Goal: Task Accomplishment & Management: Complete application form

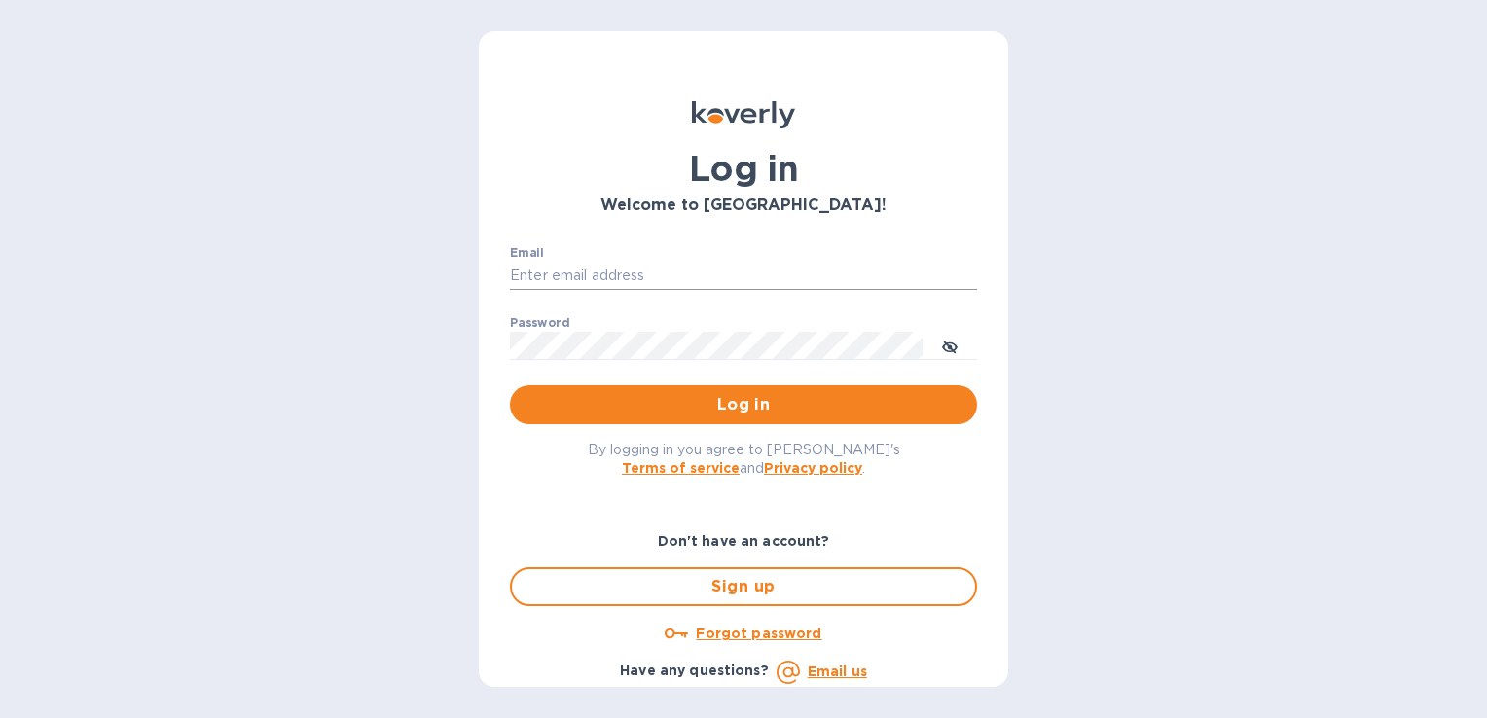
click at [609, 270] on input "Email" at bounding box center [743, 276] width 467 height 29
type input "[PERSON_NAME][EMAIL_ADDRESS][DOMAIN_NAME]"
click at [510, 385] on button "Log in" at bounding box center [743, 404] width 467 height 39
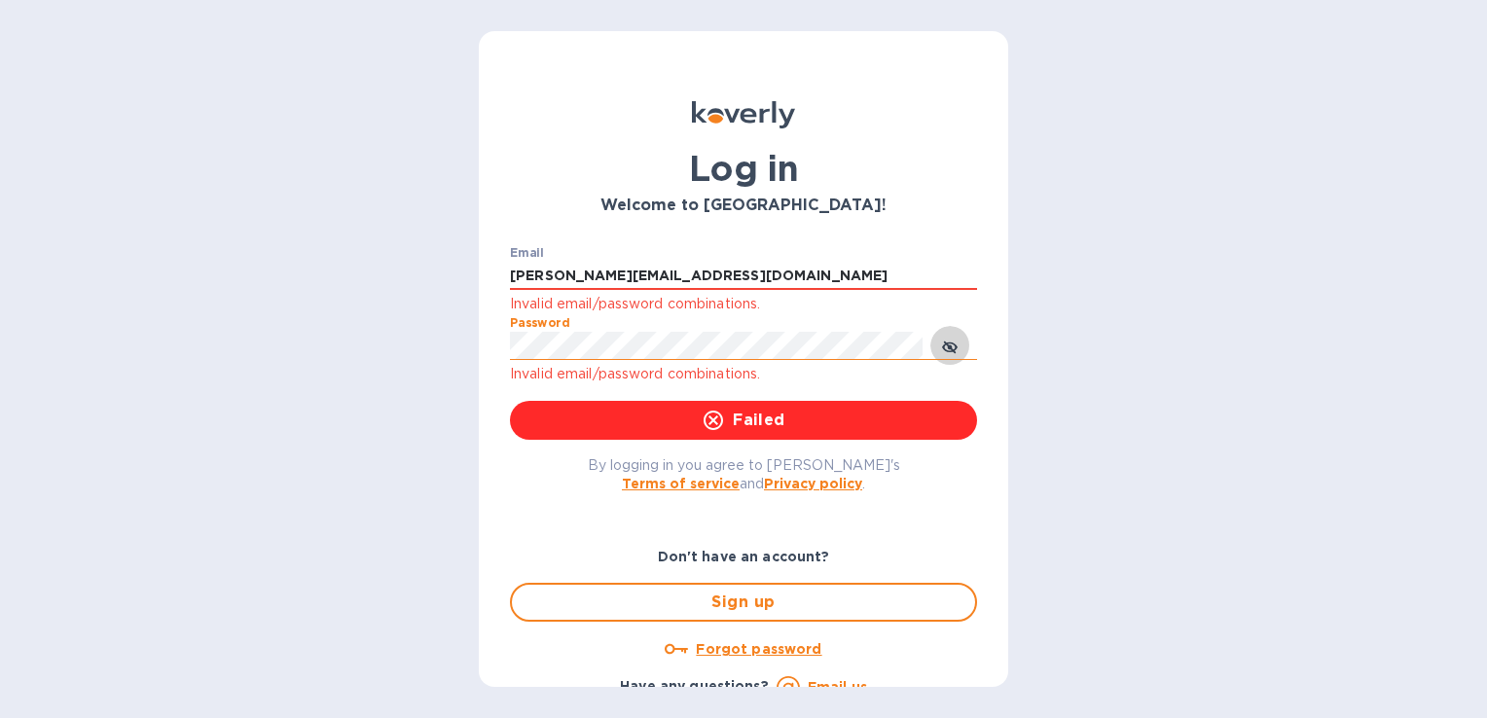
click at [954, 347] on icon "toggle password visibility" at bounding box center [950, 348] width 16 height 16
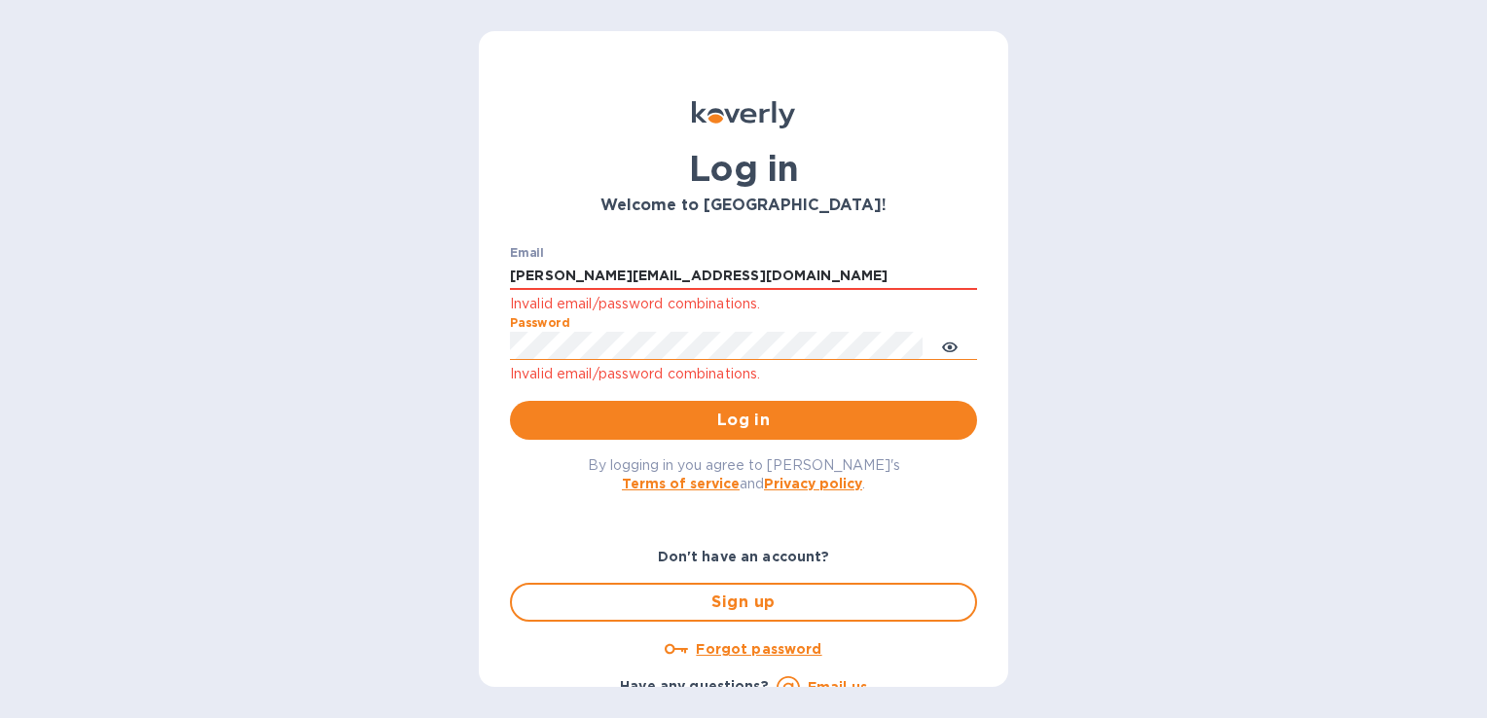
click at [510, 401] on button "Log in" at bounding box center [743, 420] width 467 height 39
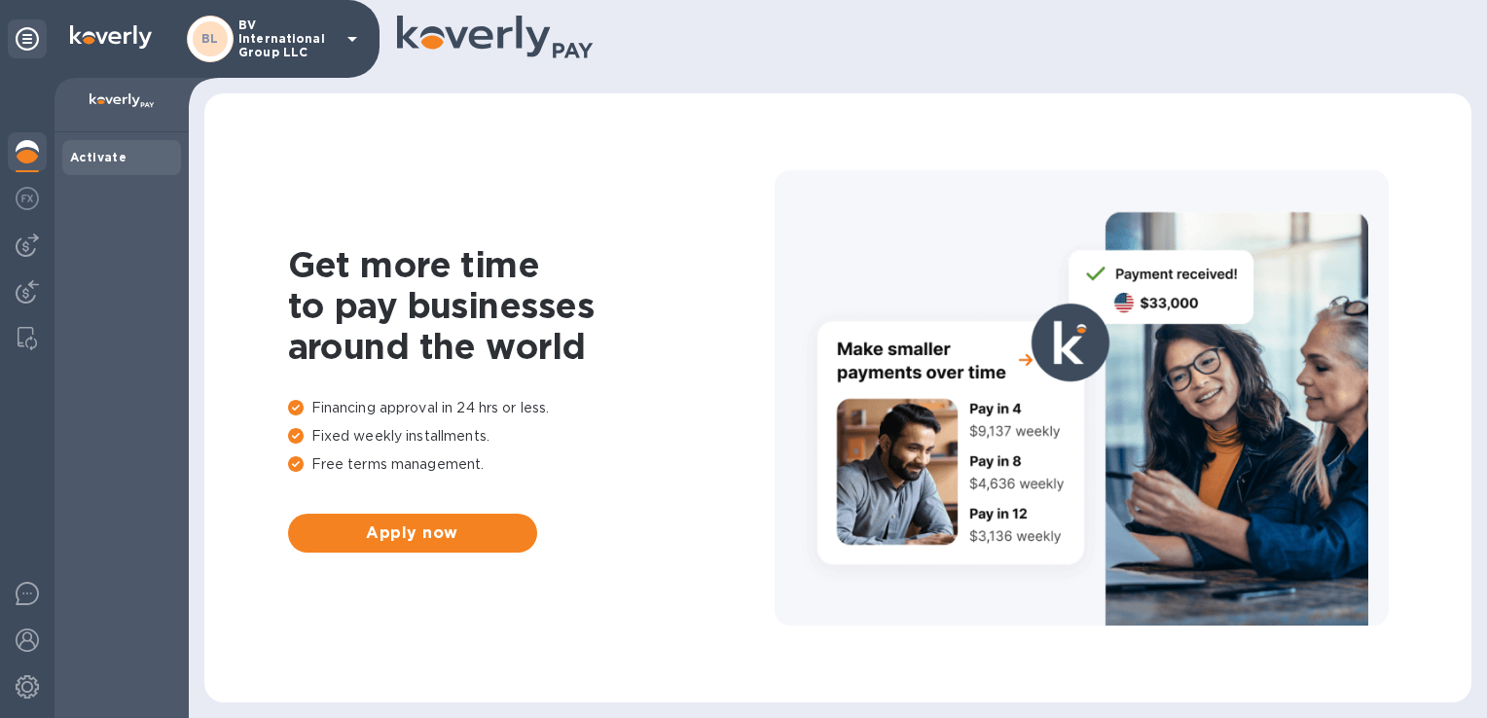
click at [272, 21] on p "BV International Group LLC" at bounding box center [286, 38] width 97 height 41
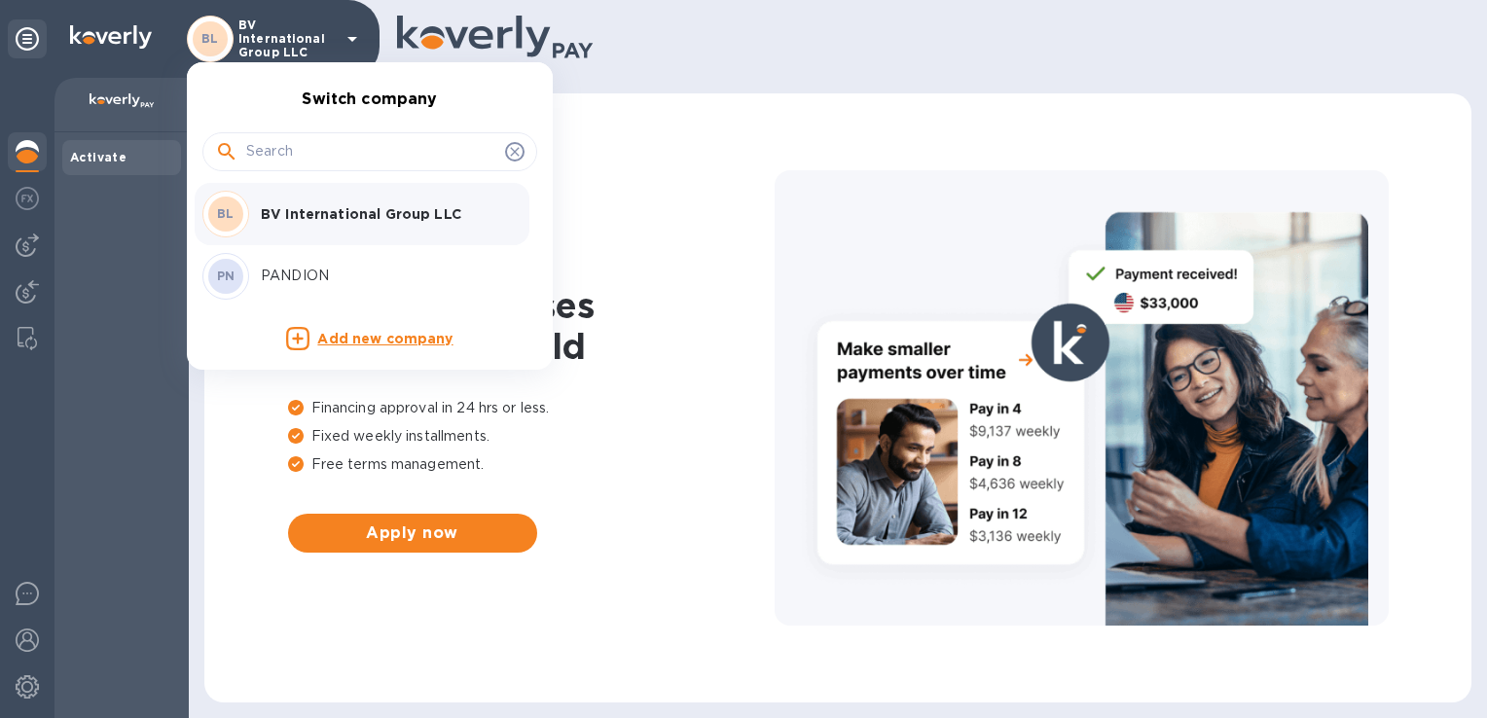
click at [287, 259] on div "PN PANDION" at bounding box center [354, 276] width 304 height 47
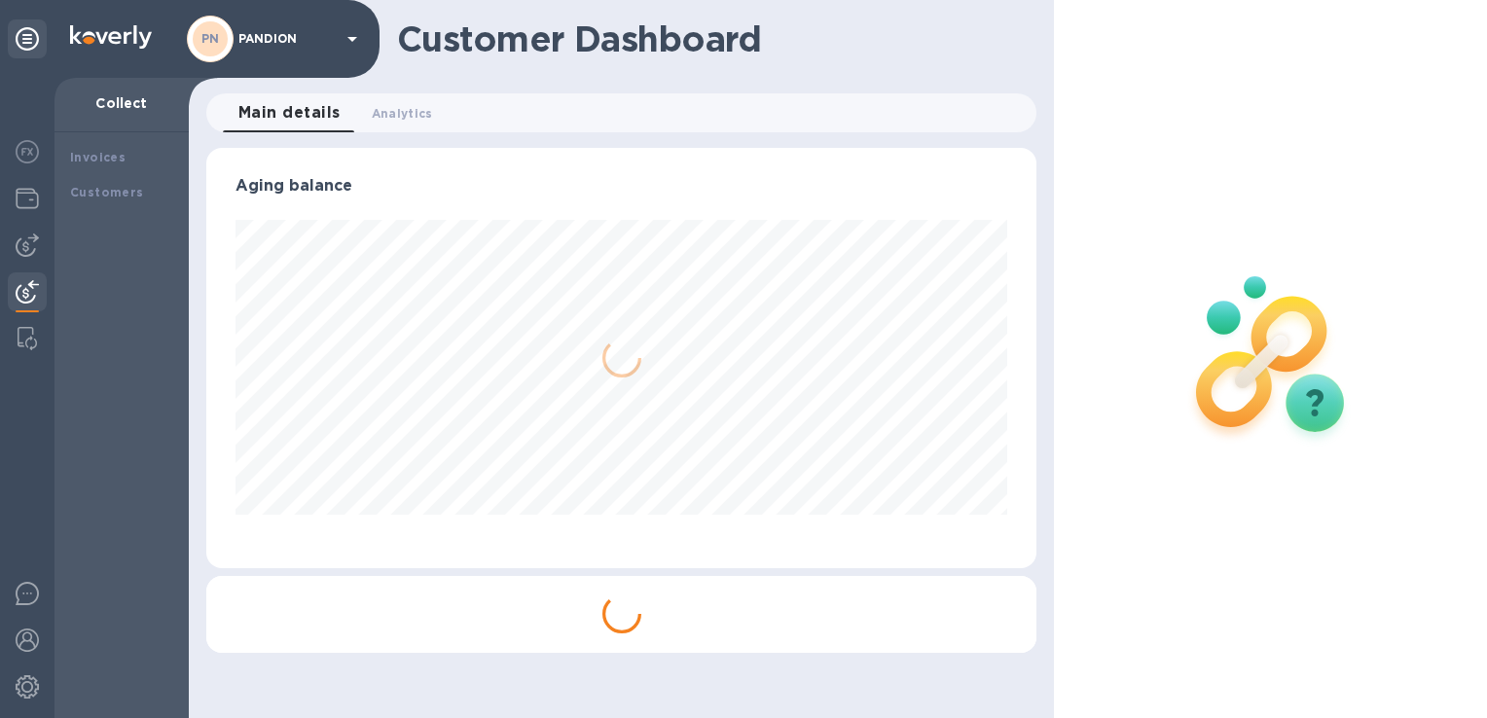
scroll to position [420, 829]
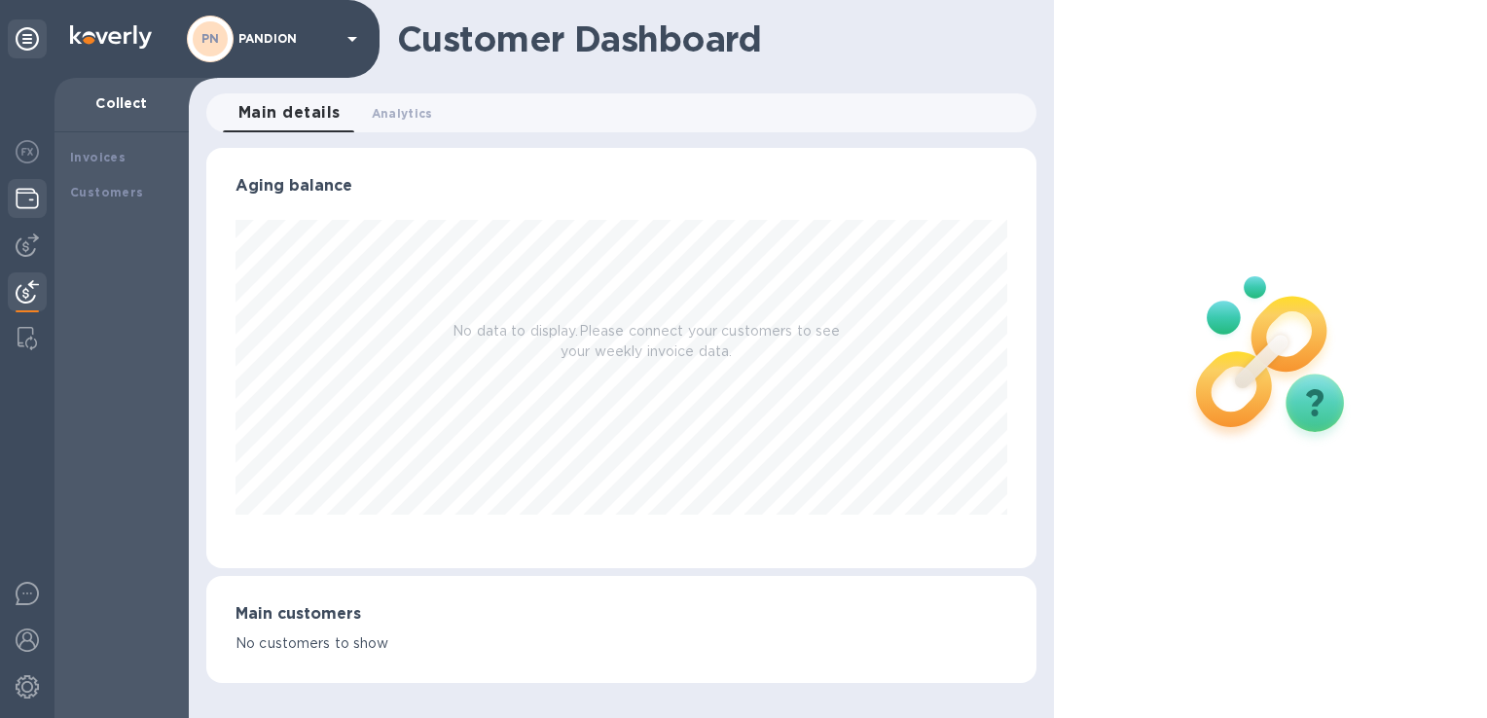
click at [27, 197] on img at bounding box center [27, 198] width 23 height 23
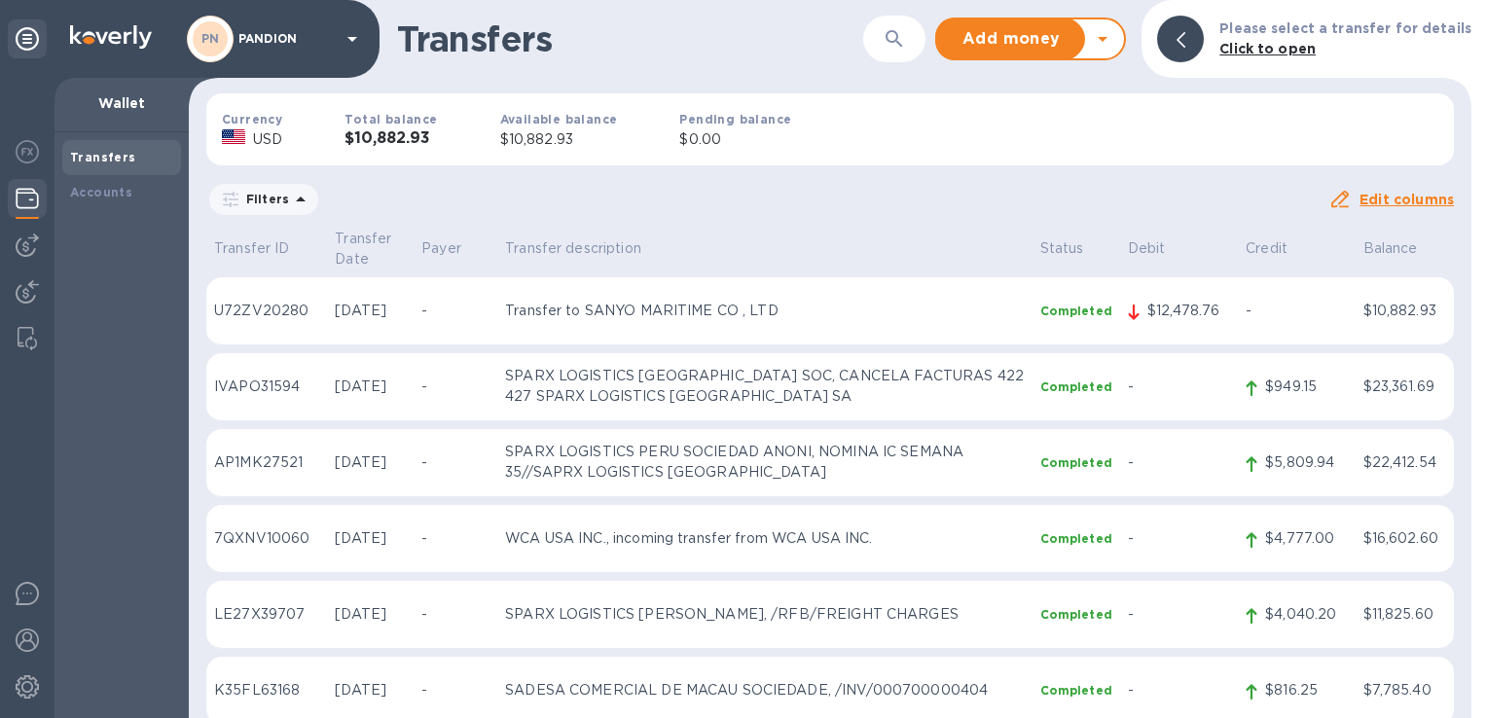
click at [629, 301] on p "Transfer to SANYO MARITIME CO , LTD" at bounding box center [765, 311] width 520 height 20
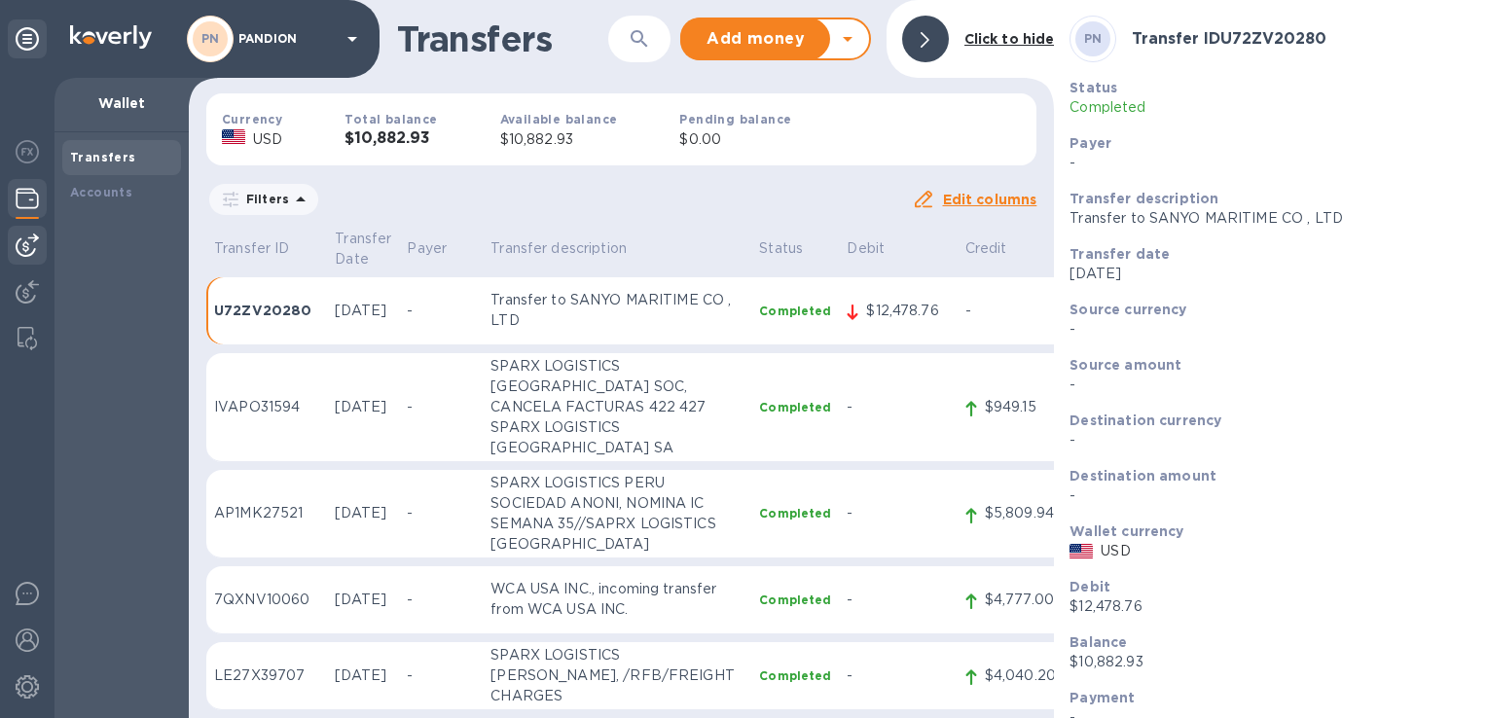
click at [30, 247] on img at bounding box center [27, 245] width 23 height 23
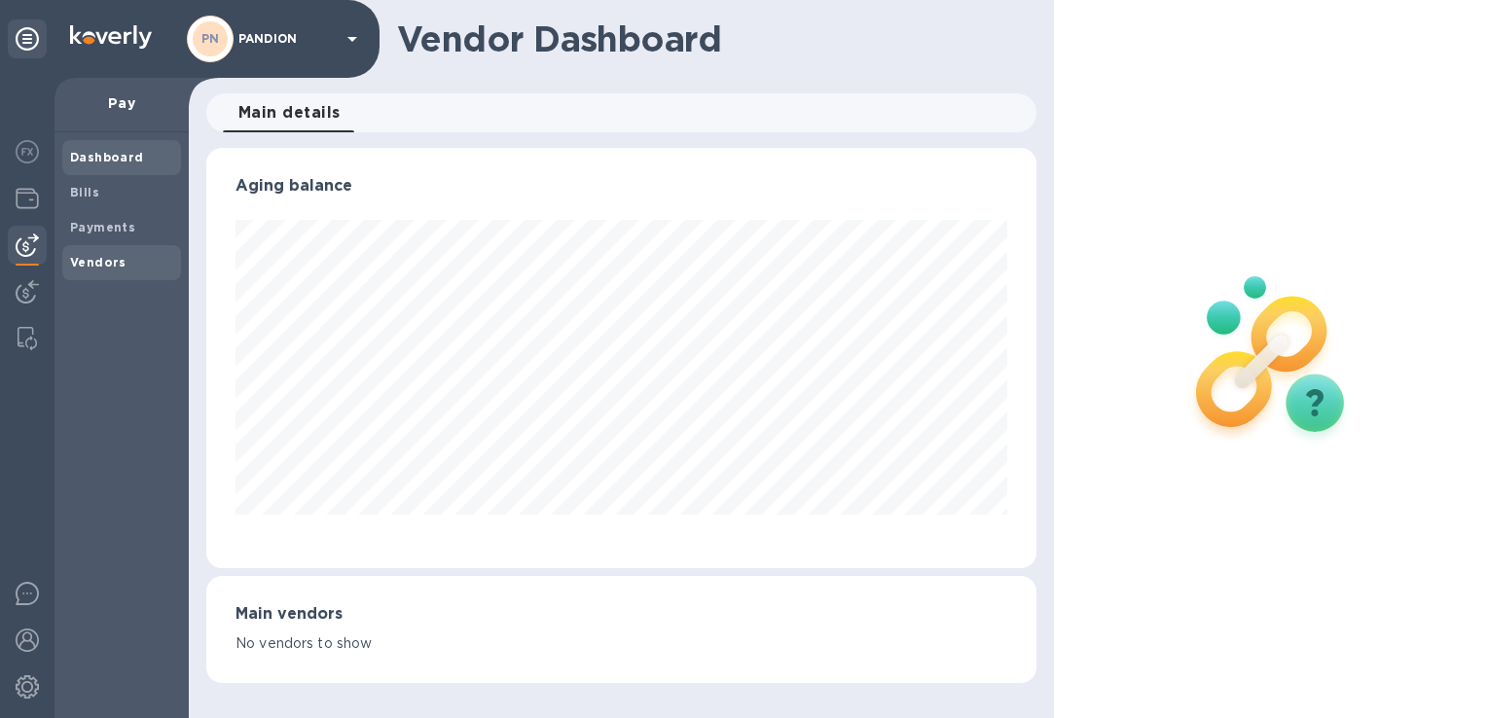
scroll to position [420, 829]
click at [96, 271] on span "Vendors" at bounding box center [98, 262] width 56 height 19
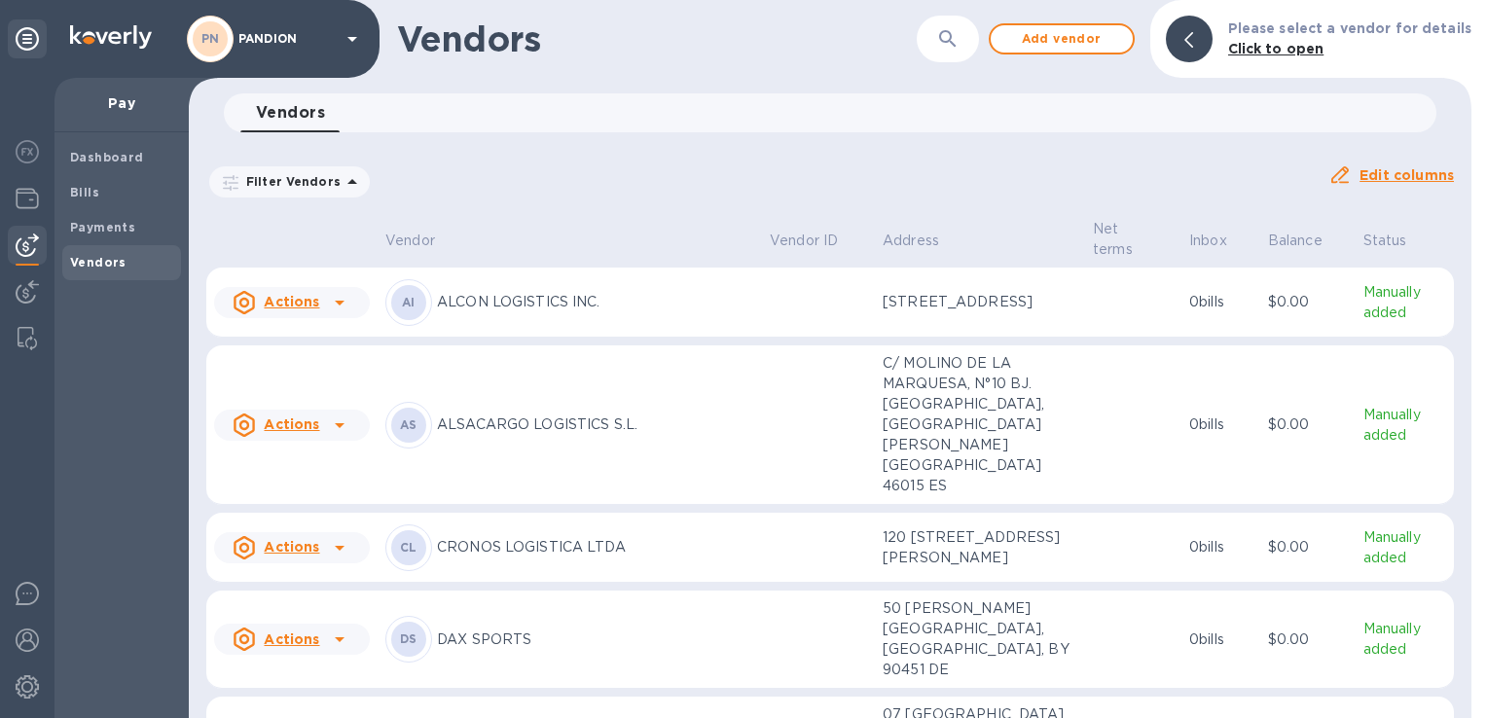
click at [956, 36] on icon "button" at bounding box center [947, 38] width 17 height 17
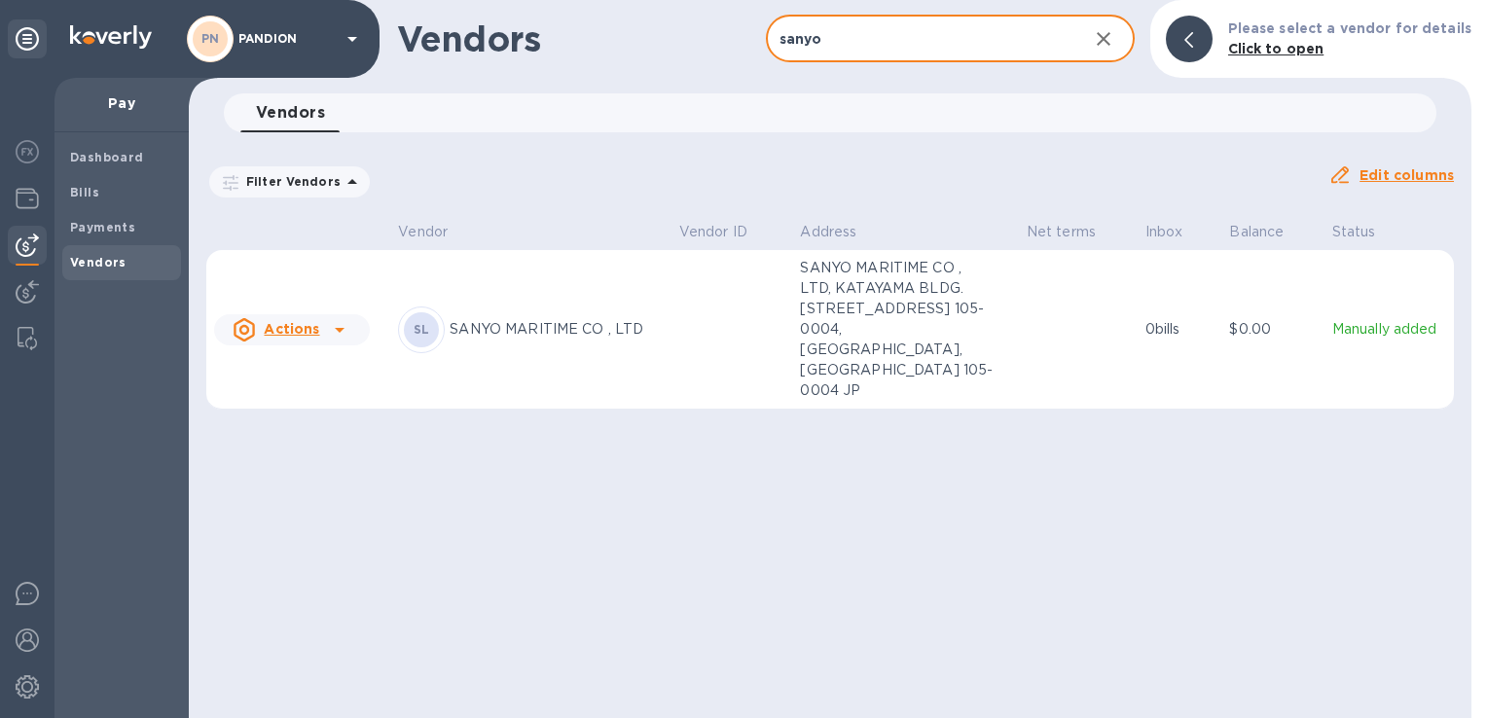
type input "sanyo"
click at [541, 307] on div "SL SANYO MARITIME CO , LTD" at bounding box center [530, 330] width 265 height 47
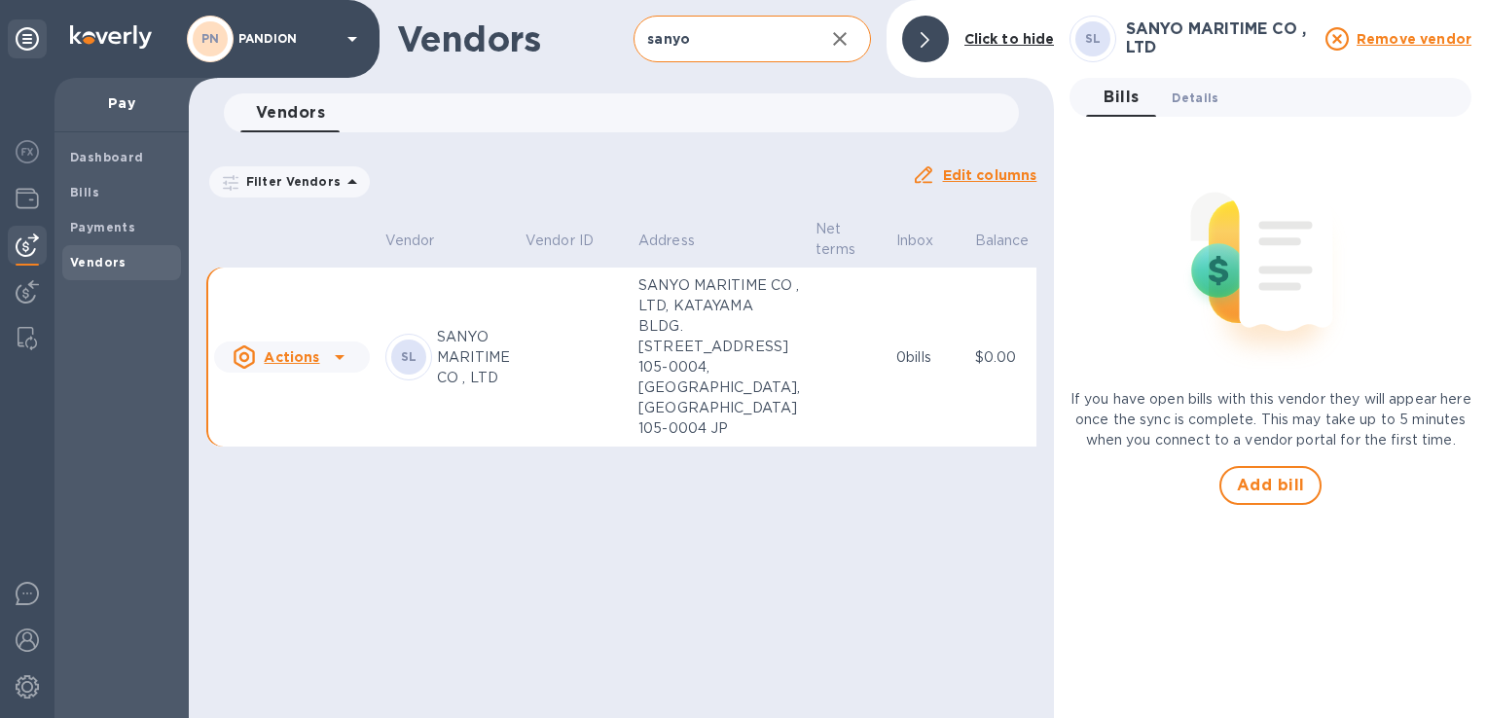
click at [1199, 99] on span "Details 0" at bounding box center [1195, 98] width 47 height 20
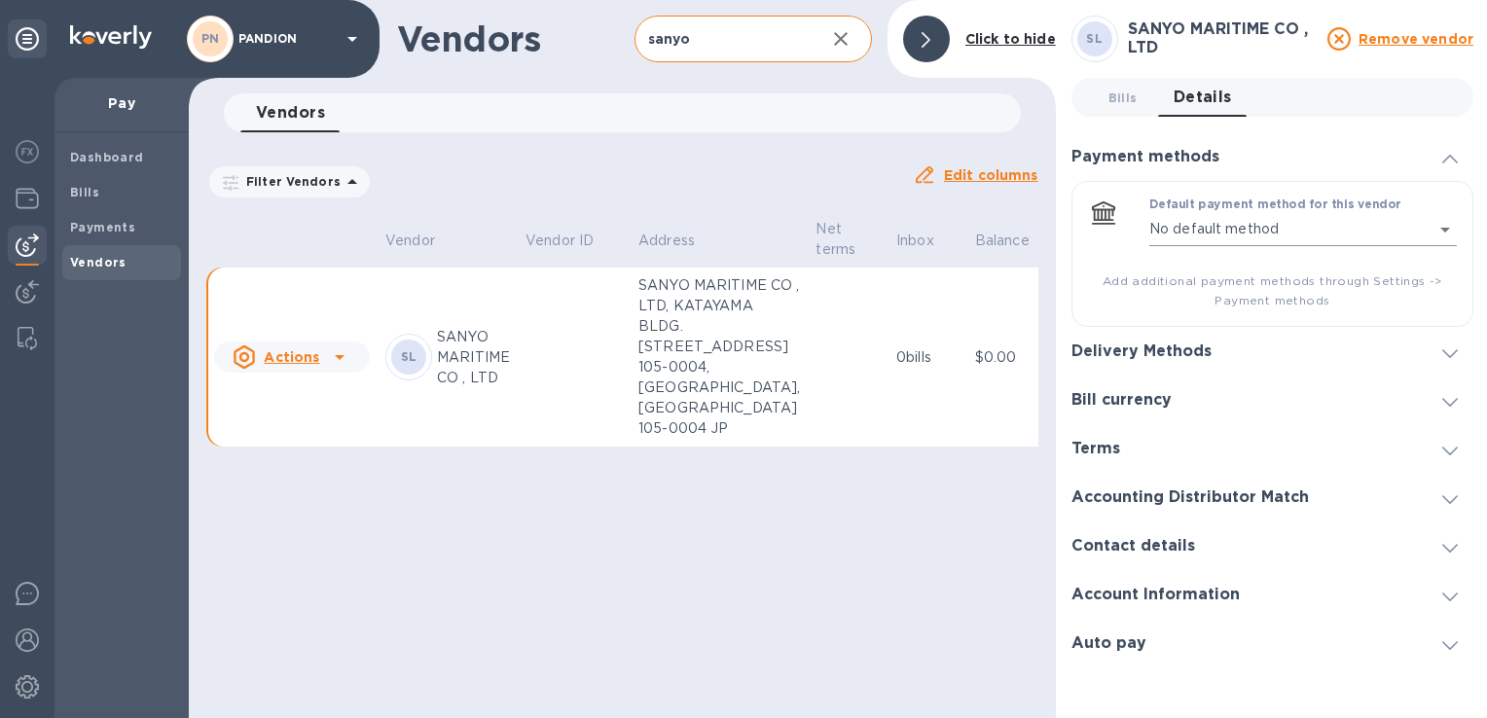
click at [1439, 231] on body "PN PANDION Pay Dashboard Bills Payments Vendors Vendors sanyo ​ Add vendor Clic…" at bounding box center [743, 359] width 1487 height 718
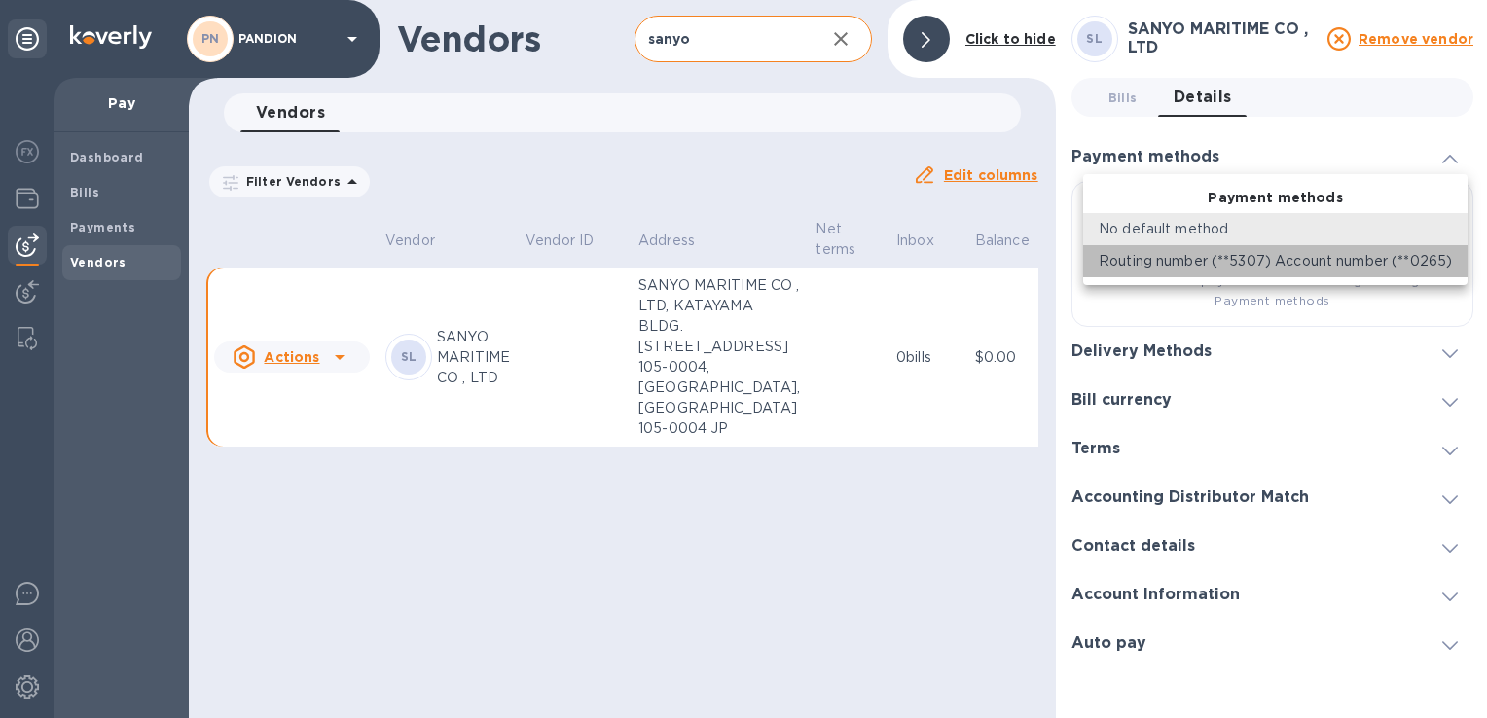
click at [1378, 269] on p "Routing number (**5307) Account number (**0265)" at bounding box center [1275, 261] width 353 height 20
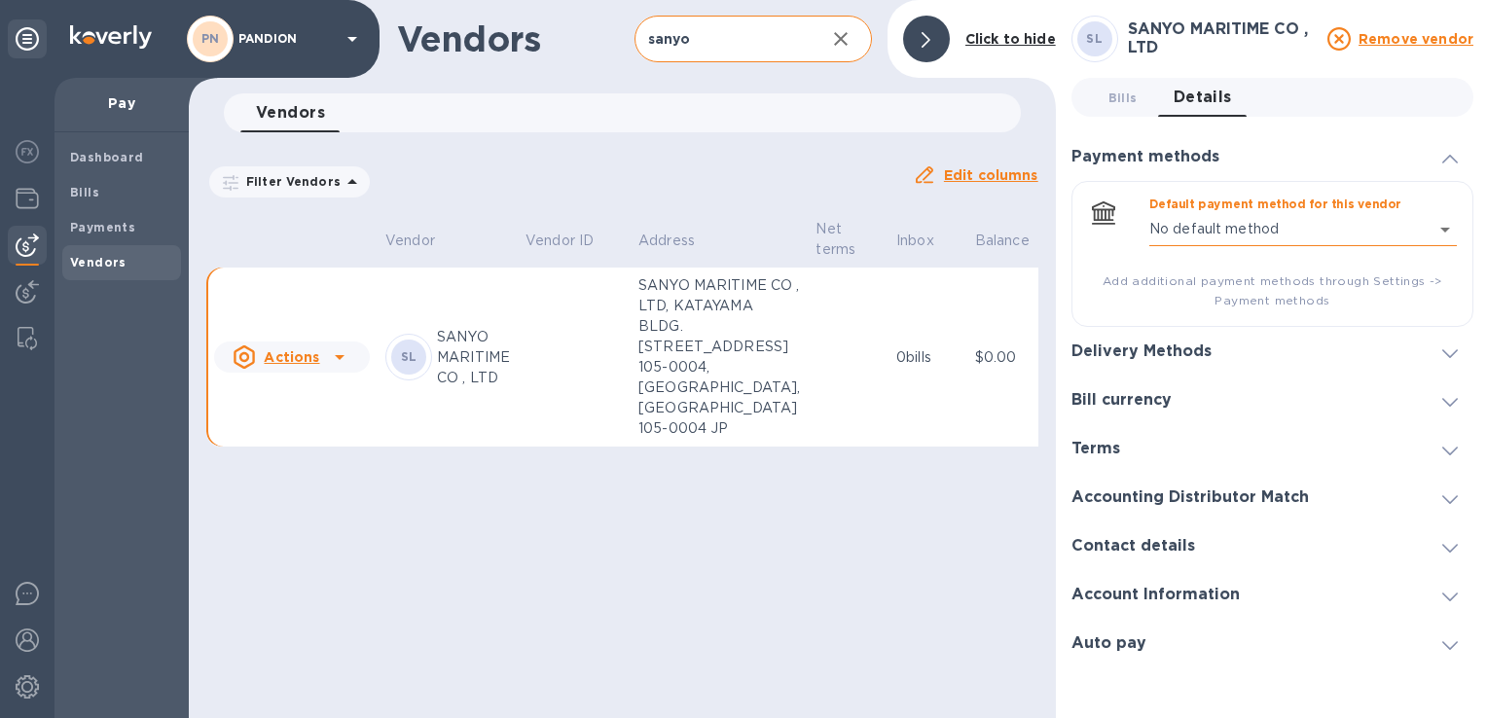
click at [1394, 236] on body "PN PANDION Pay Dashboard Bills Payments Vendors Vendors sanyo ​ Add vendor Clic…" at bounding box center [743, 359] width 1487 height 718
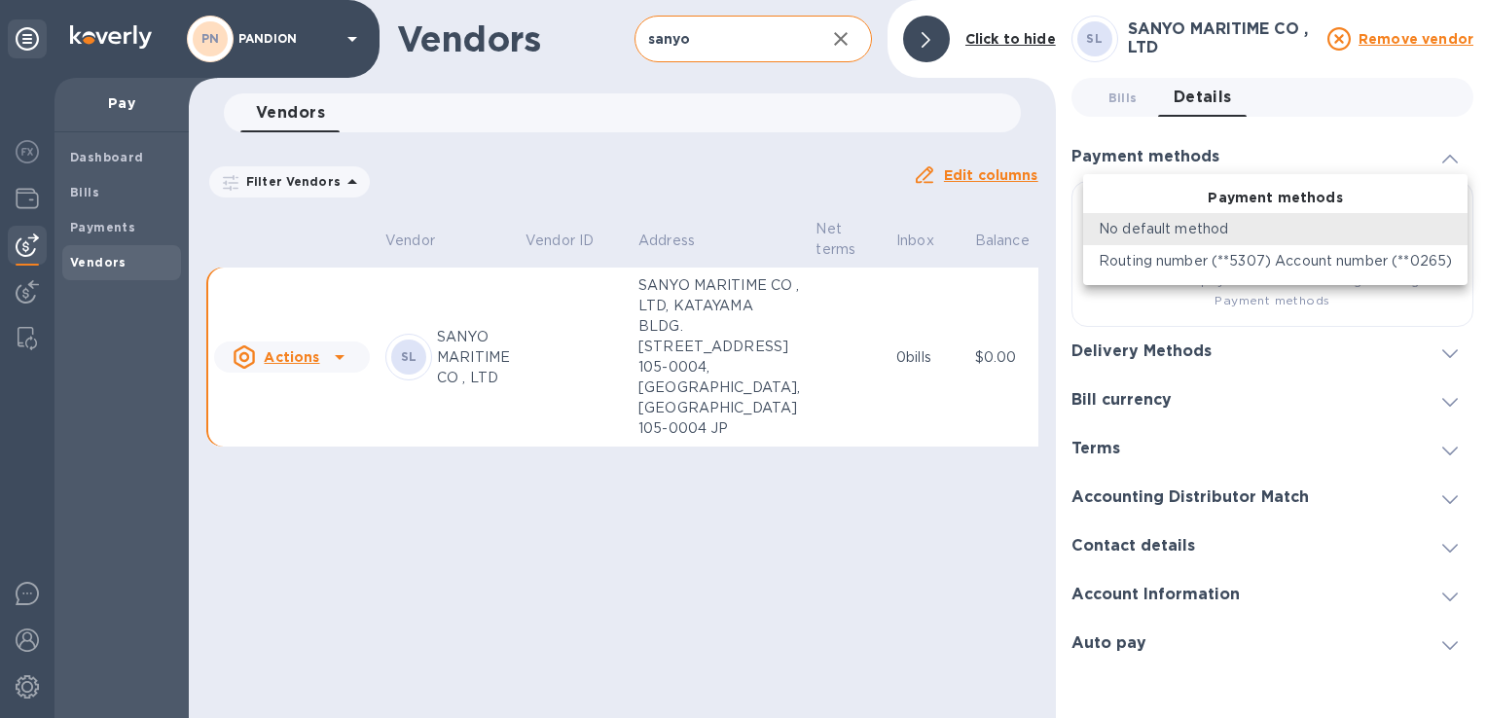
click at [1335, 242] on li "No default method" at bounding box center [1275, 229] width 384 height 32
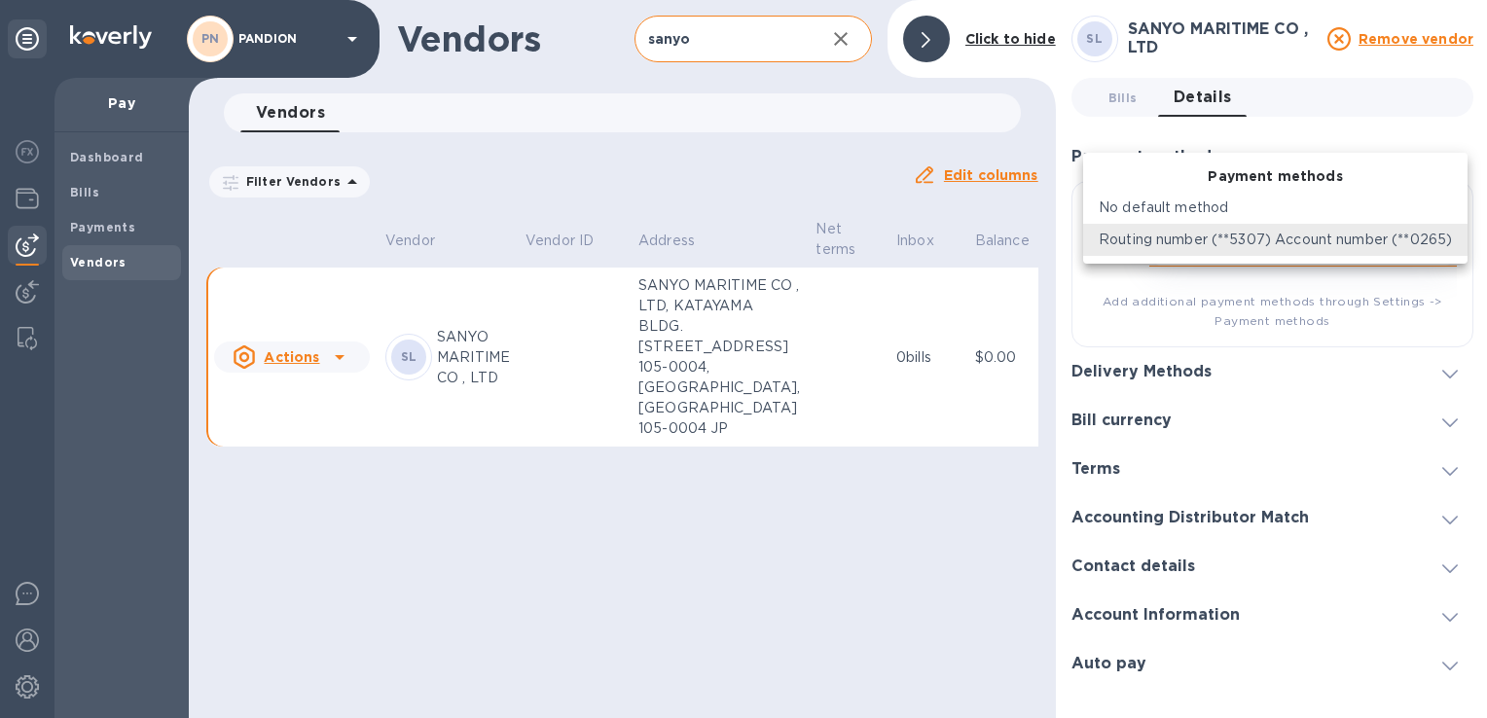
click at [1365, 227] on body "PN PANDION Pay Dashboard Bills Payments Vendors Vendors sanyo ​ Add vendor Clic…" at bounding box center [743, 359] width 1487 height 718
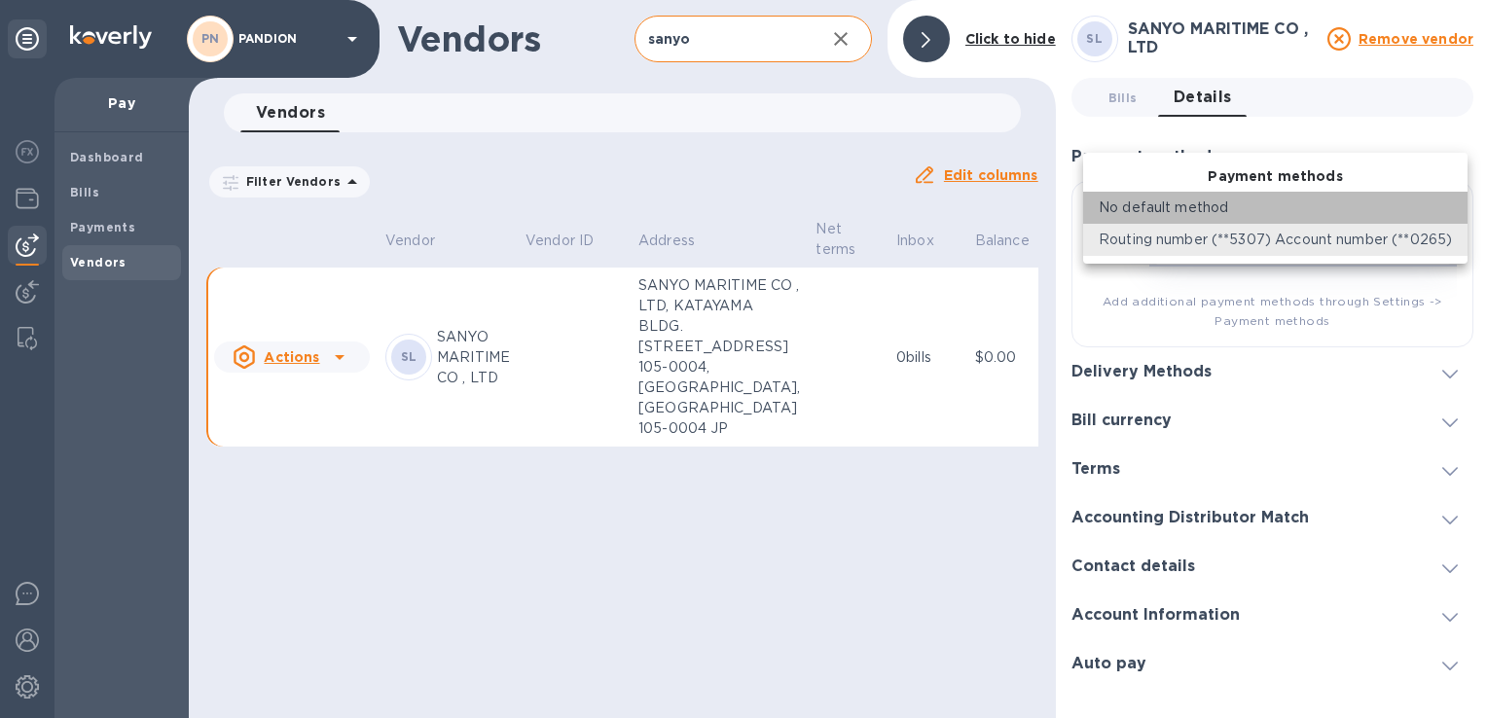
click at [1246, 212] on div "No default method" at bounding box center [1275, 208] width 353 height 20
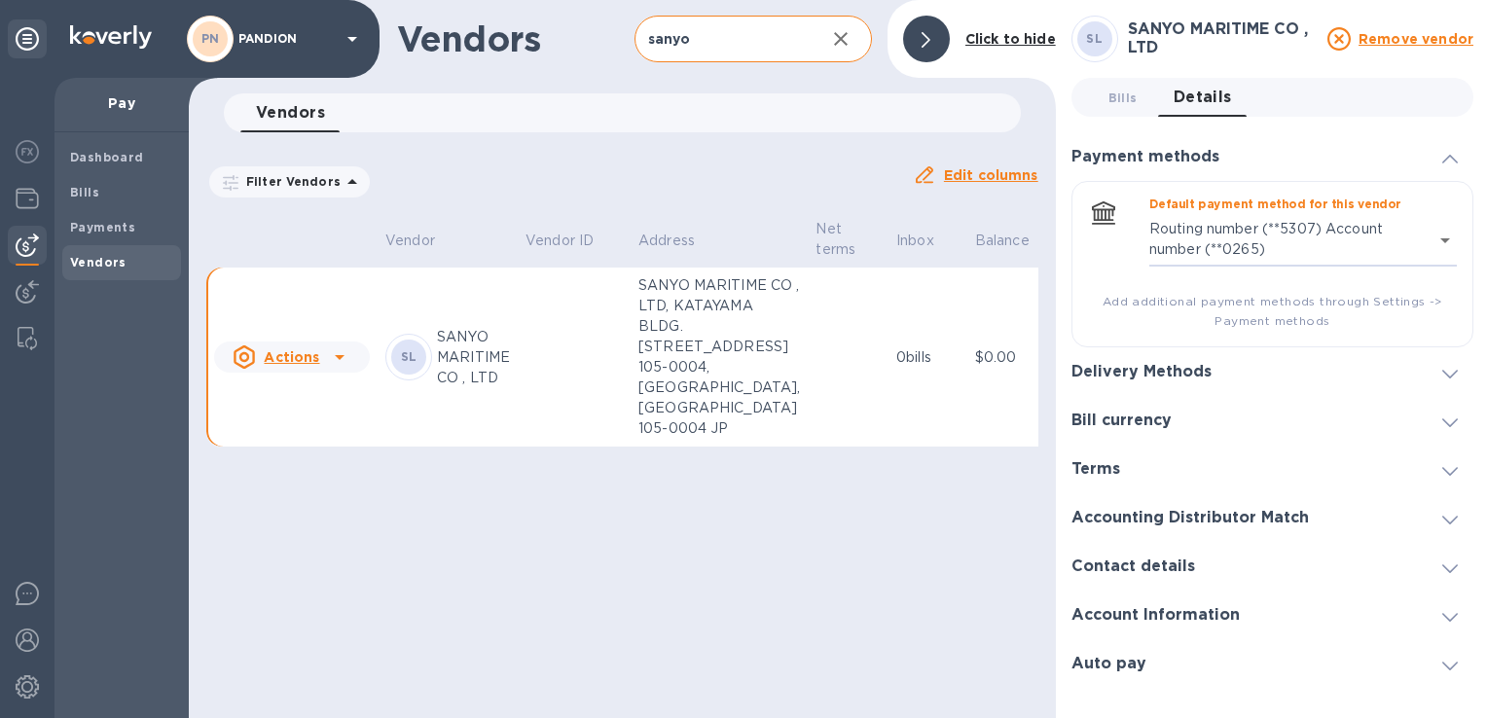
type input "empty"
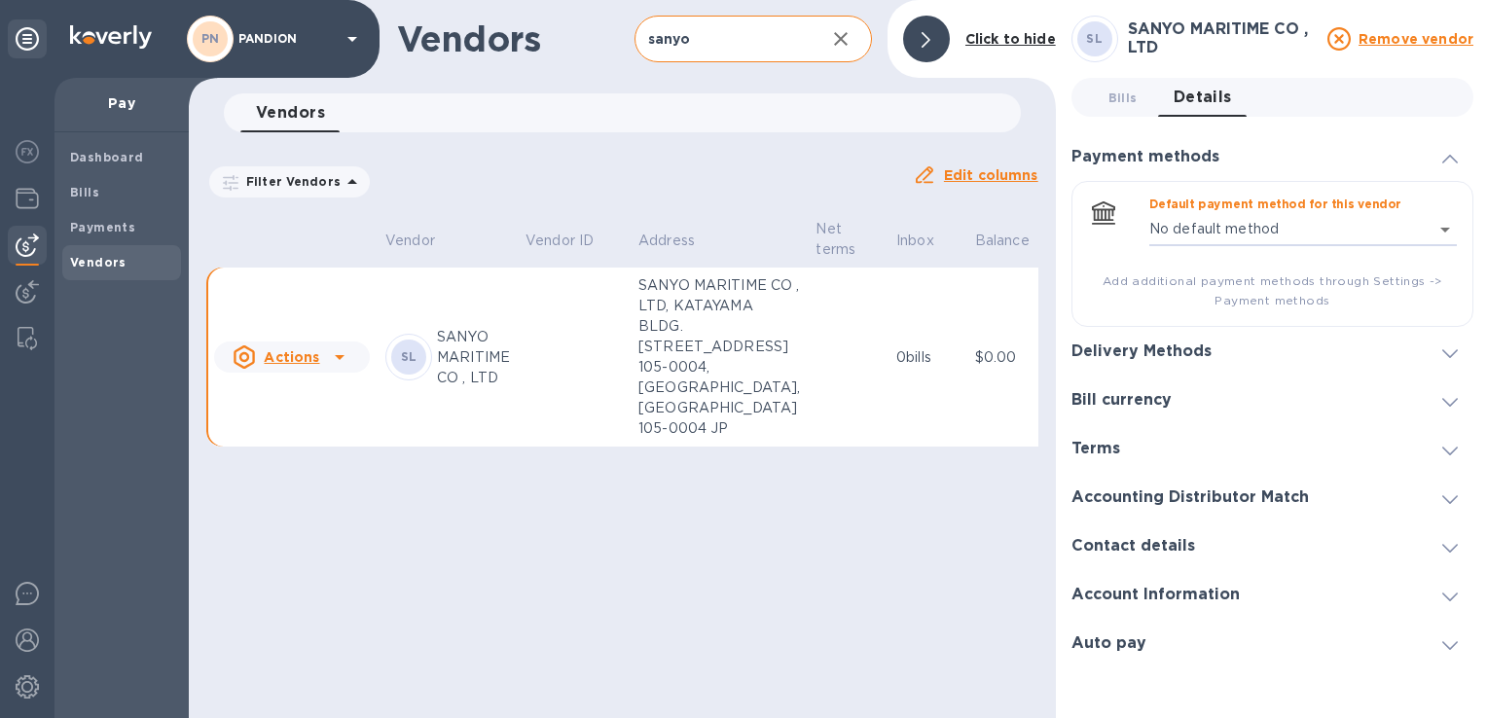
click at [1247, 352] on div "Delivery Methods" at bounding box center [1272, 351] width 402 height 49
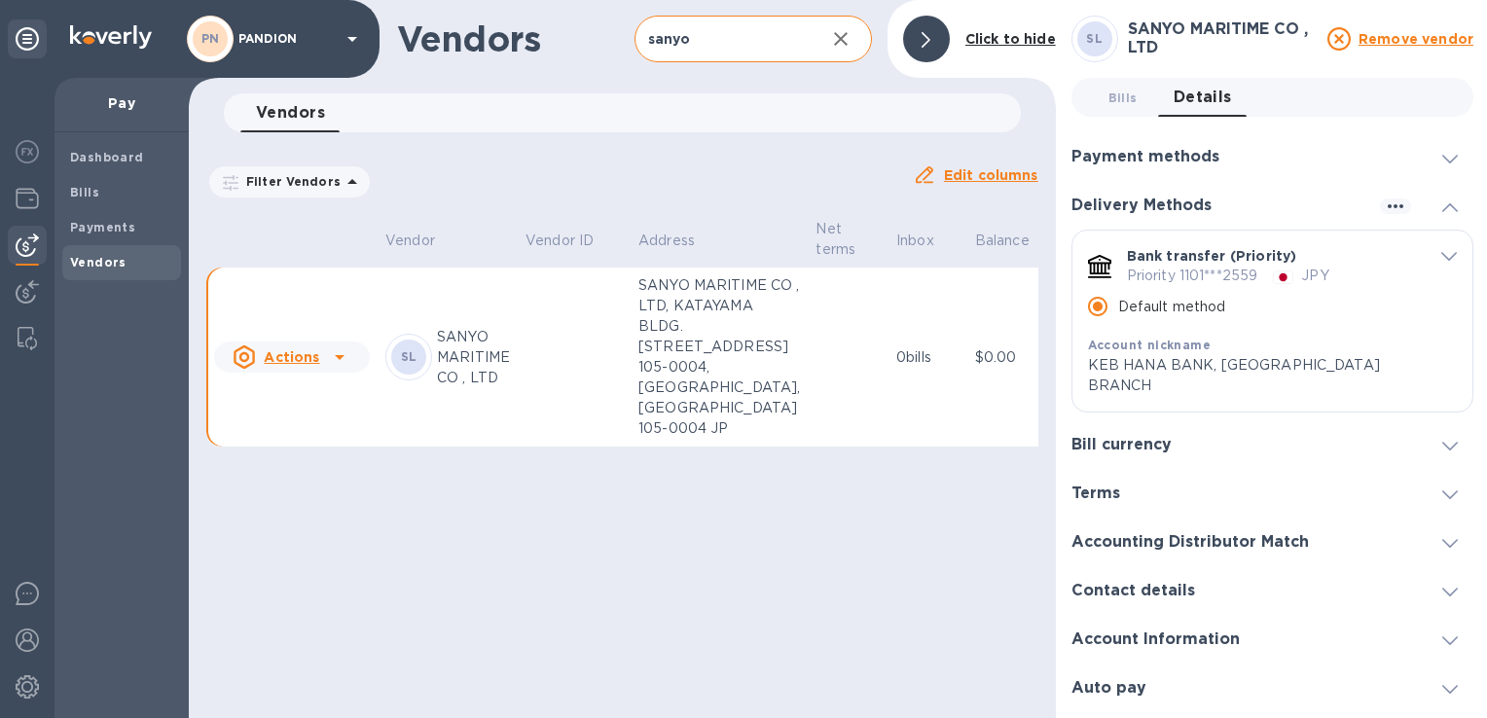
click at [1448, 251] on span "default-method" at bounding box center [1449, 255] width 16 height 18
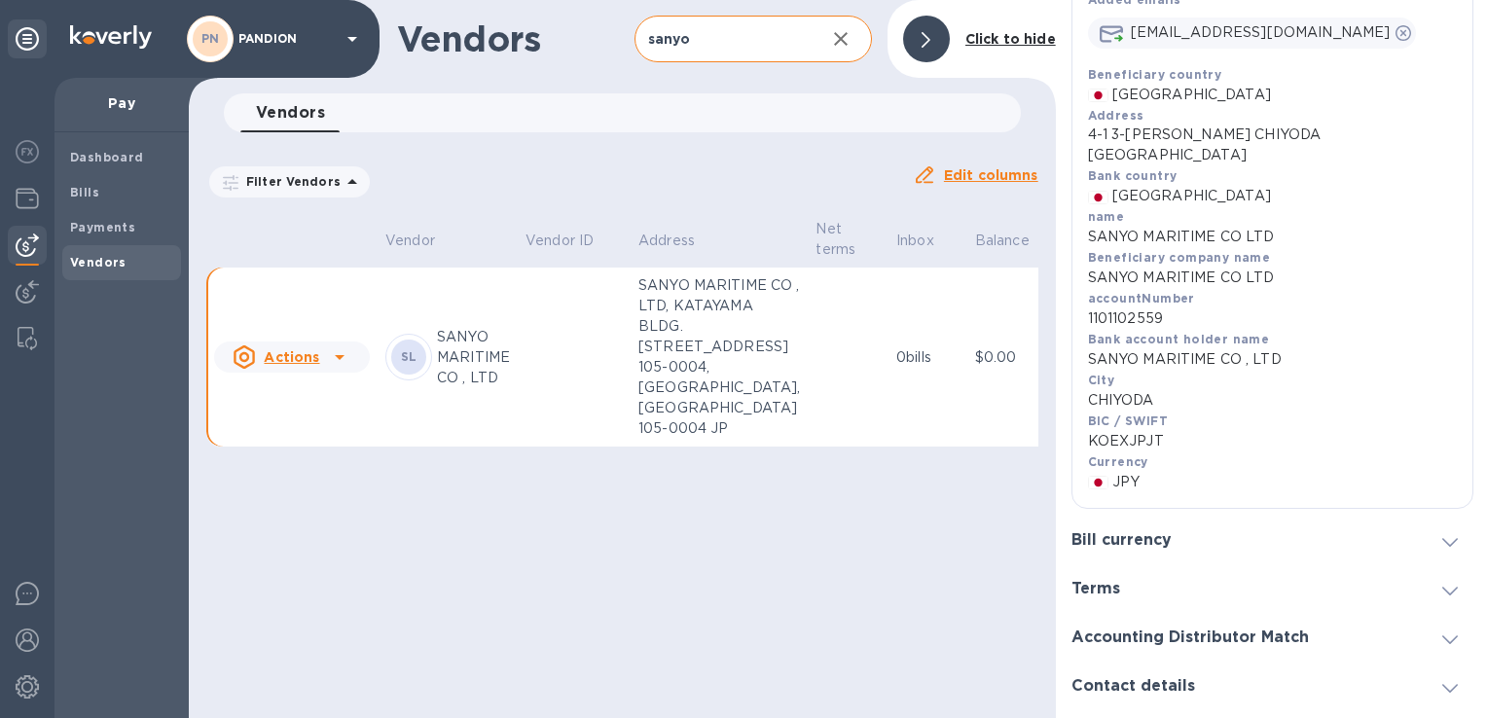
scroll to position [584, 0]
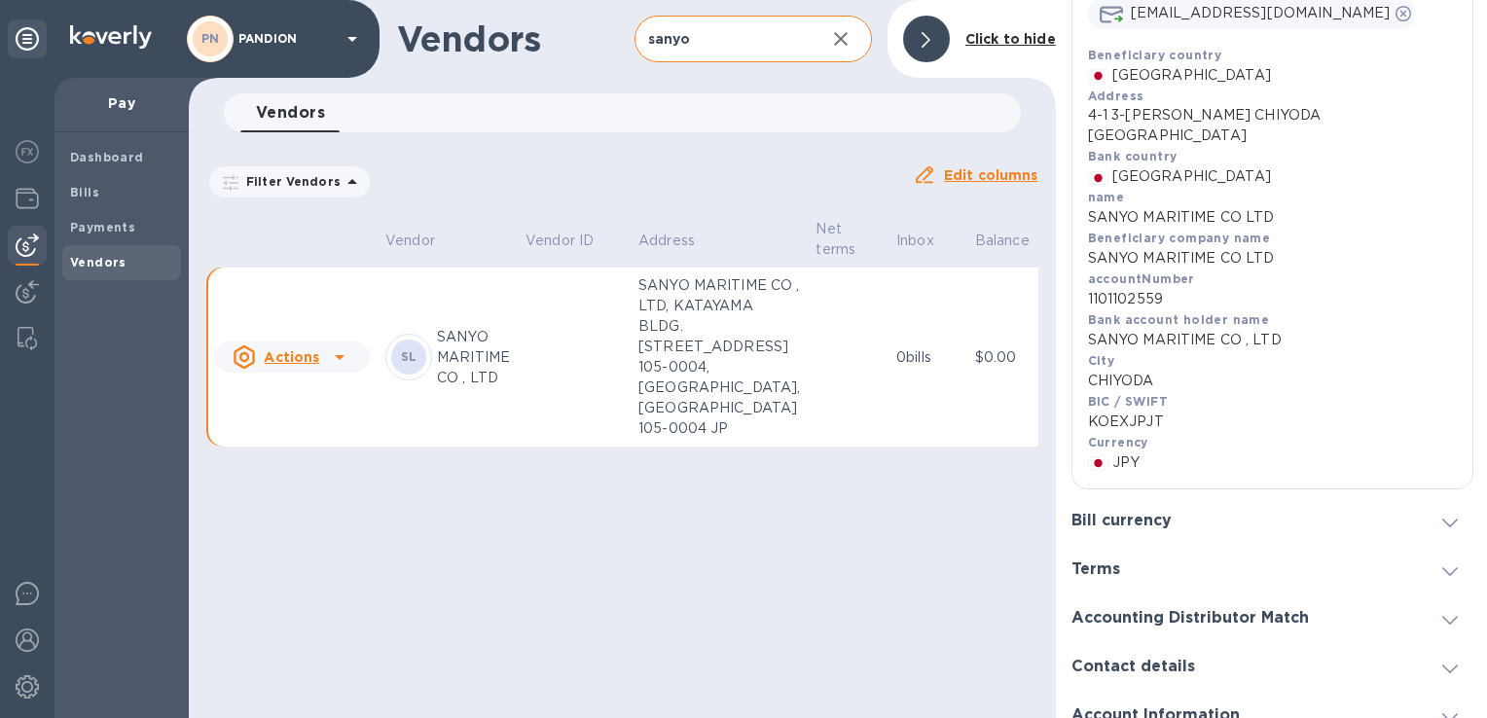
click at [1128, 435] on b "Currency" at bounding box center [1118, 442] width 60 height 15
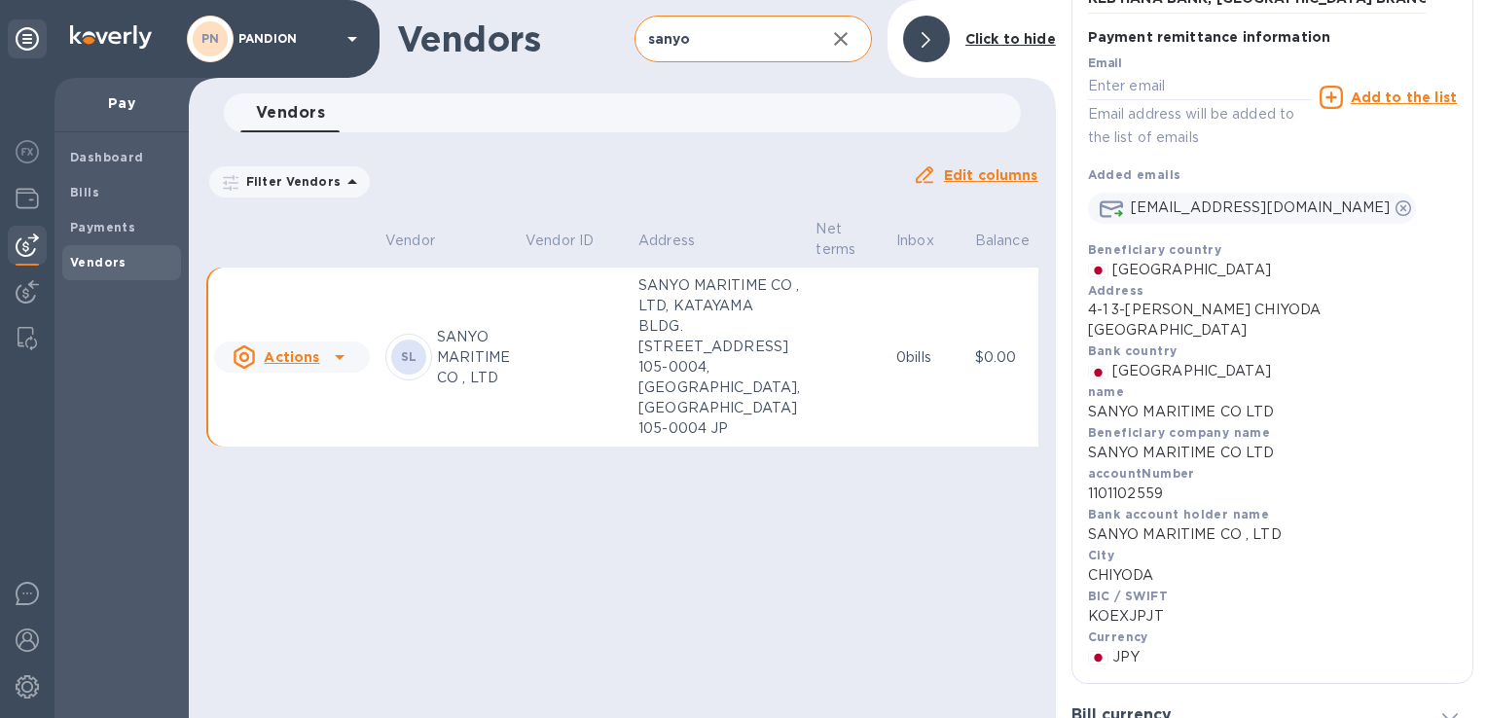
scroll to position [0, 35]
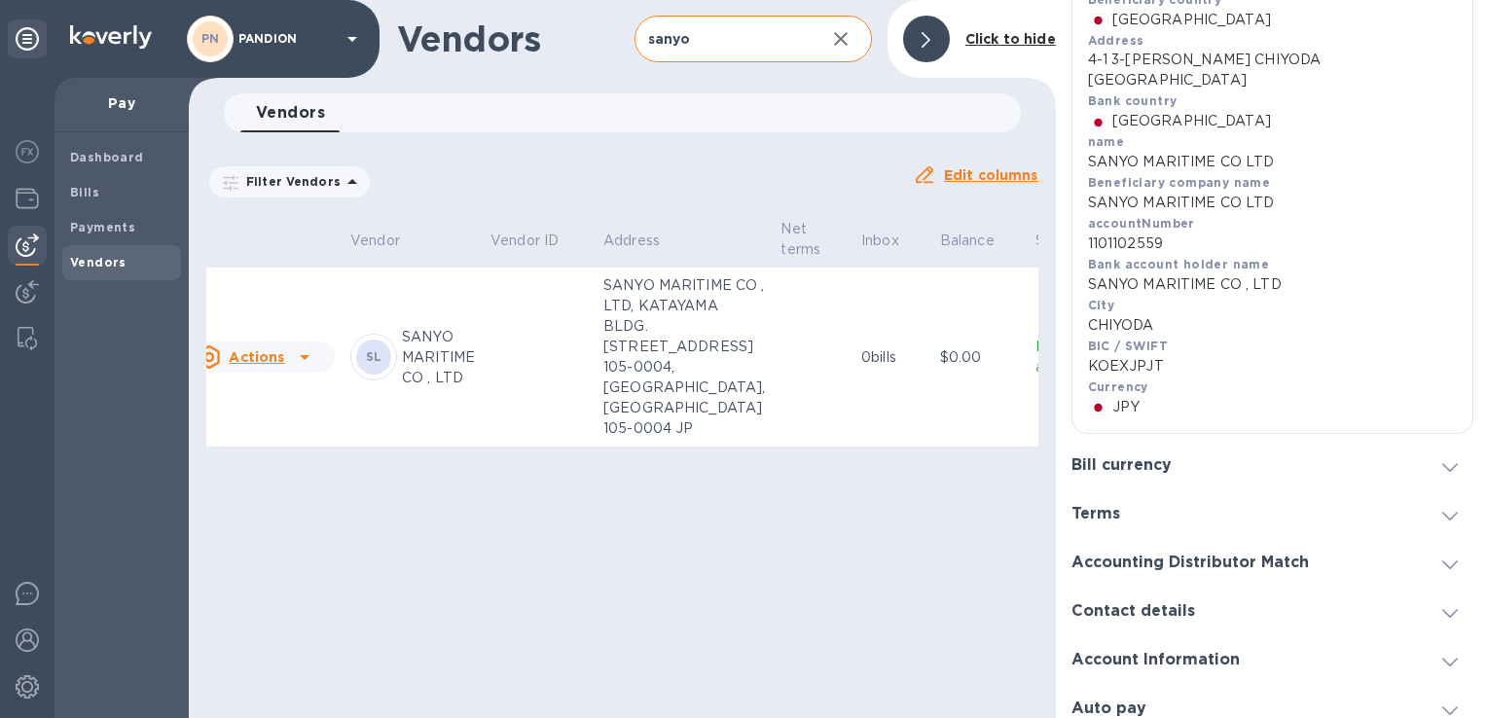
click at [1445, 456] on div at bounding box center [1450, 465] width 47 height 19
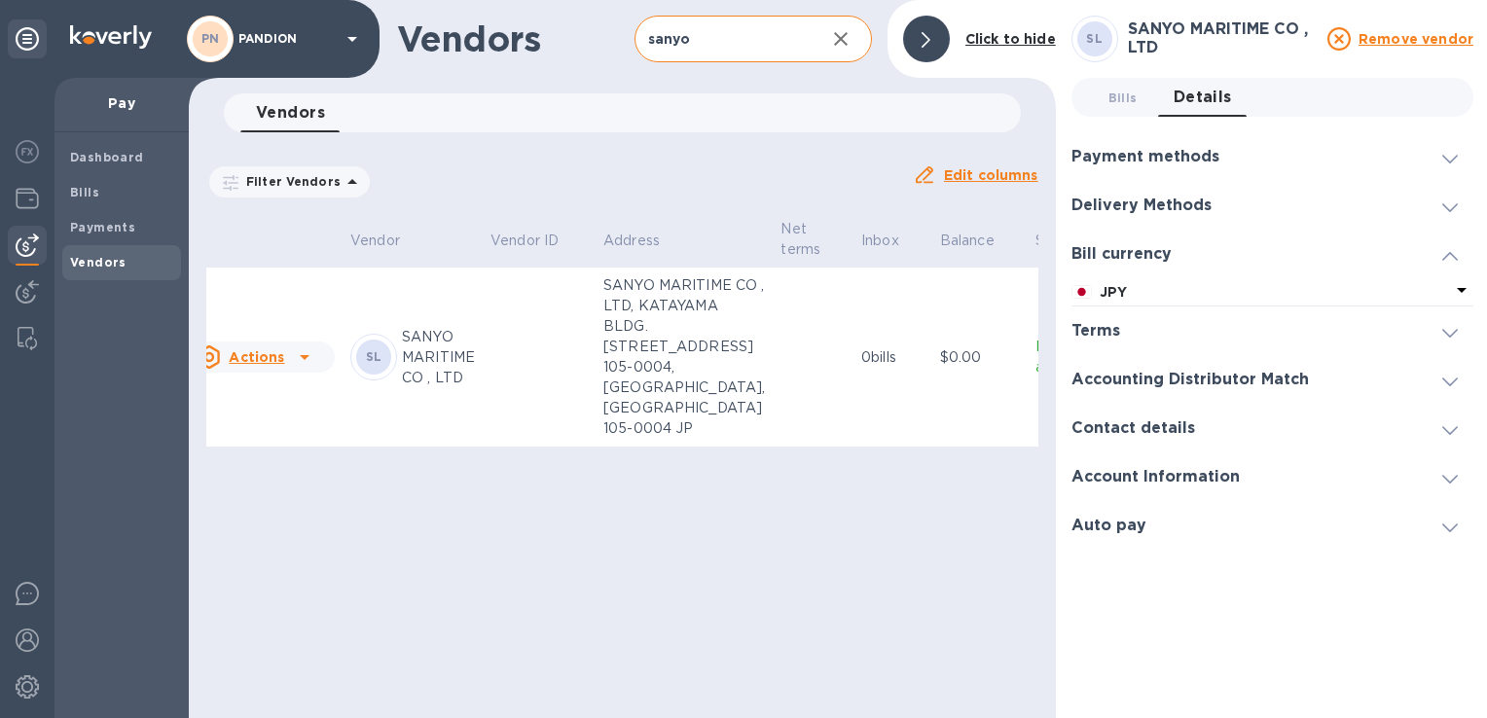
click at [1452, 252] on icon at bounding box center [1450, 256] width 16 height 9
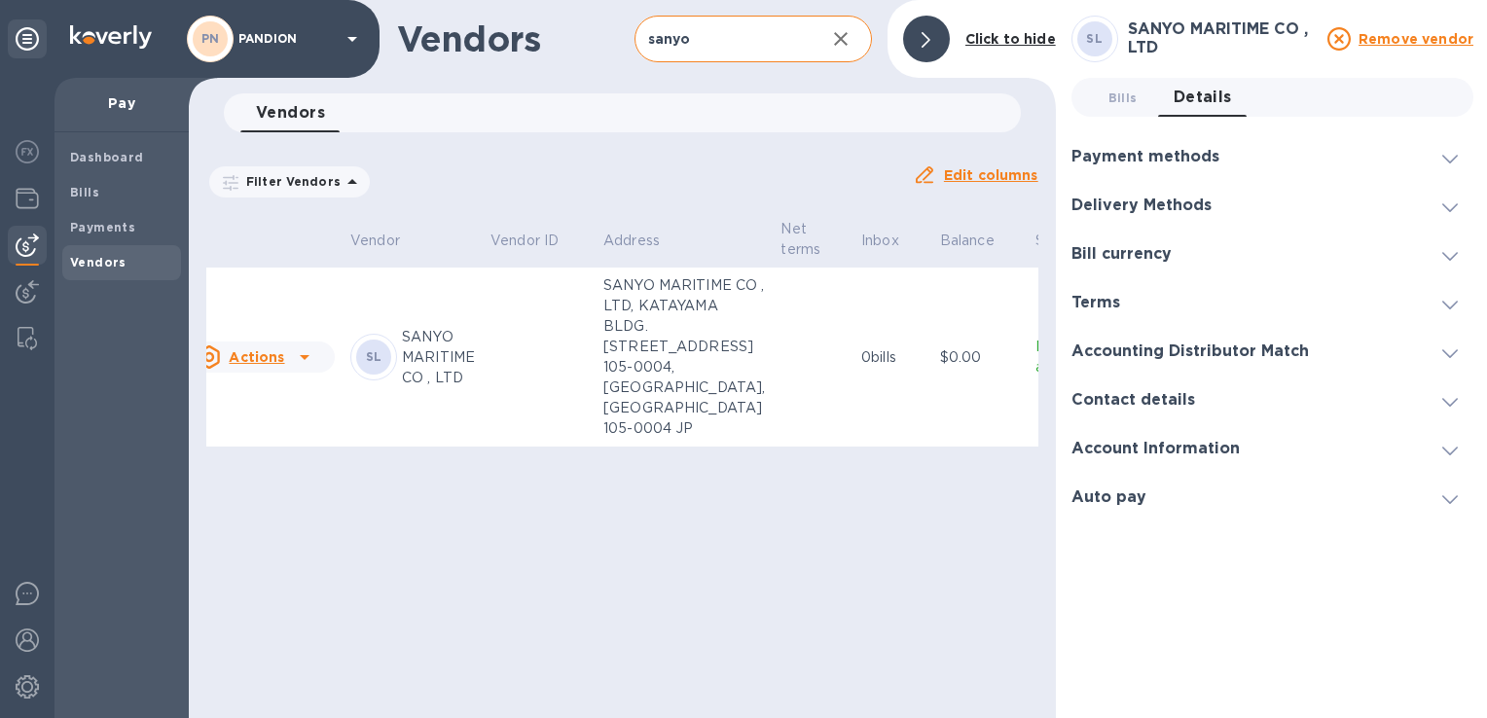
click at [933, 40] on div at bounding box center [926, 39] width 47 height 47
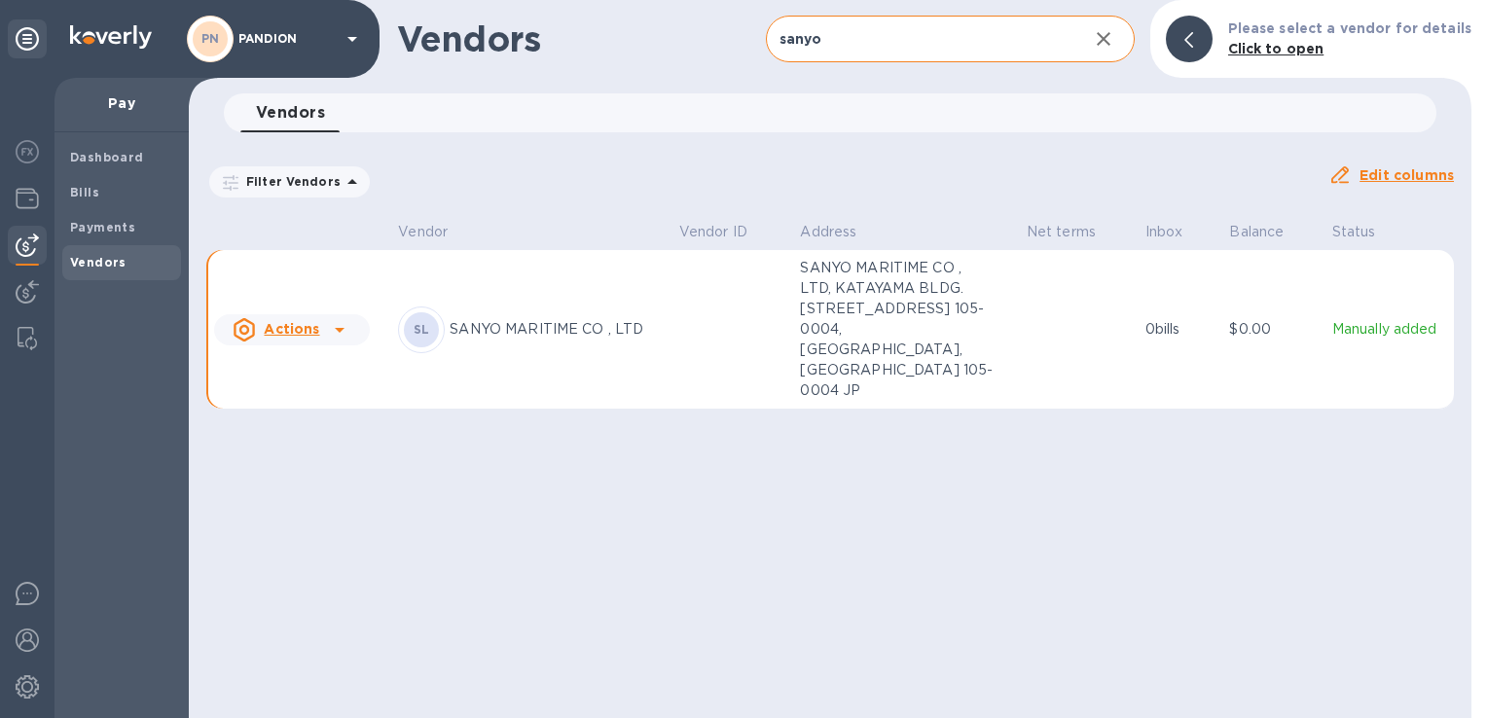
click at [820, 544] on div "Vendors sanyo ​ Add vendor Please select a vendor for details Click to open Ven…" at bounding box center [830, 359] width 1283 height 718
click at [117, 263] on b "Vendors" at bounding box center [98, 262] width 56 height 15
click at [1115, 40] on icon "button" at bounding box center [1103, 38] width 23 height 23
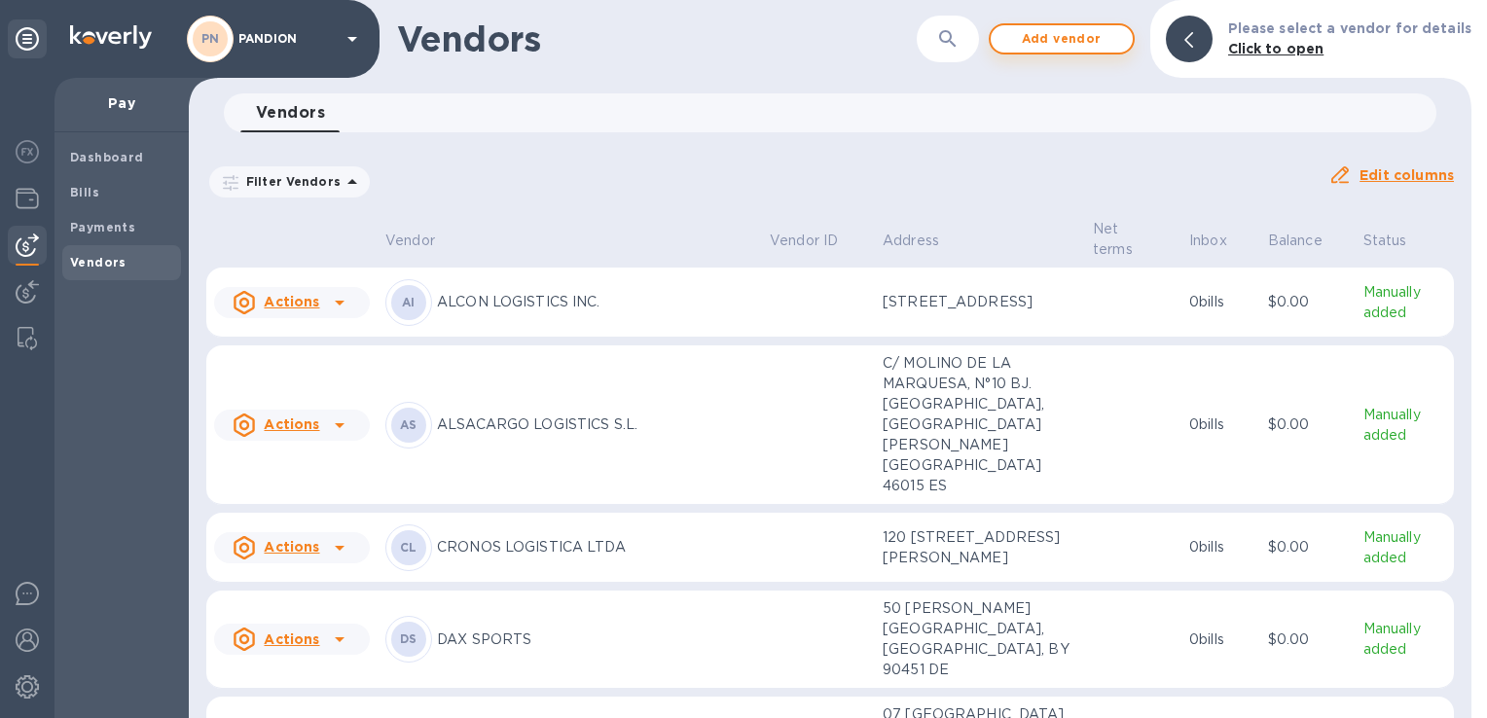
click at [1078, 33] on span "Add vendor" at bounding box center [1061, 38] width 111 height 23
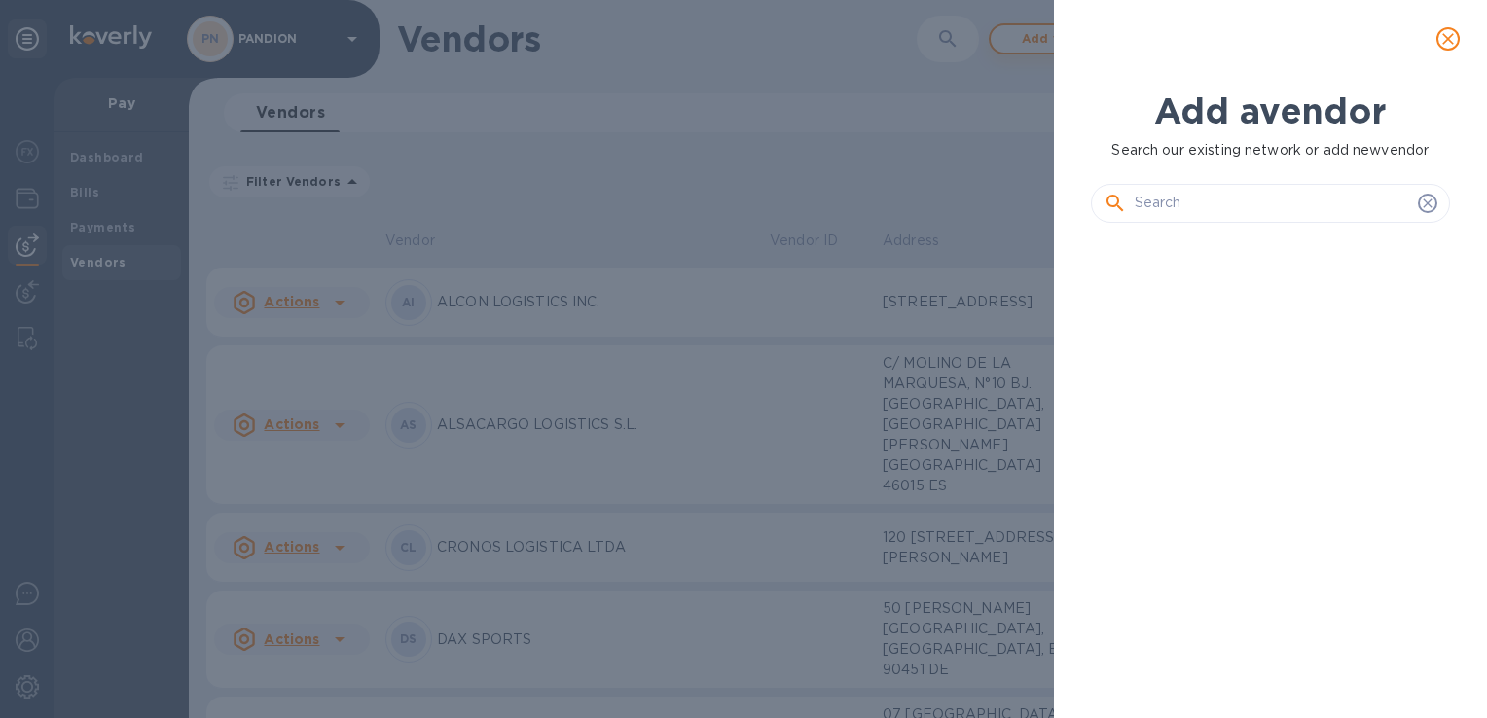
scroll to position [414, 366]
click at [1214, 198] on input "text" at bounding box center [1272, 203] width 275 height 29
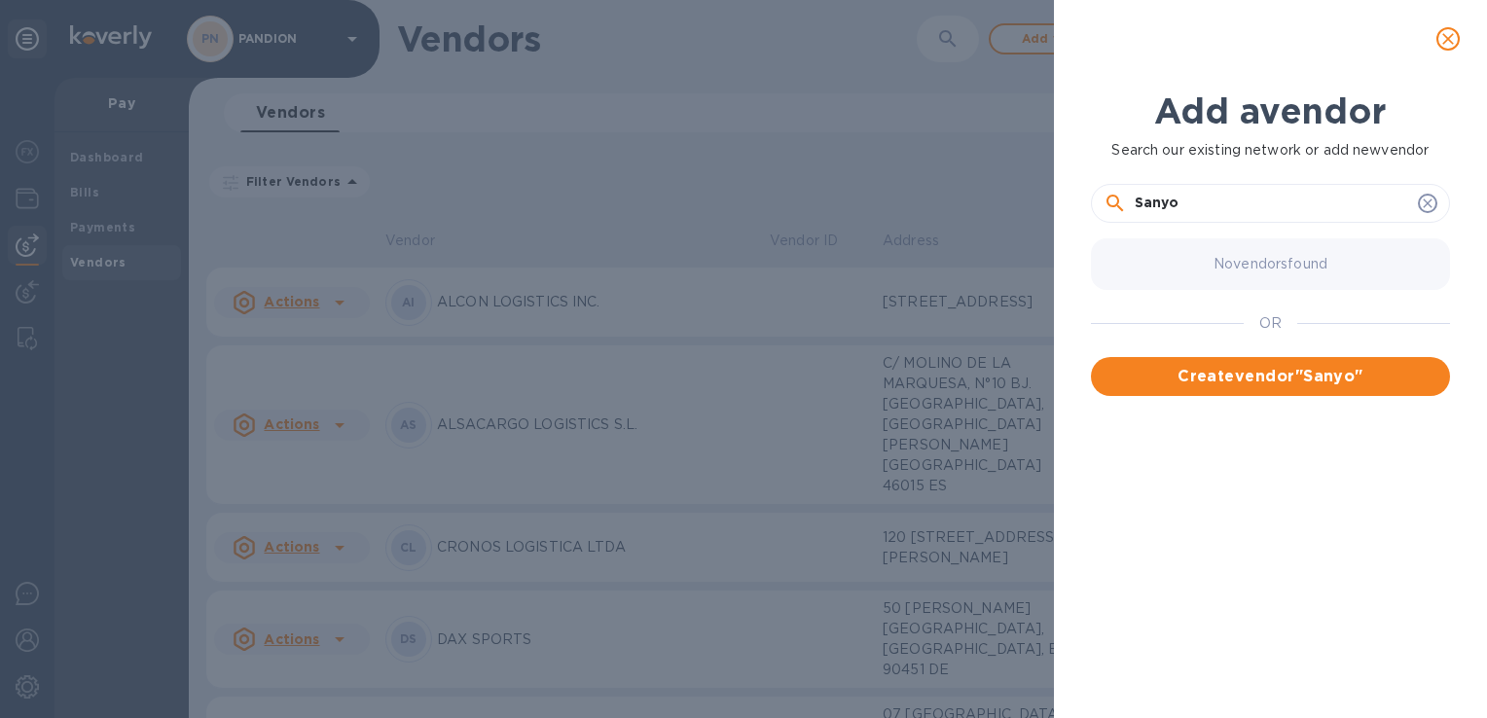
drag, startPoint x: 1208, startPoint y: 200, endPoint x: 1106, endPoint y: 201, distance: 101.2
click at [1106, 201] on div "Sanyo" at bounding box center [1271, 203] width 334 height 29
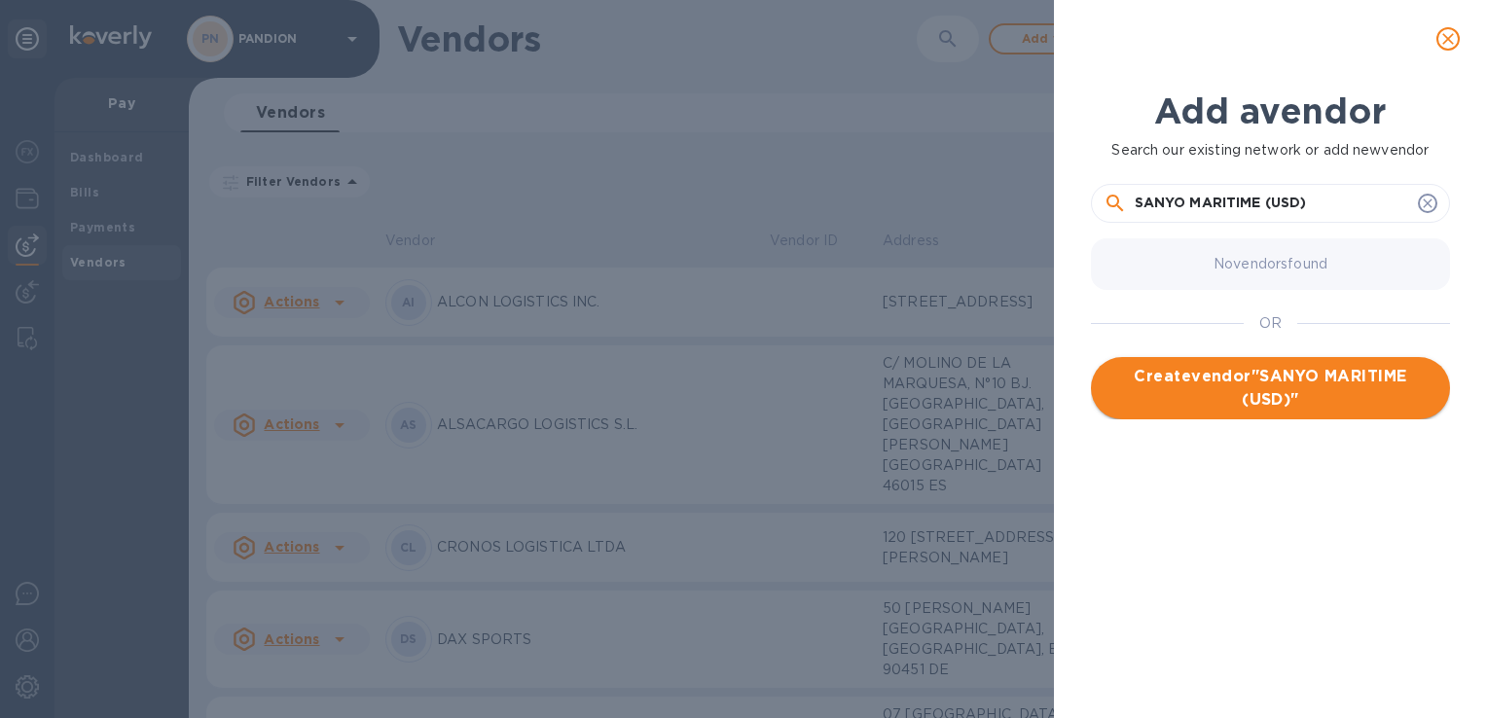
type input "SANYO MARITIME (USD)"
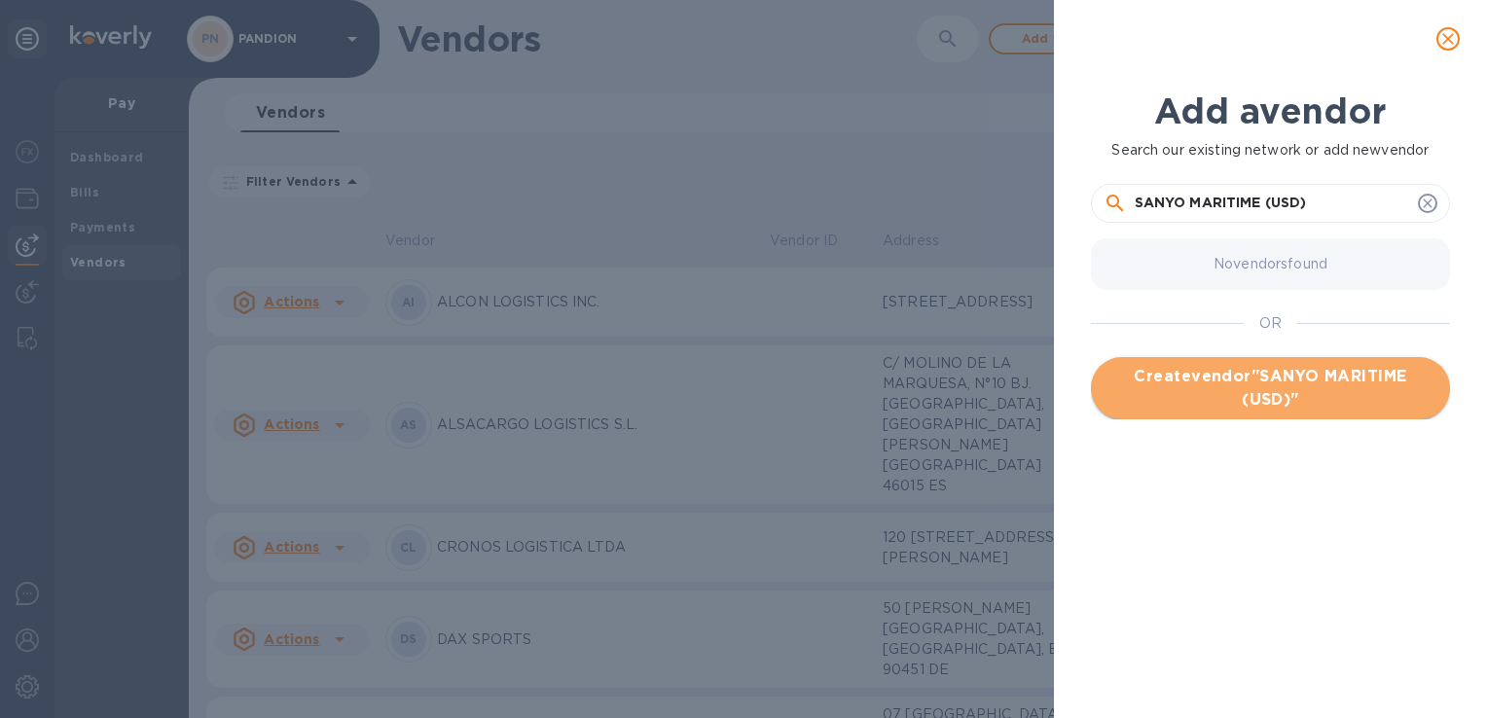
click at [1332, 384] on span "Create vendor " SANYO MARITIME (USD) "" at bounding box center [1270, 388] width 328 height 47
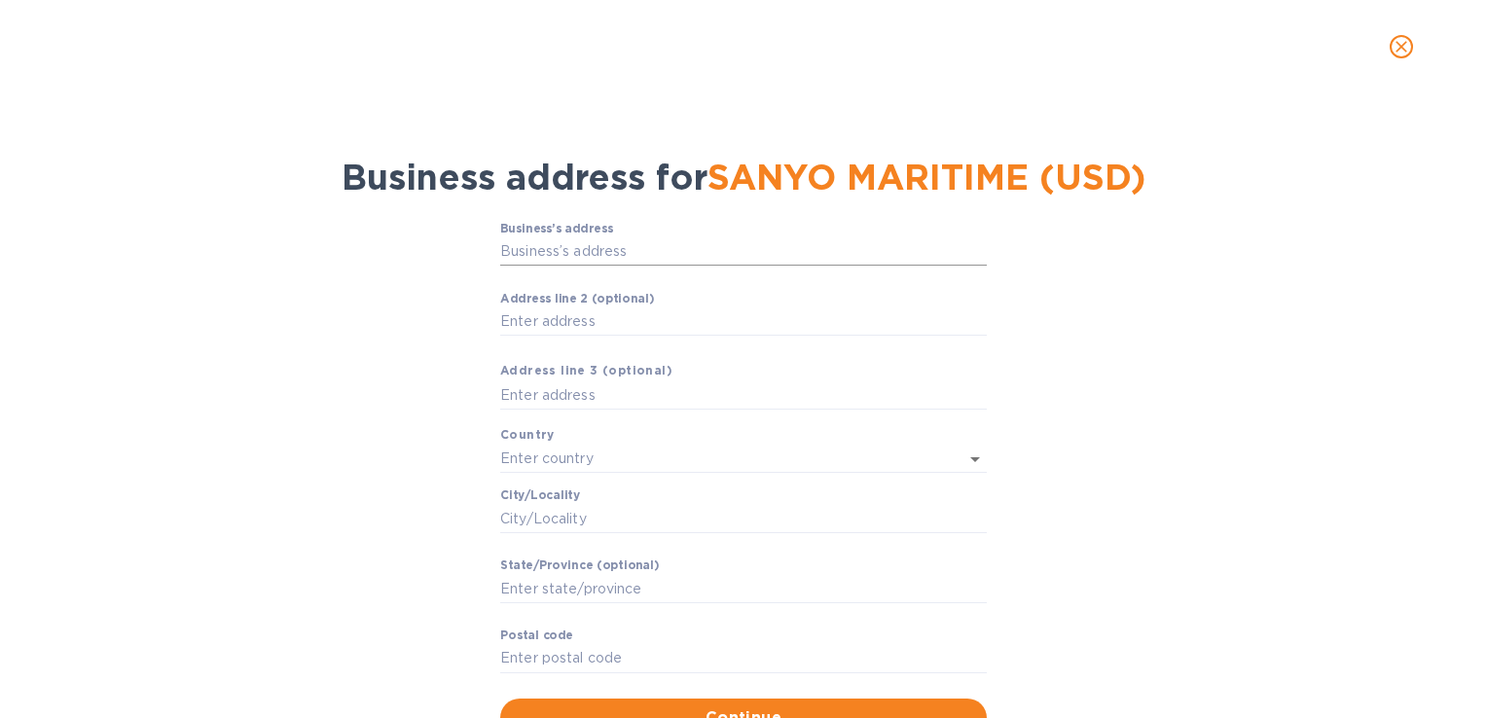
click at [617, 249] on input "Business’s аddress" at bounding box center [743, 251] width 487 height 29
paste input "Katayama Bldg 3F"
type input "Katayama Bldg 3F"
click at [587, 400] on input "text" at bounding box center [743, 395] width 487 height 29
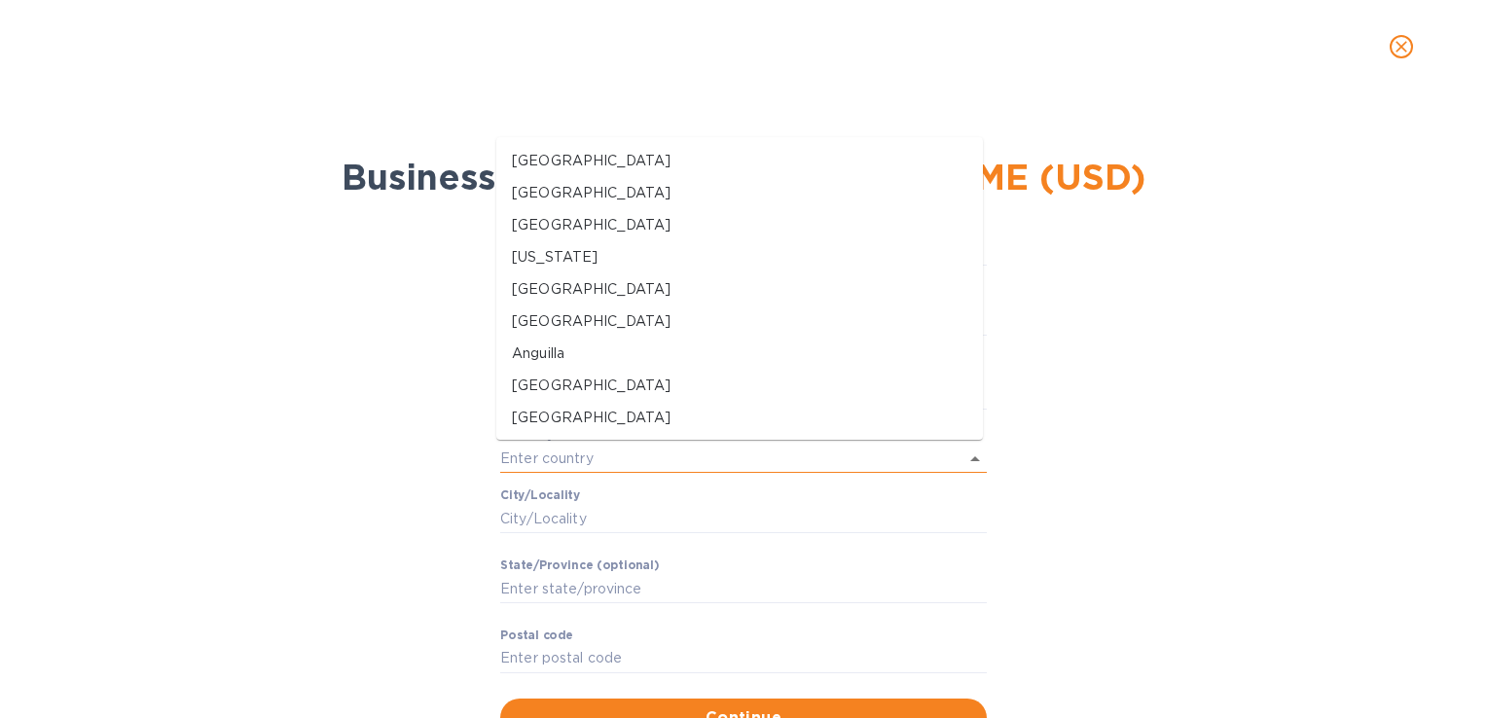
click at [586, 450] on input "text" at bounding box center [716, 459] width 432 height 28
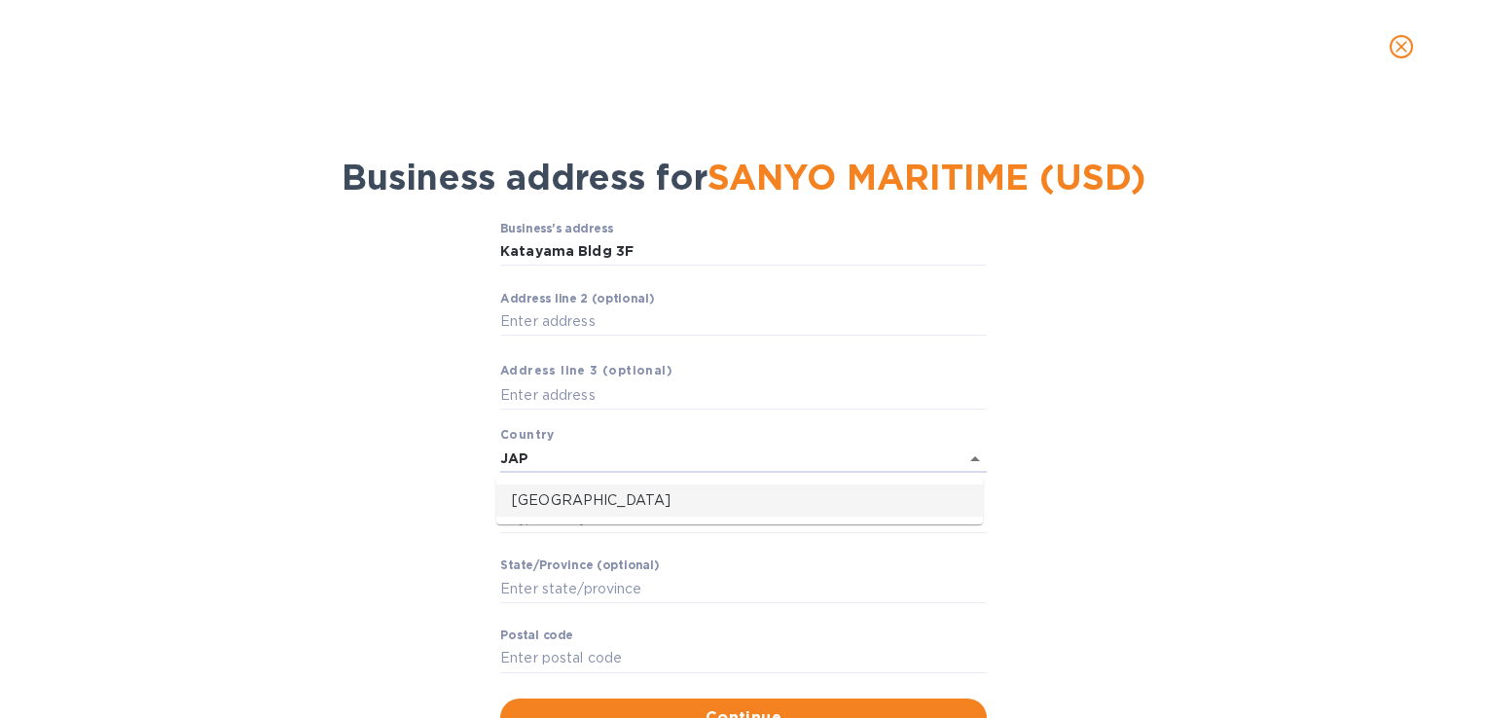
click at [585, 504] on p "Japan" at bounding box center [739, 500] width 455 height 20
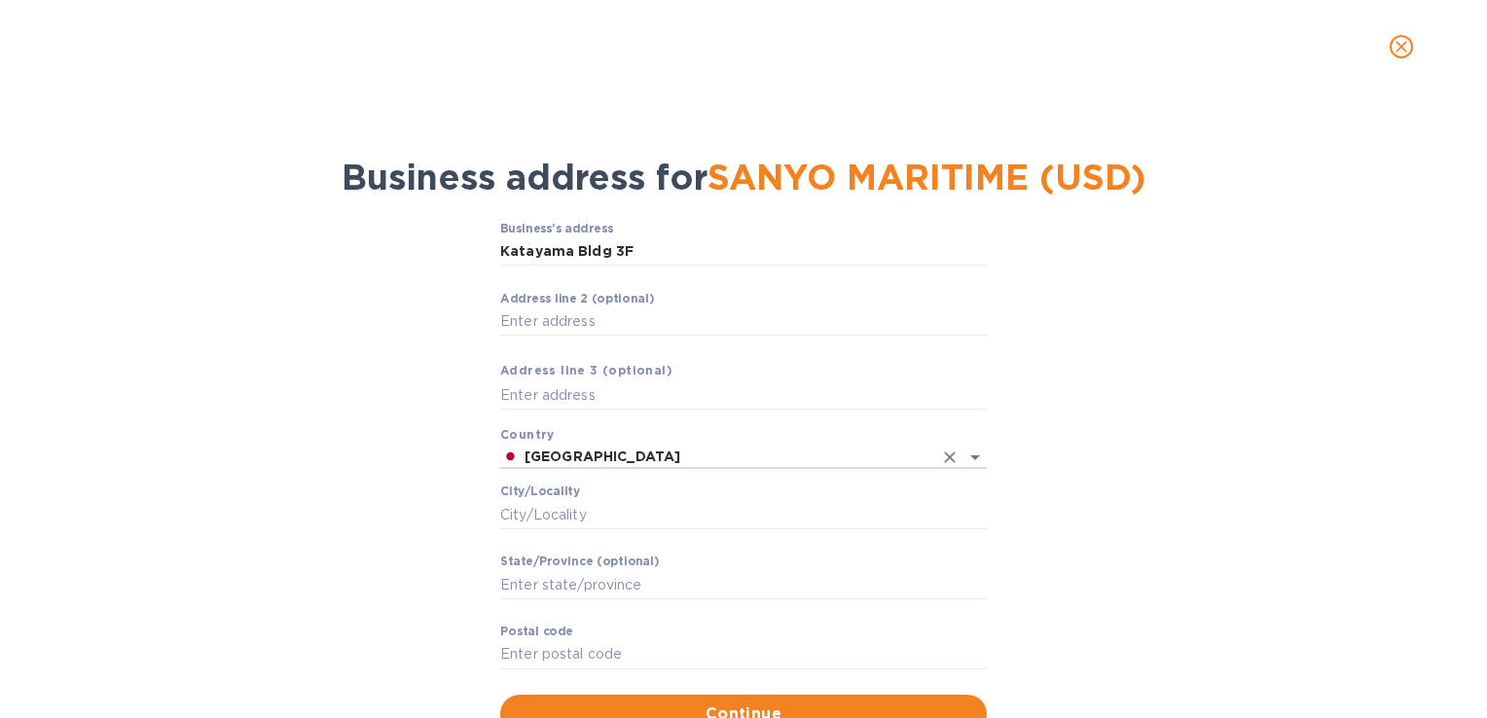
type input "Japan"
click at [631, 515] on input "Сity/Locаlity" at bounding box center [743, 514] width 487 height 29
type input "TOKYO"
click at [586, 593] on input "Stаte/Province (optional)" at bounding box center [743, 584] width 487 height 29
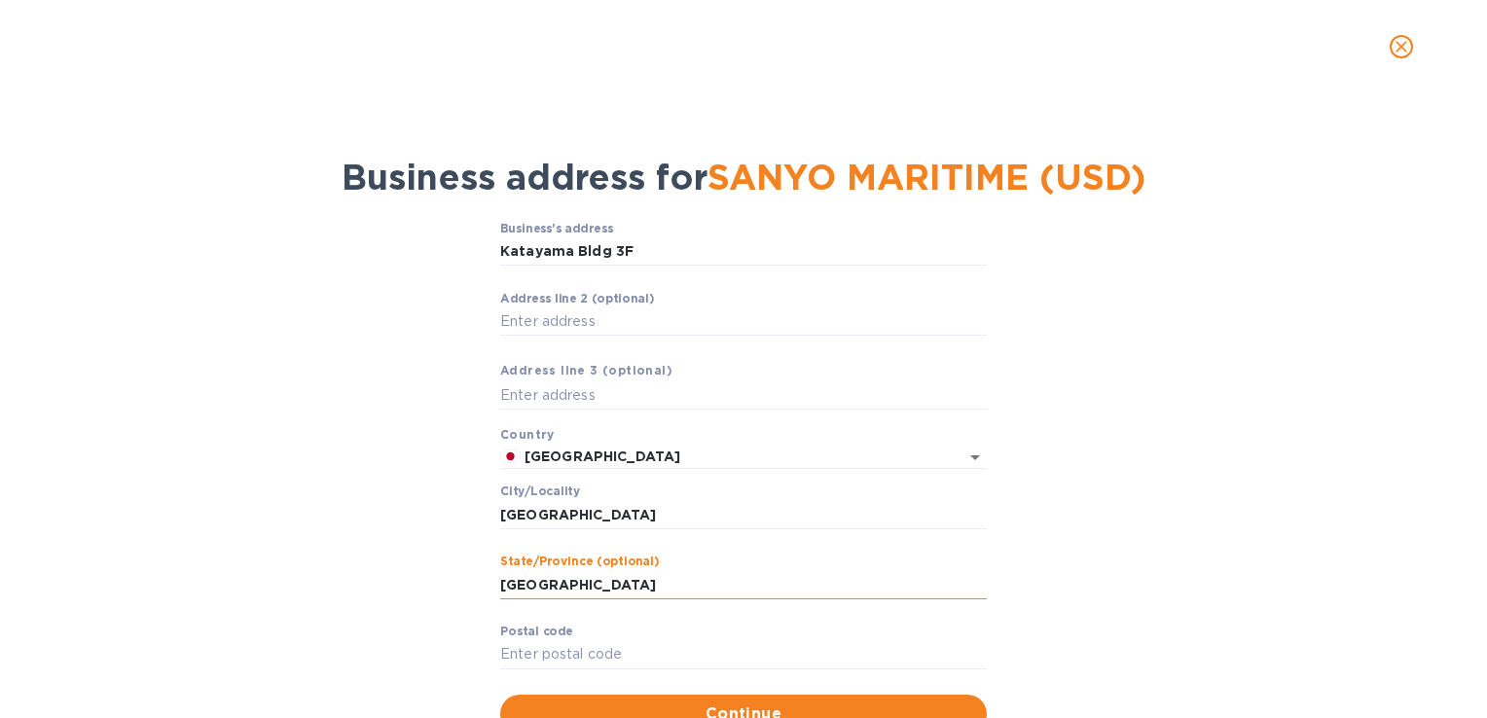
type input "TOKYO"
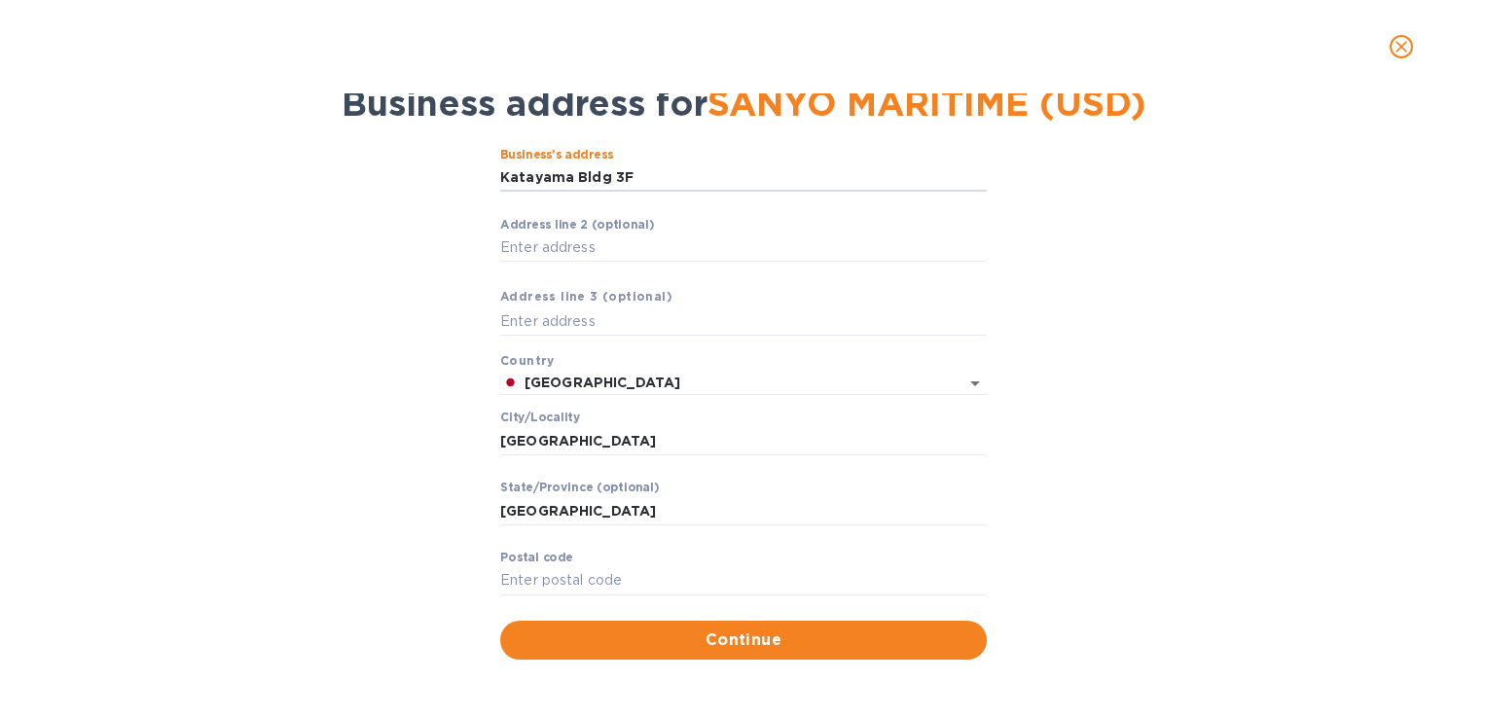
drag, startPoint x: 658, startPoint y: 177, endPoint x: 467, endPoint y: 187, distance: 191.0
click at [467, 187] on div "Business’s аddress Katayama Bldg 3F ​ Аddress line 2 (optional) ​ Аddress line …" at bounding box center [743, 403] width 1436 height 535
paste input "ATAYAMA BLDG 3F. 23-10, SHINBASHI 5-CHOME"
type input "KATAYAMA BLDG 3F. 23-10, SHINBASHI 5-CHOME"
drag, startPoint x: 585, startPoint y: 442, endPoint x: 463, endPoint y: 443, distance: 121.6
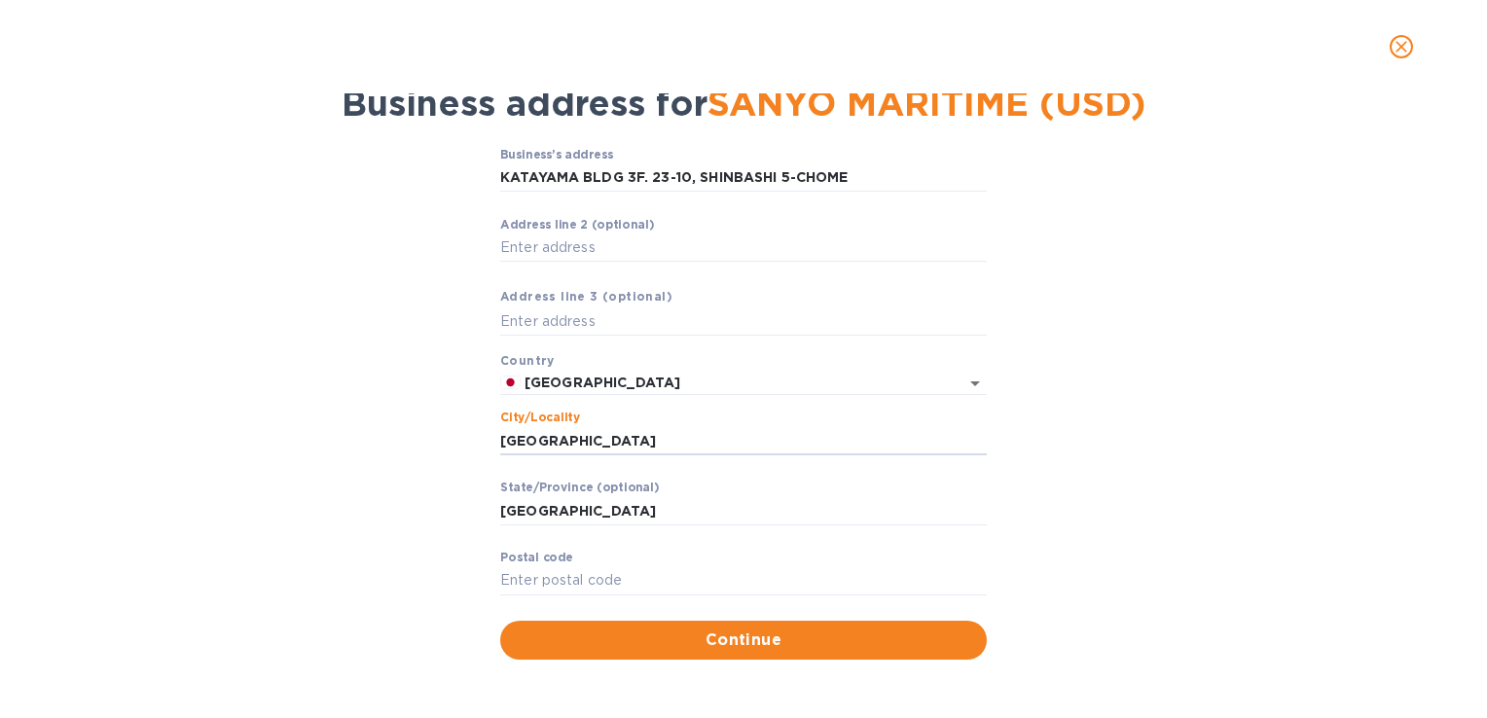
click at [463, 443] on div "Business’s аddress KATAYAMA BLDG 3F. 23-10, SHINBASHI 5-CHOME ​ Аddress line 2 …" at bounding box center [743, 403] width 1436 height 535
paste input "MINATO-KU"
type input "MINATO-KU"
click at [609, 570] on input "Pоstal cоde" at bounding box center [743, 580] width 487 height 29
paste input "105-0004"
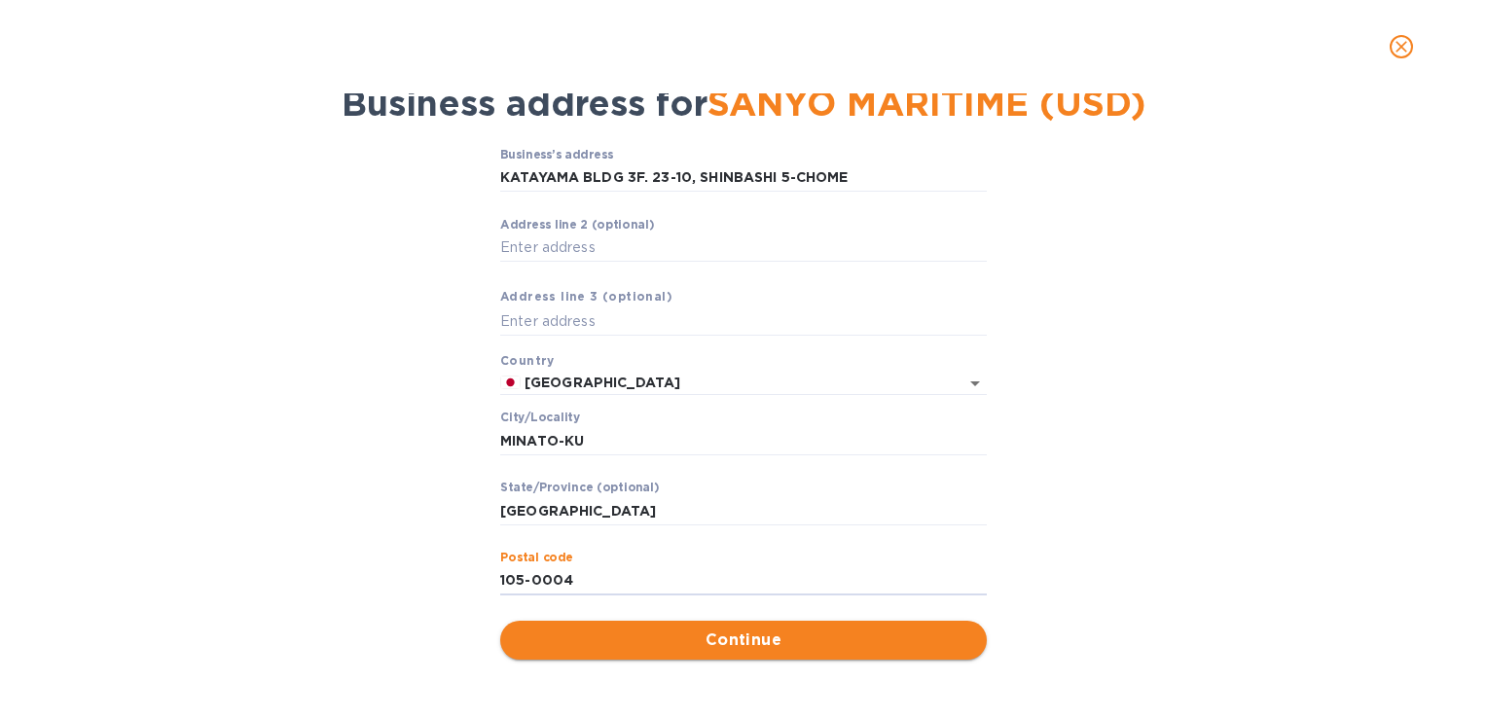
type input "105-0004"
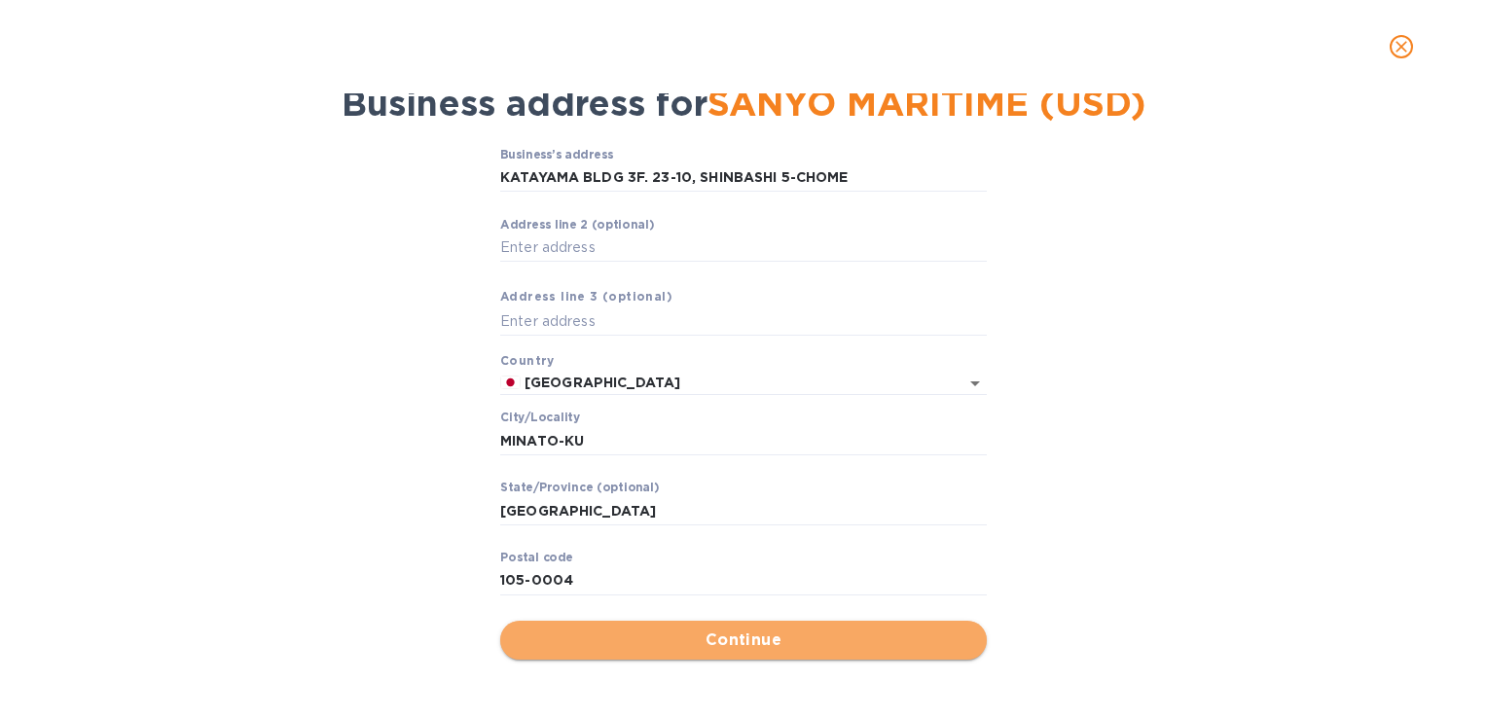
click at [736, 630] on span "Continue" at bounding box center [743, 640] width 455 height 23
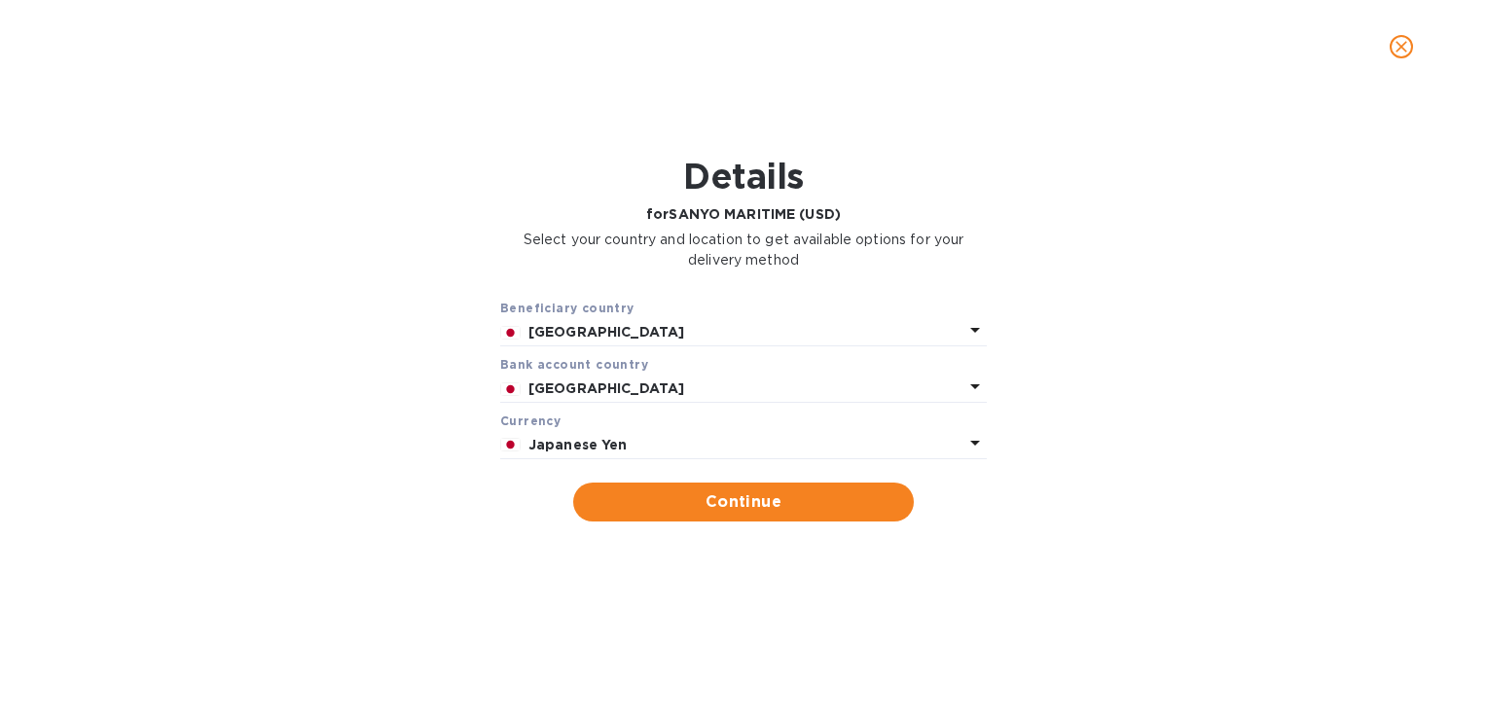
click at [670, 334] on p "Japan" at bounding box center [745, 332] width 435 height 20
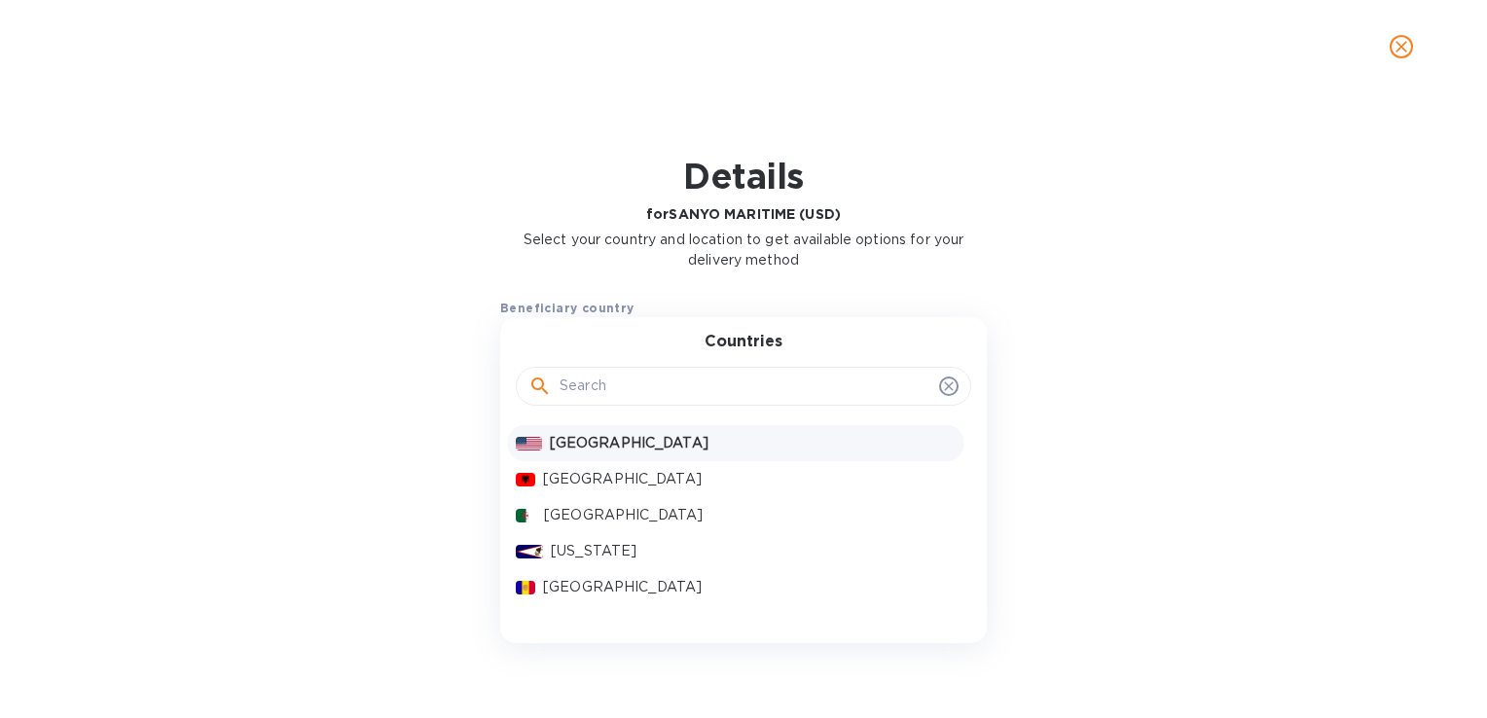
click at [594, 449] on p "United States" at bounding box center [753, 443] width 406 height 20
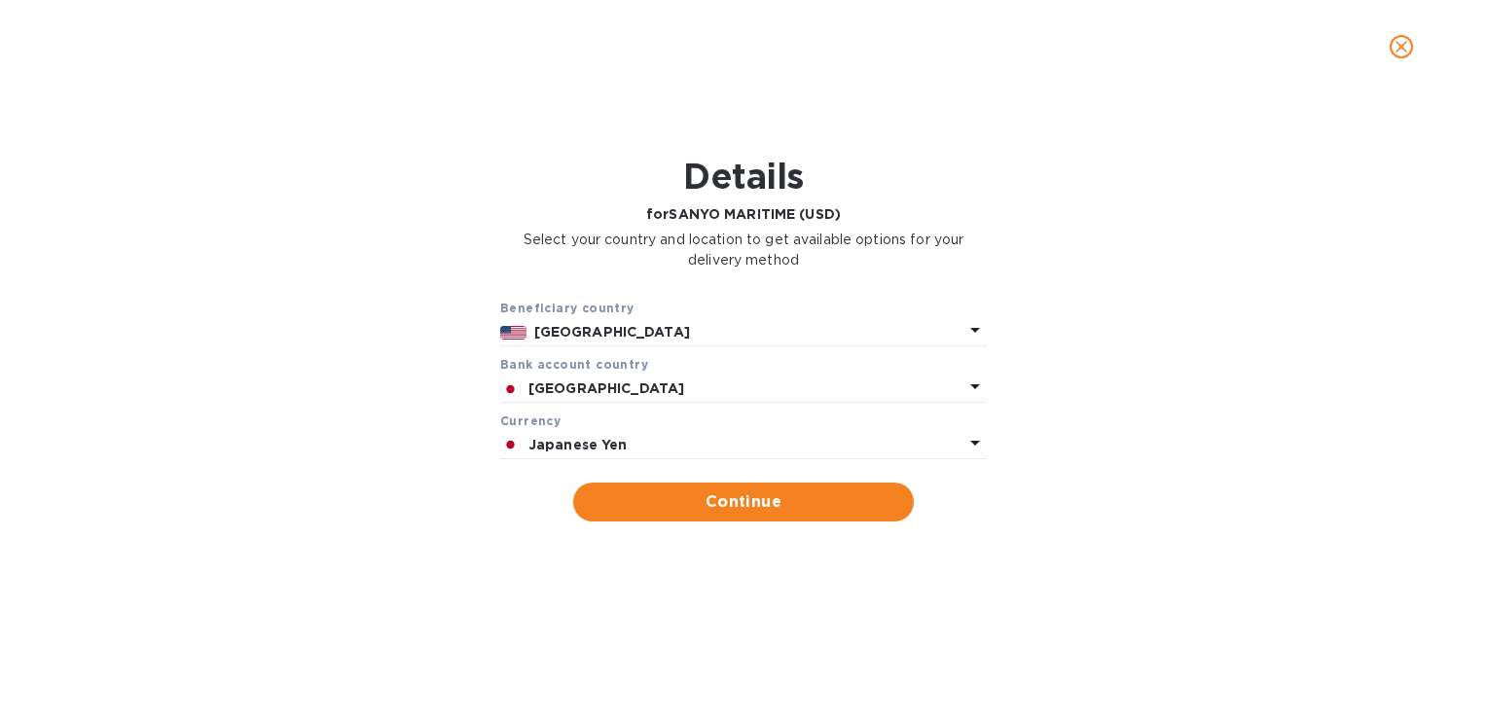
click at [705, 331] on p "United States" at bounding box center [748, 332] width 429 height 20
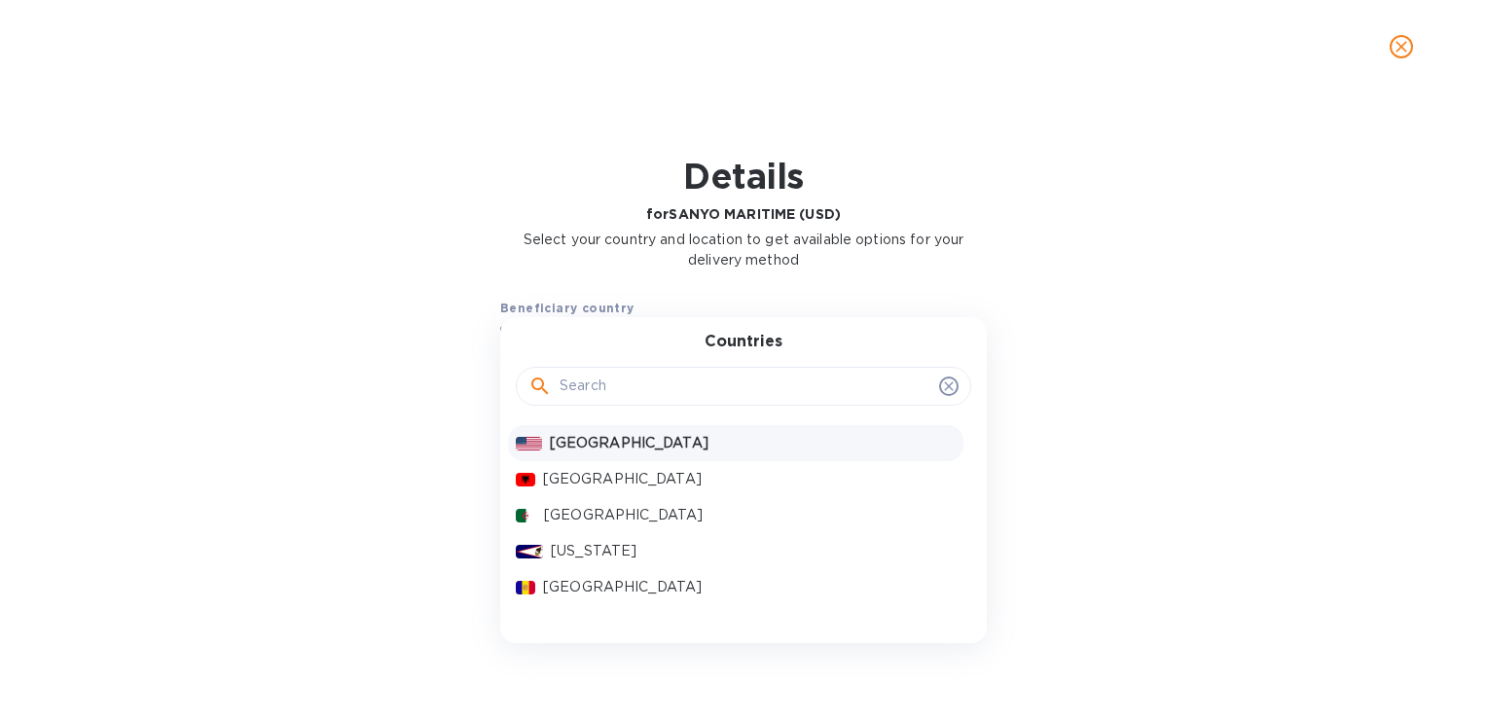
click at [623, 379] on input "text" at bounding box center [746, 386] width 372 height 29
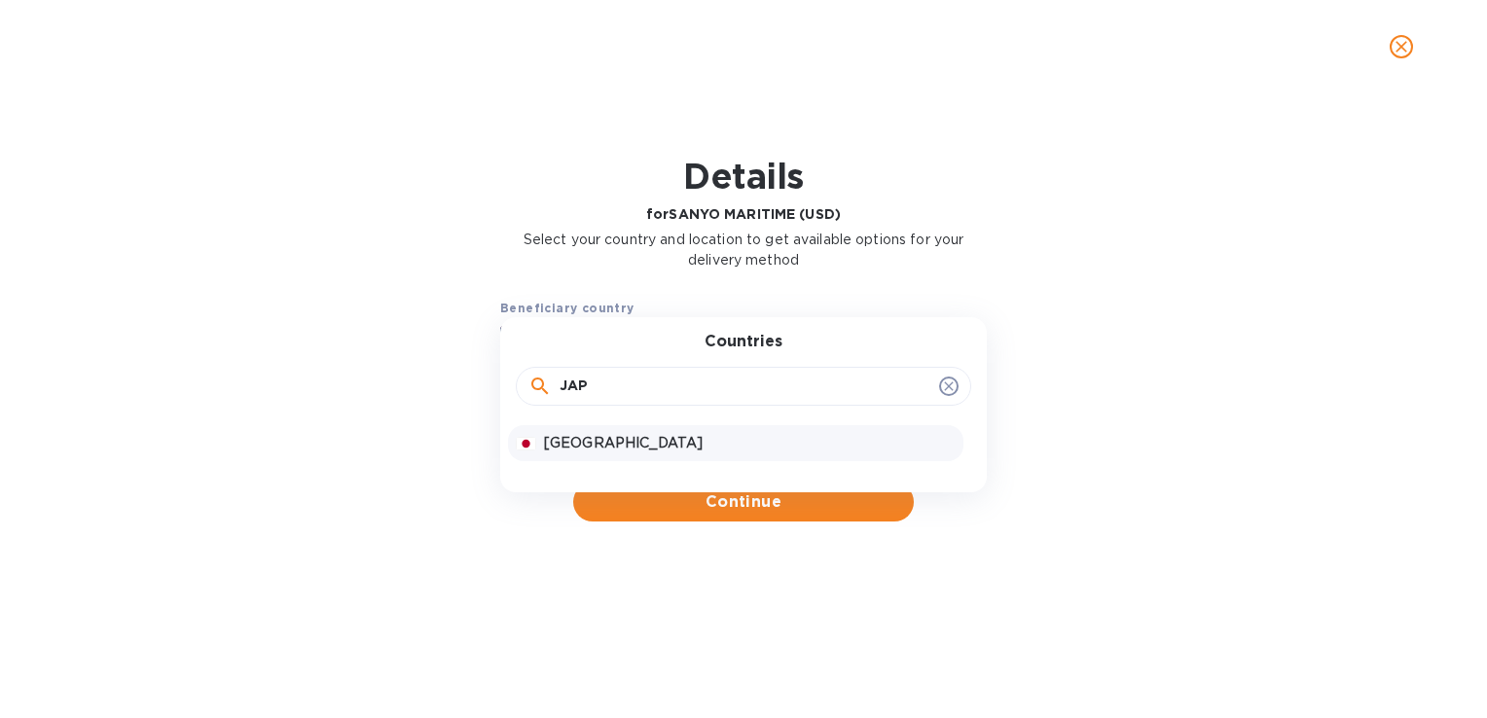
type input "JAP"
click at [607, 425] on div "Japan" at bounding box center [735, 443] width 455 height 36
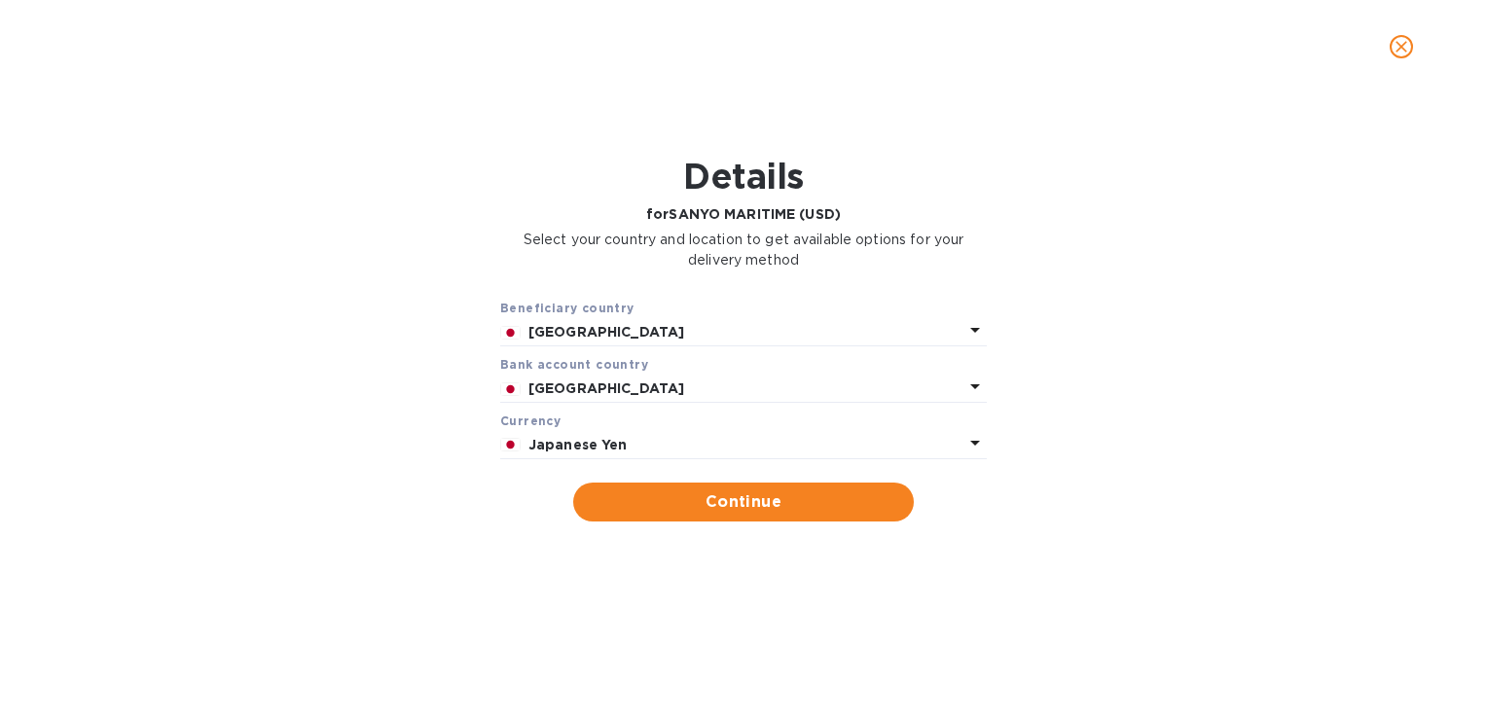
click at [639, 437] on p "Japanese Yen" at bounding box center [745, 445] width 435 height 20
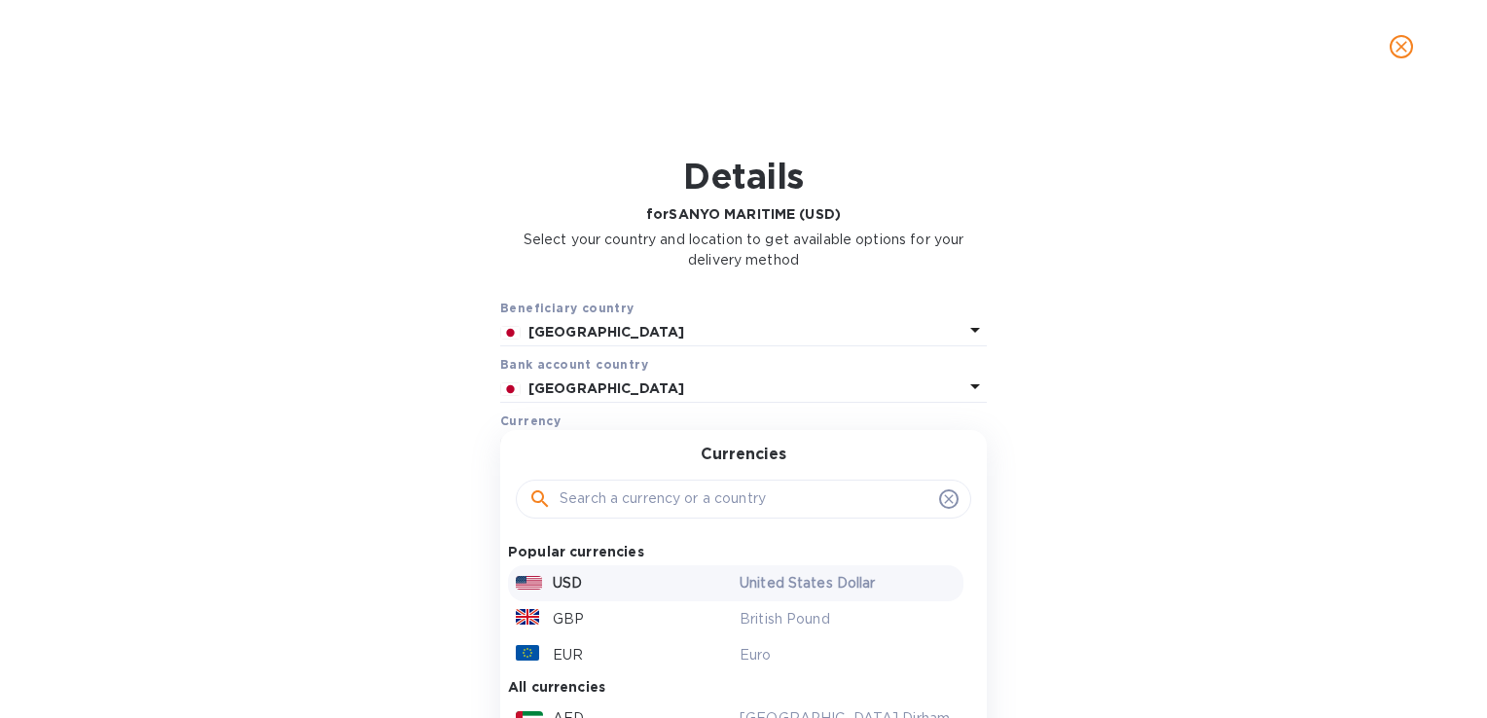
click at [576, 571] on div "USD" at bounding box center [624, 583] width 224 height 28
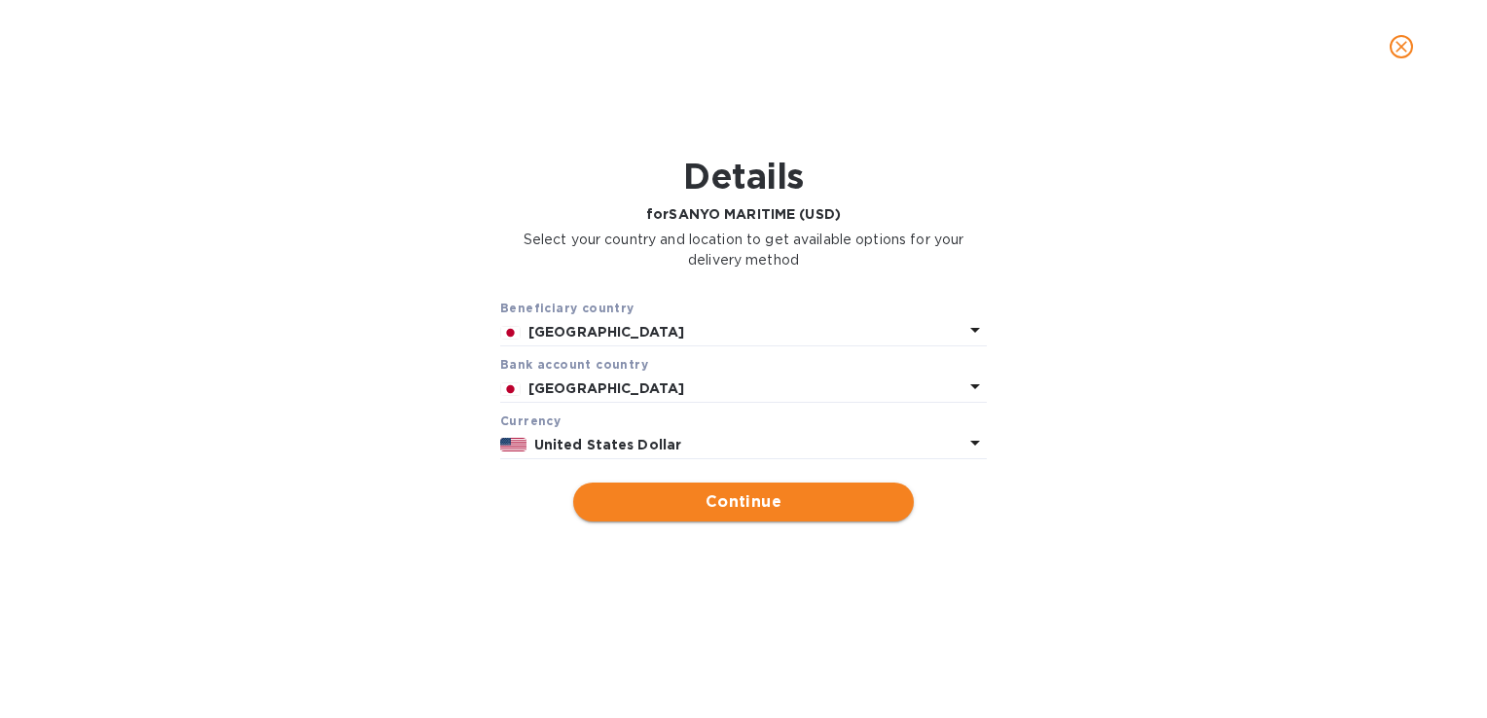
click at [704, 510] on span "Continue" at bounding box center [743, 501] width 309 height 23
type input "SANYO MARITIME (USD)"
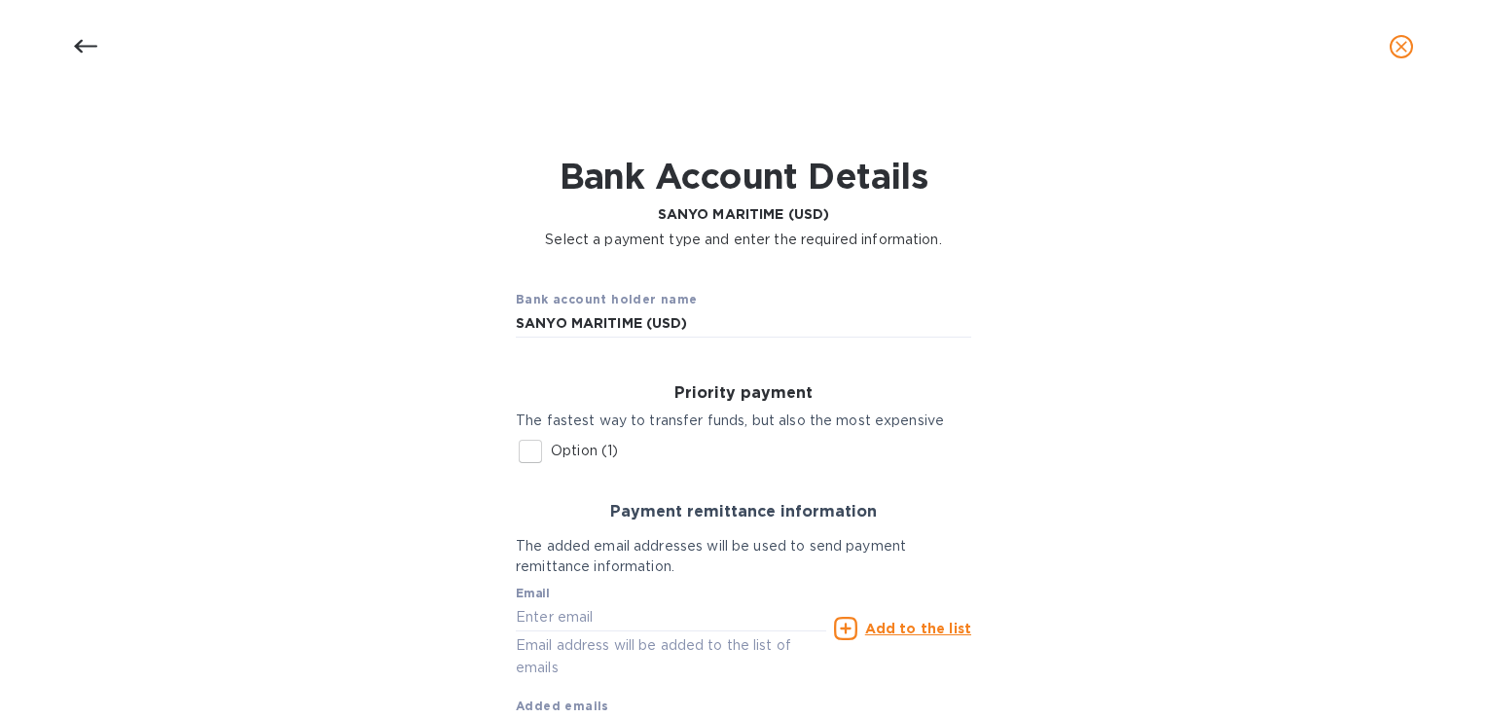
scroll to position [97, 0]
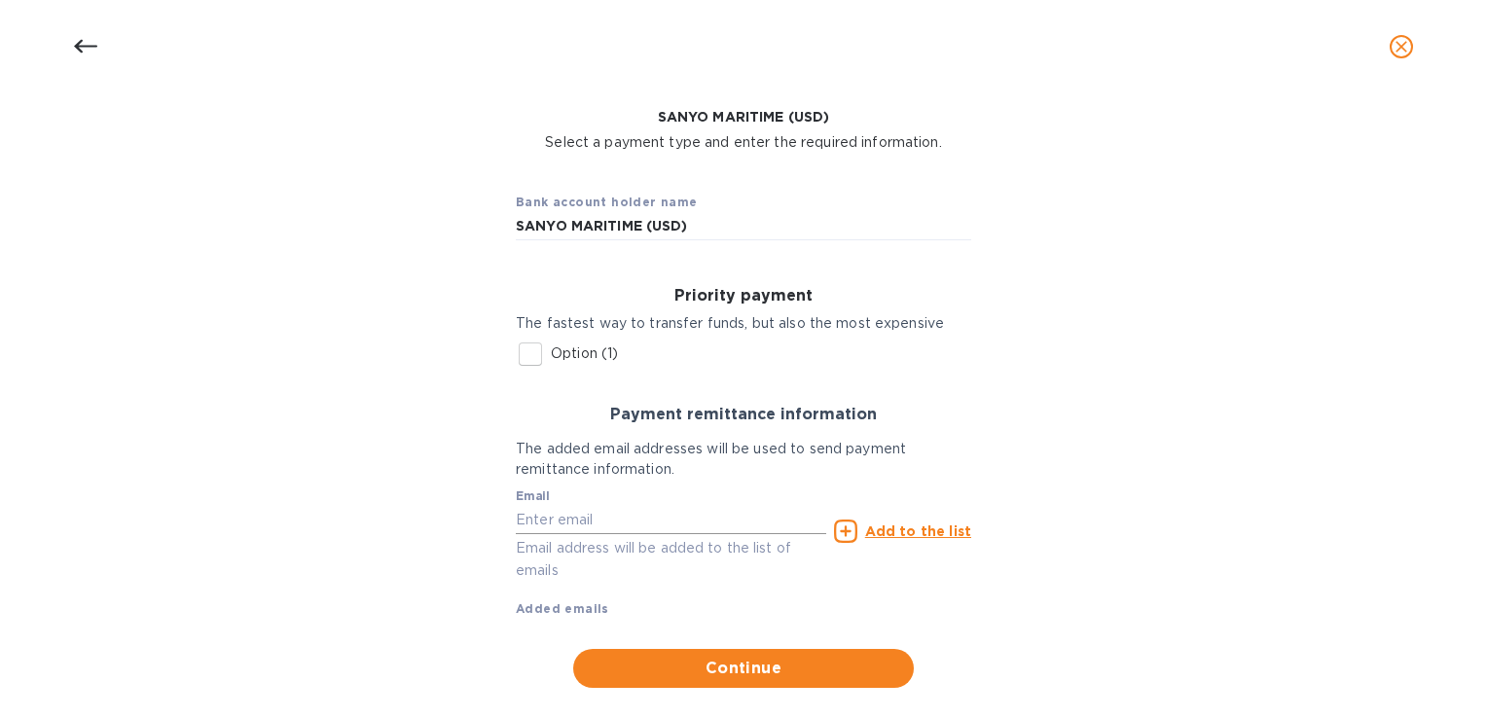
click at [574, 524] on input "text" at bounding box center [671, 519] width 310 height 29
paste input "jhpark@sanyomaritime.com"
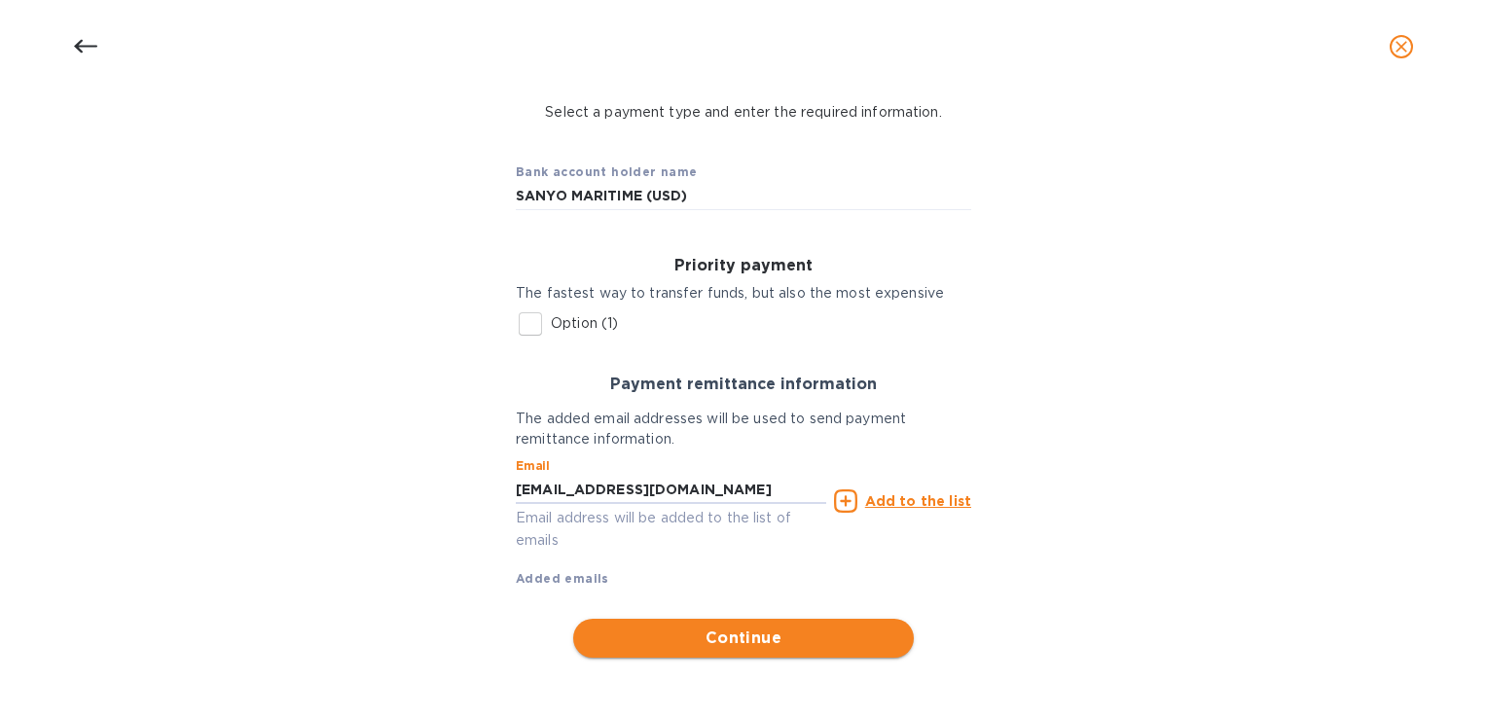
type input "jhpark@sanyomaritime.com"
click at [707, 641] on span "Continue" at bounding box center [743, 638] width 309 height 23
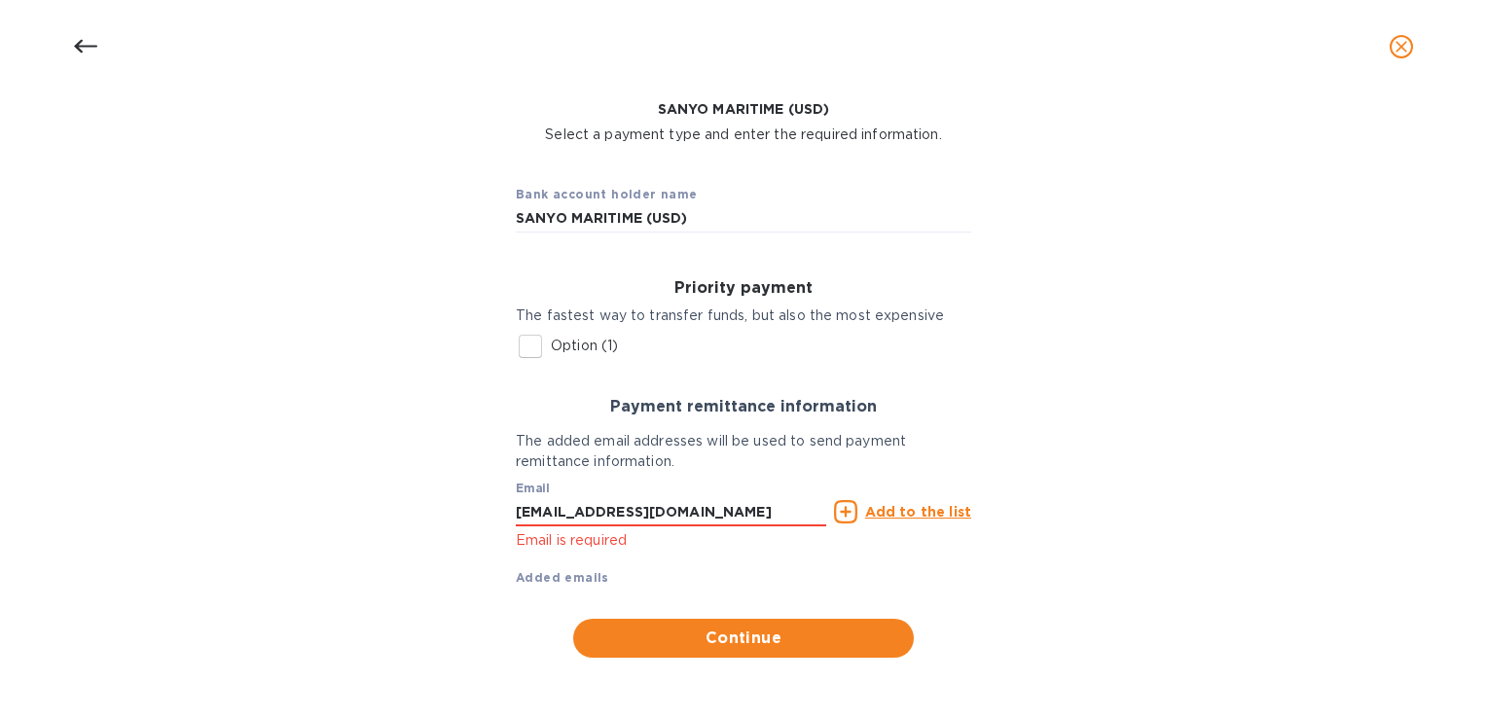
click at [928, 512] on u "Add to the list" at bounding box center [918, 512] width 106 height 16
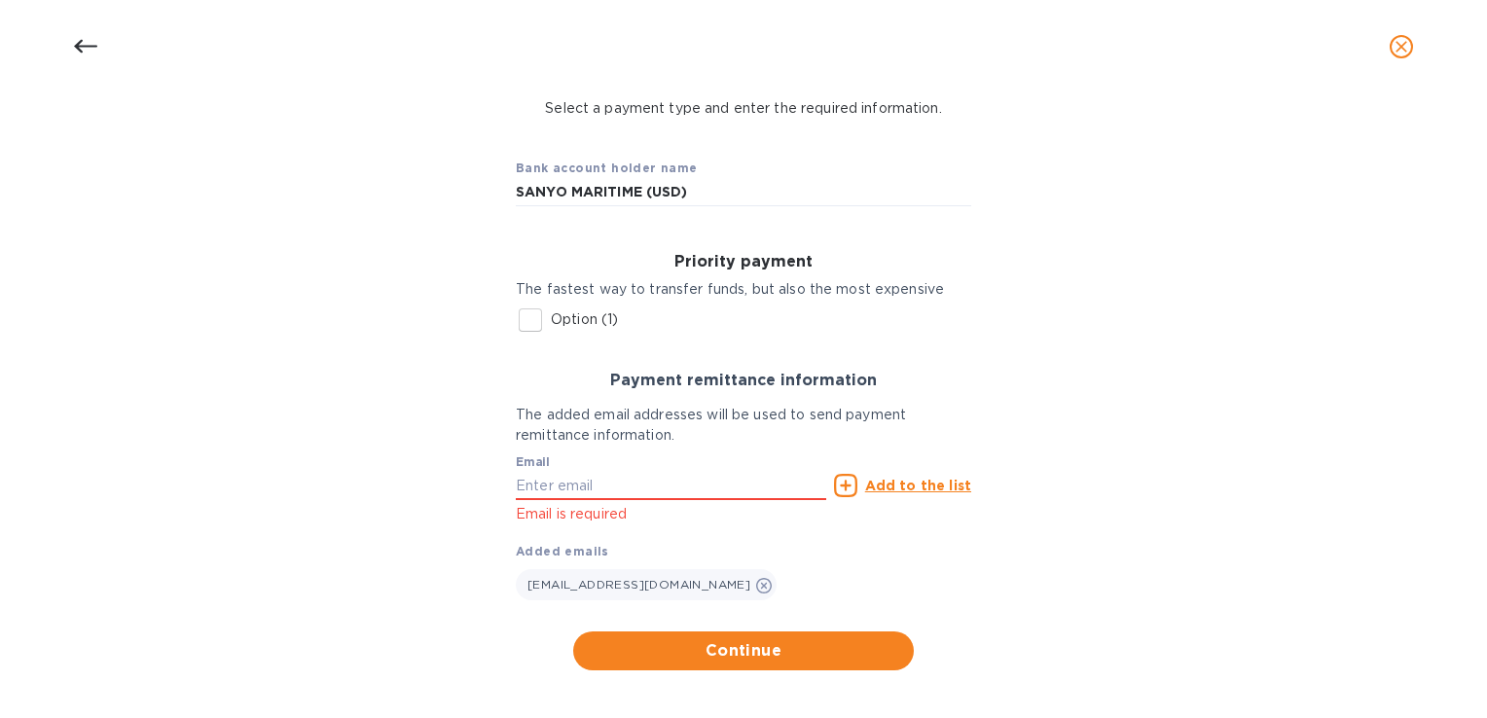
scroll to position [144, 0]
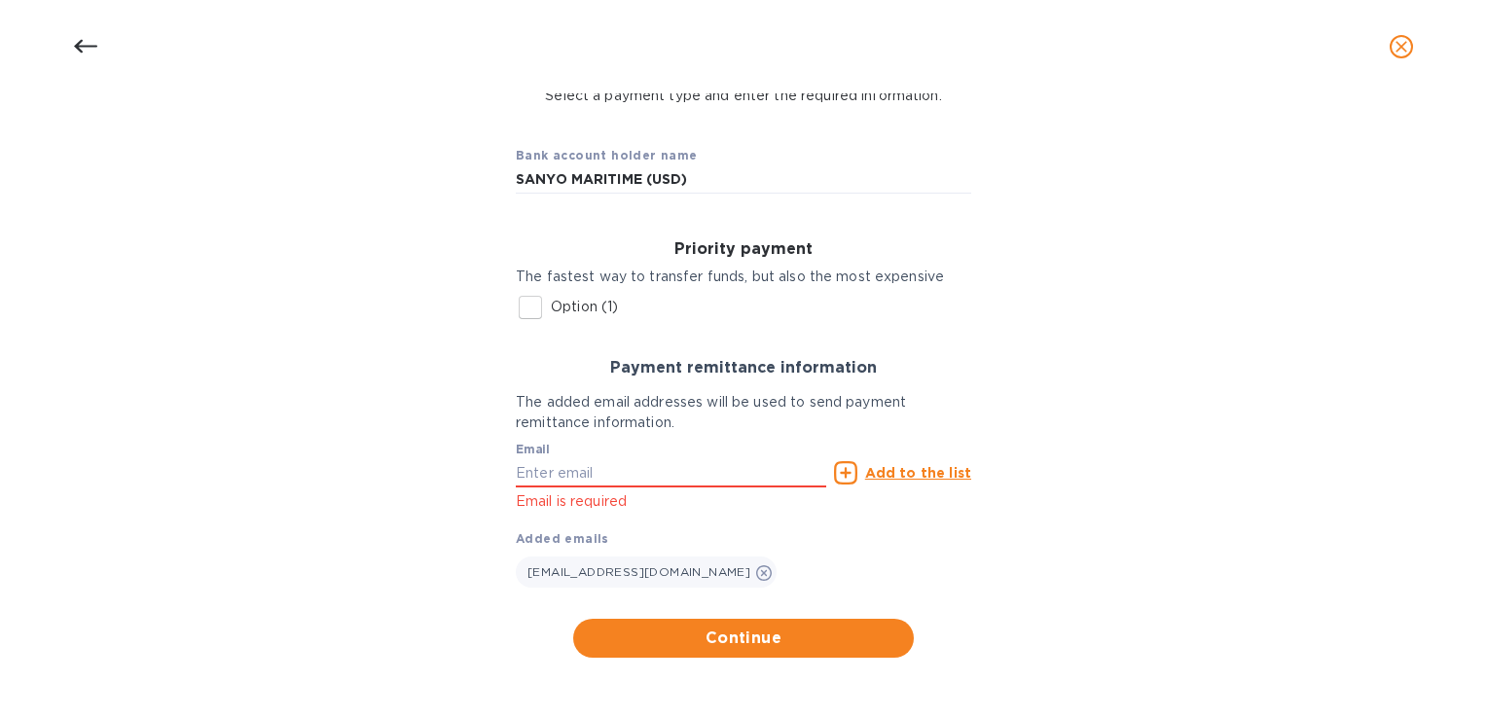
click at [633, 668] on div "Bank account holder name SANYO MARITIME (USD) Priority payment The fastest way …" at bounding box center [743, 394] width 1436 height 553
click at [637, 633] on span "Continue" at bounding box center [743, 638] width 309 height 23
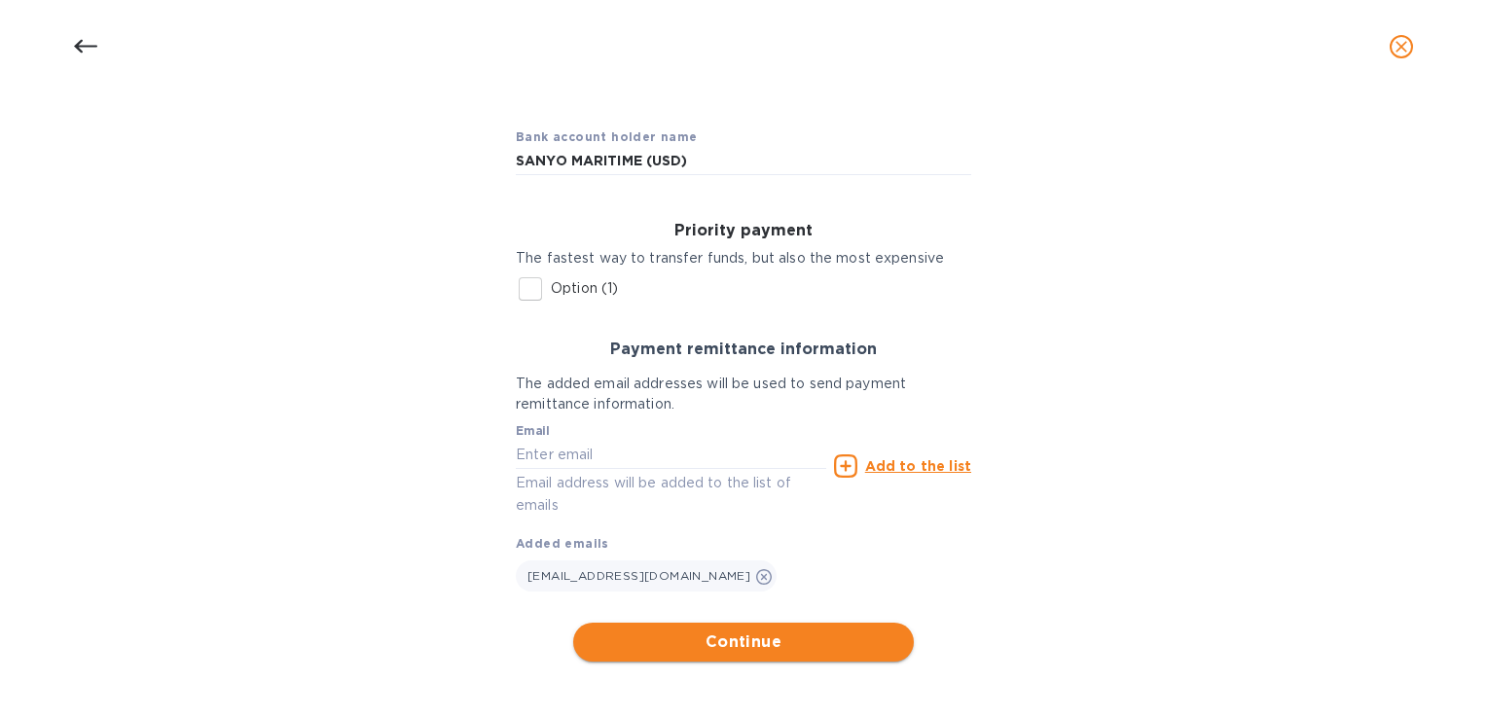
scroll to position [167, 0]
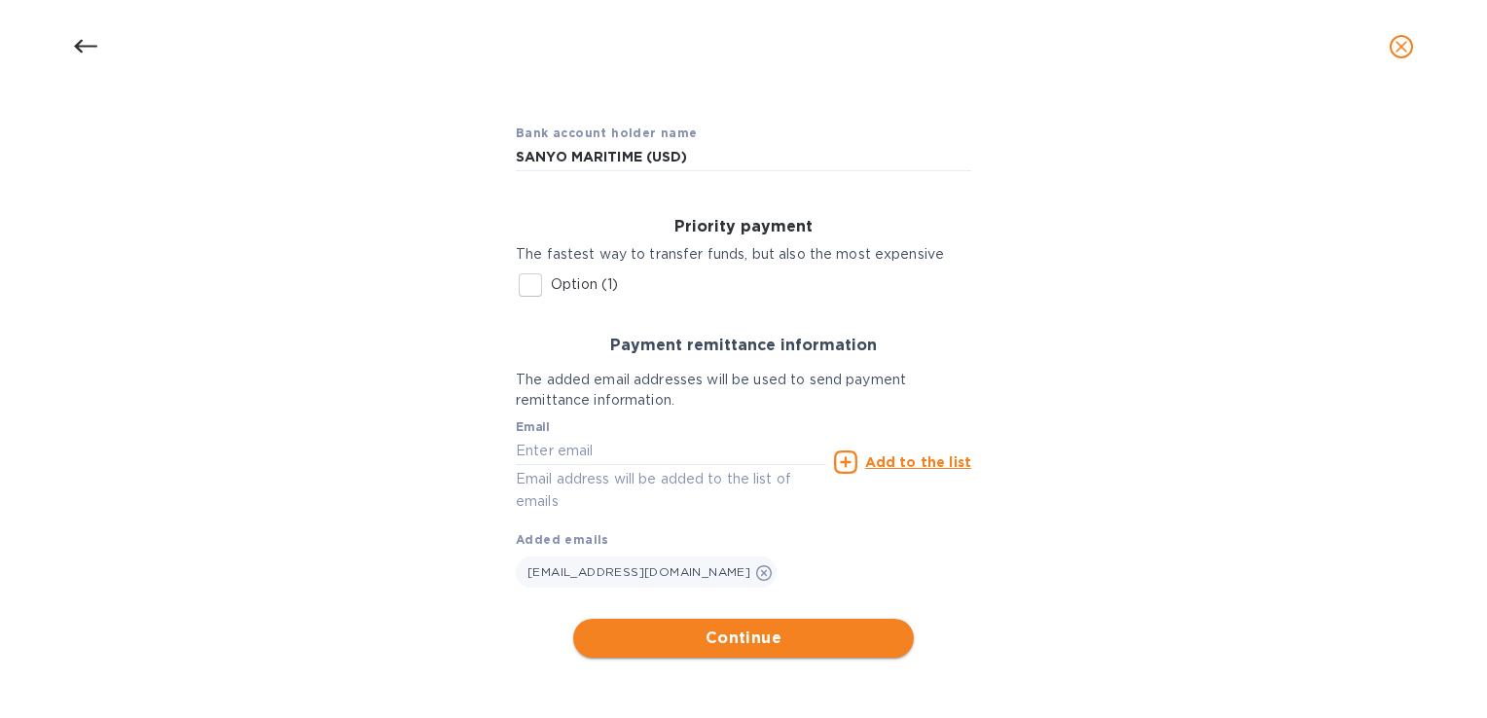
click at [767, 636] on span "Continue" at bounding box center [743, 638] width 309 height 23
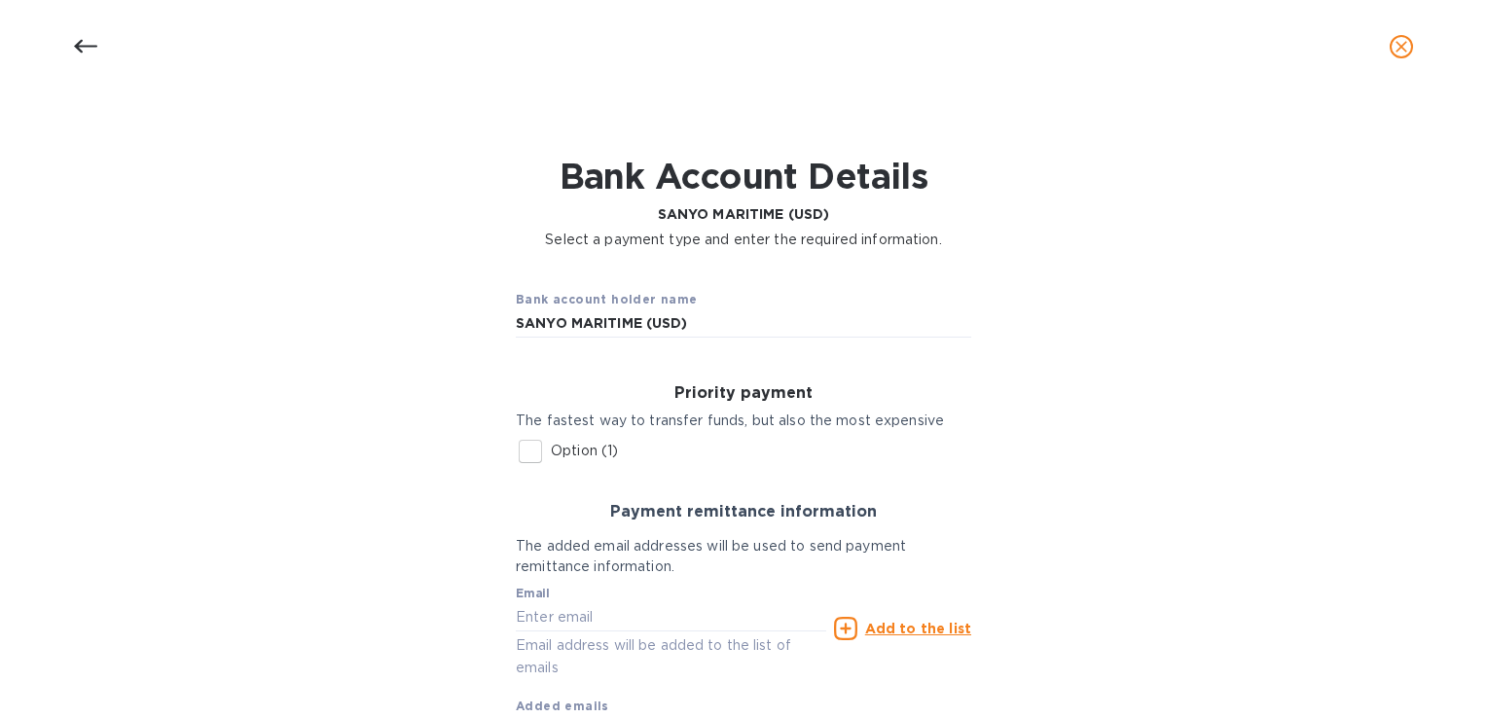
click at [526, 452] on input "Option (1)" at bounding box center [530, 451] width 41 height 41
checkbox input "true"
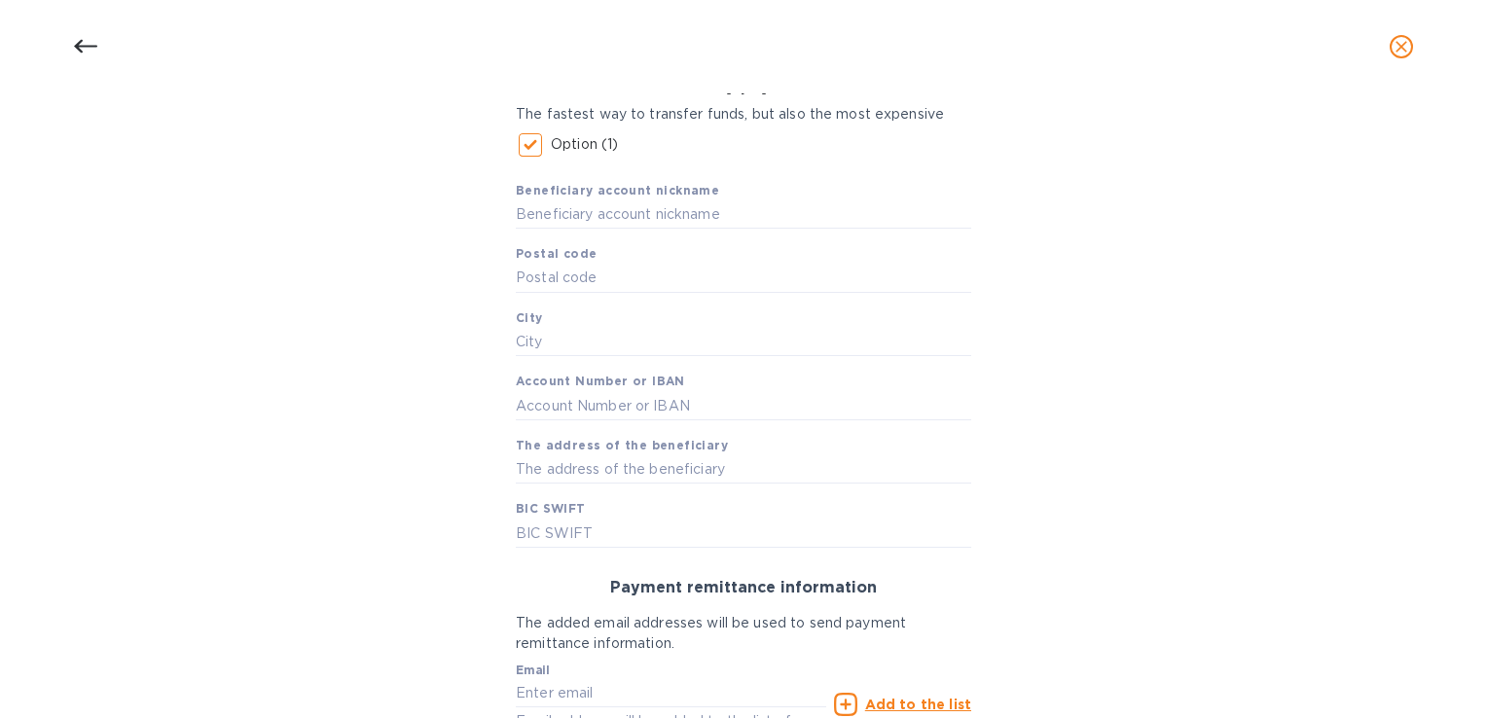
scroll to position [97, 0]
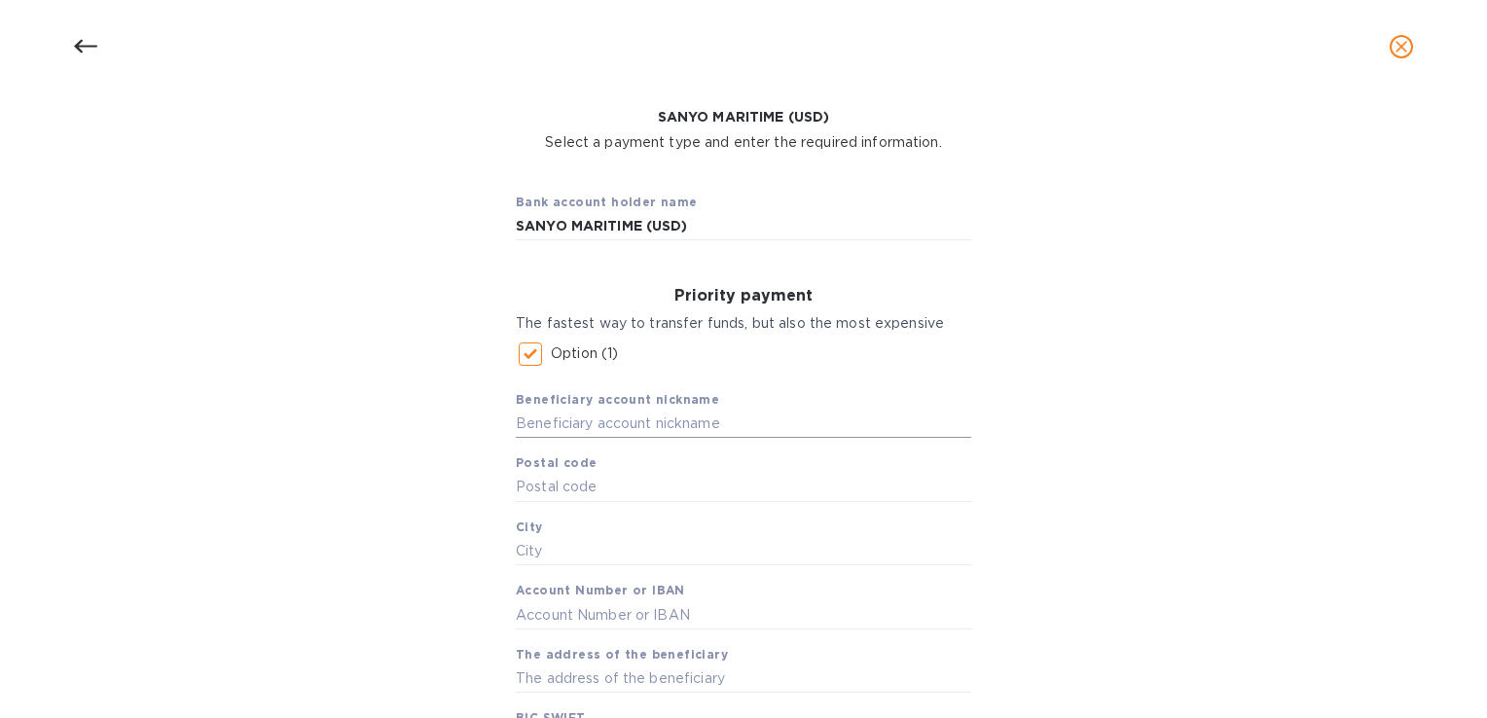
click at [671, 426] on input "text" at bounding box center [743, 424] width 455 height 29
type input "SANYO (USD)"
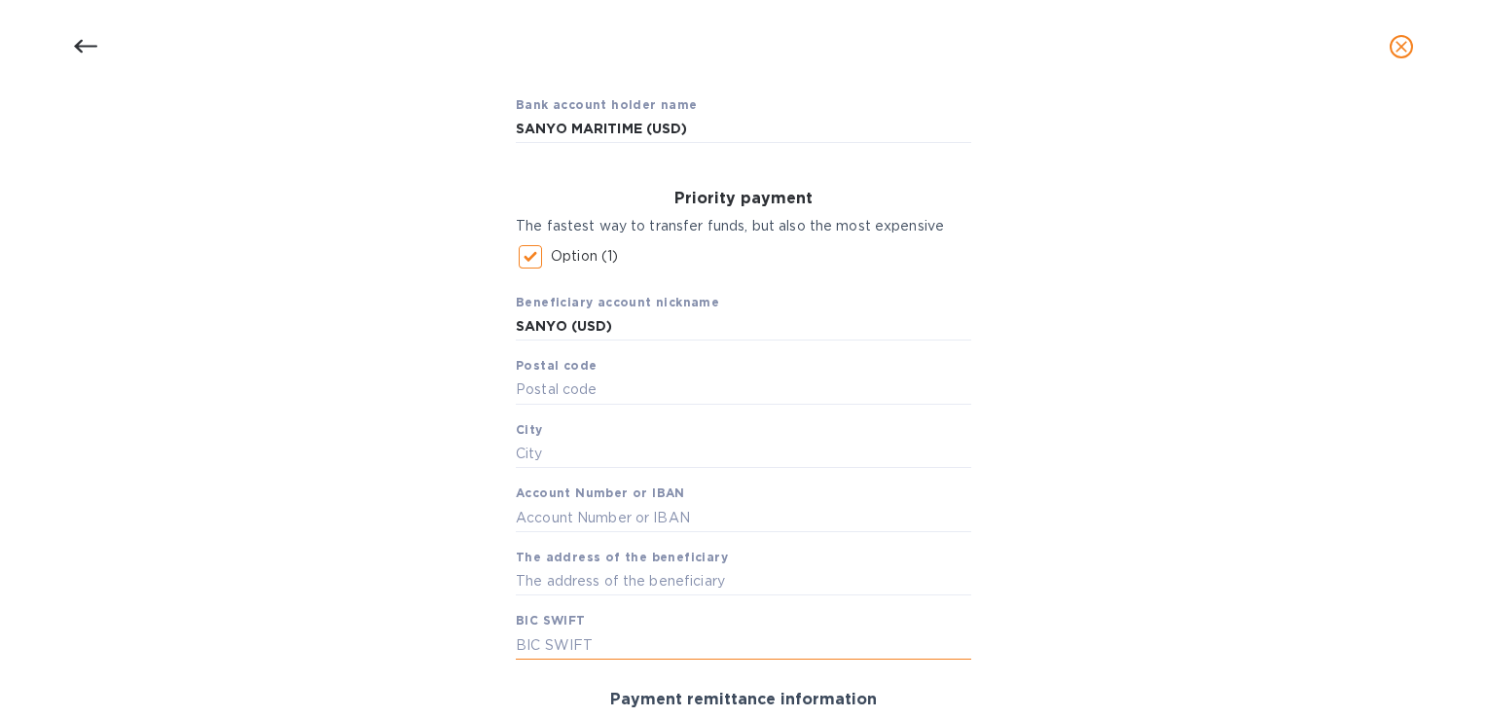
click at [553, 648] on input "text" at bounding box center [743, 645] width 455 height 29
type input "KOEXJPJT"
click at [595, 582] on input "text" at bounding box center [743, 581] width 455 height 29
click at [561, 384] on input "text" at bounding box center [743, 390] width 455 height 29
type input "105-0004"
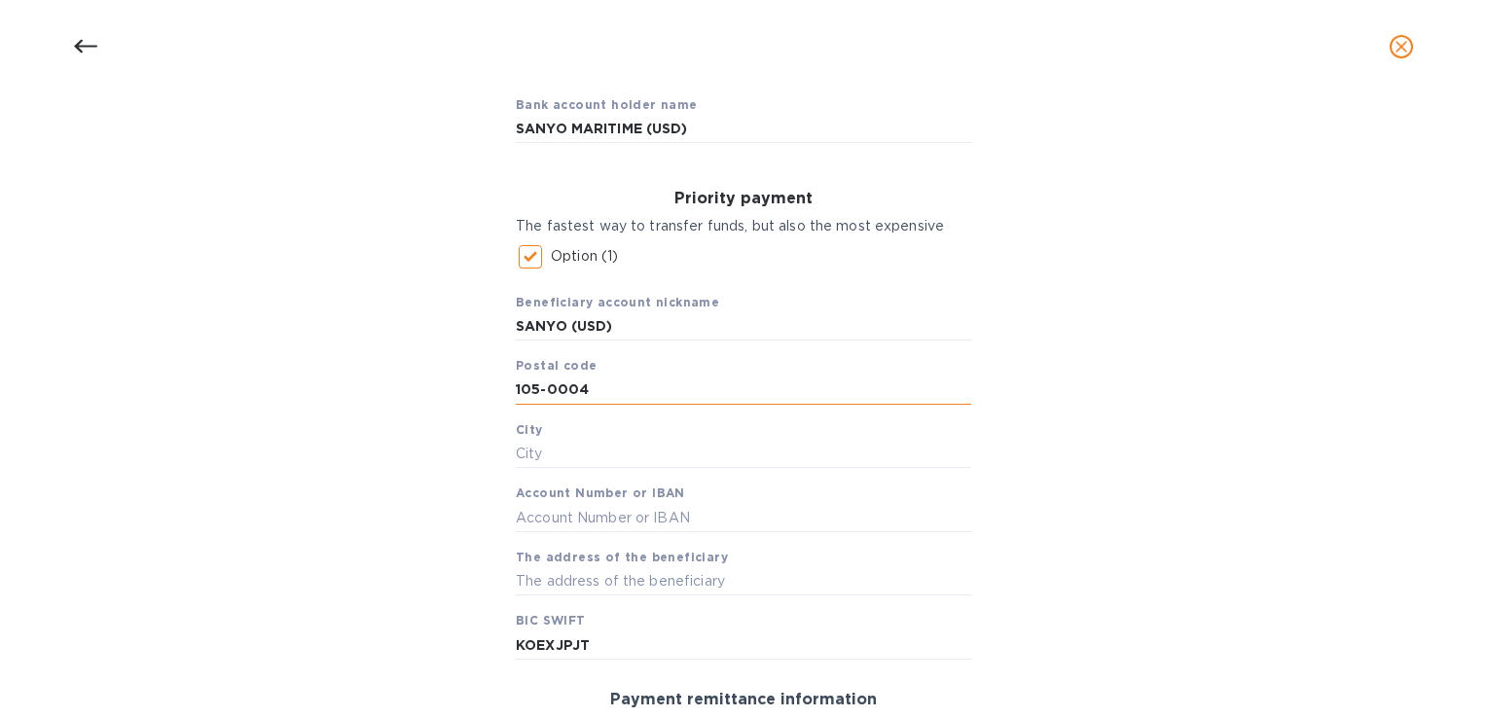
type input "MINATO-KU"
type input "KATAYAMA BLDG 3F. 23-10, SHINBASHI 5-CHOME"
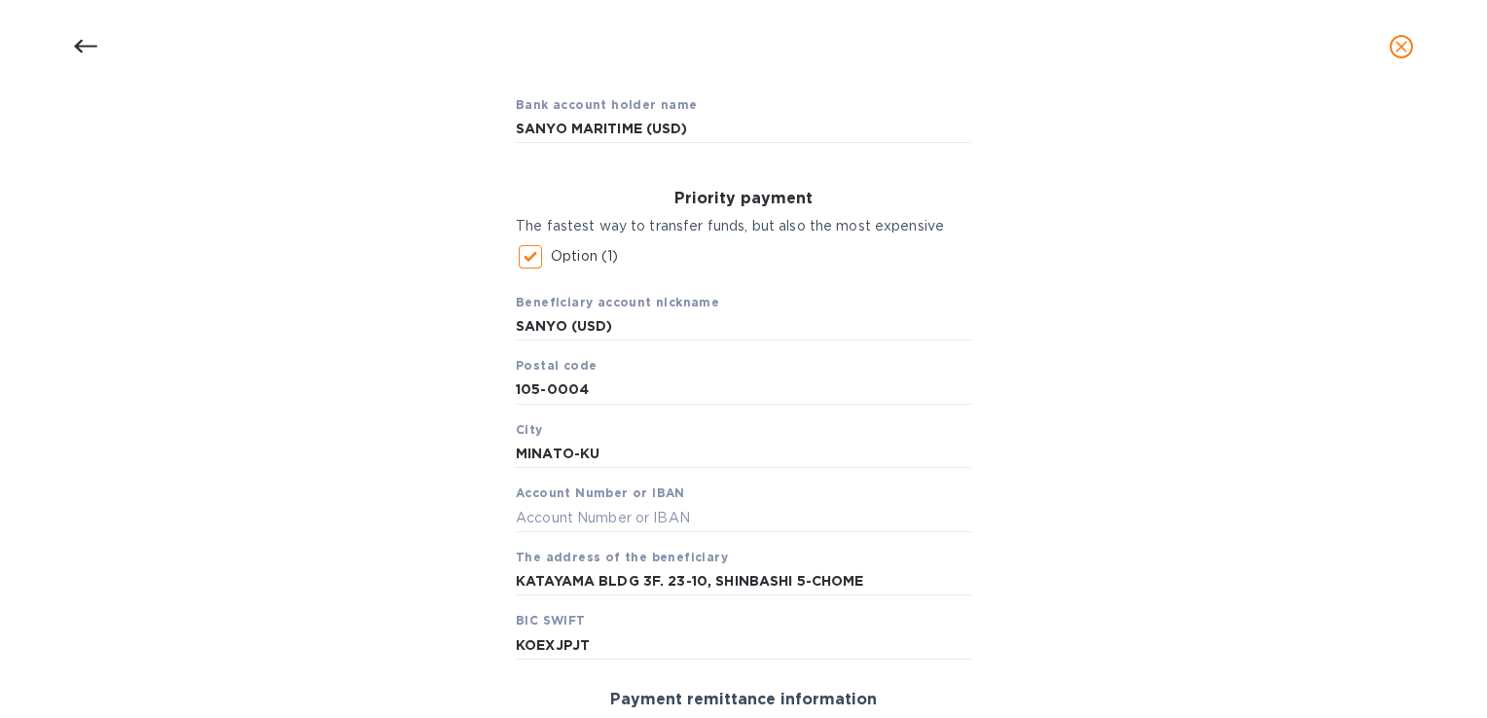
click at [1265, 353] on div "Bank account holder name SANYO MARITIME (USD) Priority payment The fastest way …" at bounding box center [743, 546] width 1436 height 958
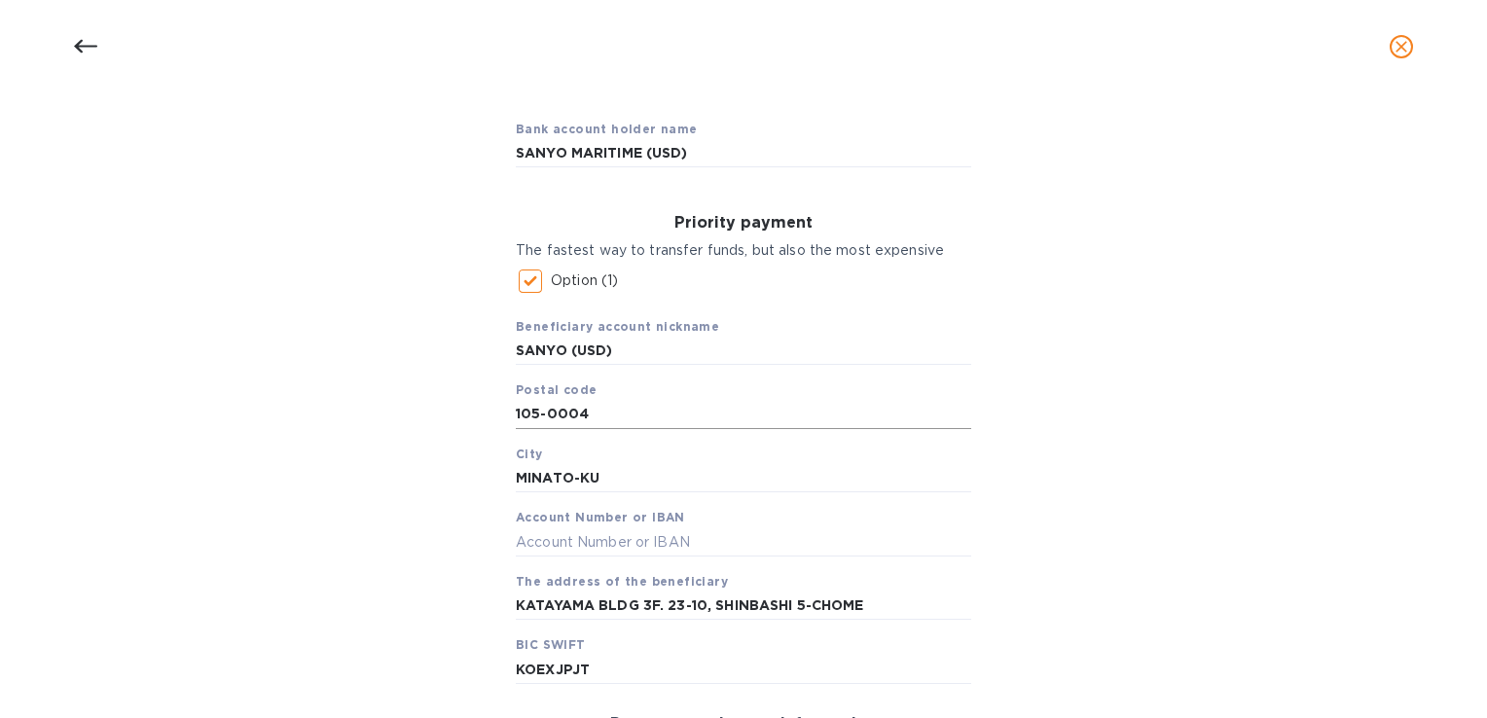
scroll to position [161, 0]
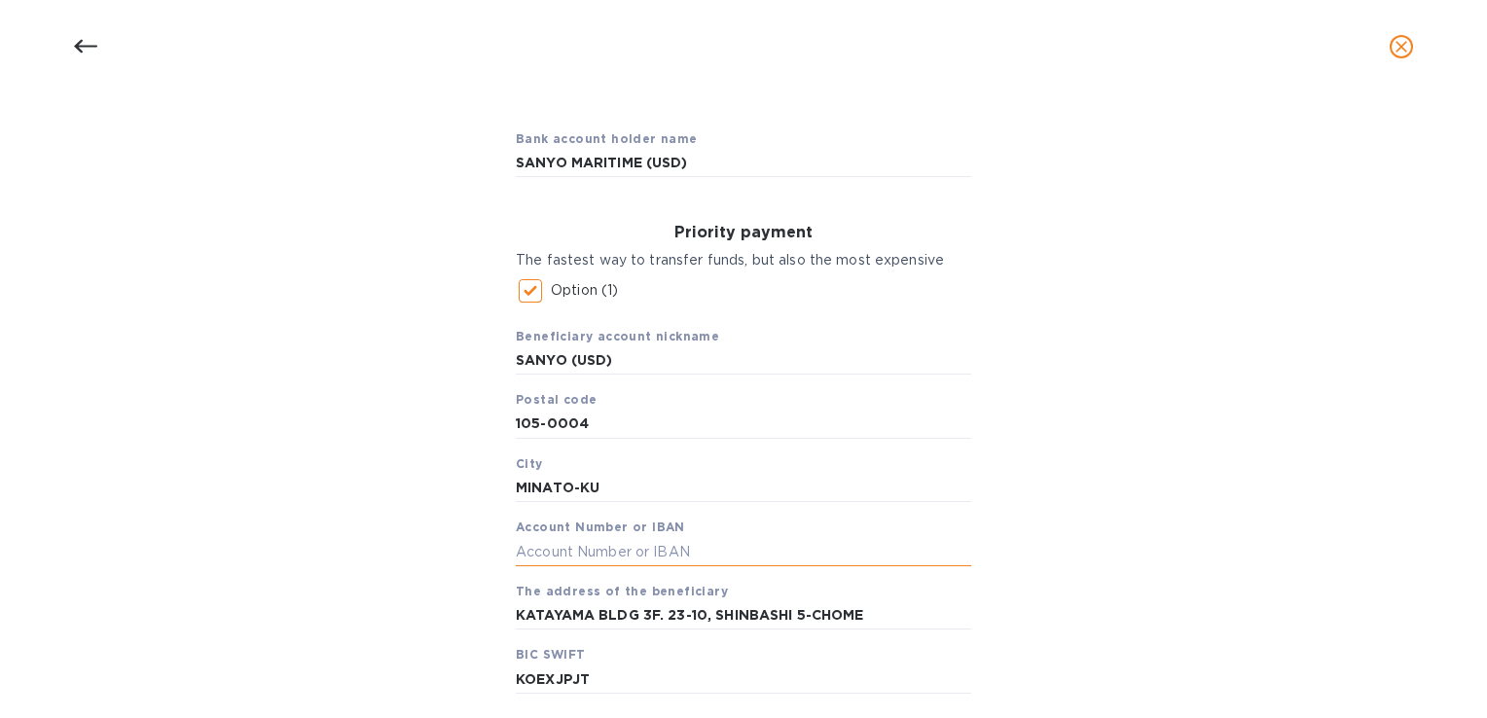
click at [592, 554] on input "text" at bounding box center [743, 551] width 455 height 29
type input "1102006039"
click at [1056, 420] on div "Bank account holder name SANYO MARITIME (USD) Priority payment The fastest way …" at bounding box center [743, 580] width 1436 height 958
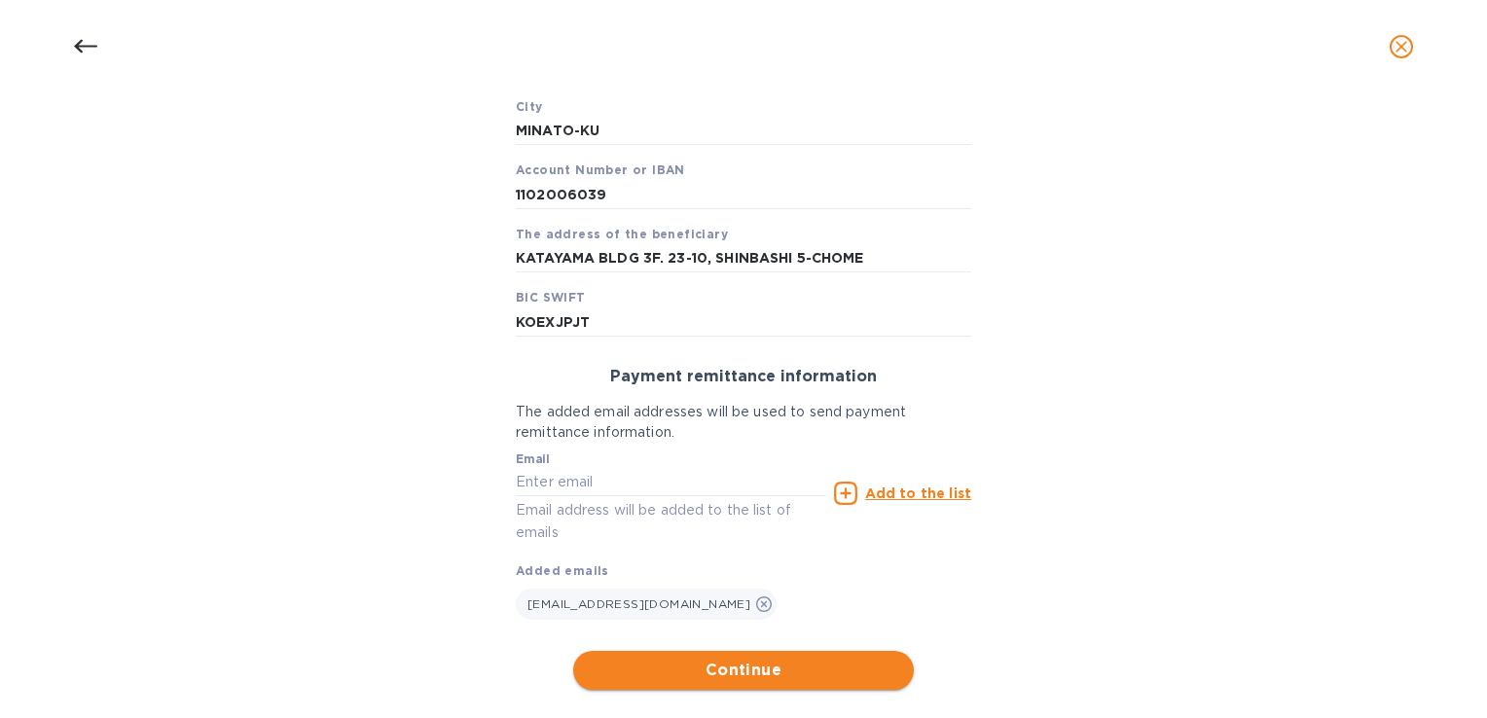
scroll to position [550, 0]
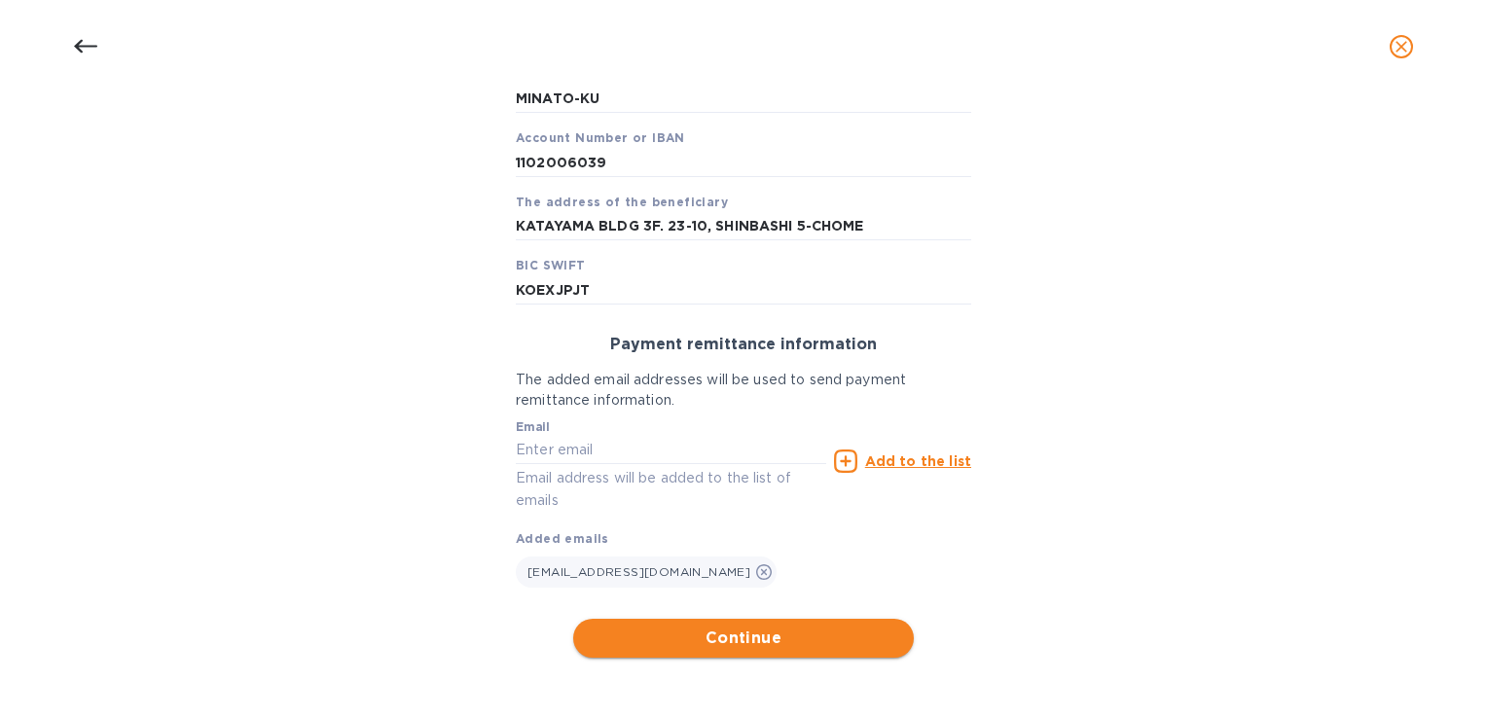
click at [727, 627] on span "Continue" at bounding box center [743, 638] width 309 height 23
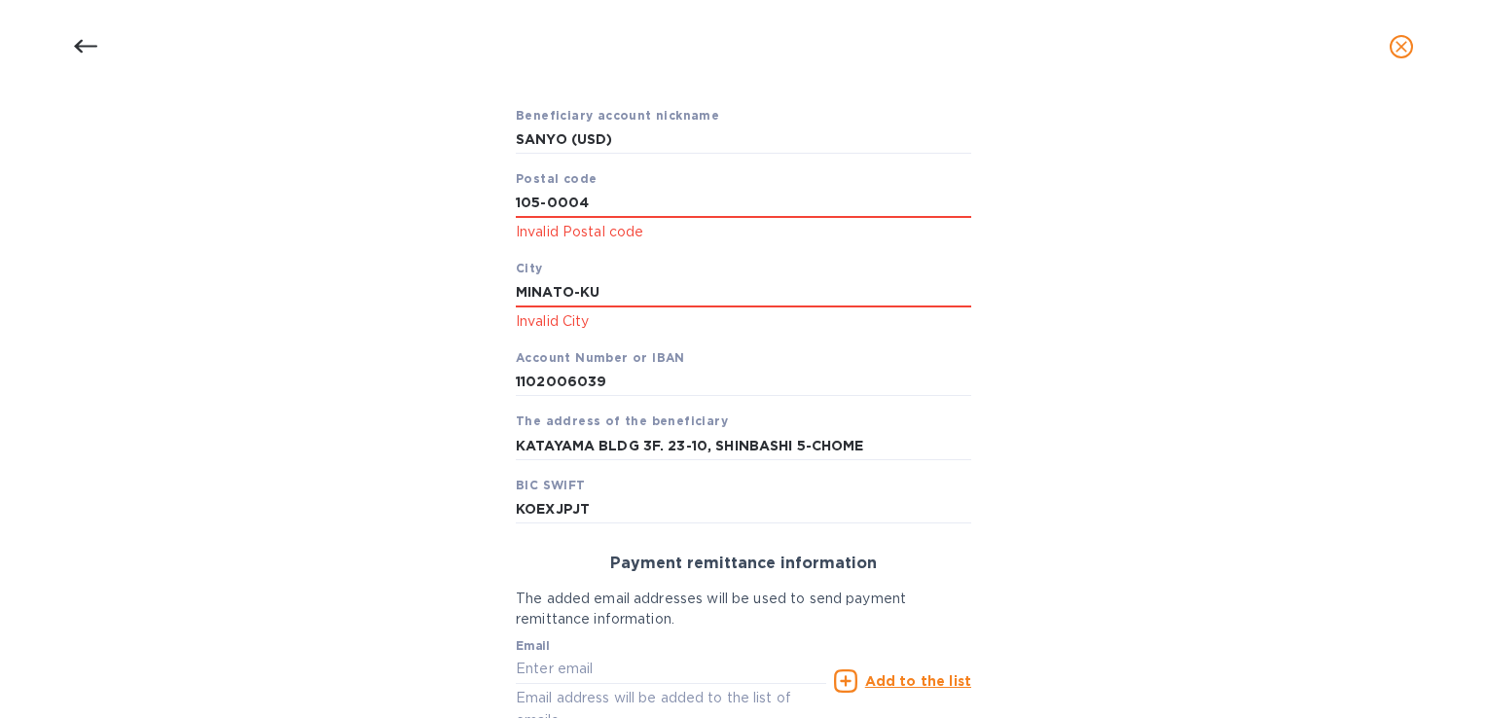
scroll to position [284, 0]
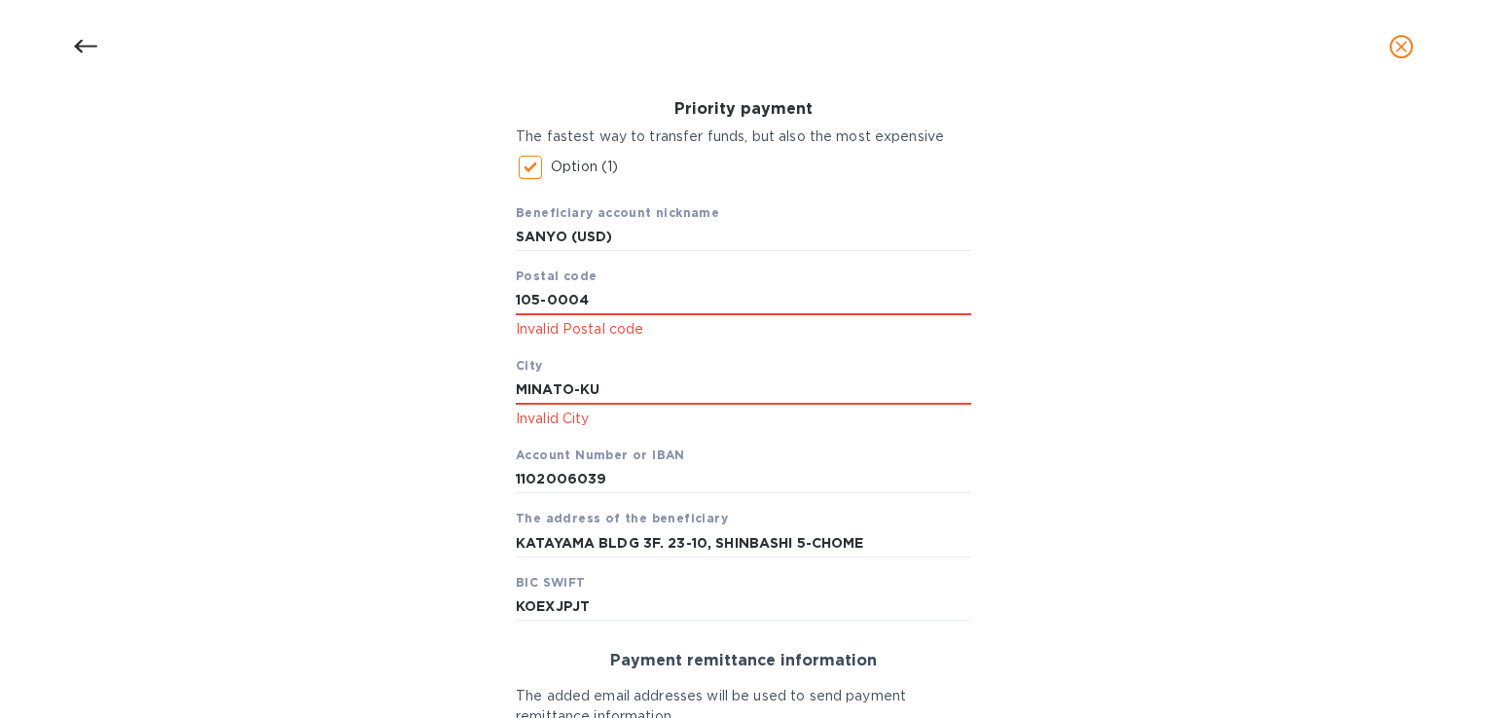
drag, startPoint x: 590, startPoint y: 296, endPoint x: 453, endPoint y: 304, distance: 137.4
click at [455, 304] on div "Bank account holder name SANYO MARITIME (USD) Priority payment The fastest way …" at bounding box center [743, 482] width 1436 height 1009
type input "23-10"
drag, startPoint x: 619, startPoint y: 390, endPoint x: 461, endPoint y: 397, distance: 157.8
click at [462, 397] on div "Bank account holder name SANYO MARITIME (USD) Priority payment The fastest way …" at bounding box center [743, 482] width 1436 height 1009
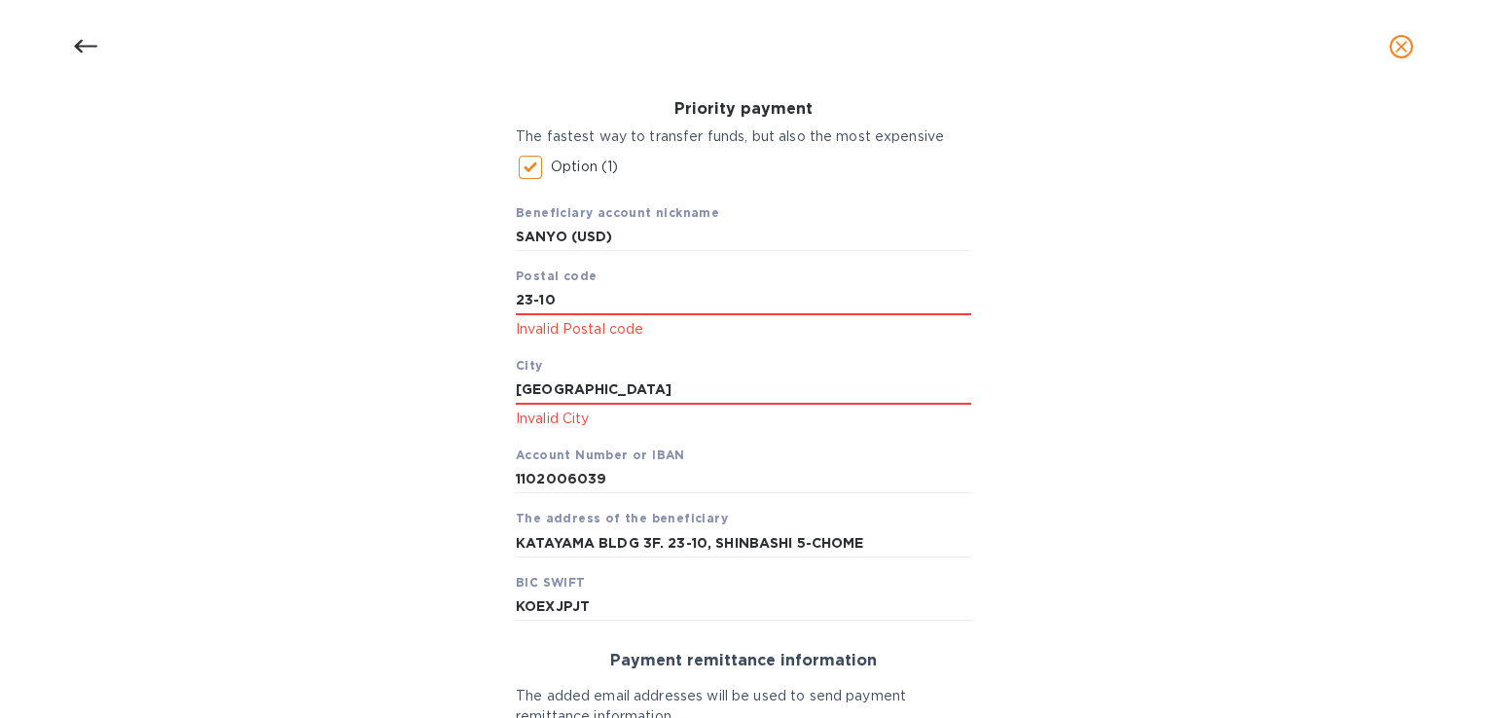
type input "TOKYO"
click at [1071, 369] on div "Bank account holder name SANYO MARITIME (USD) Priority payment The fastest way …" at bounding box center [743, 482] width 1436 height 1009
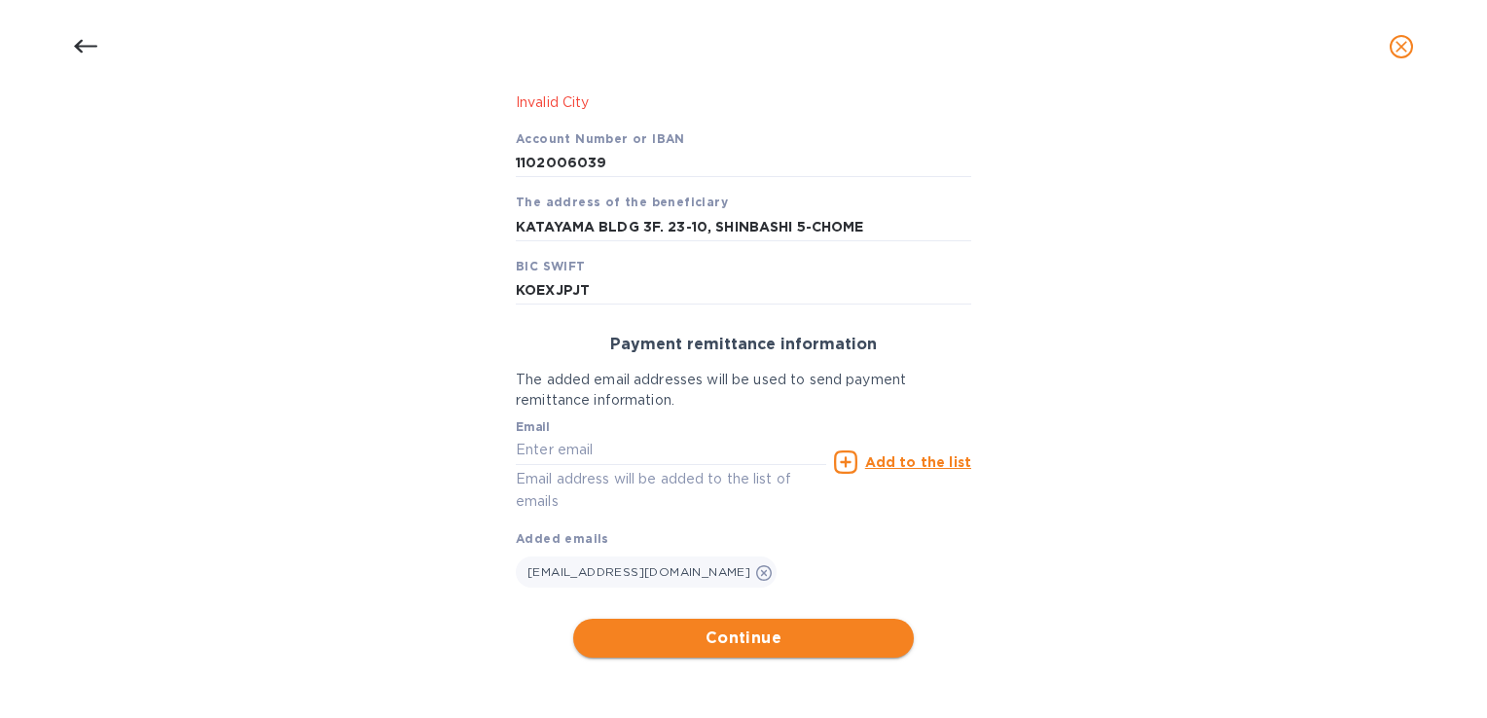
click at [765, 633] on span "Continue" at bounding box center [743, 638] width 309 height 23
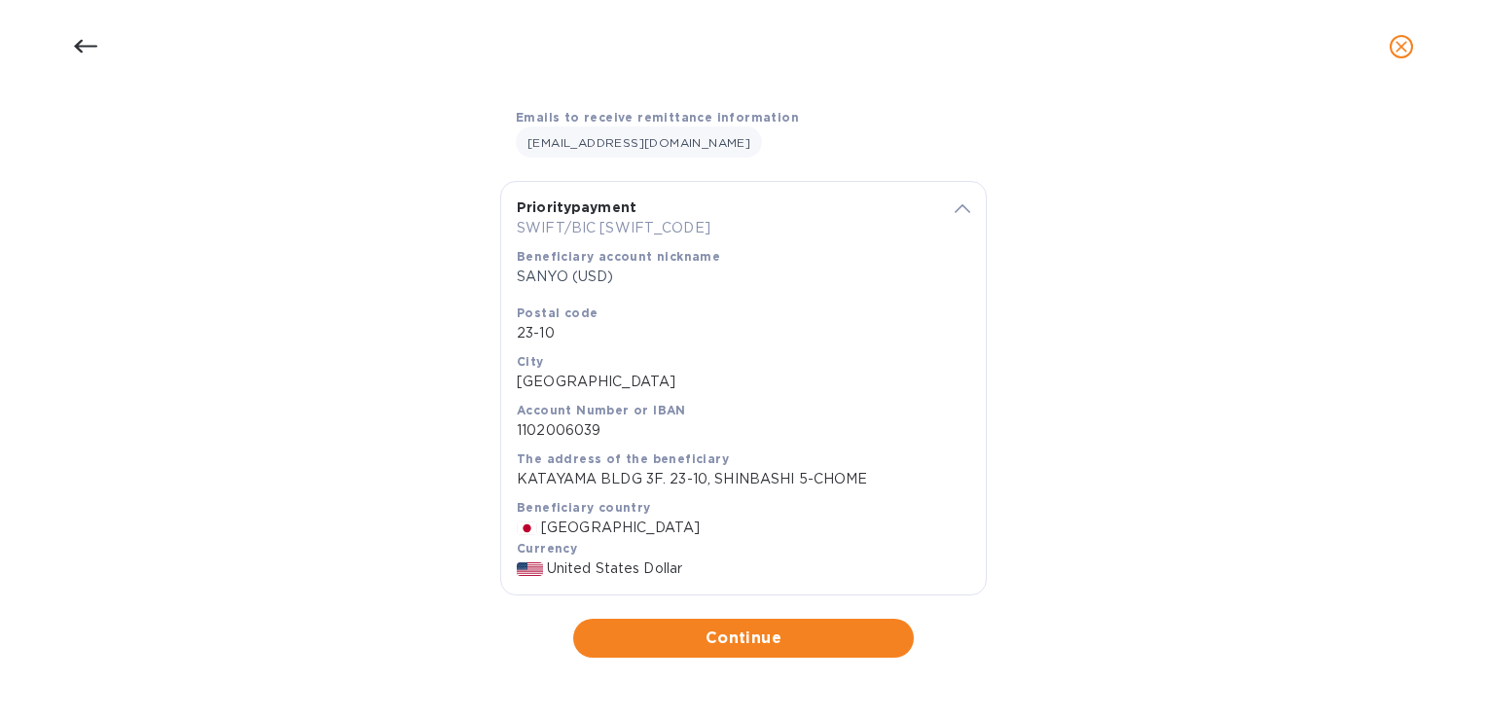
scroll to position [300, 0]
click at [786, 648] on span "Continue" at bounding box center [743, 638] width 309 height 23
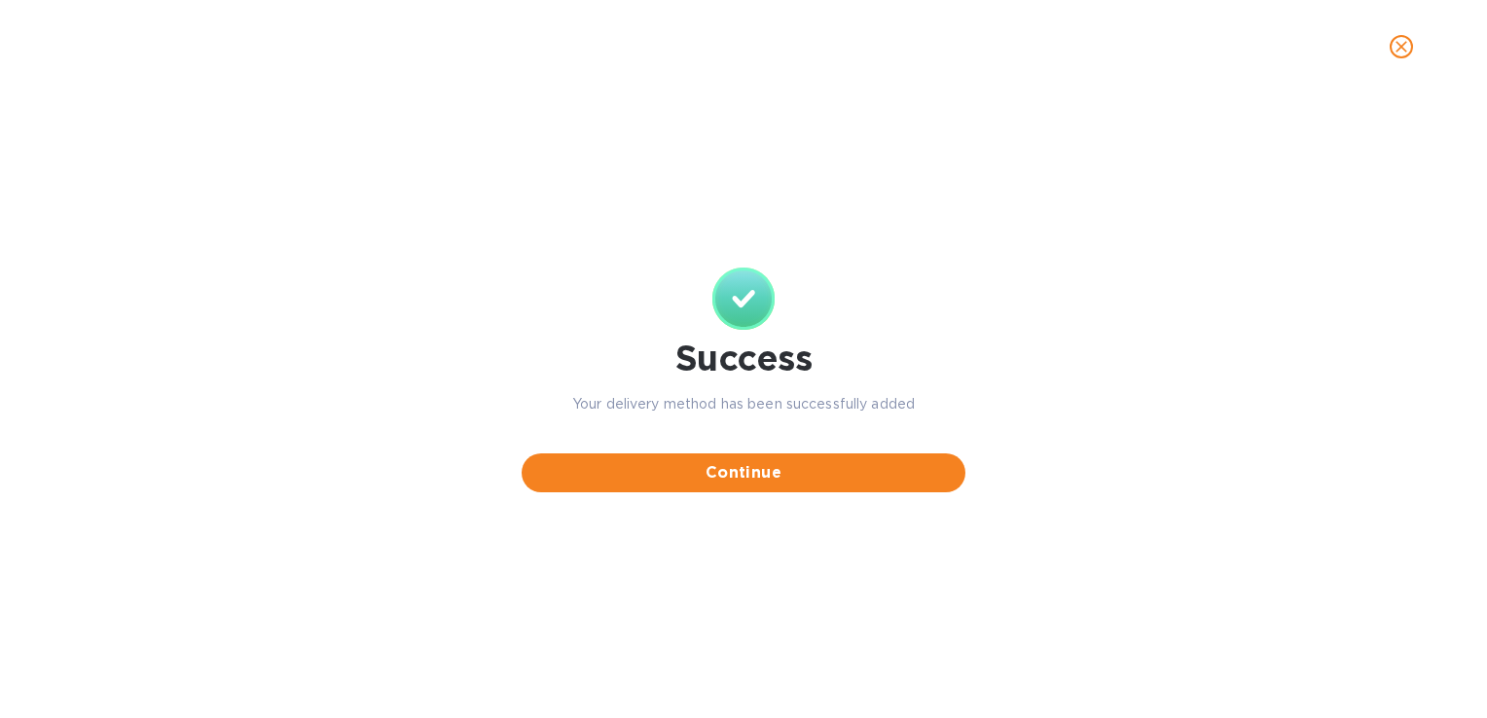
scroll to position [0, 0]
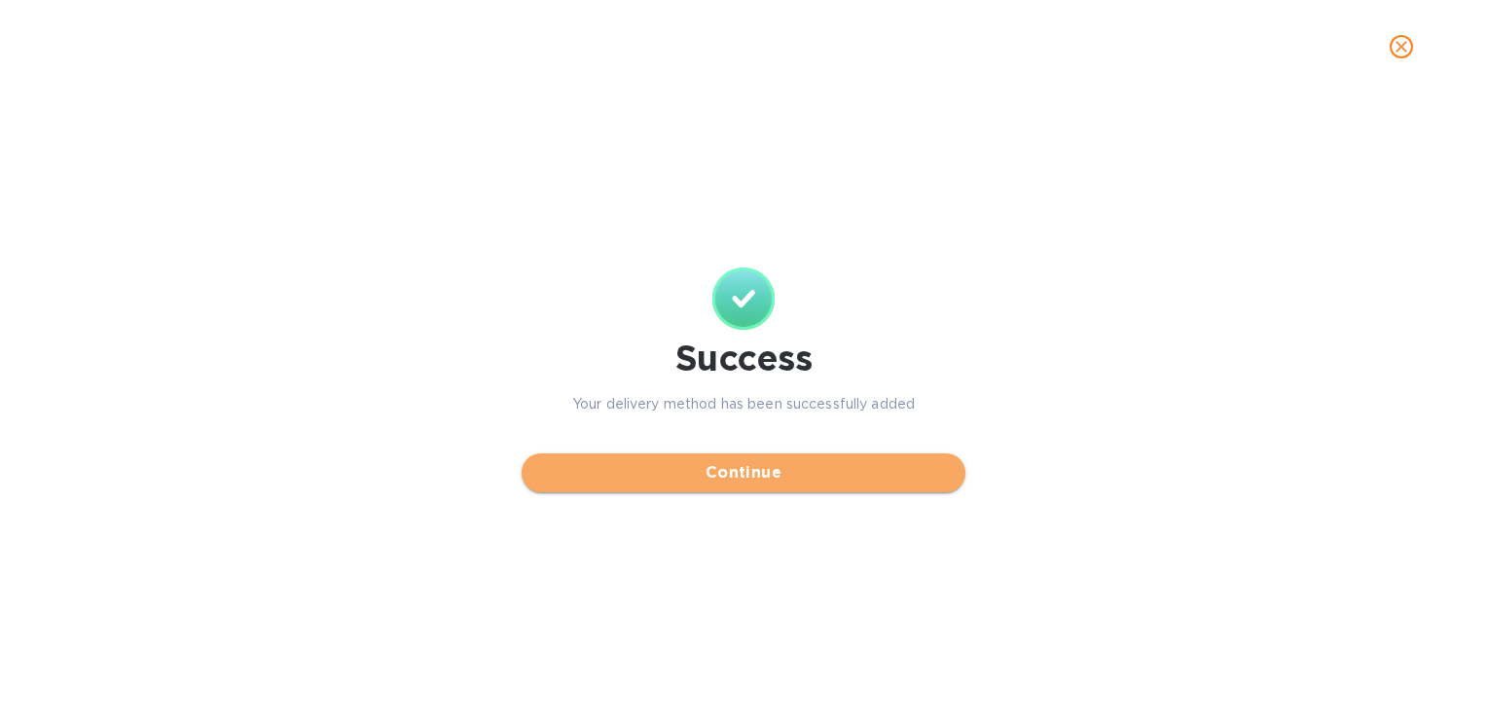
click at [775, 482] on span "Continue" at bounding box center [743, 472] width 413 height 23
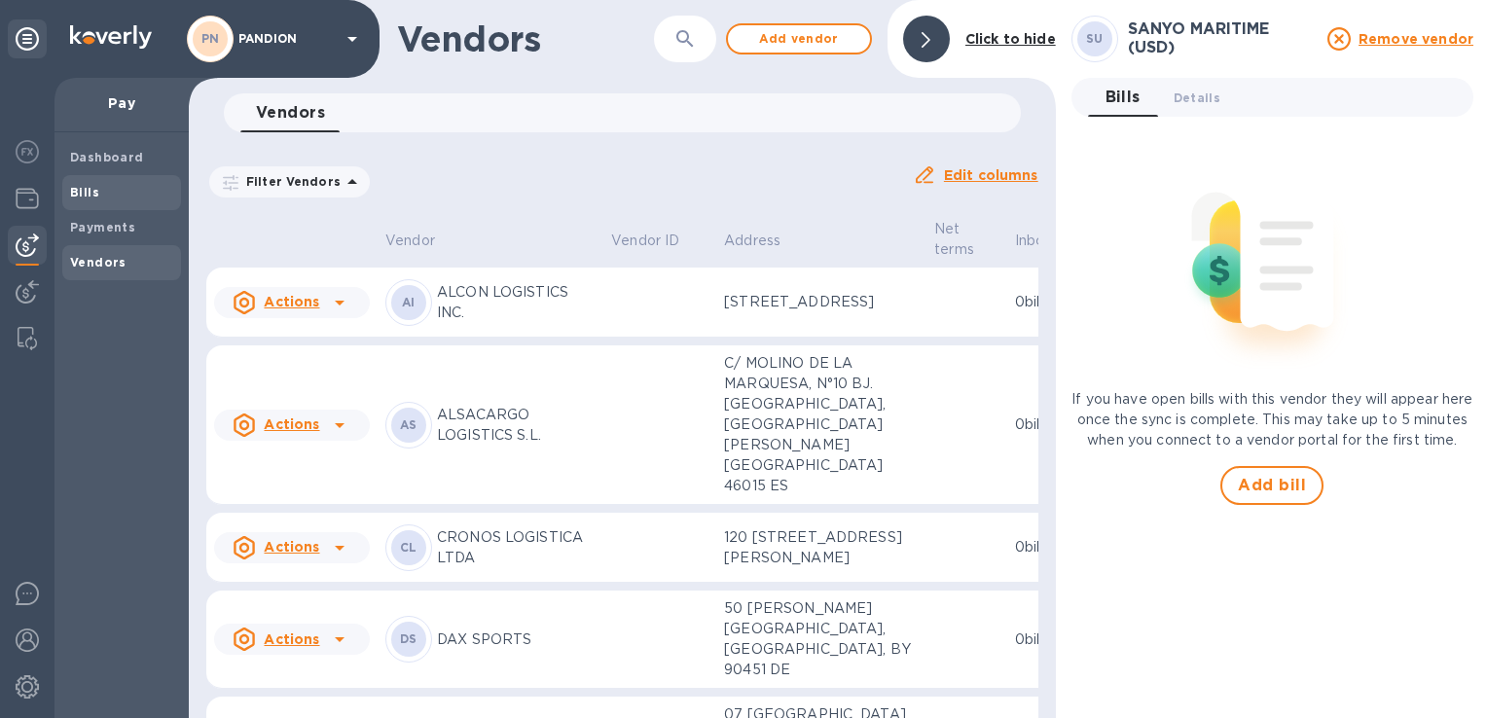
click at [101, 200] on span "Bills" at bounding box center [121, 192] width 103 height 19
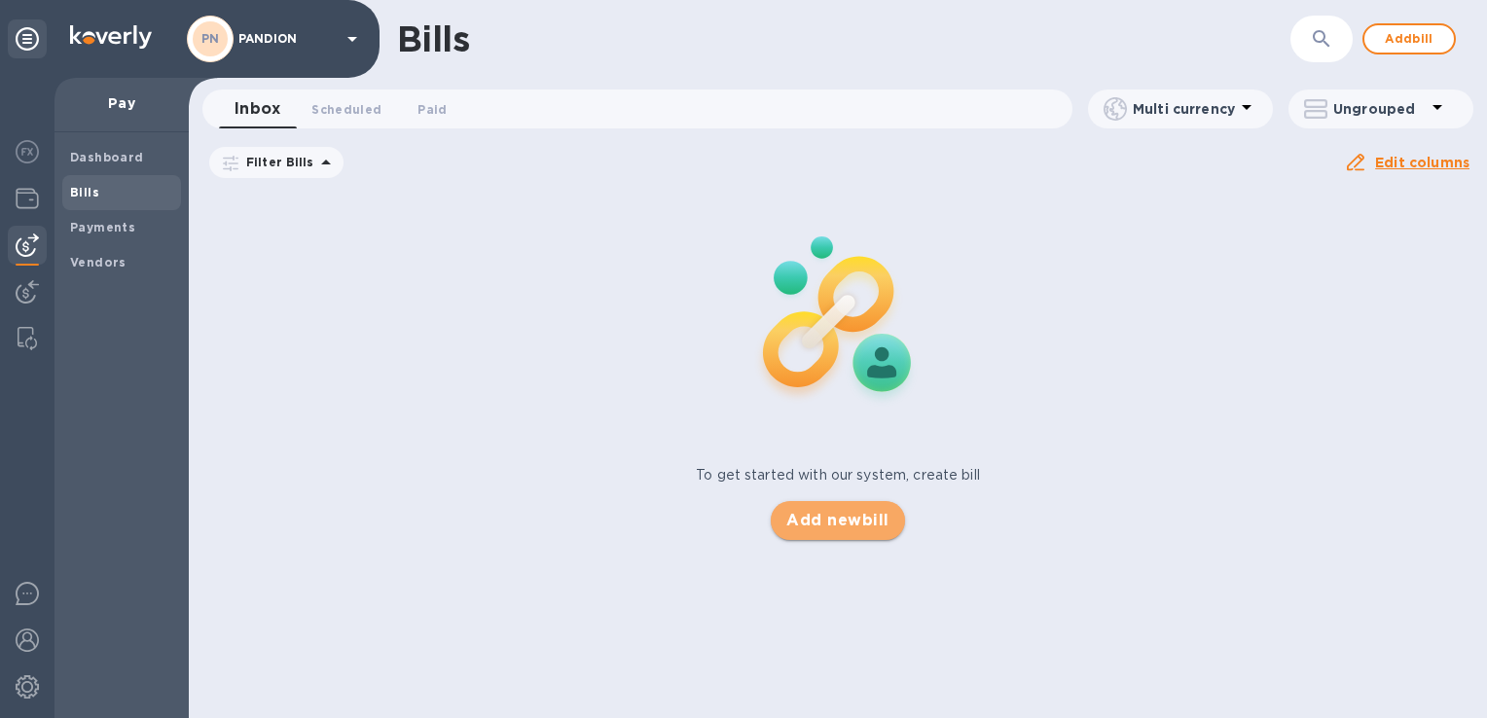
click at [831, 526] on span "Add new bill" at bounding box center [837, 520] width 102 height 23
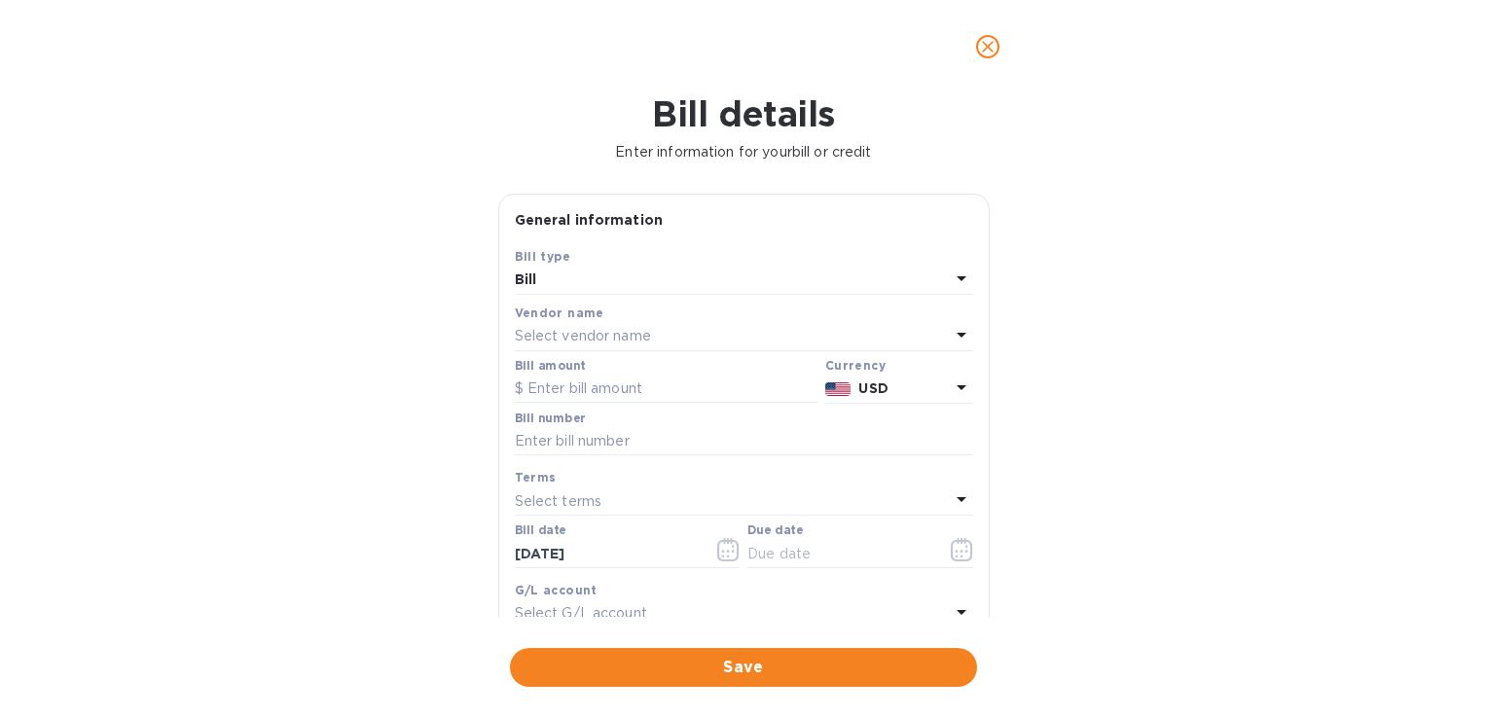
click at [616, 333] on p "Select vendor name" at bounding box center [583, 336] width 136 height 20
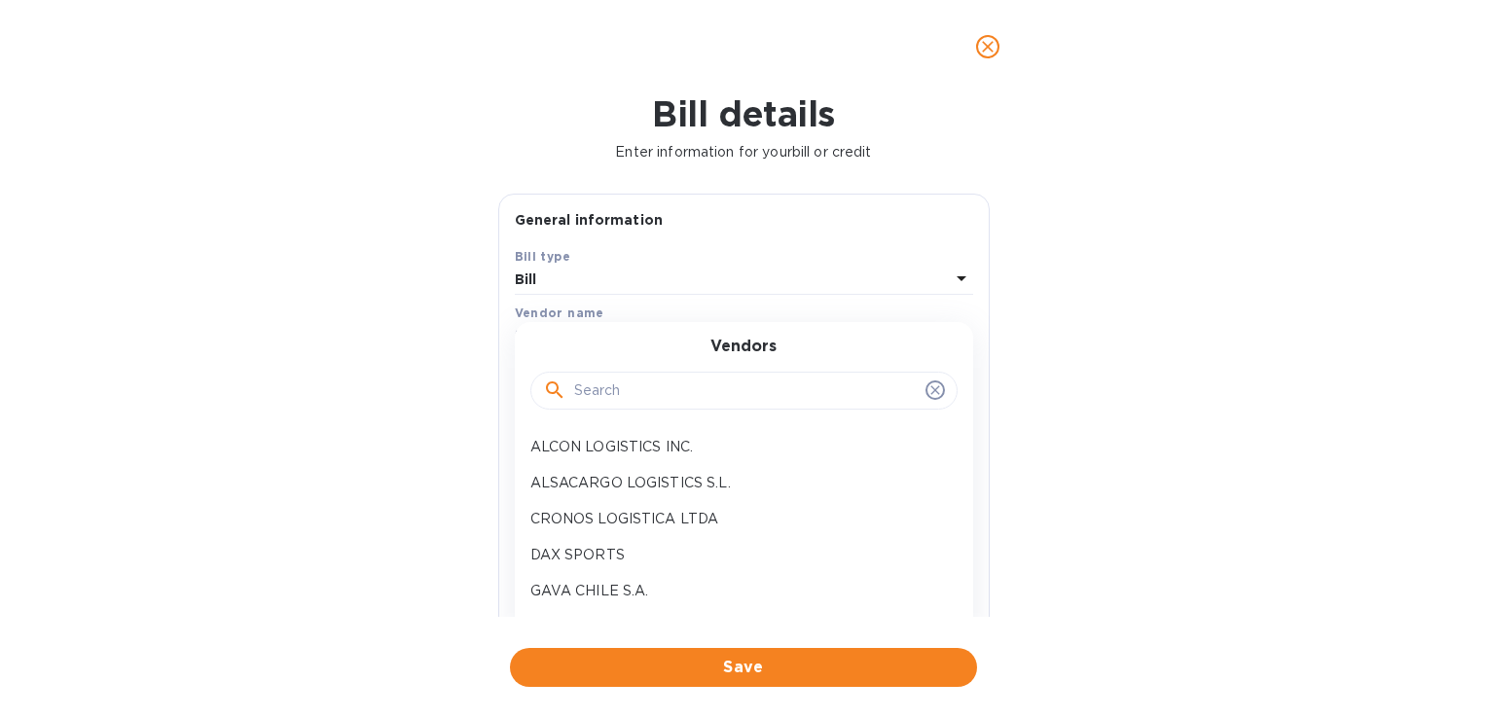
click at [634, 396] on input "text" at bounding box center [746, 391] width 344 height 29
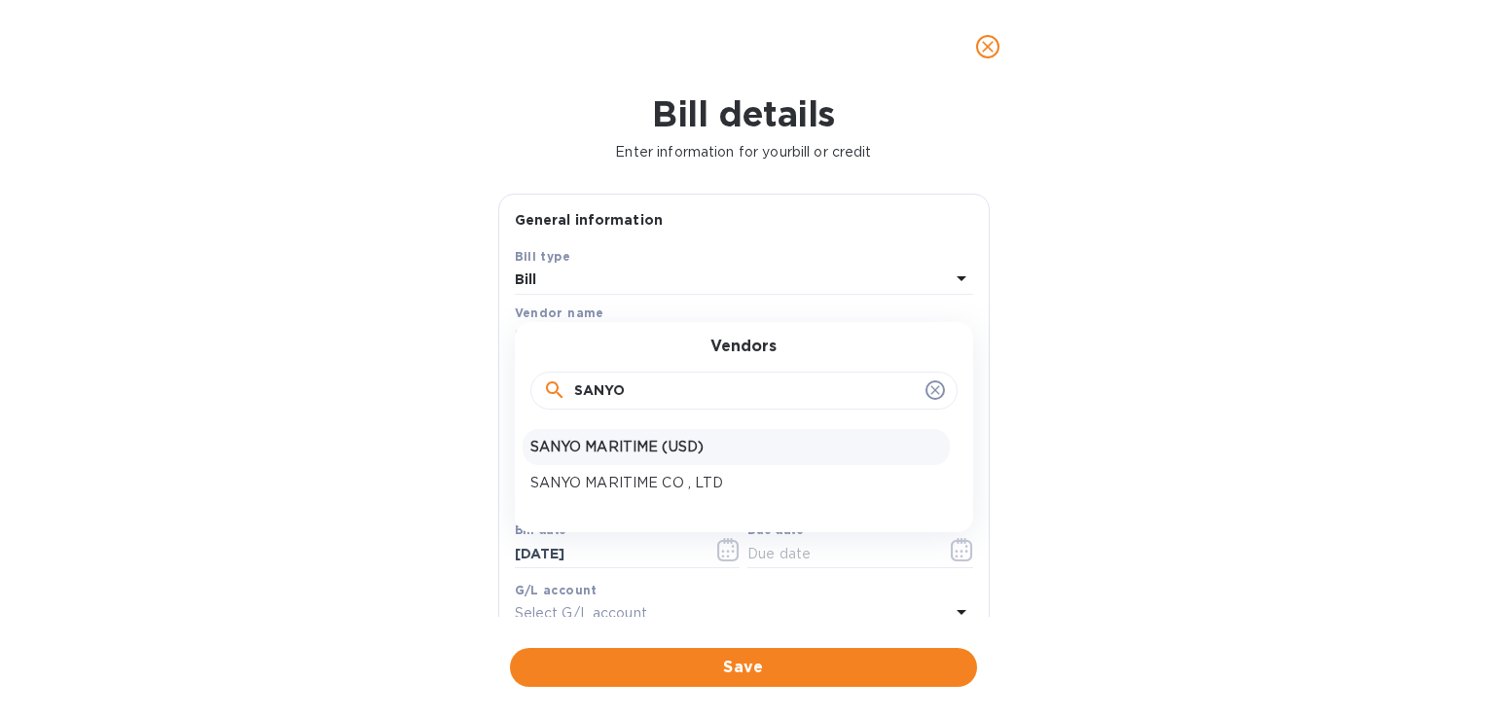
type input "SANYO"
click at [671, 446] on p "SANYO MARITIME (USD)" at bounding box center [736, 447] width 412 height 20
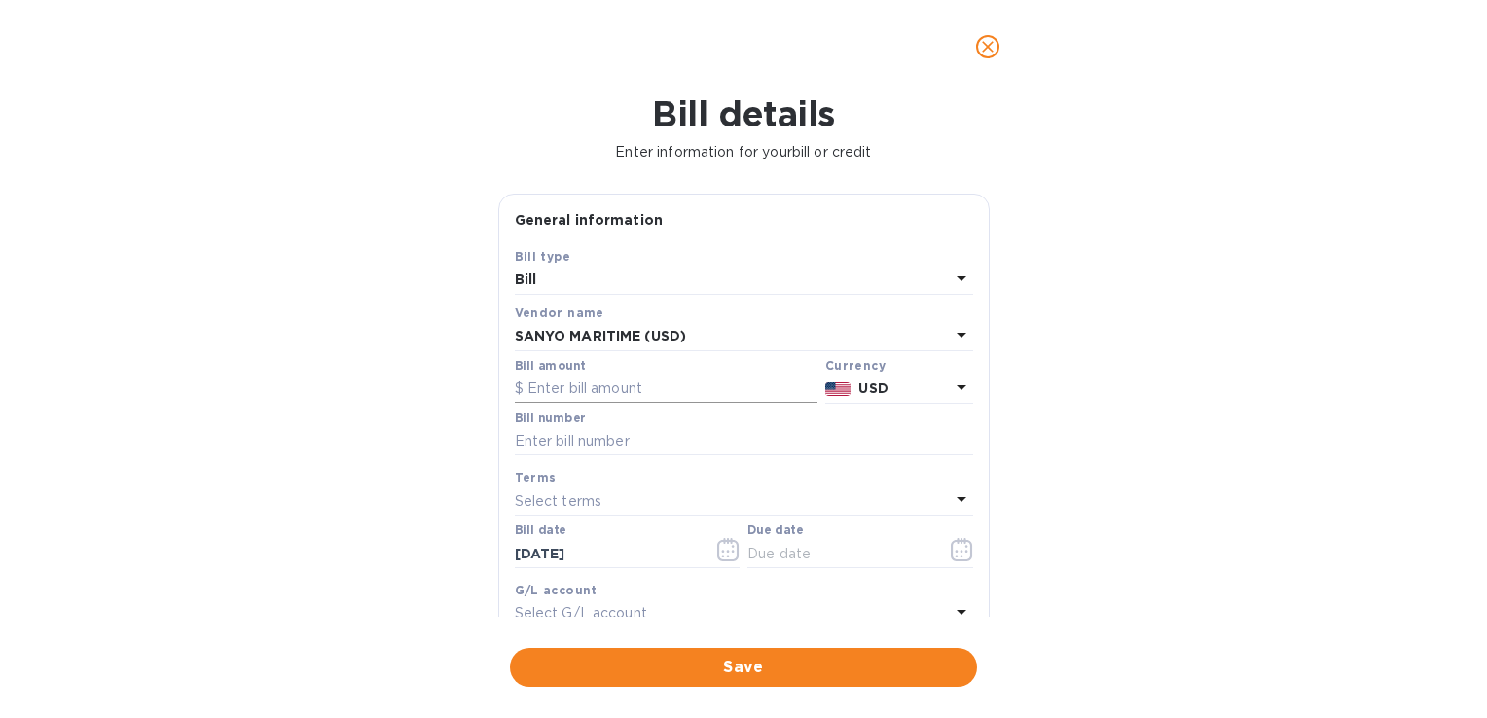
click at [553, 384] on input "text" at bounding box center [666, 389] width 303 height 29
type input "1,142.48"
click at [598, 442] on input "text" at bounding box center [744, 441] width 458 height 29
paste input "TCS-25720095"
type input "TCS-25720095"
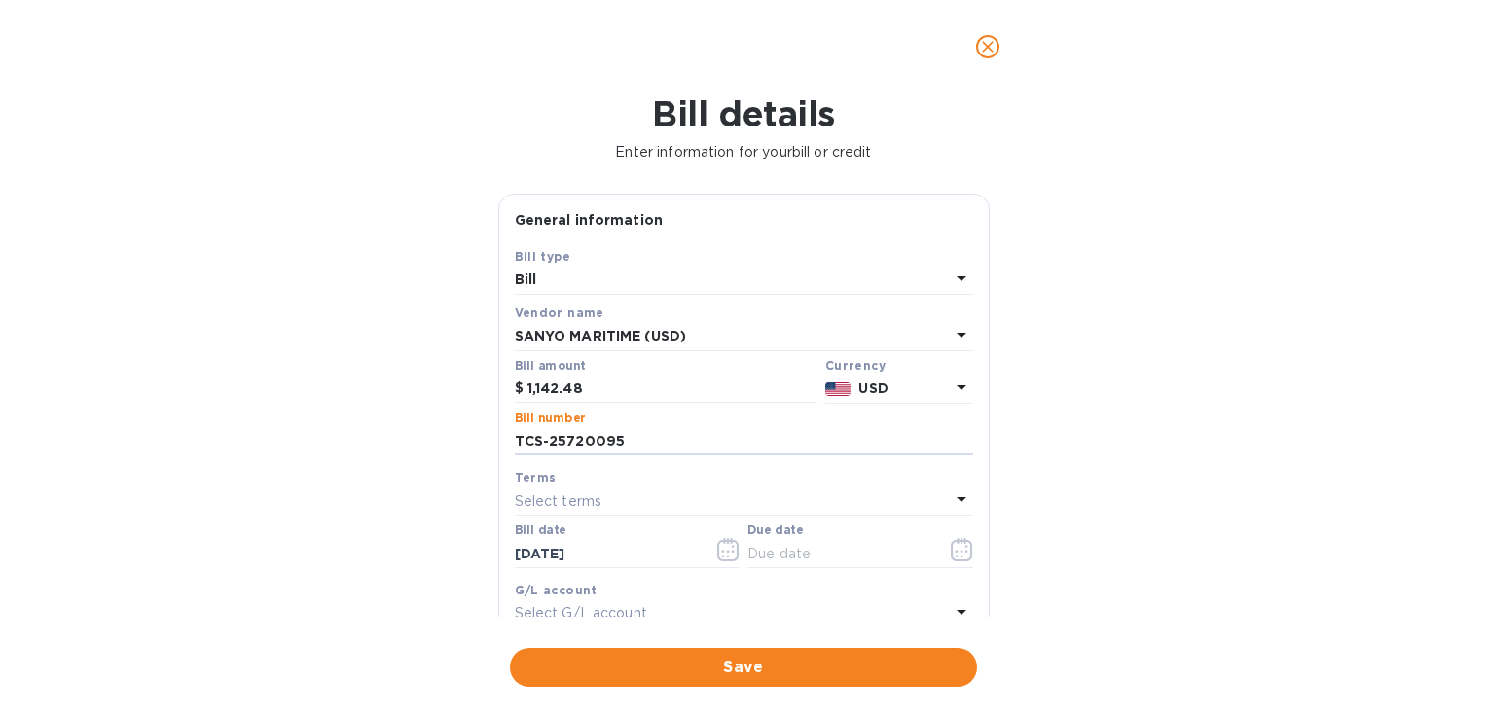
click at [622, 492] on div "Select terms" at bounding box center [732, 501] width 435 height 27
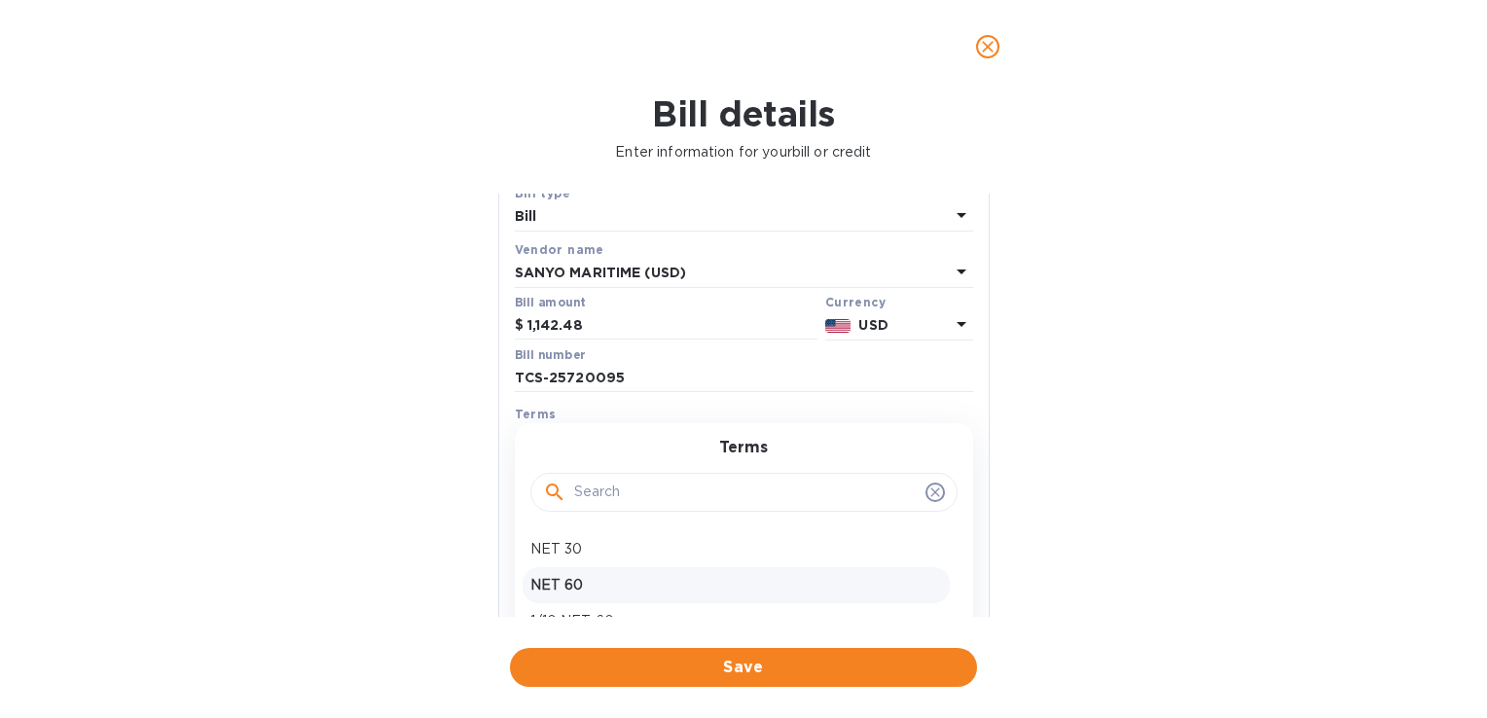
scroll to position [97, 0]
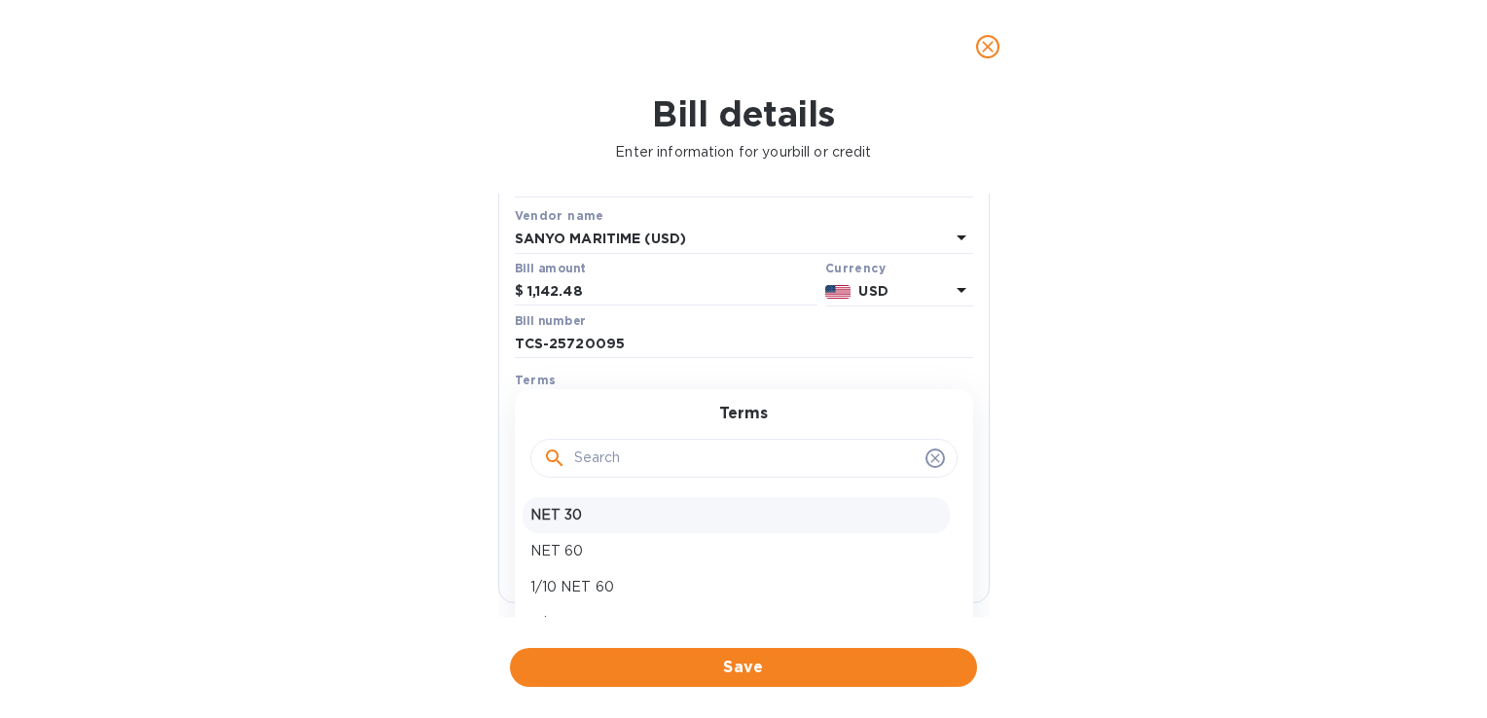
click at [612, 505] on p "NET 30" at bounding box center [736, 515] width 412 height 20
type input "11/12/2025"
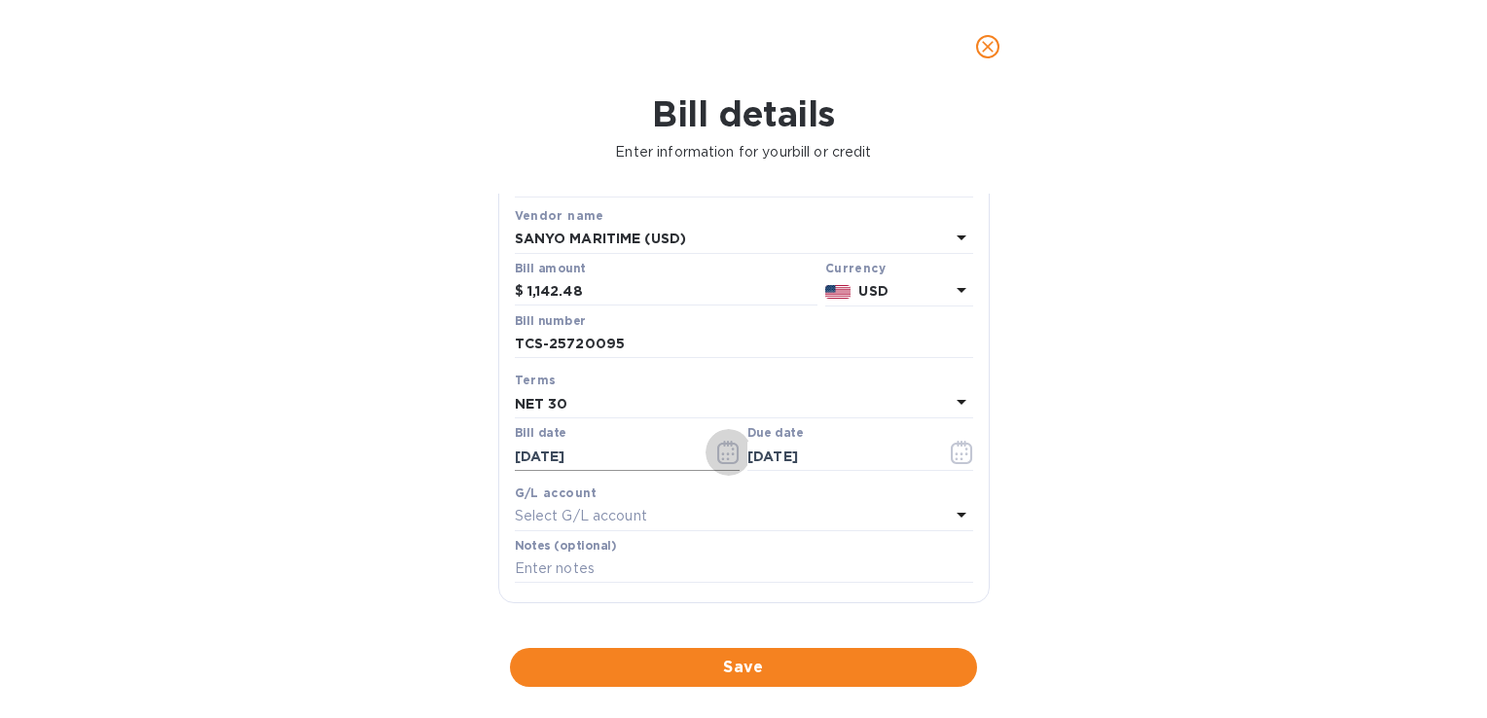
click at [717, 453] on icon "button" at bounding box center [728, 452] width 22 height 23
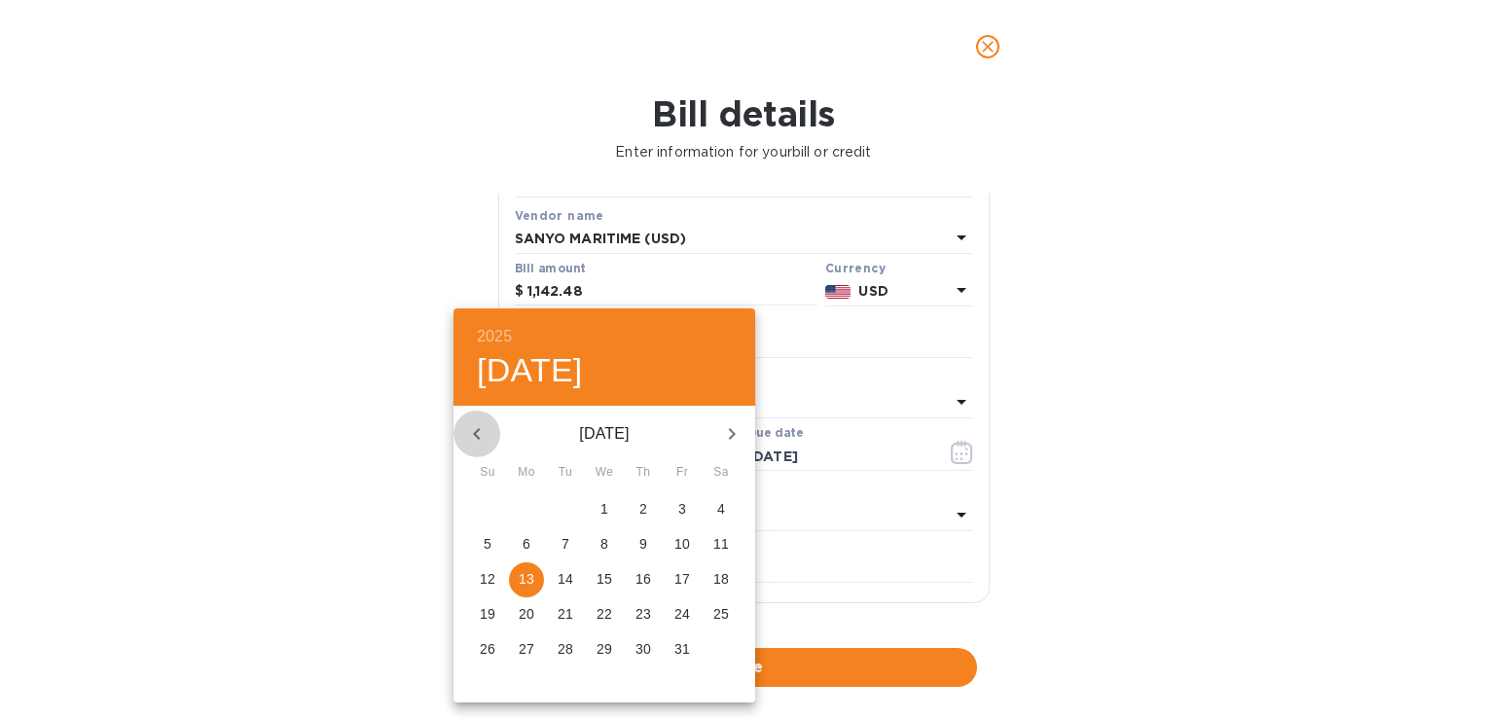
click at [475, 435] on icon "button" at bounding box center [476, 434] width 7 height 12
click at [639, 617] on p "24" at bounding box center [643, 613] width 16 height 19
type input "07/24/2025"
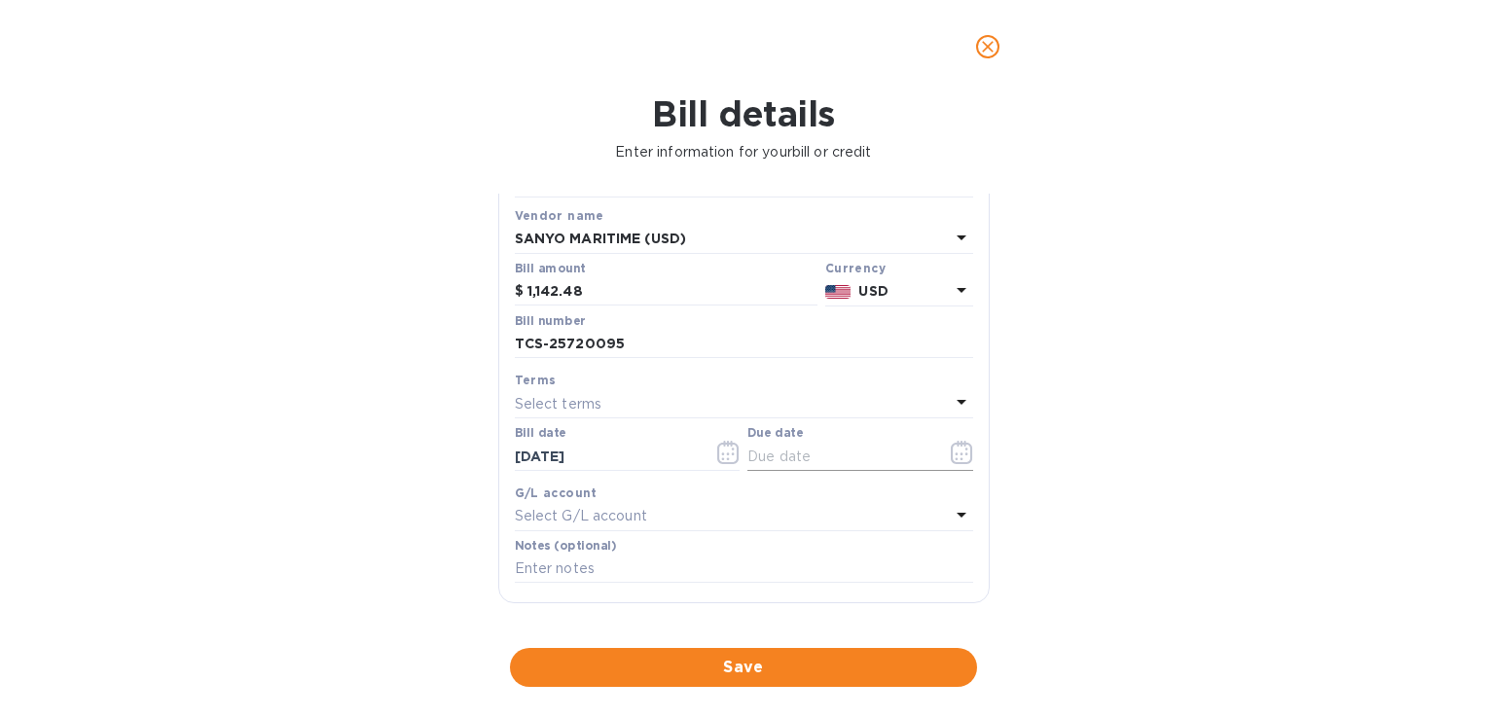
click at [951, 456] on icon "button" at bounding box center [962, 452] width 22 height 23
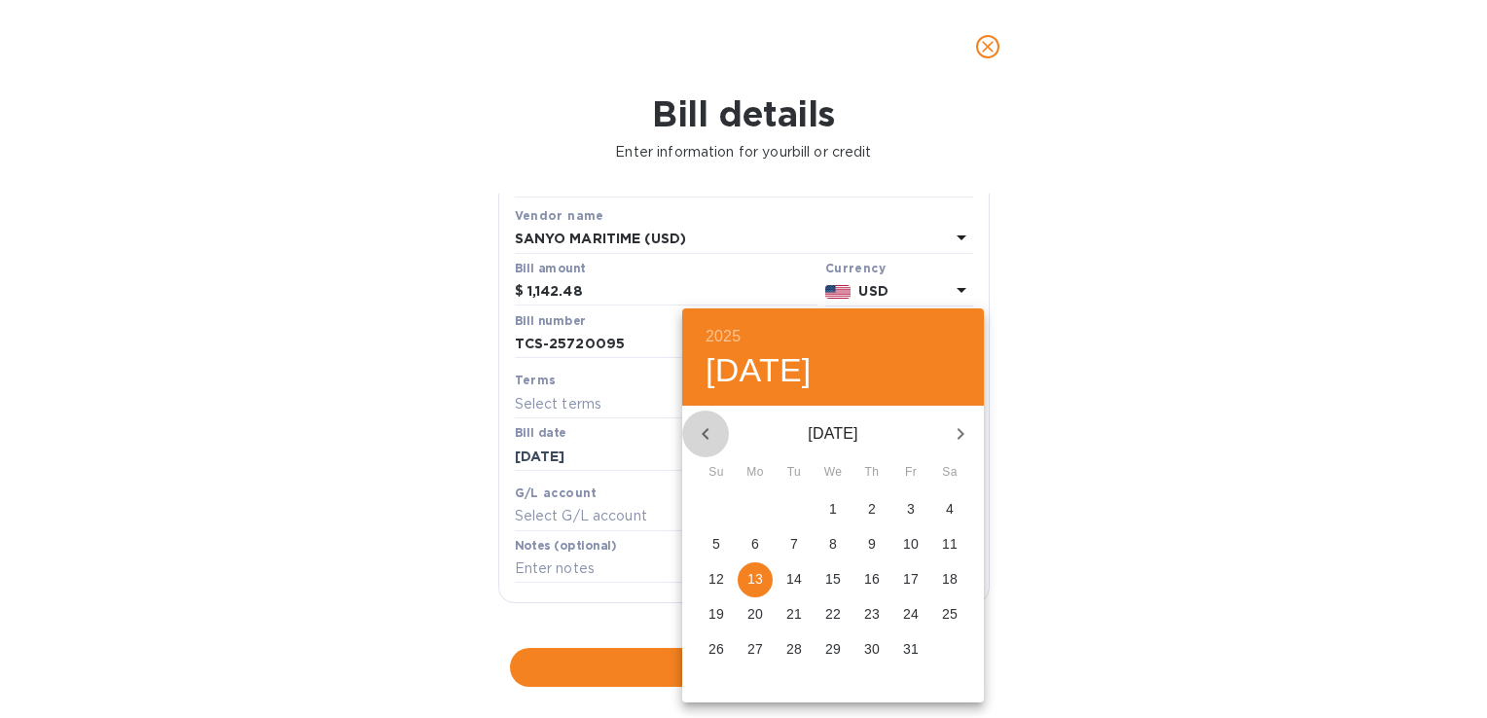
click at [703, 432] on icon "button" at bounding box center [705, 434] width 7 height 12
click at [724, 654] on p "24" at bounding box center [716, 648] width 16 height 19
type input "08/24/2025"
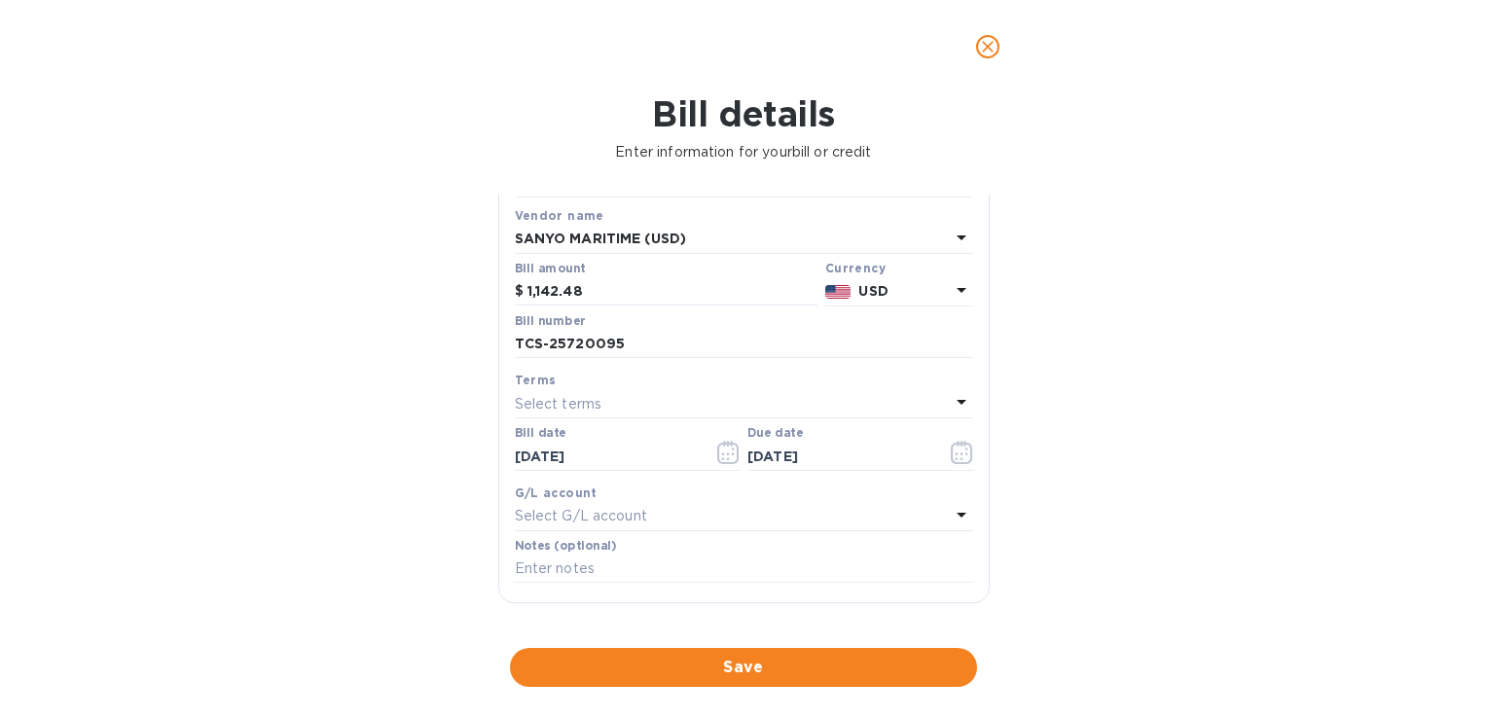
scroll to position [195, 0]
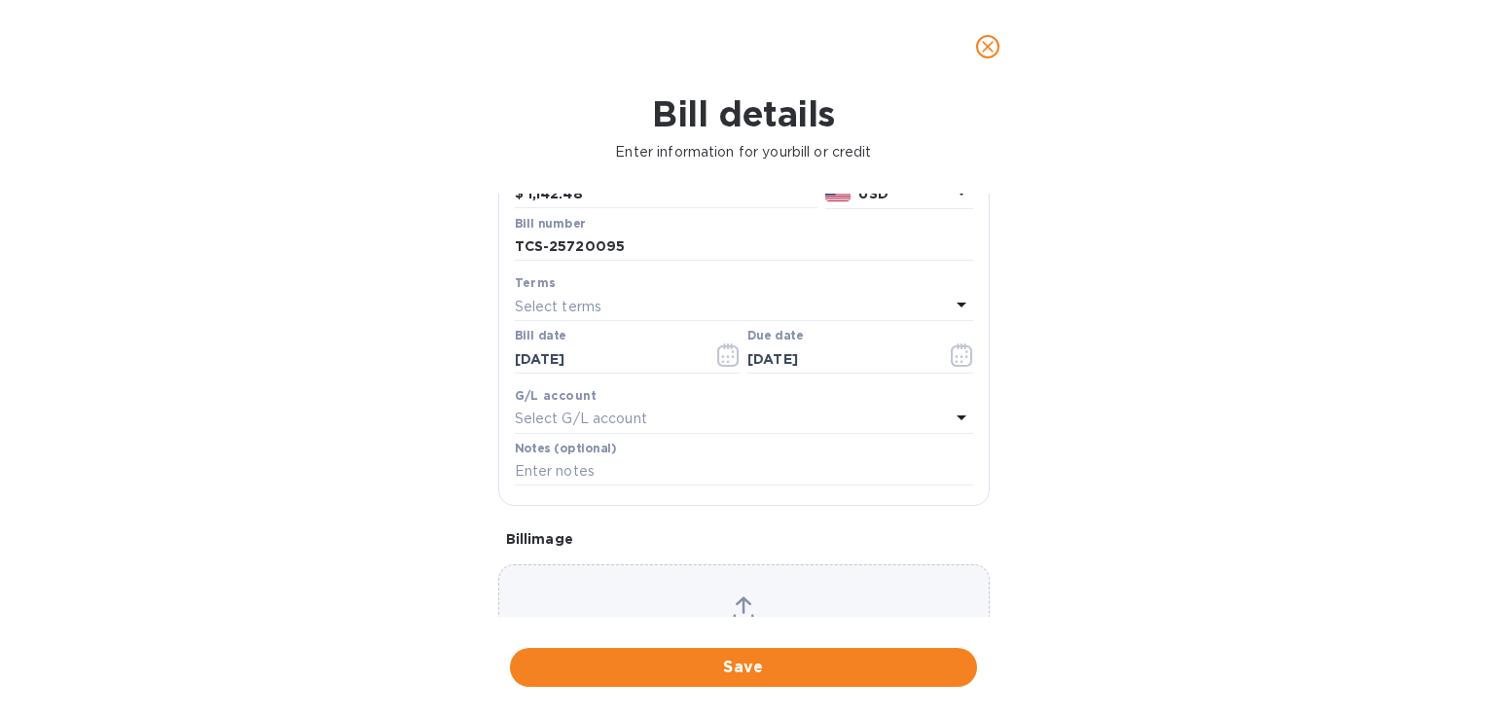
click at [653, 415] on div "Select G/L account" at bounding box center [732, 419] width 435 height 27
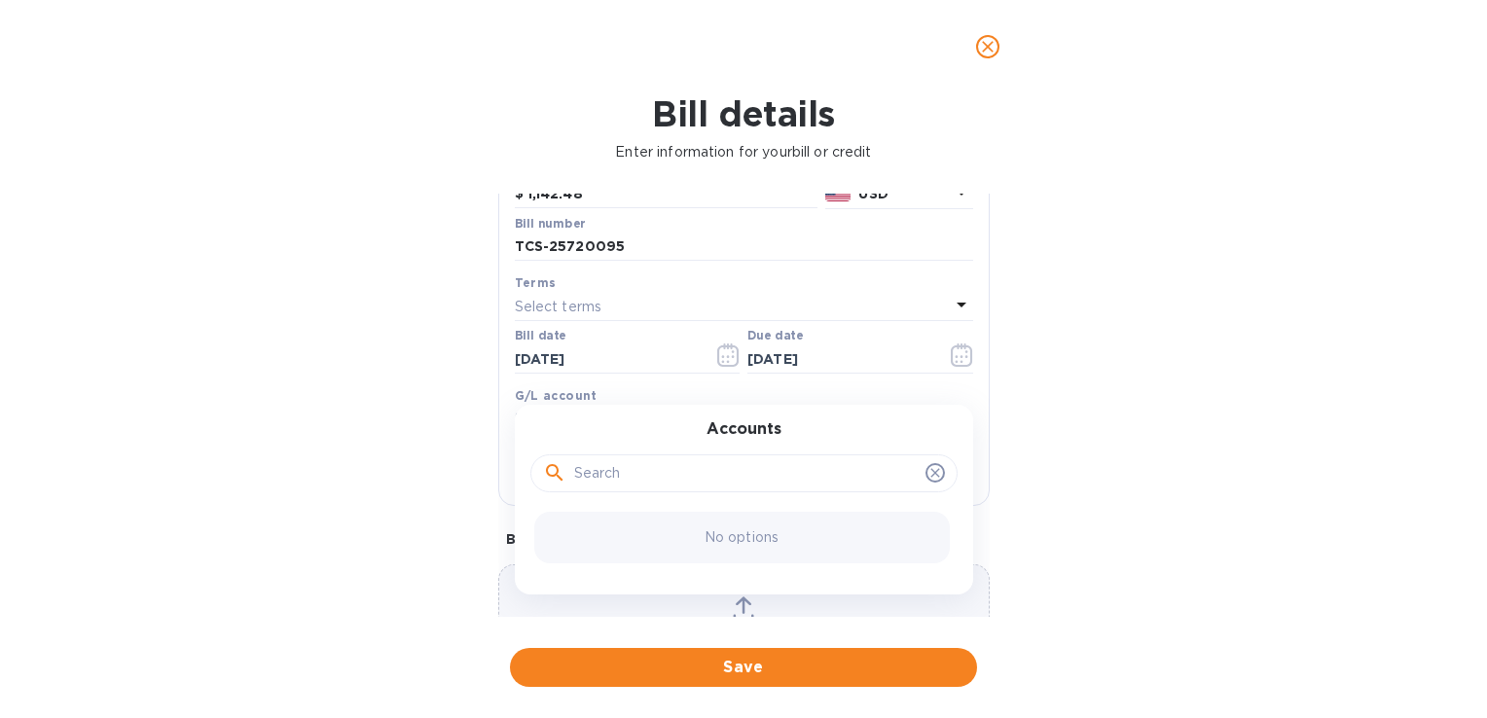
click at [403, 424] on div "Bill details Enter information for your bill or credit General information Save…" at bounding box center [743, 405] width 1487 height 625
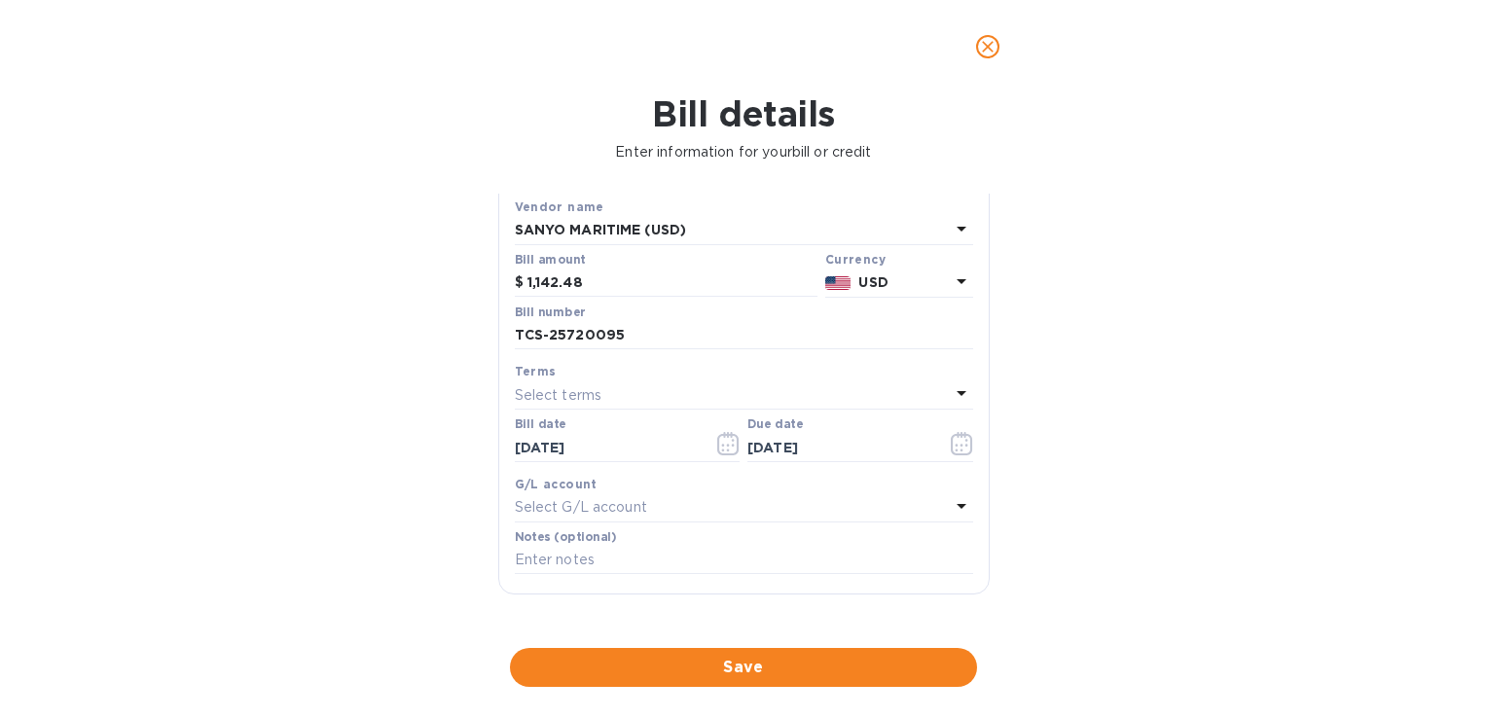
scroll to position [0, 0]
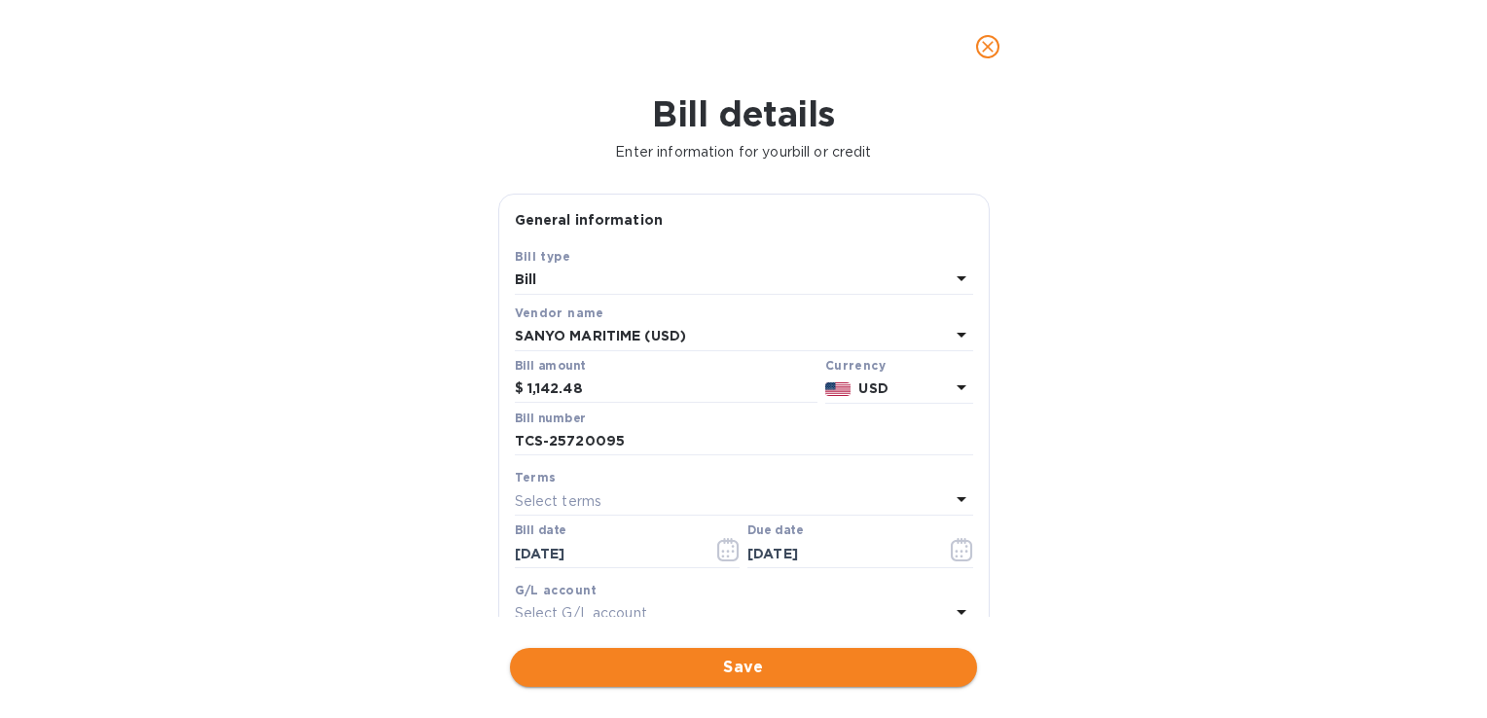
click at [786, 675] on span "Save" at bounding box center [744, 667] width 436 height 23
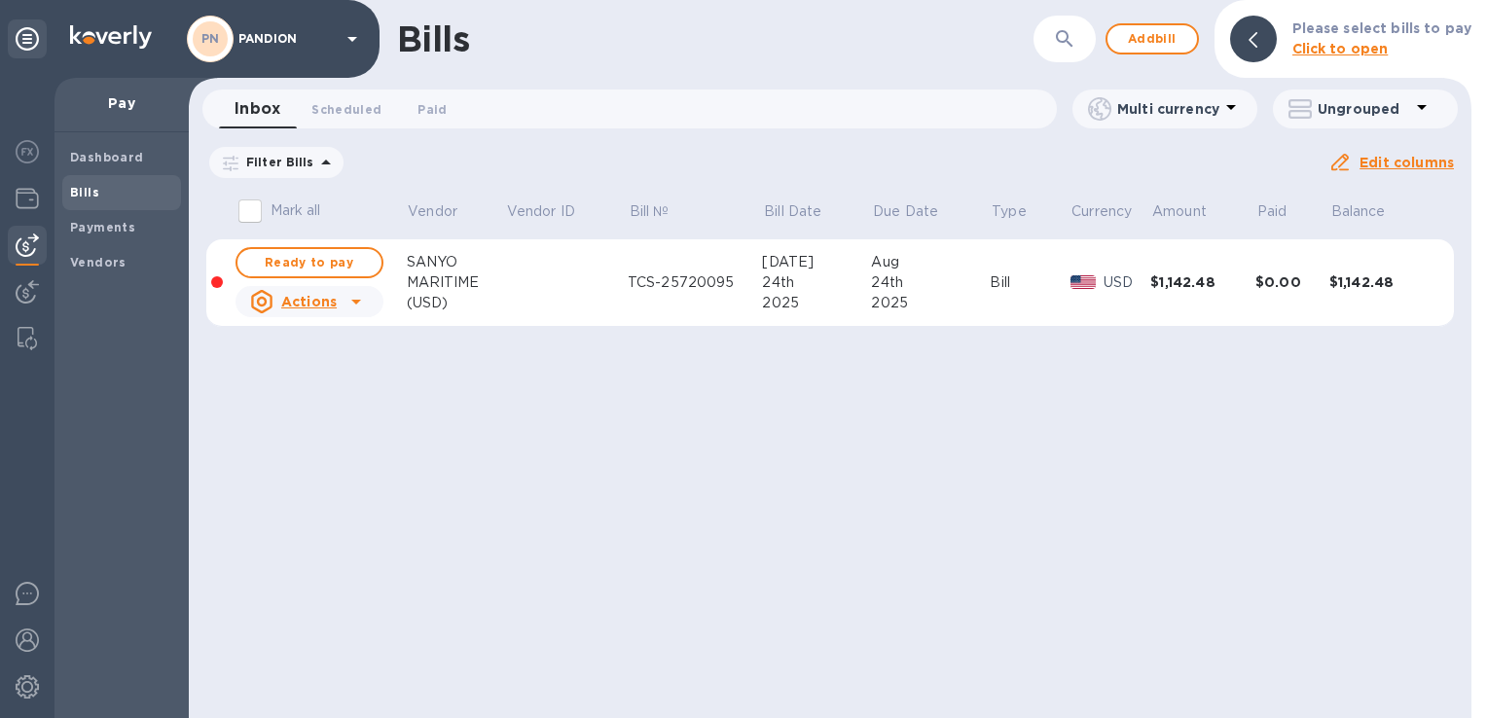
click at [299, 262] on span "Ready to pay" at bounding box center [309, 262] width 113 height 23
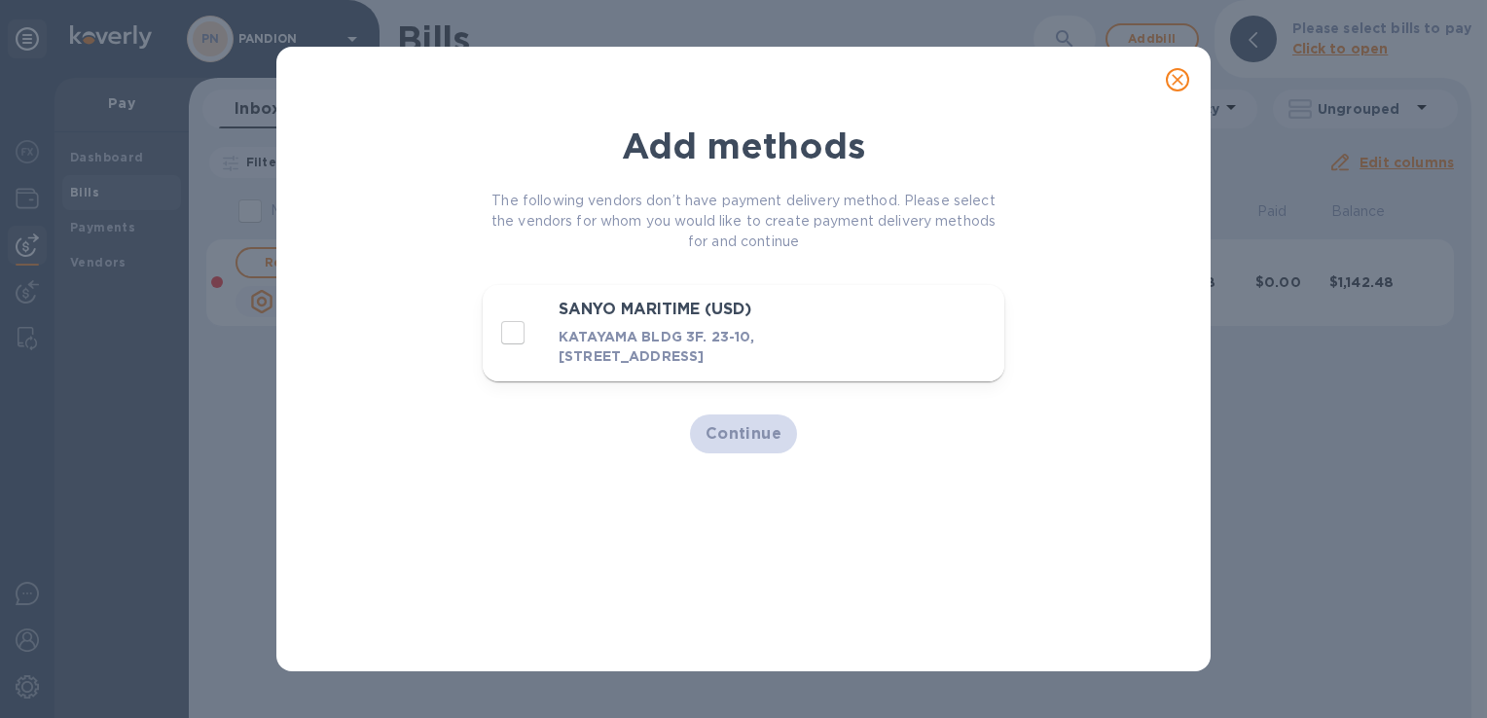
click at [502, 325] on input "decorative checkbox" at bounding box center [512, 332] width 41 height 41
checkbox input "true"
click at [770, 431] on span "Continue" at bounding box center [744, 433] width 77 height 23
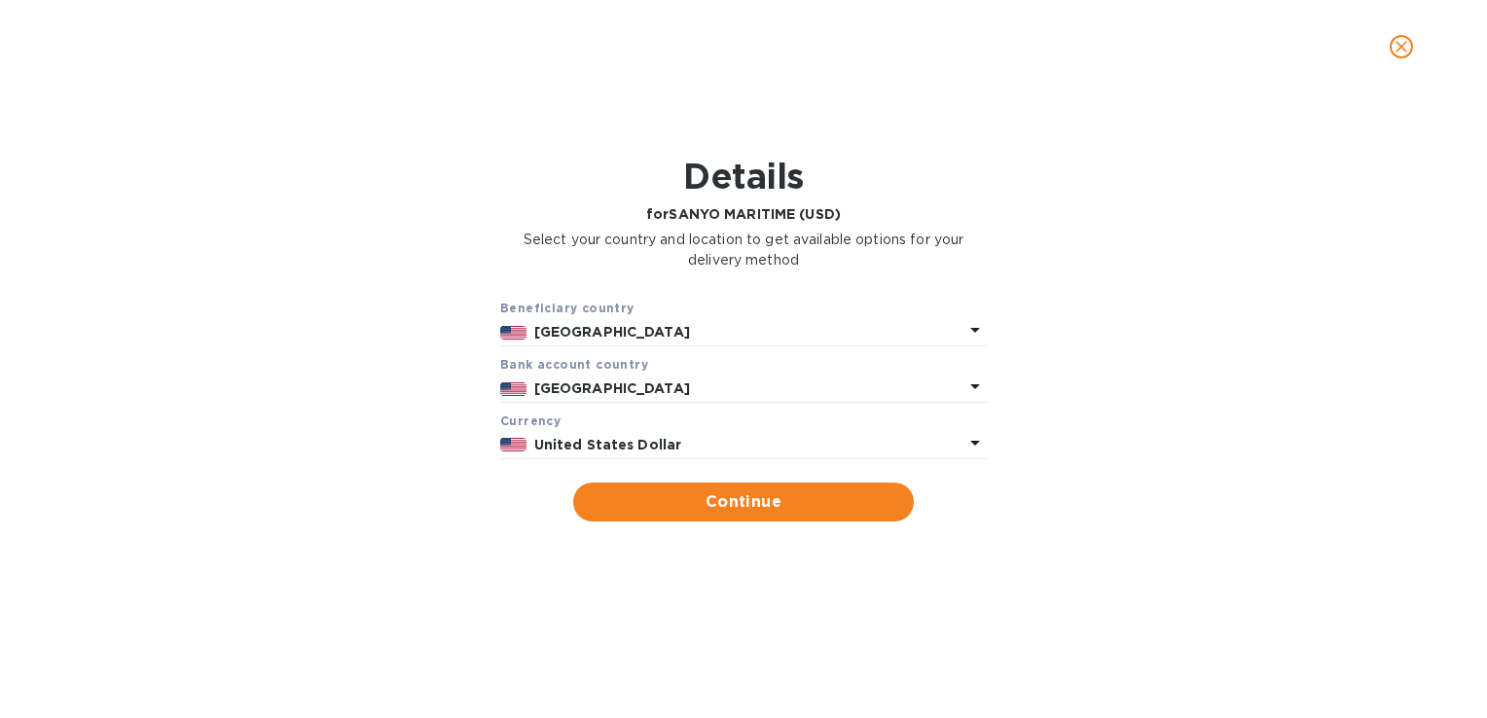
click at [915, 337] on p "United States" at bounding box center [748, 332] width 429 height 20
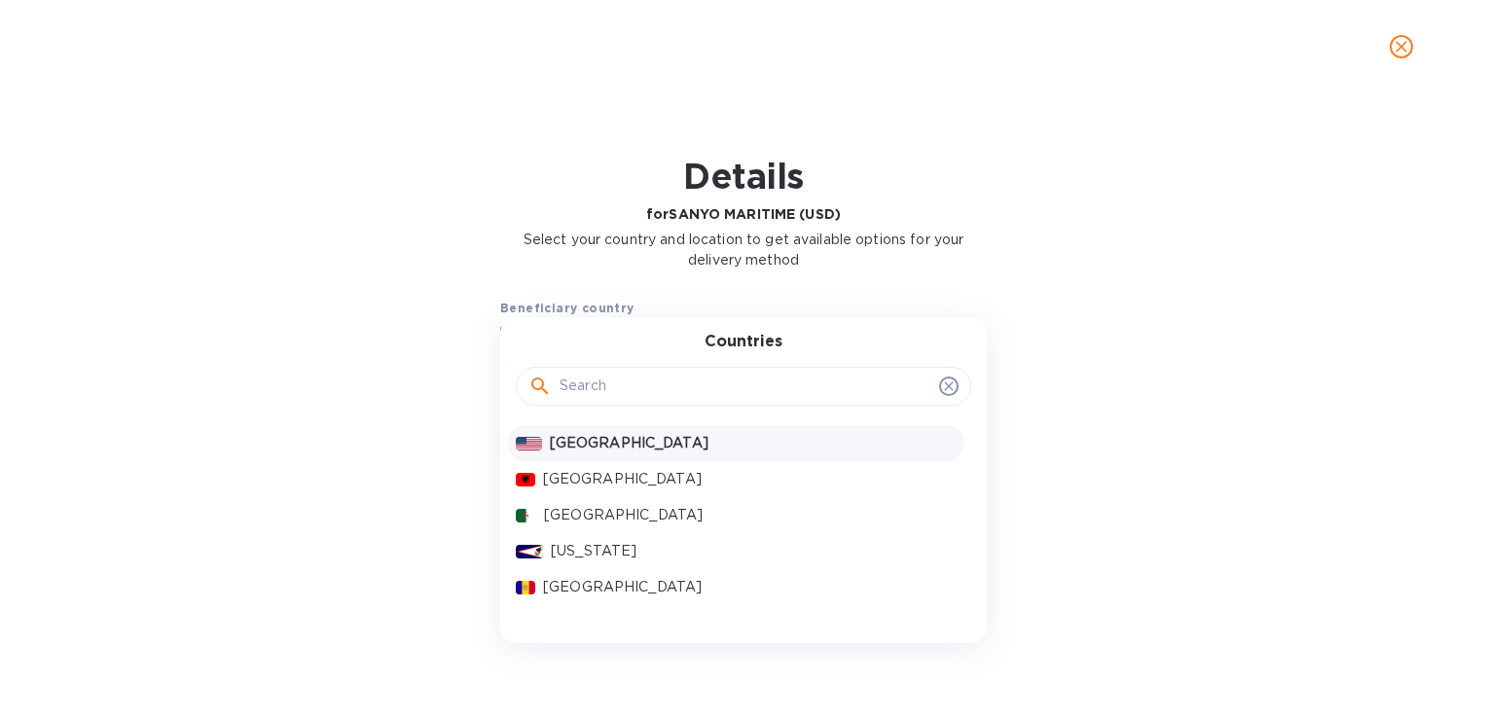
click at [615, 391] on input "text" at bounding box center [746, 386] width 372 height 29
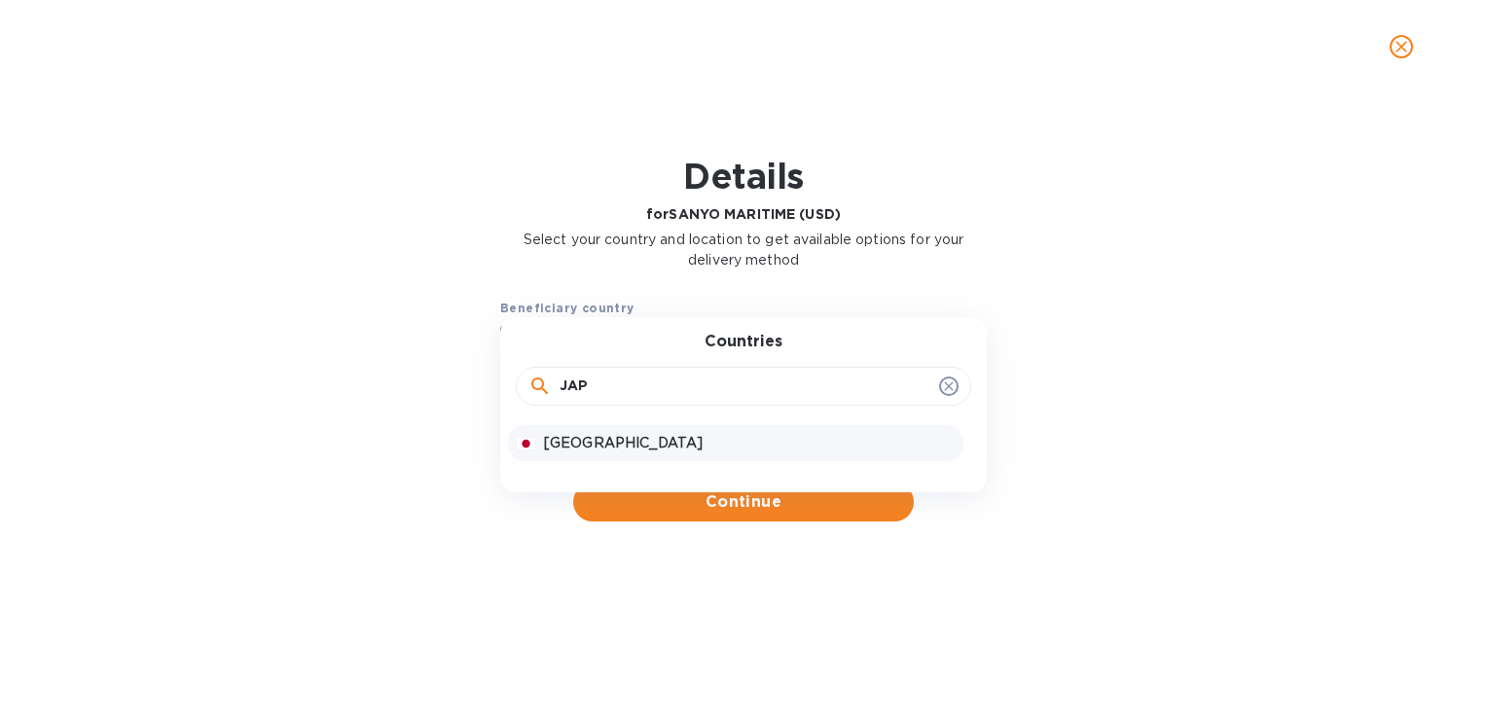
type input "JAP"
click at [650, 438] on p "Japan" at bounding box center [750, 443] width 412 height 20
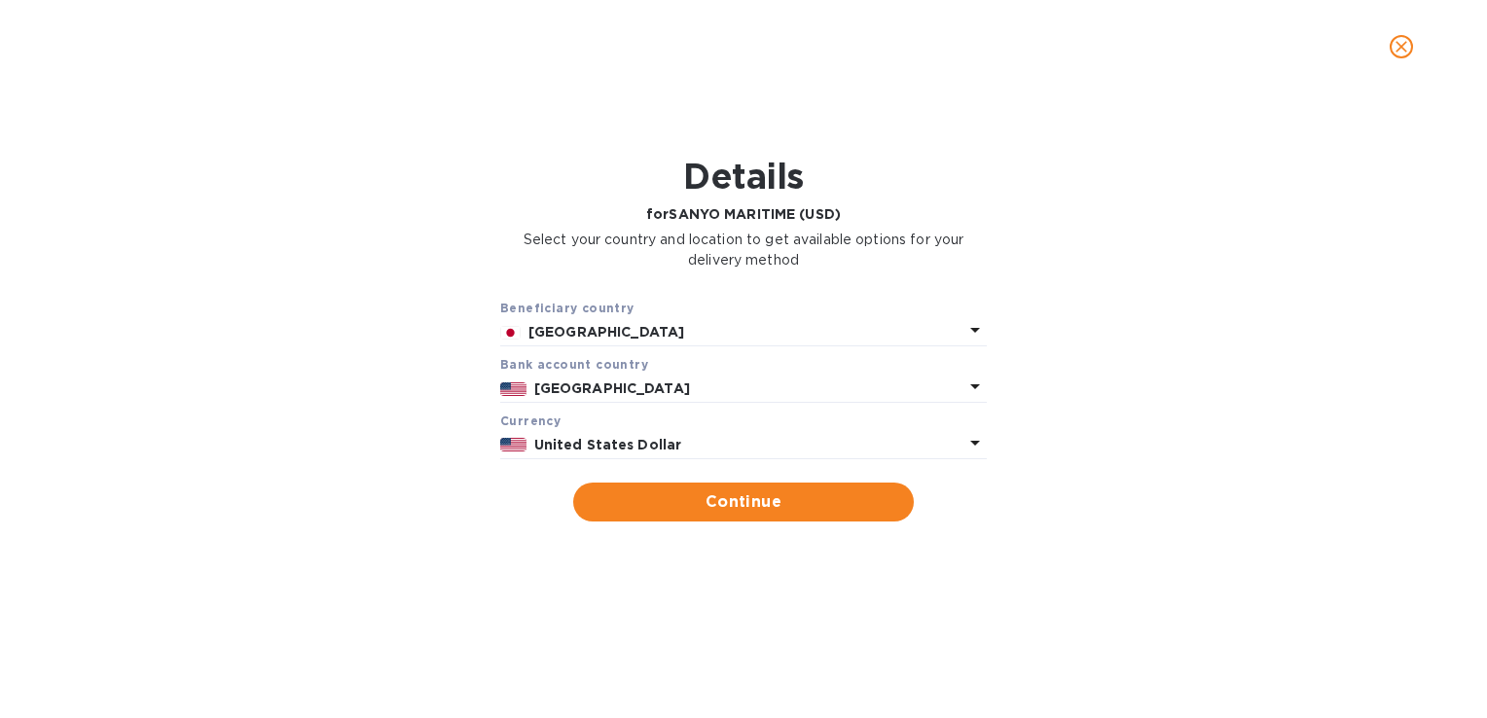
click at [685, 391] on p "United States" at bounding box center [748, 389] width 429 height 20
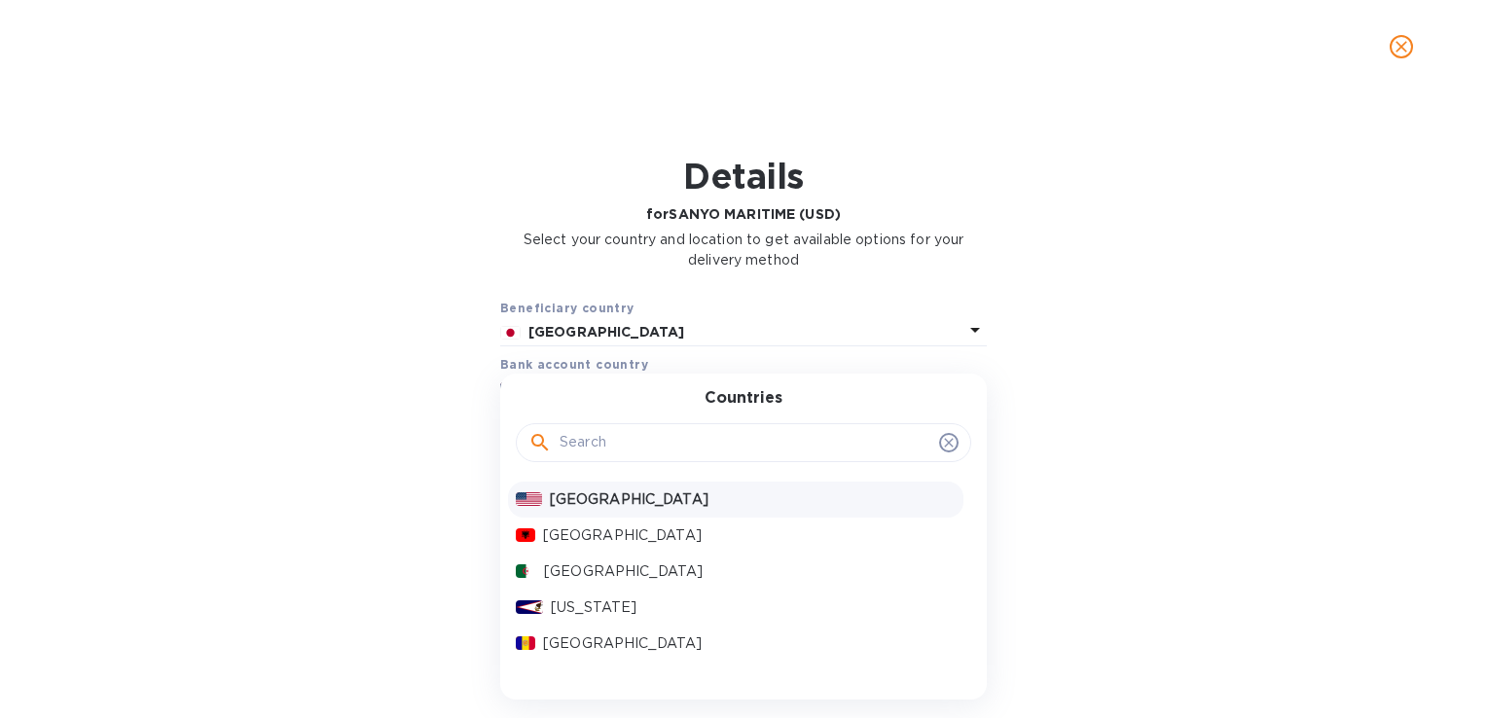
click at [632, 438] on input "text" at bounding box center [746, 442] width 372 height 29
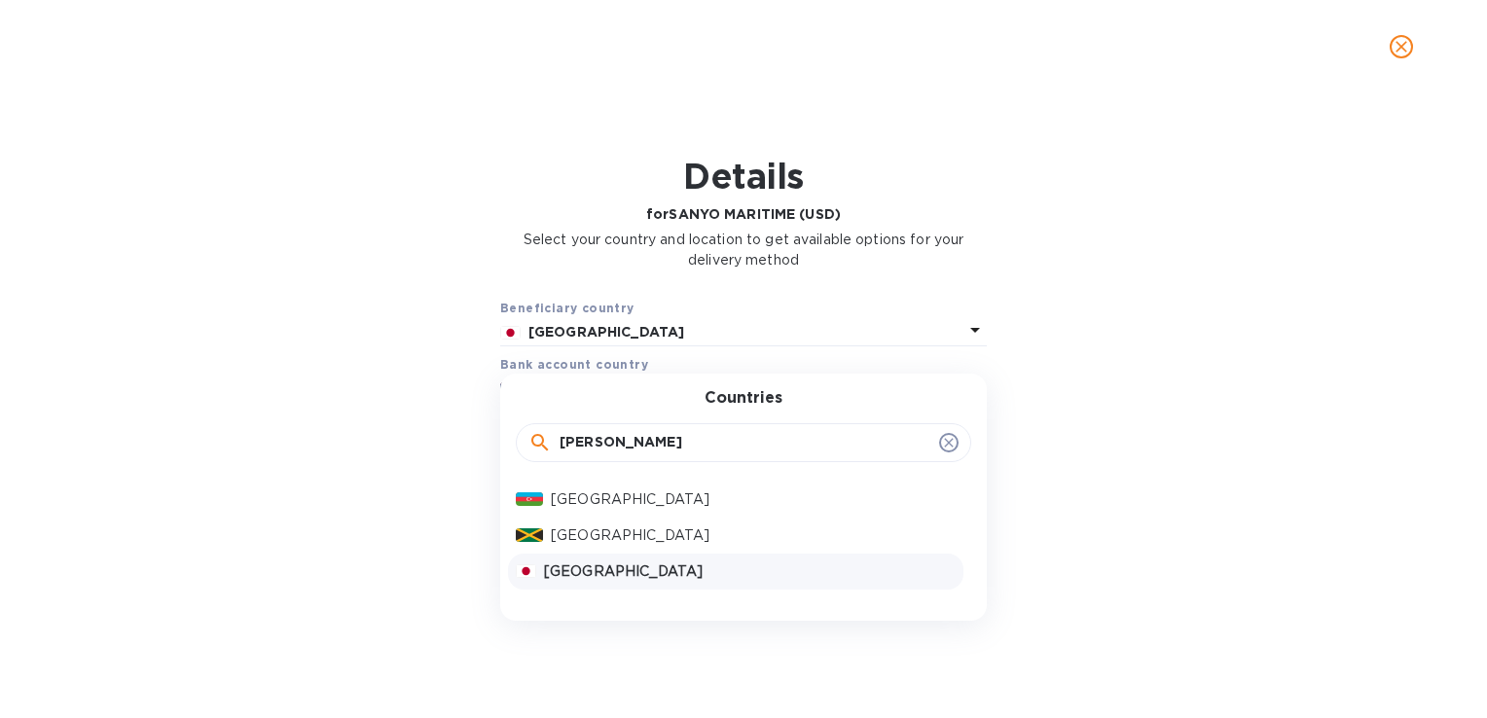
type input "JA"
click at [611, 565] on p "Japan" at bounding box center [750, 572] width 412 height 20
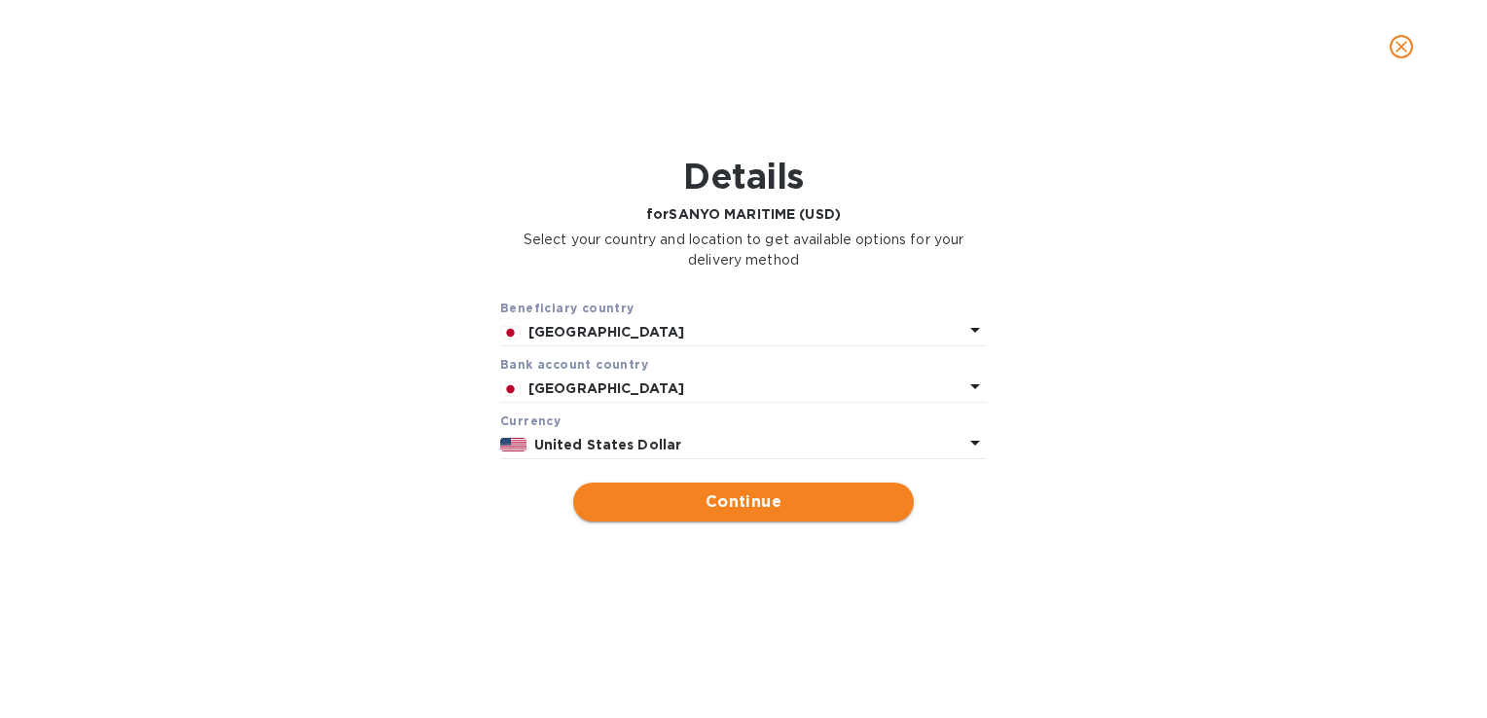
click at [797, 495] on span "Continue" at bounding box center [743, 501] width 309 height 23
type input "SANYO MARITIME (USD)"
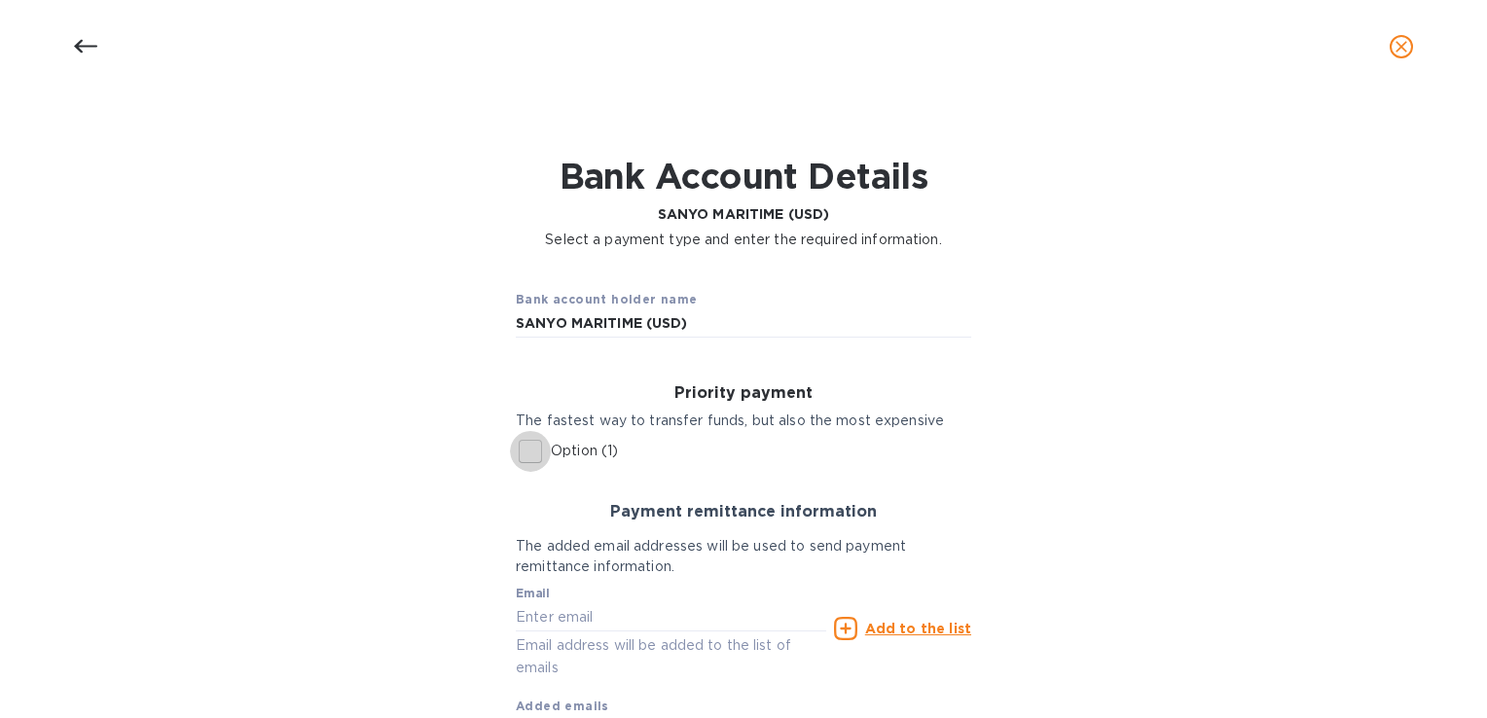
click at [526, 453] on input "Option (1)" at bounding box center [530, 451] width 41 height 41
checkbox input "true"
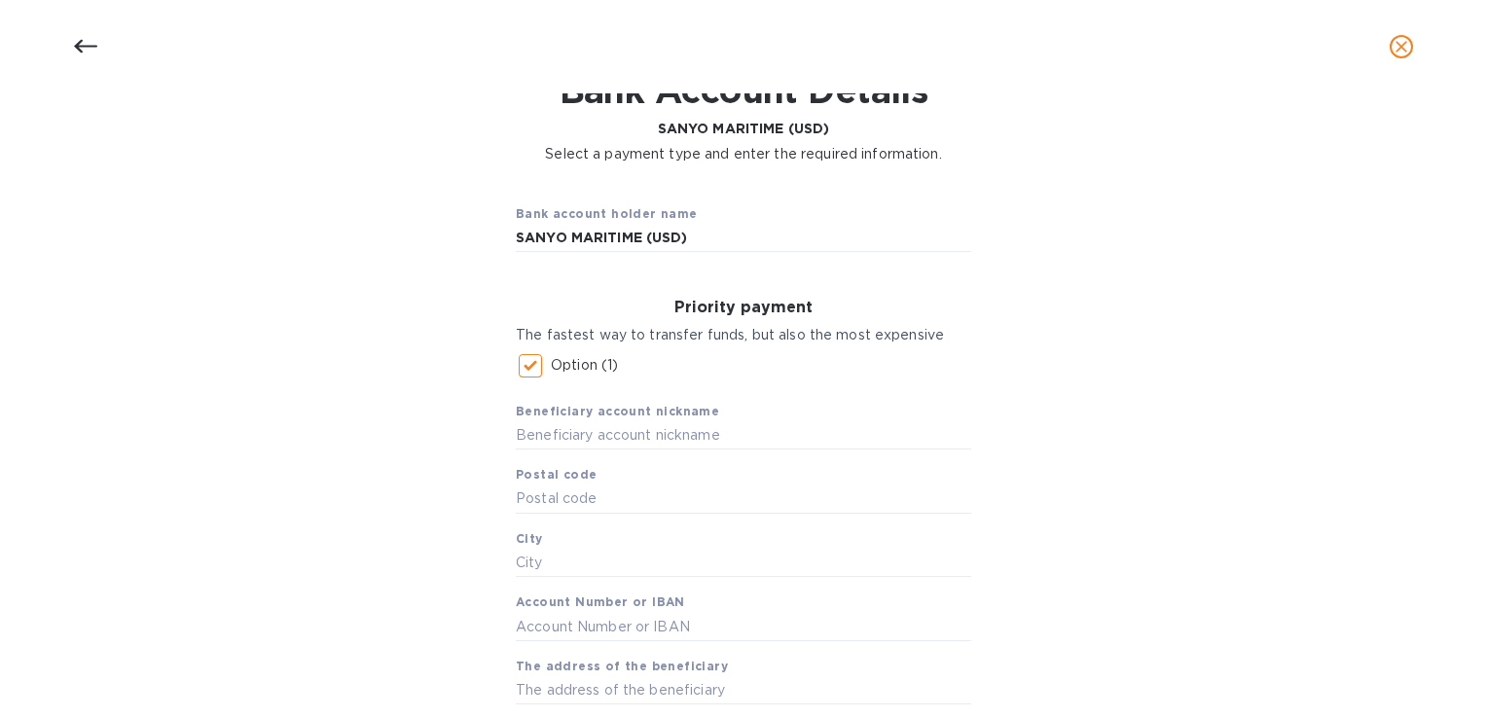
scroll to position [195, 0]
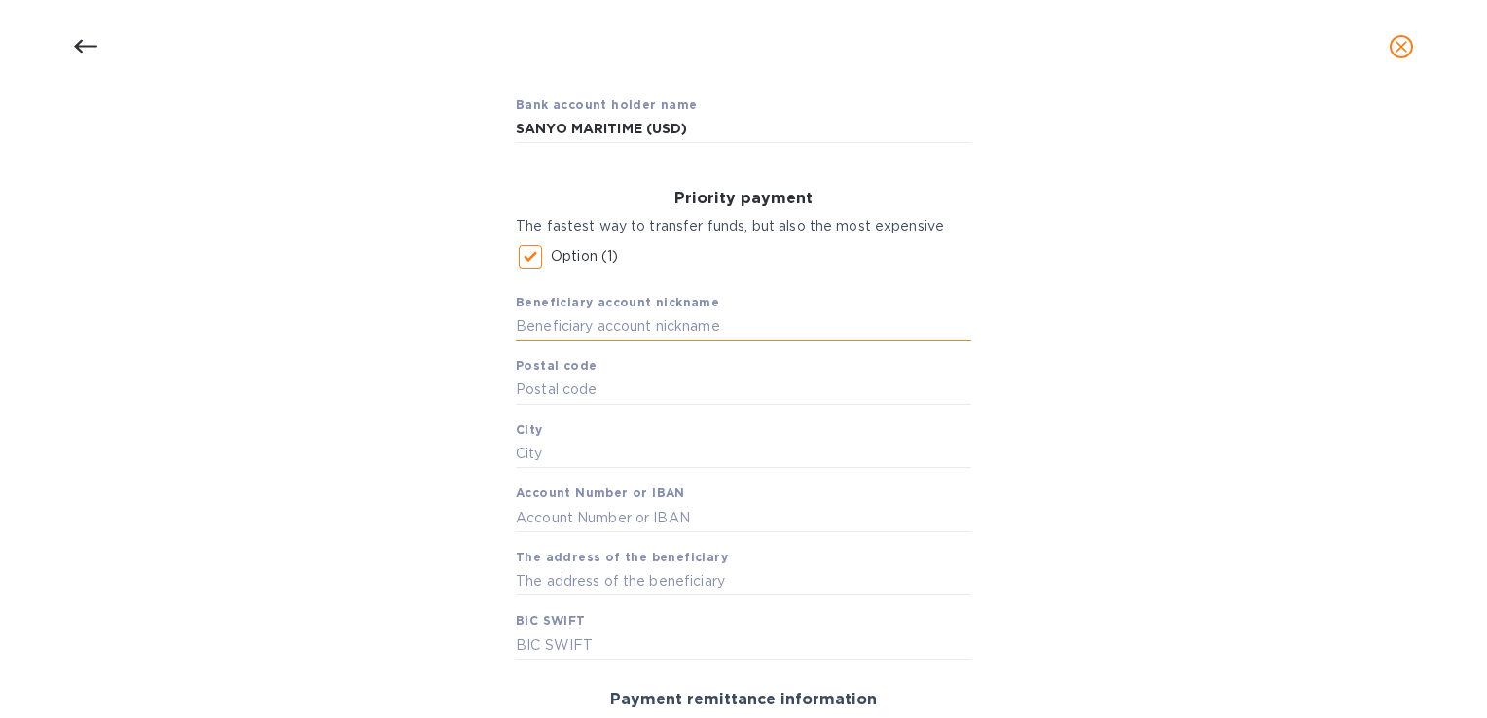
click at [628, 329] on input "text" at bounding box center [743, 326] width 455 height 29
click at [568, 325] on input "SANYO USD" at bounding box center [743, 326] width 455 height 29
type input "SANYO MARITIME (USD)"
click at [608, 389] on input "text" at bounding box center [743, 390] width 455 height 29
type input "23-10"
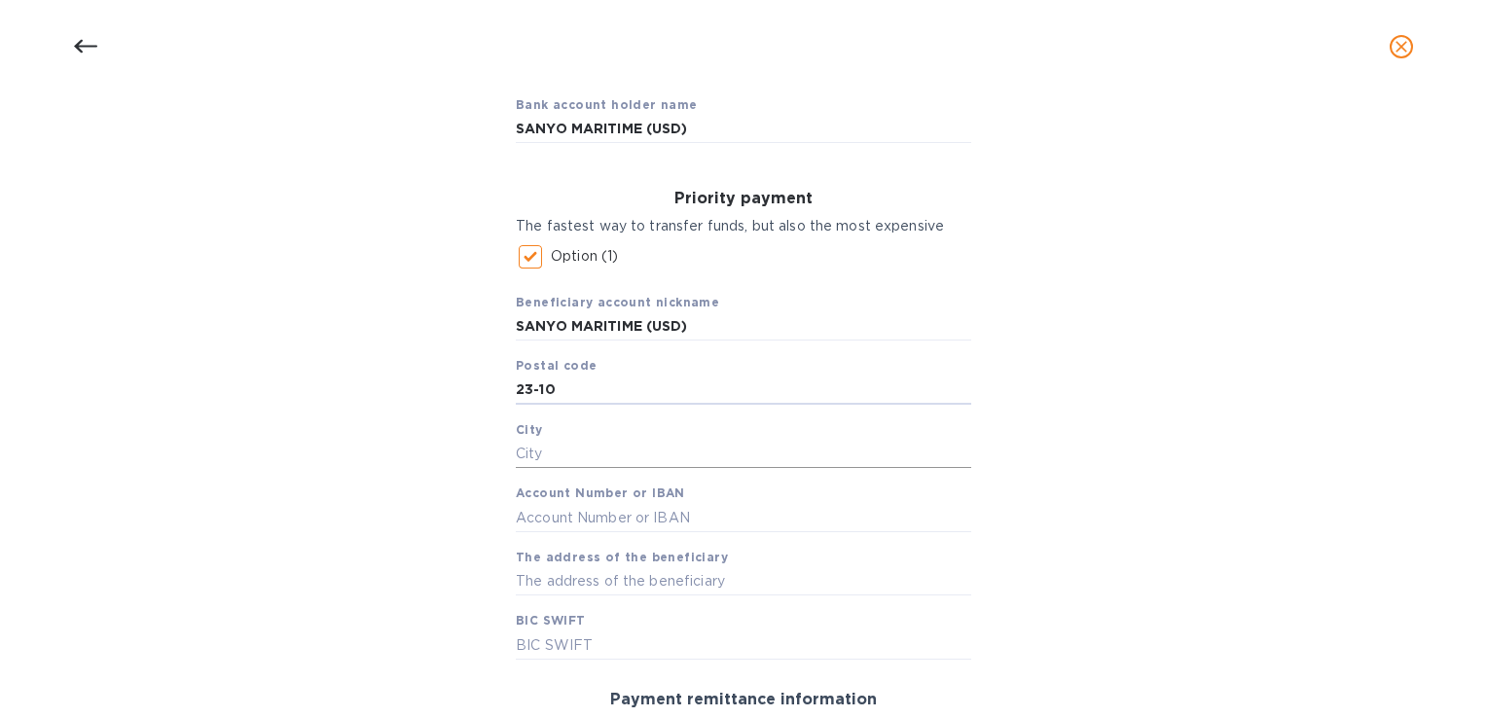
click at [601, 455] on input "text" at bounding box center [743, 454] width 455 height 29
type input "TOKYIO"
click at [642, 514] on input "text" at bounding box center [743, 517] width 455 height 29
type input "1102006039"
click at [565, 582] on input "text" at bounding box center [743, 581] width 455 height 29
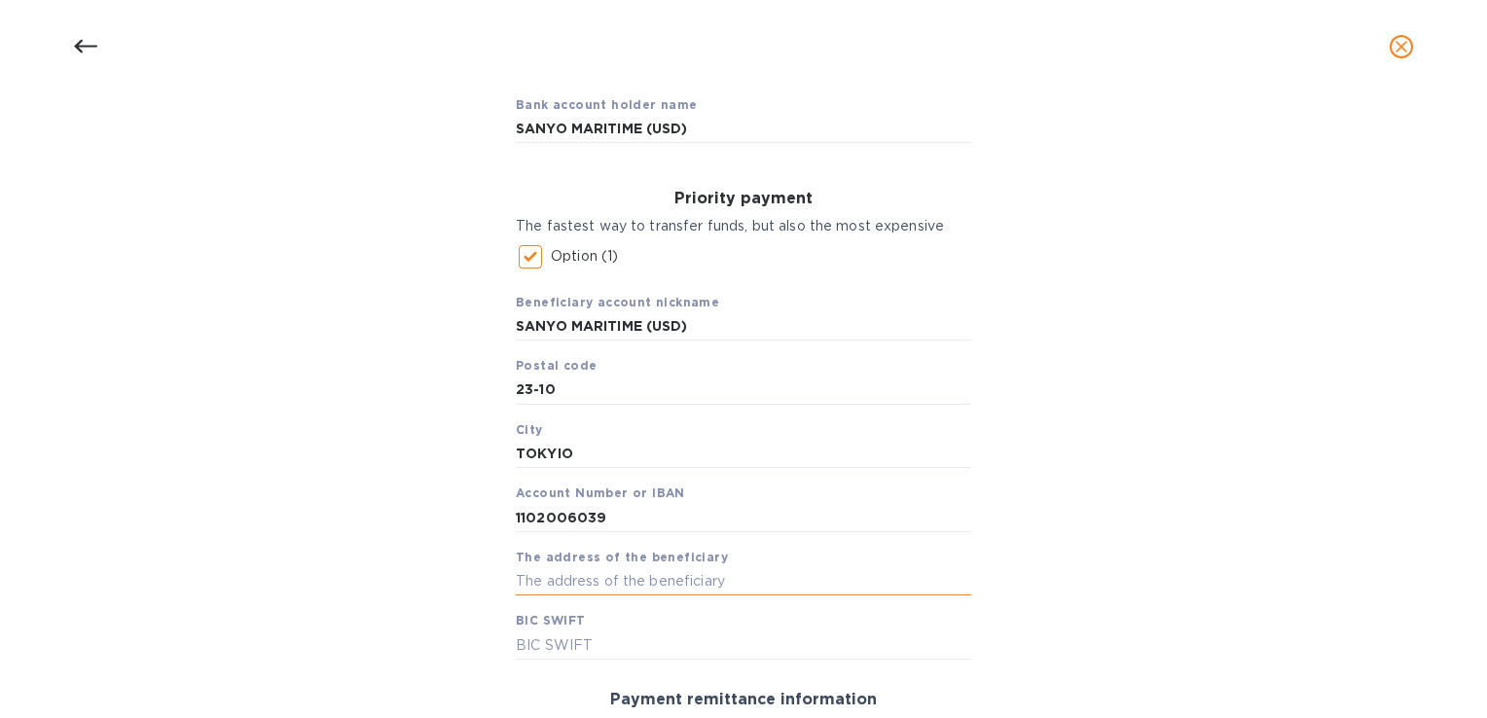
type input "KATAYAMA BLDG 3F. 23-10, SHINBASHI 5-CHOME"
type input "KOEXJPJT"
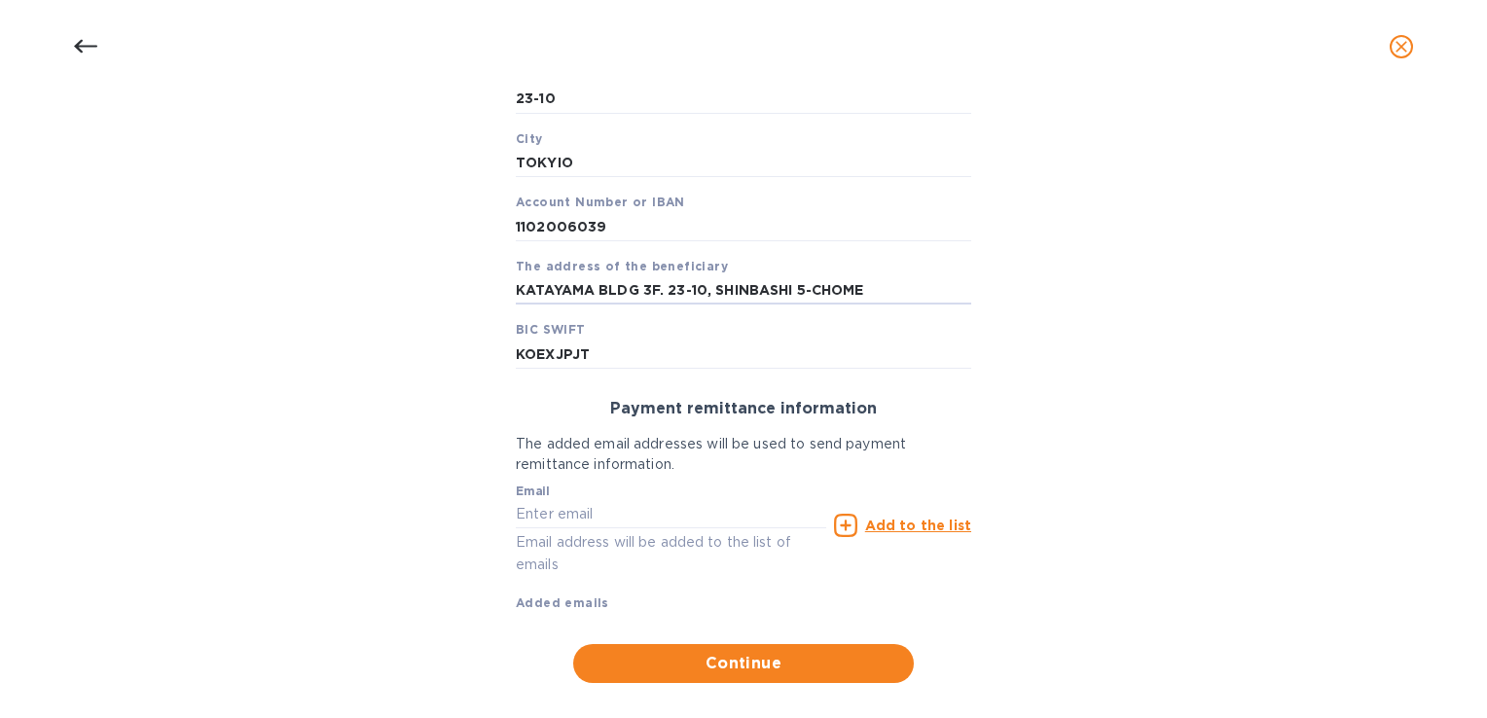
scroll to position [487, 0]
click at [648, 525] on input "text" at bounding box center [671, 513] width 310 height 29
type input "P"
paste input "jhpark@sanyomaritime.com"
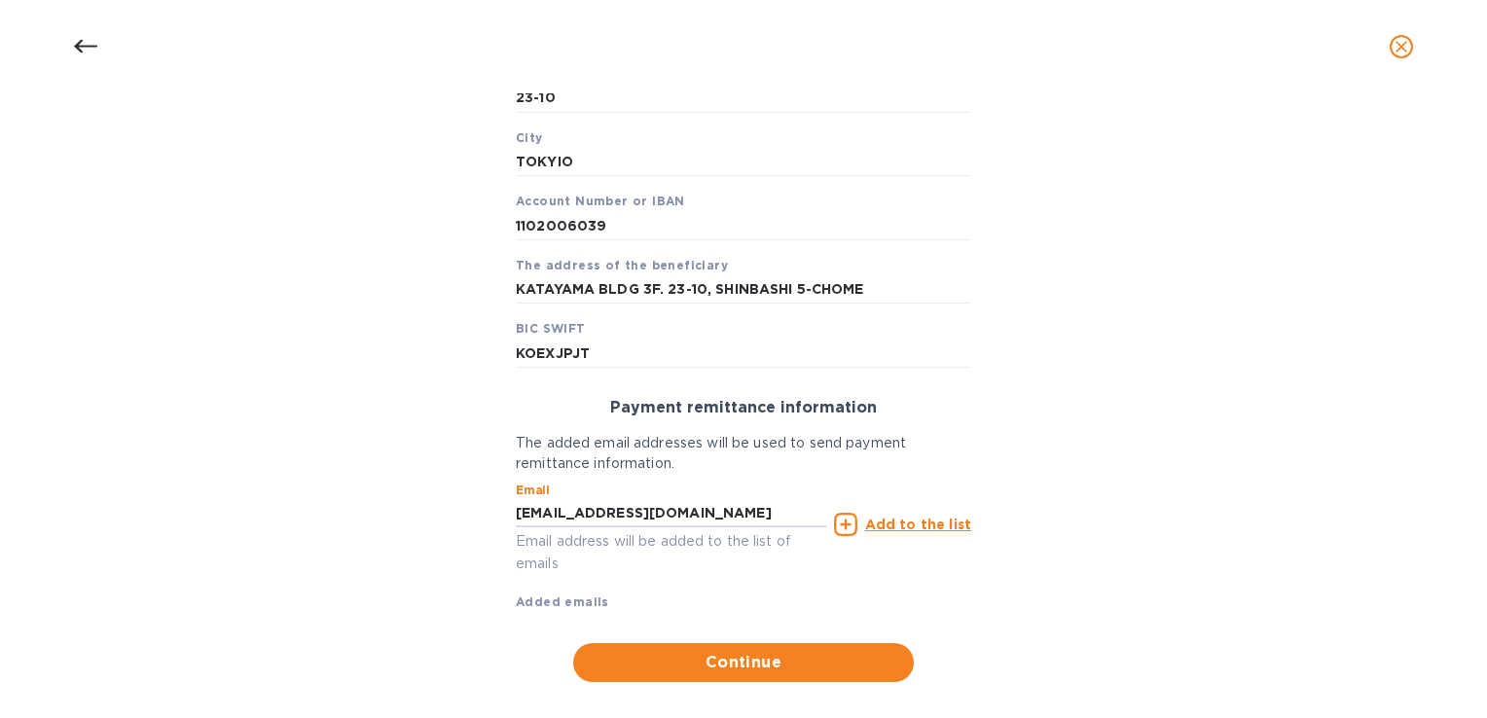
type input "jhpark@sanyomaritime.com"
click at [950, 524] on u "Add to the list" at bounding box center [918, 525] width 106 height 16
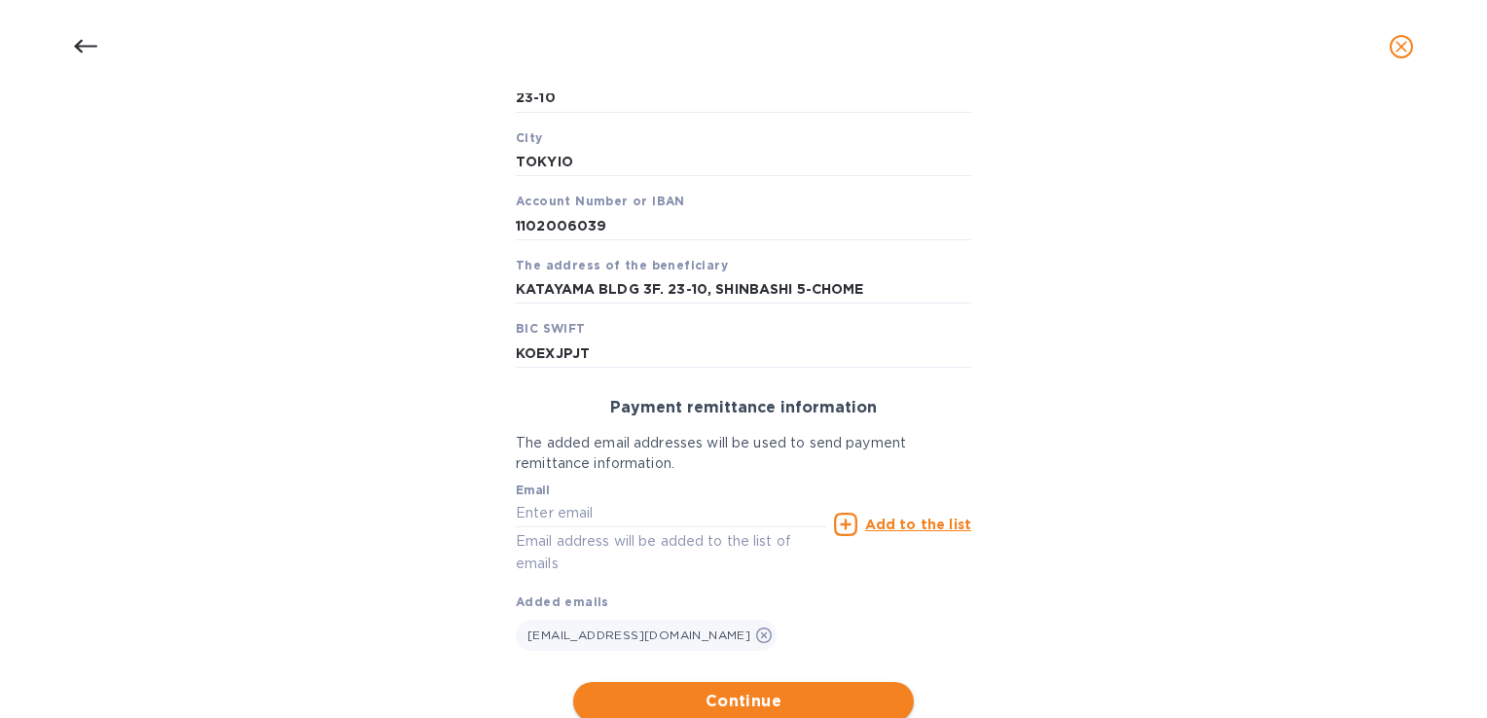
click at [741, 696] on span "Continue" at bounding box center [743, 701] width 309 height 23
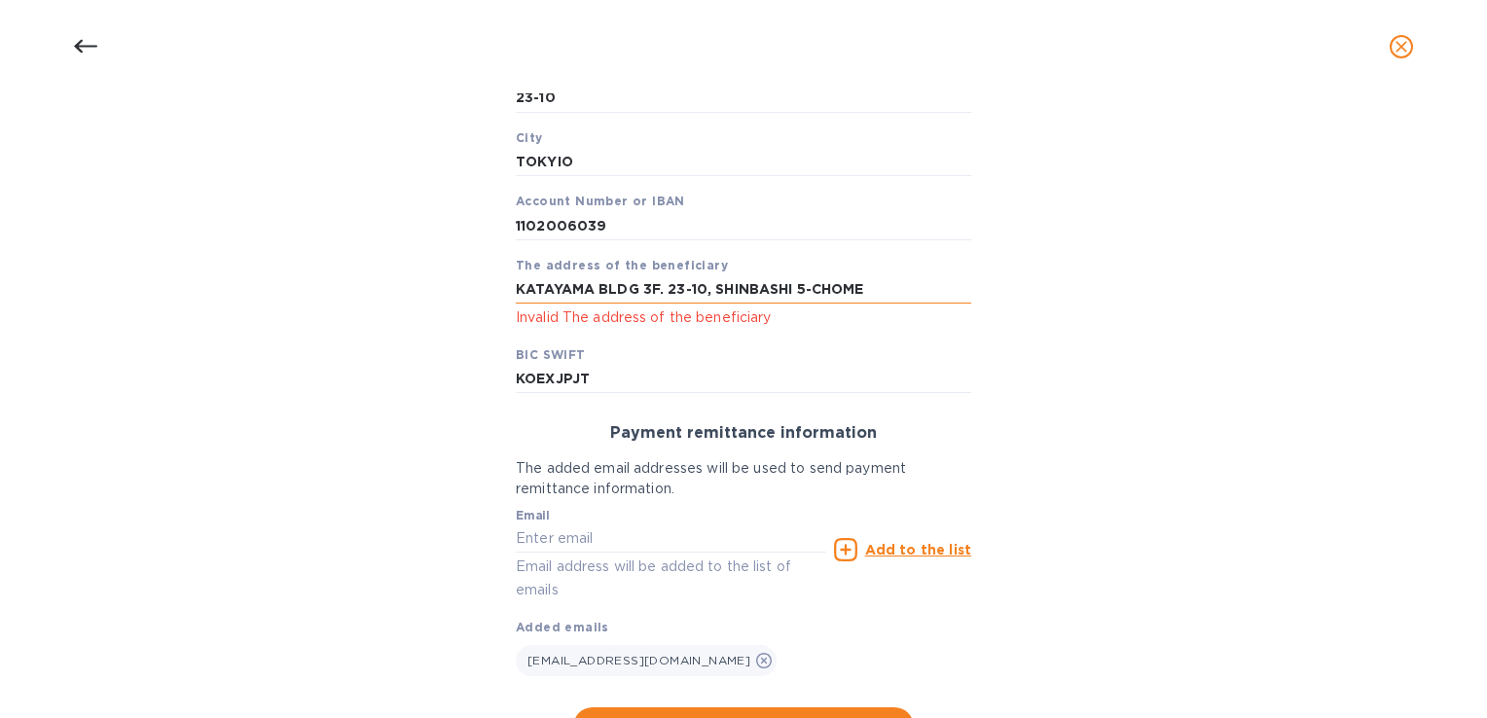
drag, startPoint x: 878, startPoint y: 288, endPoint x: 656, endPoint y: 290, distance: 221.9
click at [656, 290] on input "KATAYAMA BLDG 3F. 23-10, SHINBASHI 5-CHOME" at bounding box center [743, 289] width 455 height 29
type input "KATAYAMA BLDG 3F"
click at [1168, 341] on div "Bank account holder name SANYO MARITIME (USD) Priority payment The fastest way …" at bounding box center [743, 266] width 1436 height 983
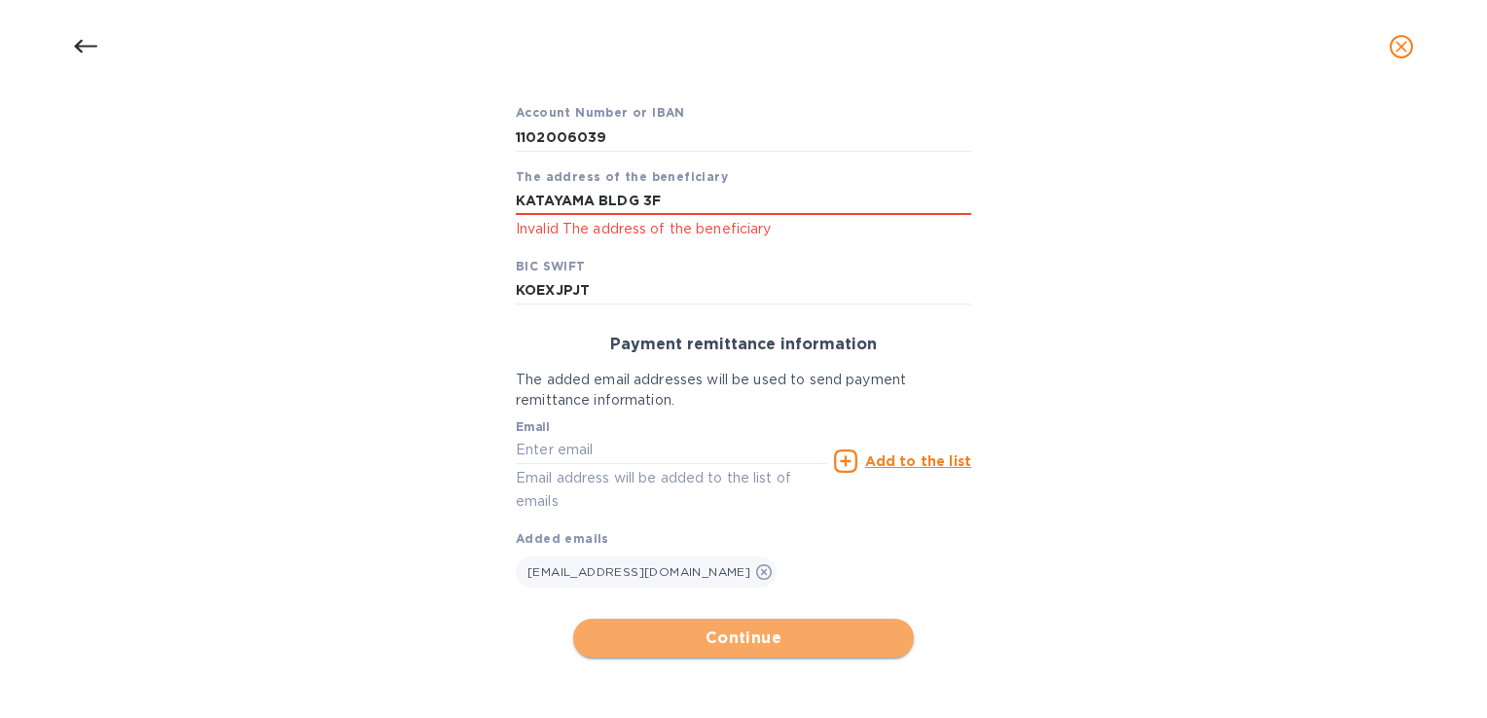
click at [765, 646] on span "Continue" at bounding box center [743, 638] width 309 height 23
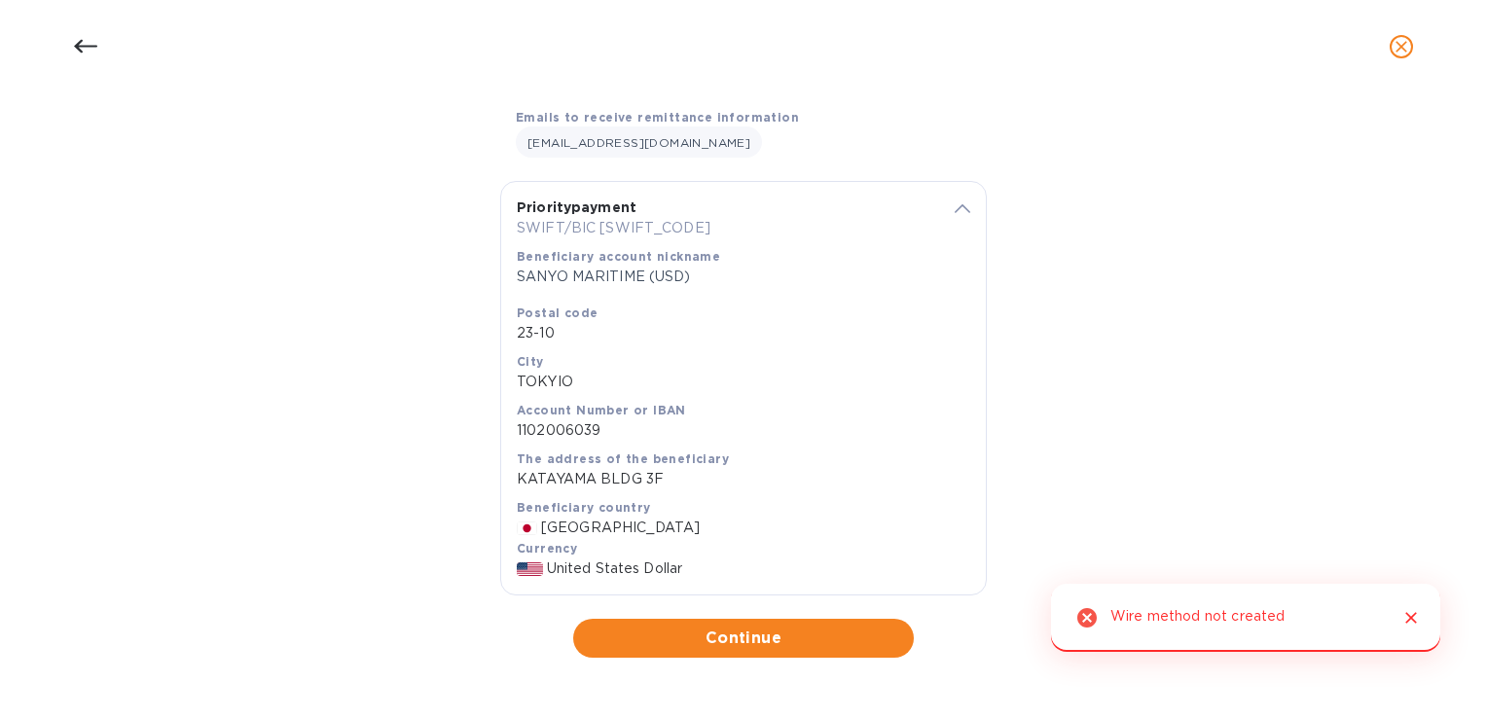
scroll to position [259, 0]
click at [761, 631] on span "Continue" at bounding box center [743, 638] width 309 height 23
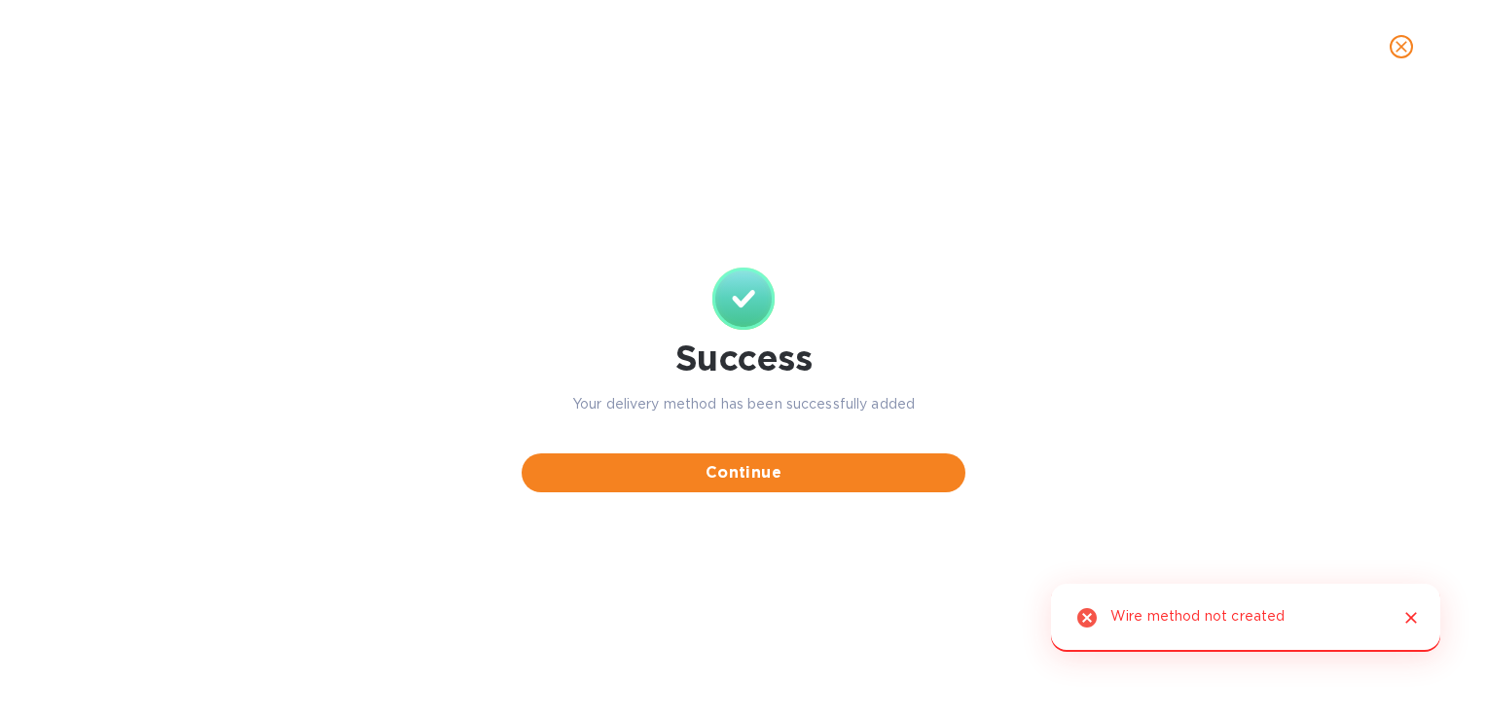
scroll to position [0, 0]
click at [803, 459] on button "Continue" at bounding box center [744, 472] width 444 height 39
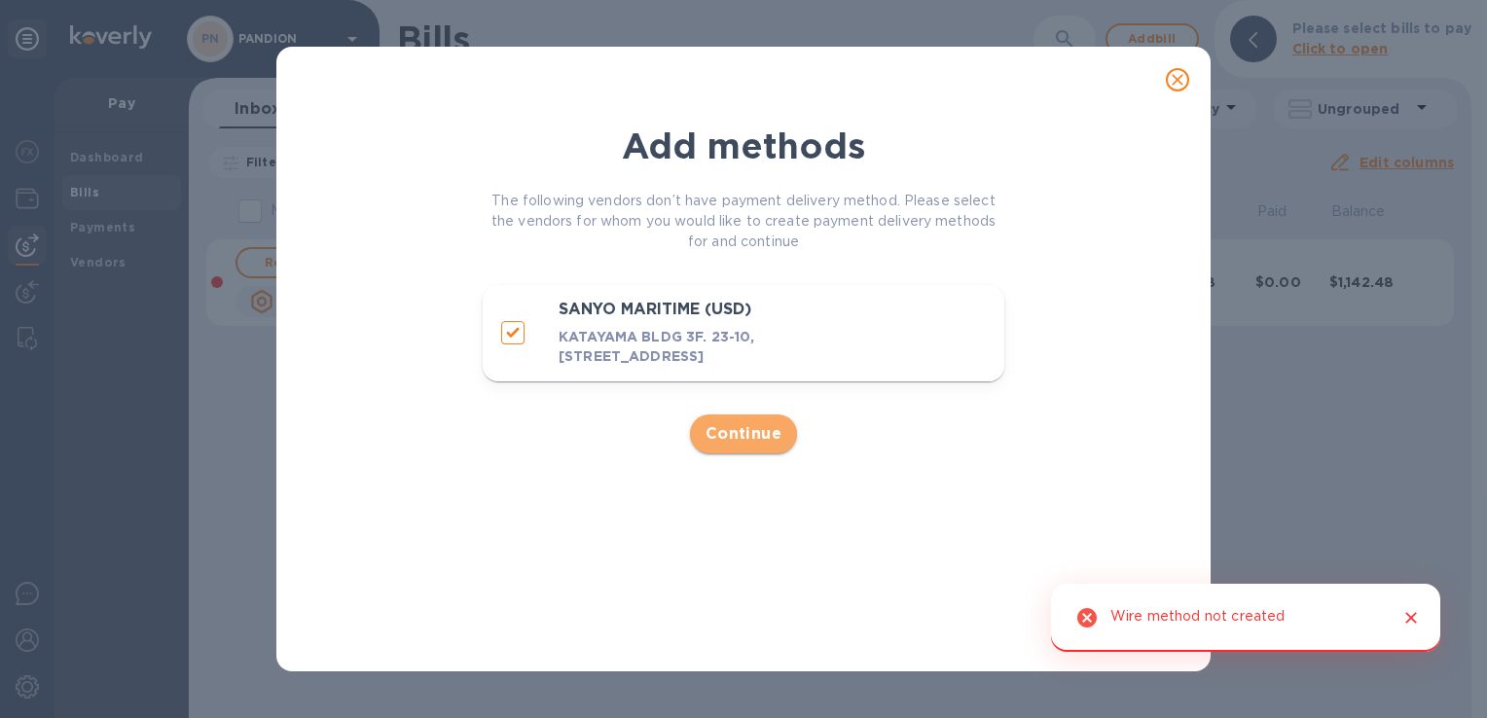
click at [727, 441] on span "Continue" at bounding box center [744, 433] width 77 height 23
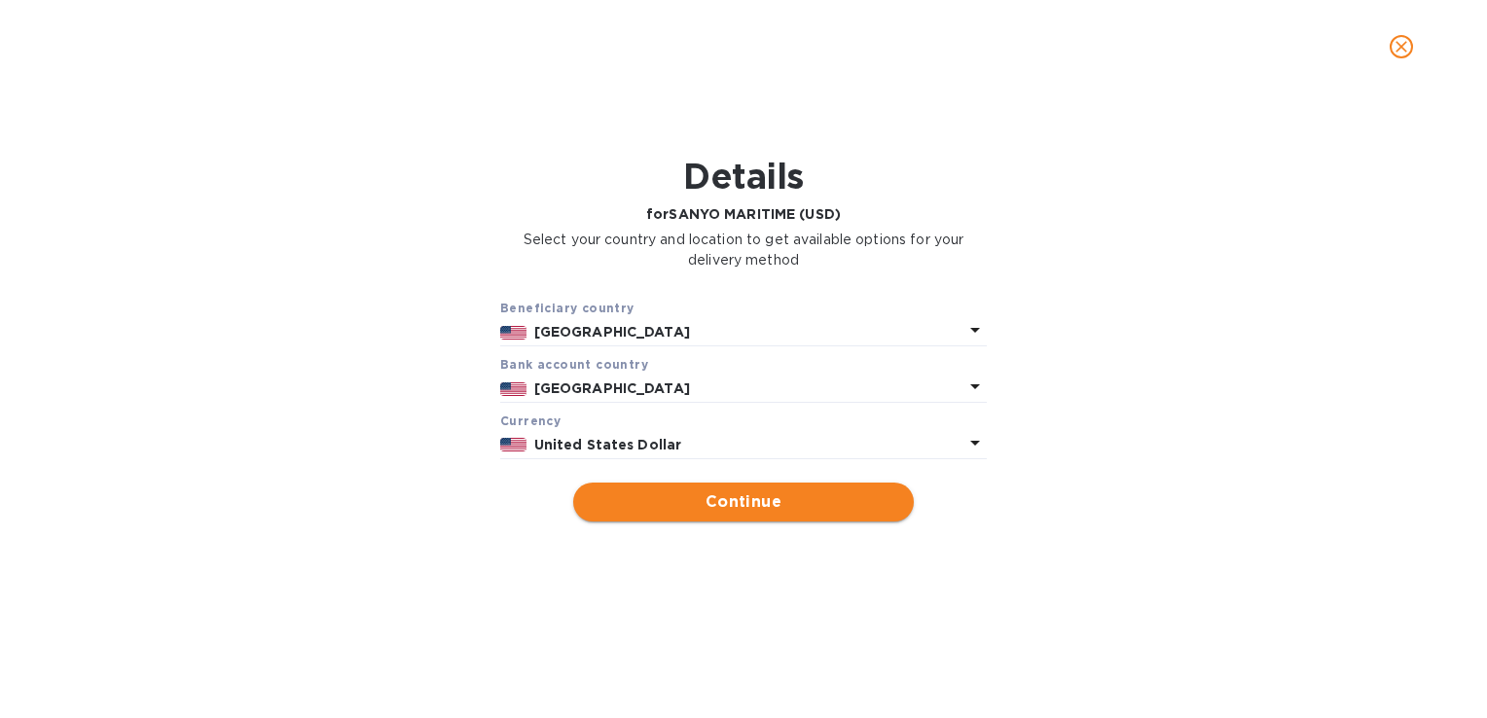
click at [726, 506] on span "Continue" at bounding box center [743, 501] width 309 height 23
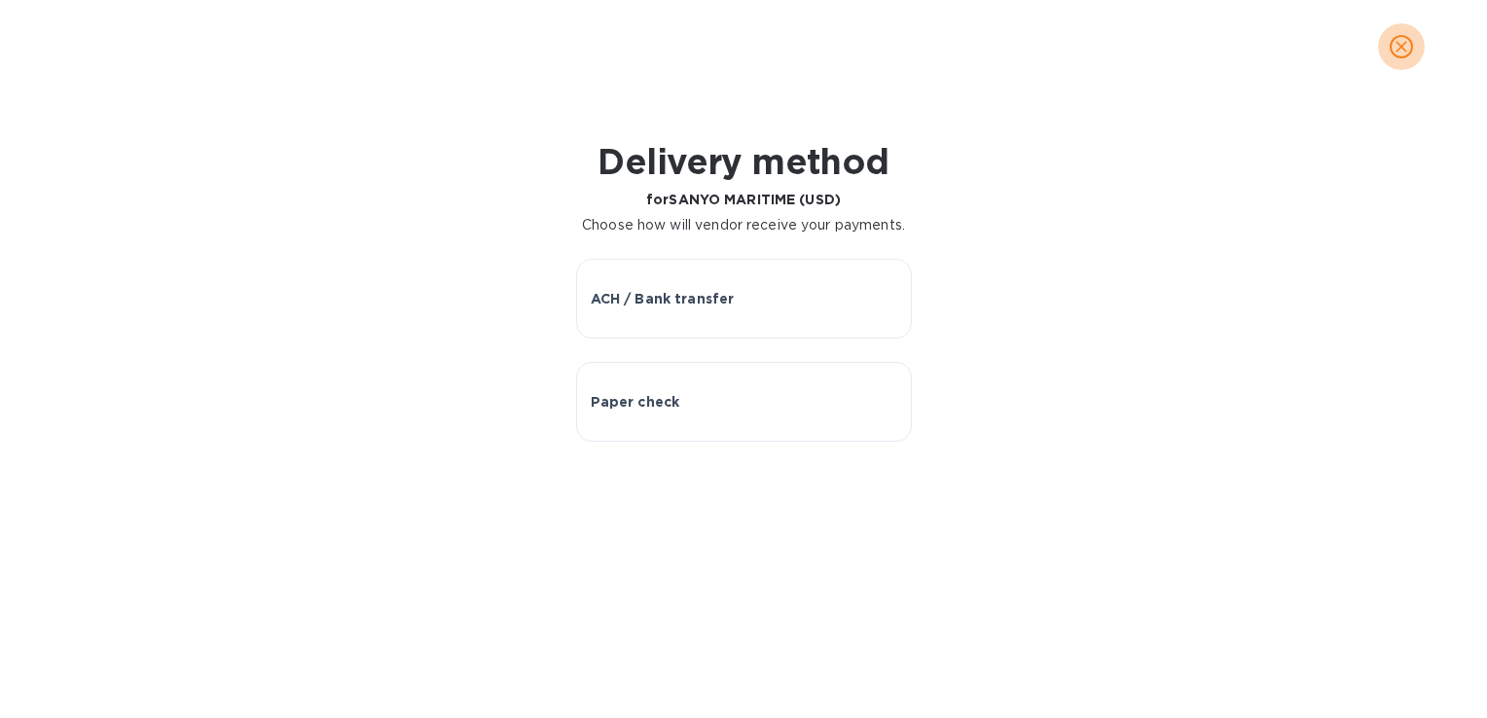
click at [1397, 54] on icon "close" at bounding box center [1401, 46] width 19 height 19
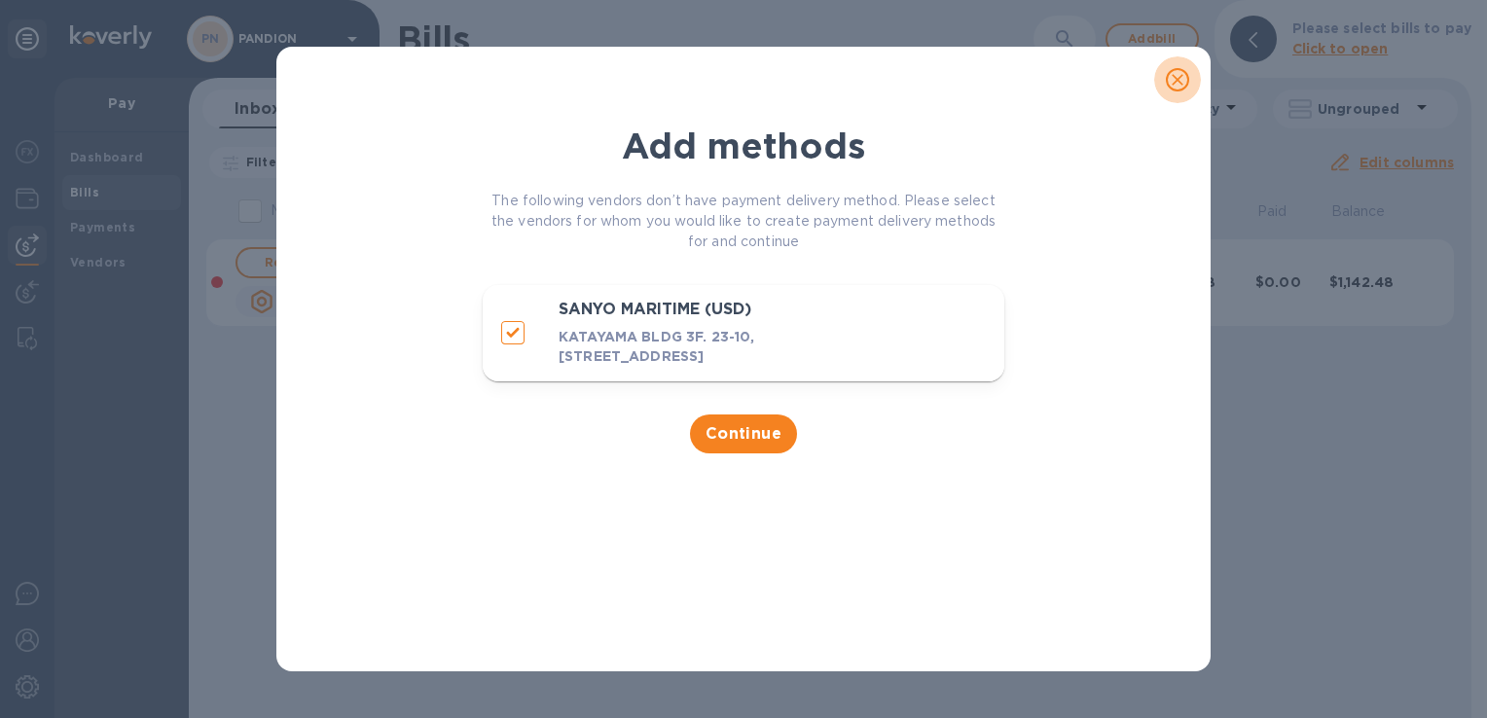
click at [1168, 86] on icon "close" at bounding box center [1177, 79] width 19 height 19
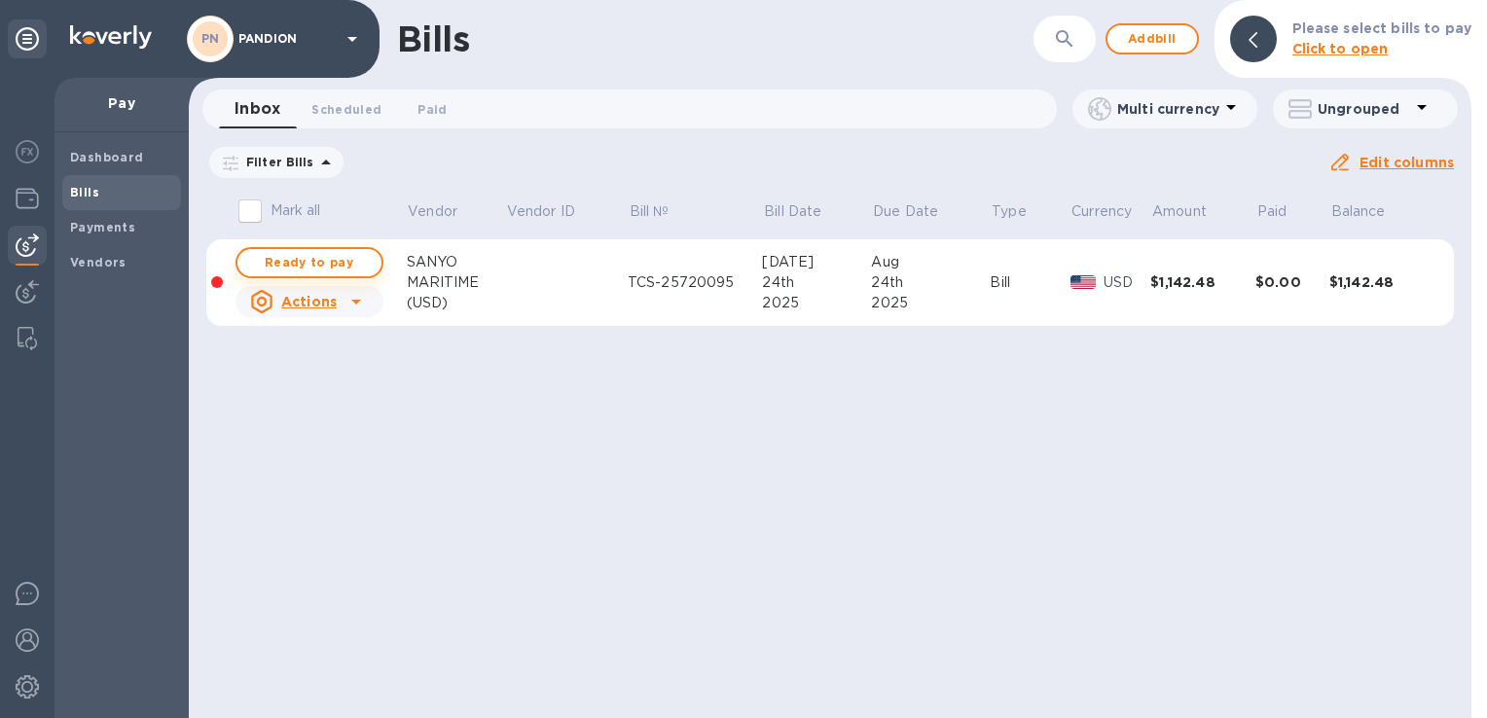
click at [300, 255] on span "Ready to pay" at bounding box center [309, 262] width 113 height 23
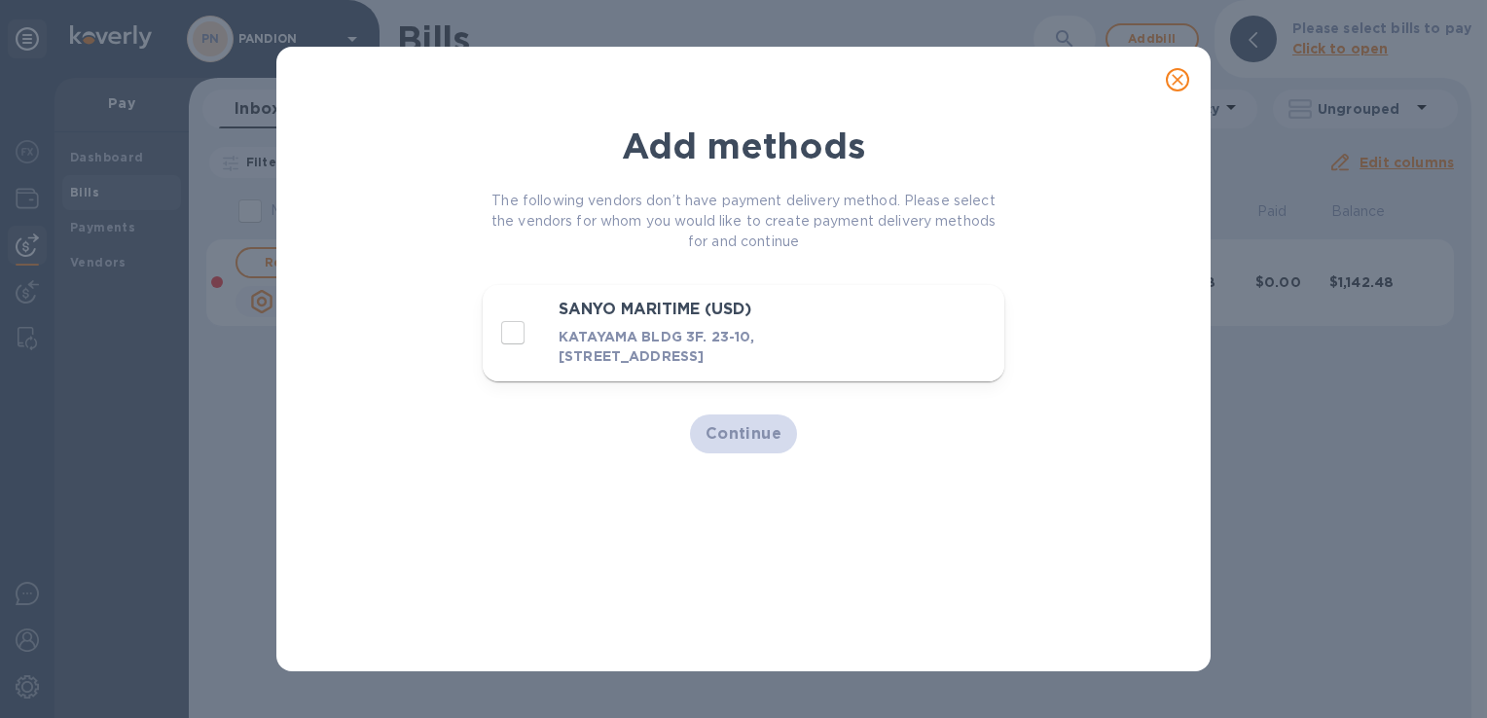
click at [553, 324] on div "SANYO MARITIME (USD) KATAYAMA BLDG 3F. 23-10, SHINBASHI 5-CHOME, MINATO-KU, TOK…" at bounding box center [681, 333] width 374 height 73
checkbox input "true"
click at [760, 440] on span "Continue" at bounding box center [744, 433] width 77 height 23
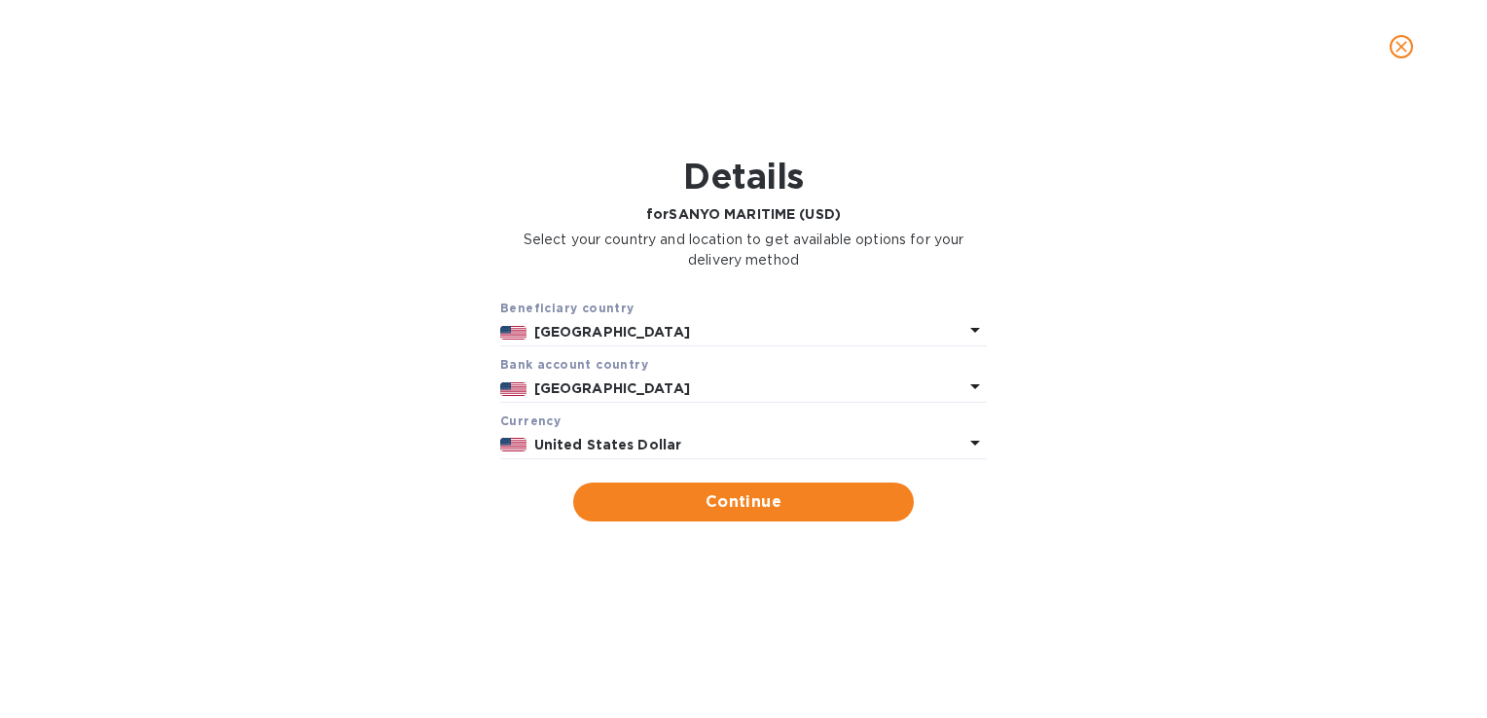
click at [782, 333] on p "United States" at bounding box center [748, 332] width 429 height 20
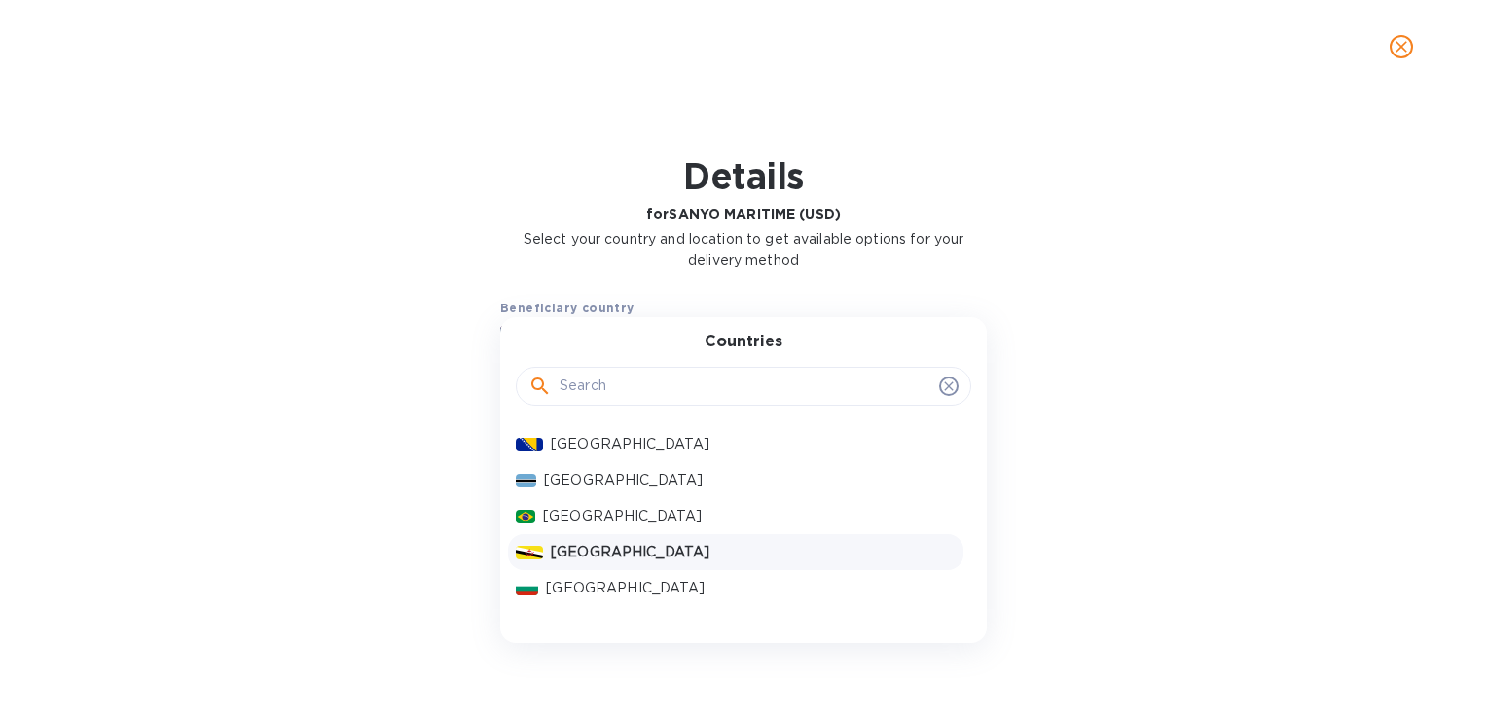
scroll to position [779, 0]
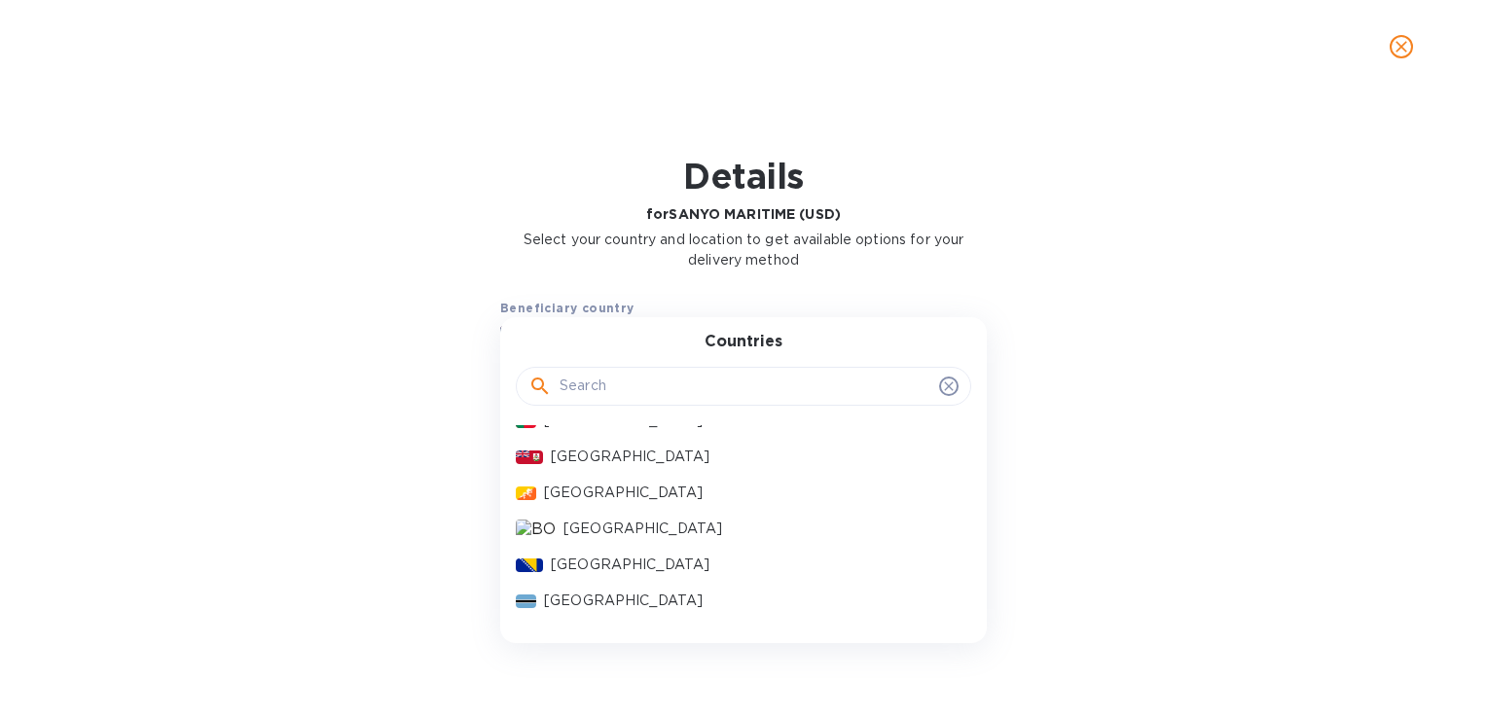
click at [717, 387] on input "text" at bounding box center [746, 386] width 372 height 29
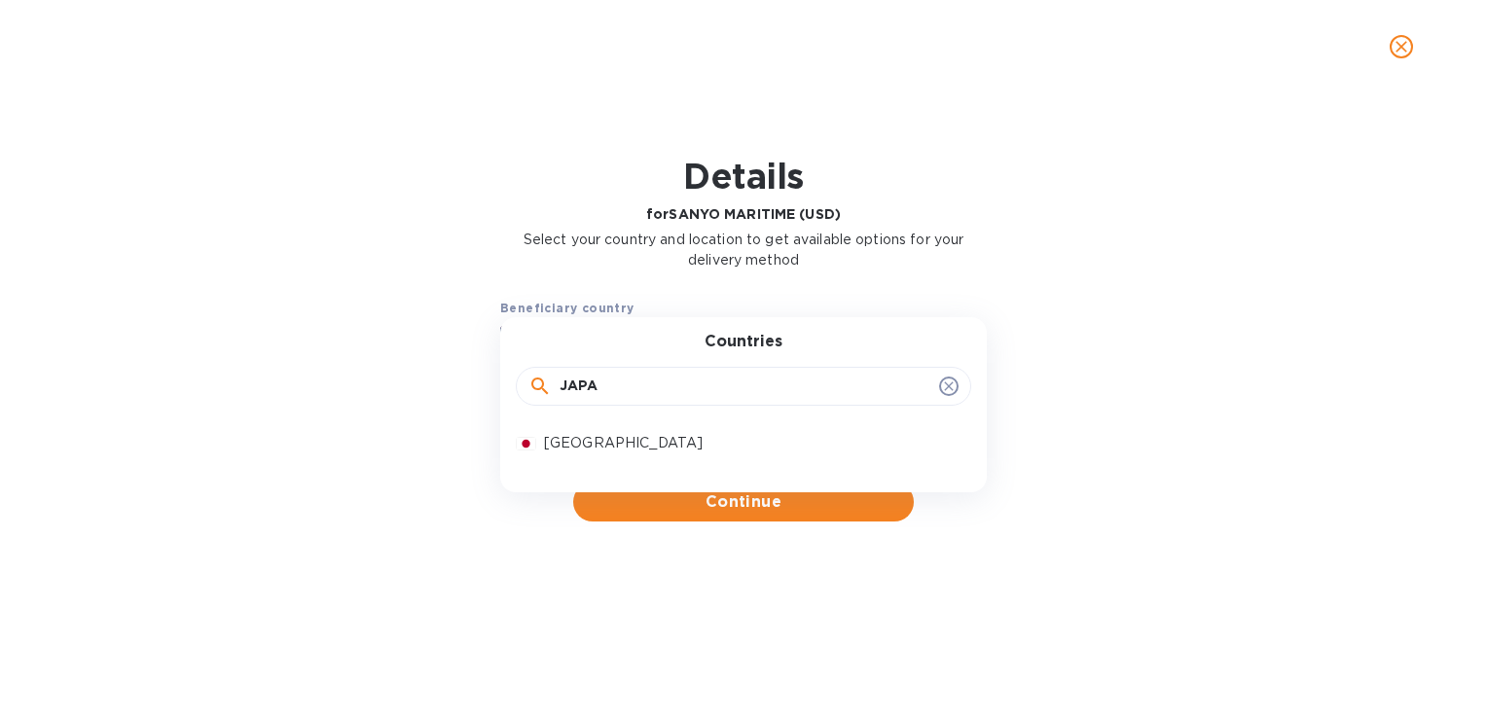
scroll to position [0, 0]
type input "JAPA"
click at [642, 457] on div "Japan" at bounding box center [735, 443] width 455 height 36
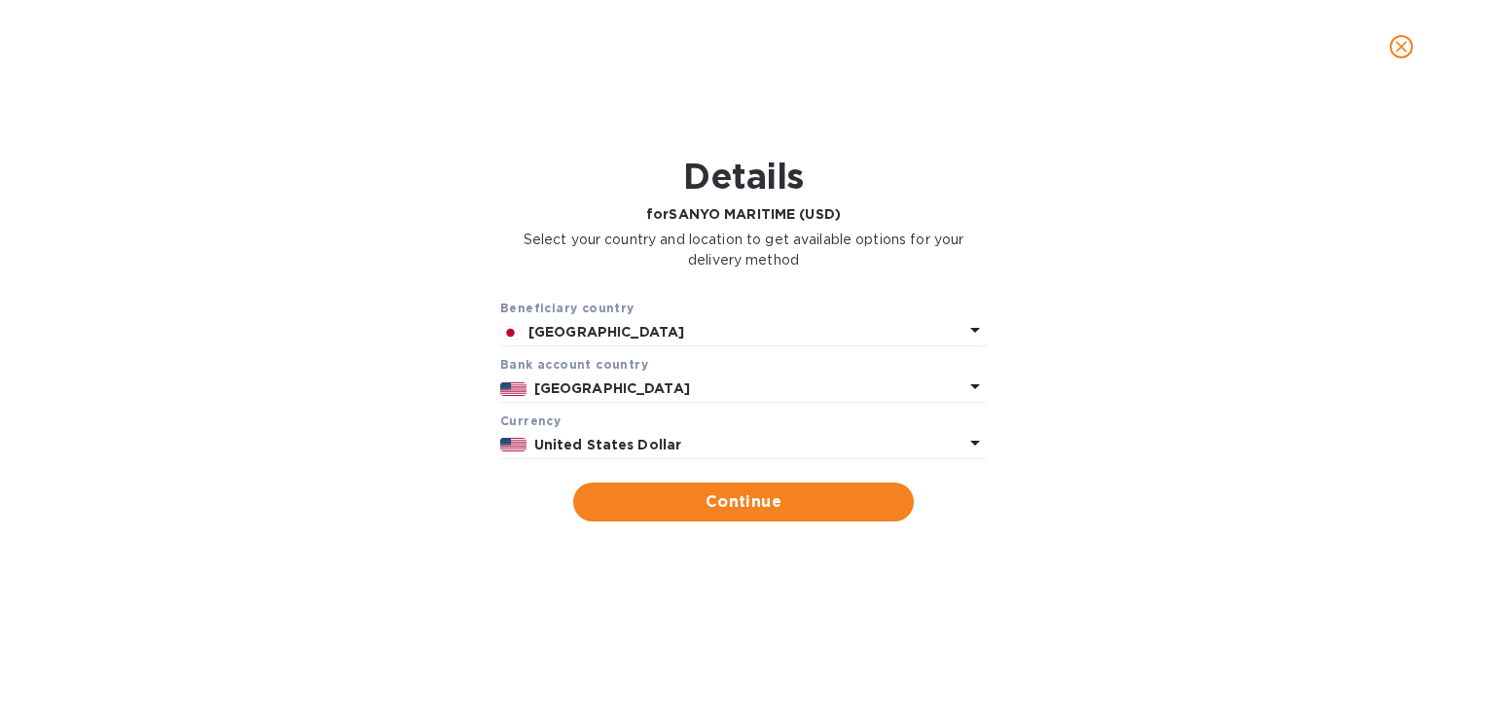
click at [737, 387] on p "United States" at bounding box center [748, 389] width 429 height 20
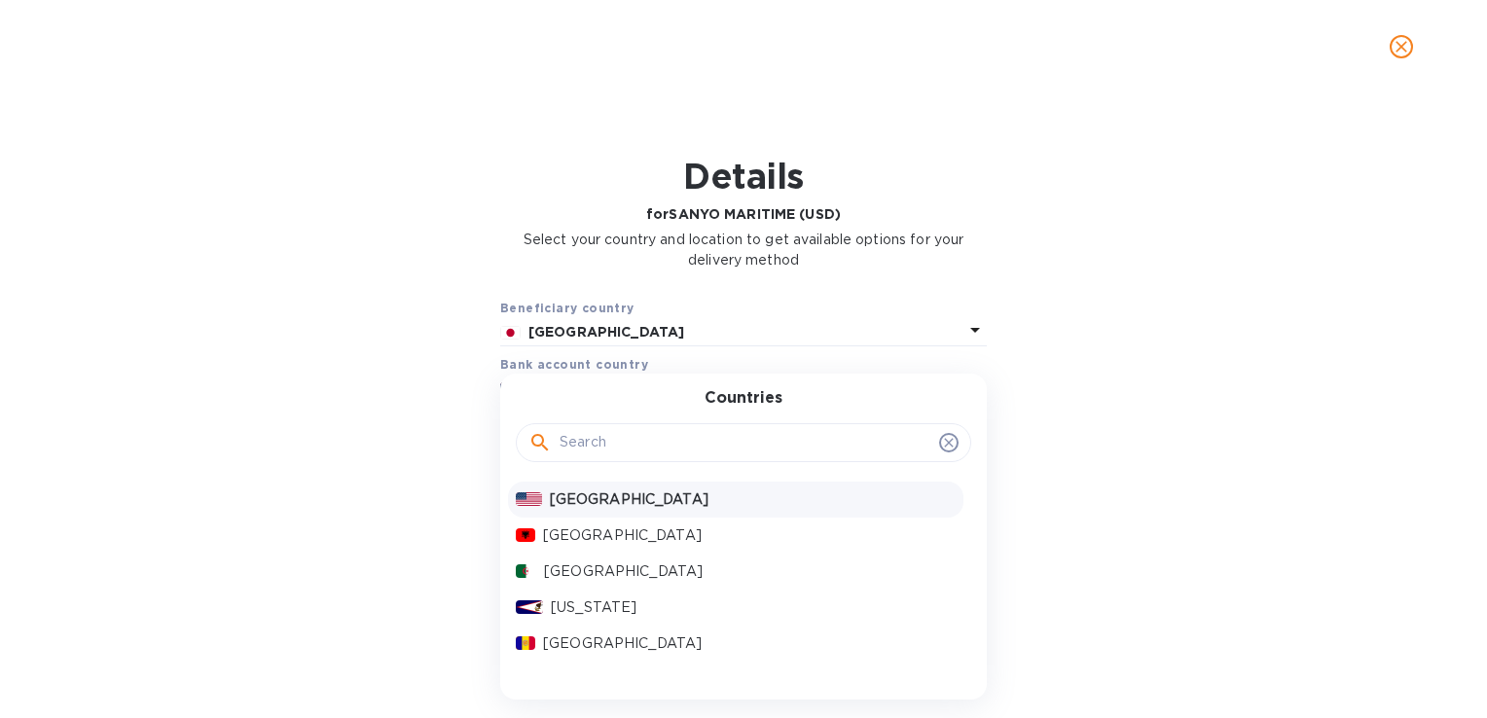
click at [678, 453] on input "text" at bounding box center [746, 442] width 372 height 29
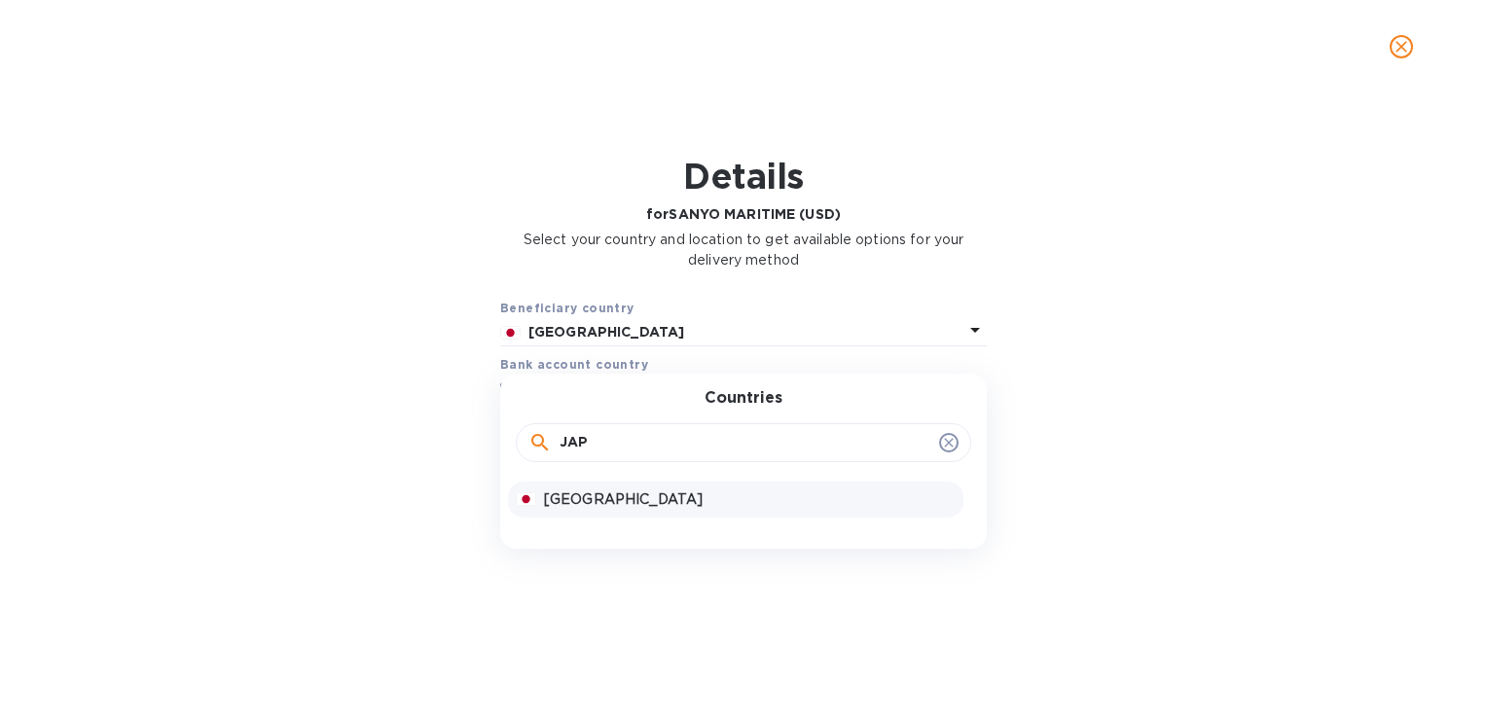
type input "JAP"
click at [670, 500] on p "Japan" at bounding box center [750, 499] width 412 height 20
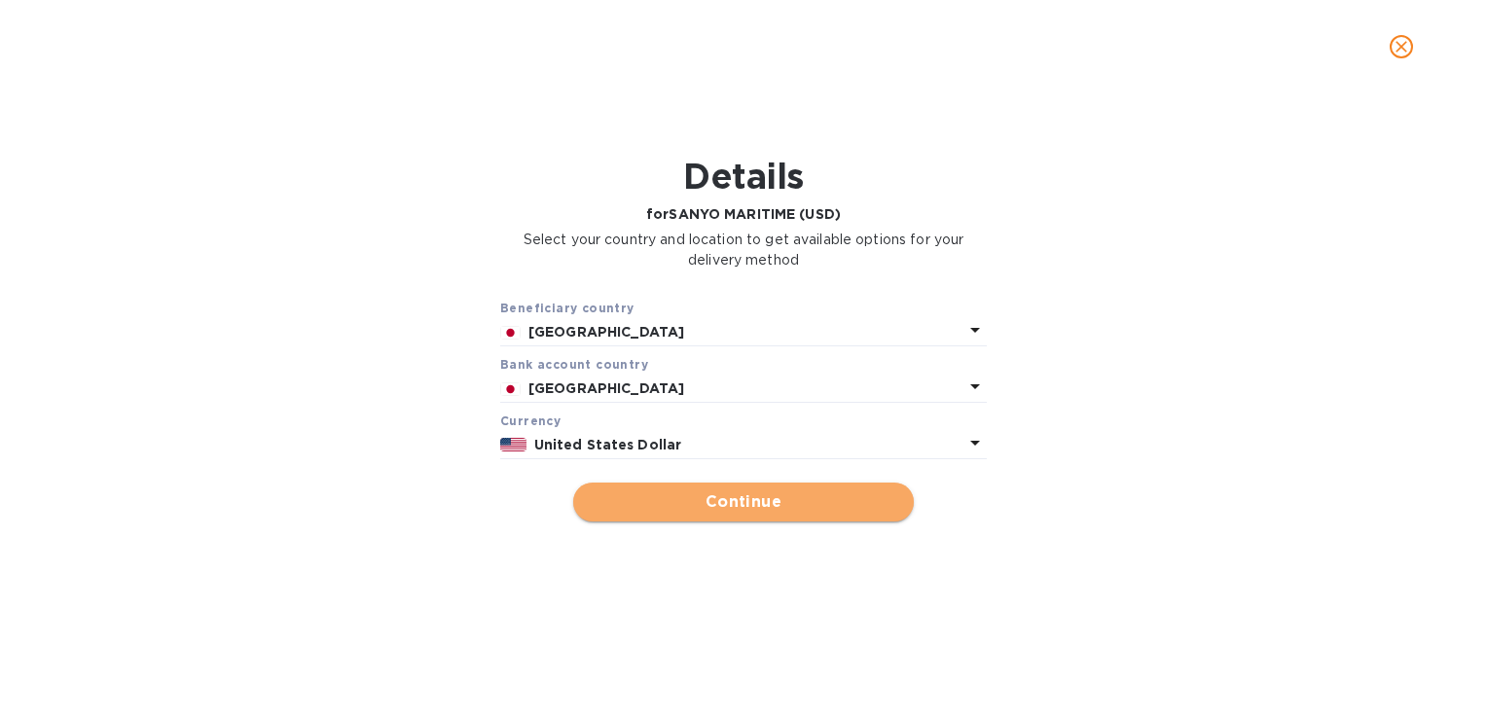
click at [757, 500] on span "Continue" at bounding box center [743, 501] width 309 height 23
type input "SANYO MARITIME (USD)"
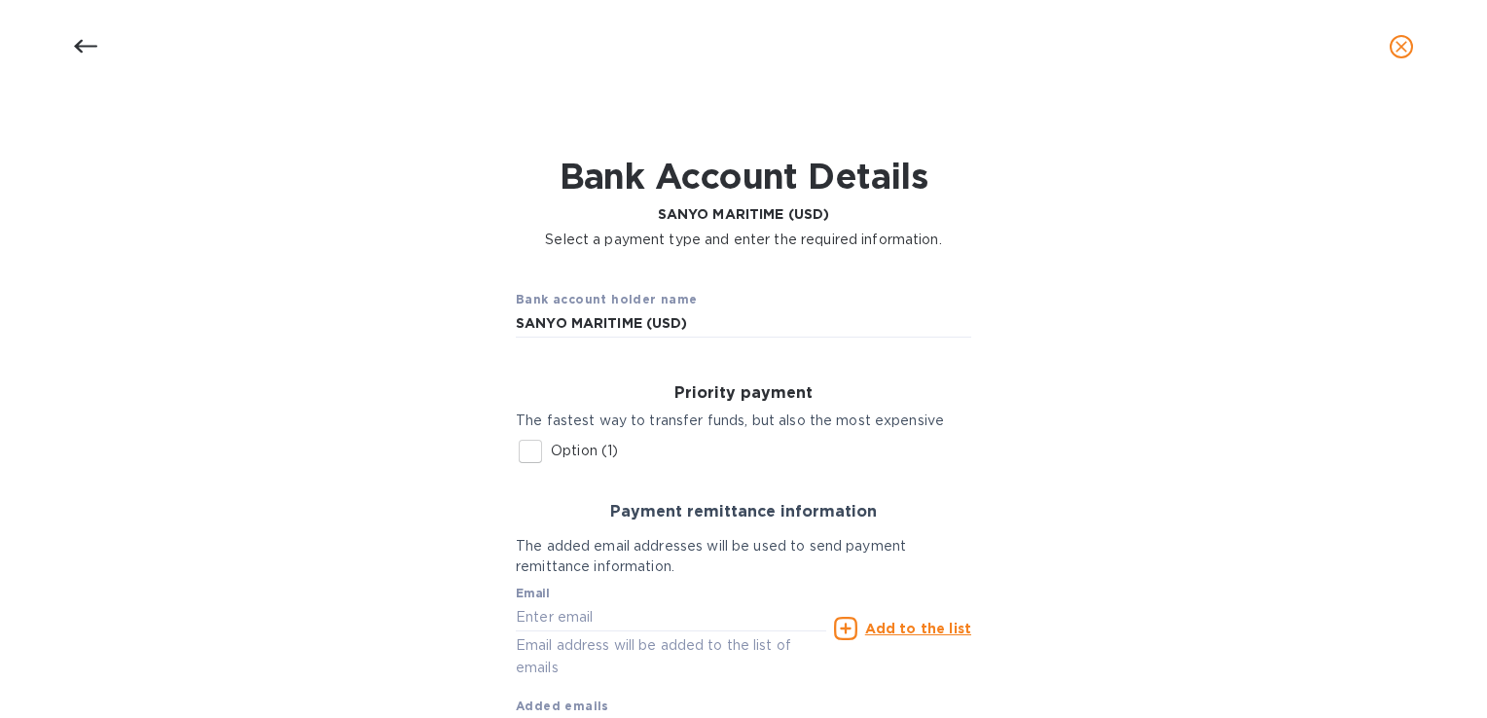
click at [1382, 58] on button "close" at bounding box center [1401, 46] width 47 height 47
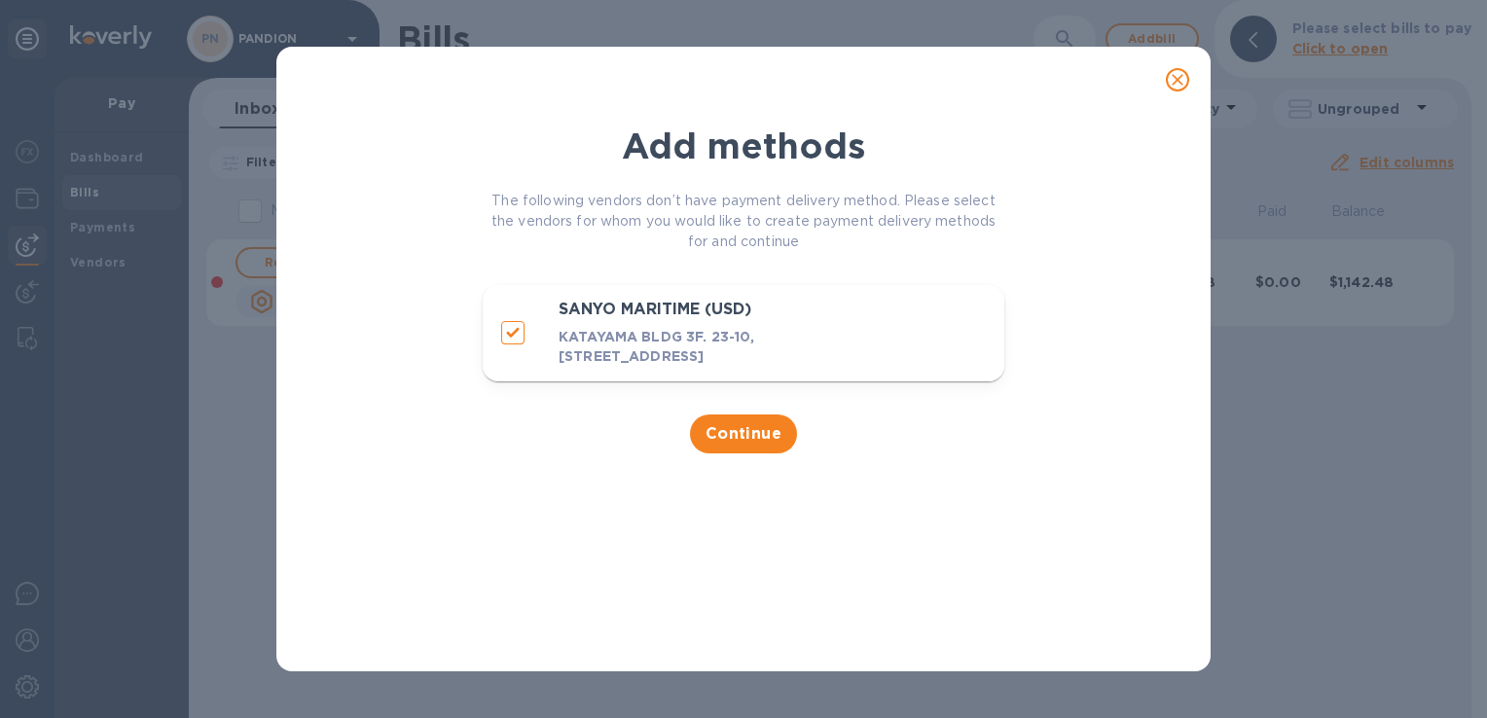
click at [1178, 83] on icon "close" at bounding box center [1177, 79] width 19 height 19
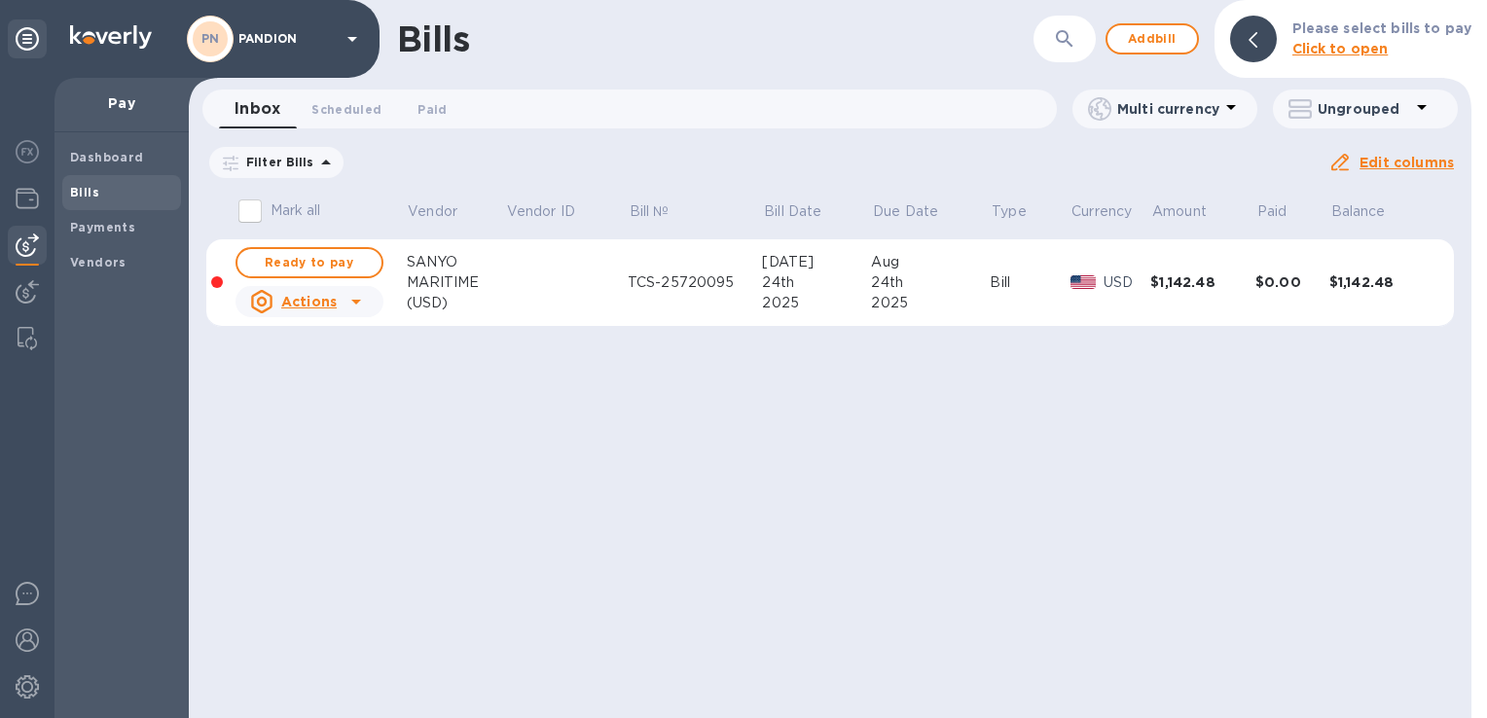
click at [795, 504] on div "Bills ​ Add bill Please select bills to pay Click to open Inbox 0 Scheduled 0 P…" at bounding box center [830, 359] width 1283 height 718
click at [111, 151] on b "Dashboard" at bounding box center [107, 157] width 74 height 15
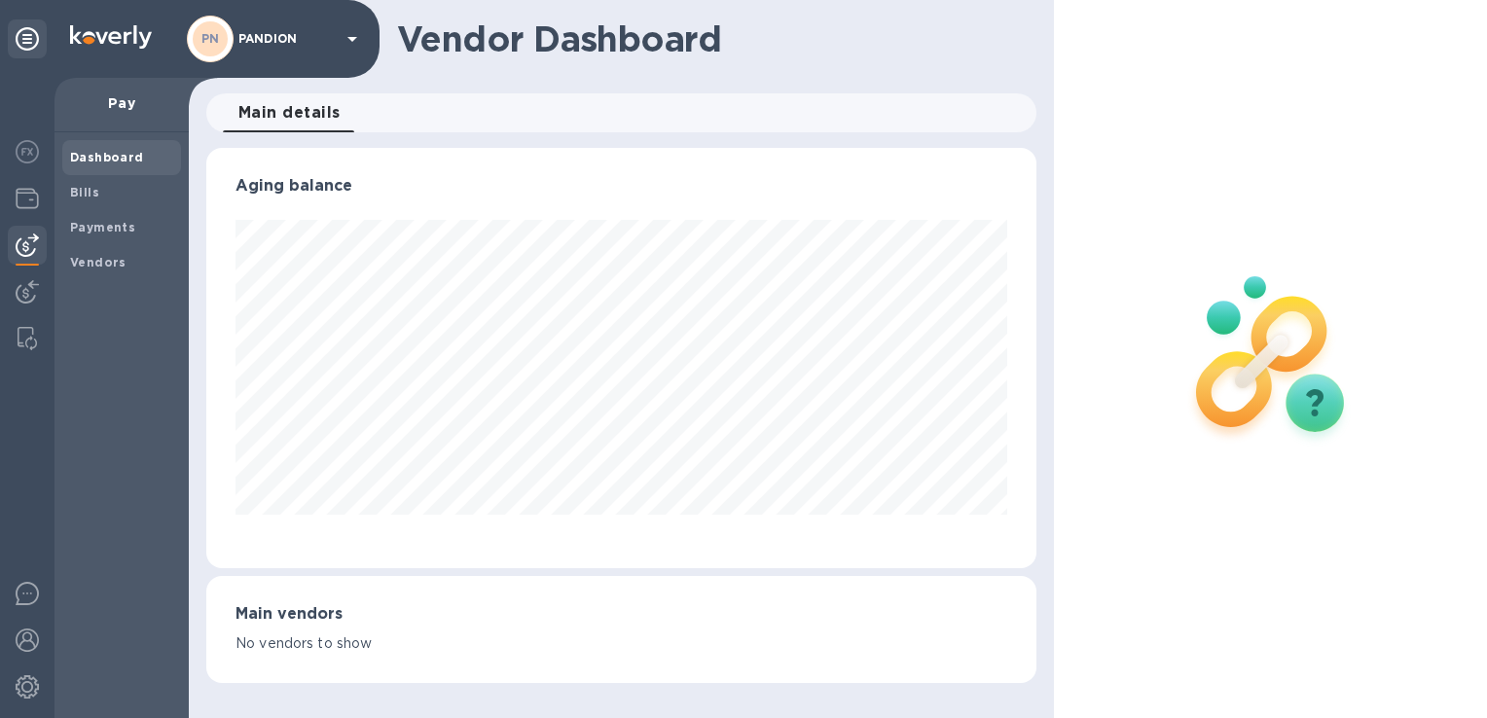
scroll to position [972732, 972329]
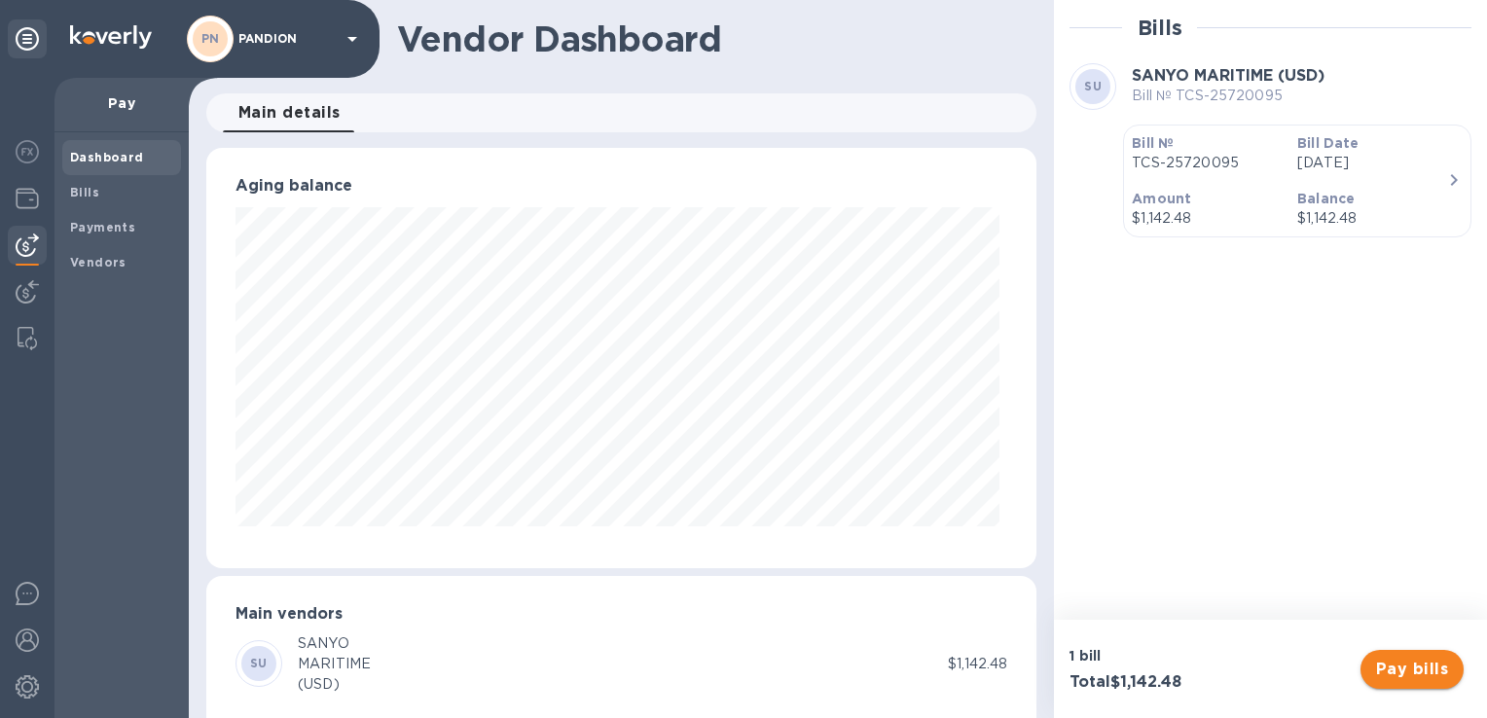
click at [1444, 660] on span "Pay bills" at bounding box center [1412, 669] width 72 height 23
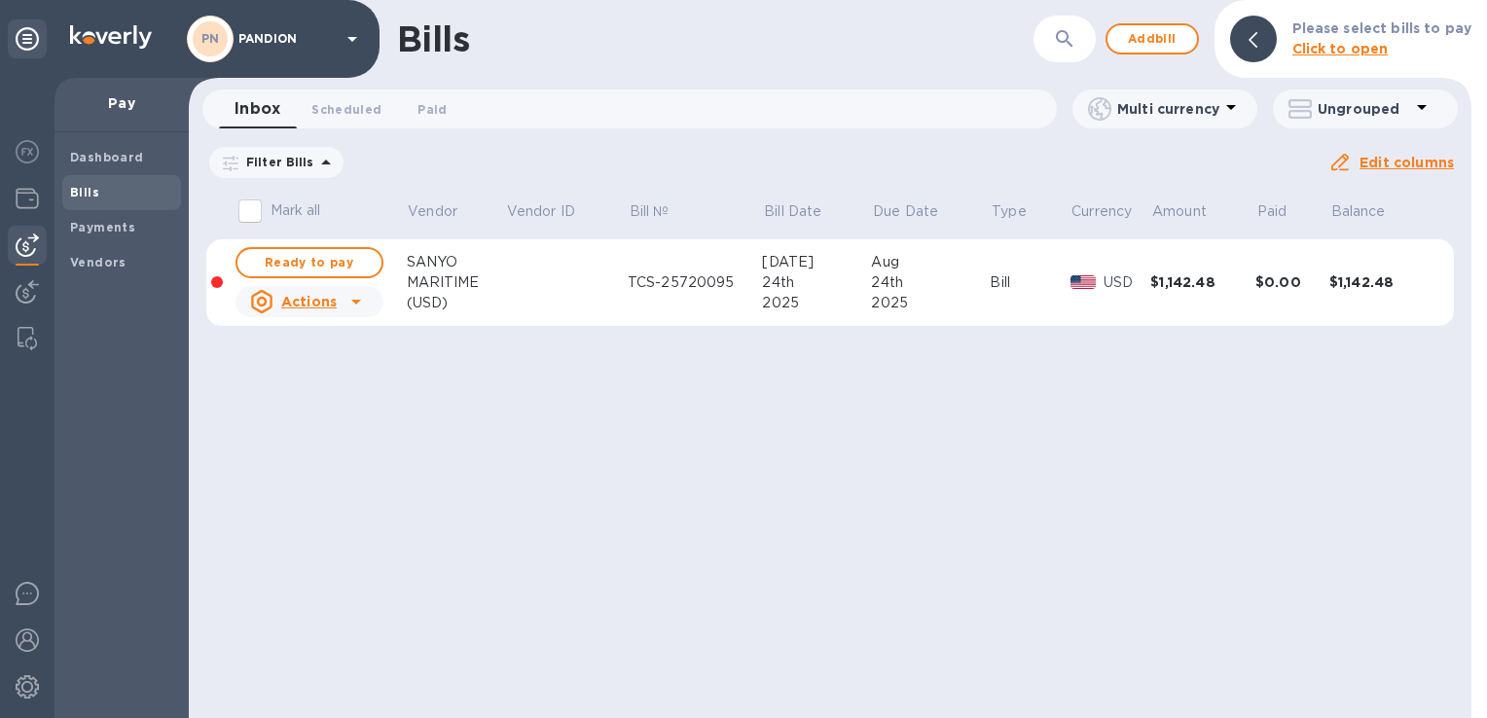
click at [1070, 281] on img at bounding box center [1083, 282] width 26 height 14
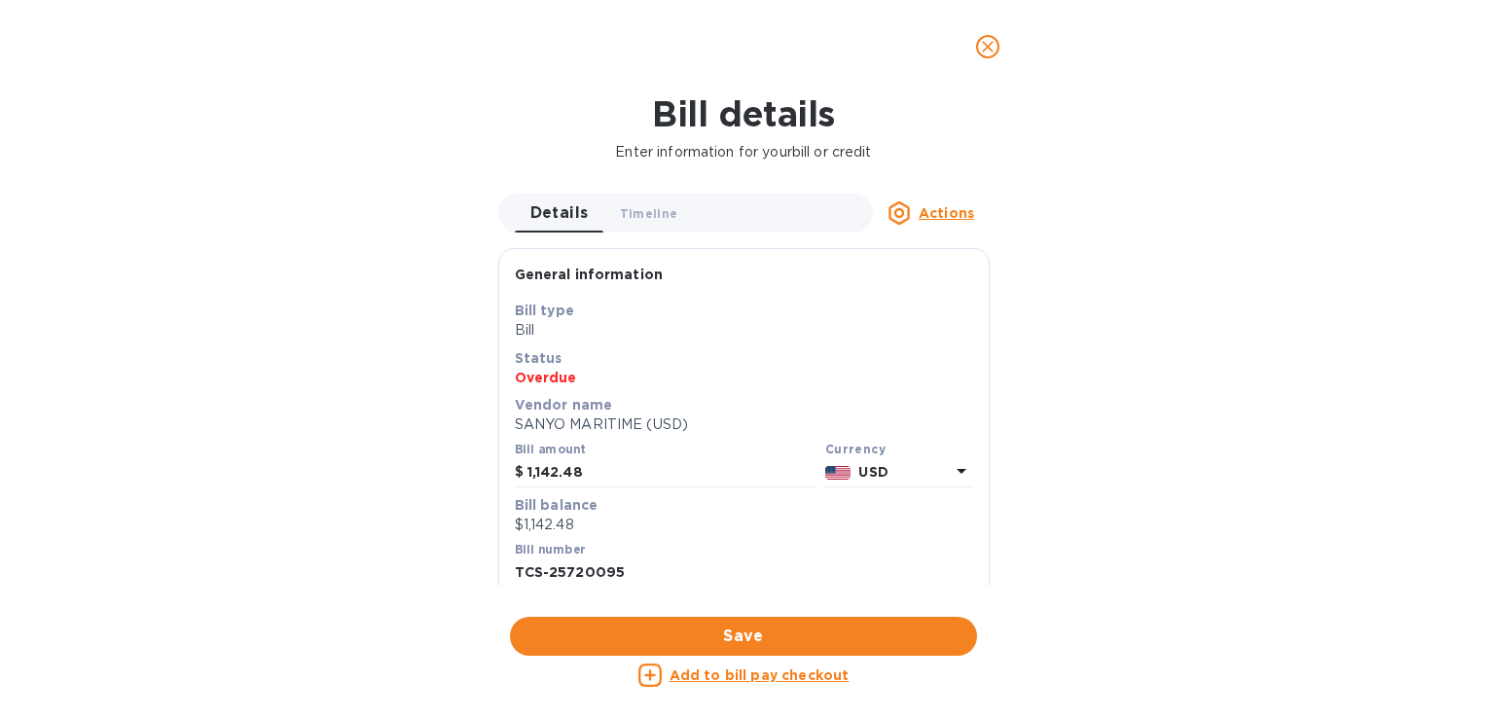
click at [965, 213] on u "Actions" at bounding box center [946, 213] width 55 height 16
click at [1169, 201] on div at bounding box center [743, 359] width 1487 height 718
click at [988, 40] on icon "close" at bounding box center [987, 46] width 19 height 19
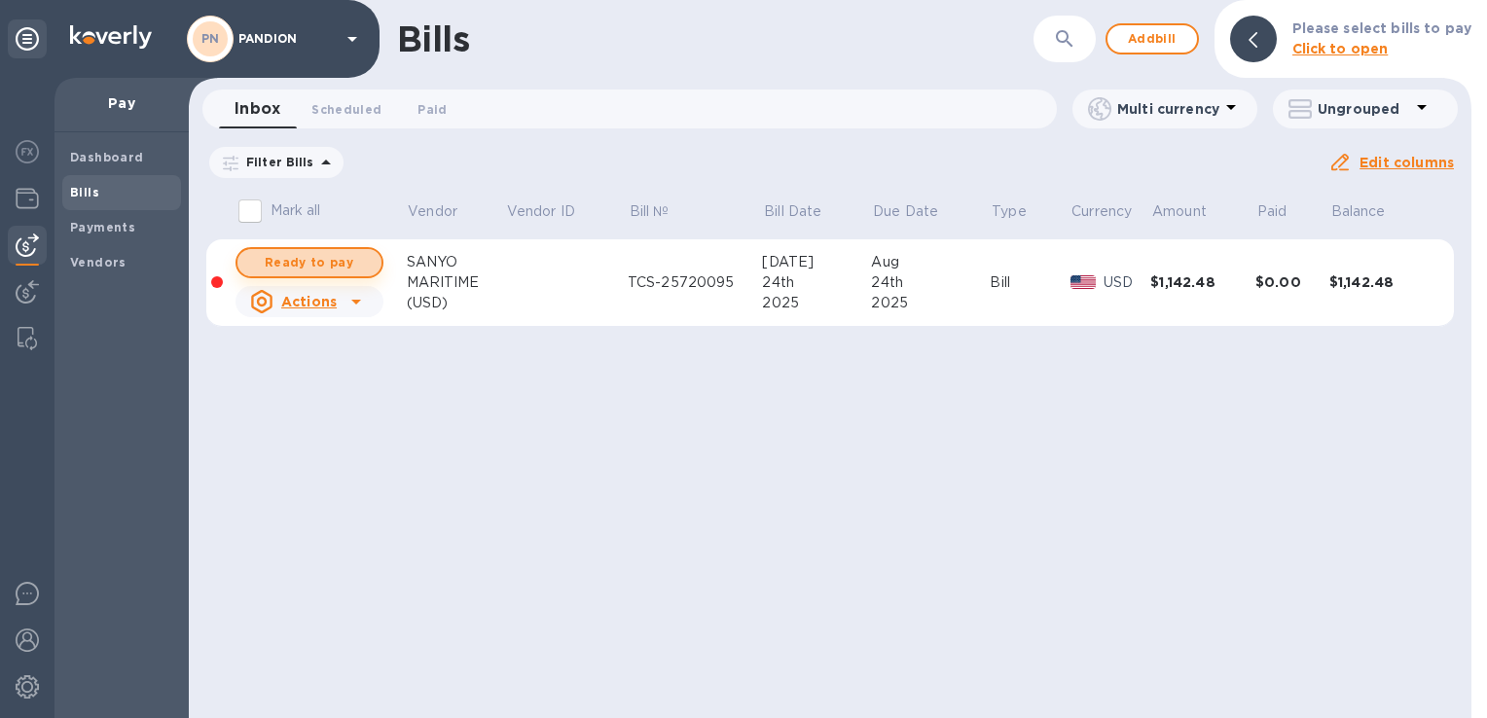
click at [254, 252] on span "Ready to pay" at bounding box center [309, 262] width 113 height 23
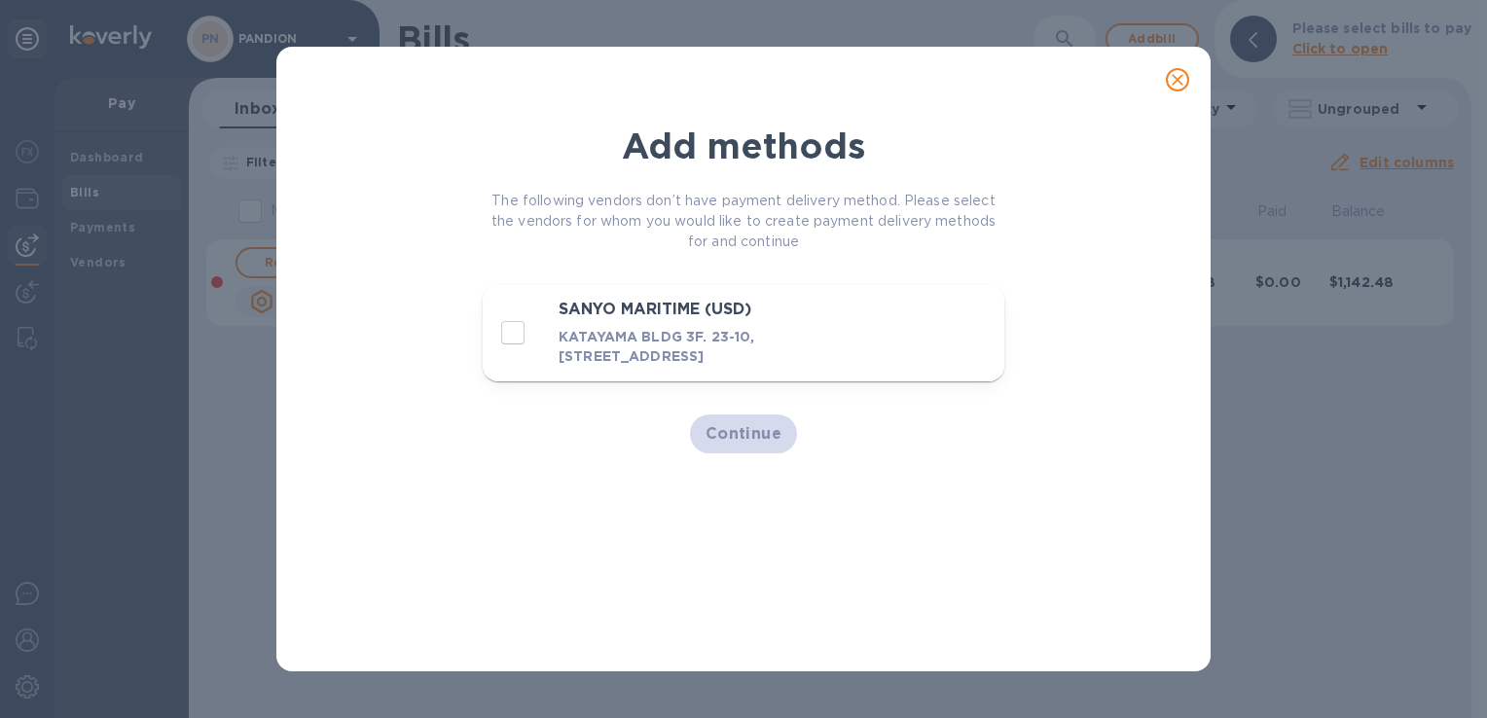
click at [505, 335] on input "decorative checkbox" at bounding box center [512, 332] width 41 height 41
checkbox input "true"
click at [712, 445] on button "Continue" at bounding box center [744, 434] width 108 height 39
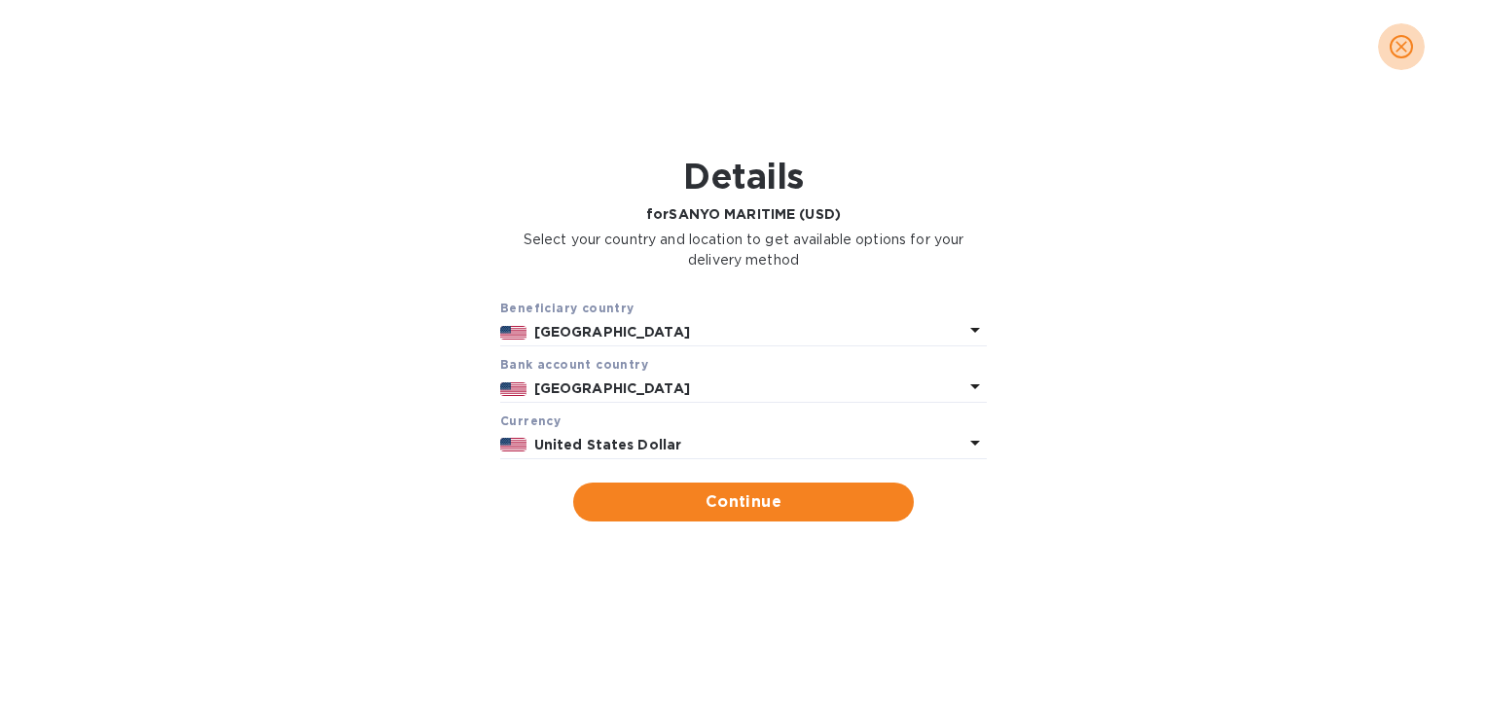
click at [1417, 48] on button "close" at bounding box center [1401, 46] width 47 height 47
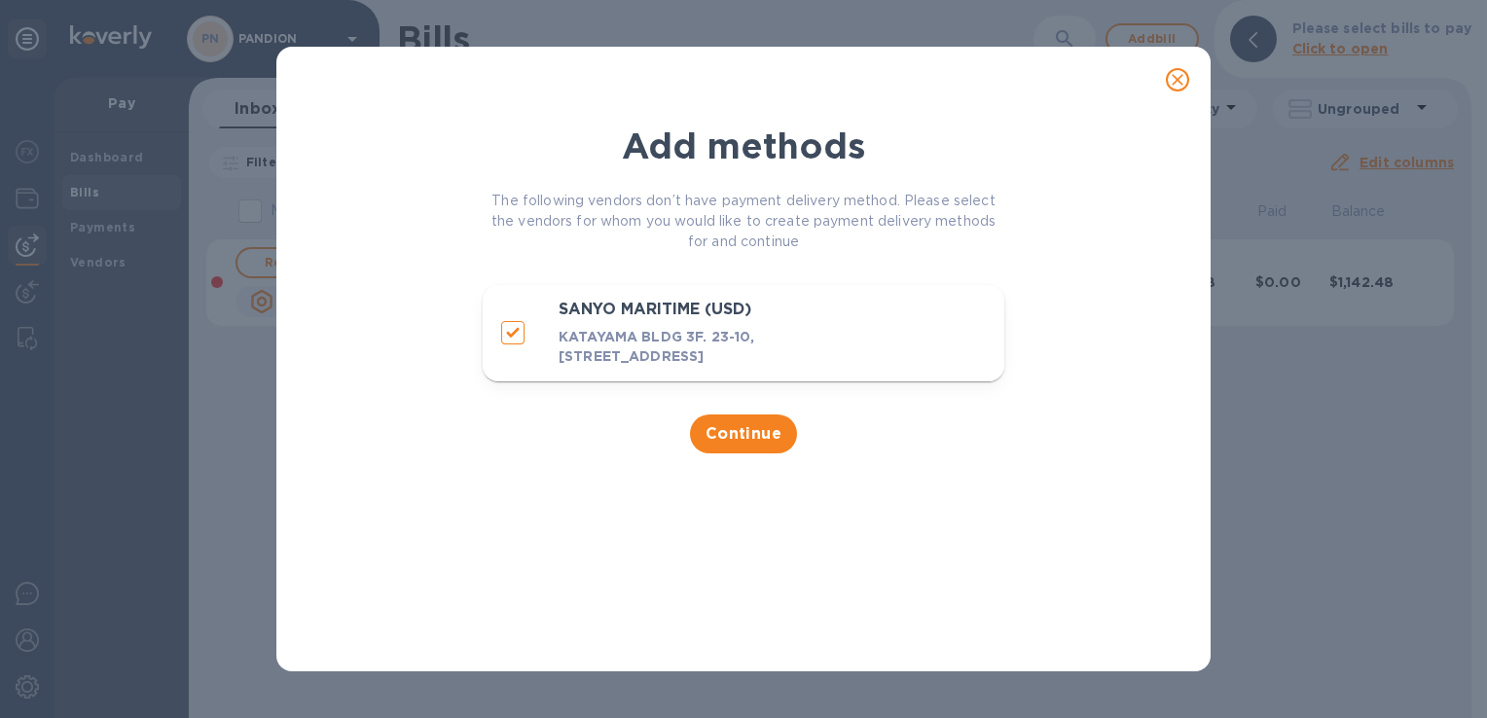
click at [1166, 84] on button "close" at bounding box center [1177, 79] width 47 height 47
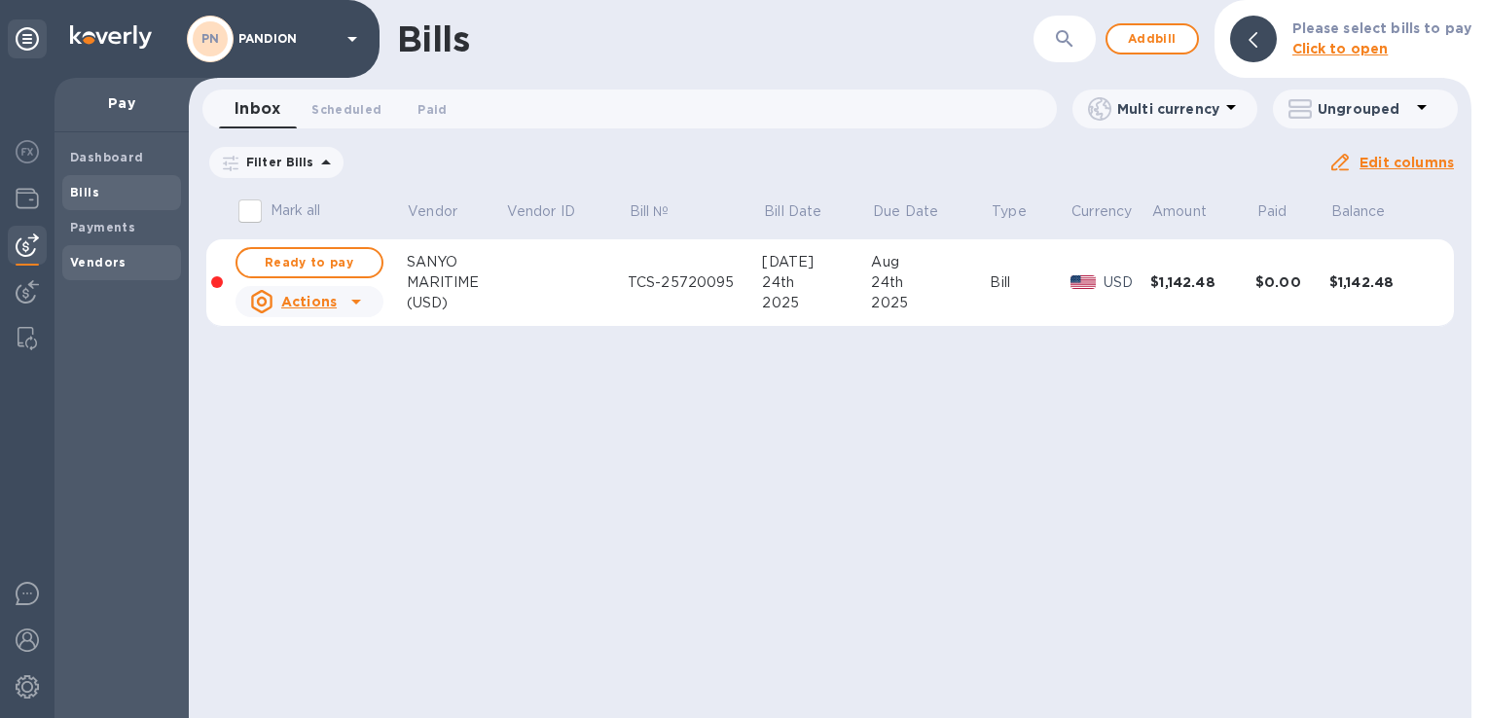
click at [82, 255] on b "Vendors" at bounding box center [98, 262] width 56 height 15
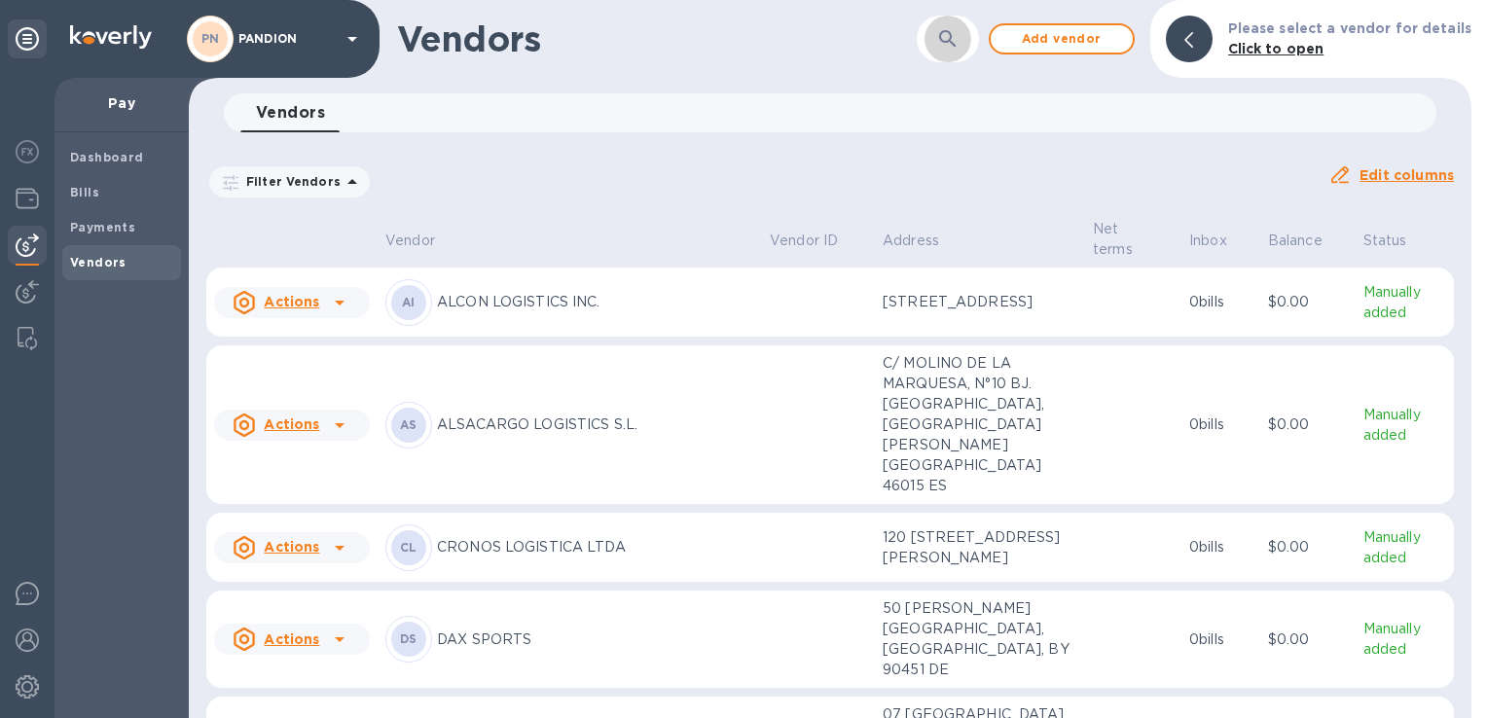
click at [964, 25] on button "button" at bounding box center [947, 39] width 47 height 47
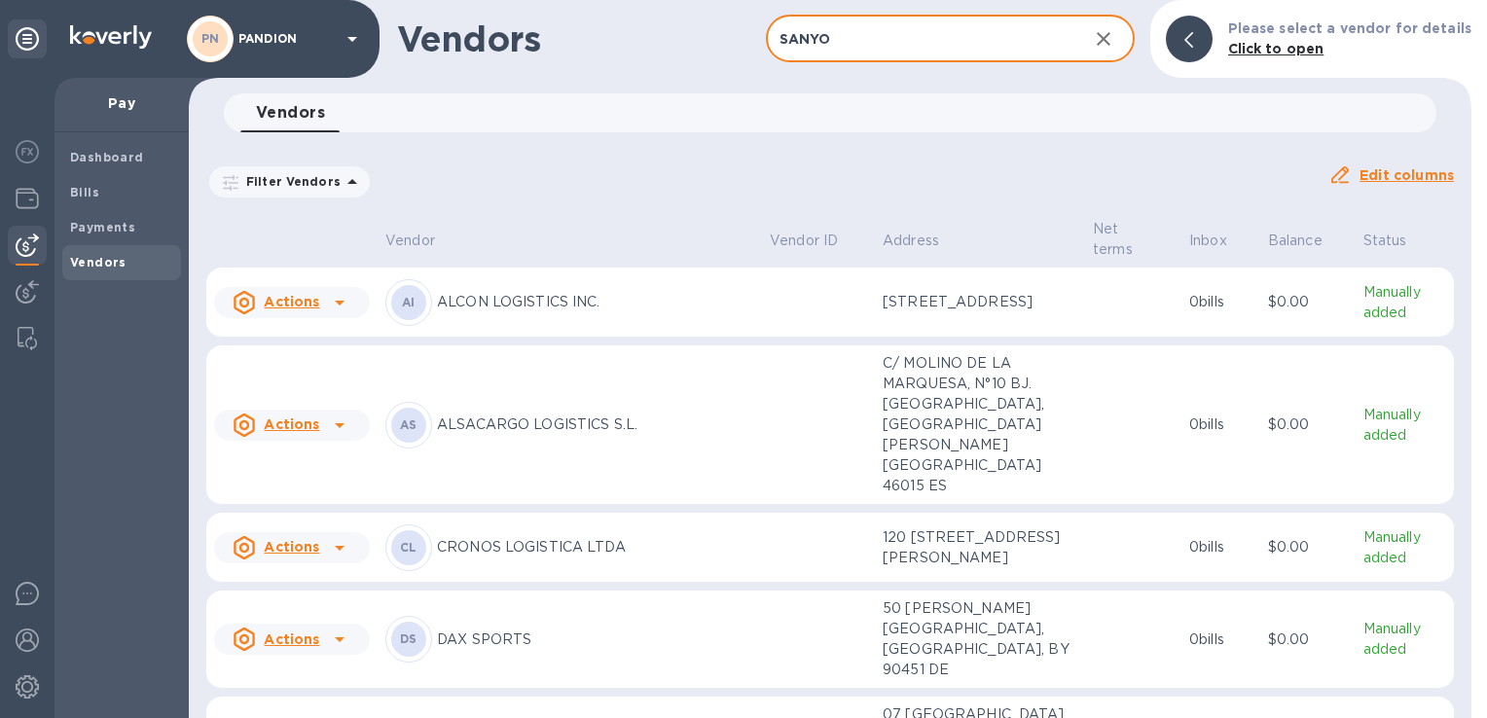
type input "sanyo"
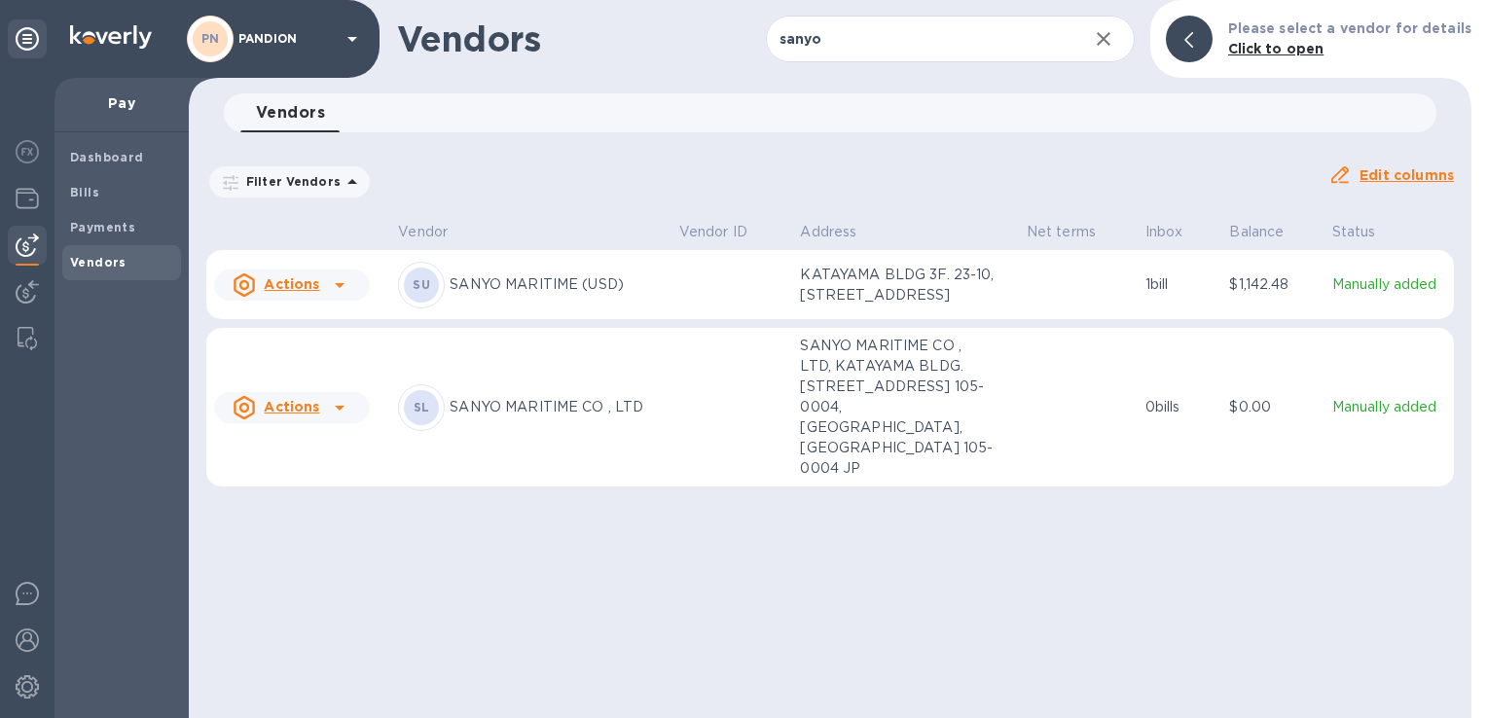
click at [611, 295] on p "SANYO MARITIME (USD)" at bounding box center [556, 284] width 213 height 20
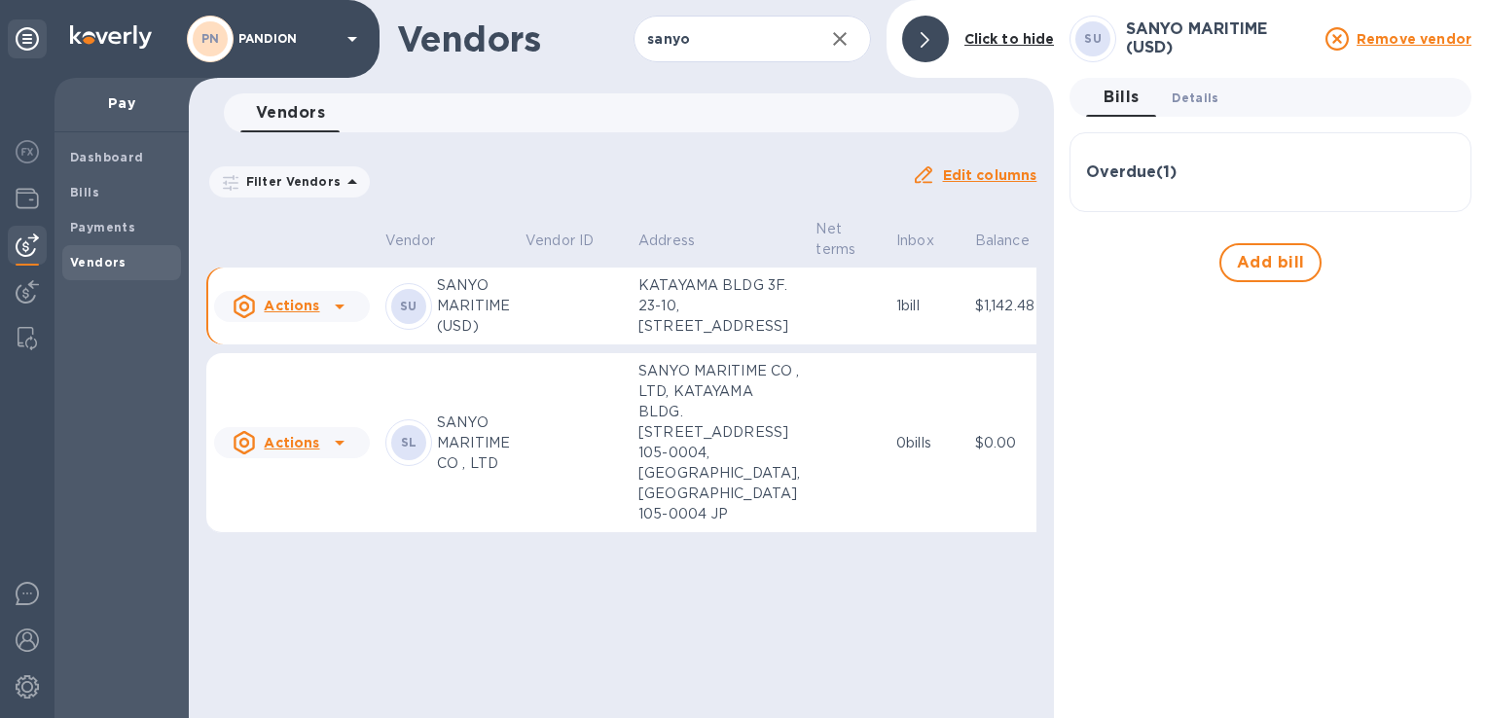
click at [1209, 94] on span "Details 0" at bounding box center [1195, 98] width 47 height 20
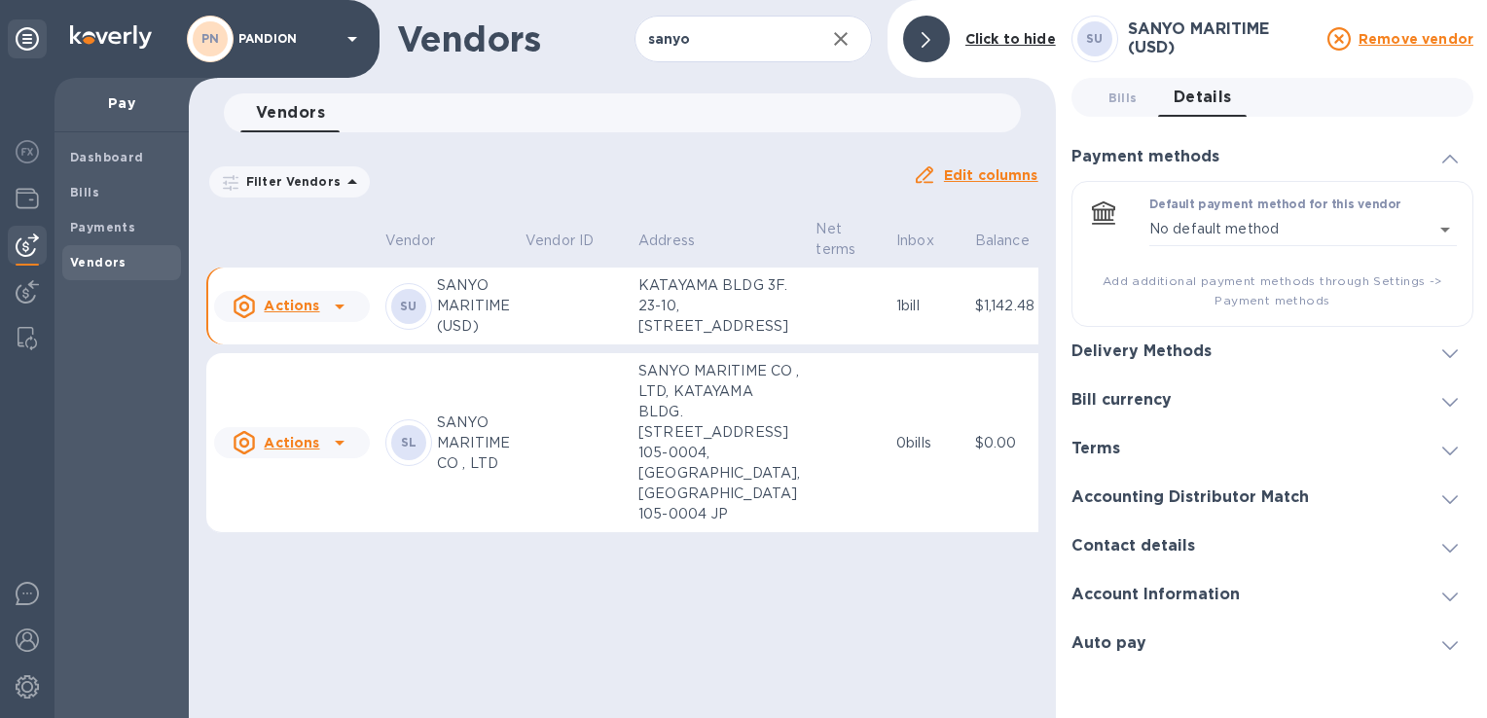
click at [1210, 351] on div "Delivery Methods" at bounding box center [1149, 352] width 156 height 18
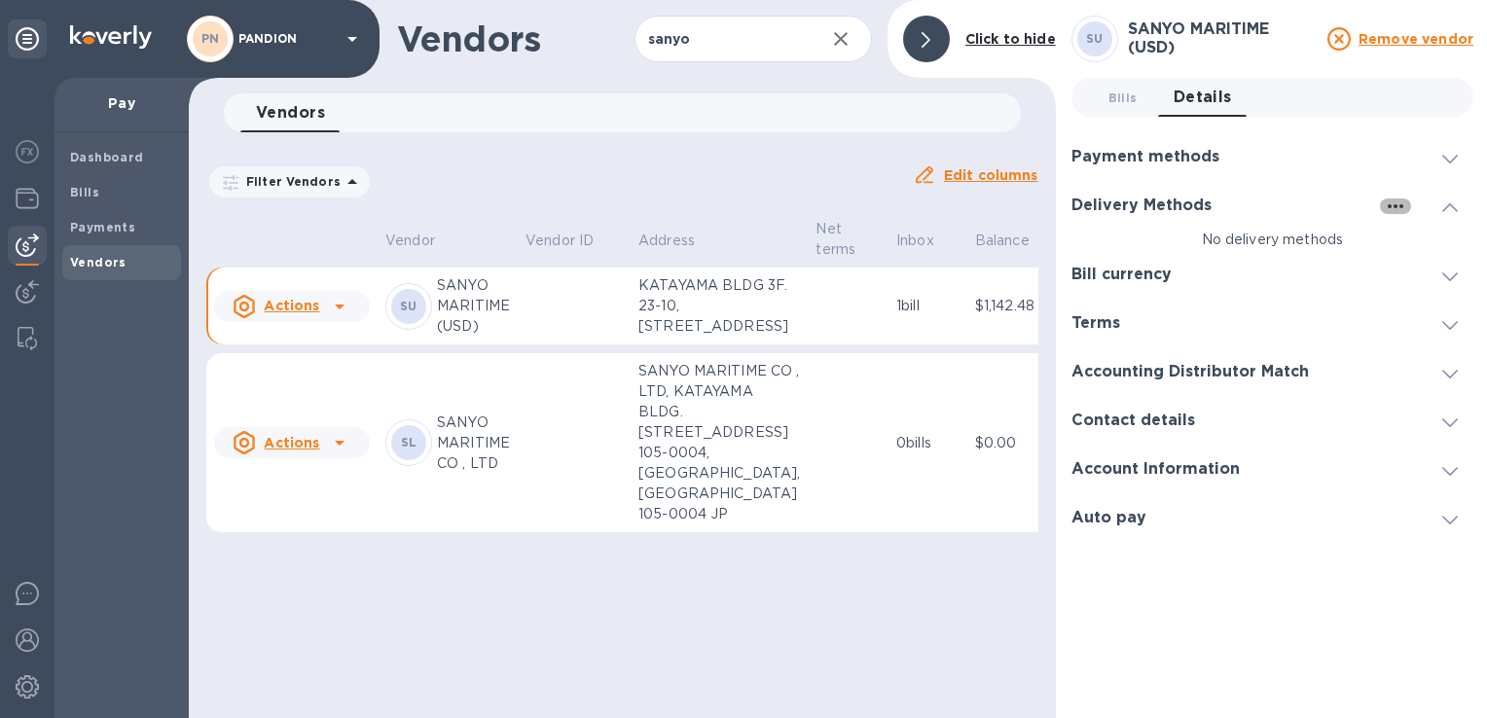
click at [1396, 208] on icon "button" at bounding box center [1395, 206] width 23 height 23
click at [1414, 249] on p "Add new" at bounding box center [1418, 245] width 64 height 19
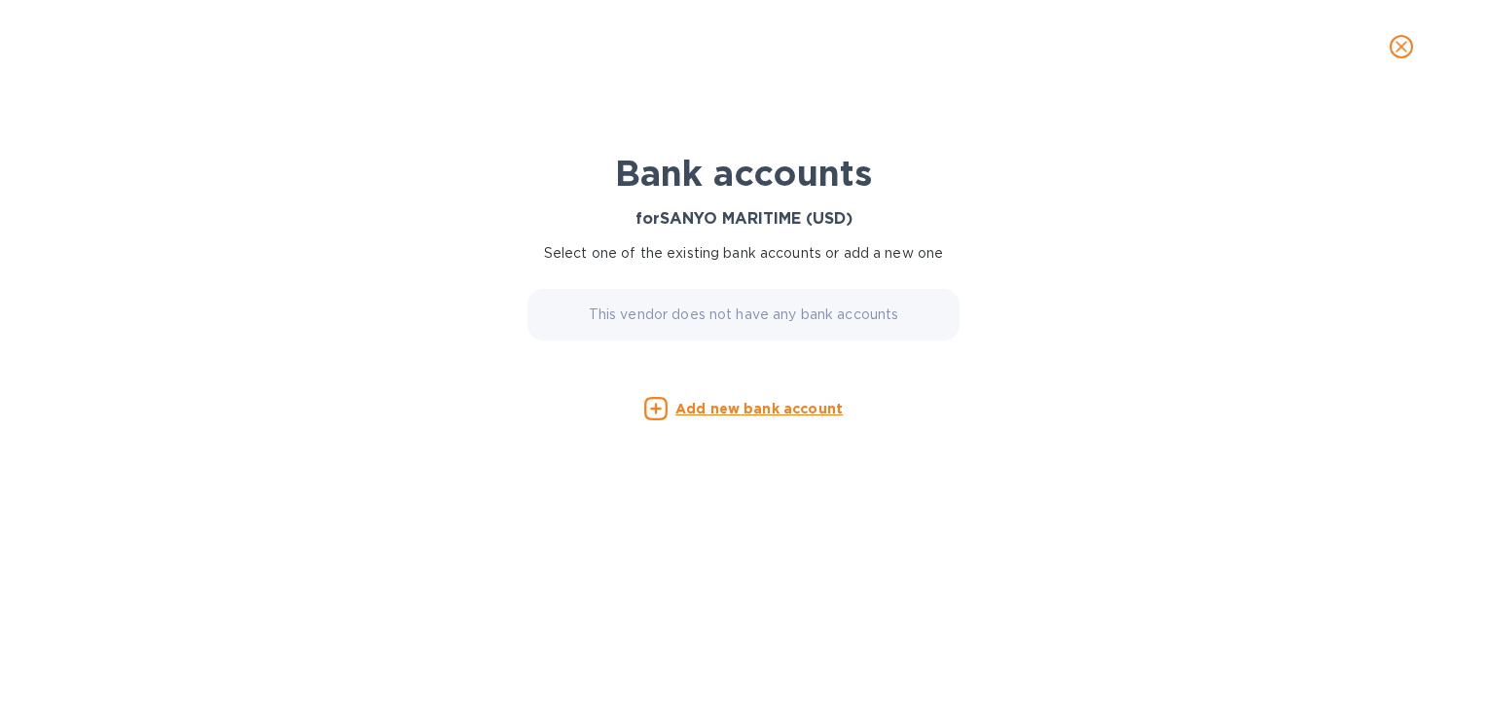
click at [746, 401] on u "Add new bank account" at bounding box center [758, 409] width 167 height 16
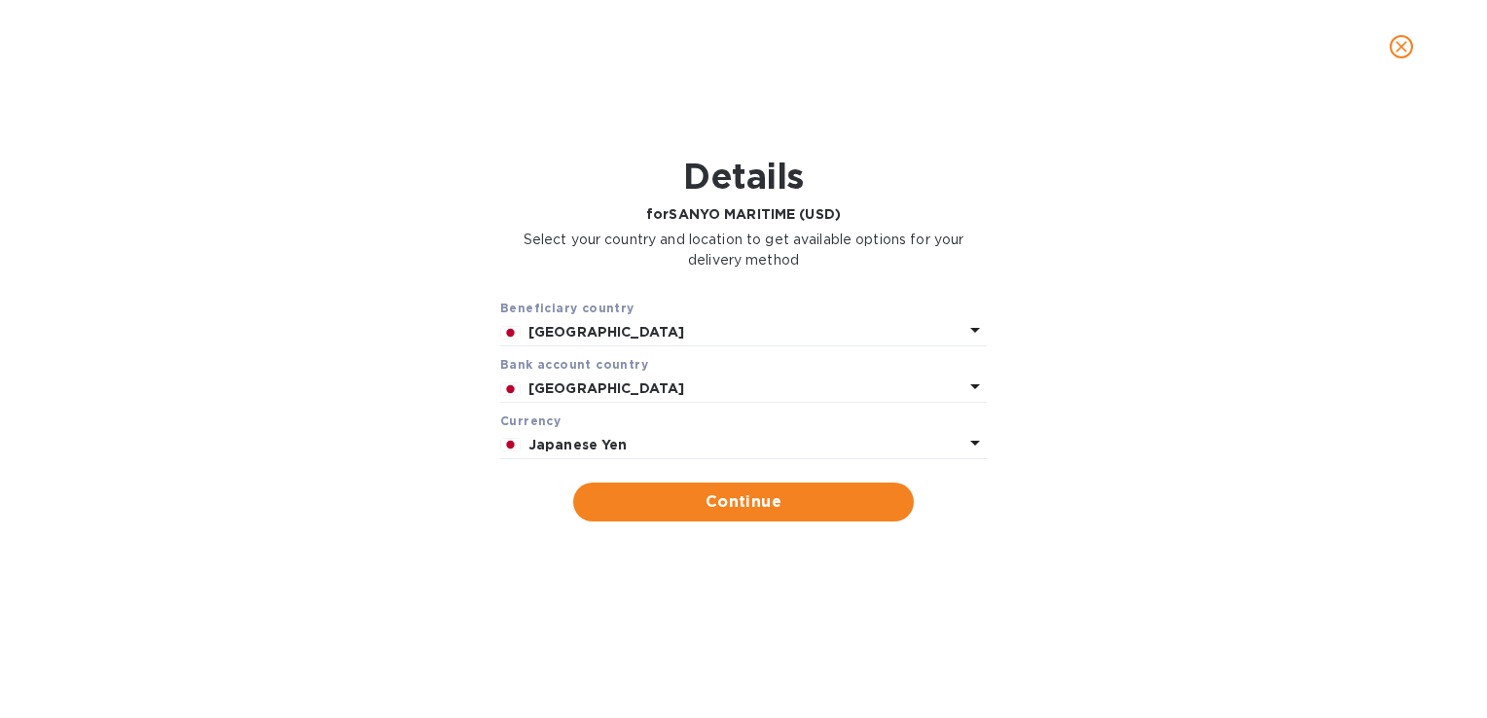
click at [684, 438] on p "Japanese Yen" at bounding box center [745, 445] width 435 height 20
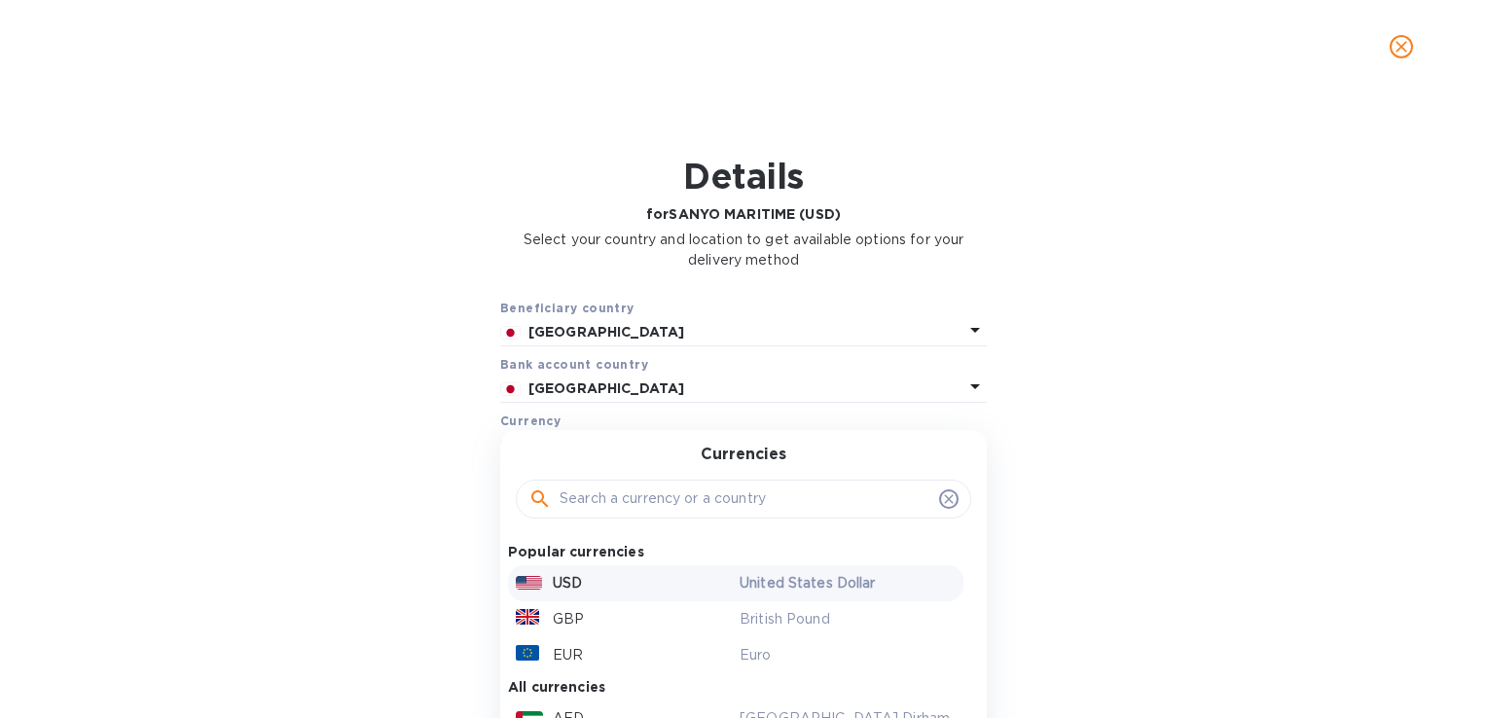
click at [560, 573] on p "USD" at bounding box center [567, 583] width 29 height 20
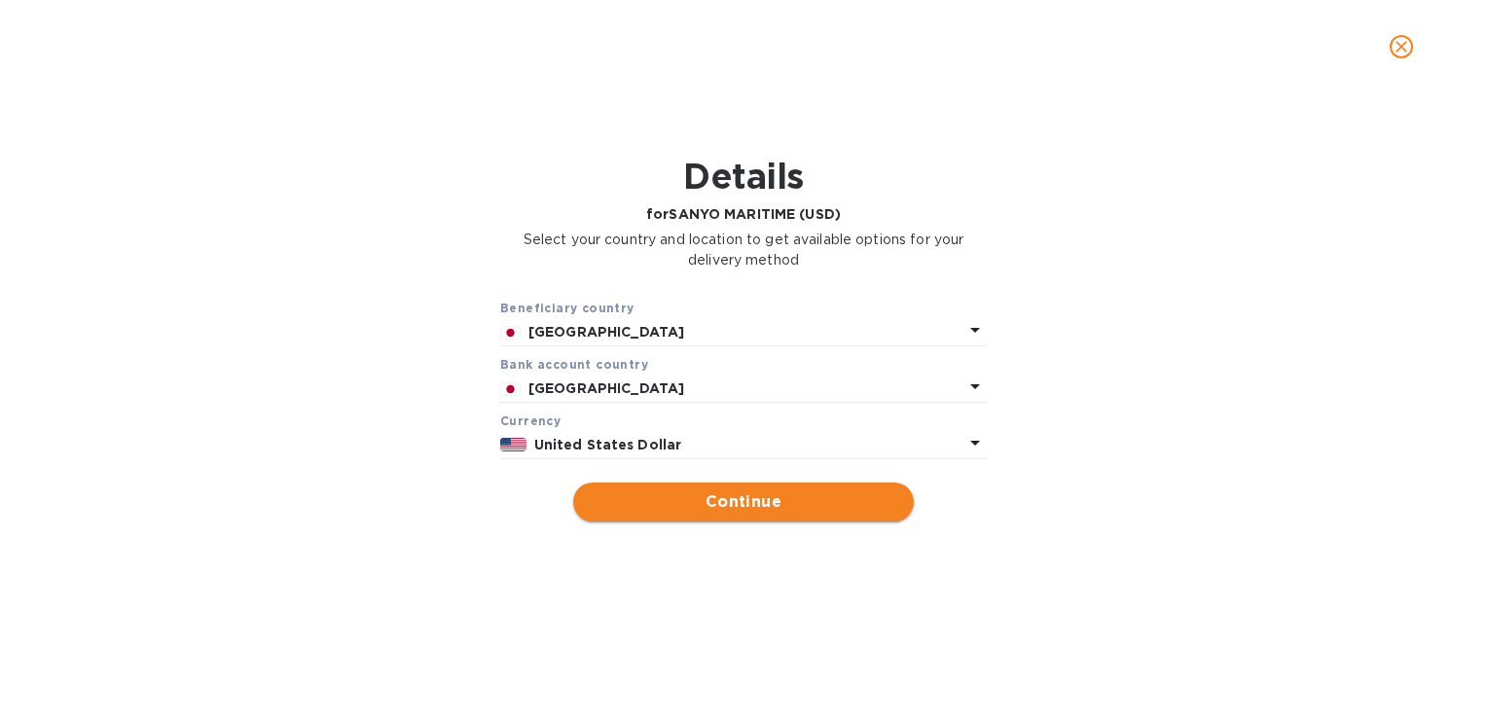
click at [761, 506] on span "Continue" at bounding box center [743, 501] width 309 height 23
type input "SANYO MARITIME (USD)"
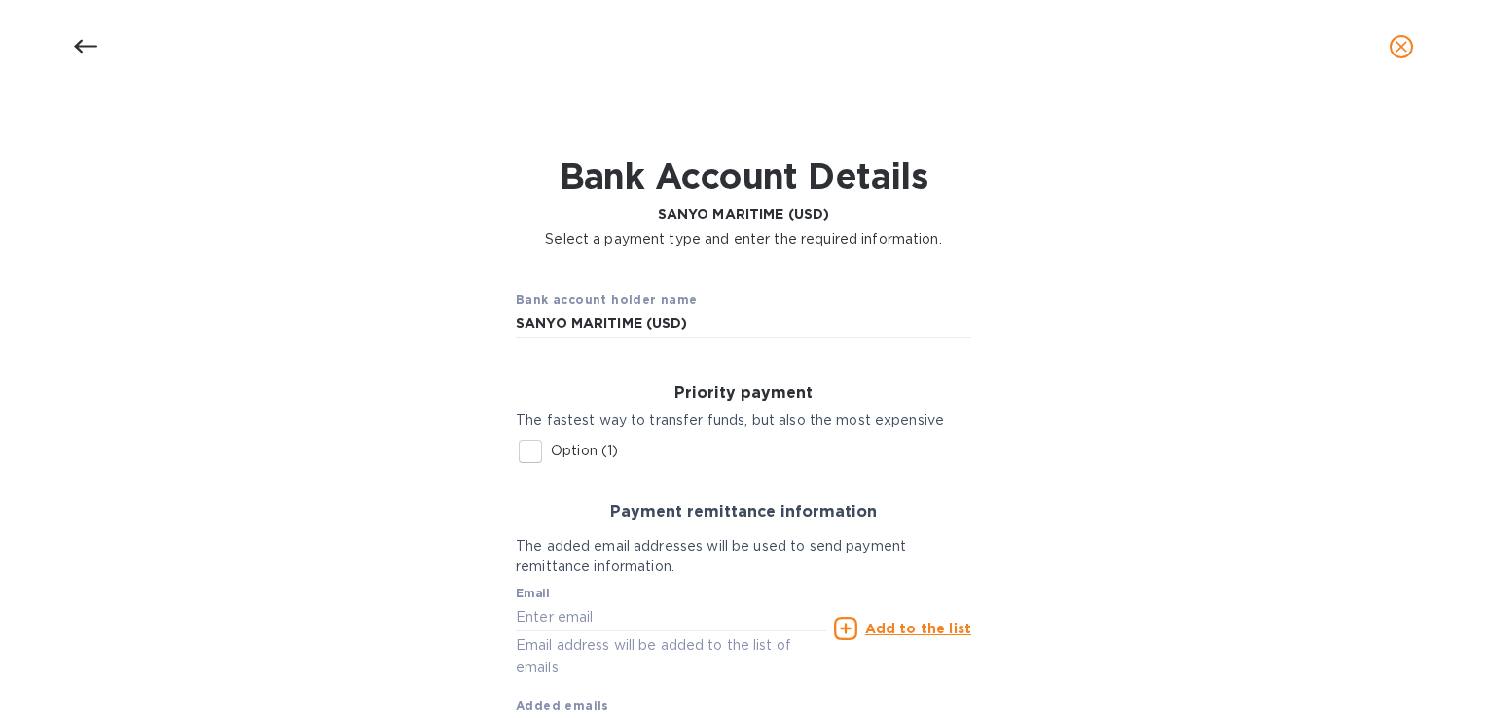
click at [522, 453] on input "Option (1)" at bounding box center [530, 451] width 41 height 41
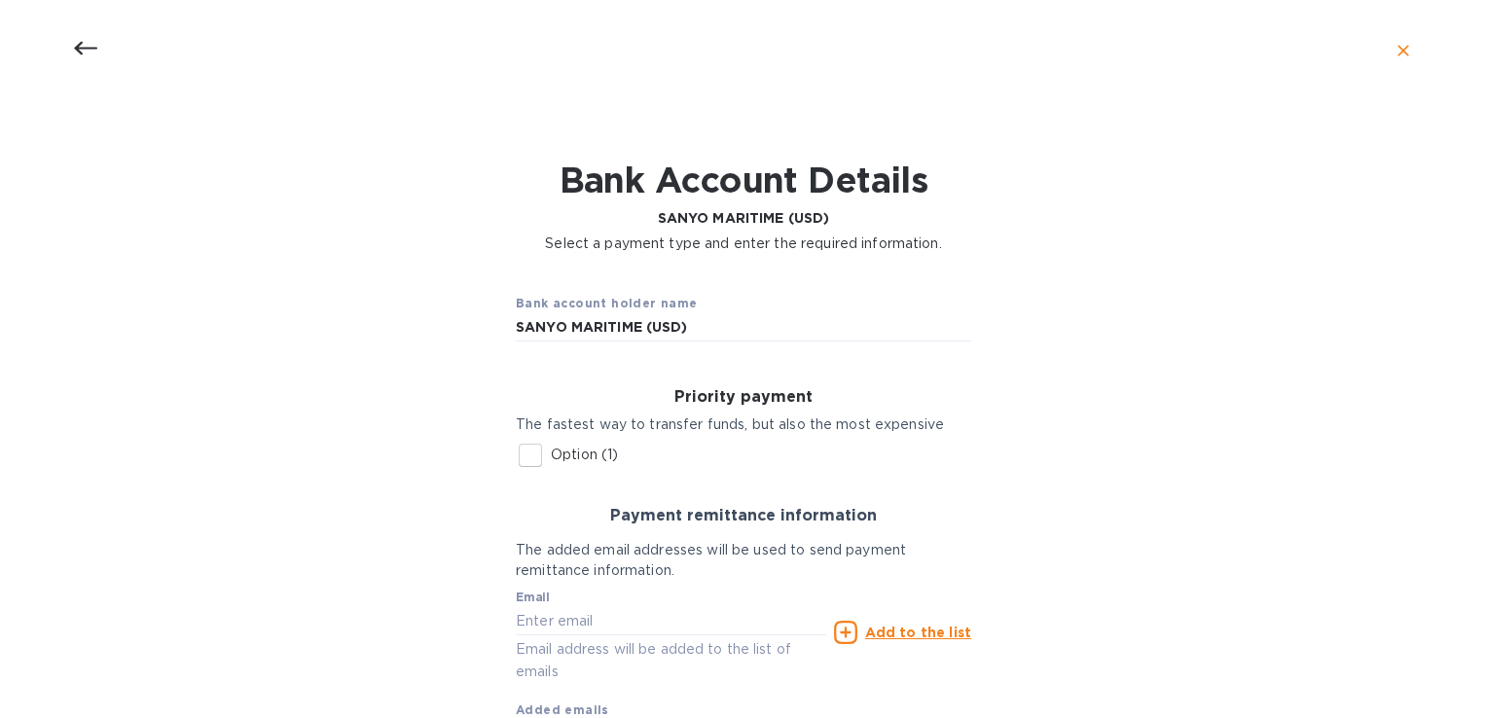
checkbox input "true"
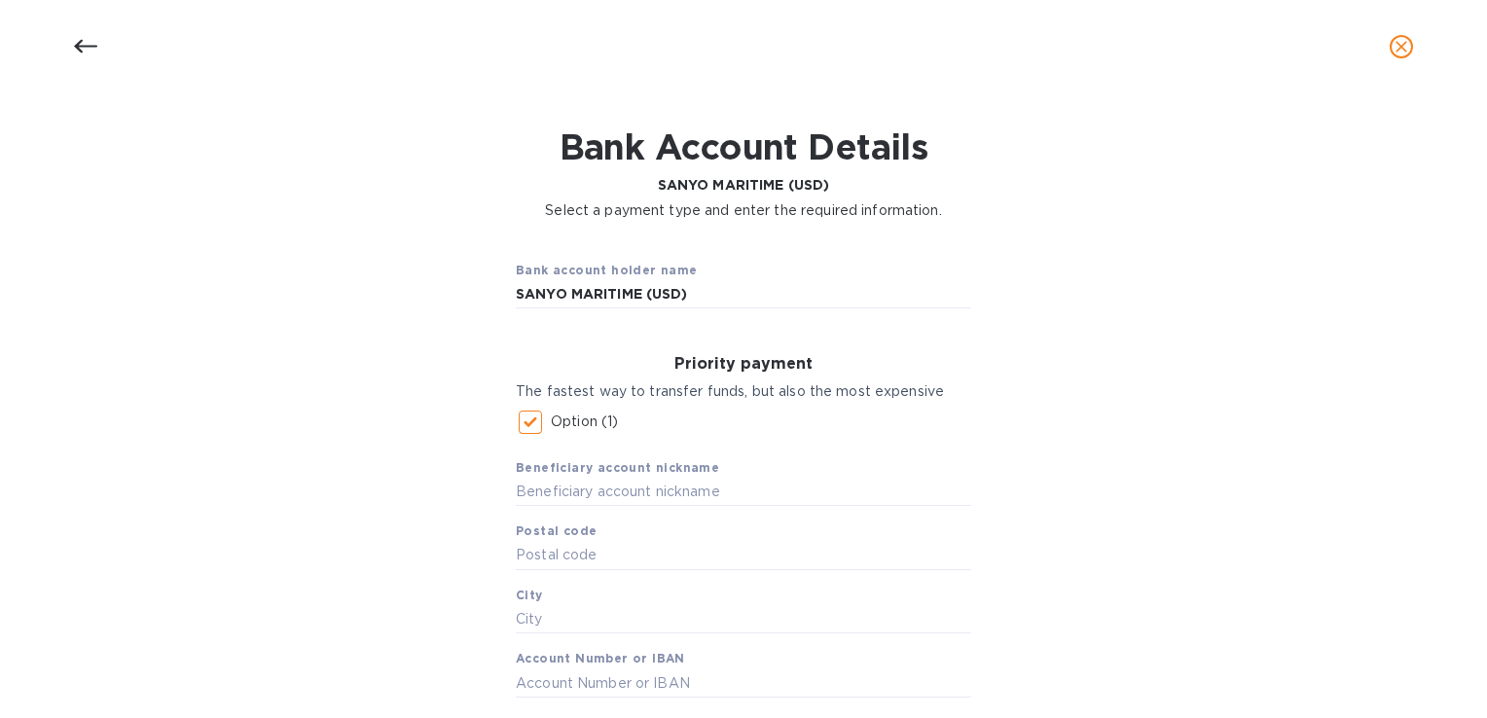
scroll to position [24, 0]
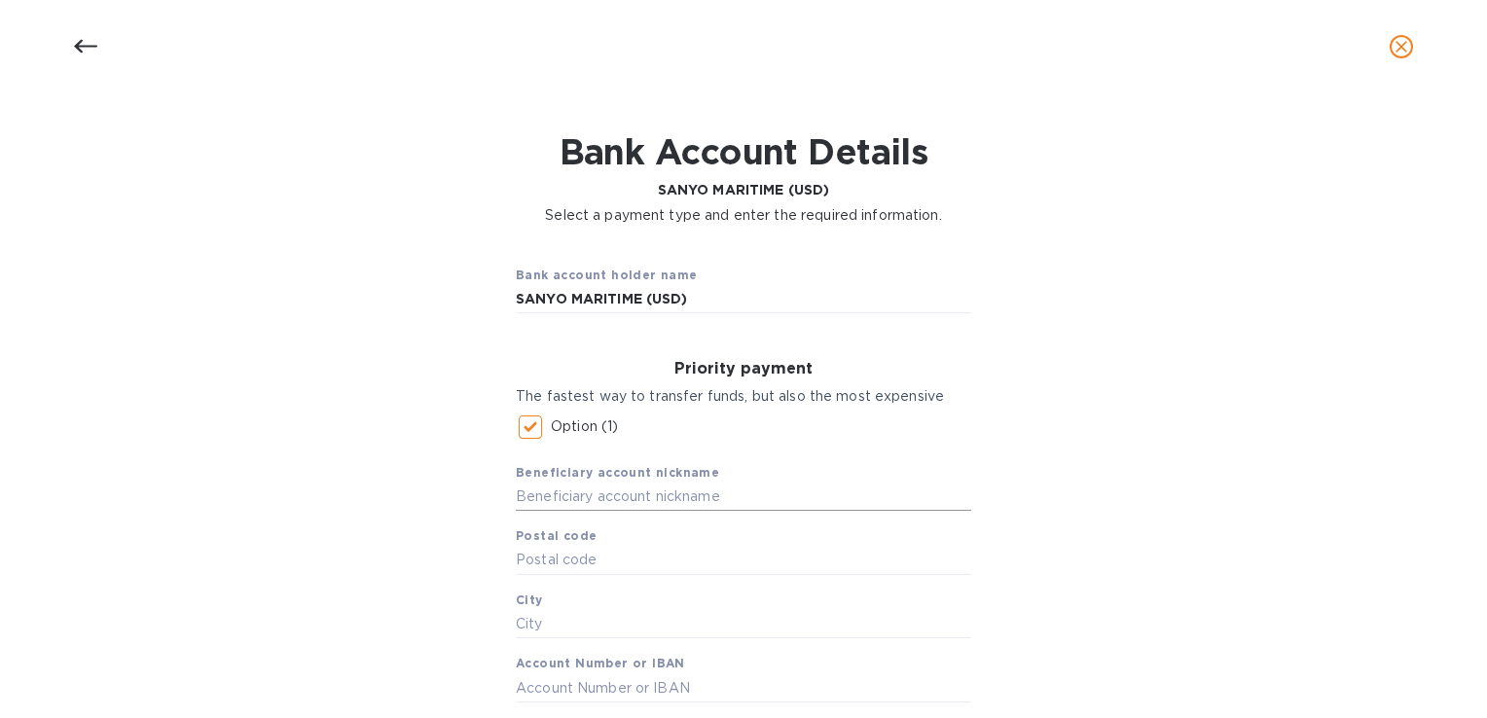
click at [592, 489] on input "text" at bounding box center [743, 497] width 455 height 29
click at [592, 489] on input "SANY" at bounding box center [743, 497] width 455 height 29
type input "SANYO MARITIME (USD)"
click at [553, 556] on input "text" at bounding box center [743, 560] width 455 height 29
type input "23-10"
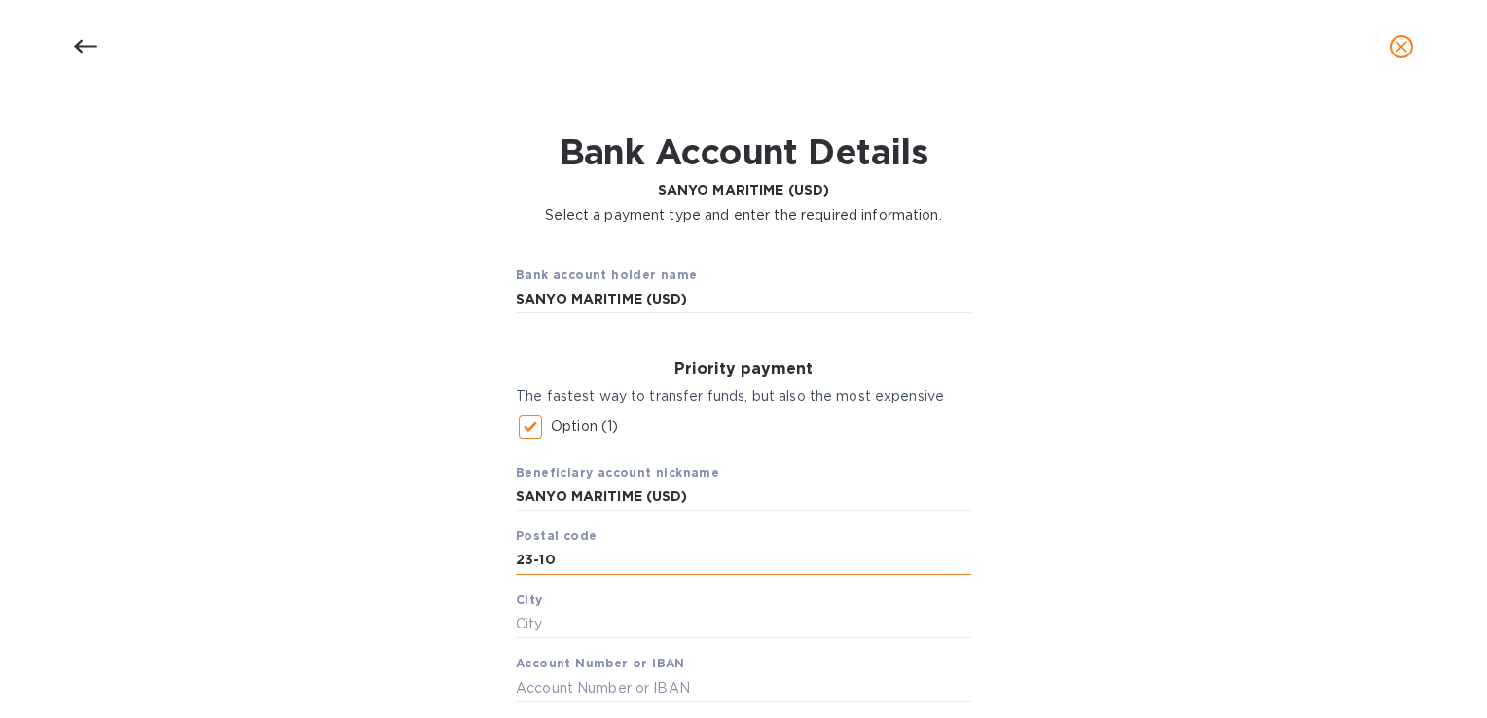
type input "TOKYIO"
type input "1102006039"
type input "KATAYAMA BLDG 3F"
type input "KOEXJPJT"
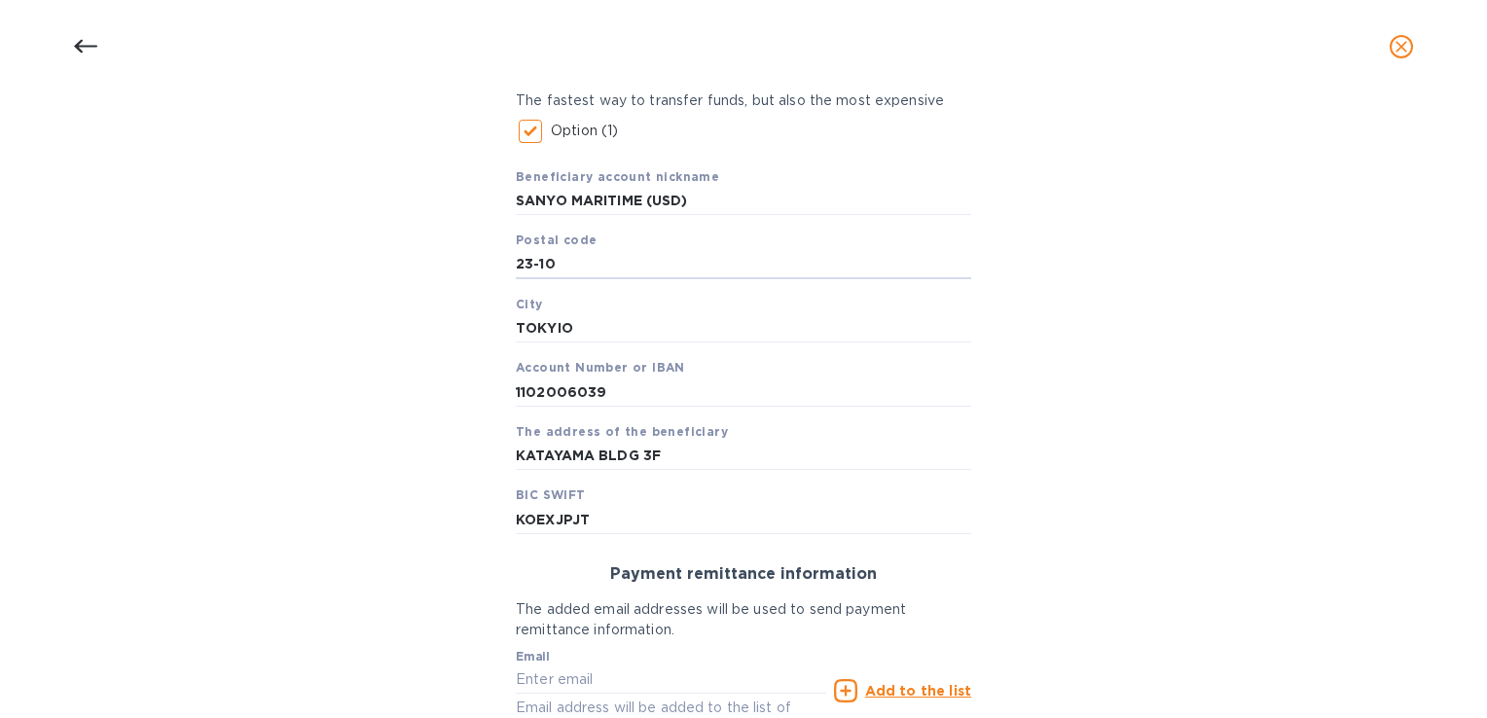
scroll to position [511, 0]
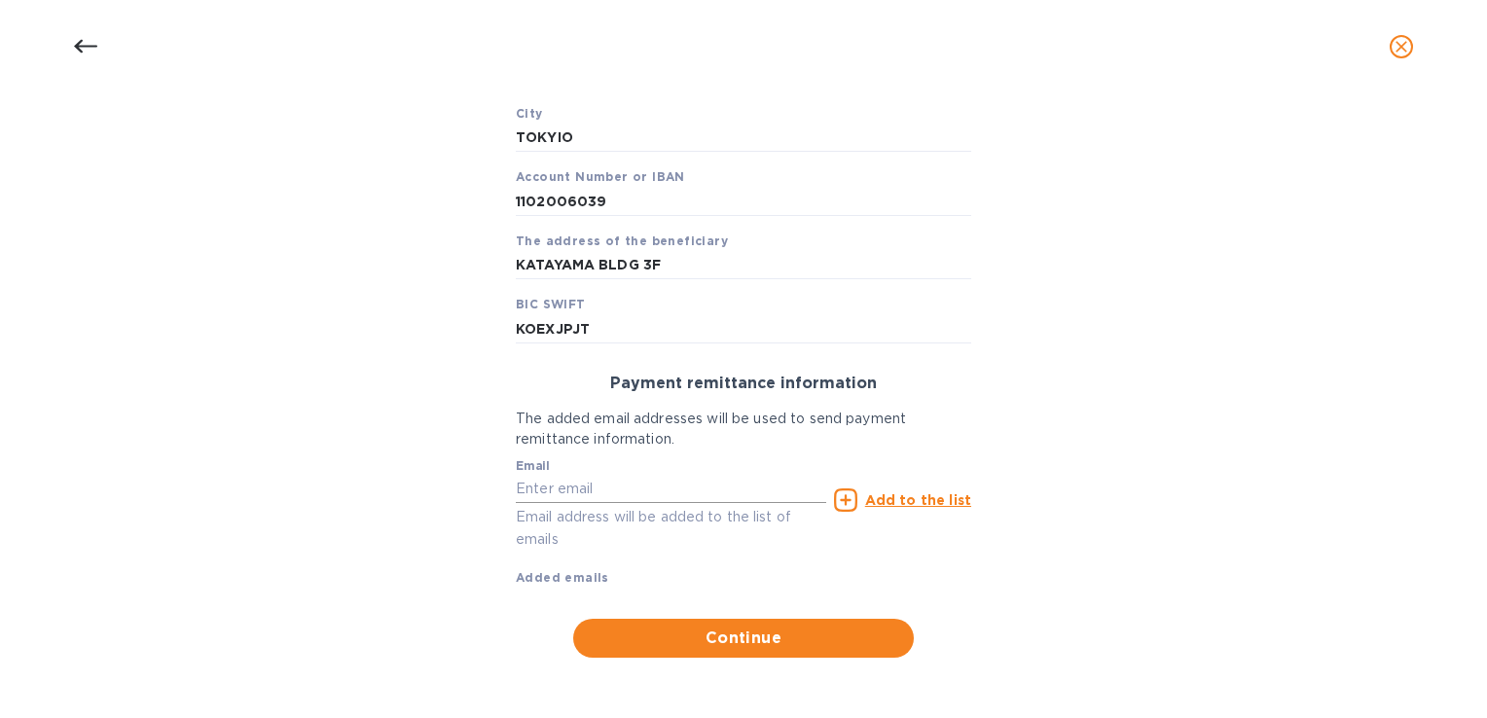
click at [646, 491] on input "text" at bounding box center [671, 489] width 310 height 29
type input "H"
type input "J"
paste input "jhpark@sanyomaritime.com"
type input "jhpark@sanyomaritime.com"
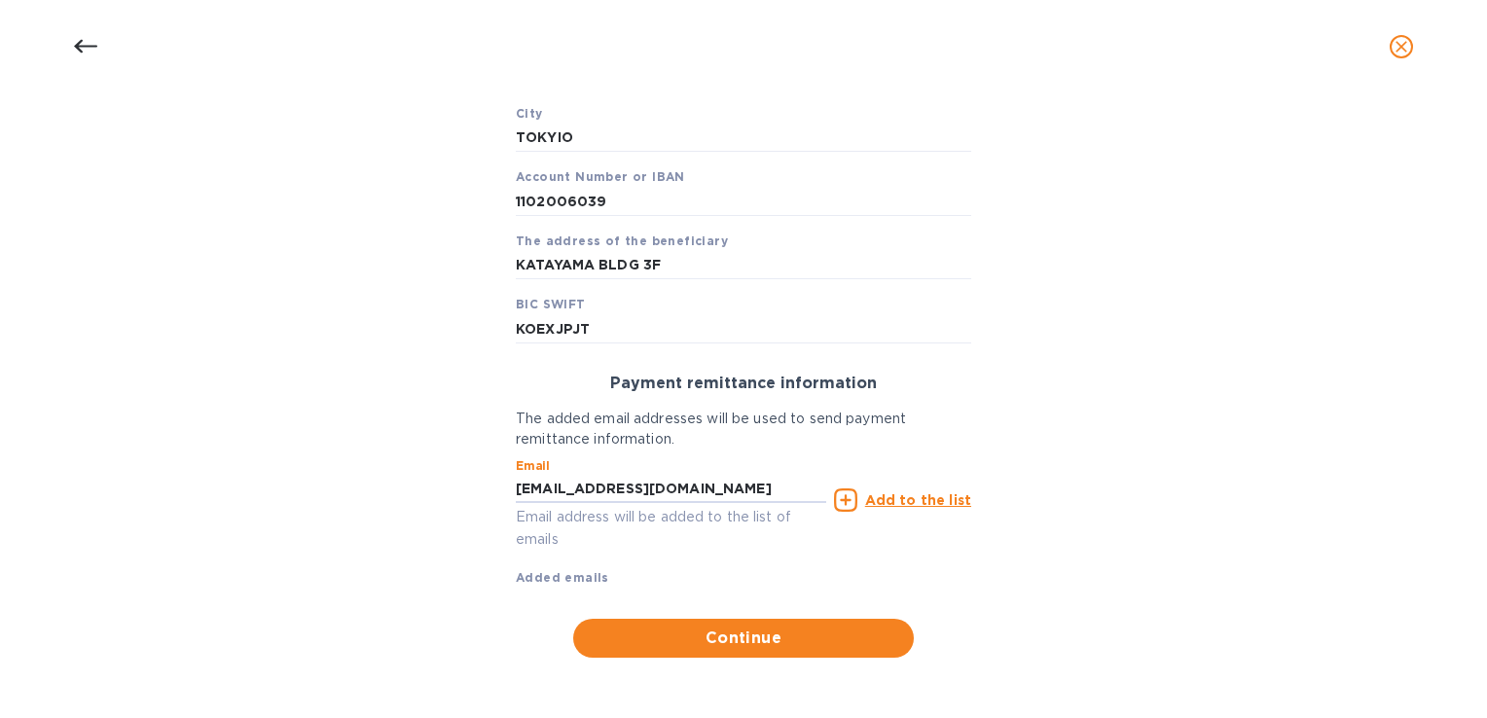
click at [907, 501] on u "Add to the list" at bounding box center [918, 500] width 106 height 16
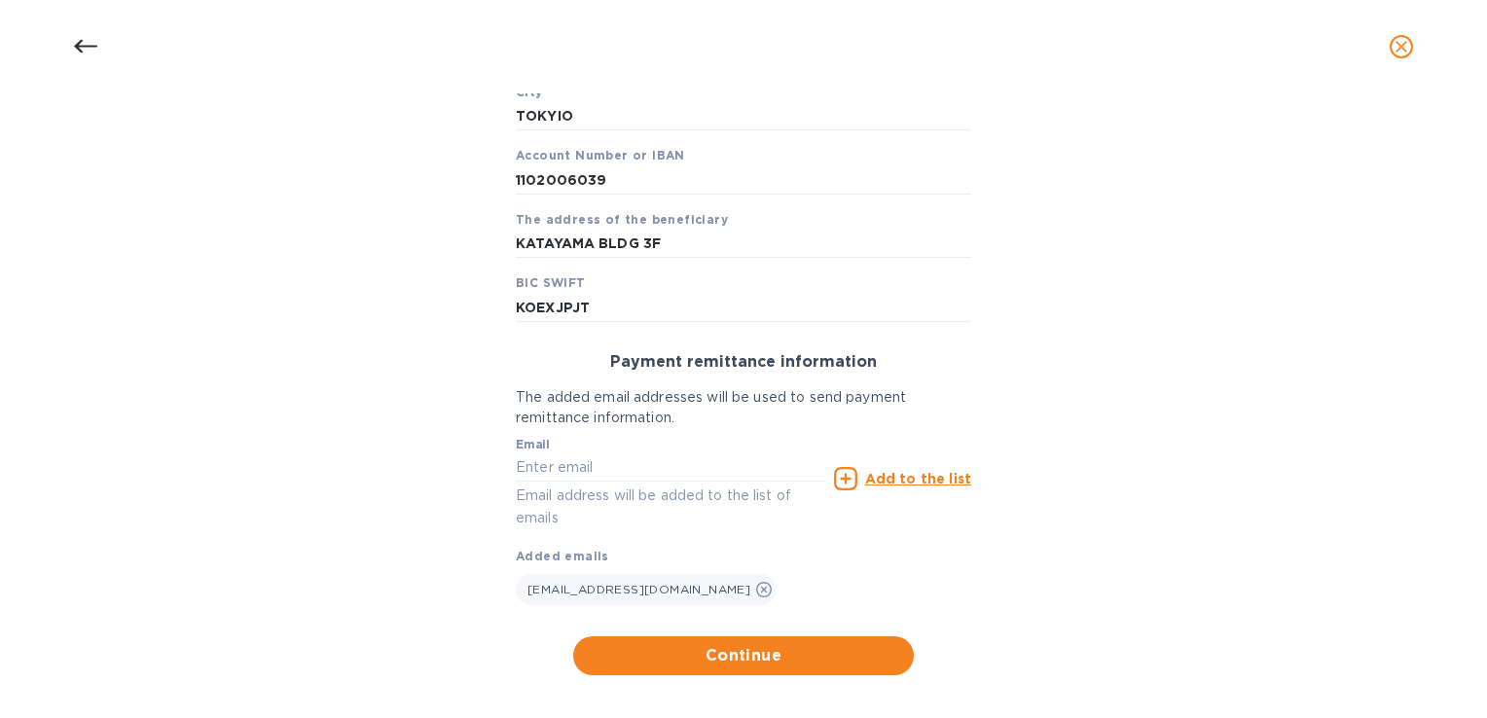
scroll to position [550, 0]
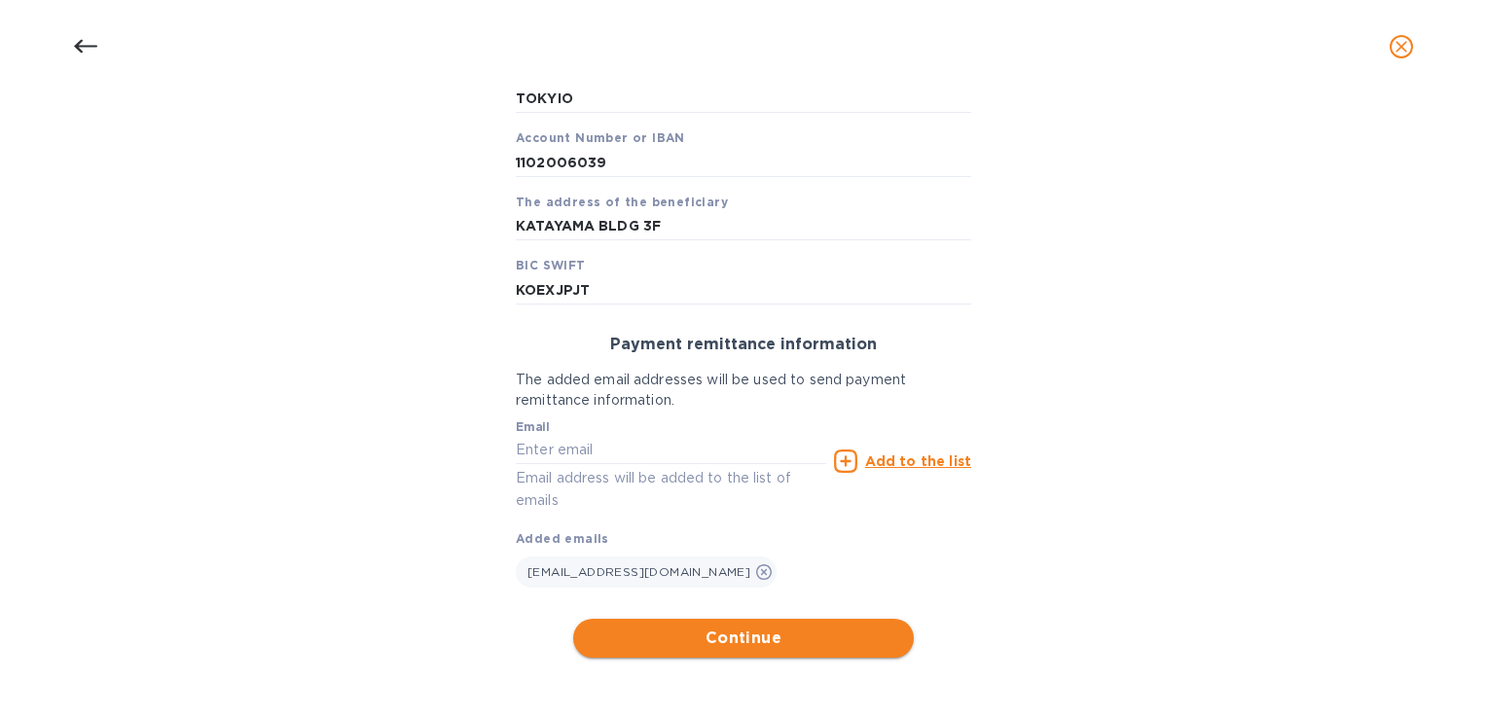
click at [744, 646] on span "Continue" at bounding box center [743, 638] width 309 height 23
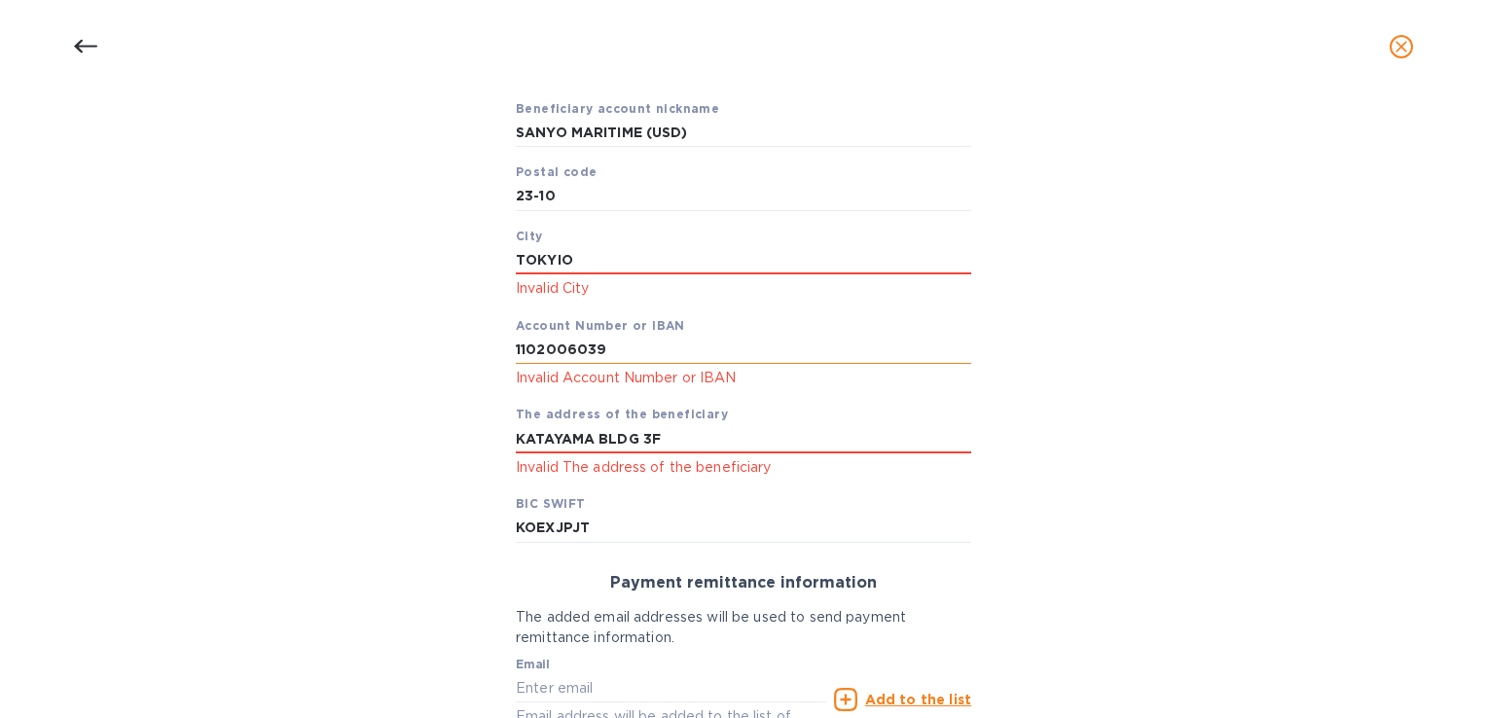
scroll to position [355, 0]
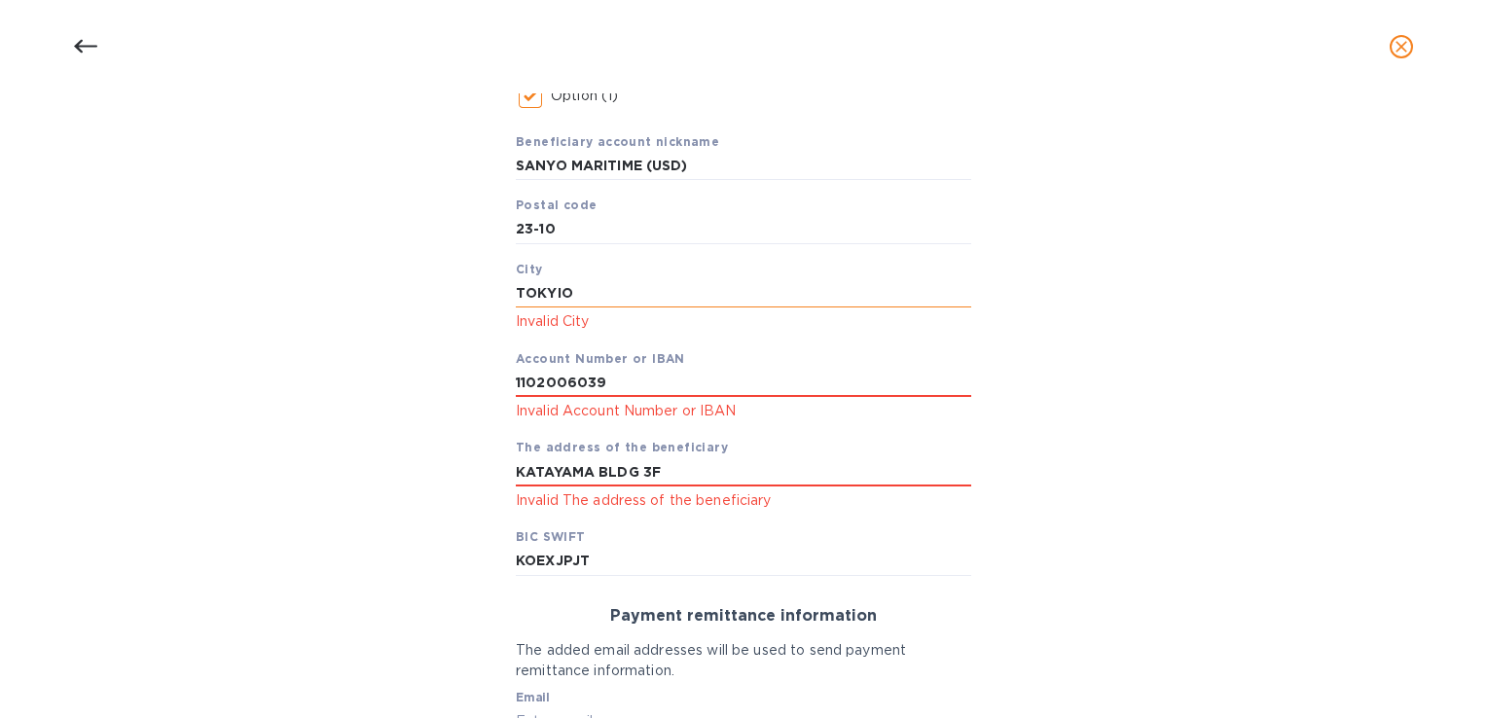
click at [557, 289] on input "TOKYIO" at bounding box center [743, 293] width 455 height 29
click at [670, 306] on input "TOKYO" at bounding box center [743, 293] width 455 height 29
type input "TOKYO"
click at [680, 376] on input "1102006039" at bounding box center [743, 382] width 455 height 29
drag, startPoint x: 617, startPoint y: 399, endPoint x: 370, endPoint y: 397, distance: 247.2
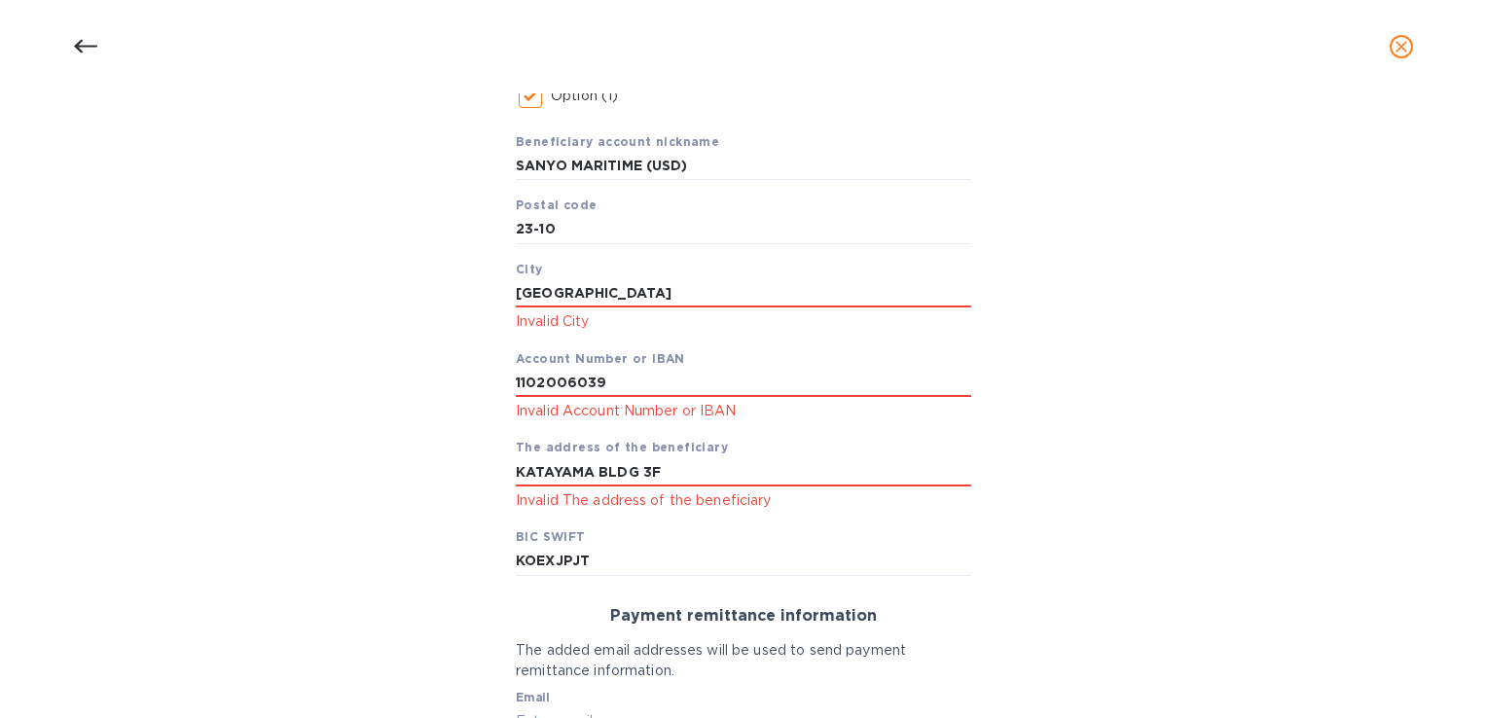
click at [373, 397] on div "Bank account holder name SANYO MARITIME (USD) Priority payment The fastest way …" at bounding box center [743, 424] width 1436 height 1034
drag, startPoint x: 676, startPoint y: 472, endPoint x: 383, endPoint y: 483, distance: 293.1
click at [383, 484] on div "Bank account holder name SANYO MARITIME (USD) Priority payment The fastest way …" at bounding box center [743, 424] width 1436 height 1034
click at [546, 369] on input "text" at bounding box center [743, 382] width 455 height 29
type input "1102006039"
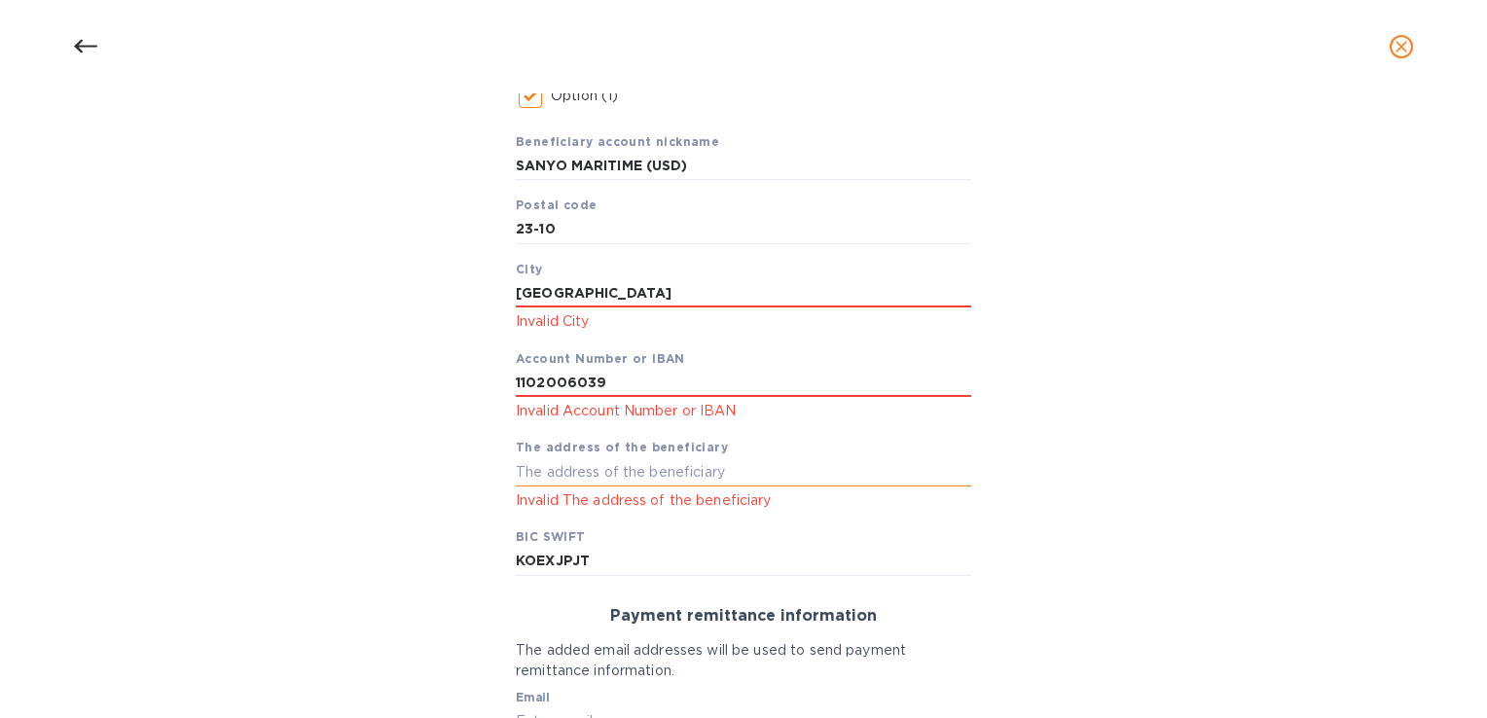
click at [736, 460] on input "text" at bounding box center [743, 471] width 455 height 29
paste input "KATAYAMA BLDG 3F"
type input "KATAYAMA BLDG 3F"
click at [1100, 503] on div "Bank account holder name SANYO MARITIME (USD) Priority payment The fastest way …" at bounding box center [743, 424] width 1436 height 1034
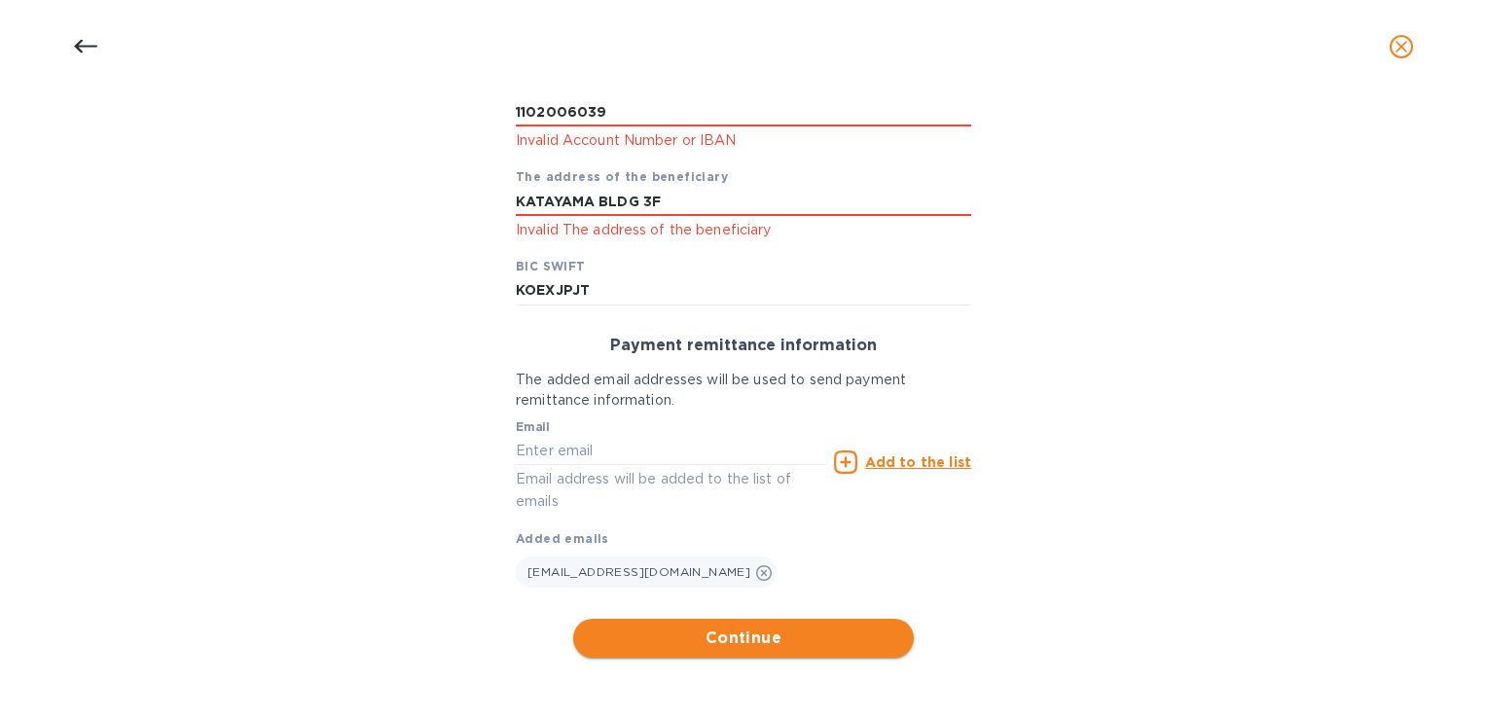
click at [781, 649] on span "Continue" at bounding box center [743, 638] width 309 height 23
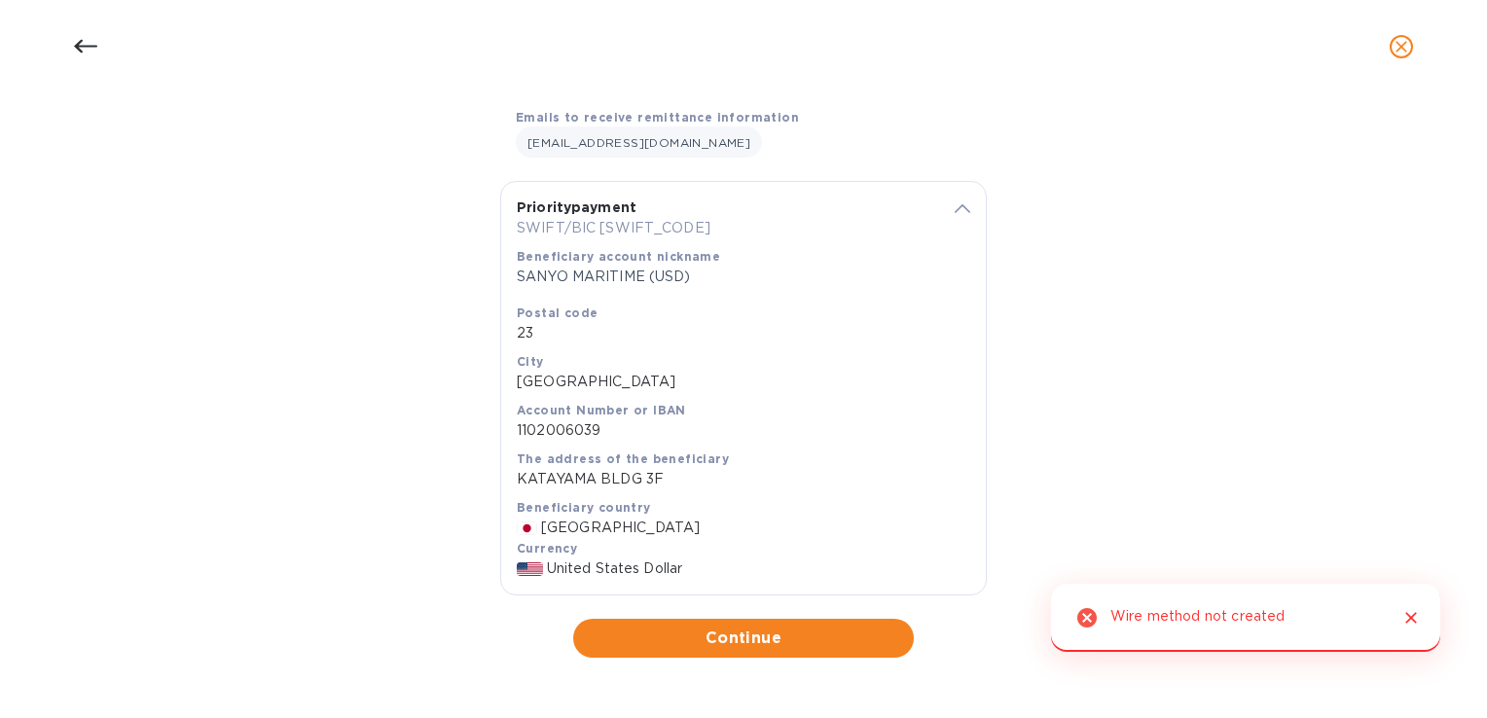
scroll to position [300, 0]
click at [1411, 622] on icon "Close" at bounding box center [1410, 617] width 19 height 19
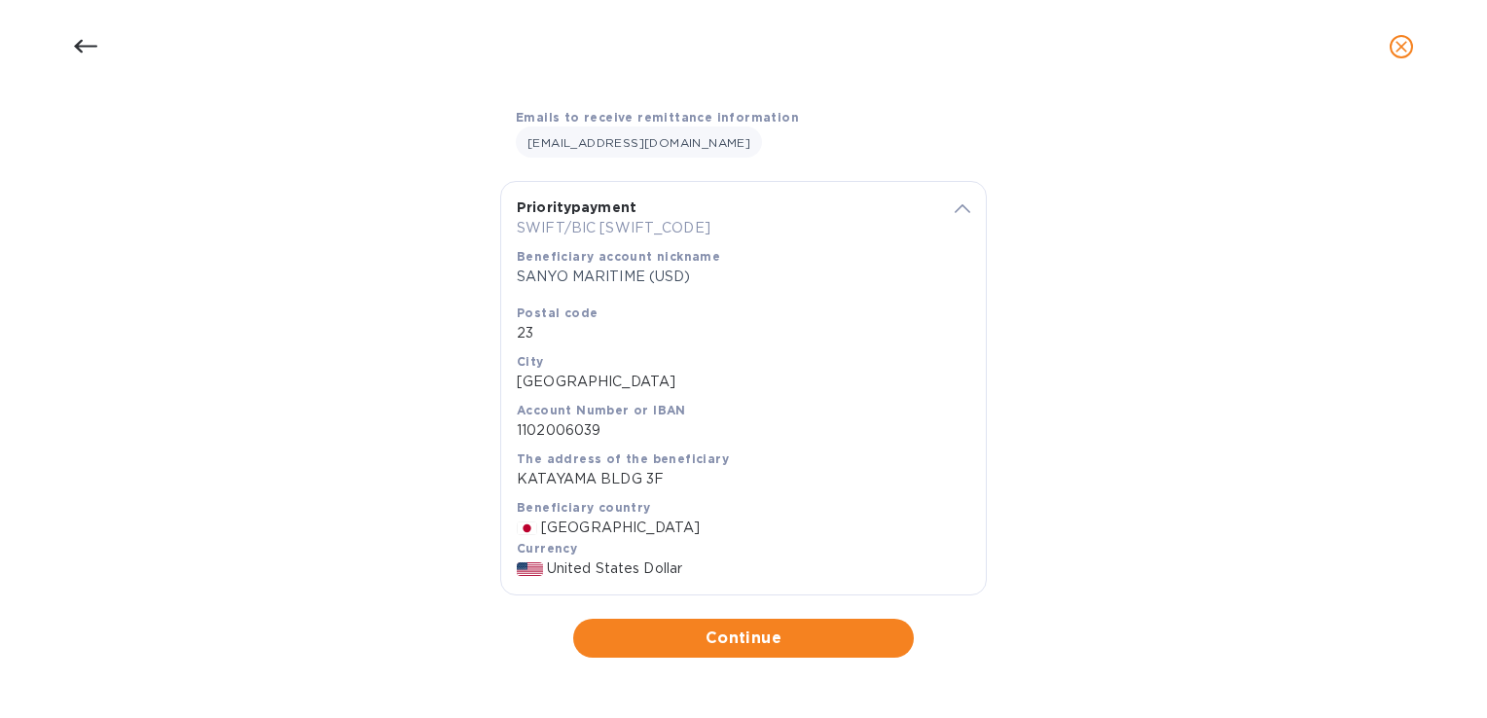
click at [963, 204] on icon at bounding box center [963, 208] width 16 height 9
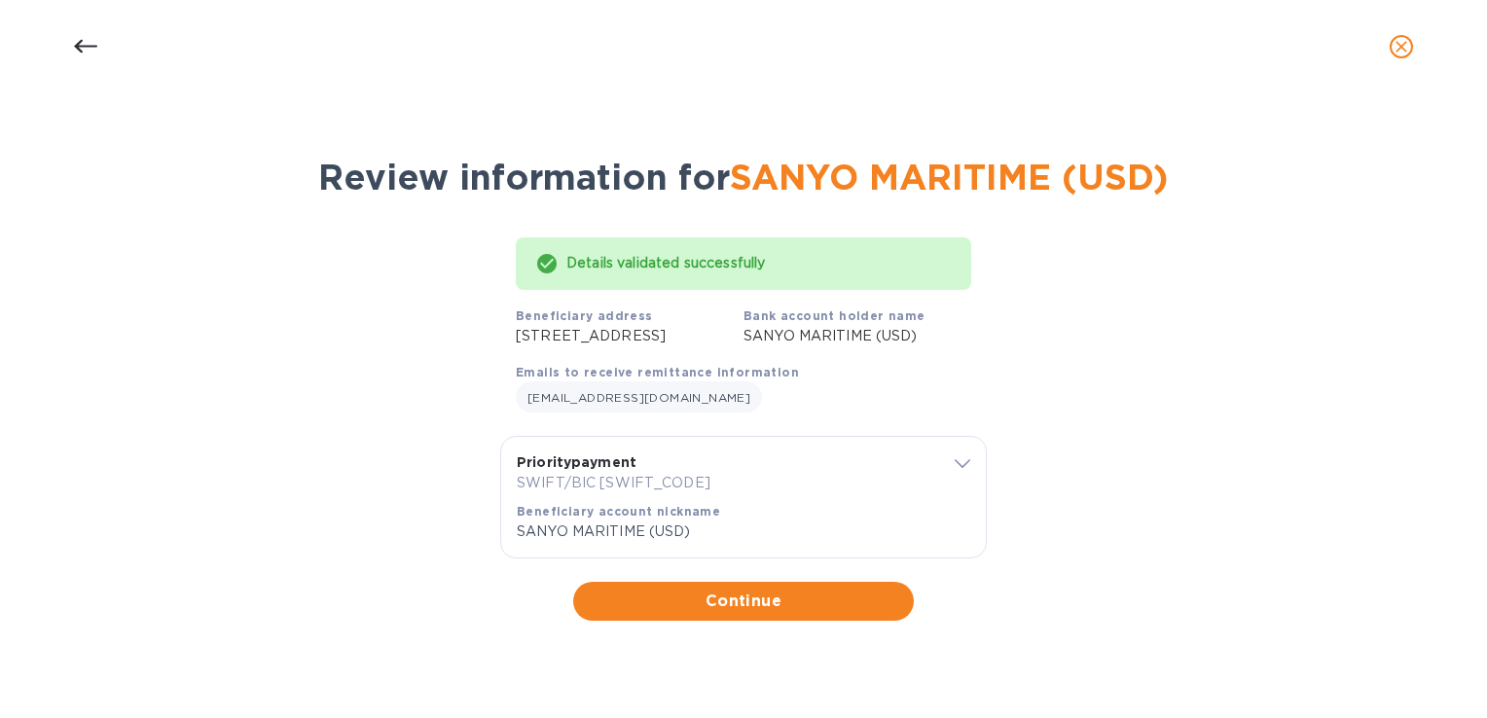
scroll to position [5, 0]
click at [955, 468] on icon at bounding box center [963, 463] width 16 height 9
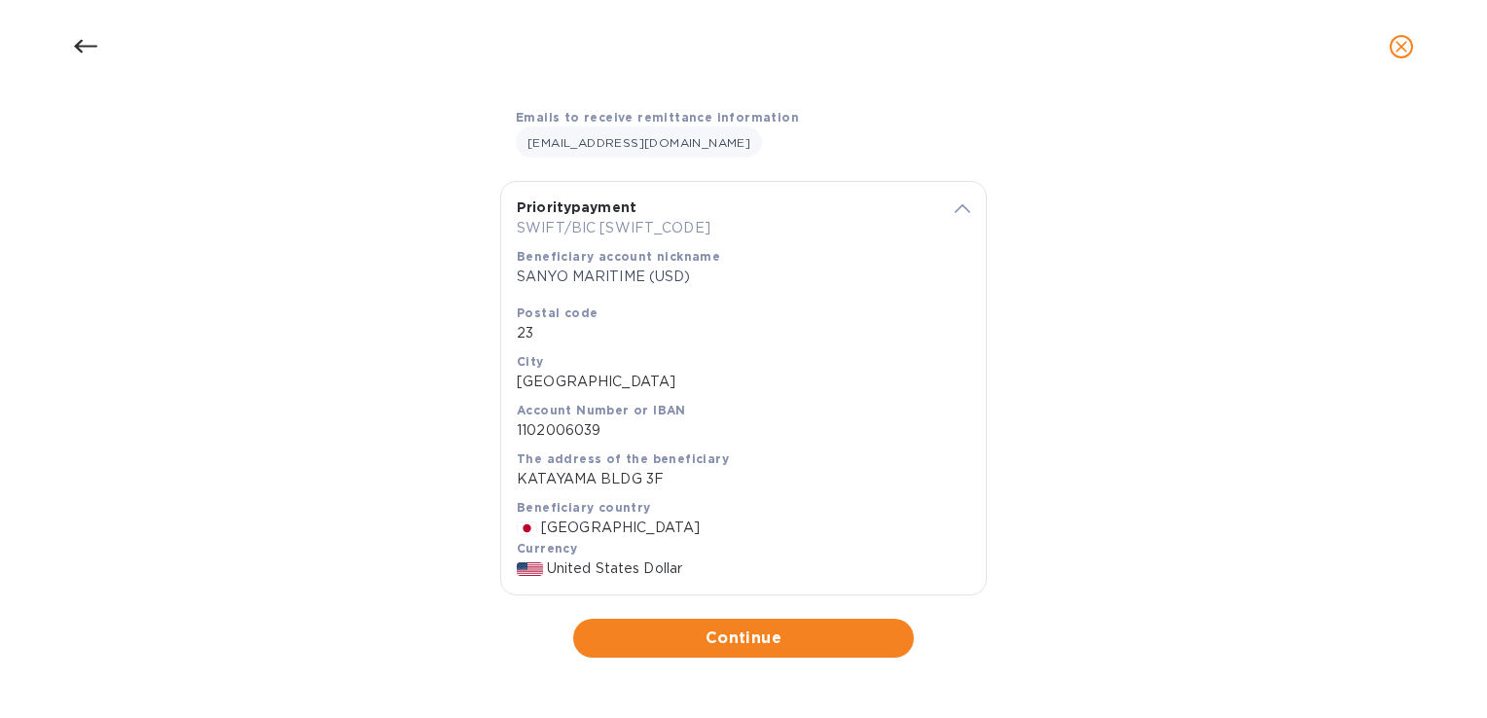
scroll to position [300, 0]
click at [805, 631] on span "Continue" at bounding box center [743, 638] width 309 height 23
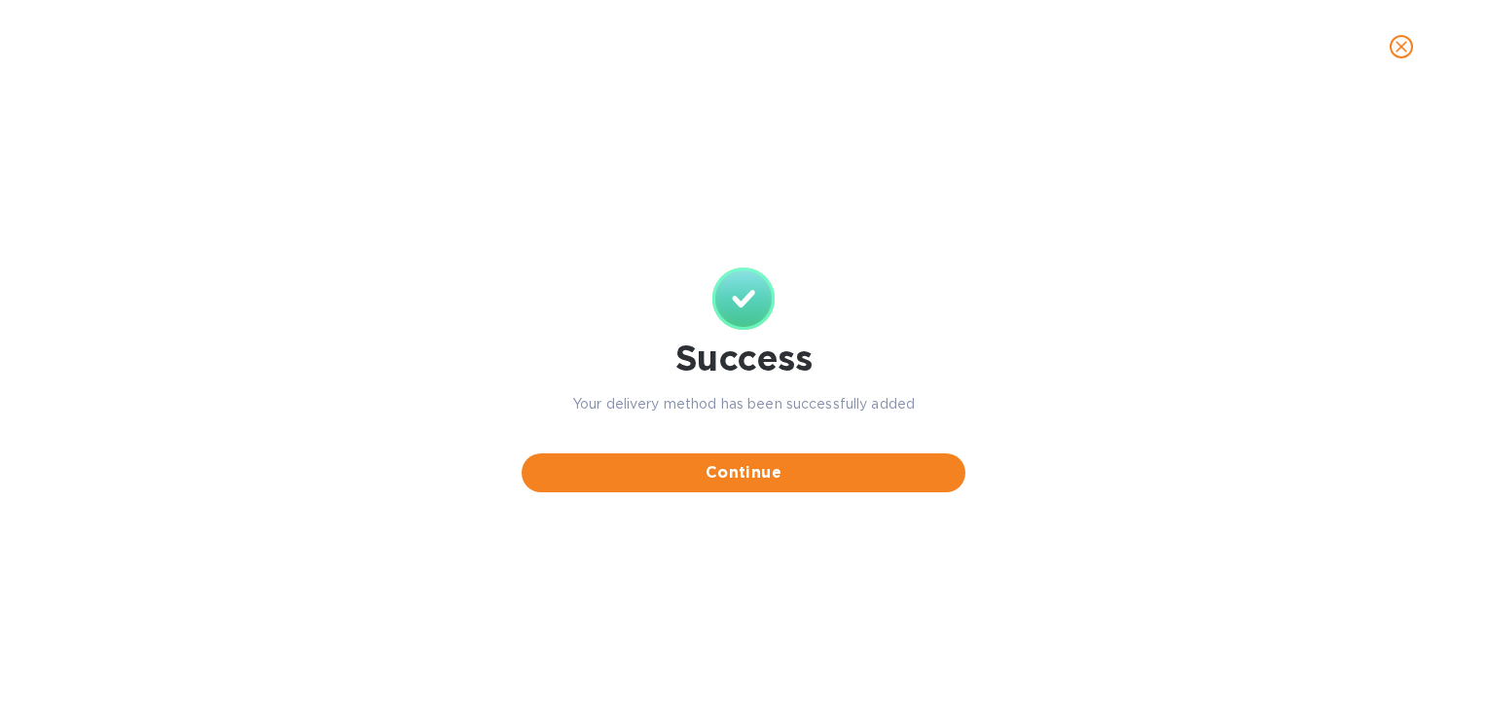
scroll to position [0, 0]
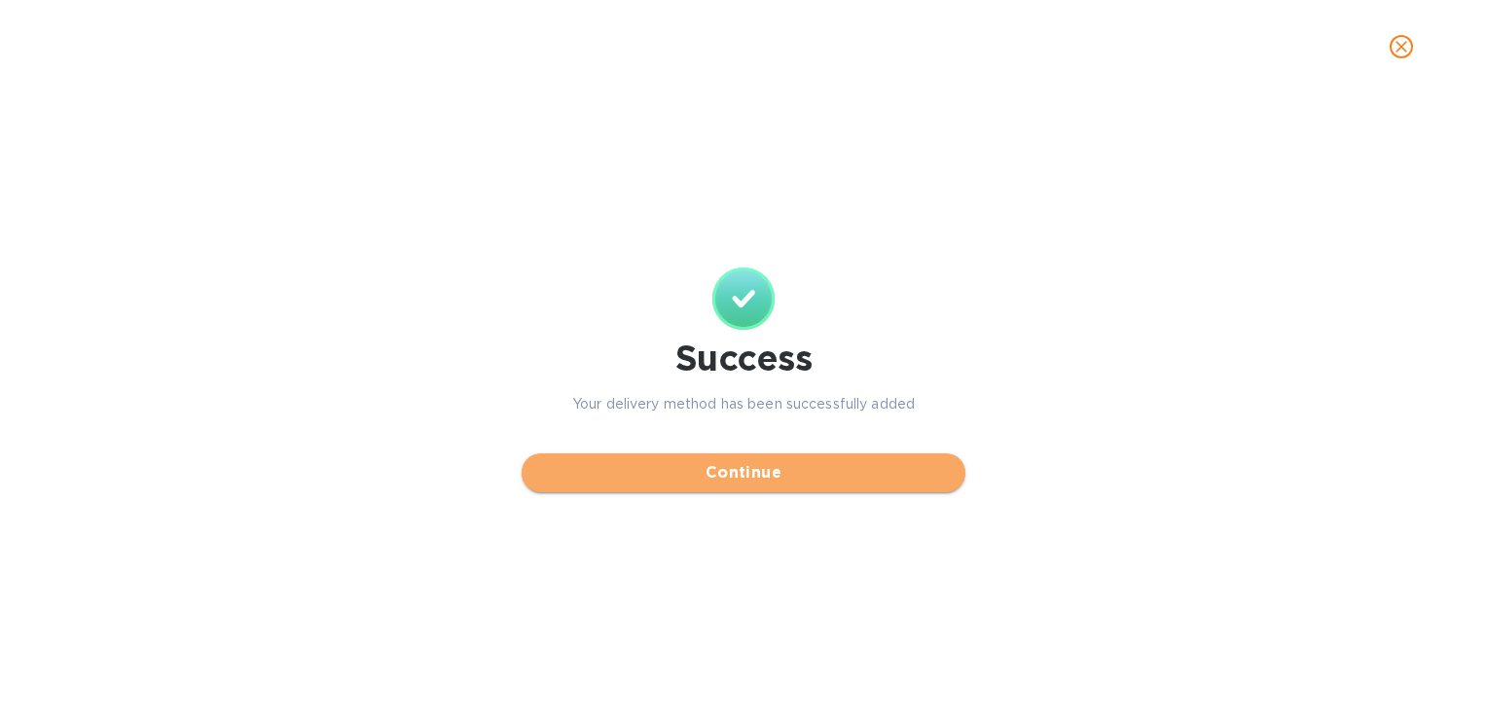
click at [775, 471] on span "Continue" at bounding box center [743, 472] width 413 height 23
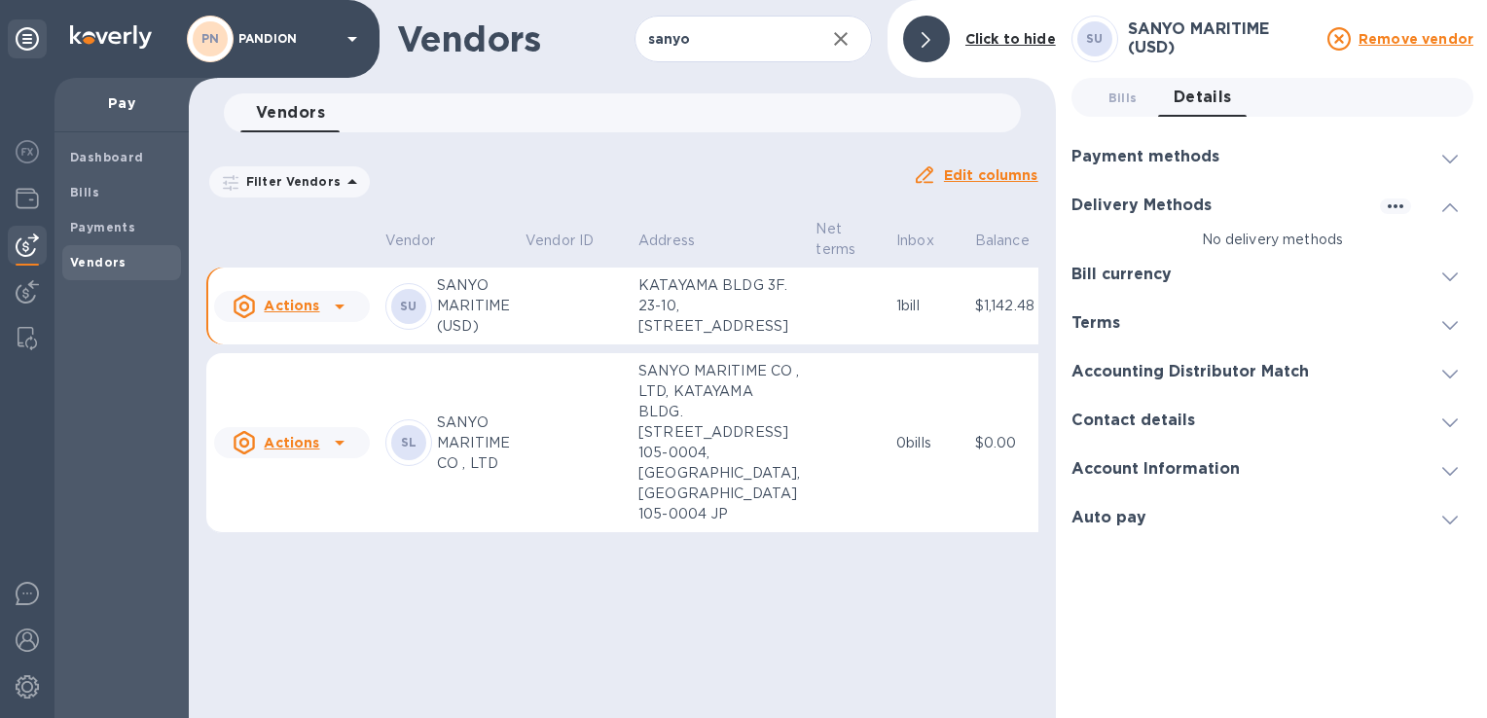
click at [490, 337] on p "SANYO MARITIME (USD)" at bounding box center [473, 305] width 73 height 61
click at [1442, 212] on span at bounding box center [1450, 206] width 16 height 18
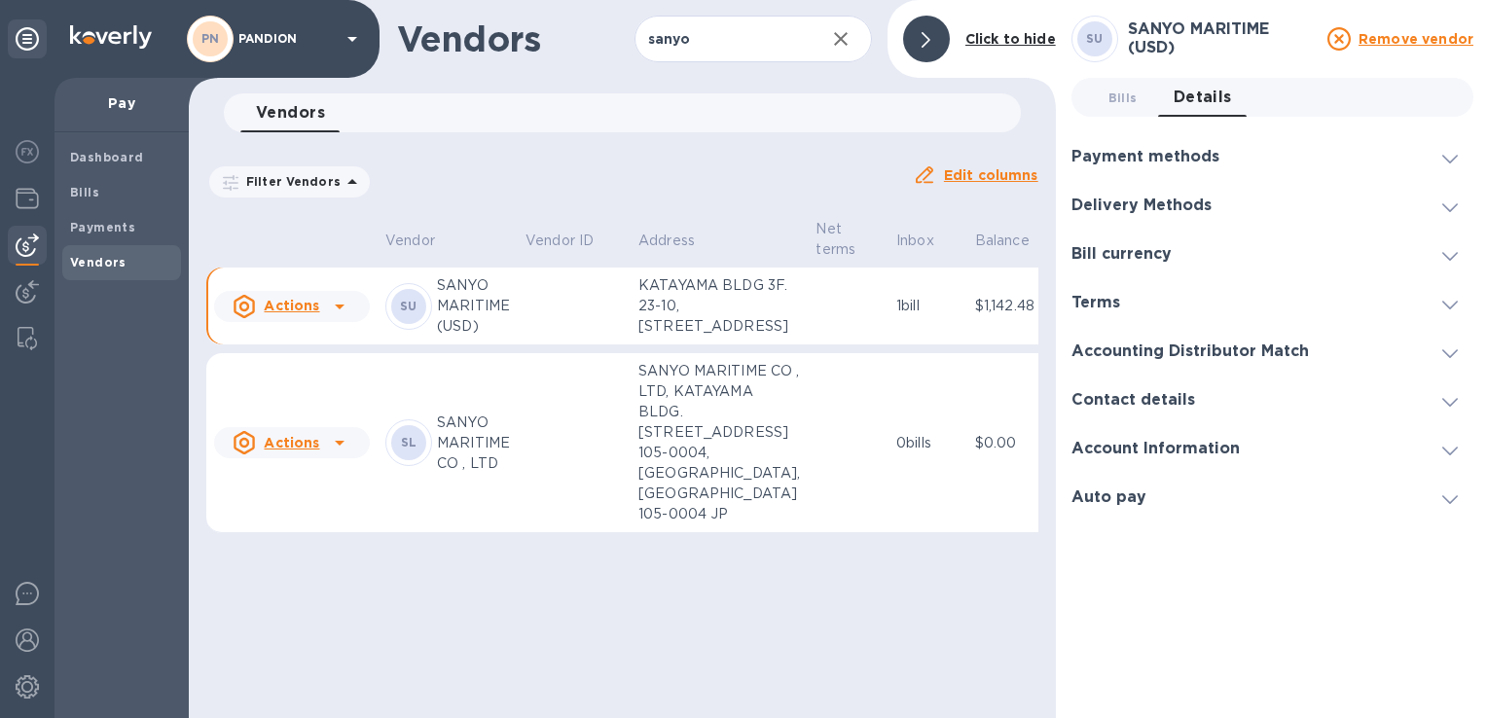
click at [1451, 208] on icon at bounding box center [1450, 207] width 16 height 9
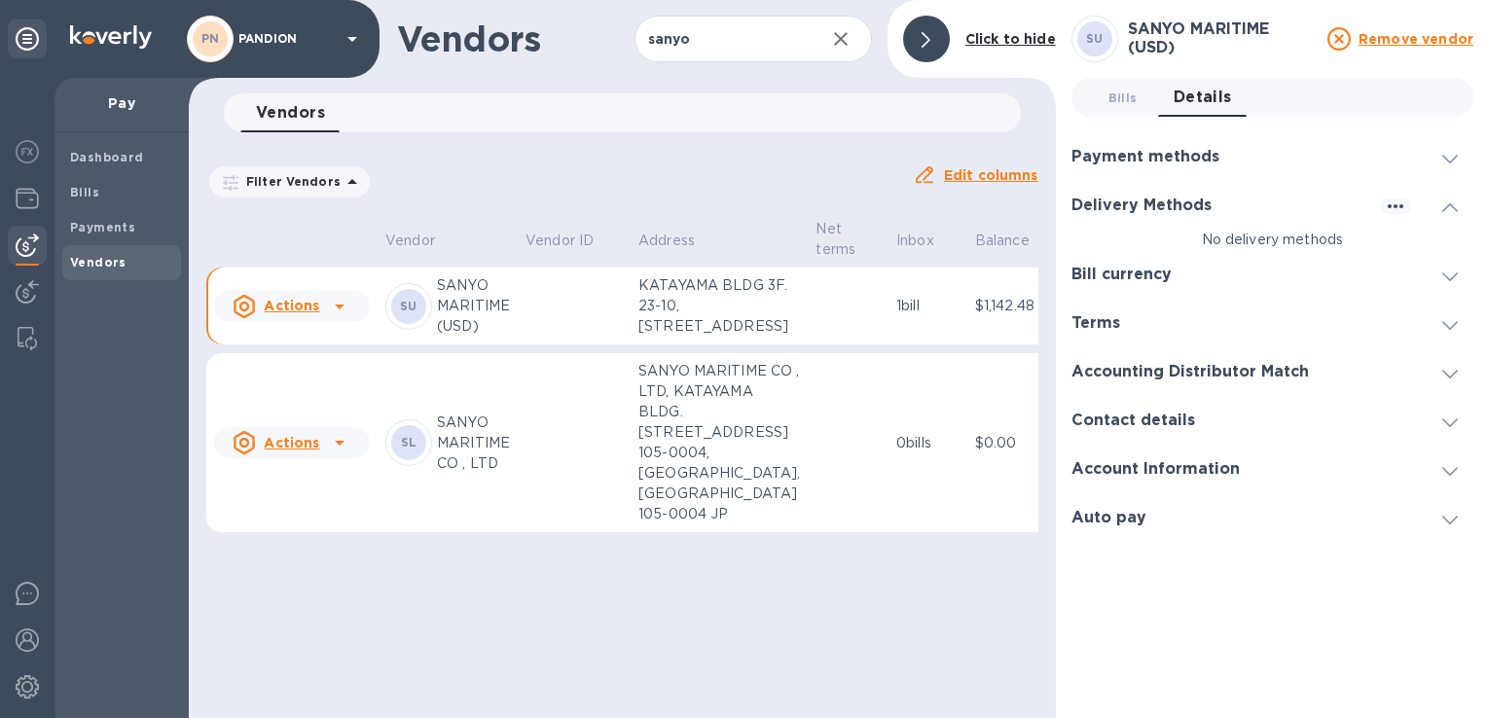
click at [888, 345] on td "1 bill" at bounding box center [927, 307] width 79 height 78
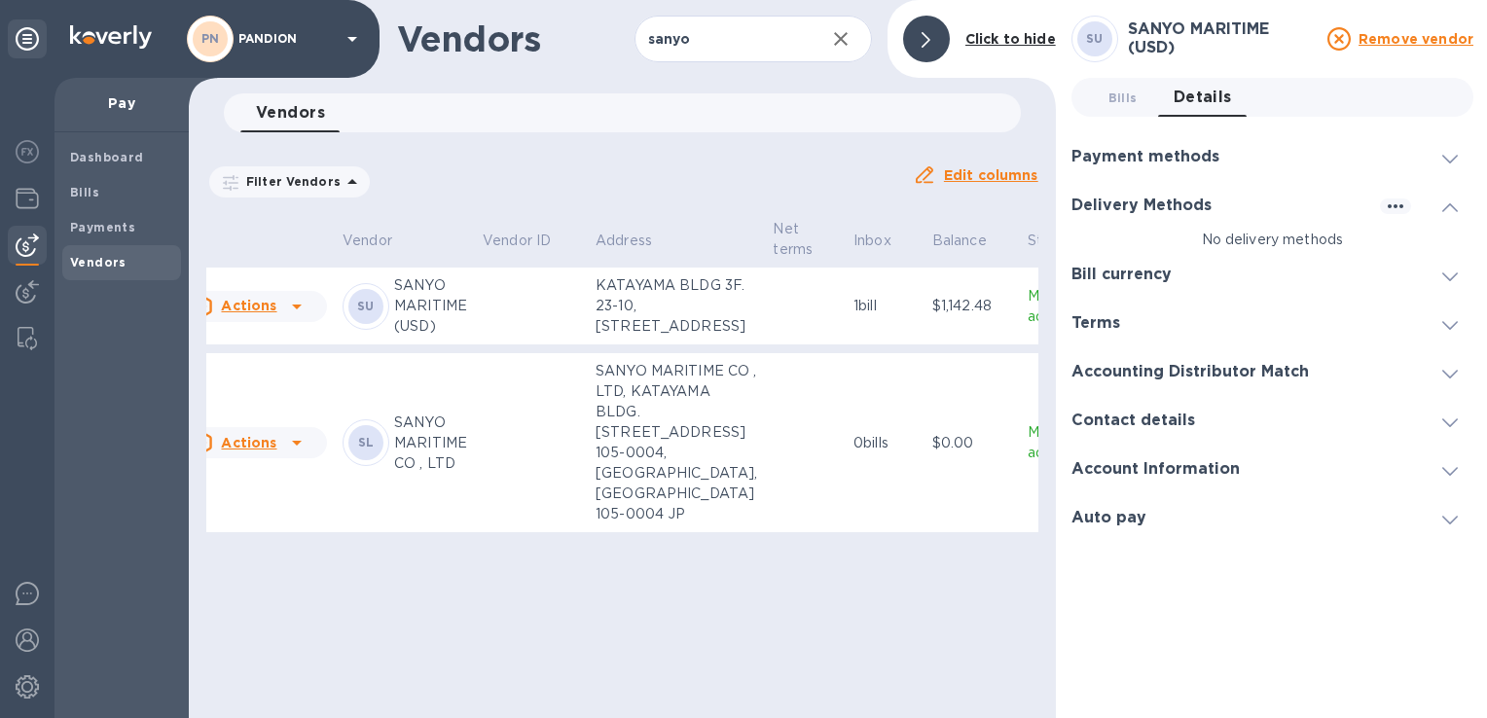
click at [1437, 212] on div at bounding box center [1450, 205] width 47 height 19
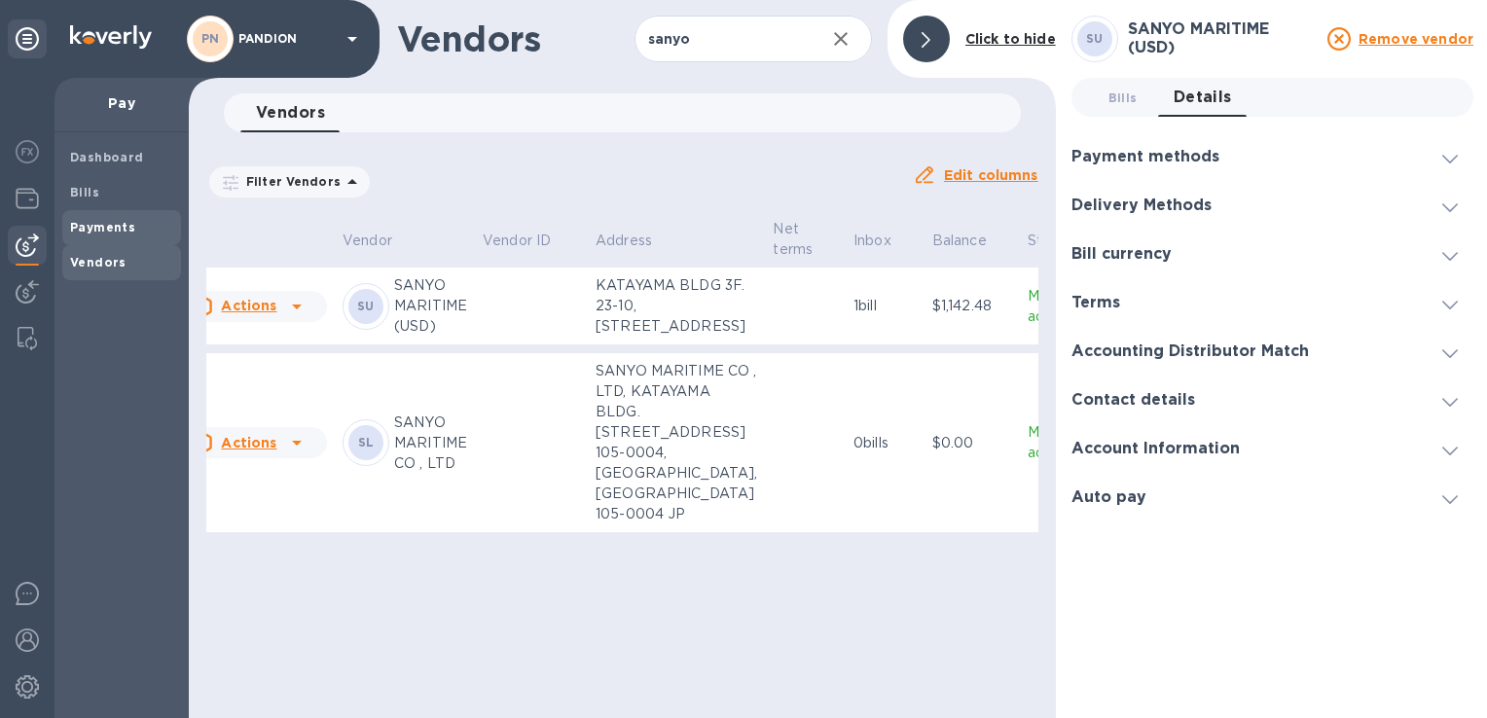
click at [75, 232] on b "Payments" at bounding box center [102, 227] width 65 height 15
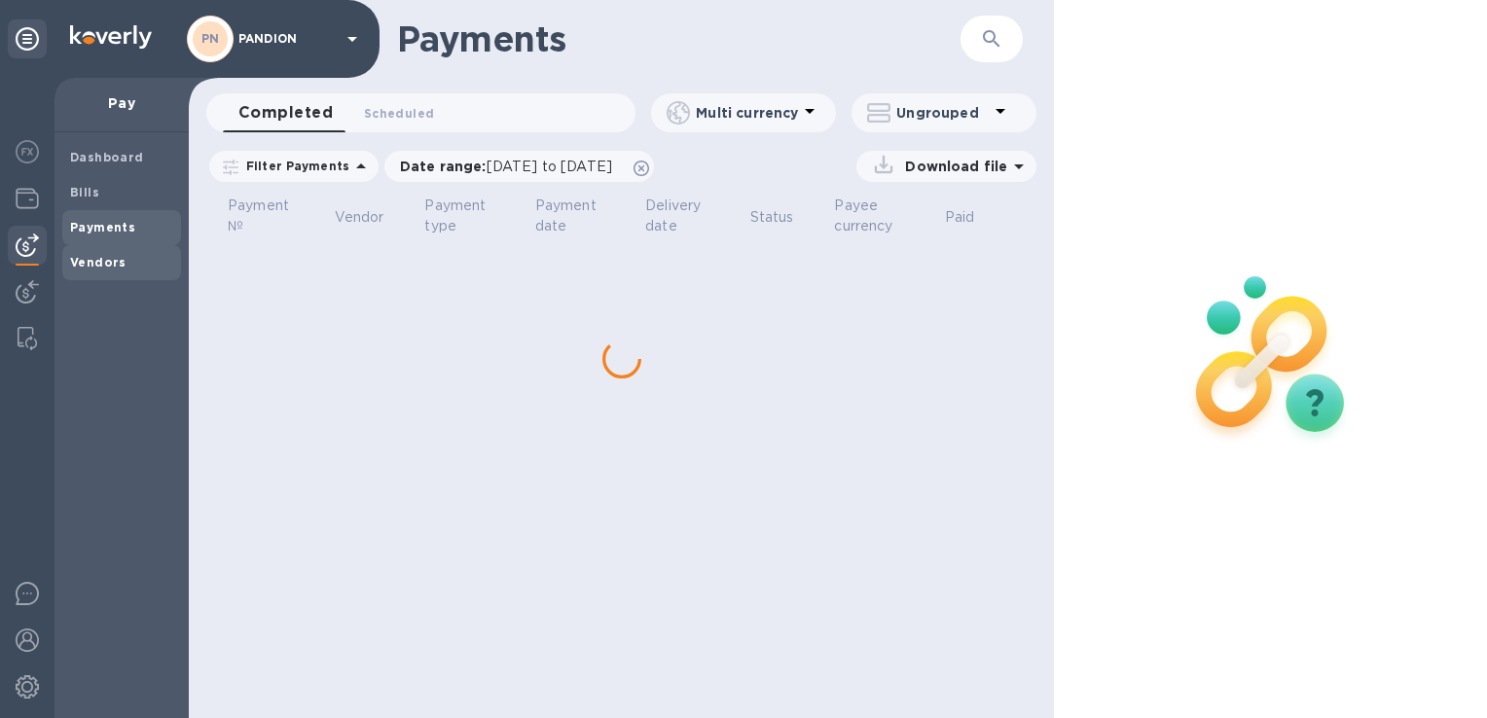
click at [99, 266] on b "Vendors" at bounding box center [98, 262] width 56 height 15
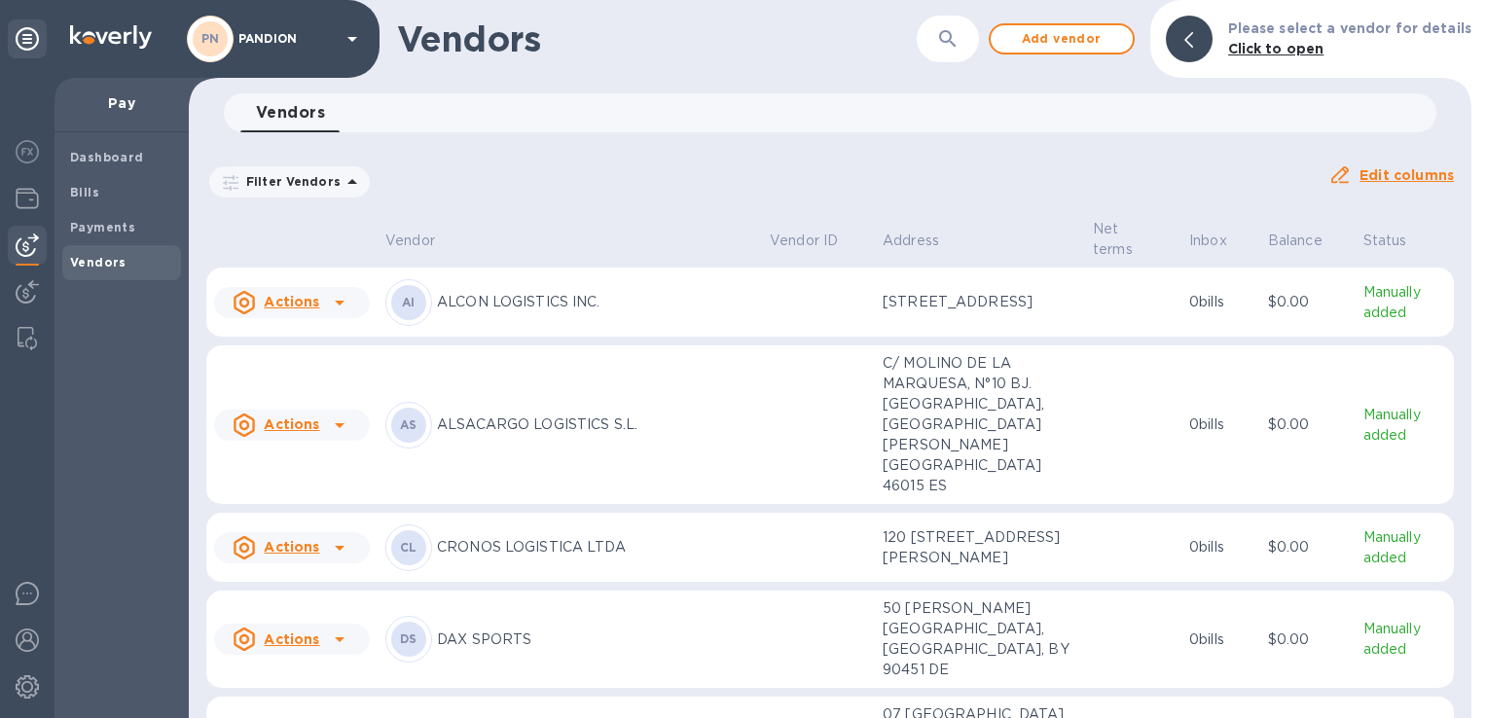
click at [951, 37] on icon "button" at bounding box center [947, 38] width 23 height 23
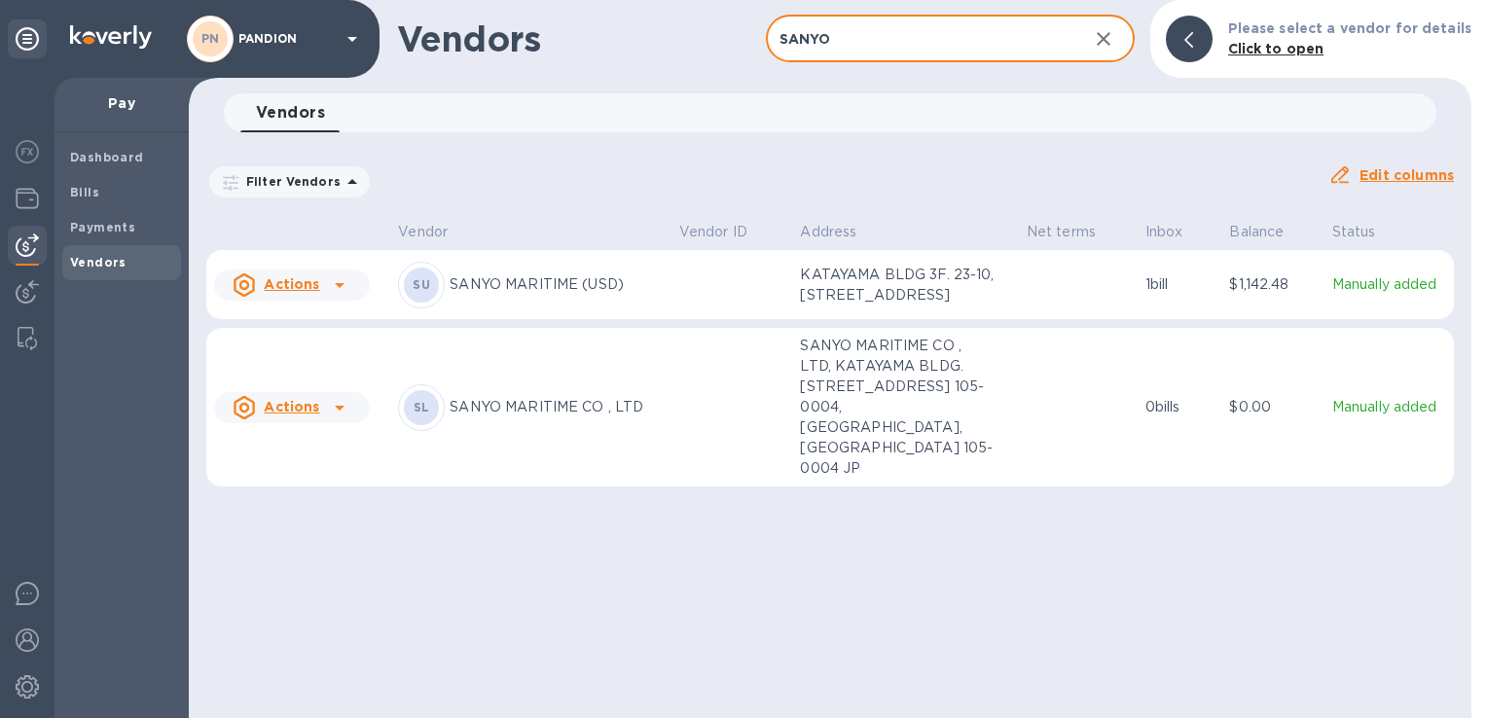
type input "SANYO"
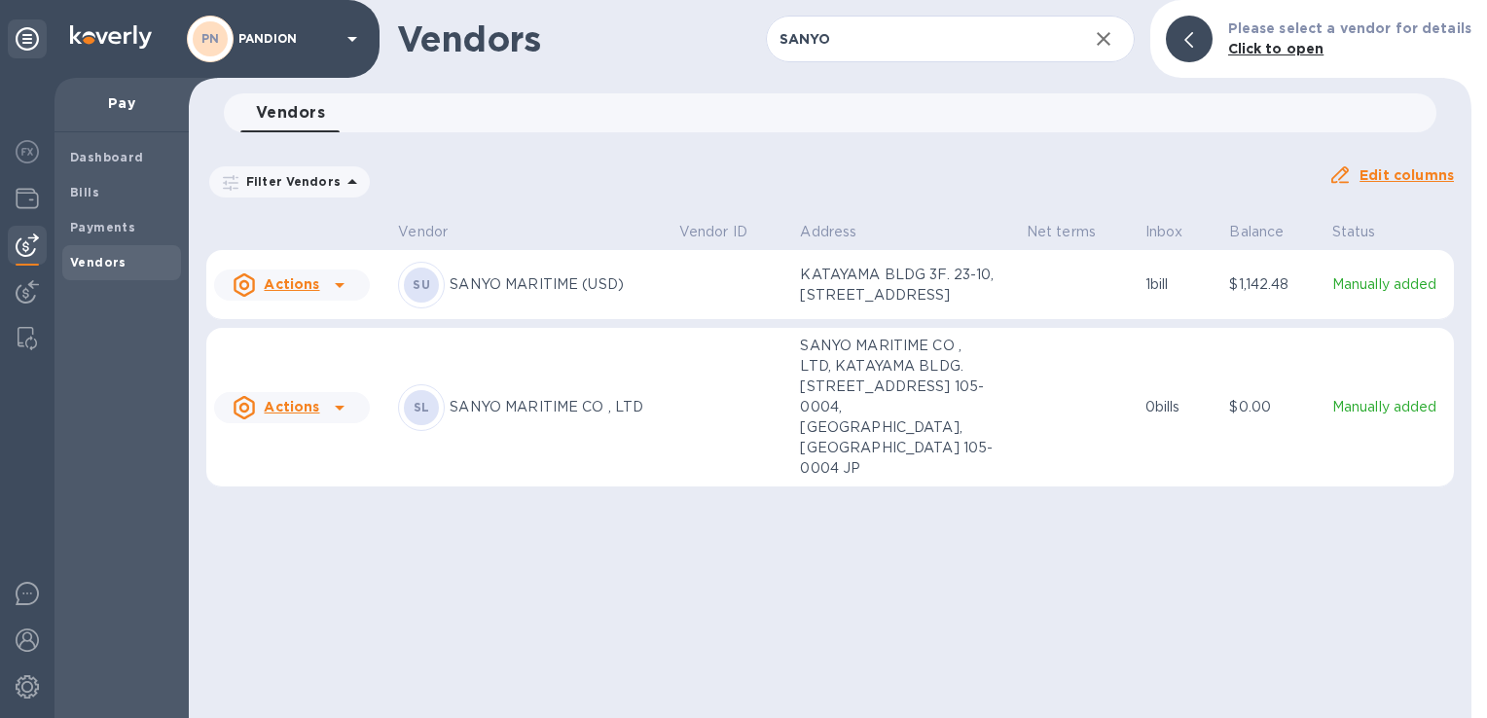
click at [545, 277] on div "SU SANYO MARITIME (USD)" at bounding box center [530, 285] width 265 height 47
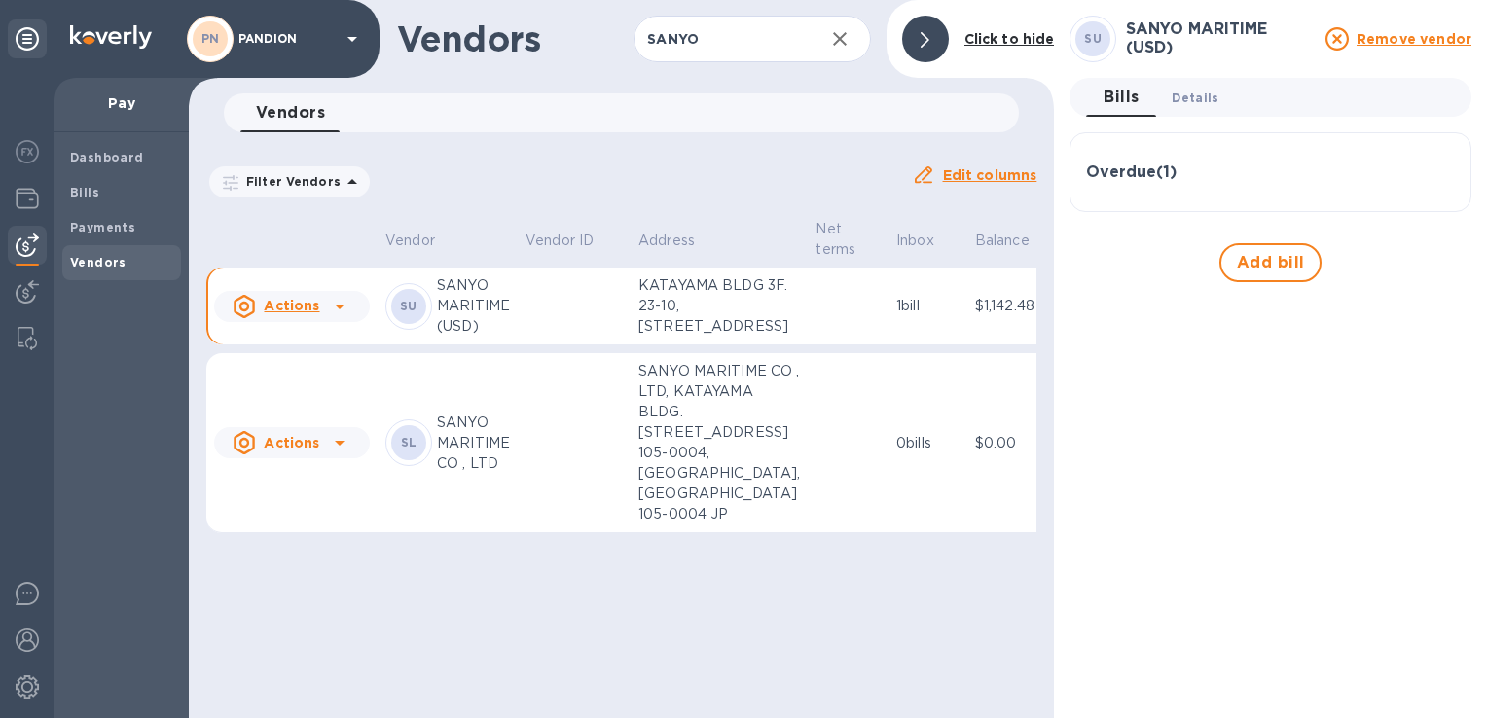
click at [1205, 96] on span "Details 0" at bounding box center [1195, 98] width 47 height 20
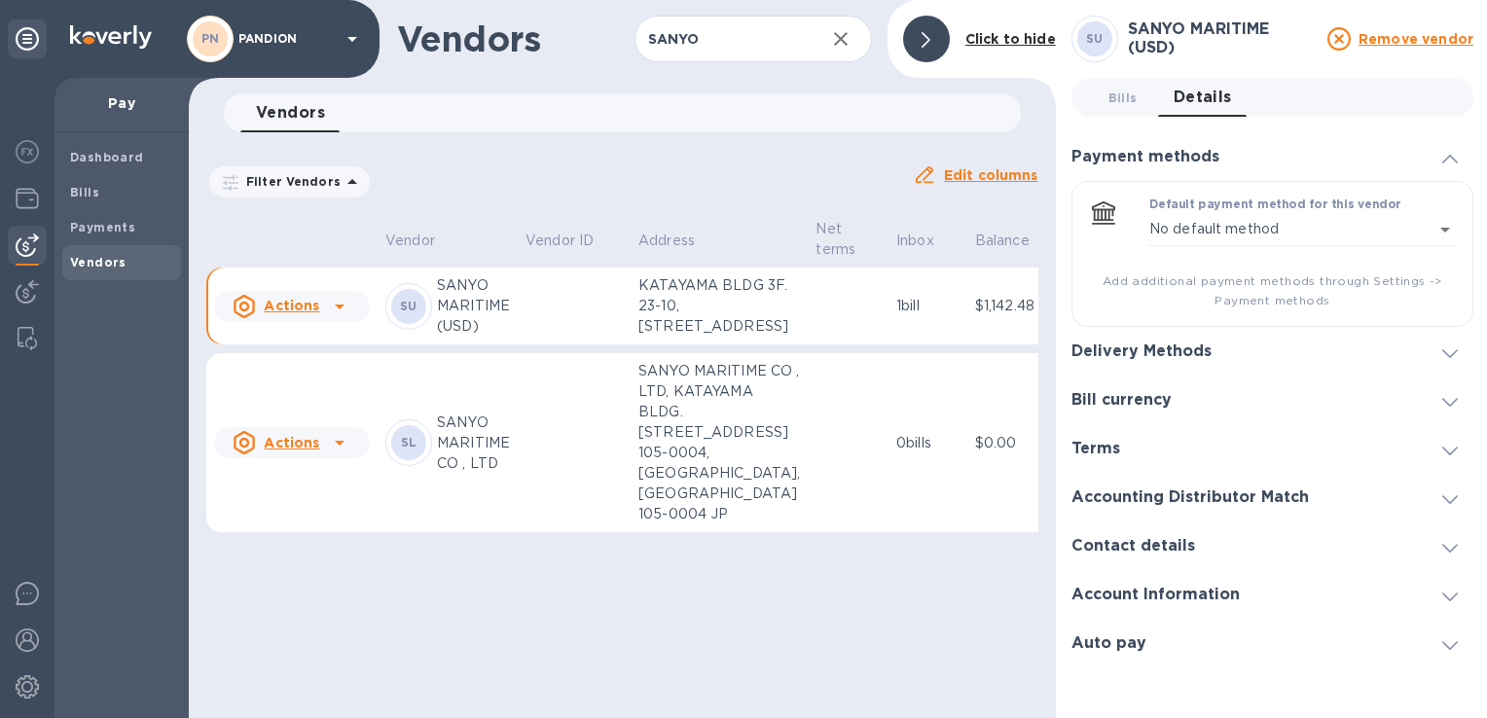
click at [1452, 349] on icon at bounding box center [1450, 353] width 16 height 9
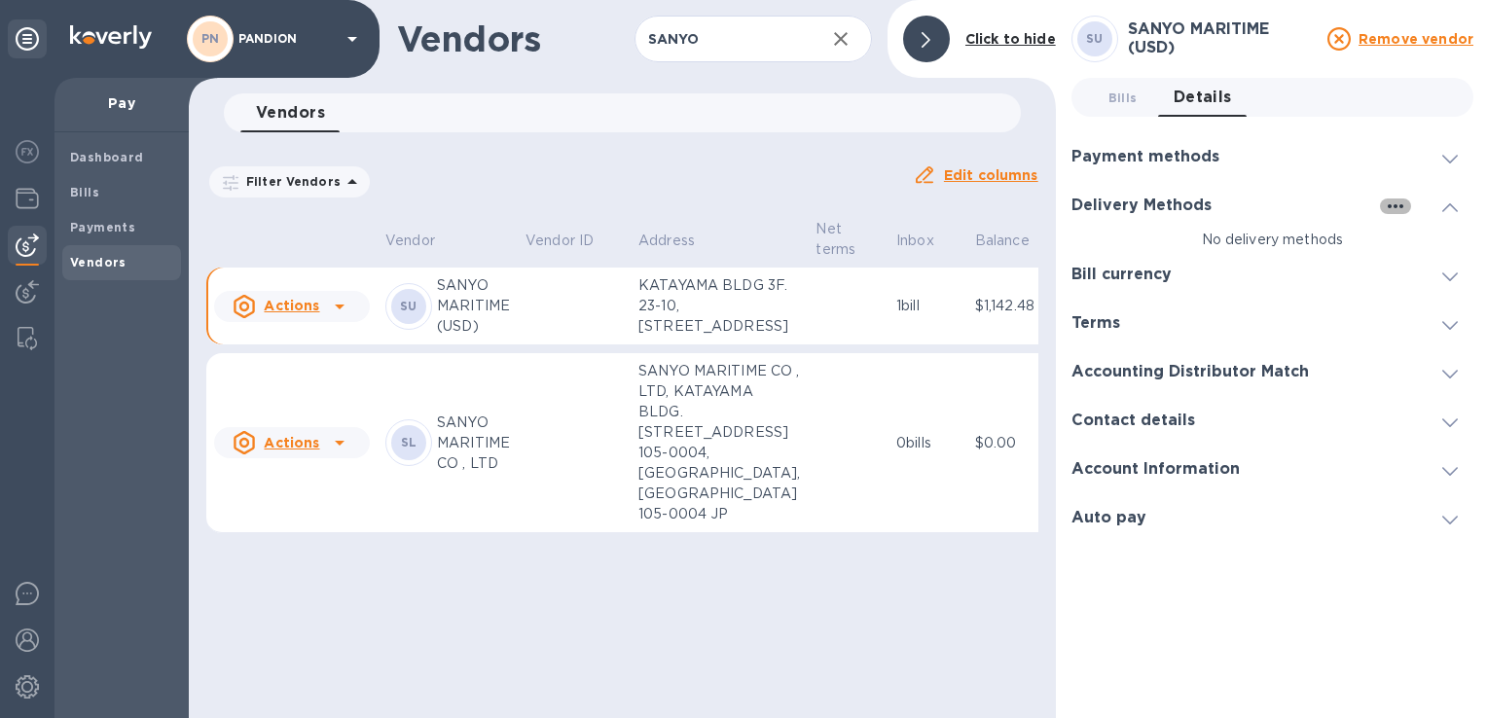
click at [1389, 199] on icon "button" at bounding box center [1395, 206] width 23 height 23
click at [1186, 242] on div at bounding box center [743, 359] width 1487 height 718
click at [611, 533] on td at bounding box center [574, 443] width 113 height 180
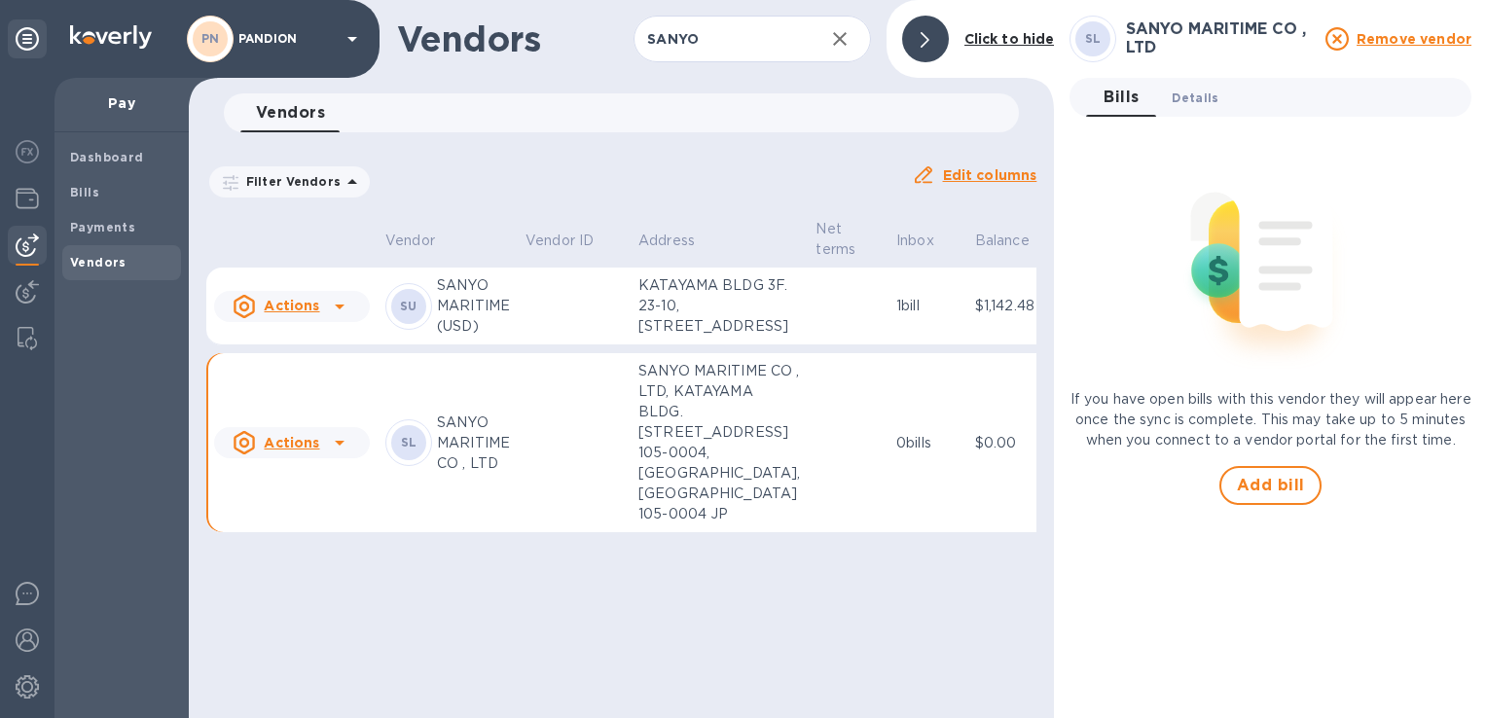
click at [1191, 99] on span "Details 0" at bounding box center [1195, 98] width 47 height 20
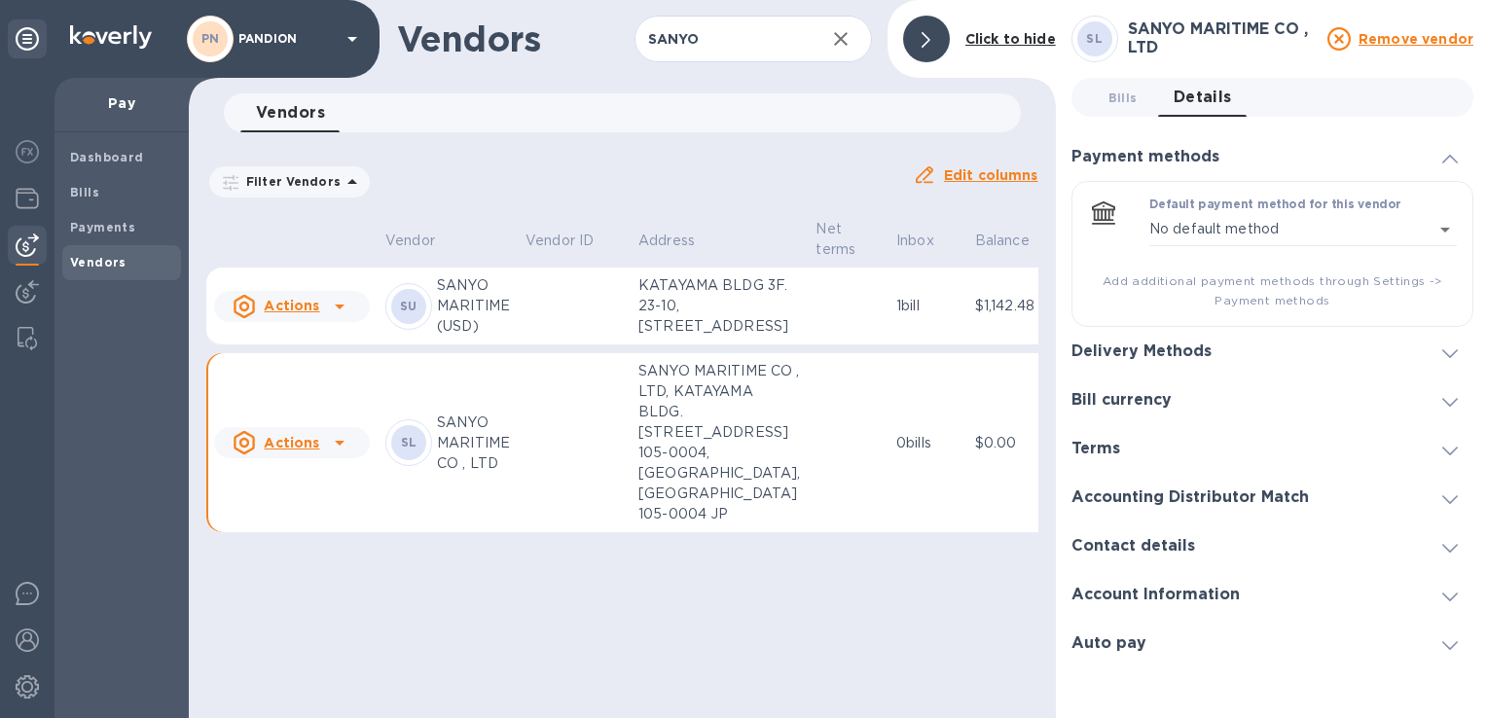
click at [1448, 346] on span at bounding box center [1450, 352] width 16 height 18
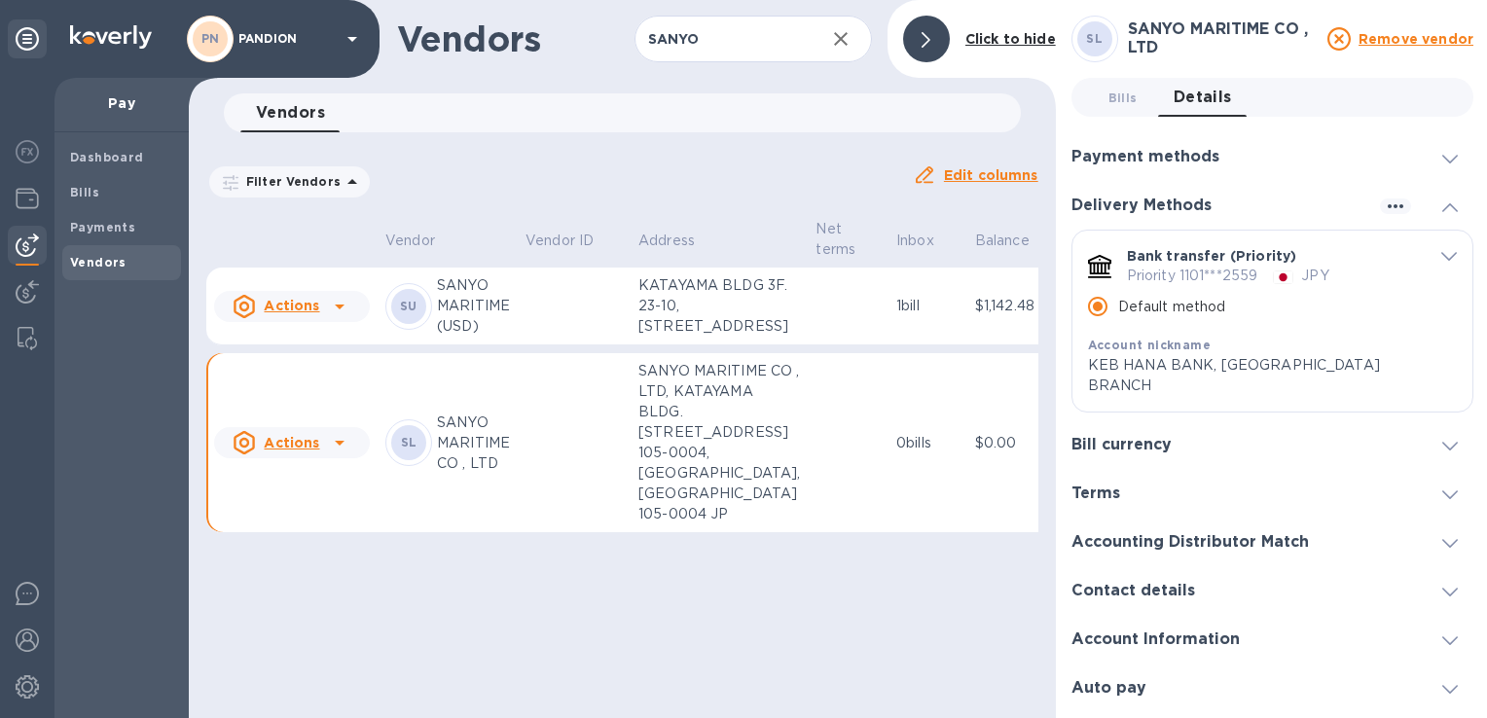
click at [529, 329] on td at bounding box center [574, 307] width 113 height 78
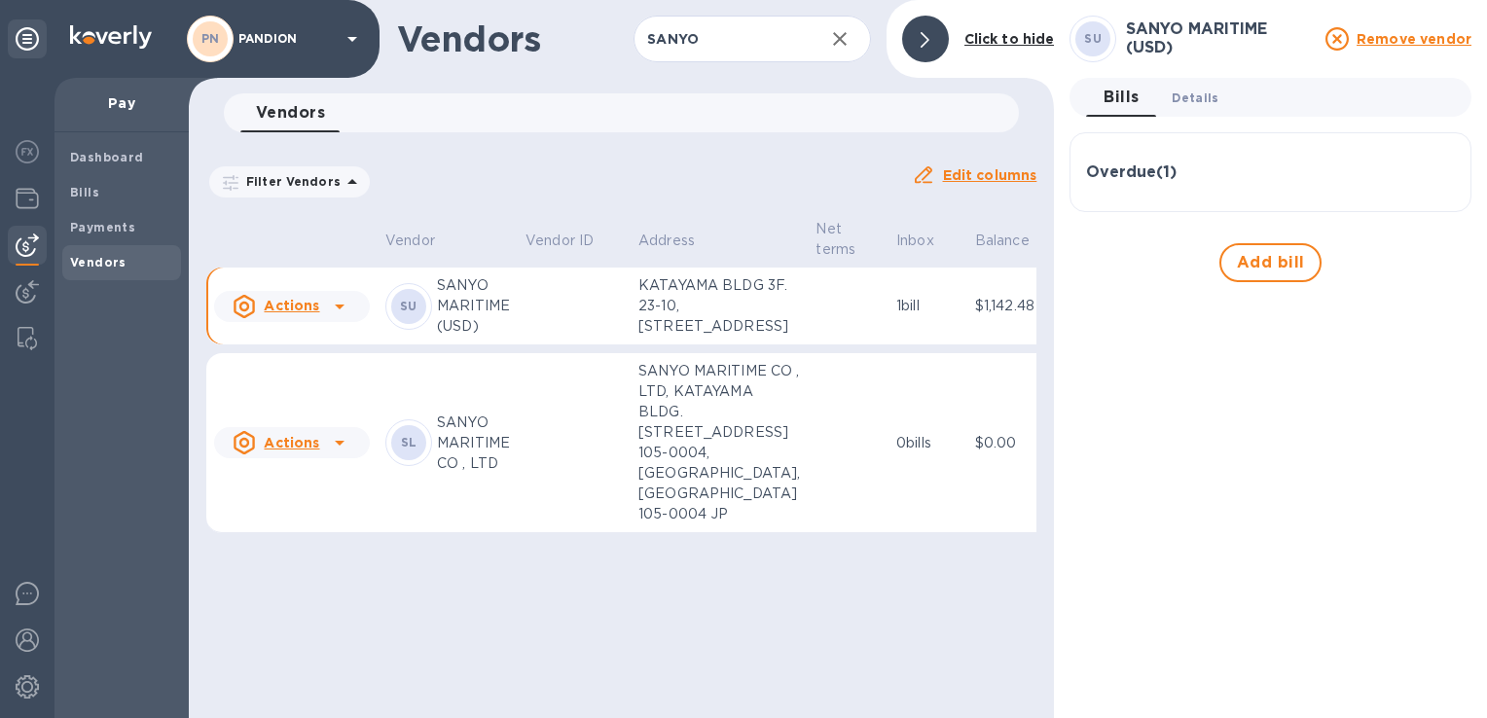
click at [1187, 103] on span "Details 0" at bounding box center [1195, 98] width 47 height 20
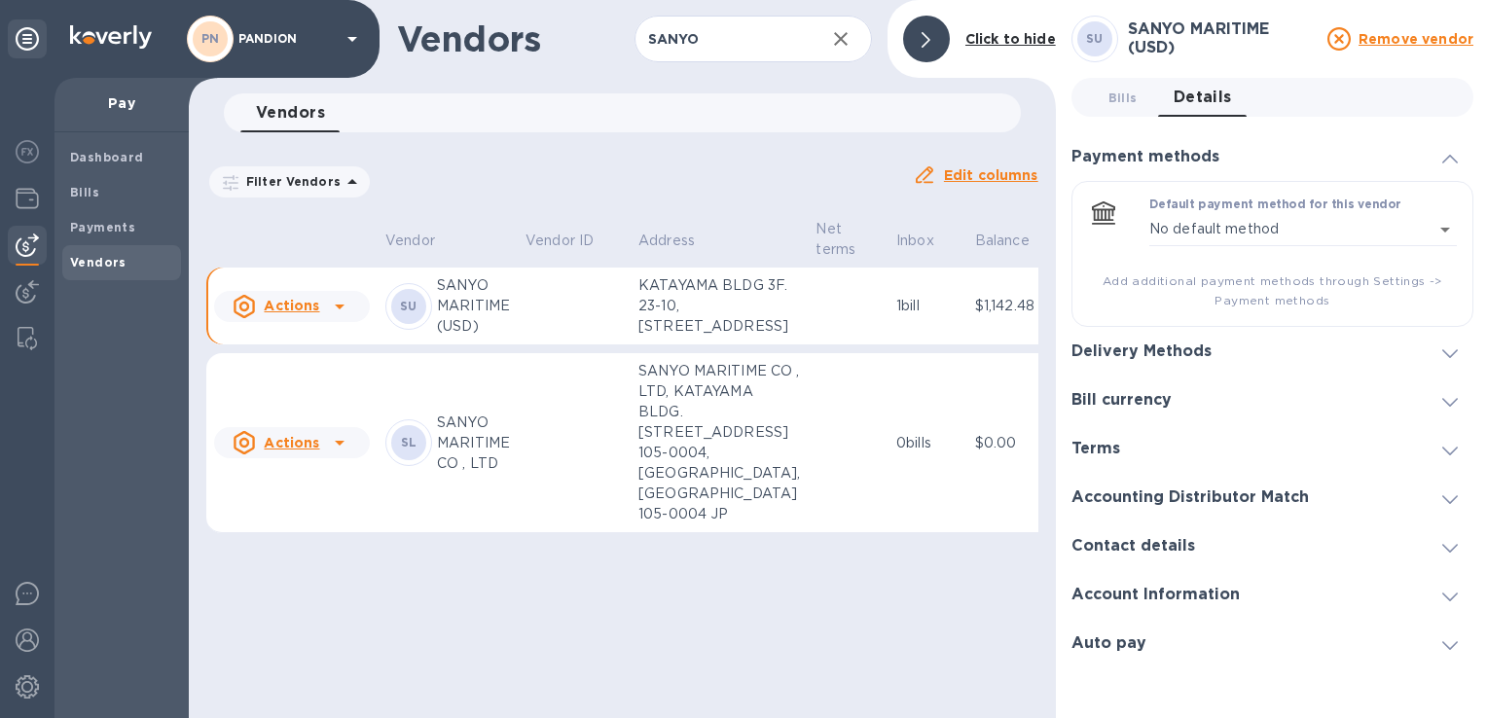
click at [1444, 349] on icon at bounding box center [1450, 353] width 16 height 9
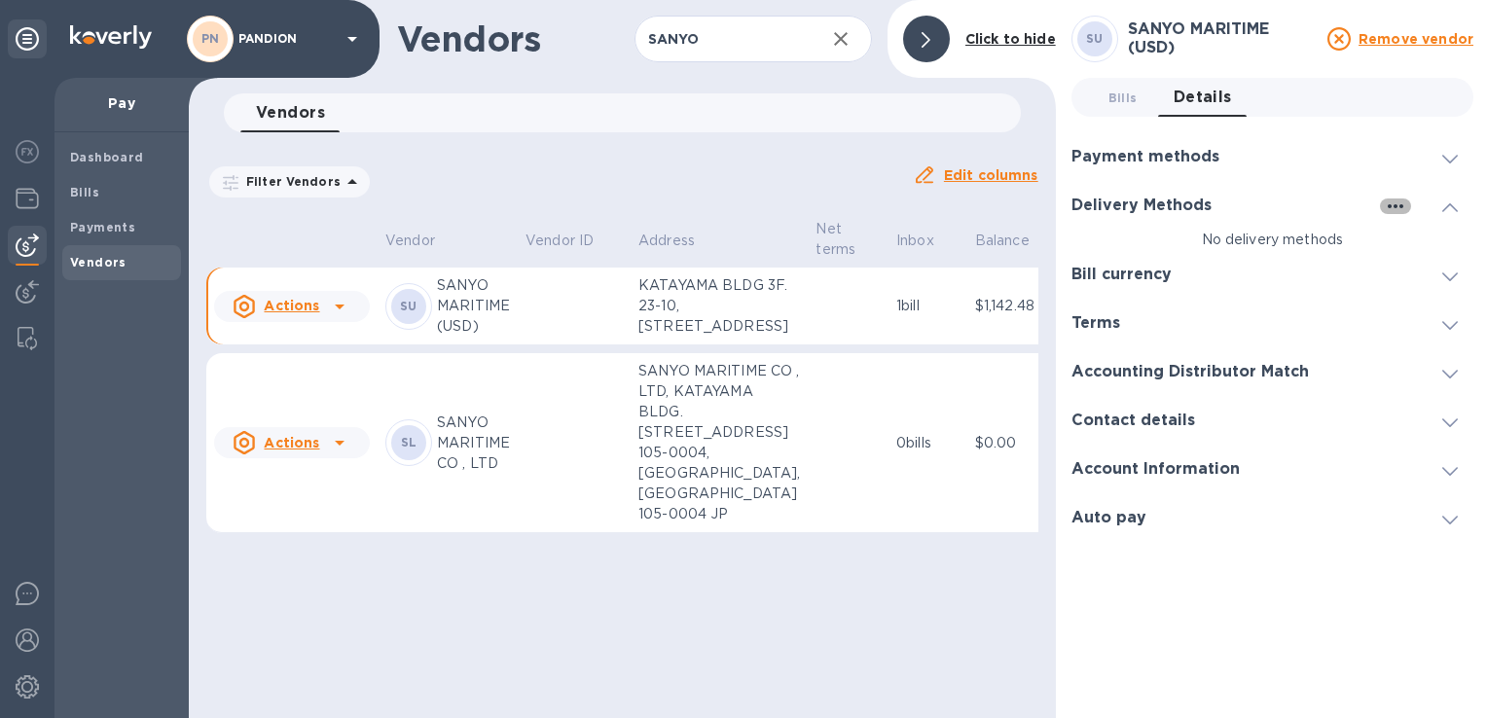
click at [1389, 206] on icon "button" at bounding box center [1396, 206] width 16 height 4
click at [1398, 248] on p "Add new" at bounding box center [1418, 245] width 64 height 19
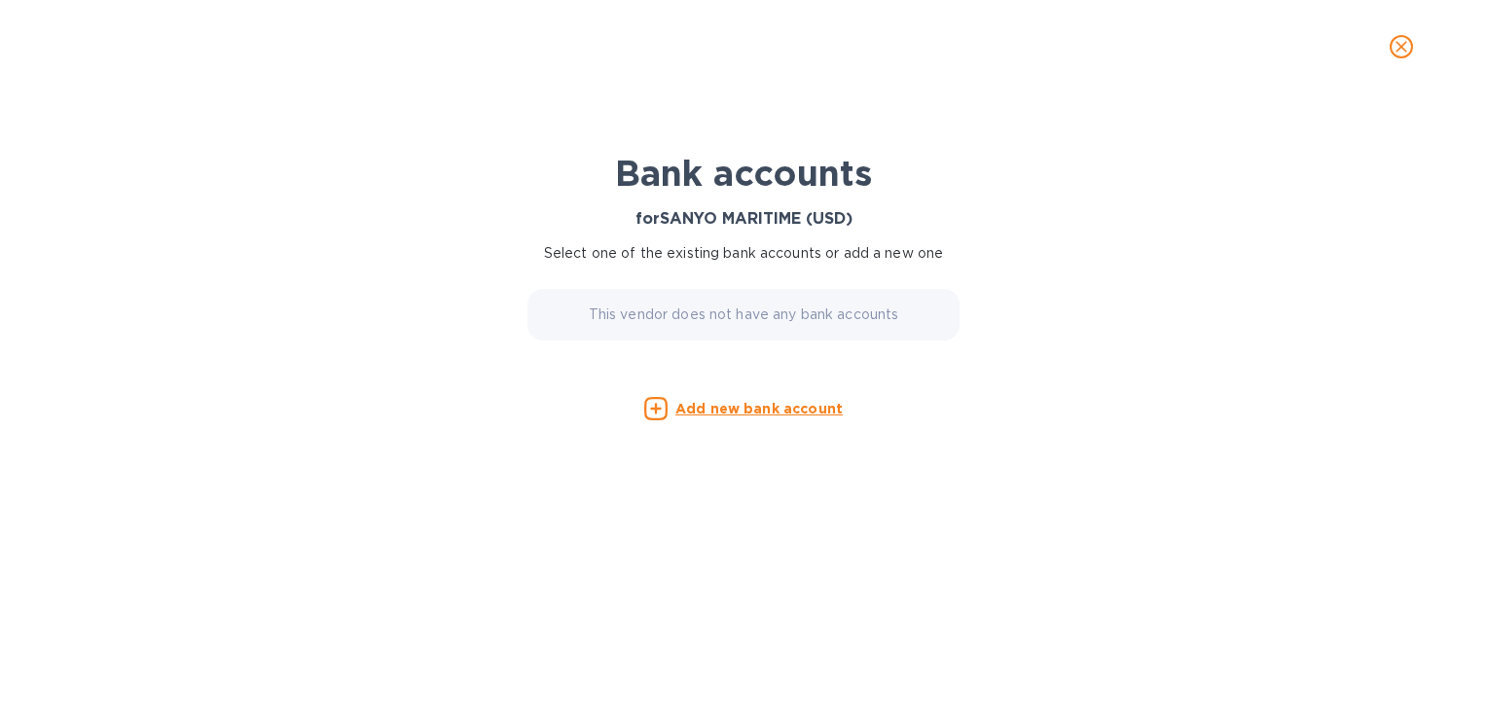
click at [763, 413] on u "Add new bank account" at bounding box center [758, 409] width 167 height 16
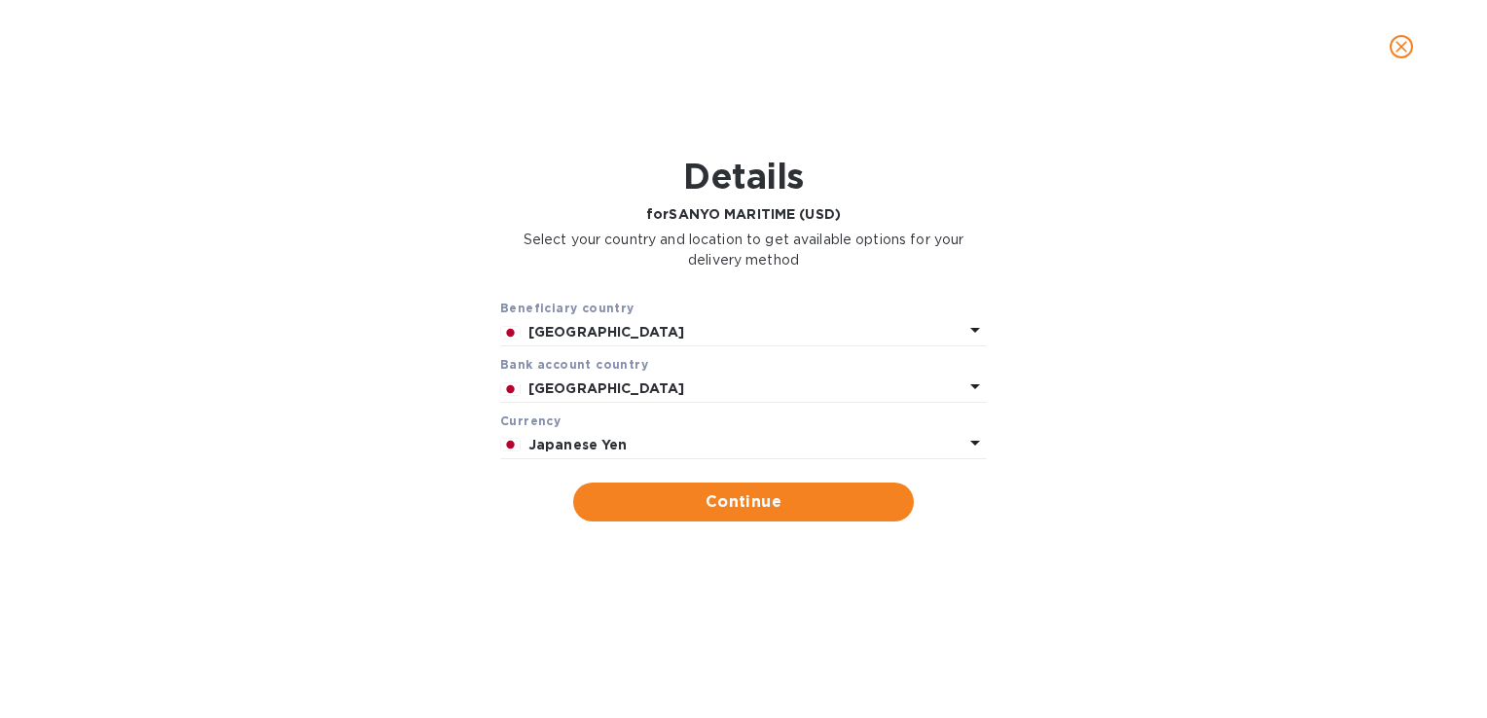
click at [740, 337] on p "Japan" at bounding box center [745, 332] width 435 height 20
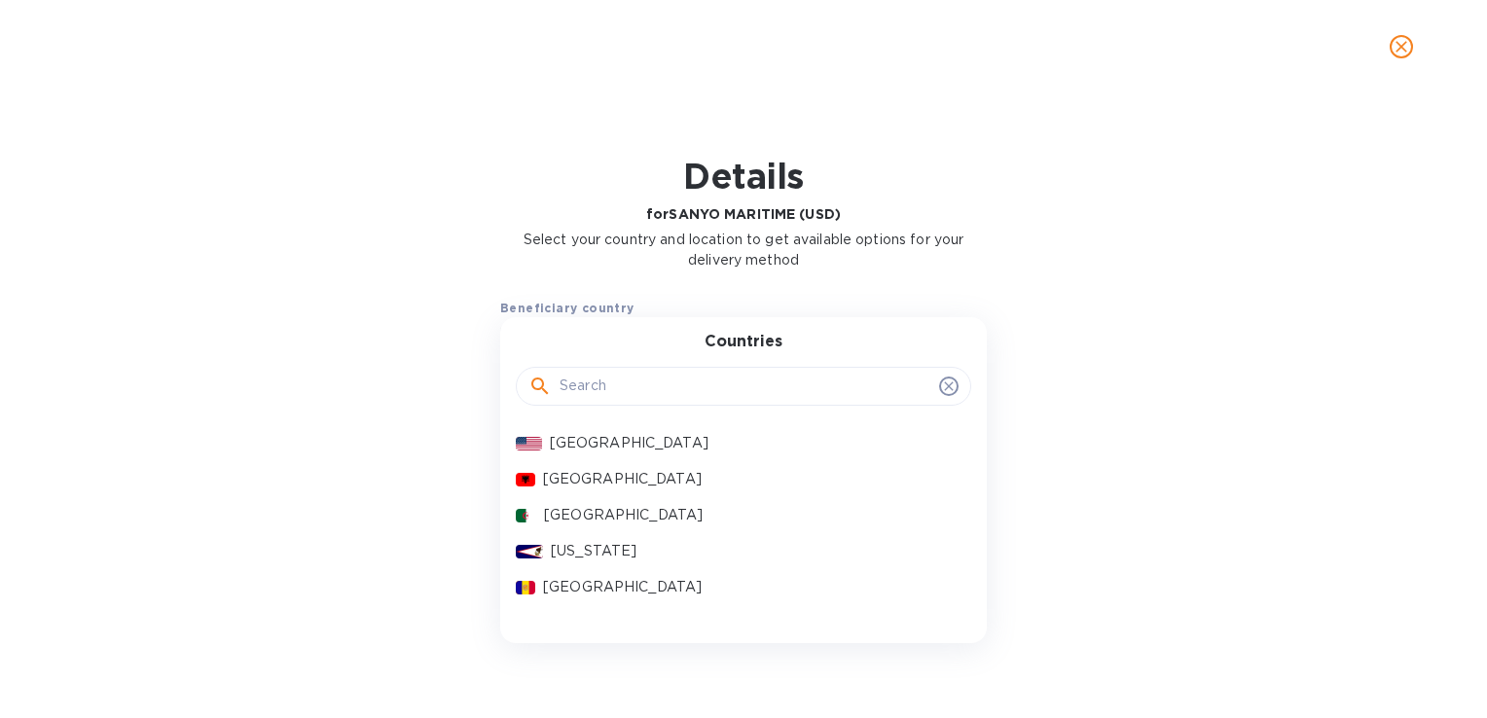
click at [1192, 324] on div "Beneficiary country Japan Countries United States Albania Algeria American Samo…" at bounding box center [743, 409] width 1436 height 247
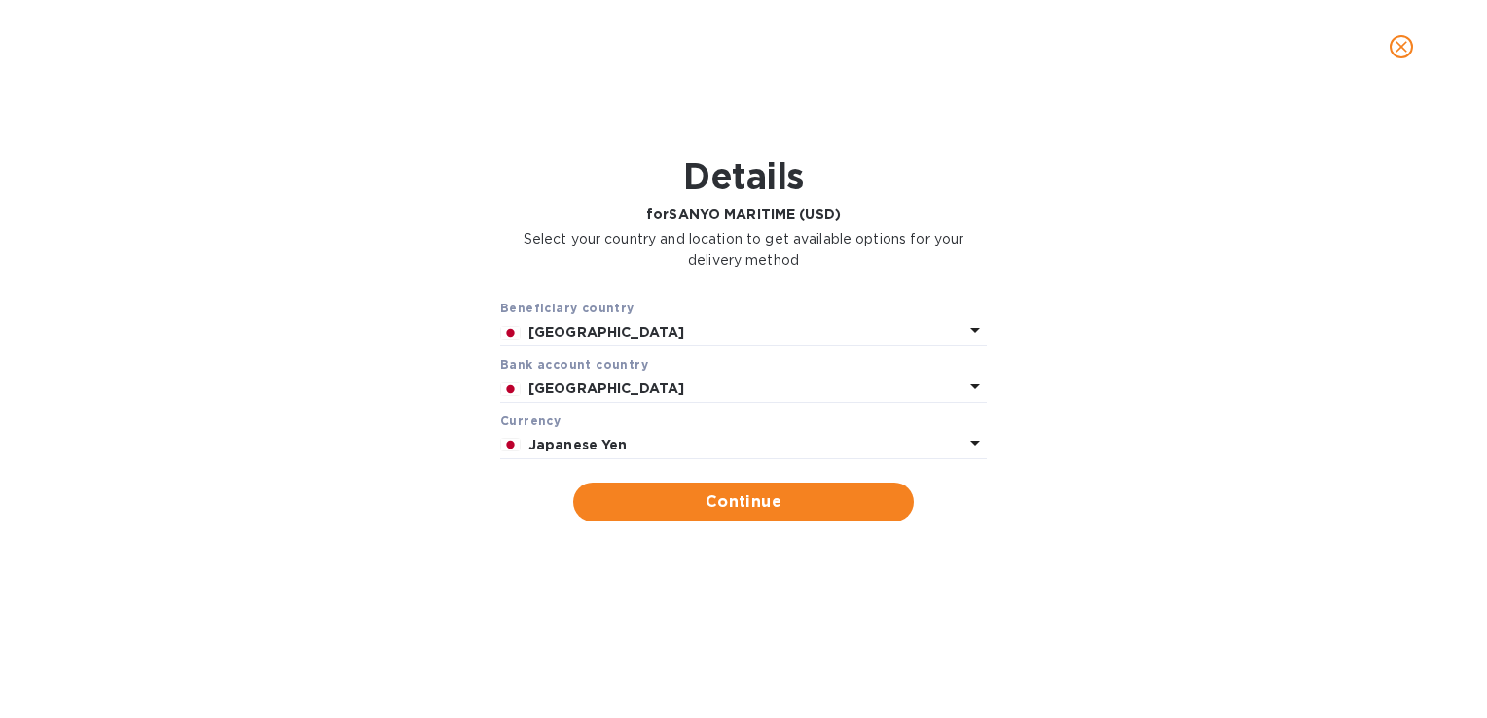
click at [641, 437] on p "Japanese Yen" at bounding box center [745, 445] width 435 height 20
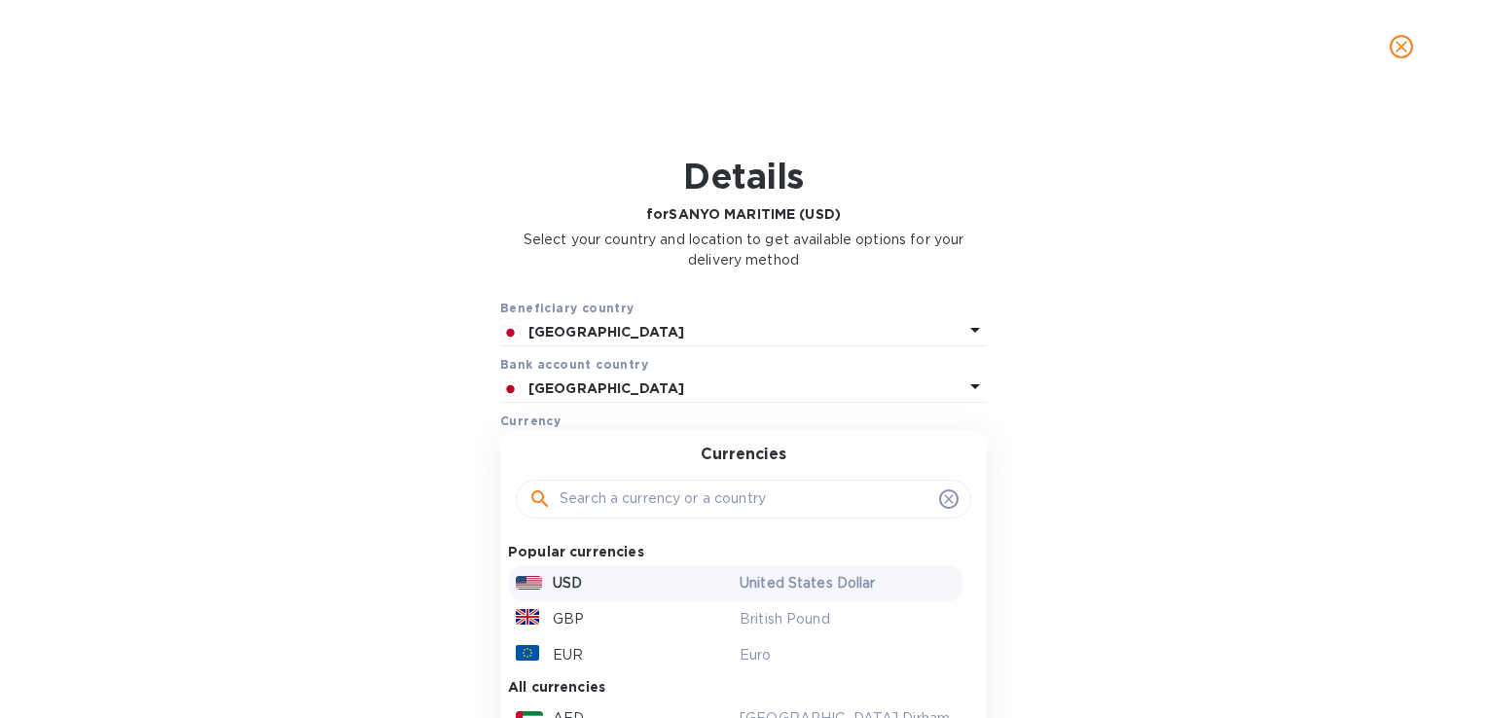
click at [581, 583] on div "USD" at bounding box center [624, 583] width 224 height 28
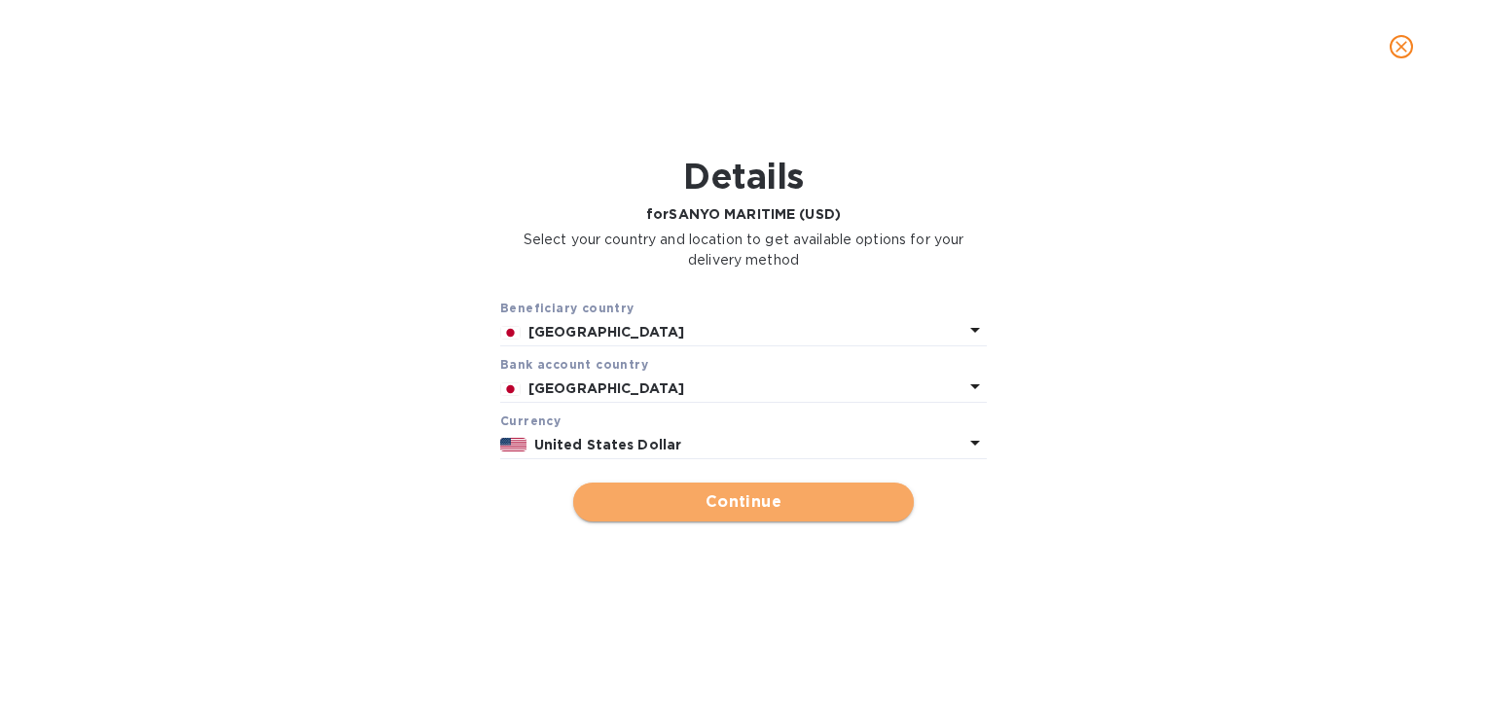
click at [845, 517] on button "Continue" at bounding box center [743, 502] width 341 height 39
type input "SANYO MARITIME (USD)"
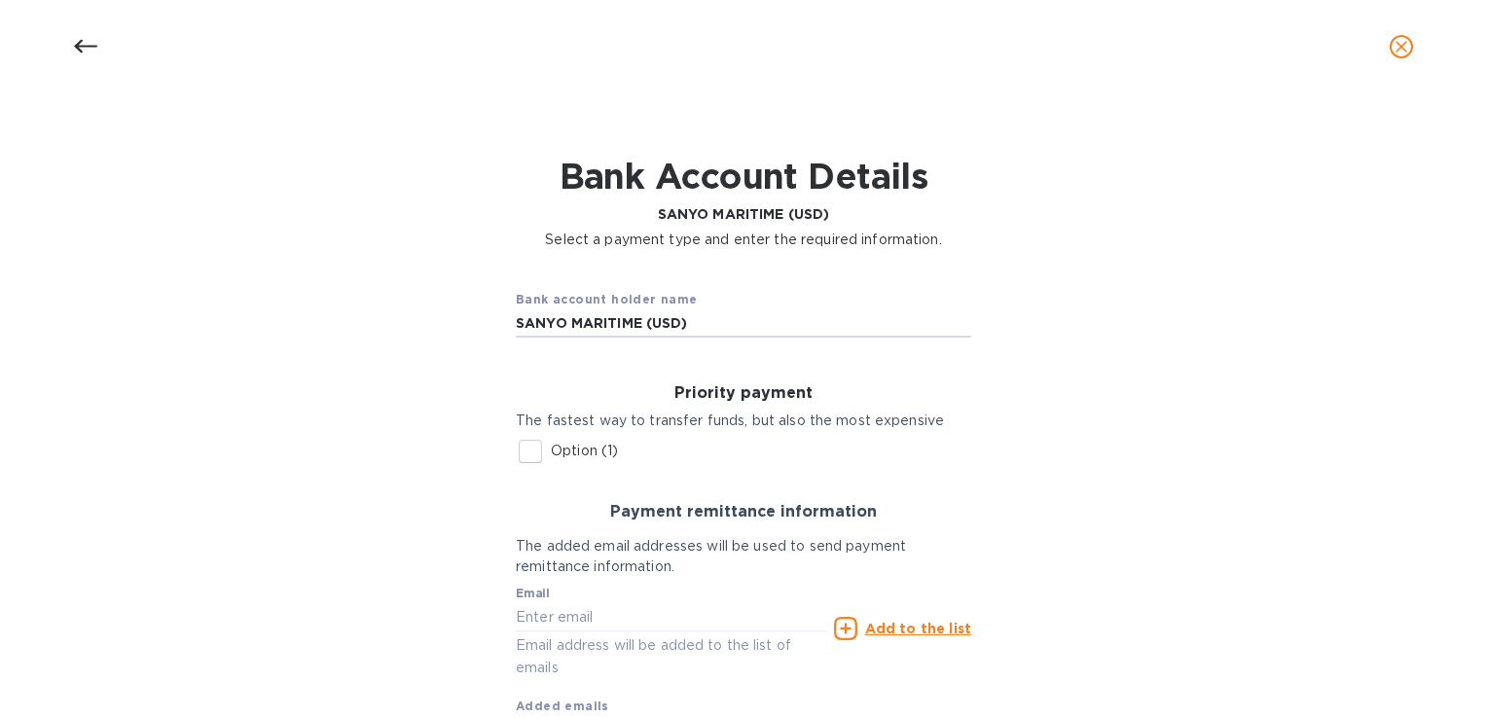
drag, startPoint x: 721, startPoint y: 331, endPoint x: 393, endPoint y: 316, distance: 328.3
click at [393, 316] on div "Bank account holder name SANYO MARITIME (USD) Priority payment The fastest way …" at bounding box center [743, 530] width 1436 height 536
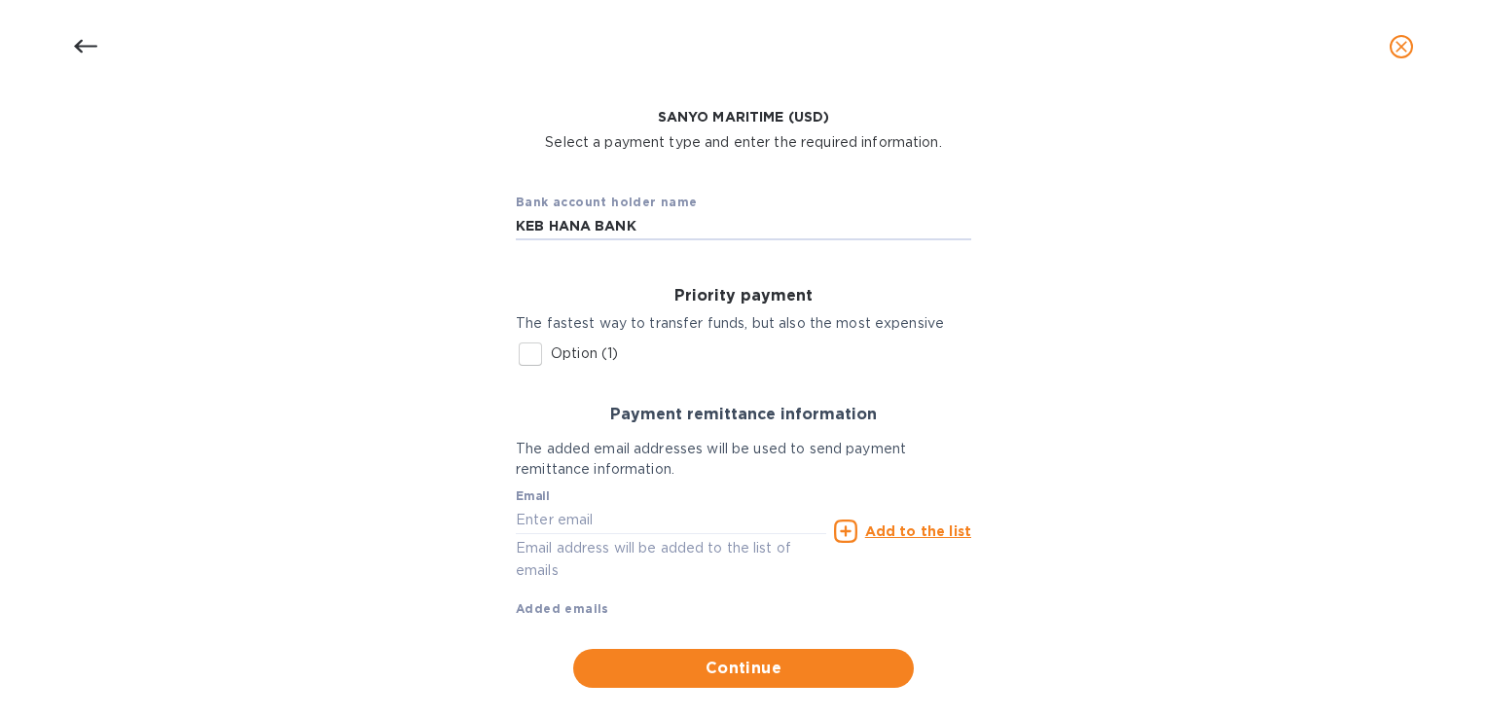
type input "KEB HANA BANK"
click at [533, 351] on input "Option (1)" at bounding box center [530, 354] width 41 height 41
checkbox input "true"
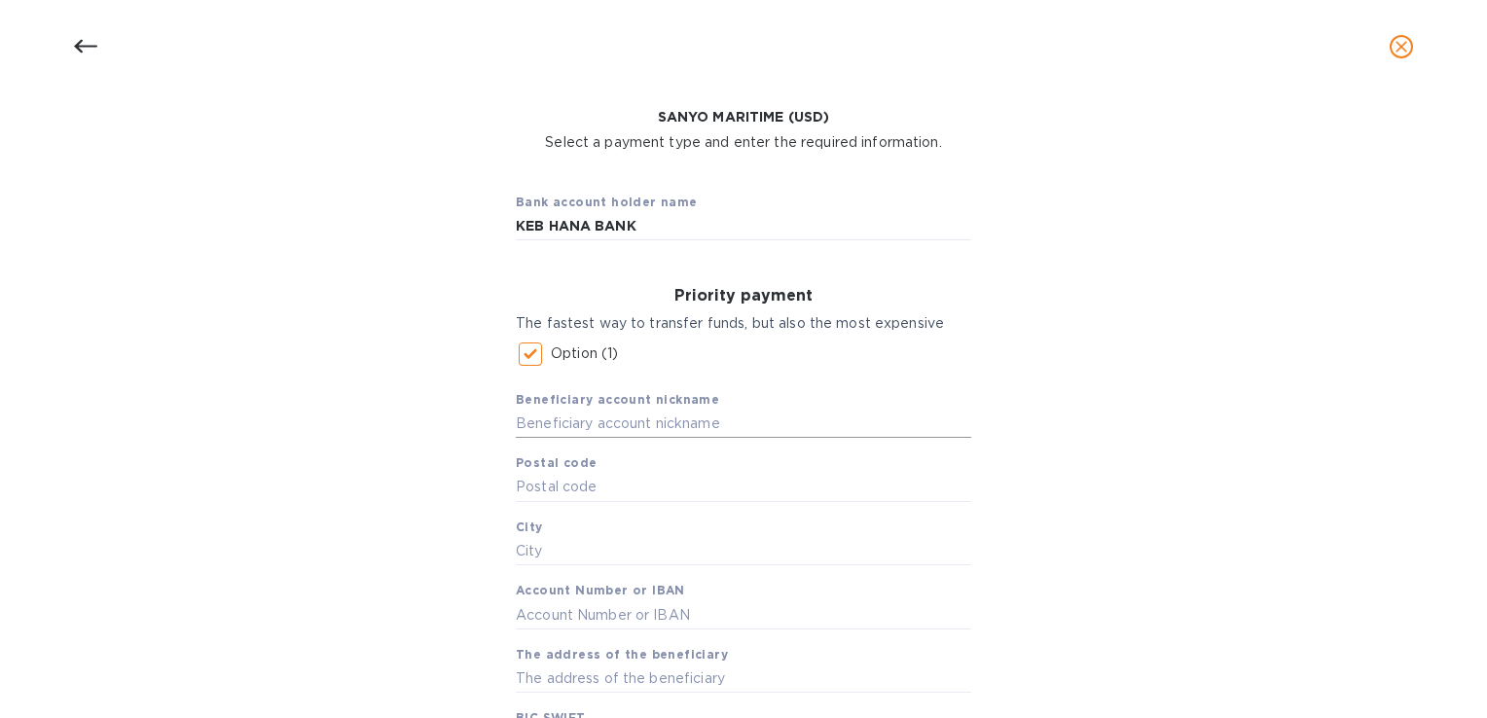
click at [656, 428] on input "text" at bounding box center [743, 424] width 455 height 29
type input "SANYO MARITIME CO"
click at [669, 496] on input "text" at bounding box center [743, 487] width 455 height 29
type input "23-10"
type input "TOKYO"
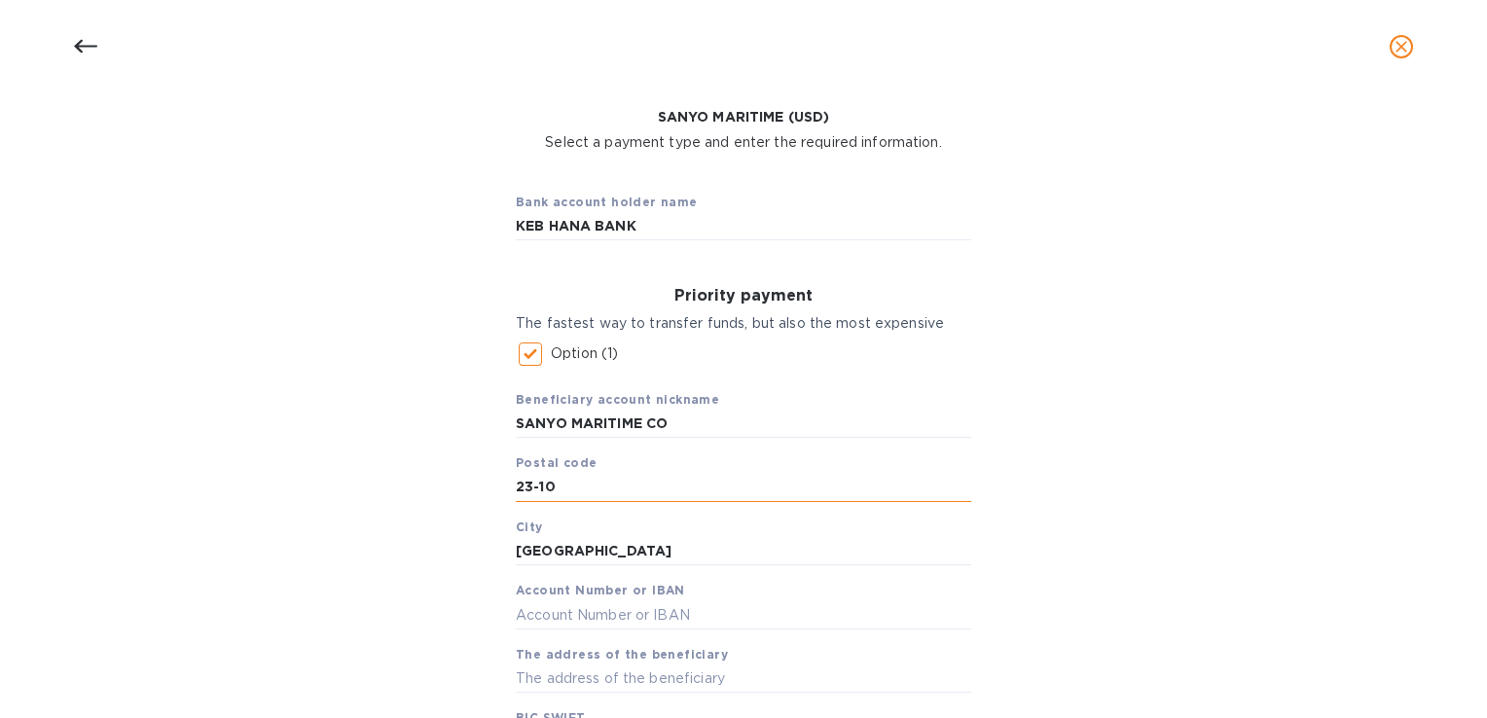
type input "1102006039"
type input "KATAYAMA BLDG 3F"
type input "KOEXJPJT"
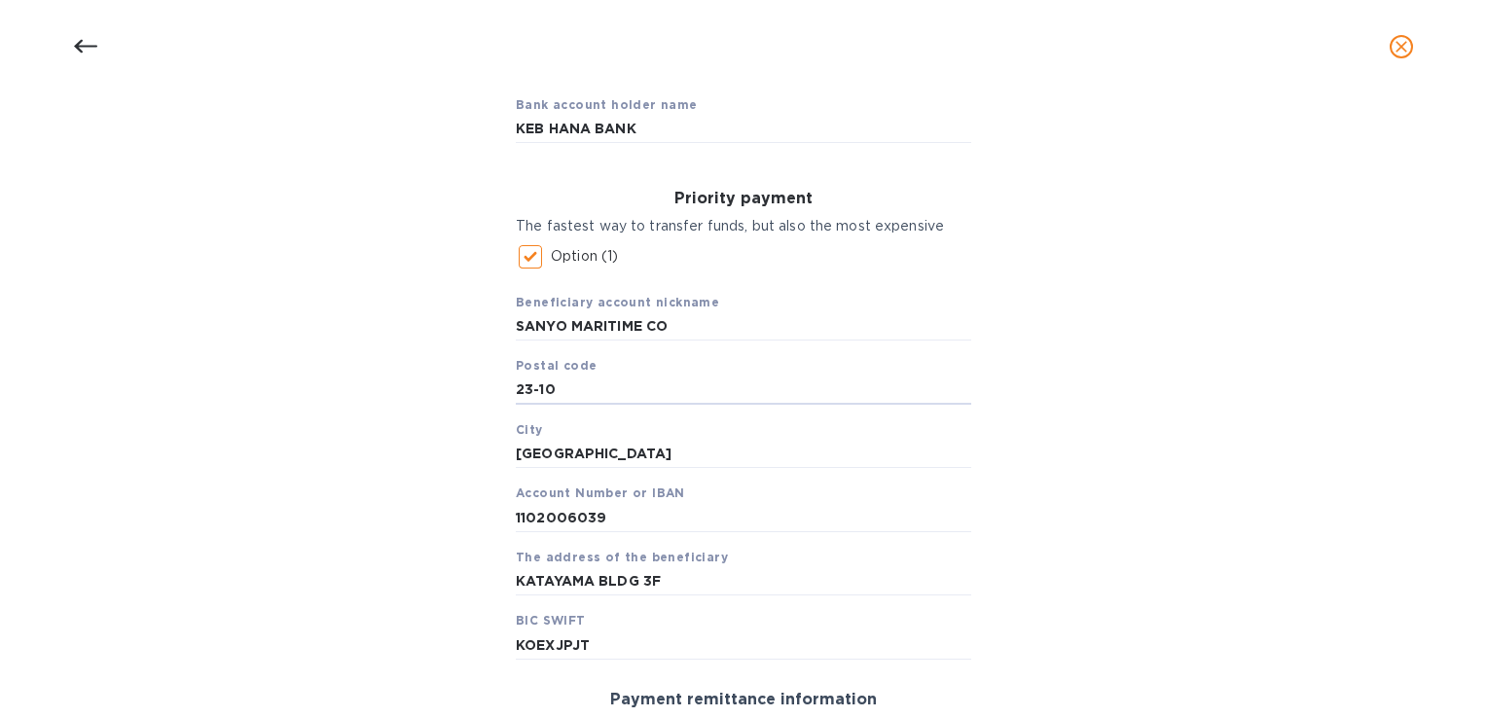
scroll to position [511, 0]
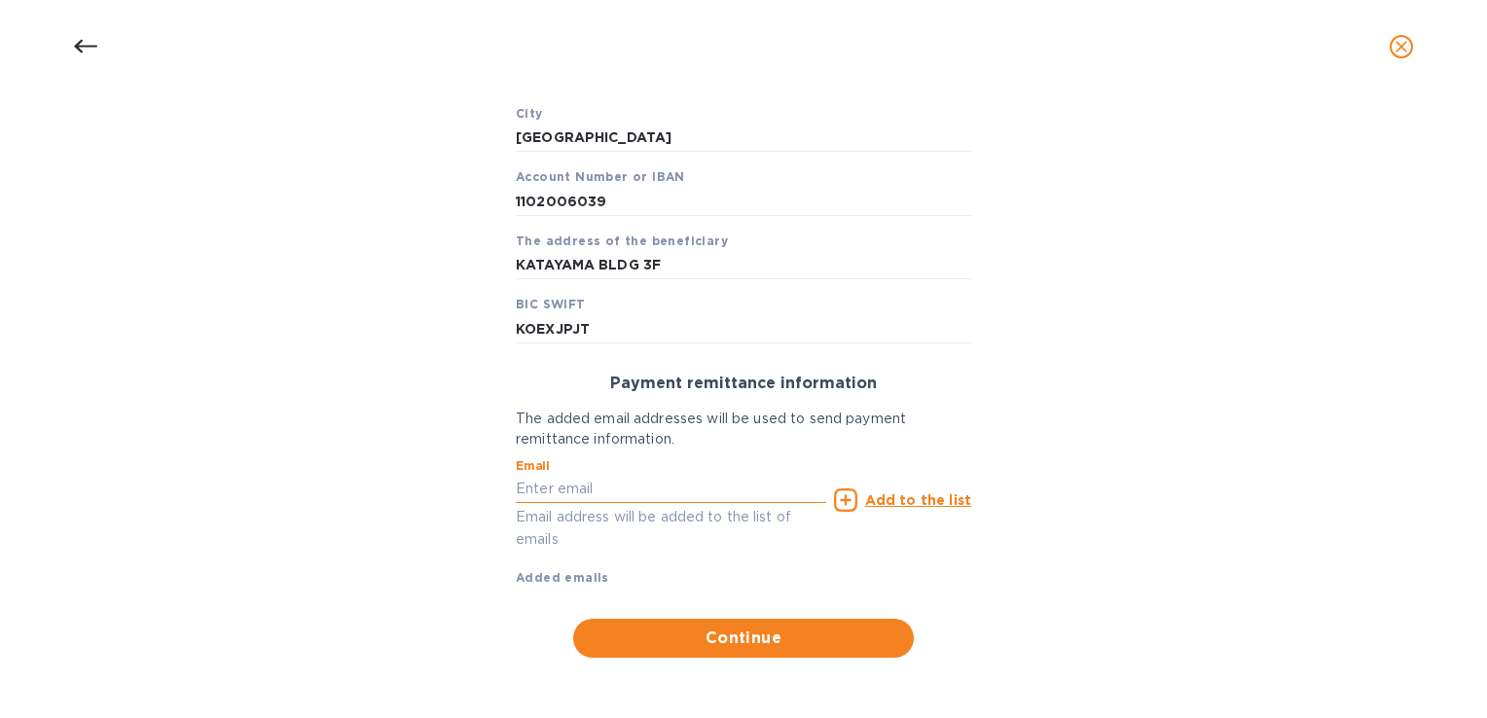
click at [758, 482] on input "text" at bounding box center [671, 489] width 310 height 29
type input "H"
paste input "jhpark@sanyomaritime.com"
type input "jhpark@sanyomaritime.com"
click at [713, 644] on span "Continue" at bounding box center [743, 638] width 309 height 23
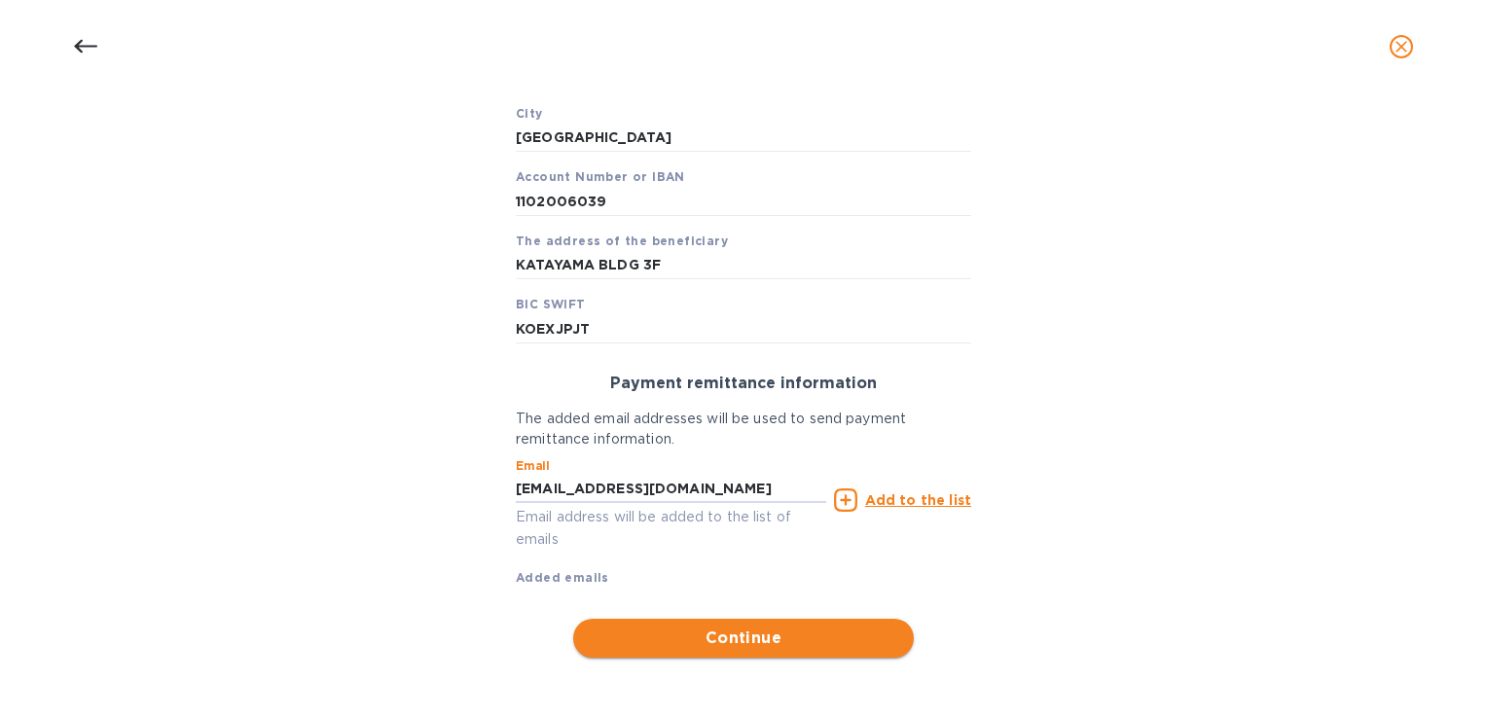
scroll to position [489, 0]
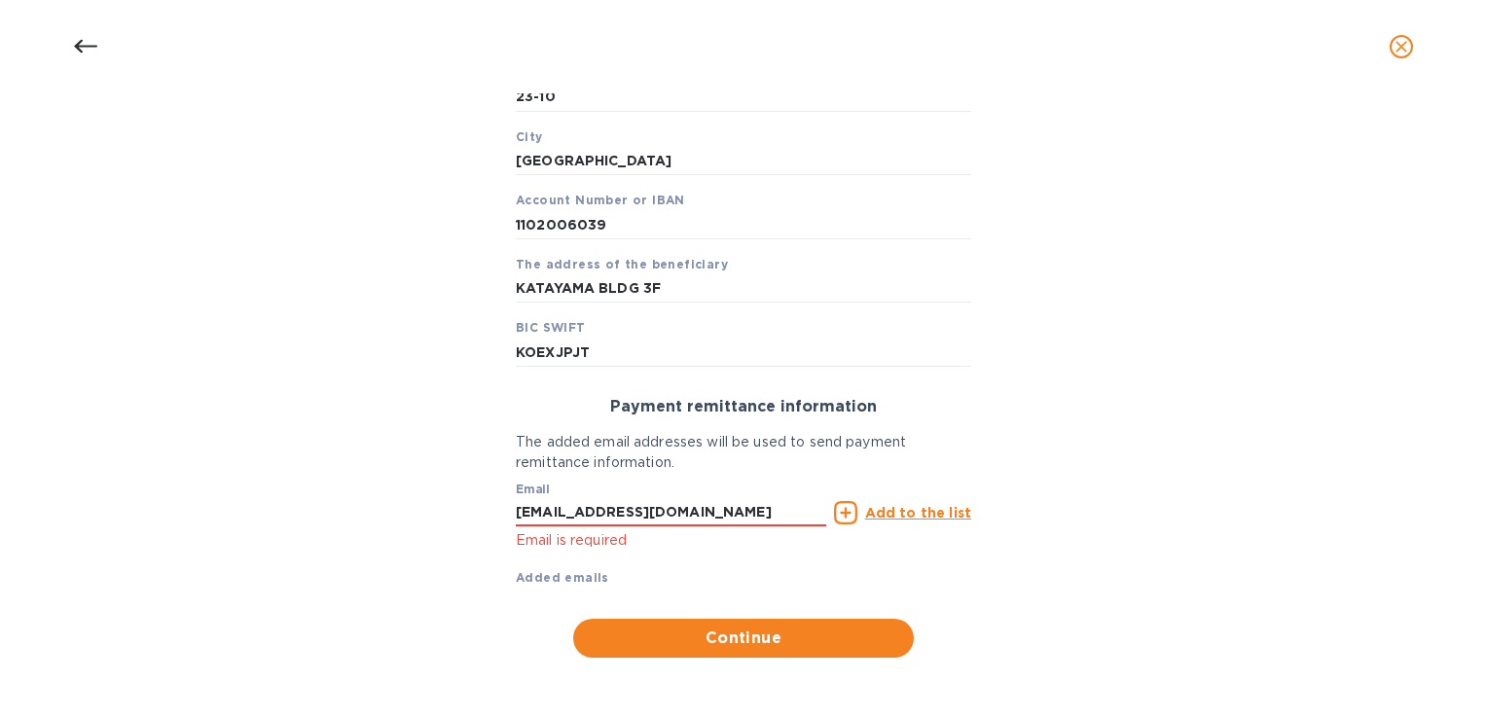
click at [938, 497] on div "Add to the list" at bounding box center [902, 512] width 145 height 31
click at [935, 505] on u "Add to the list" at bounding box center [918, 513] width 106 height 16
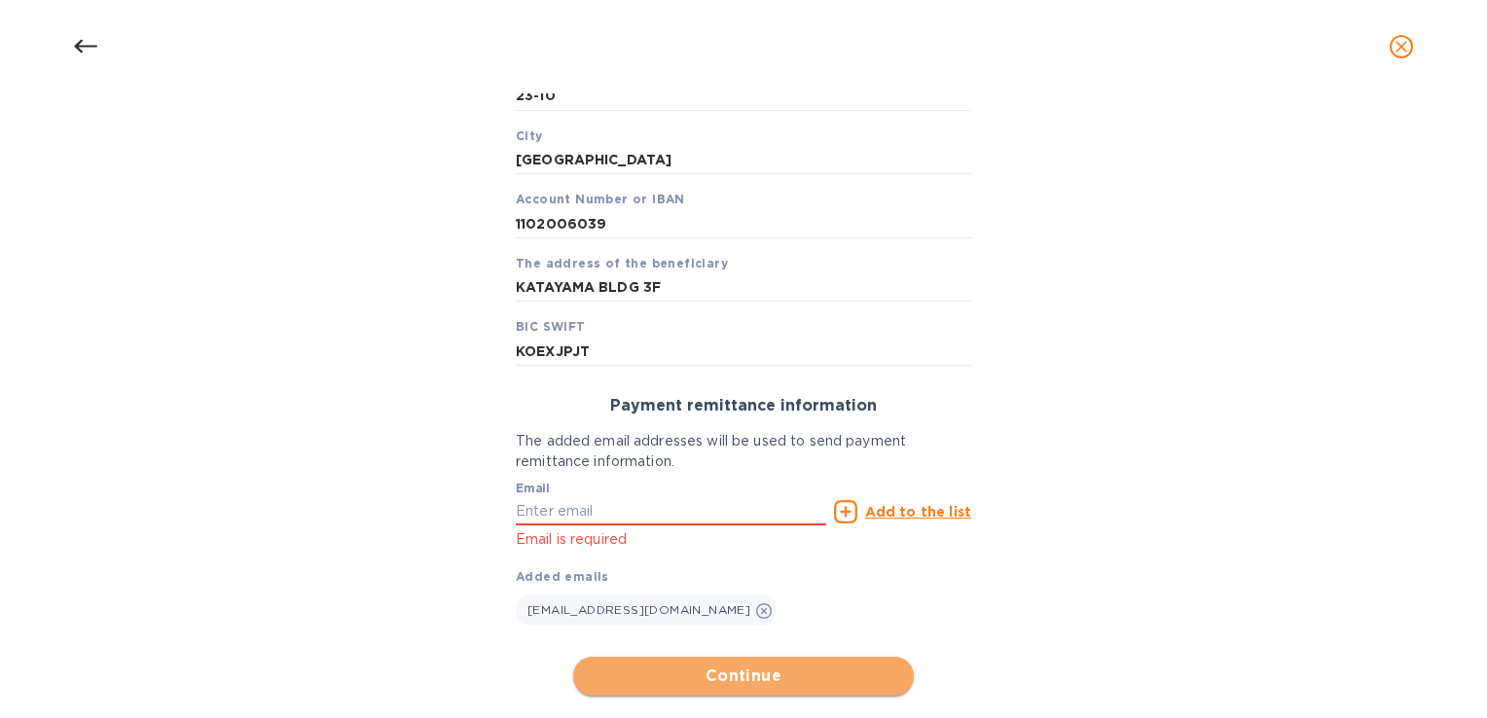
click at [754, 660] on button "Continue" at bounding box center [743, 676] width 341 height 39
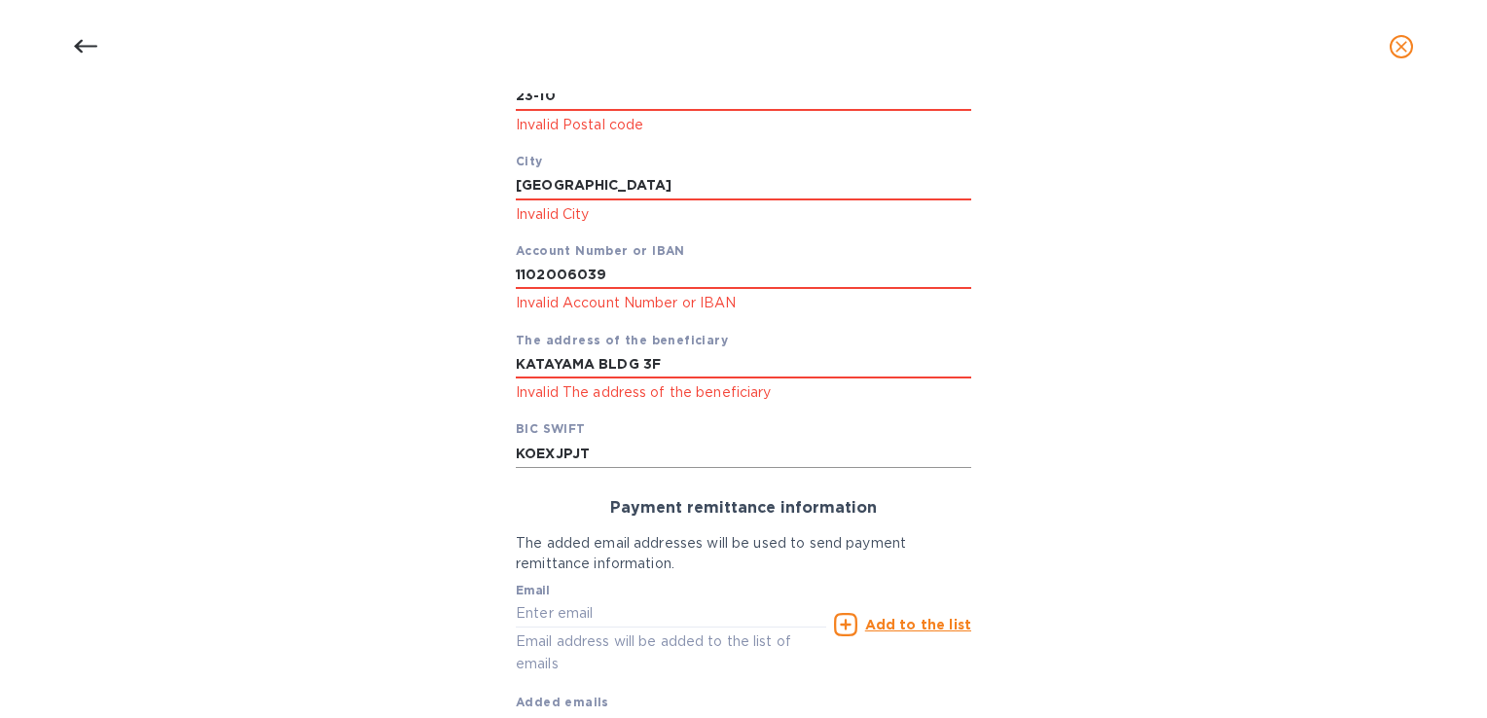
scroll to position [391, 0]
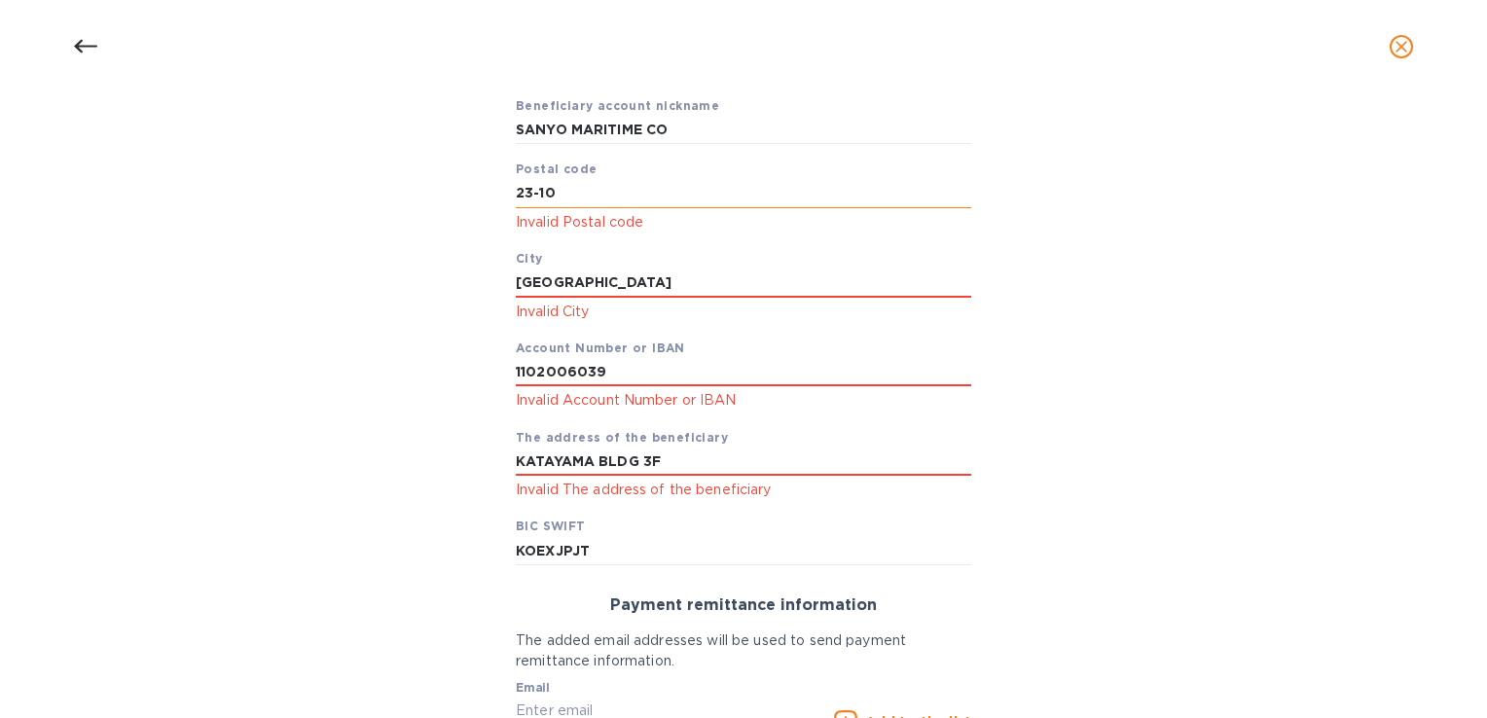
click at [688, 193] on input "23-10" at bounding box center [743, 193] width 455 height 29
click at [1125, 286] on div "Bank account holder name KEB HANA BANK Priority payment The fastest way to tran…" at bounding box center [743, 401] width 1436 height 1060
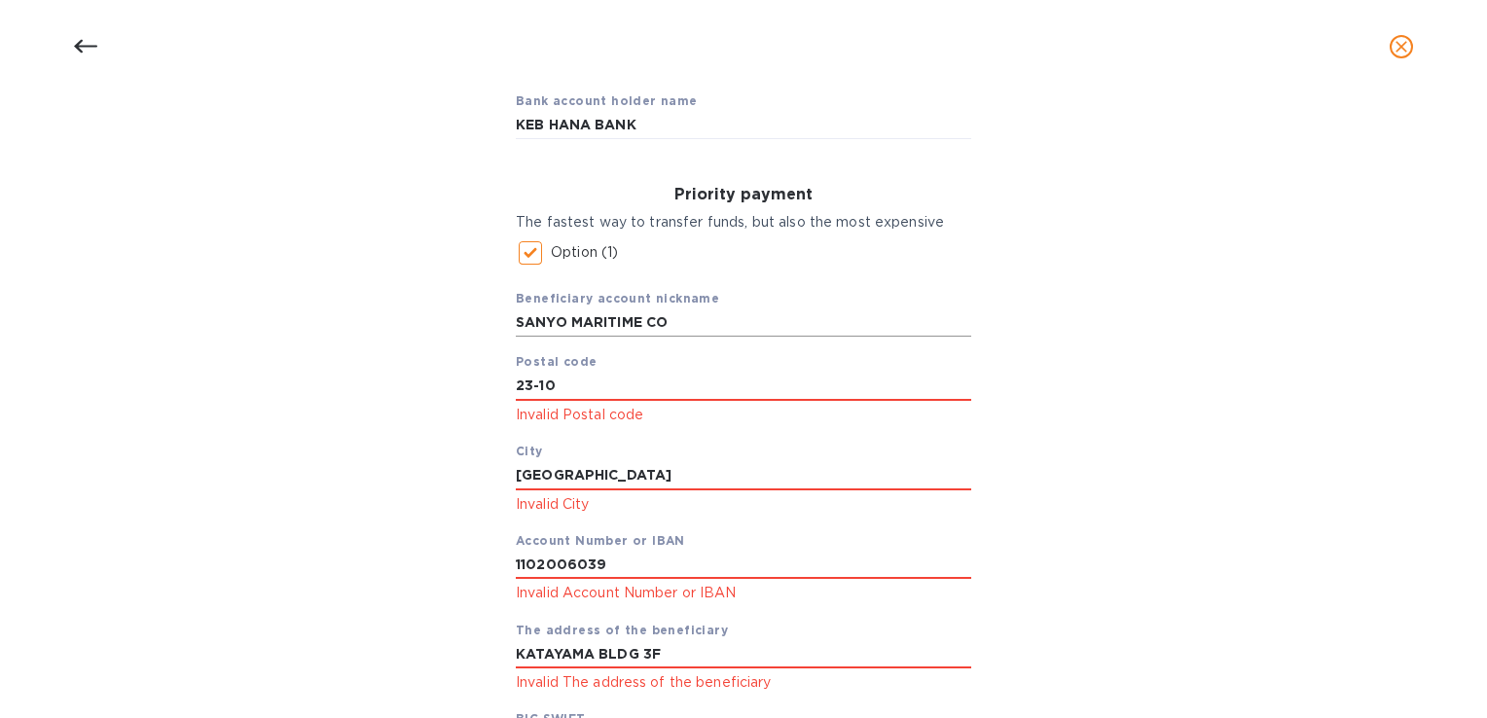
scroll to position [197, 0]
click at [625, 391] on input "23-10" at bounding box center [743, 388] width 455 height 29
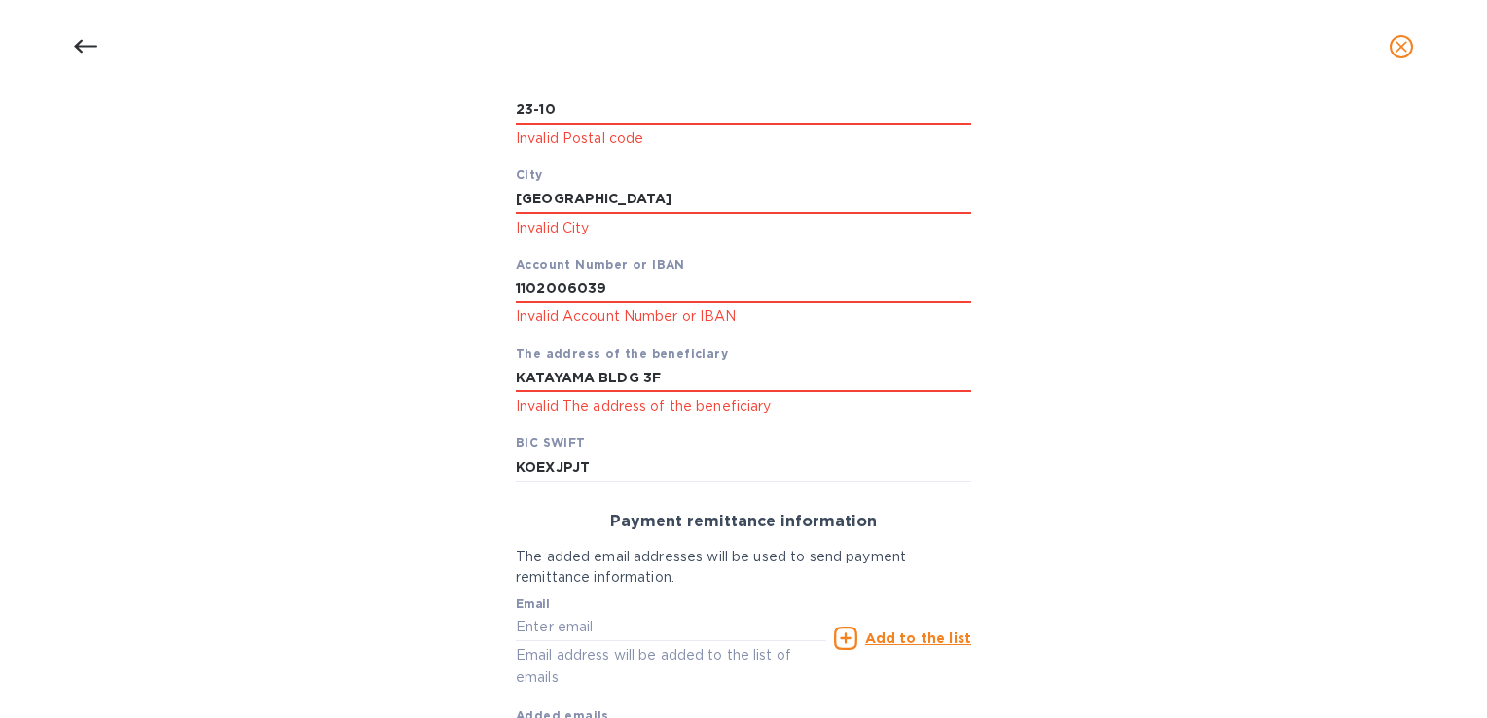
scroll to position [652, 0]
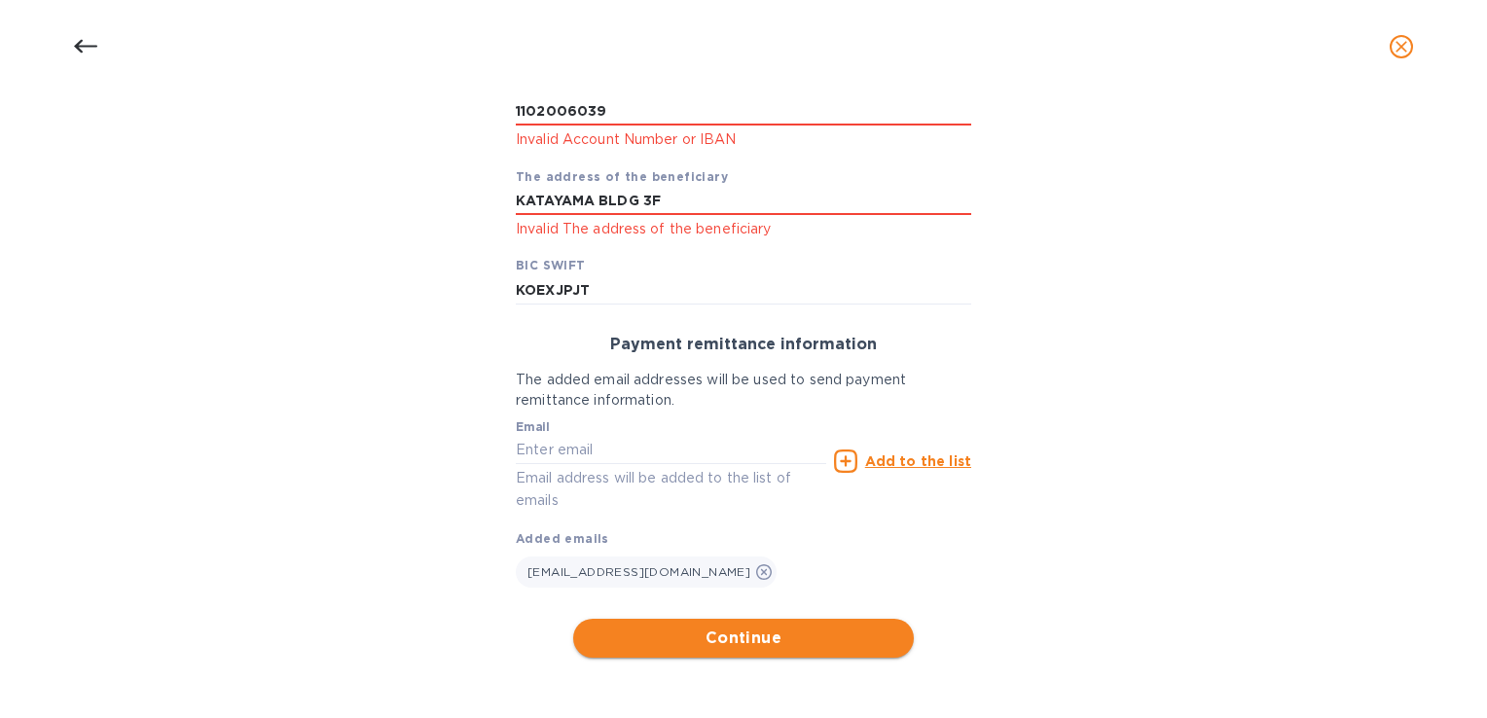
click at [837, 634] on span "Continue" at bounding box center [743, 638] width 309 height 23
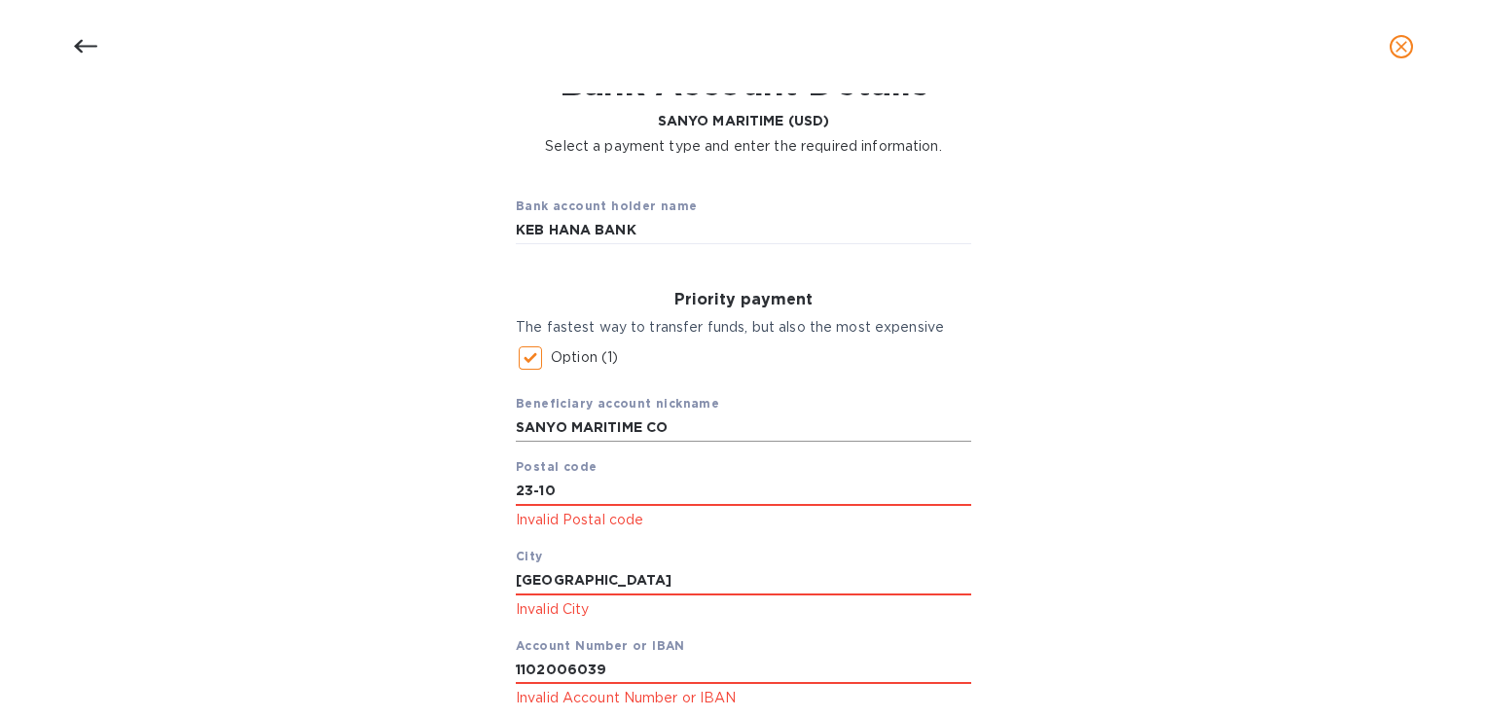
scroll to position [0, 0]
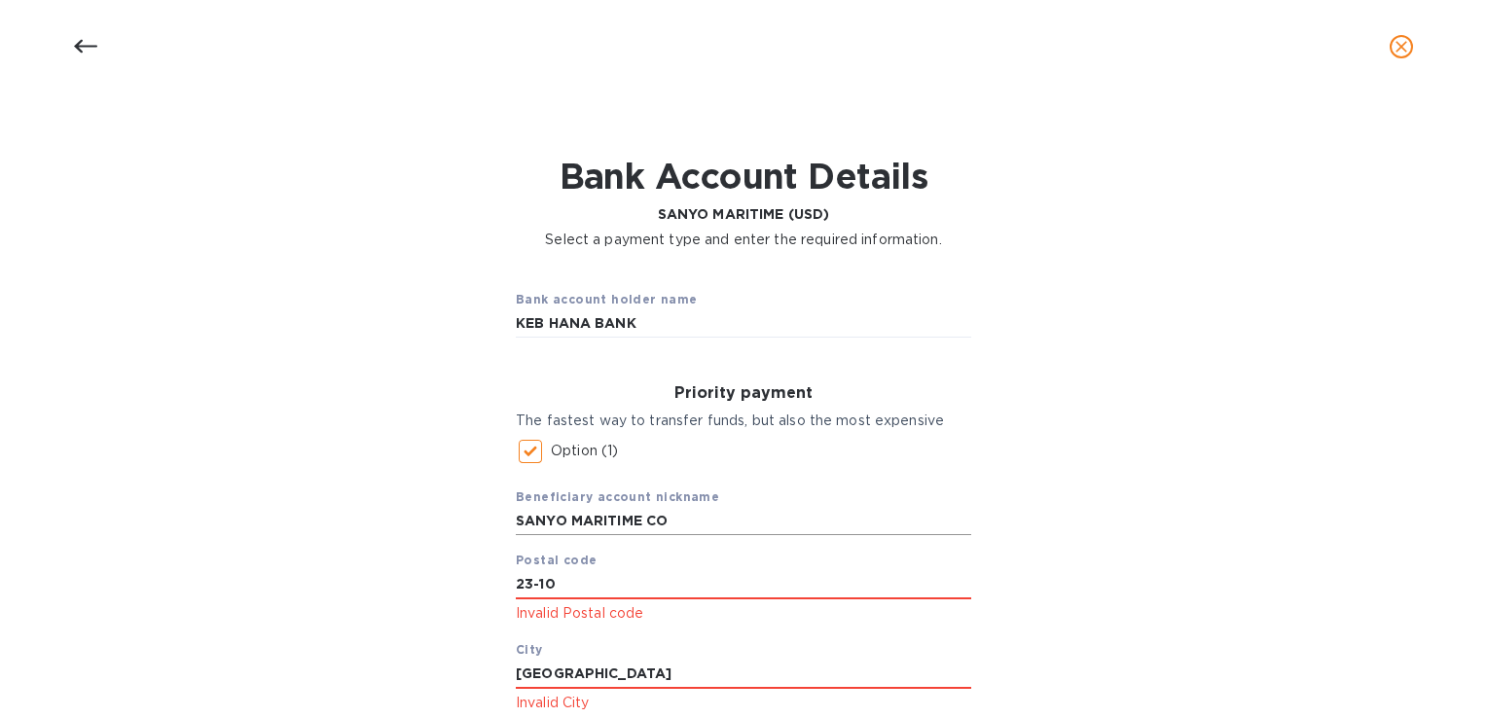
click at [698, 521] on input "SANYO MARITIME CO" at bounding box center [743, 521] width 455 height 29
click at [716, 580] on input "23-10" at bounding box center [743, 584] width 455 height 29
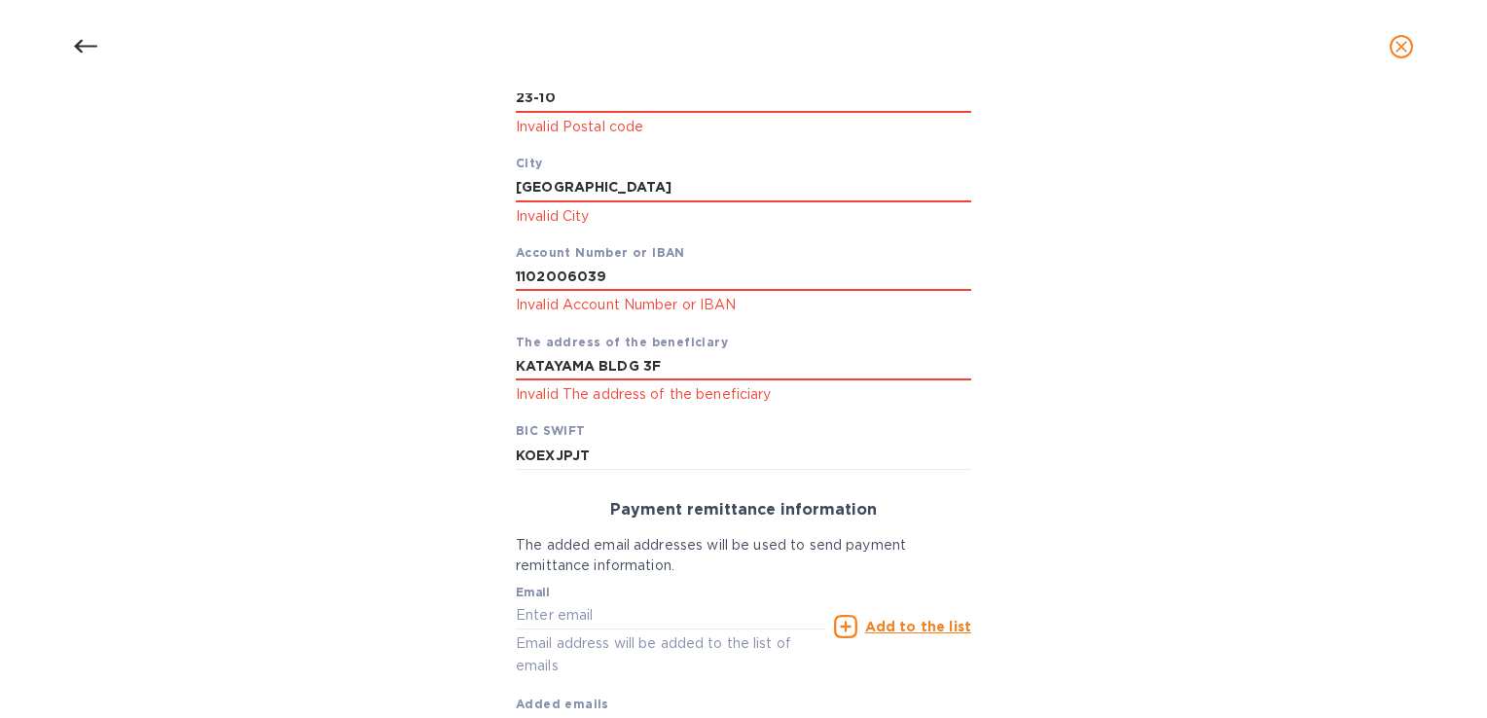
scroll to position [652, 0]
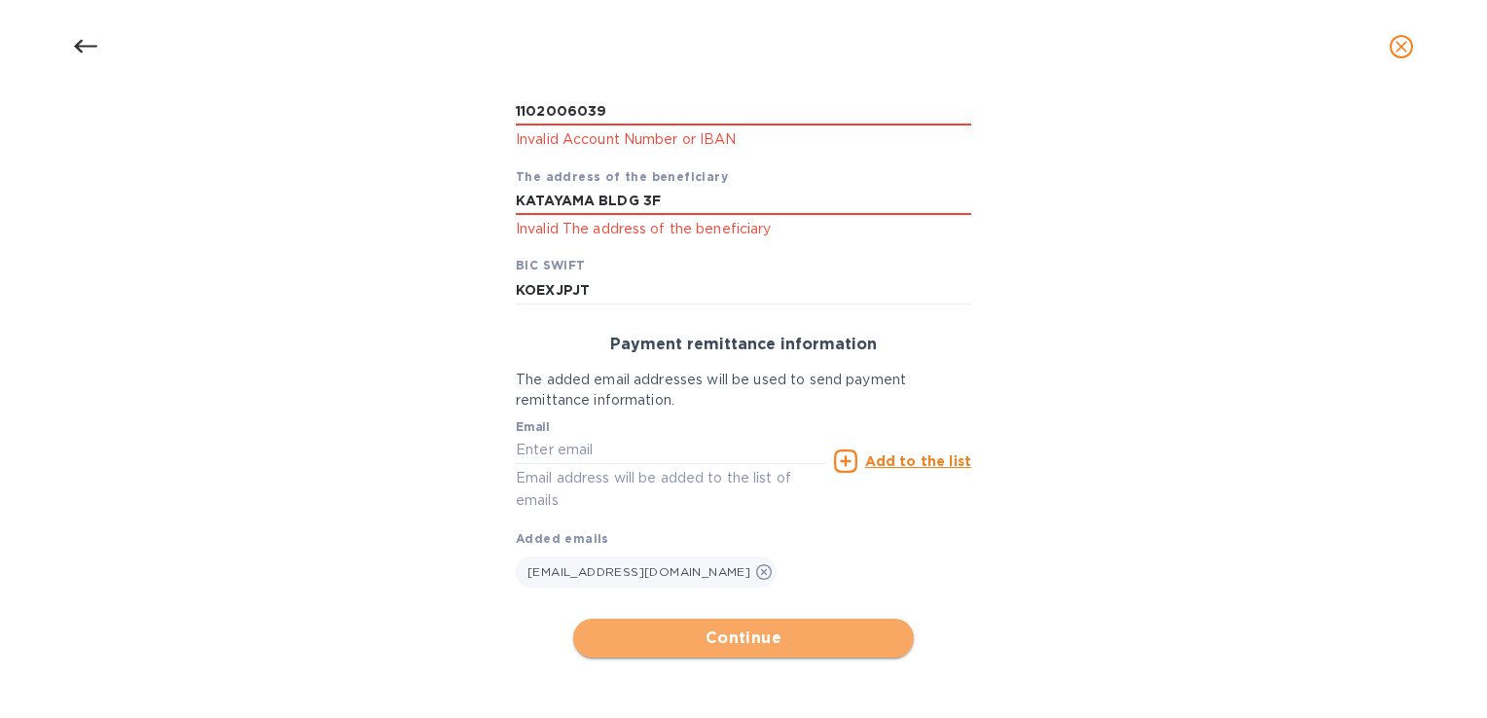
click at [845, 621] on button "Continue" at bounding box center [743, 638] width 341 height 39
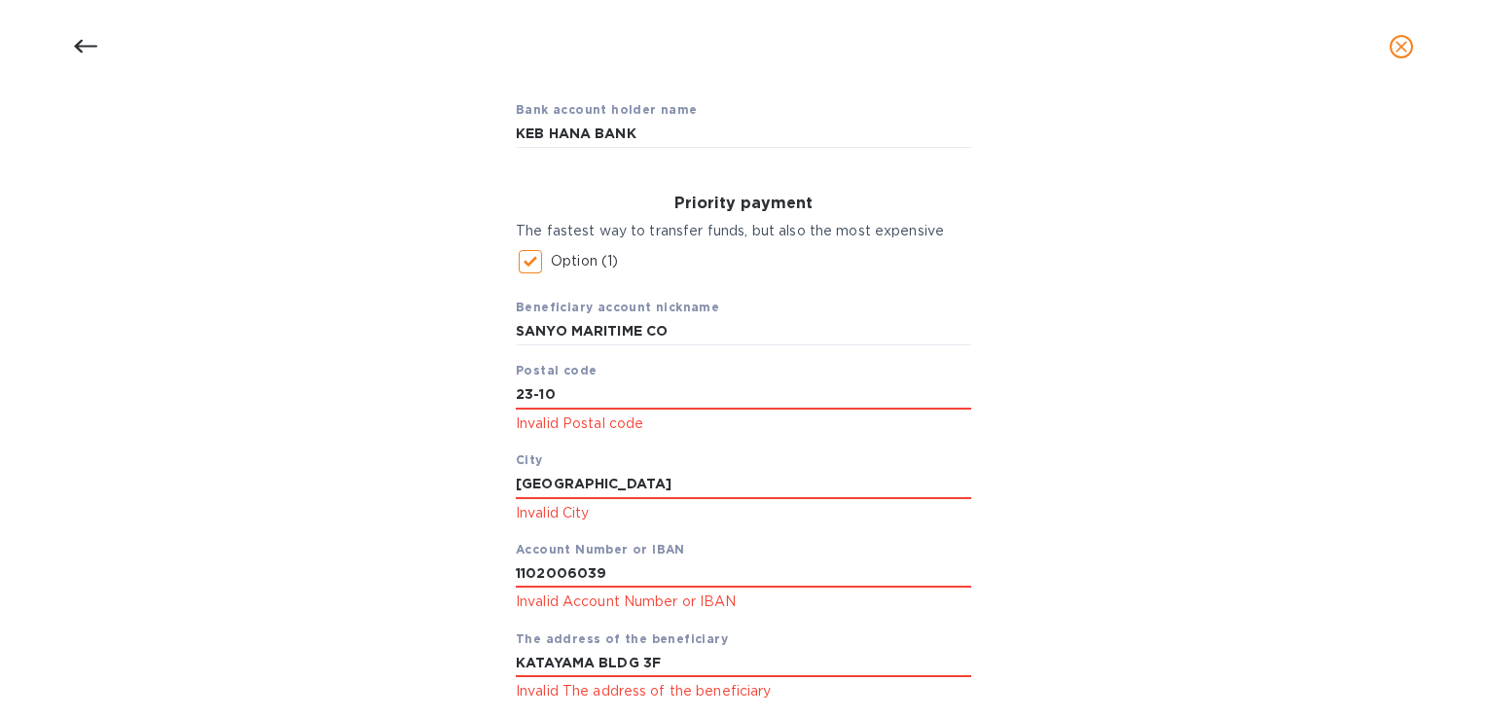
scroll to position [0, 0]
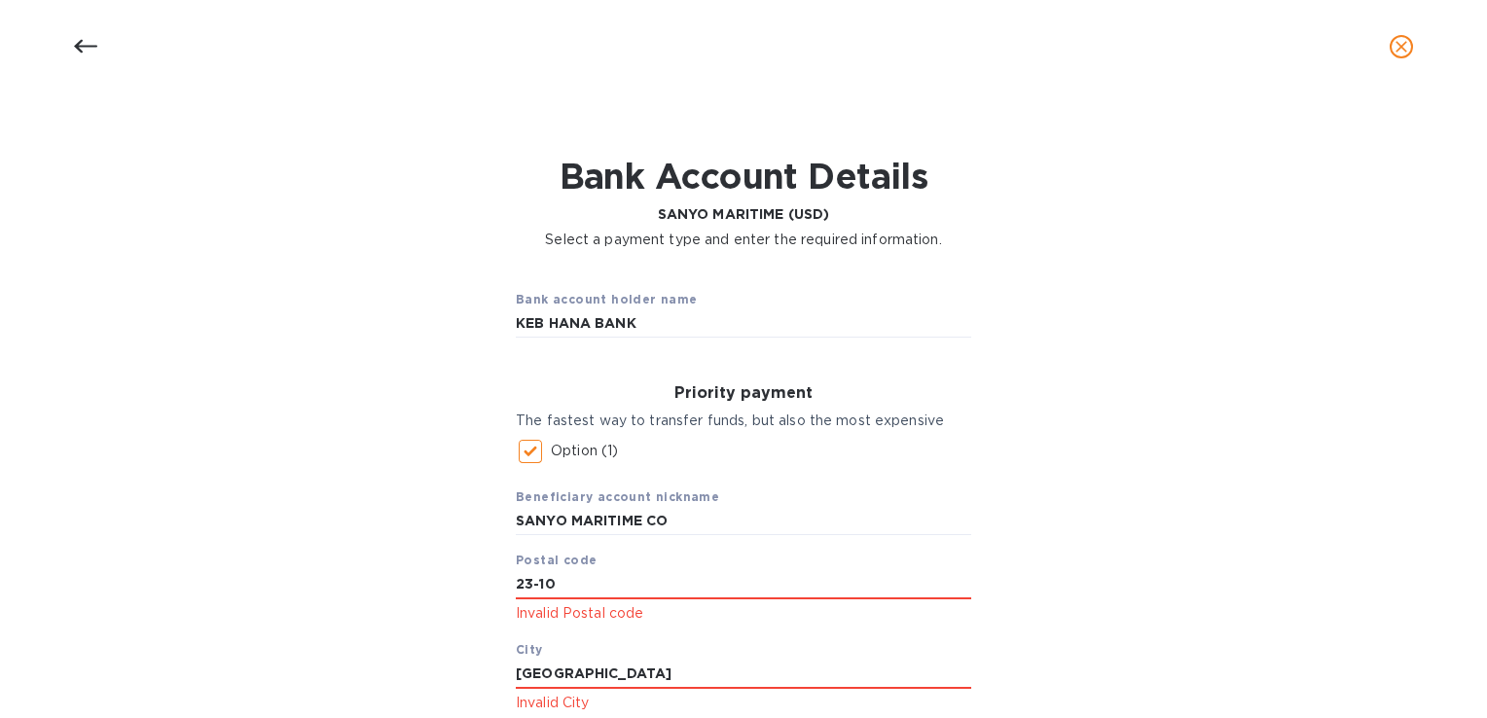
click at [1396, 46] on icon "close" at bounding box center [1401, 46] width 19 height 19
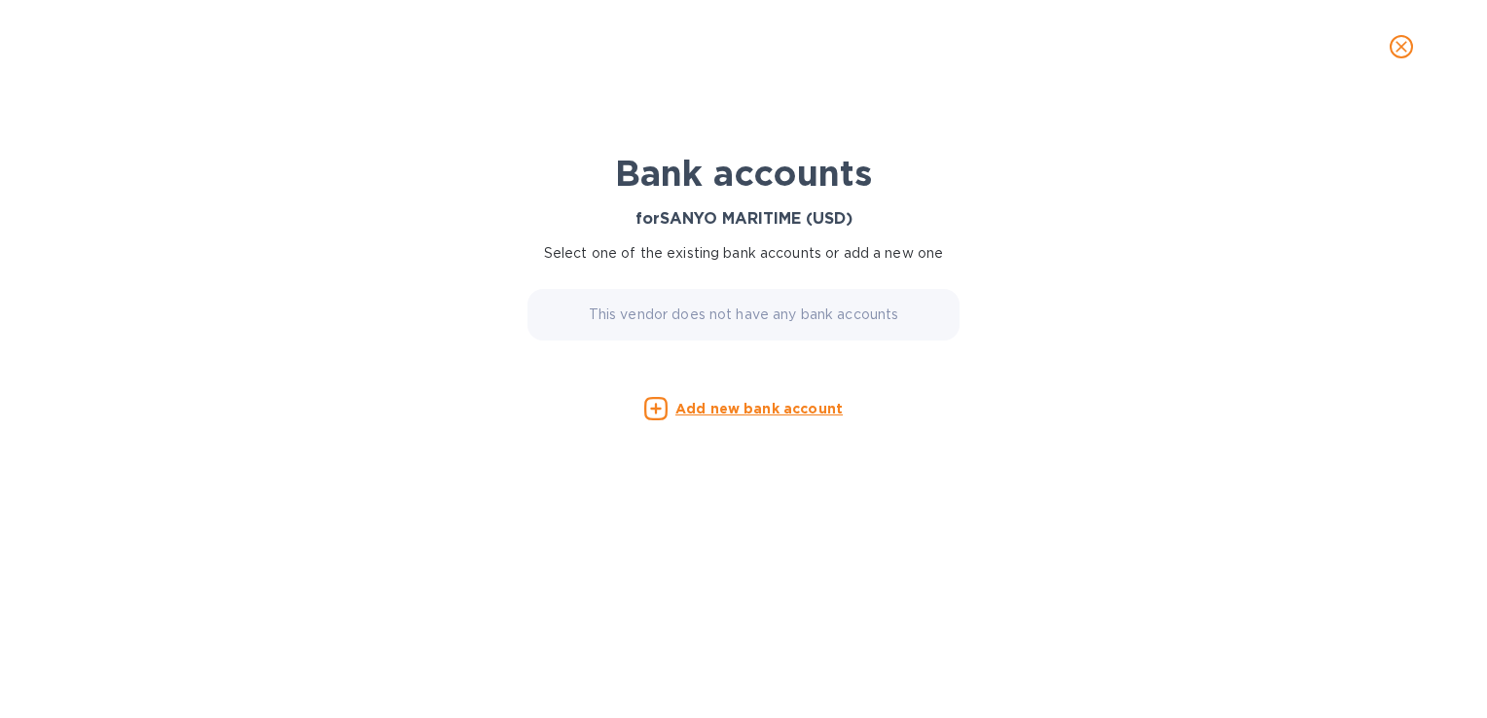
click at [1390, 36] on button "close" at bounding box center [1401, 46] width 47 height 47
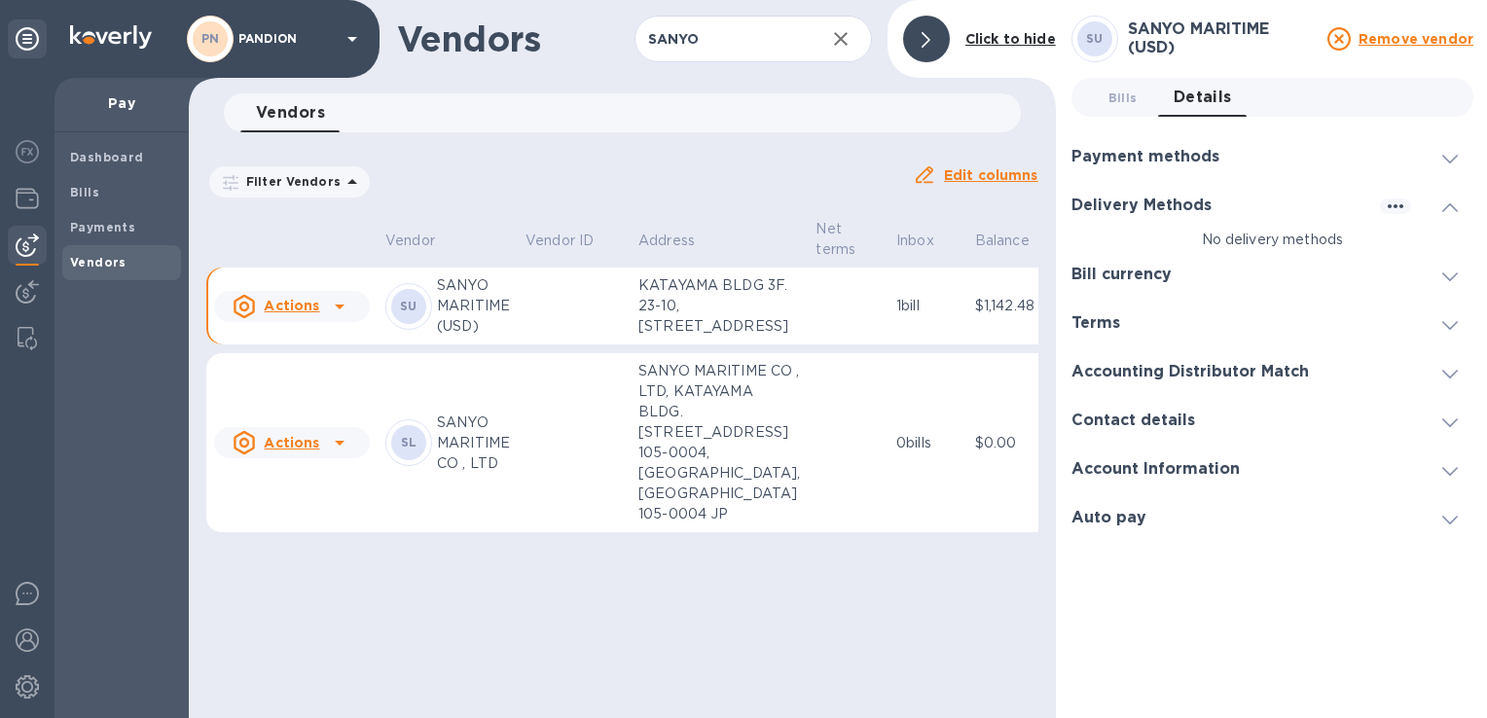
click at [343, 318] on icon at bounding box center [339, 306] width 23 height 23
click at [315, 479] on b "Remove vendor" at bounding box center [326, 483] width 115 height 16
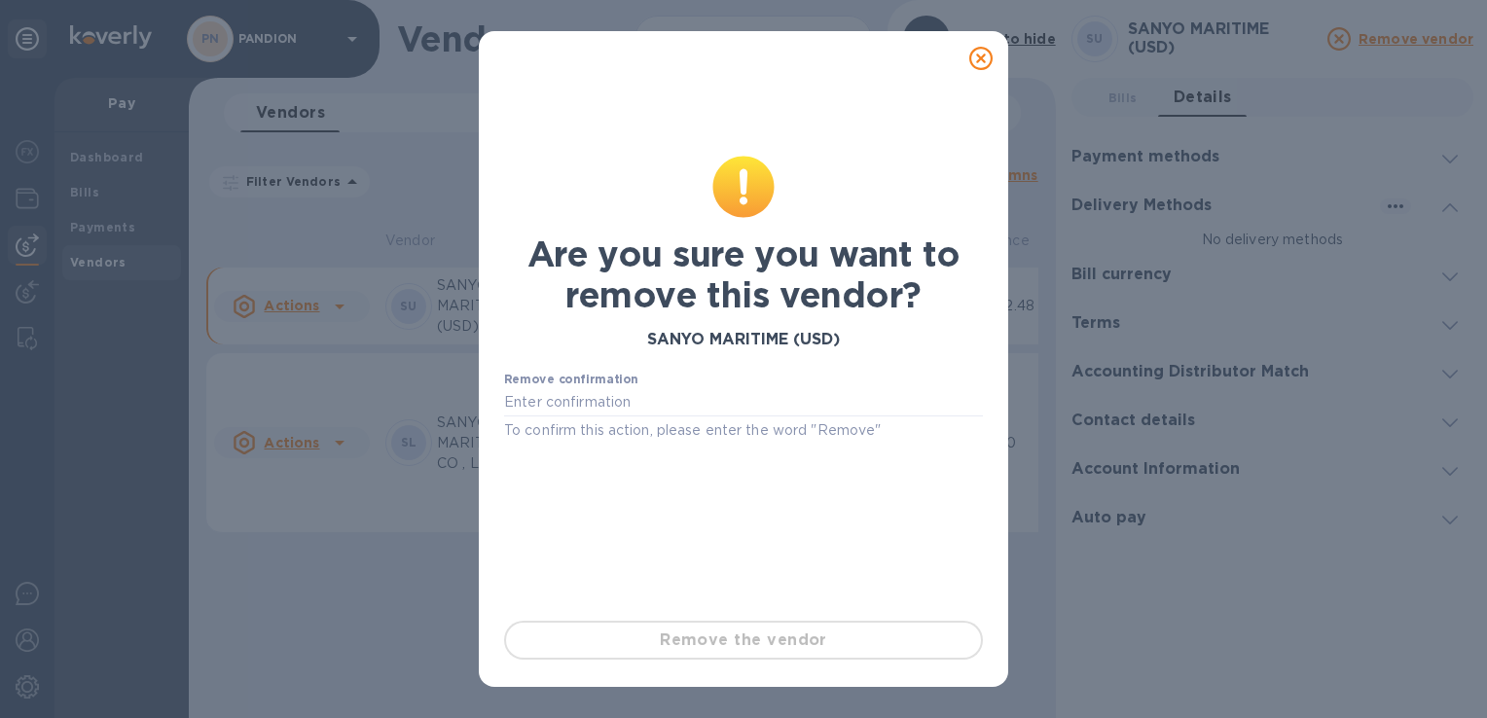
click at [394, 457] on div "Are you sure you want to remove this vendor? SANYO MARITIME (USD) Remove confir…" at bounding box center [743, 359] width 1487 height 718
click at [392, 243] on div "Are you sure you want to remove this vendor? SANYO MARITIME (USD) Remove confir…" at bounding box center [743, 359] width 1487 height 718
click at [975, 60] on icon at bounding box center [980, 58] width 23 height 23
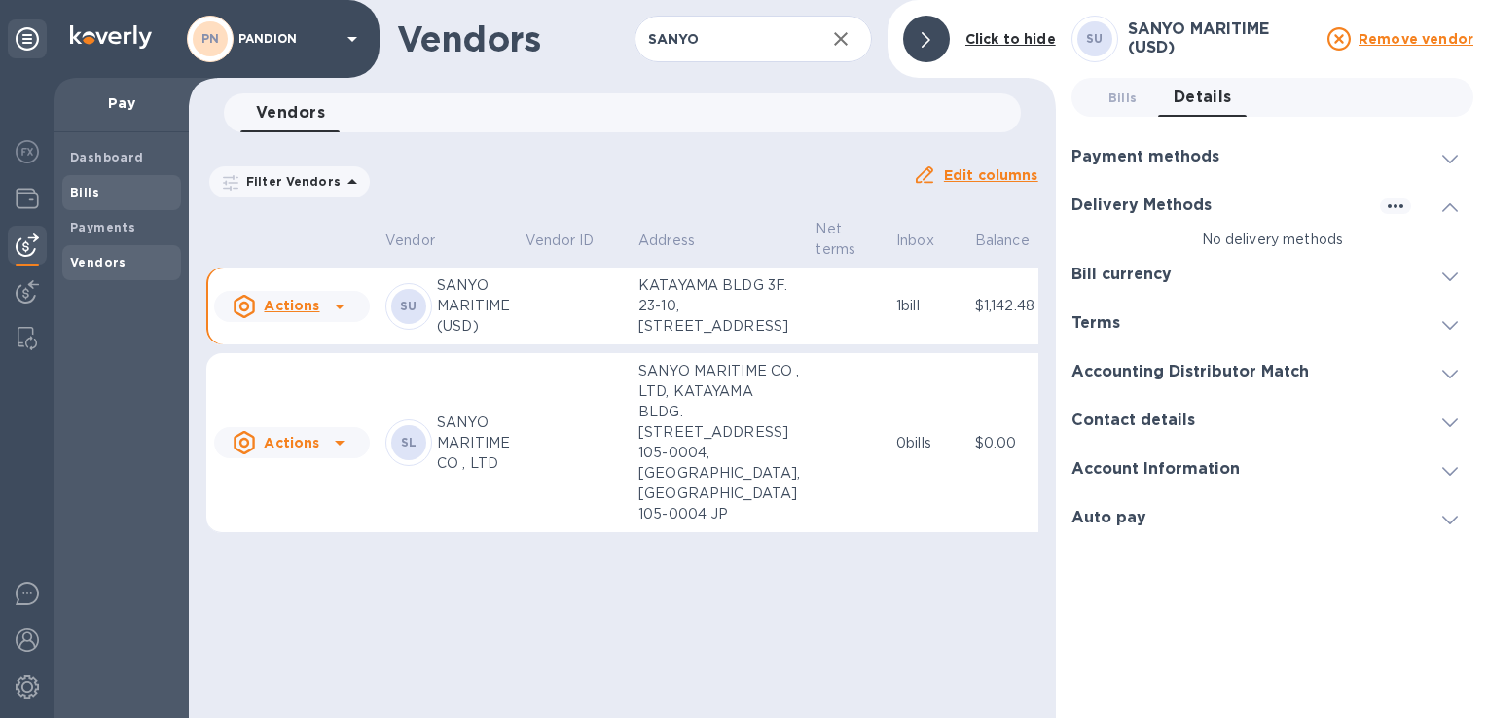
click at [87, 203] on div "Bills" at bounding box center [121, 192] width 119 height 35
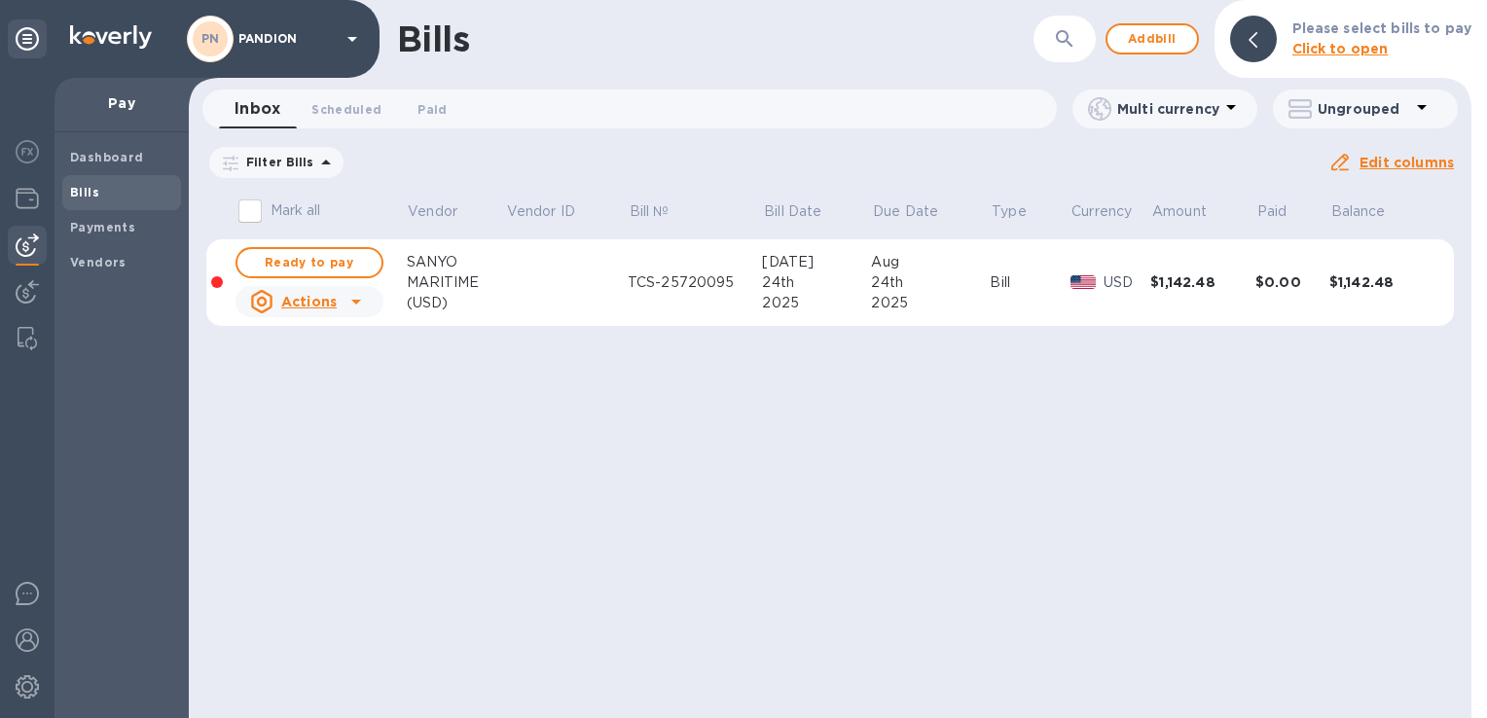
click at [344, 297] on icon at bounding box center [355, 301] width 23 height 23
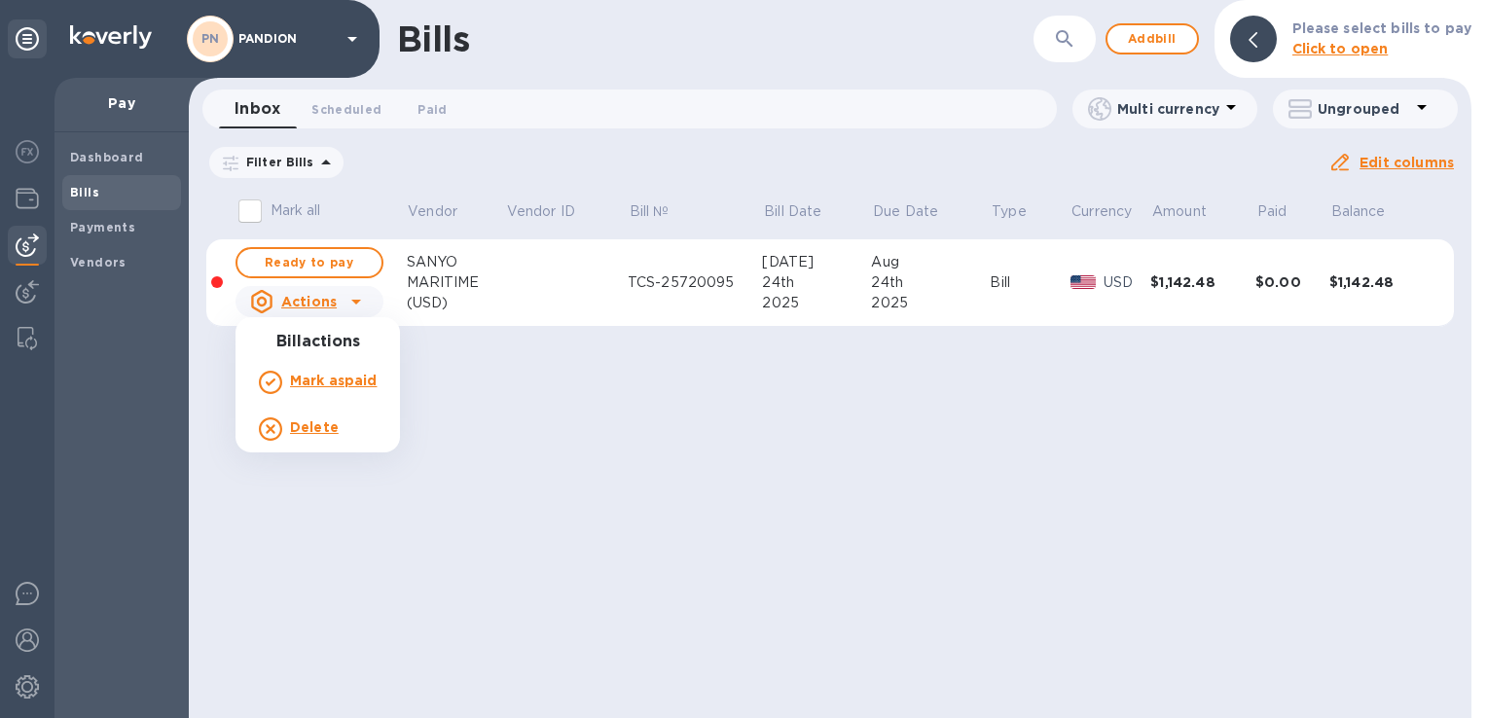
click at [307, 430] on b "Delete" at bounding box center [314, 427] width 49 height 16
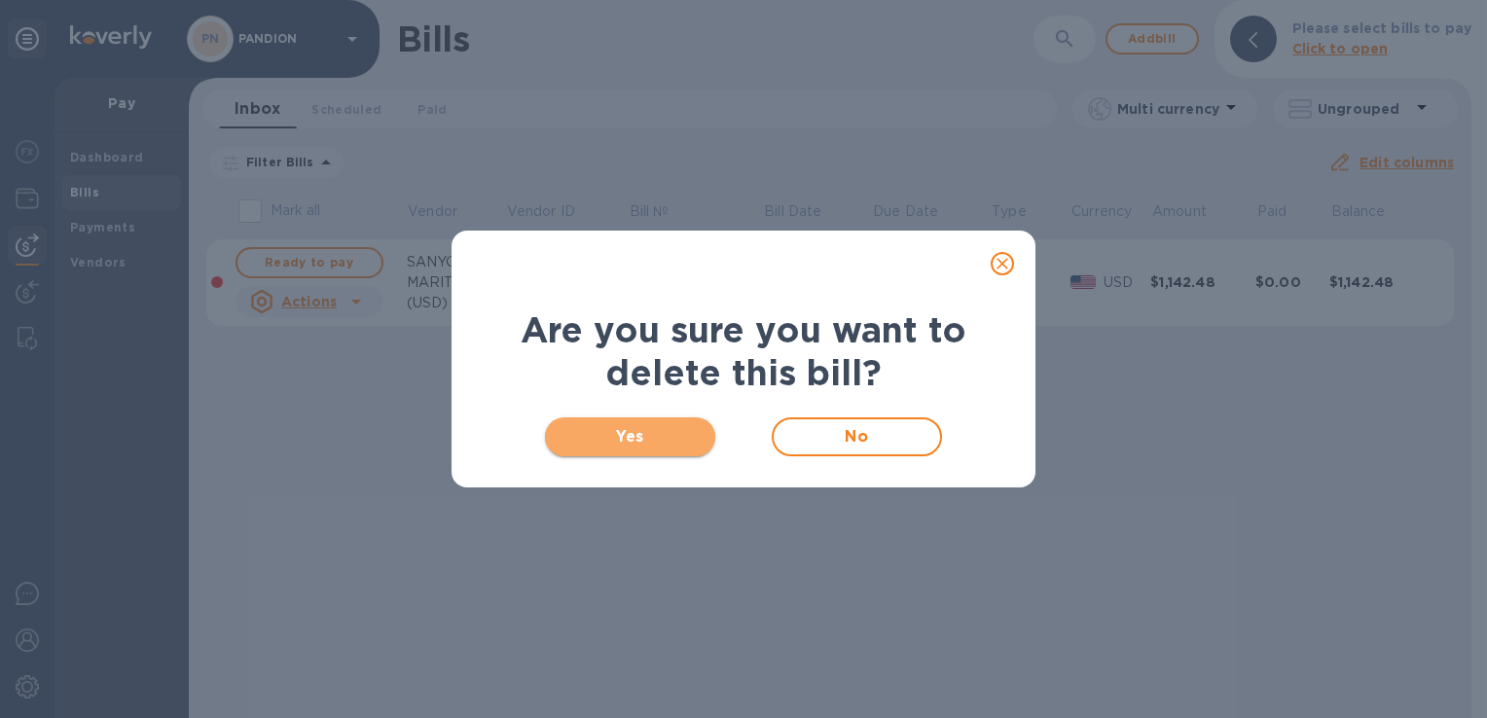
click at [608, 433] on span "Yes" at bounding box center [630, 436] width 139 height 23
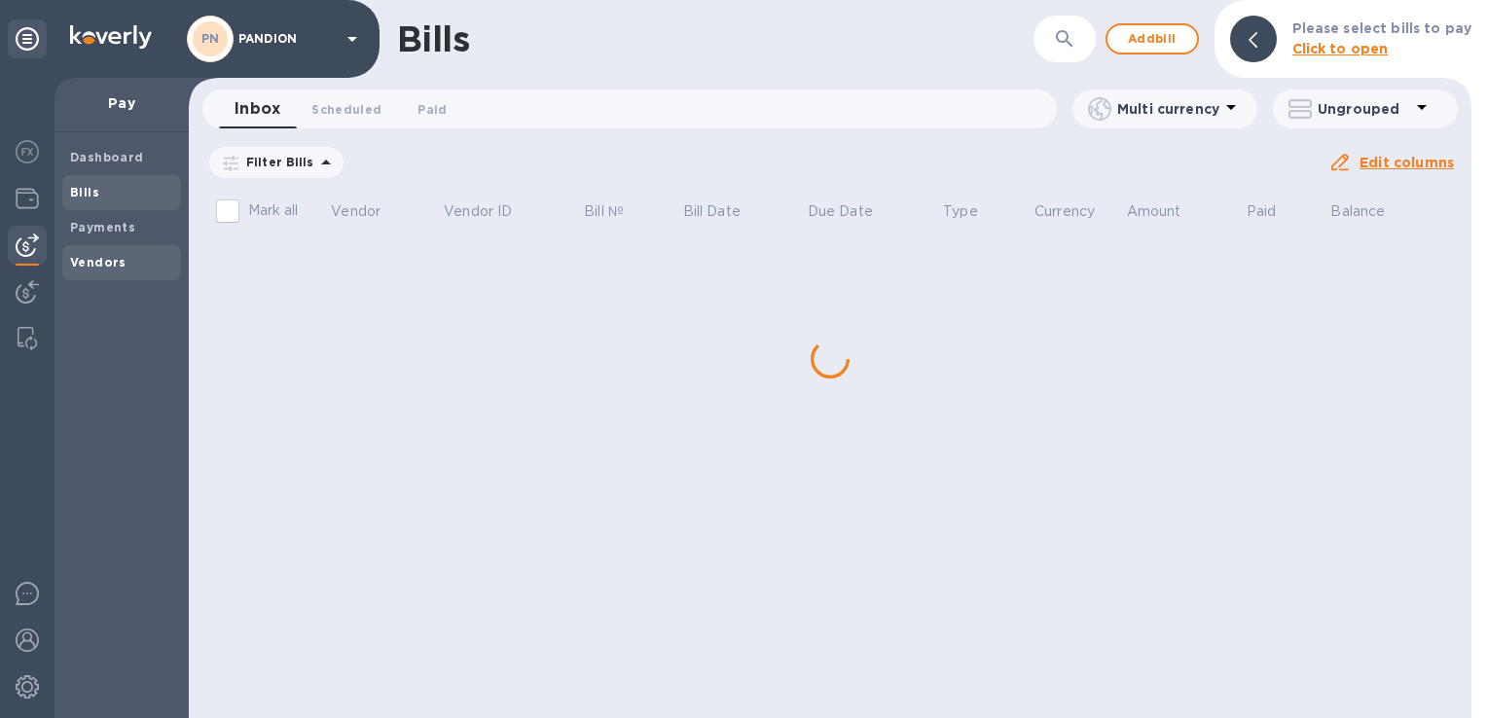
click at [79, 271] on span "Vendors" at bounding box center [98, 262] width 56 height 19
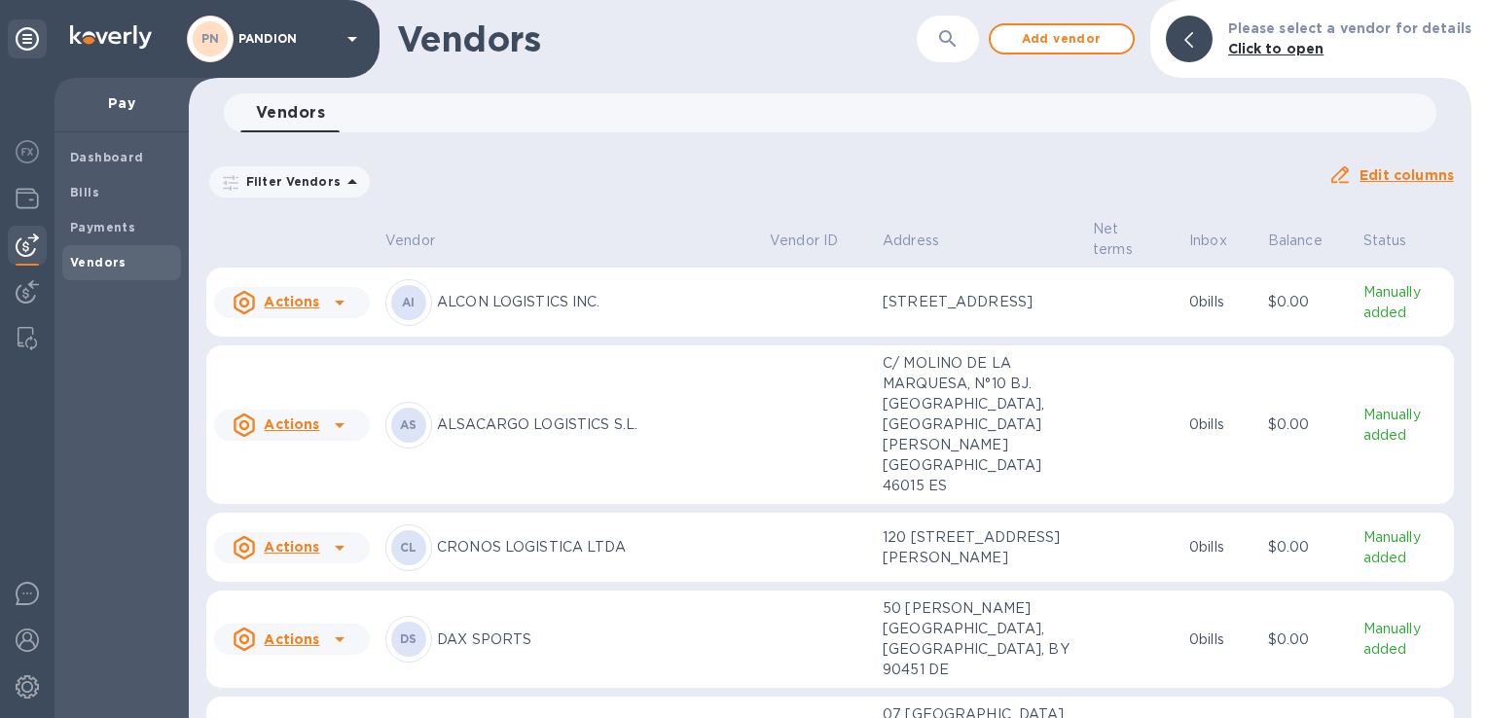
click at [960, 38] on icon "button" at bounding box center [947, 38] width 23 height 23
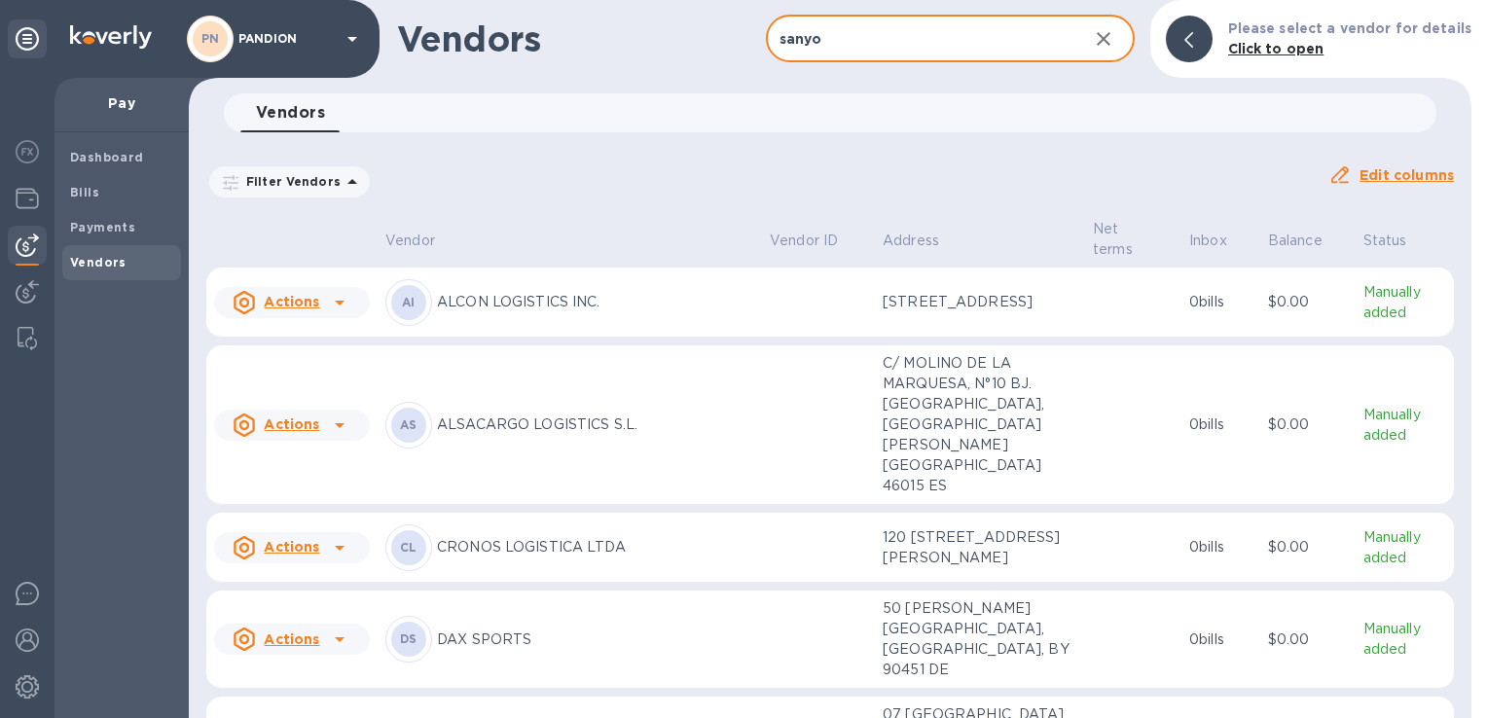
type input "sanyo"
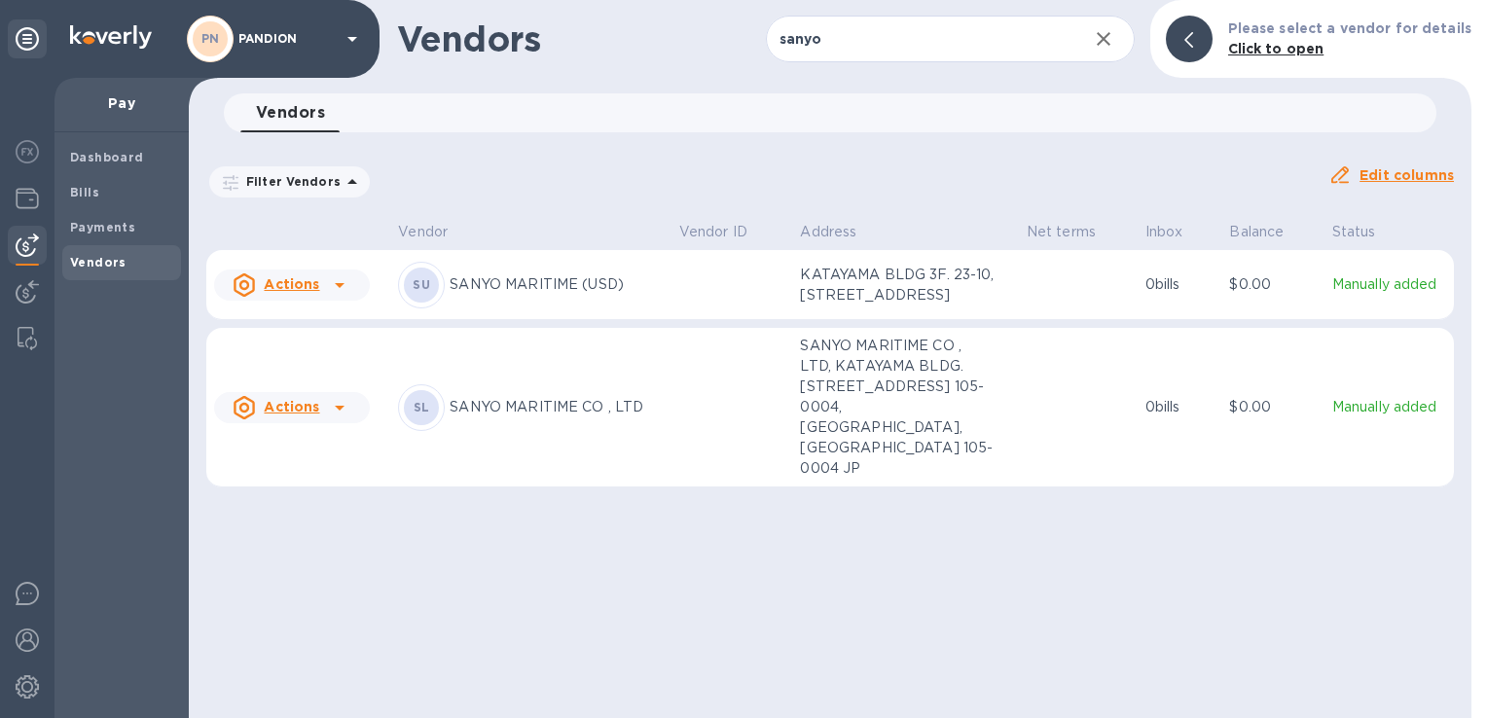
click at [325, 301] on div at bounding box center [339, 285] width 31 height 31
click at [308, 429] on b "Remove vendor" at bounding box center [326, 425] width 115 height 16
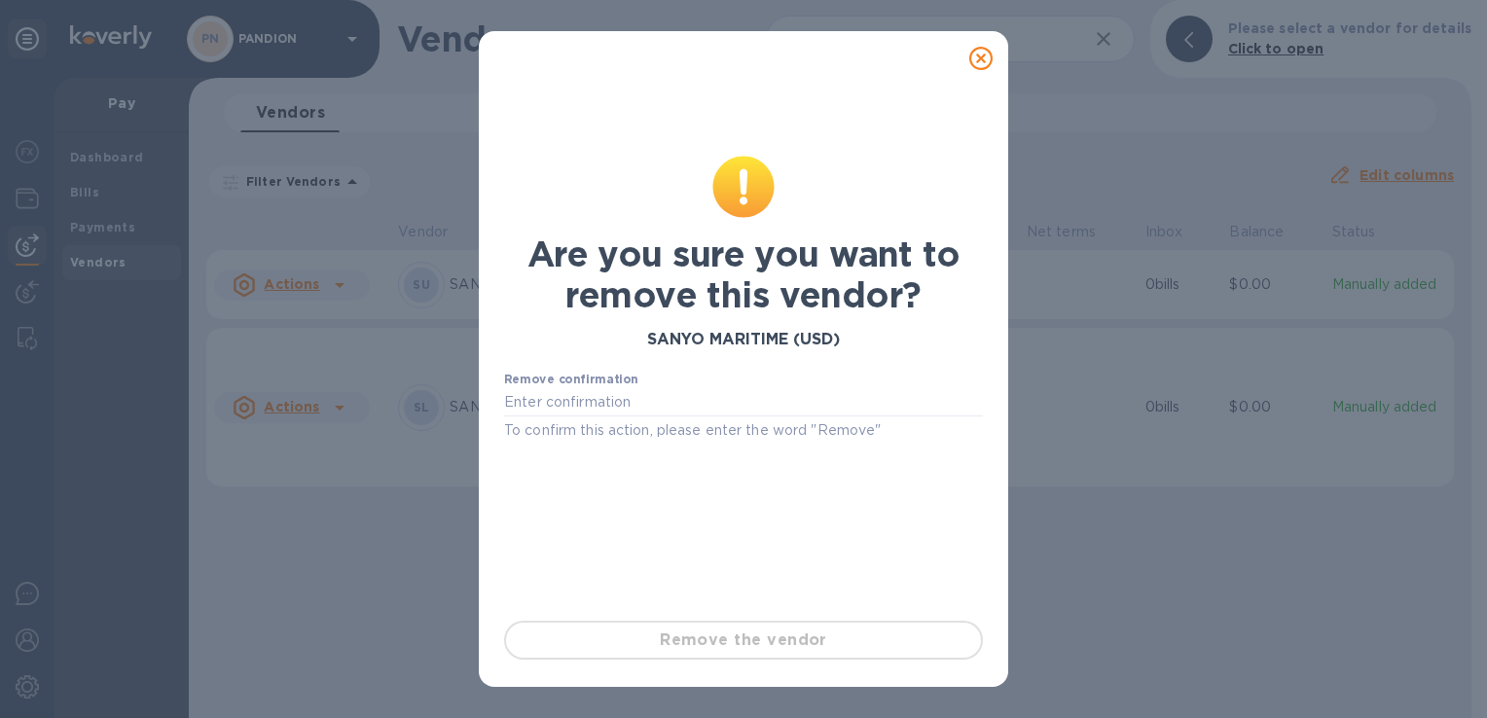
click at [775, 645] on div "Remove the vendor" at bounding box center [743, 640] width 494 height 54
click at [576, 400] on input "text" at bounding box center [743, 402] width 479 height 29
click at [578, 431] on p "To confirm this action, please enter the word "Remove"" at bounding box center [743, 430] width 479 height 22
click at [594, 400] on input "text" at bounding box center [743, 402] width 479 height 29
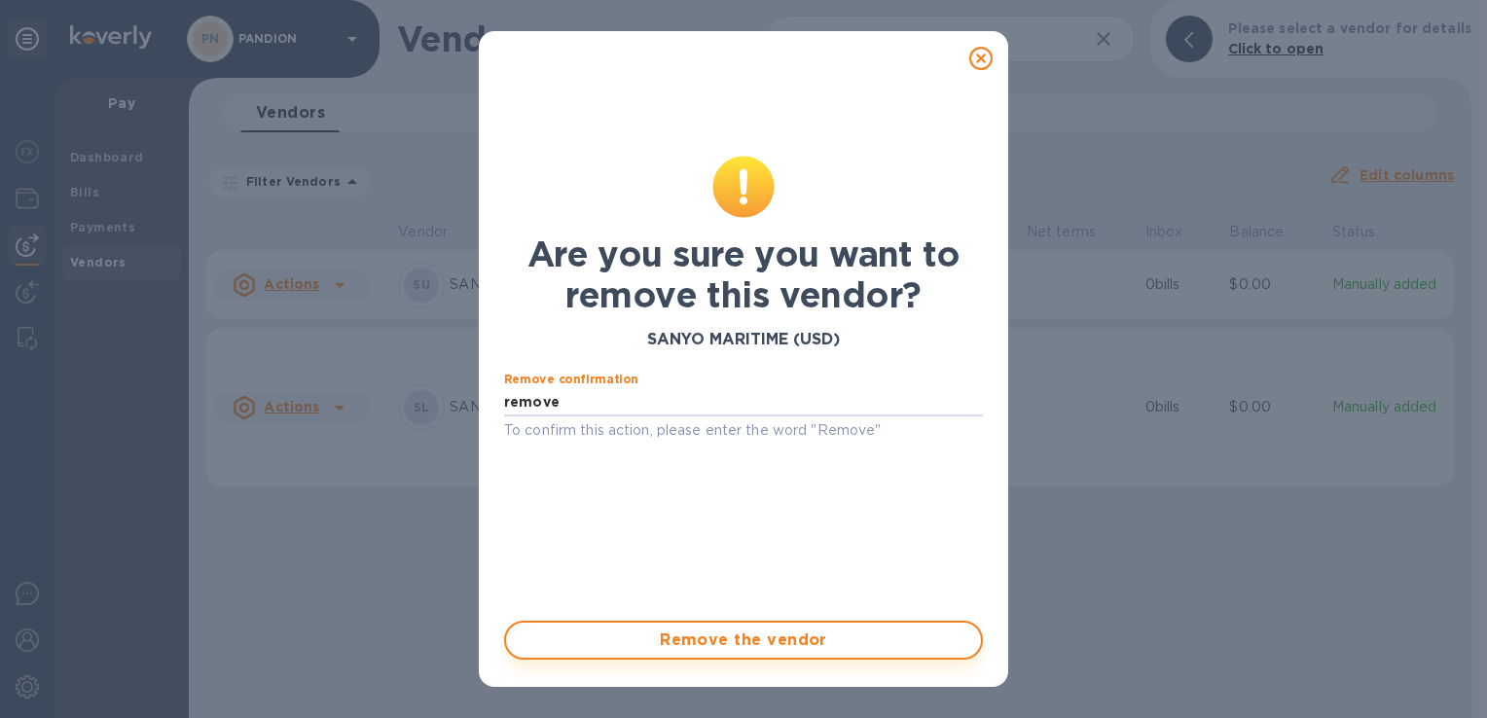
type input "remove"
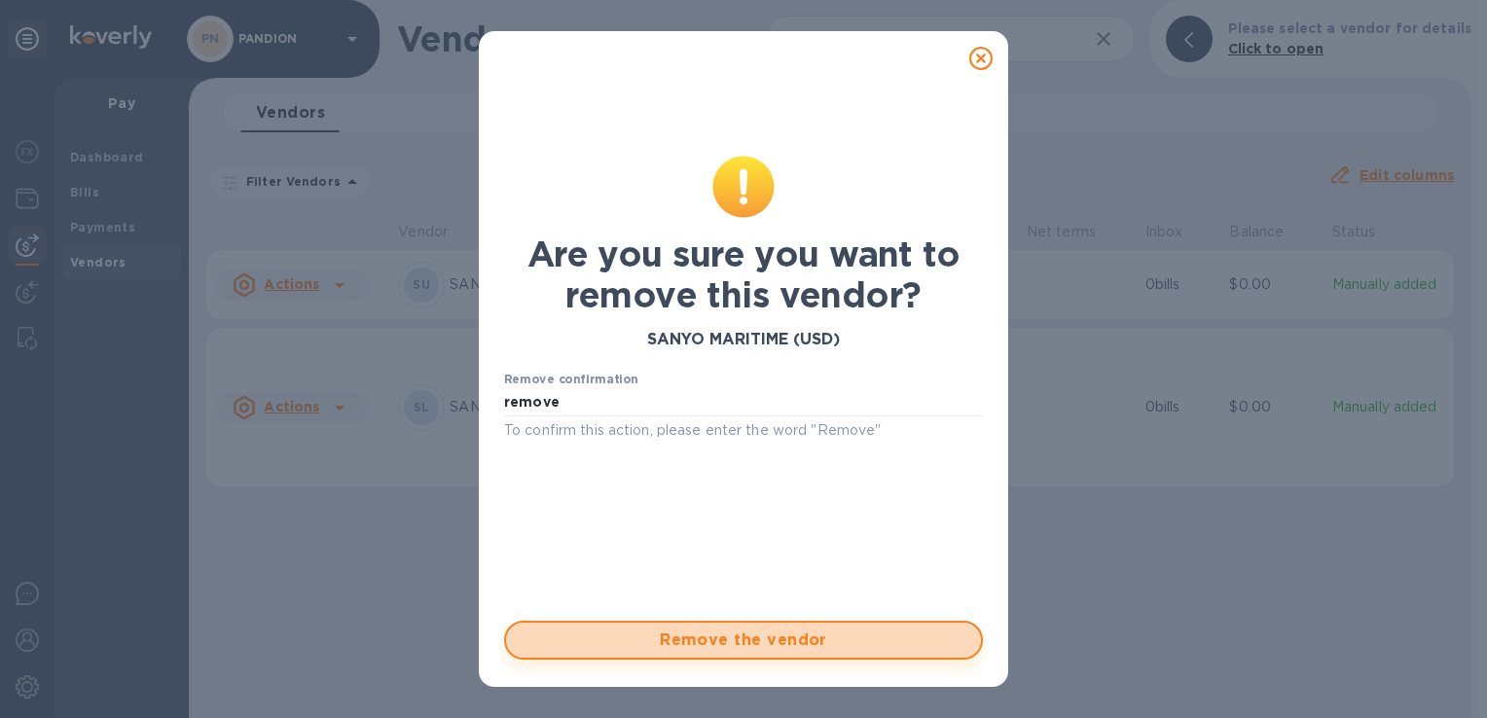
click at [779, 633] on span "Remove the vendor" at bounding box center [744, 640] width 444 height 23
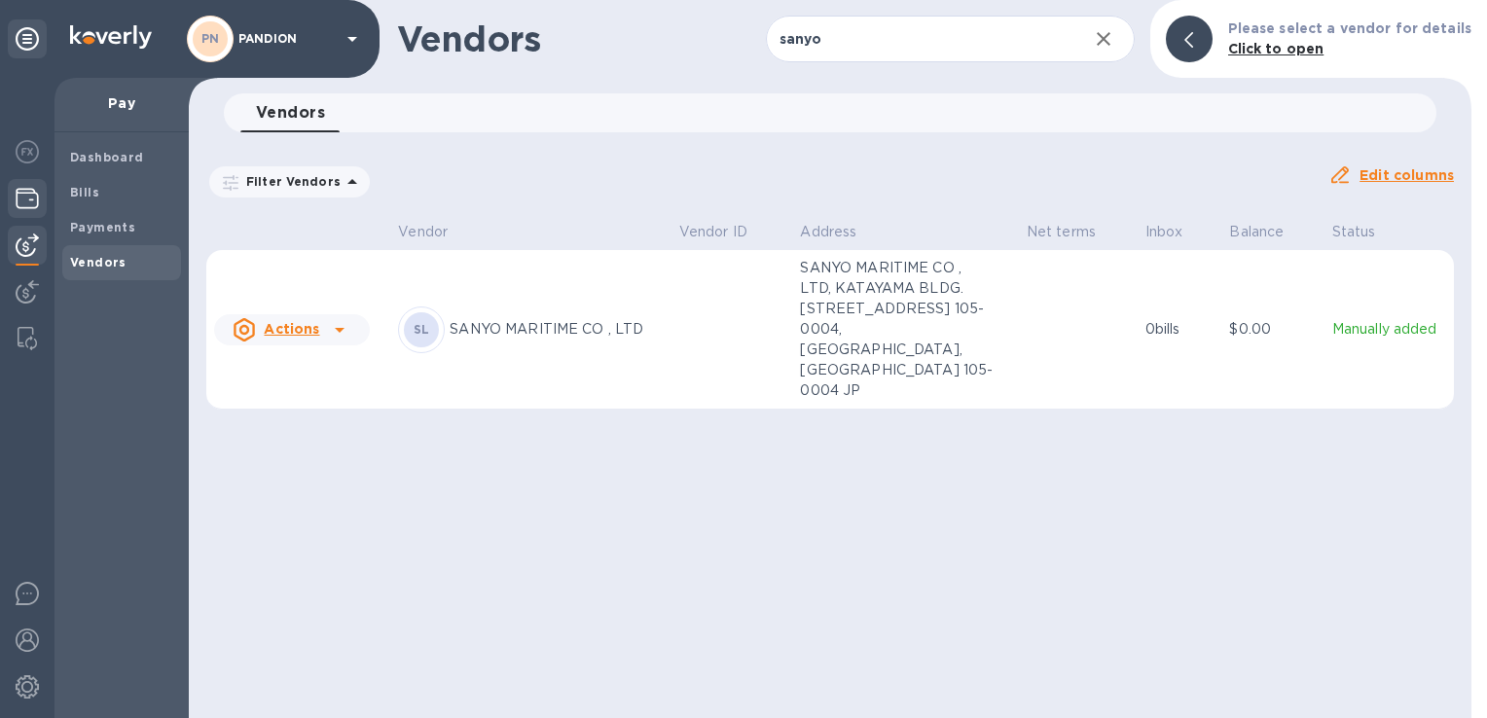
click at [27, 193] on img at bounding box center [27, 198] width 23 height 23
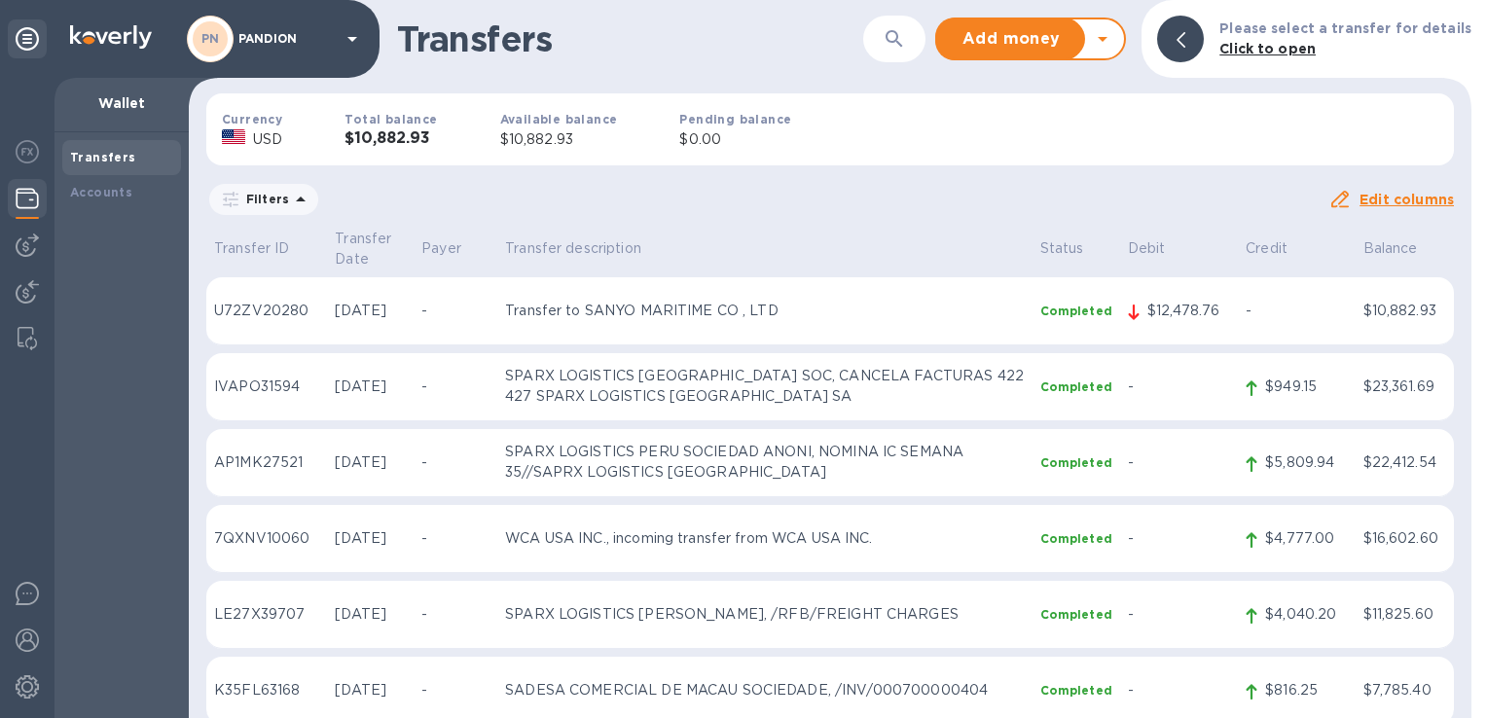
click at [338, 31] on div "PN PANDION" at bounding box center [275, 39] width 177 height 47
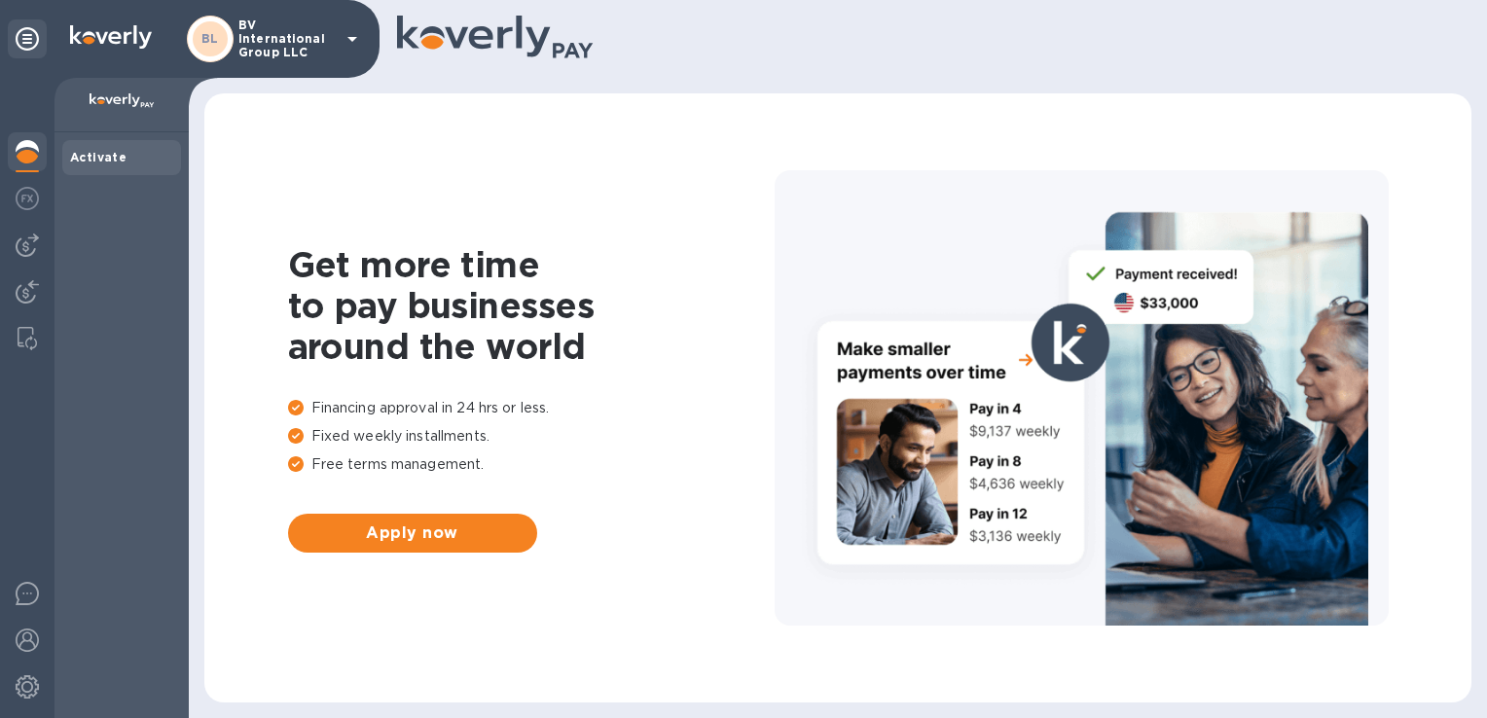
click at [325, 34] on p "BV International Group LLC" at bounding box center [286, 38] width 97 height 41
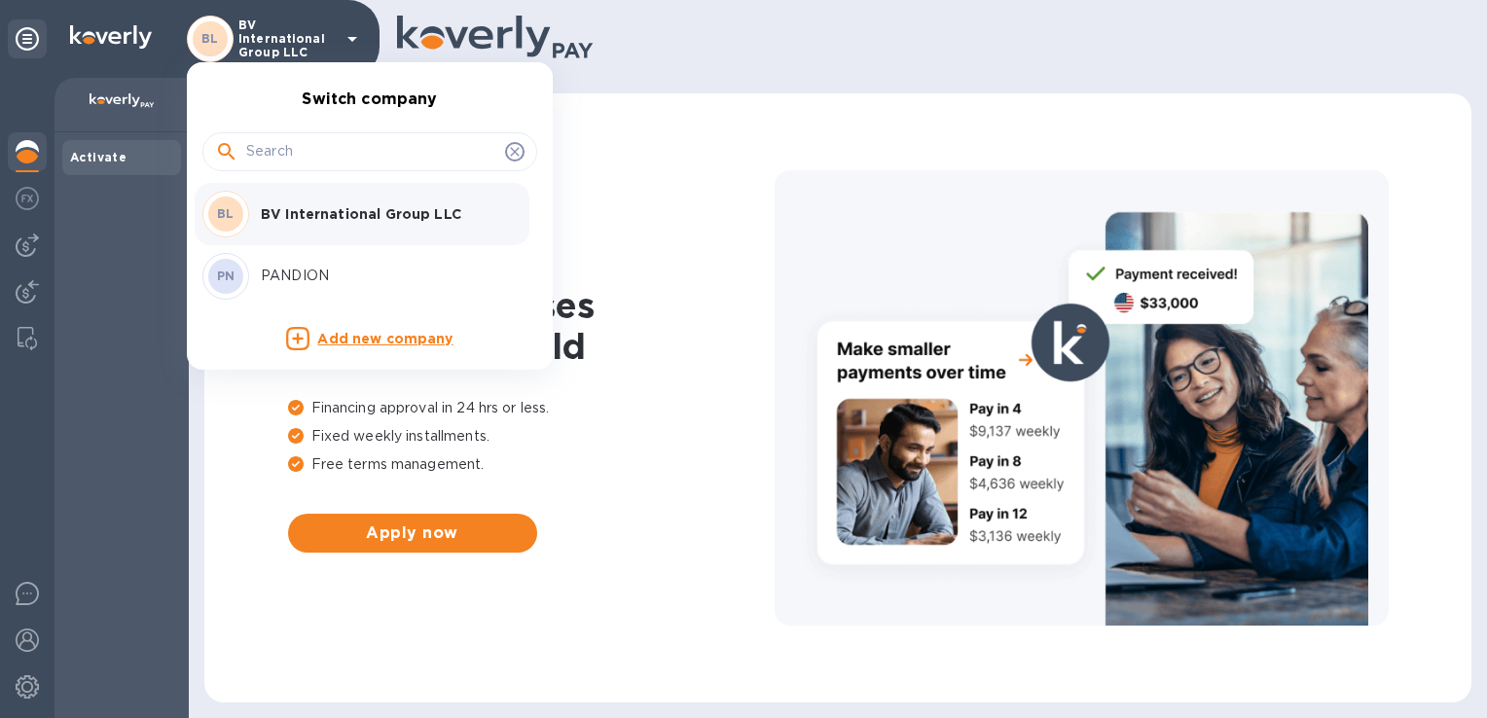
click at [288, 263] on div "PN PANDION" at bounding box center [354, 276] width 304 height 47
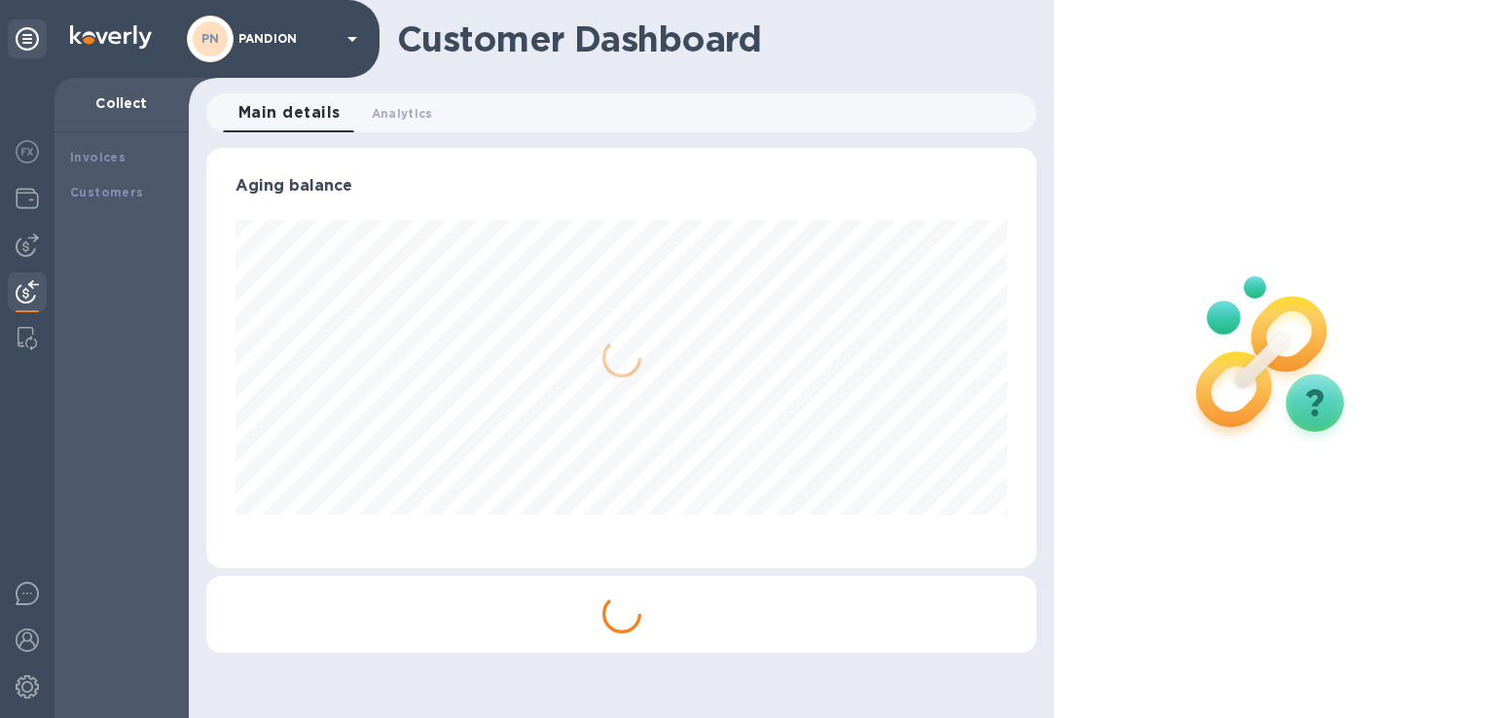
scroll to position [420, 829]
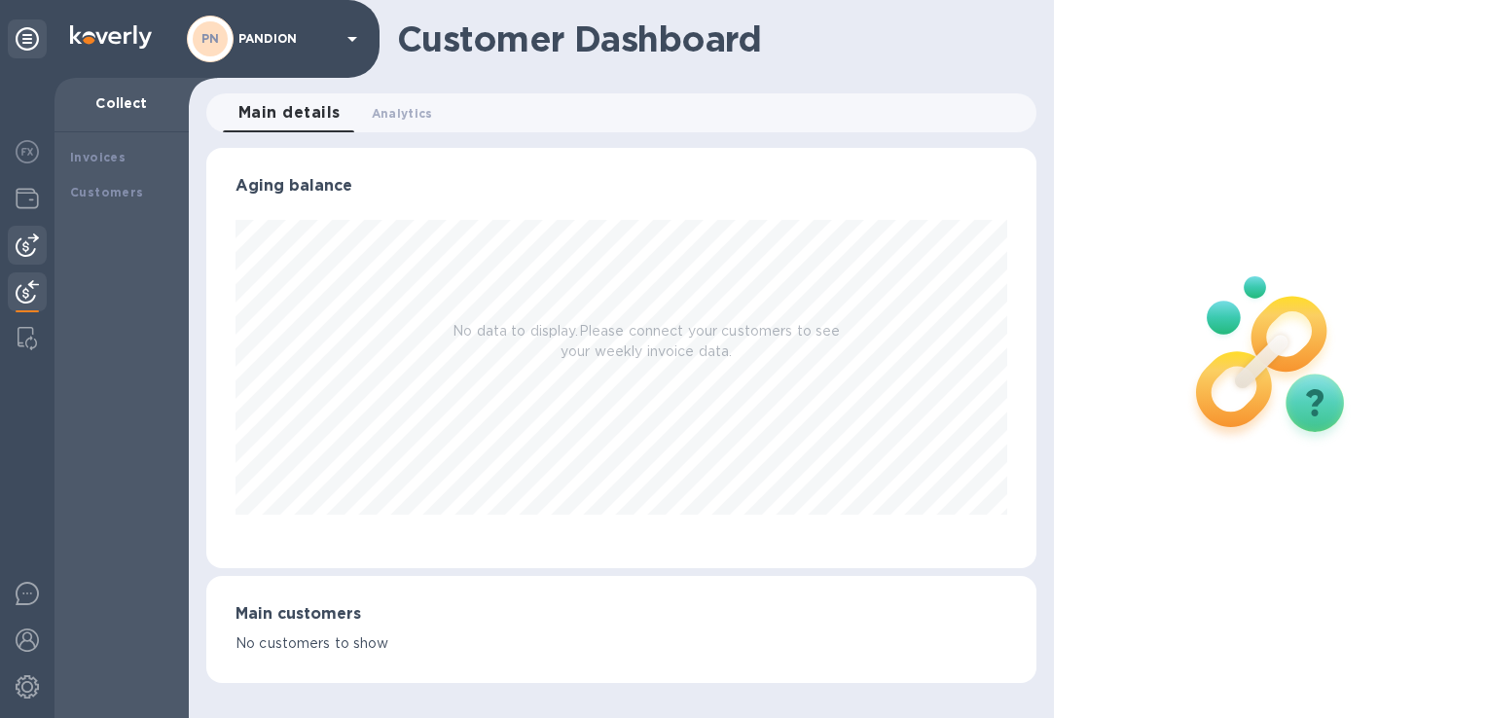
click at [28, 259] on div at bounding box center [27, 245] width 39 height 39
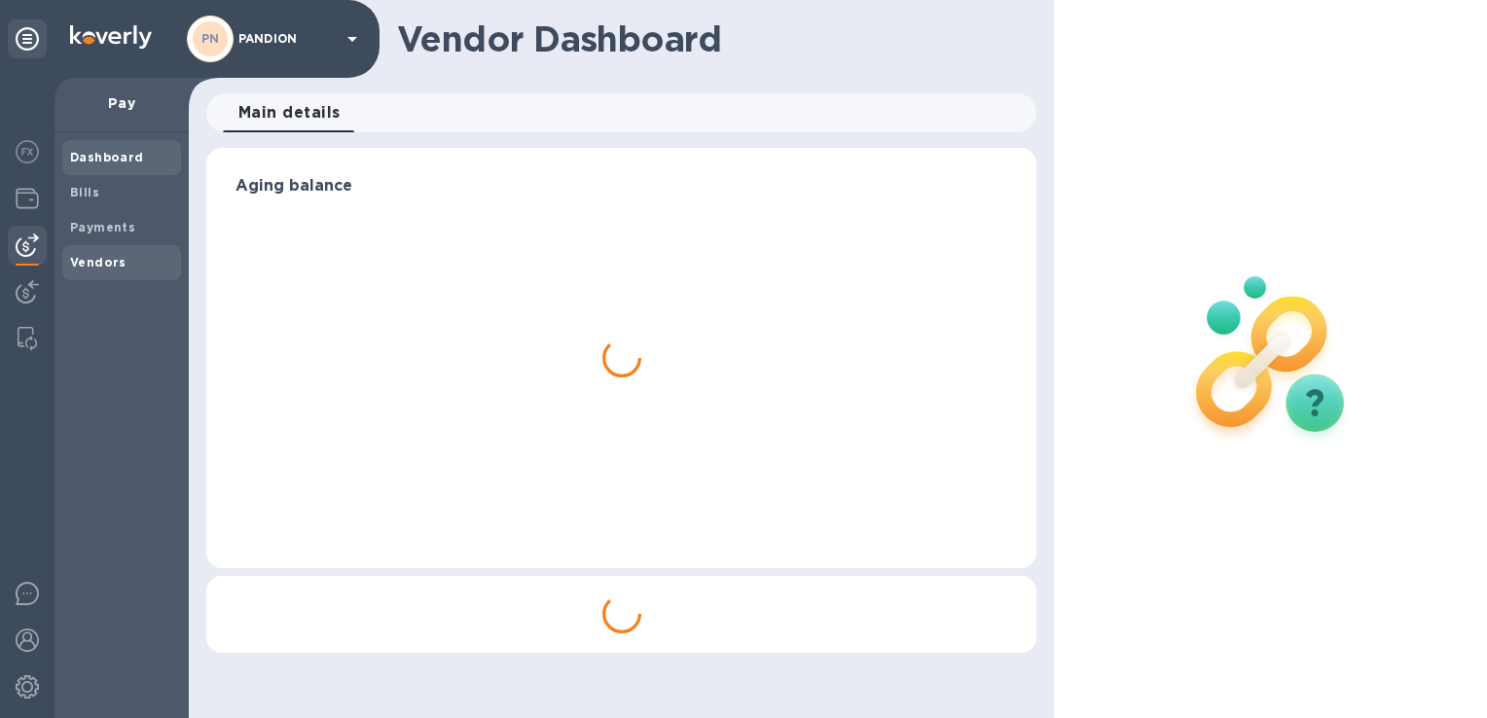
click at [98, 259] on b "Vendors" at bounding box center [98, 262] width 56 height 15
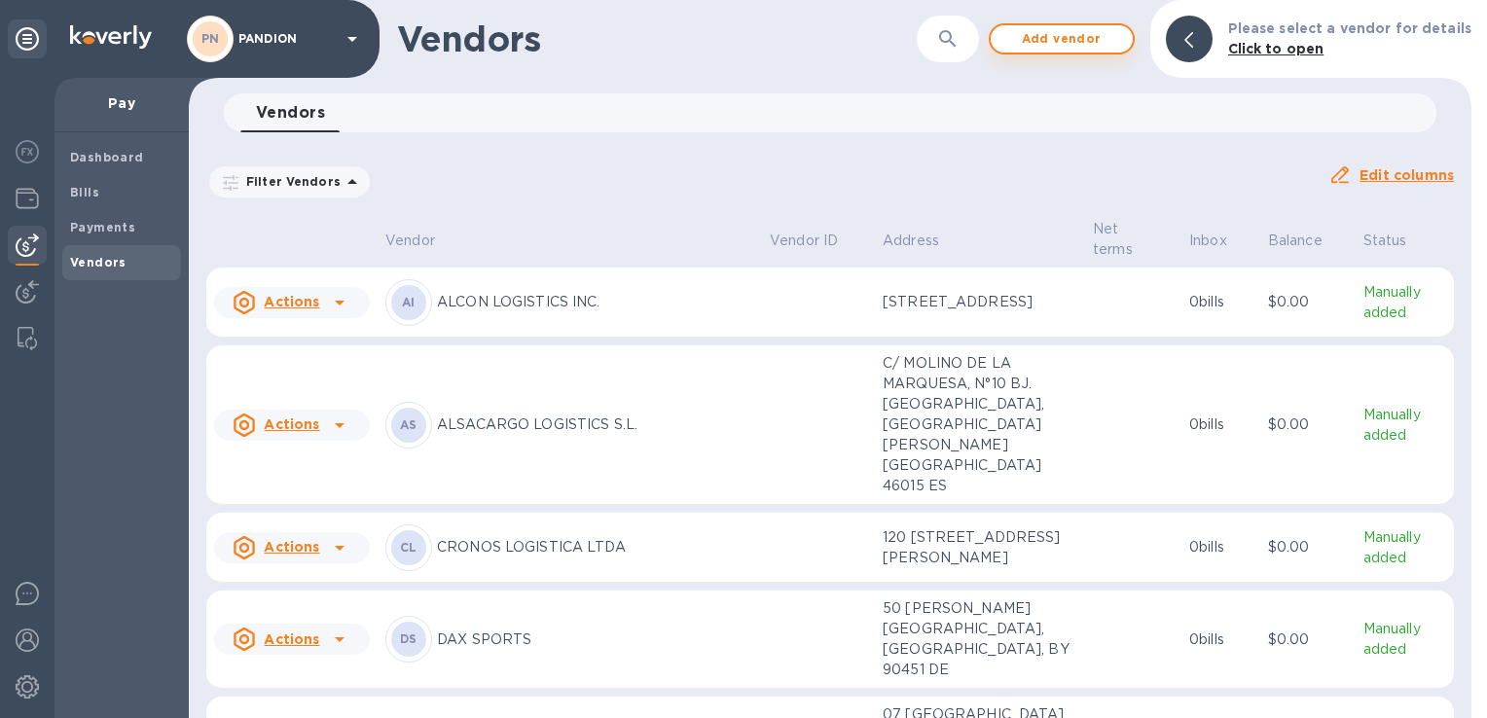
click at [1076, 48] on span "Add vendor" at bounding box center [1061, 38] width 111 height 23
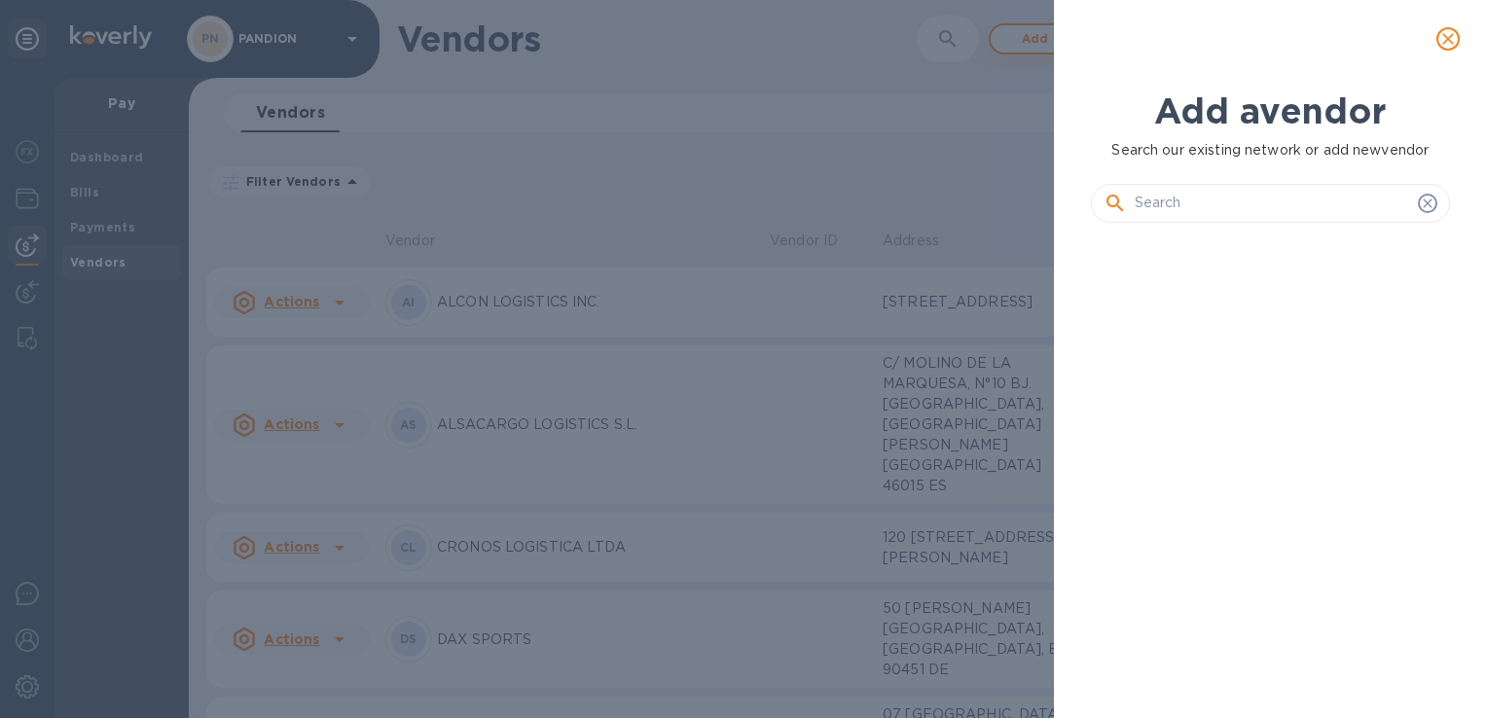
scroll to position [414, 366]
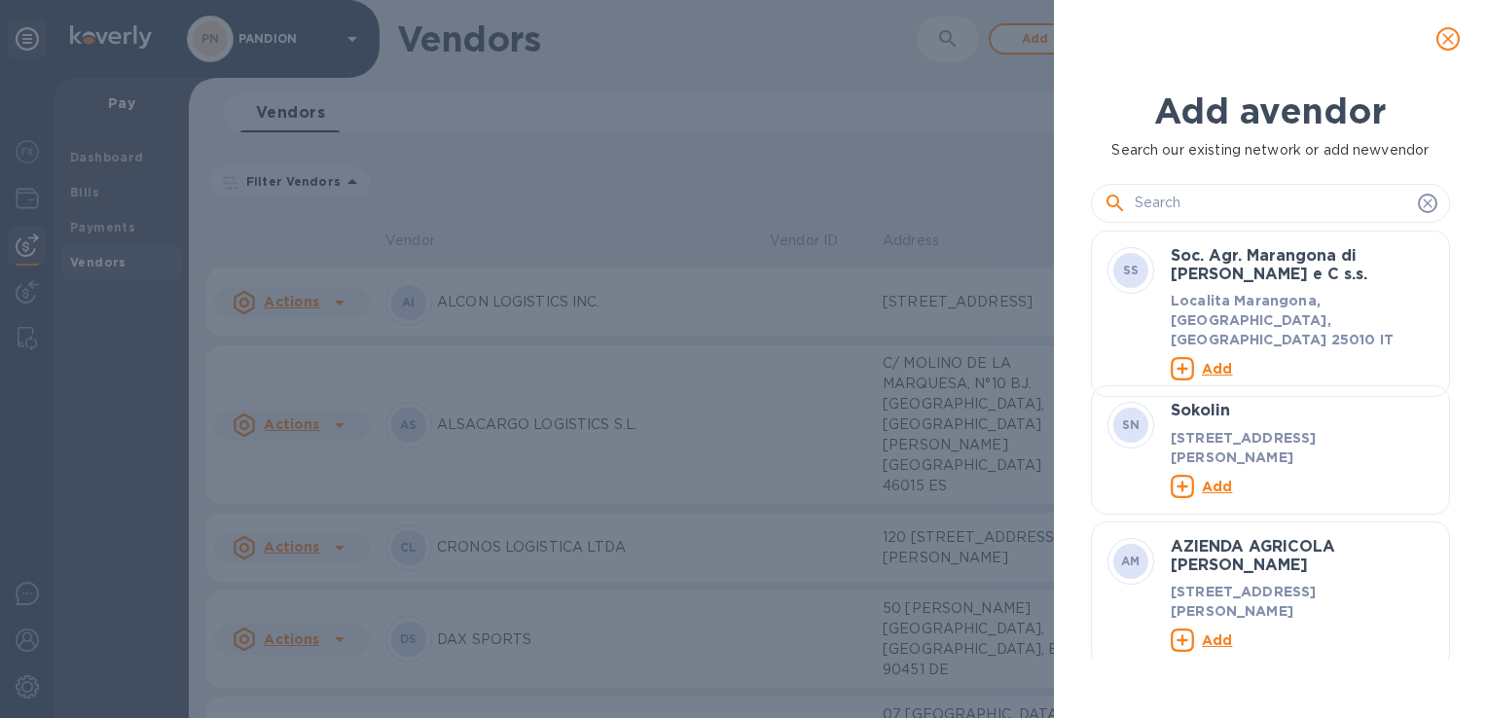
click at [1228, 205] on input "text" at bounding box center [1272, 203] width 275 height 29
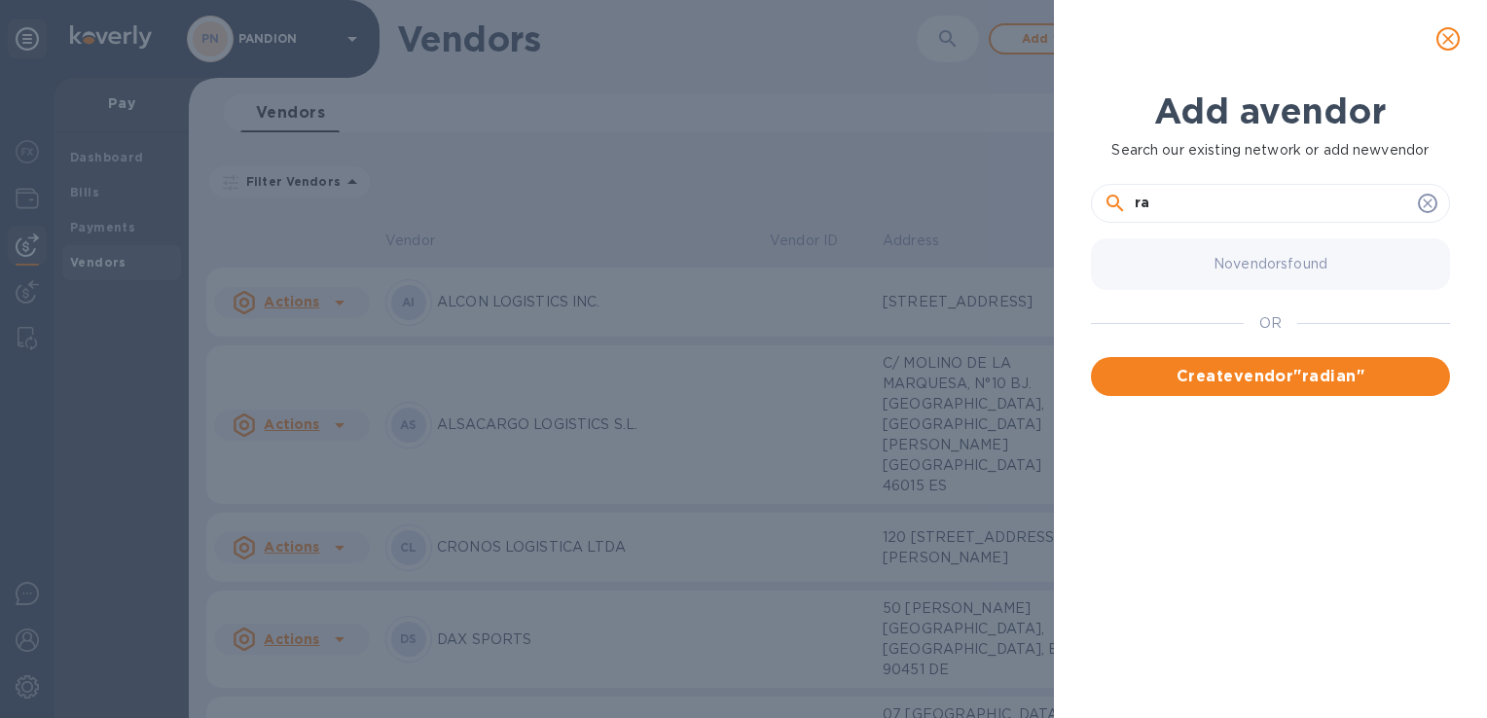
type input "r"
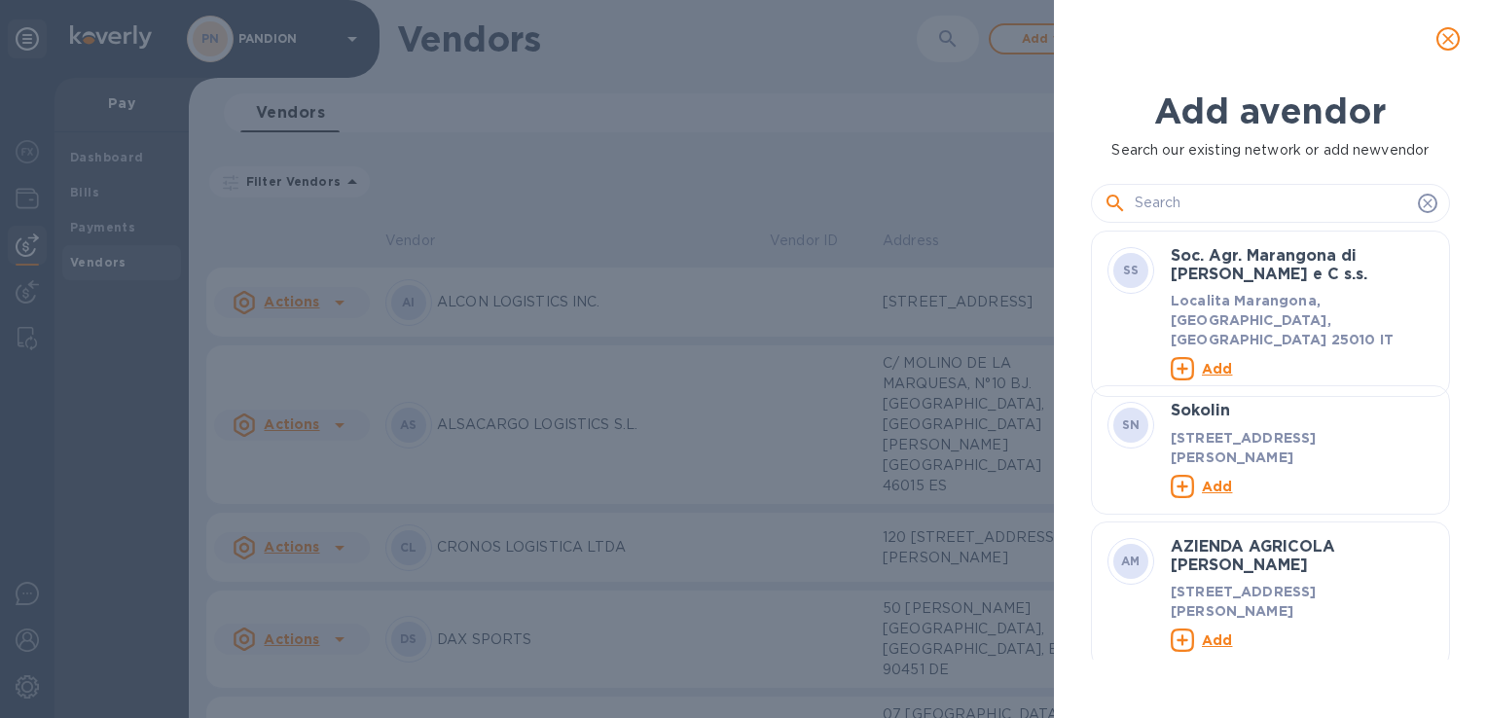
click at [1455, 43] on icon "close" at bounding box center [1447, 38] width 19 height 19
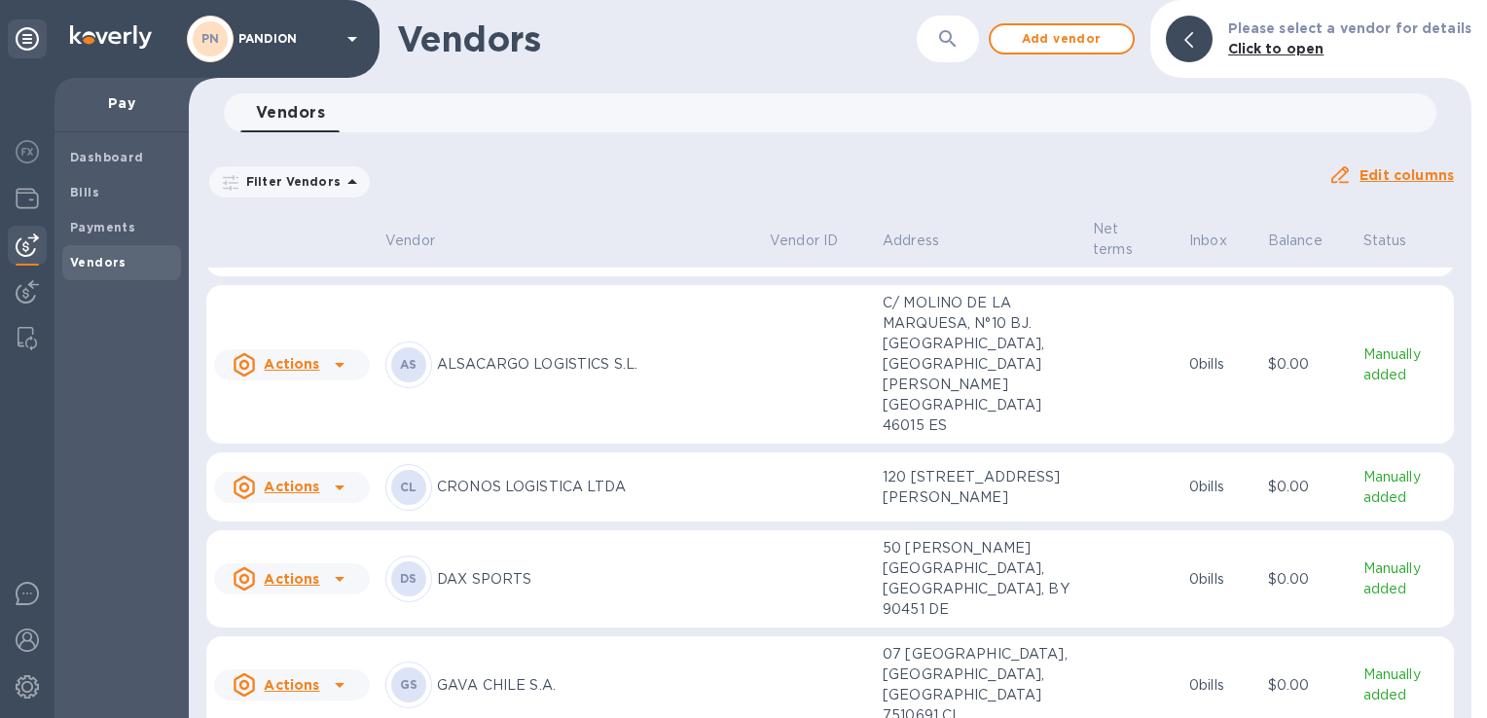
scroll to position [0, 0]
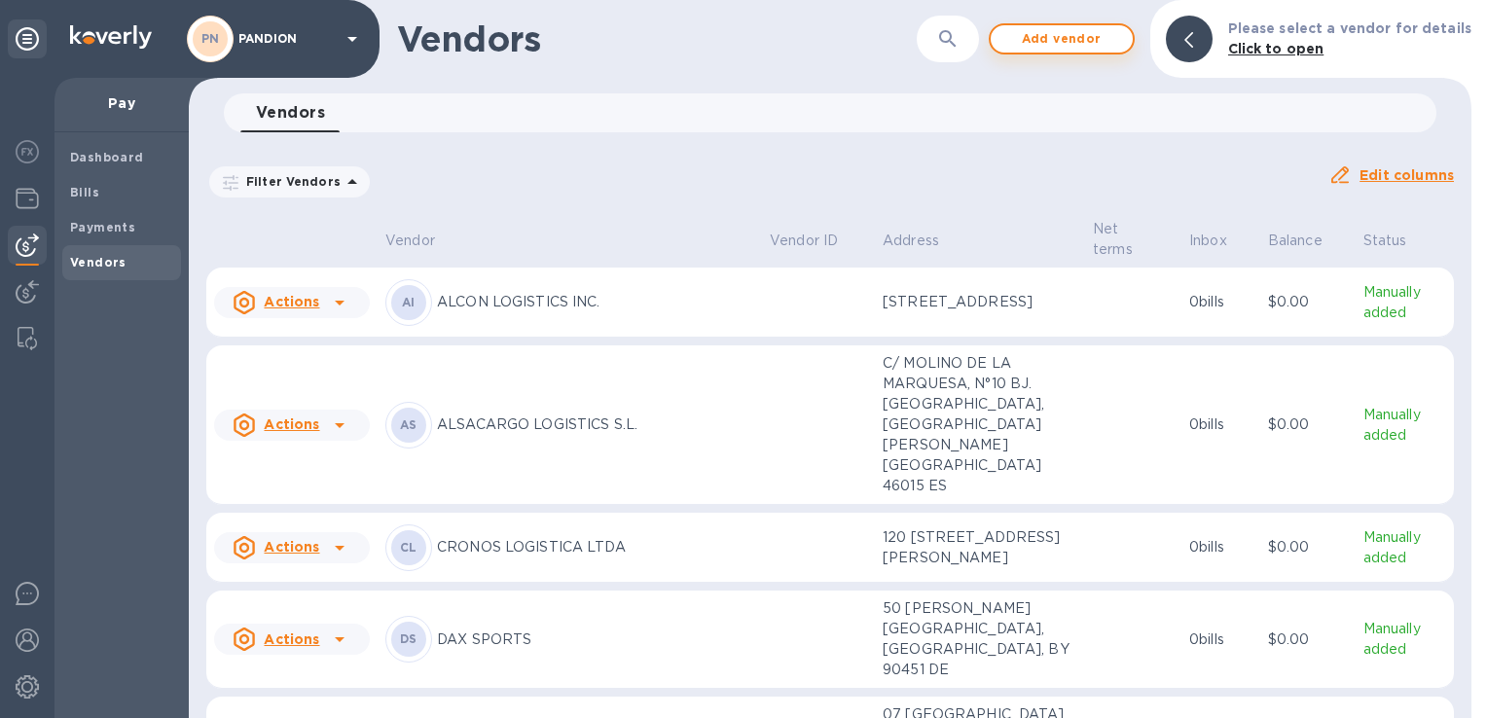
click at [1067, 40] on span "Add vendor" at bounding box center [1061, 38] width 111 height 23
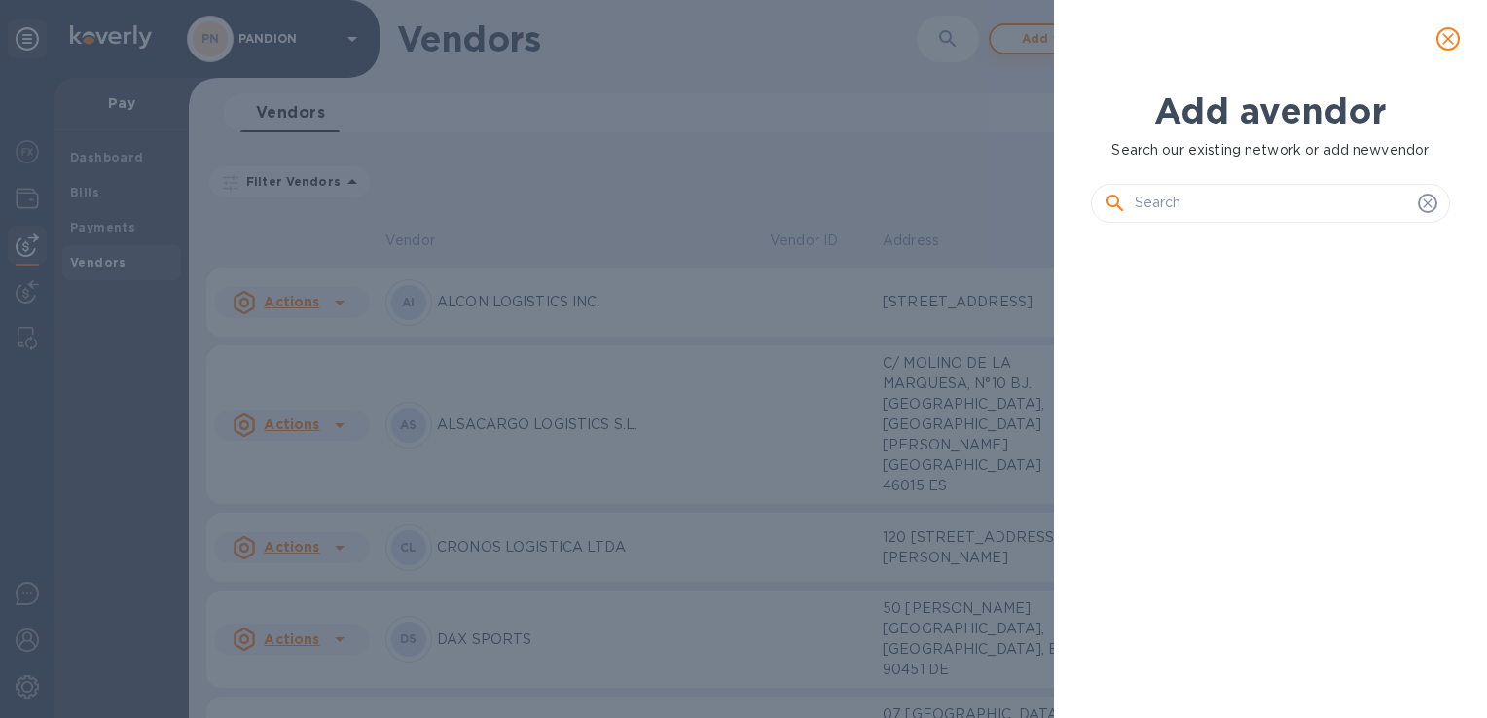
scroll to position [414, 366]
click at [1201, 200] on input "text" at bounding box center [1272, 203] width 275 height 29
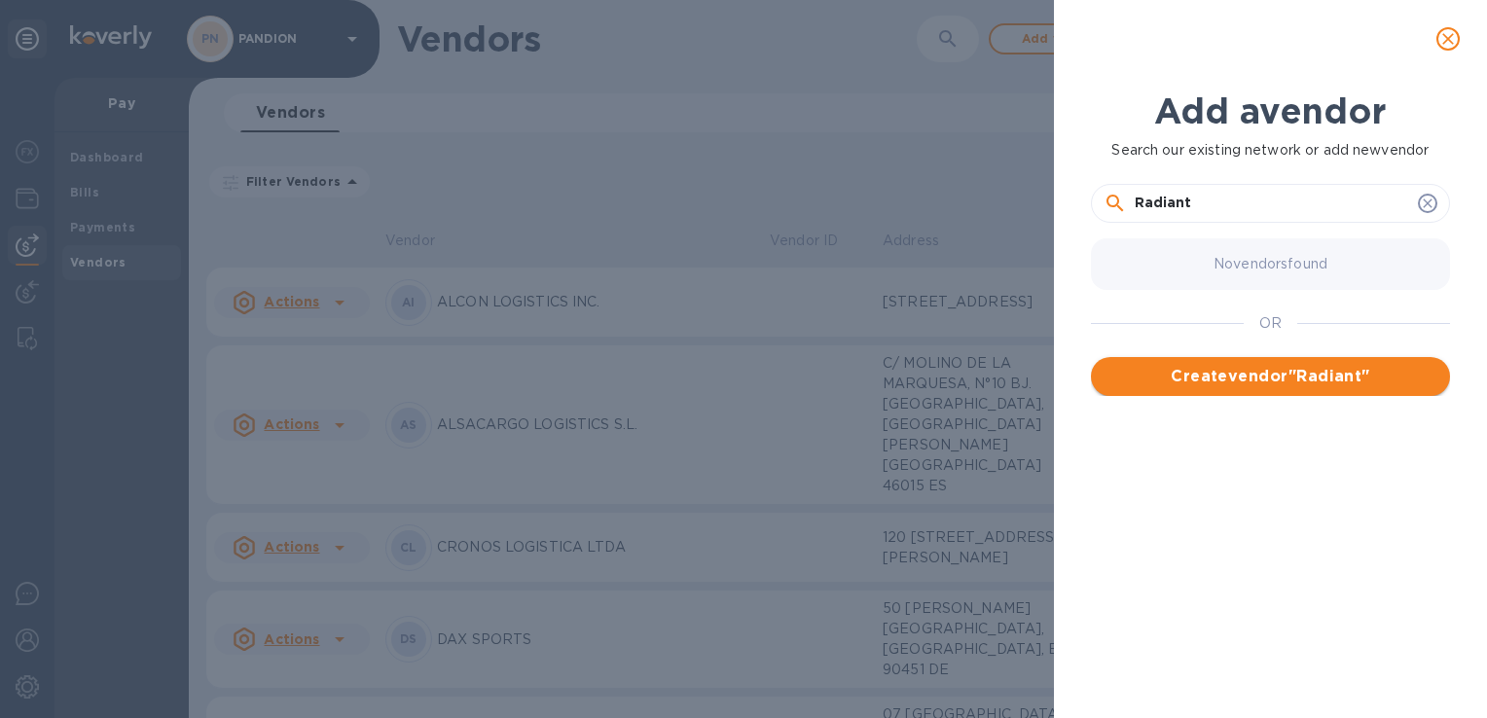
type input "Radiant"
click at [1293, 365] on span "Create vendor " Radiant "" at bounding box center [1270, 376] width 328 height 23
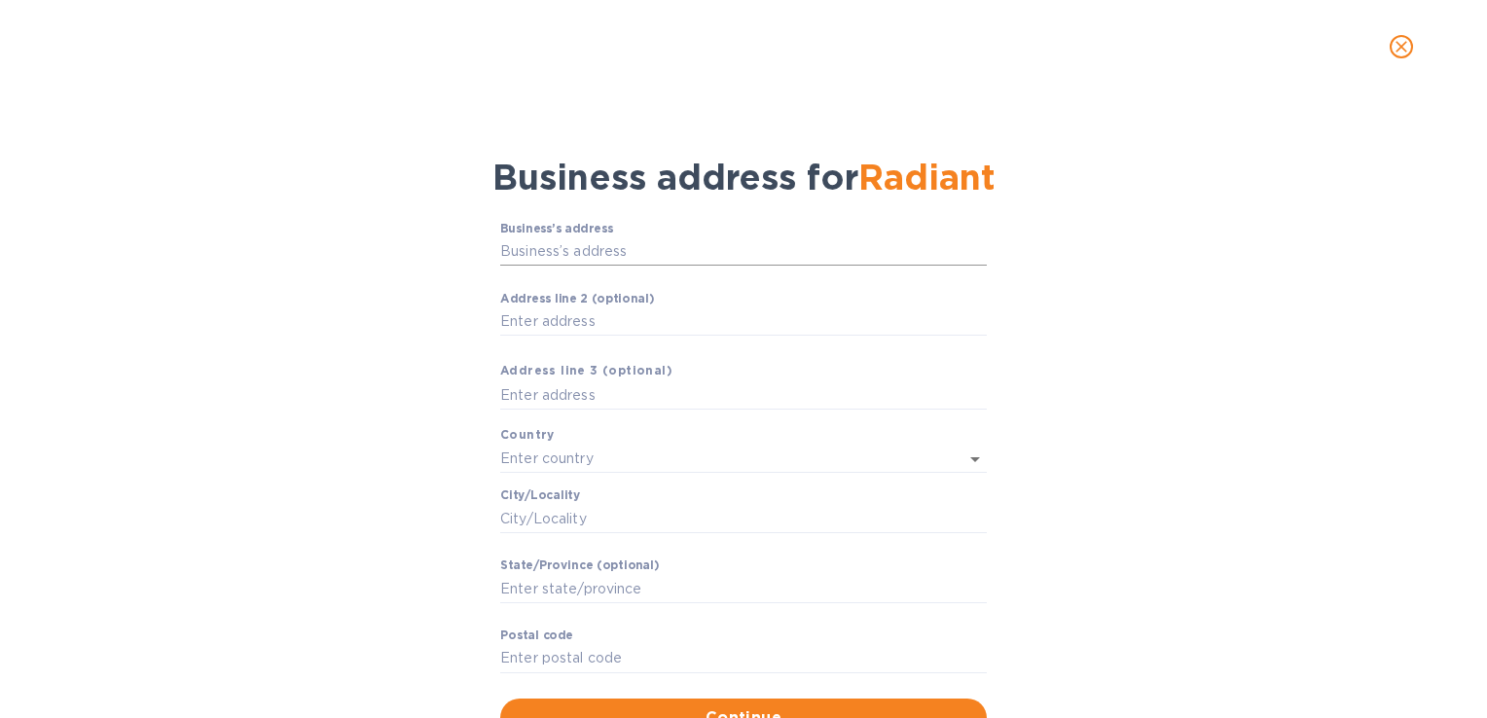
click at [574, 262] on input "Business’s аddress" at bounding box center [743, 251] width 487 height 29
paste input "401 Union St, 23rd Floor, Seattle, WA 98101"
type input "401 Union Street"
type input "United States"
type input "Seattle"
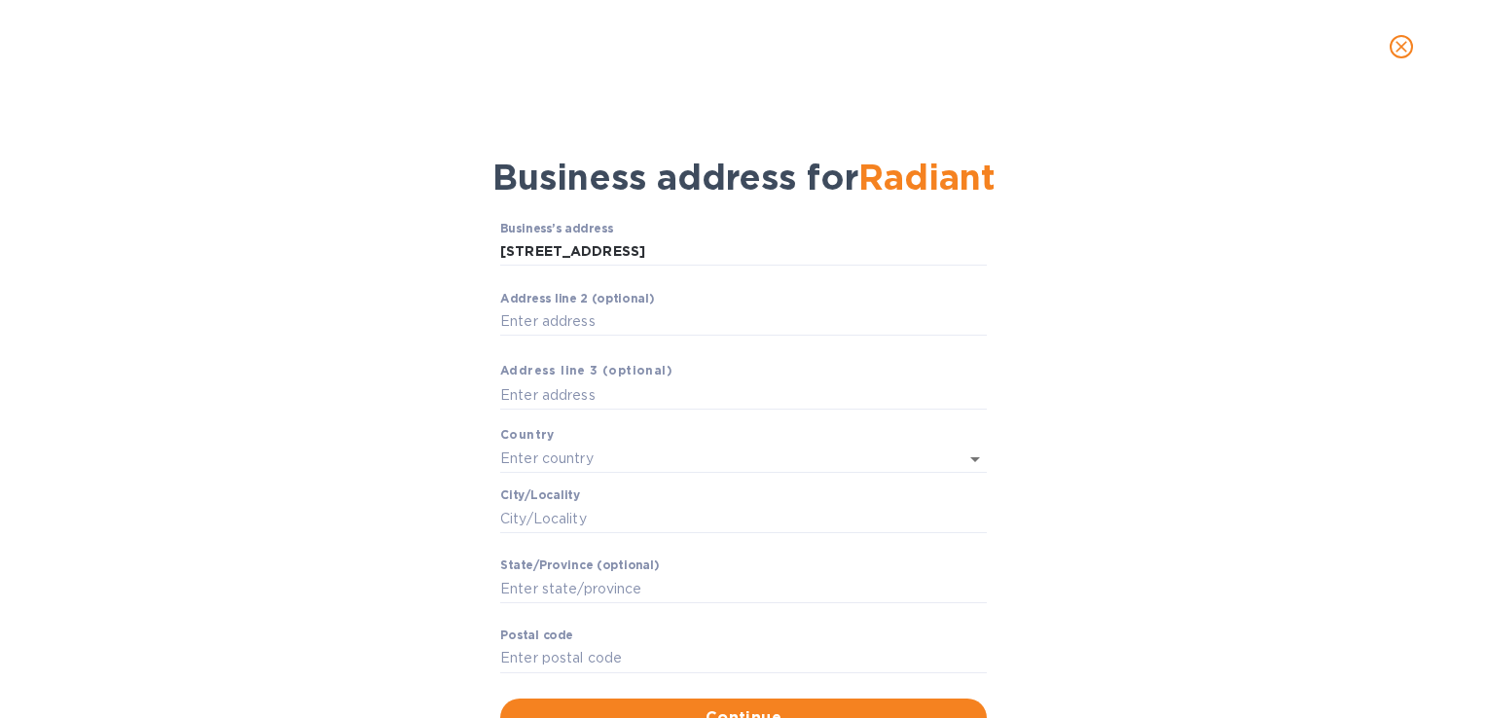
type input "WA"
type input "98101"
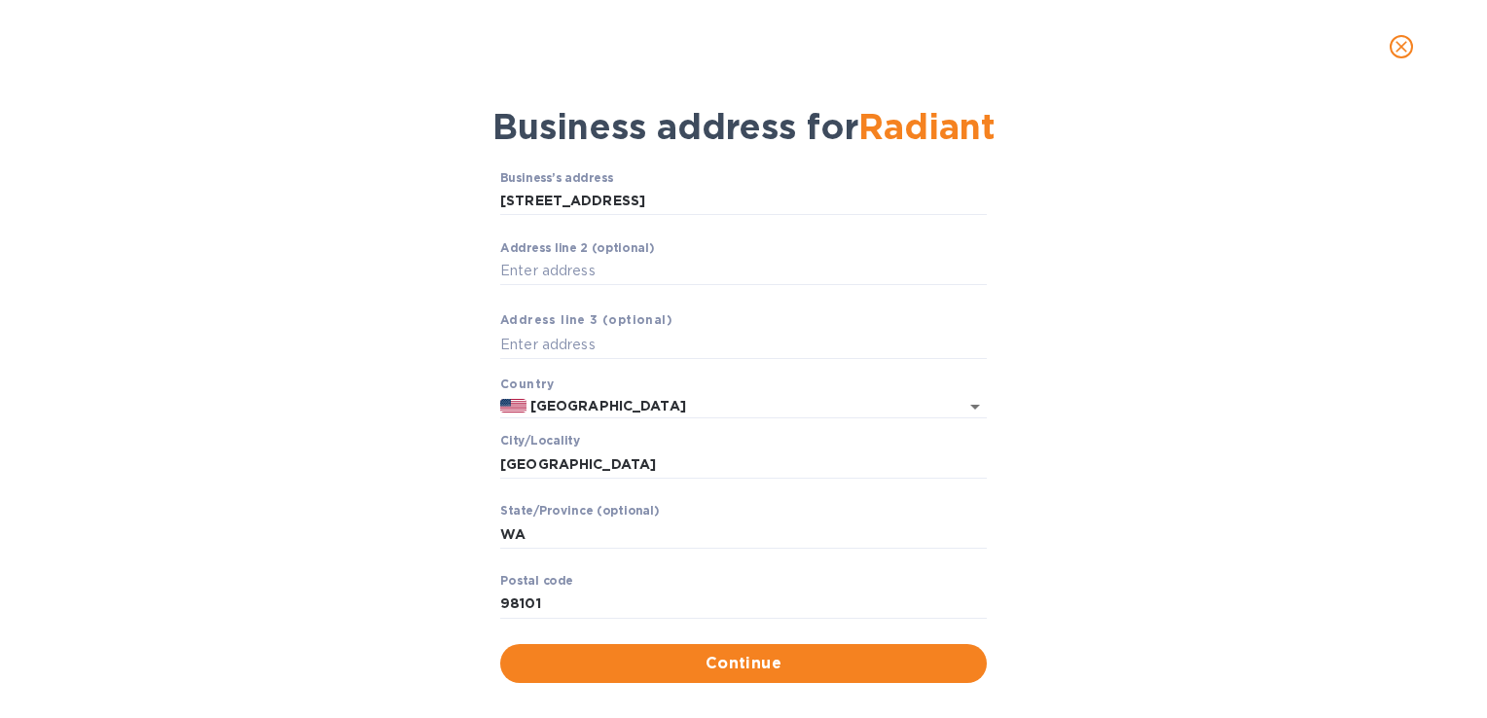
scroll to position [74, 0]
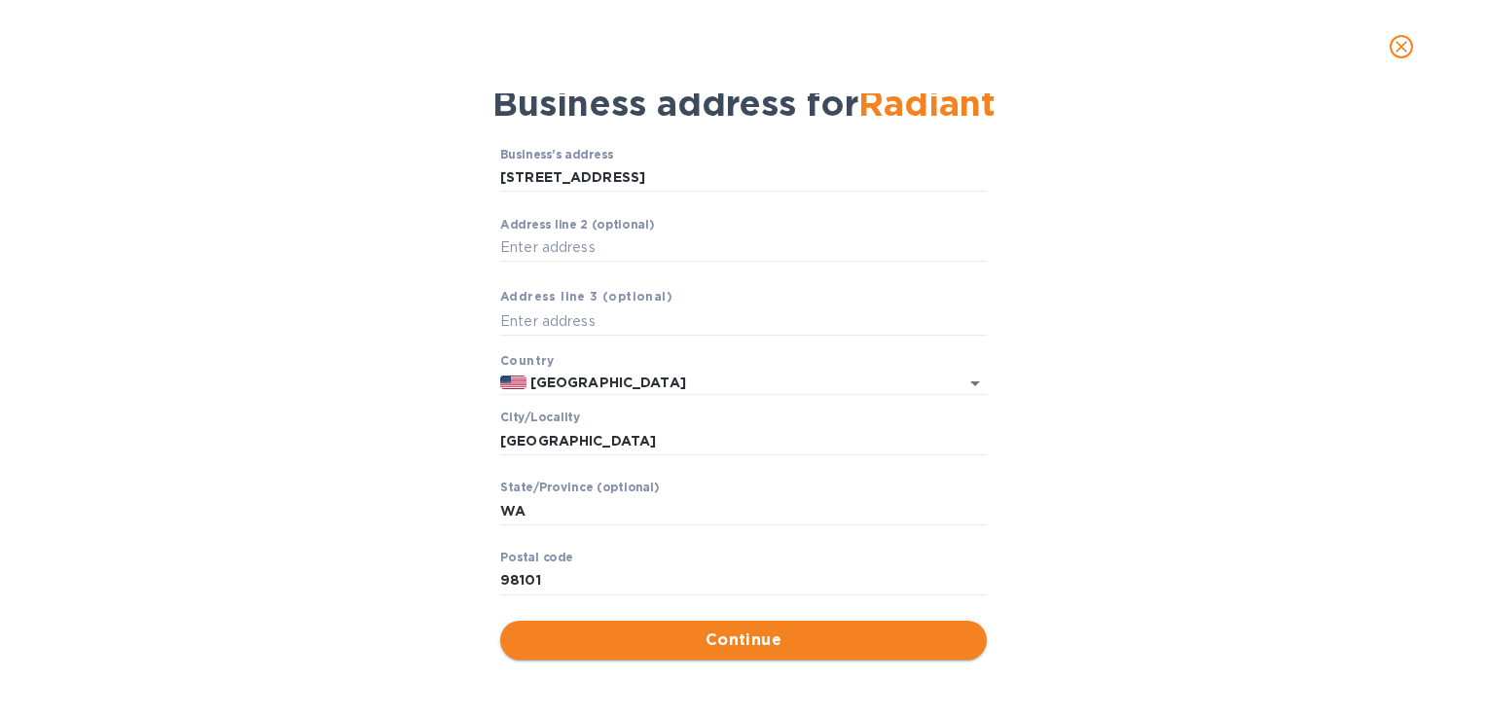
click at [799, 629] on span "Continue" at bounding box center [743, 640] width 455 height 23
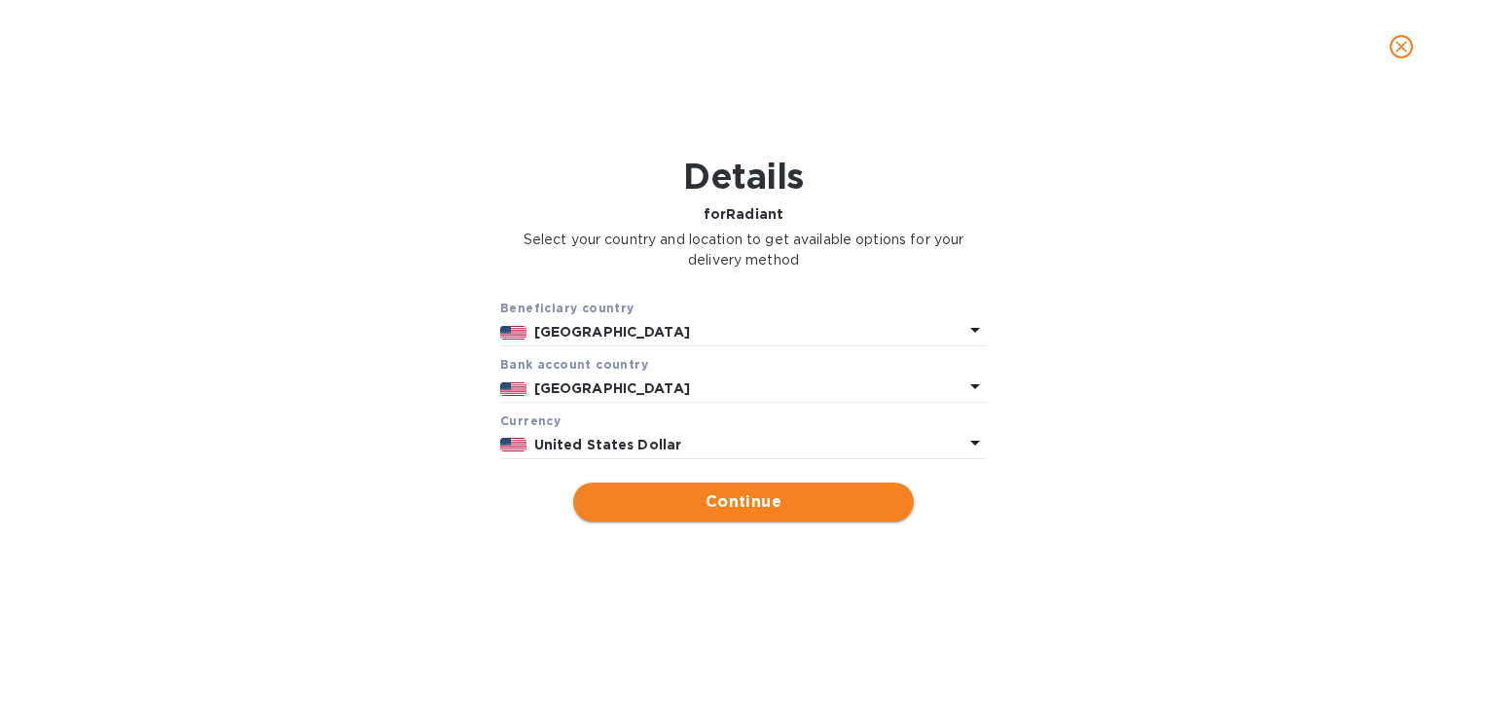
click at [740, 501] on span "Continue" at bounding box center [743, 501] width 309 height 23
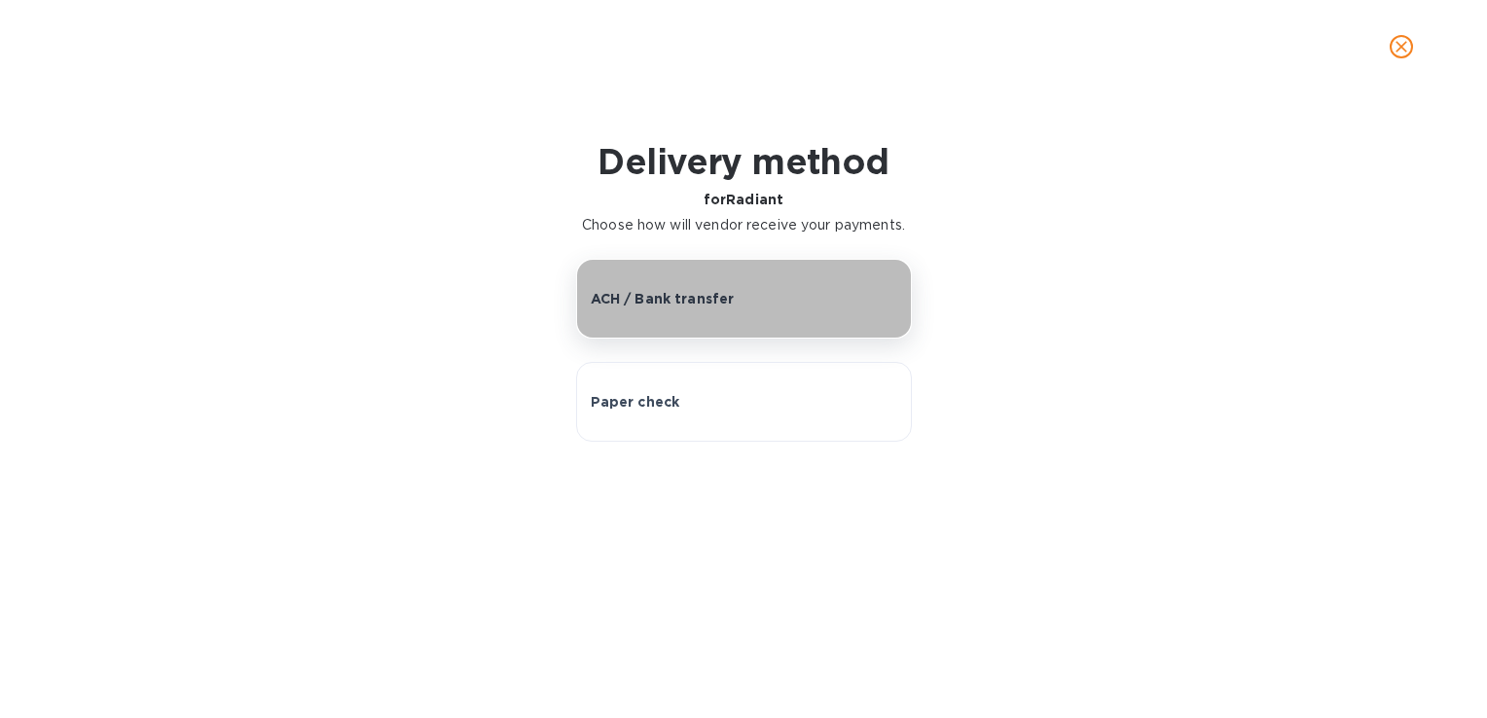
click at [729, 301] on p "ACH / Bank transfer" at bounding box center [663, 298] width 144 height 19
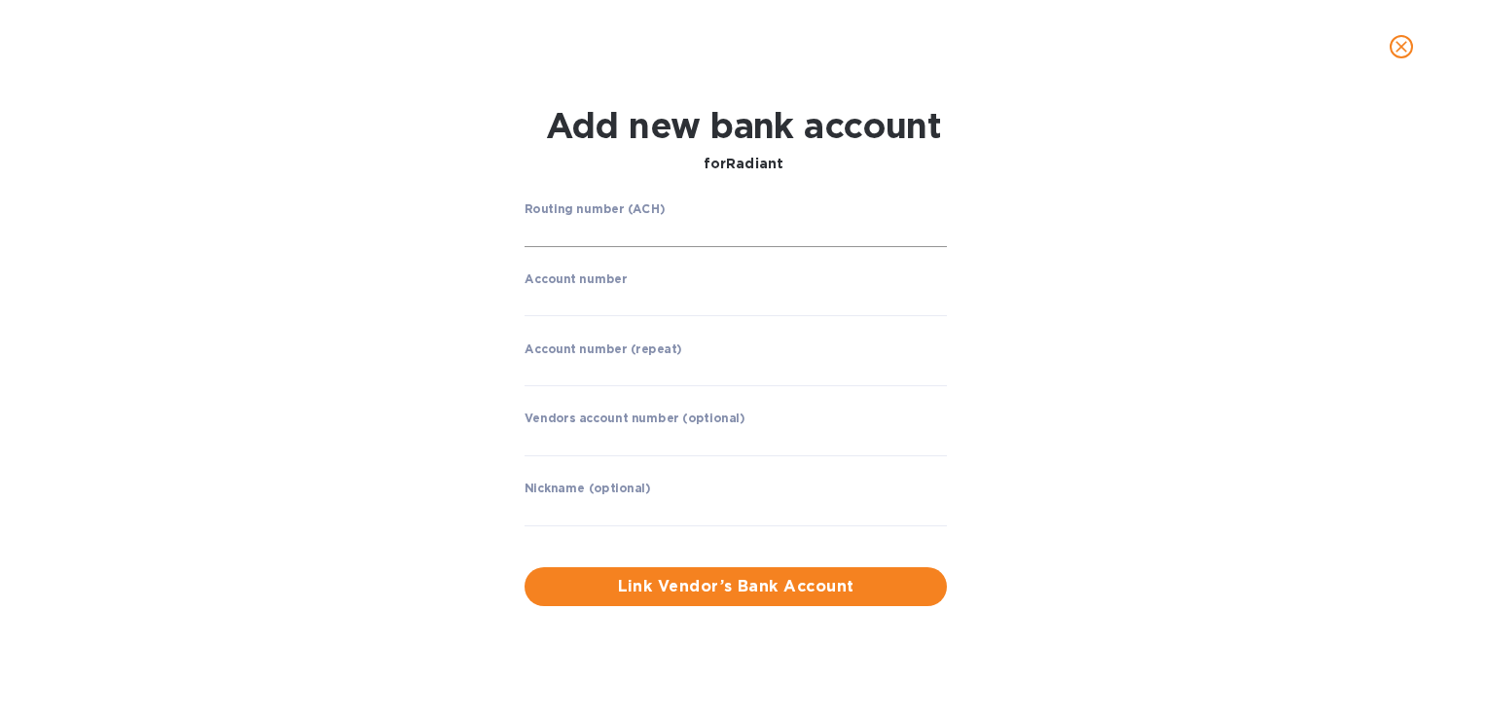
click at [572, 224] on input "string" at bounding box center [736, 232] width 422 height 29
paste input "323070380"
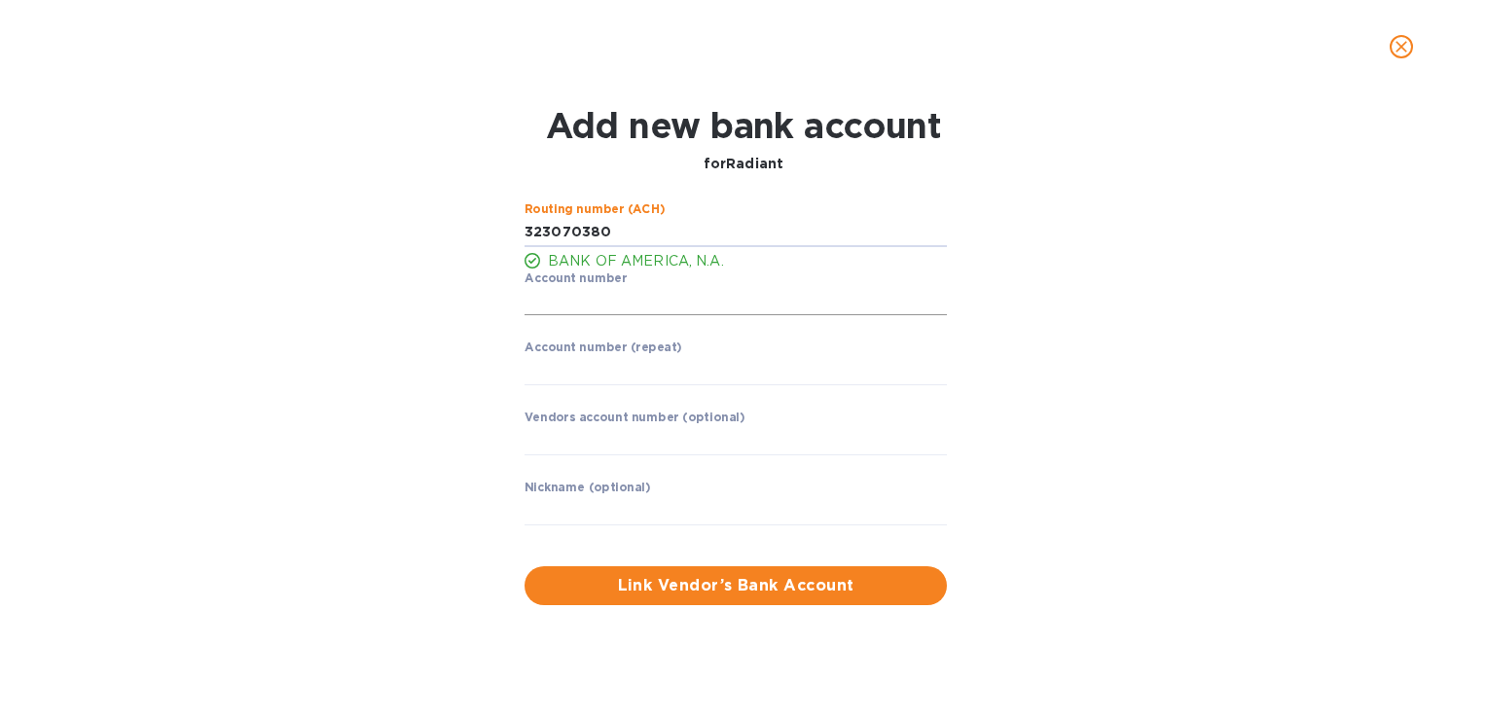
type input "323070380"
click at [569, 309] on input "string" at bounding box center [736, 301] width 422 height 29
click at [467, 411] on div "Routing number (ACH) BANK OF AMERICA, N.A. Account number ​ Account number (rep…" at bounding box center [744, 404] width 958 height 426
click at [627, 322] on p "​" at bounding box center [736, 329] width 422 height 22
click at [599, 312] on input "string" at bounding box center [736, 301] width 422 height 29
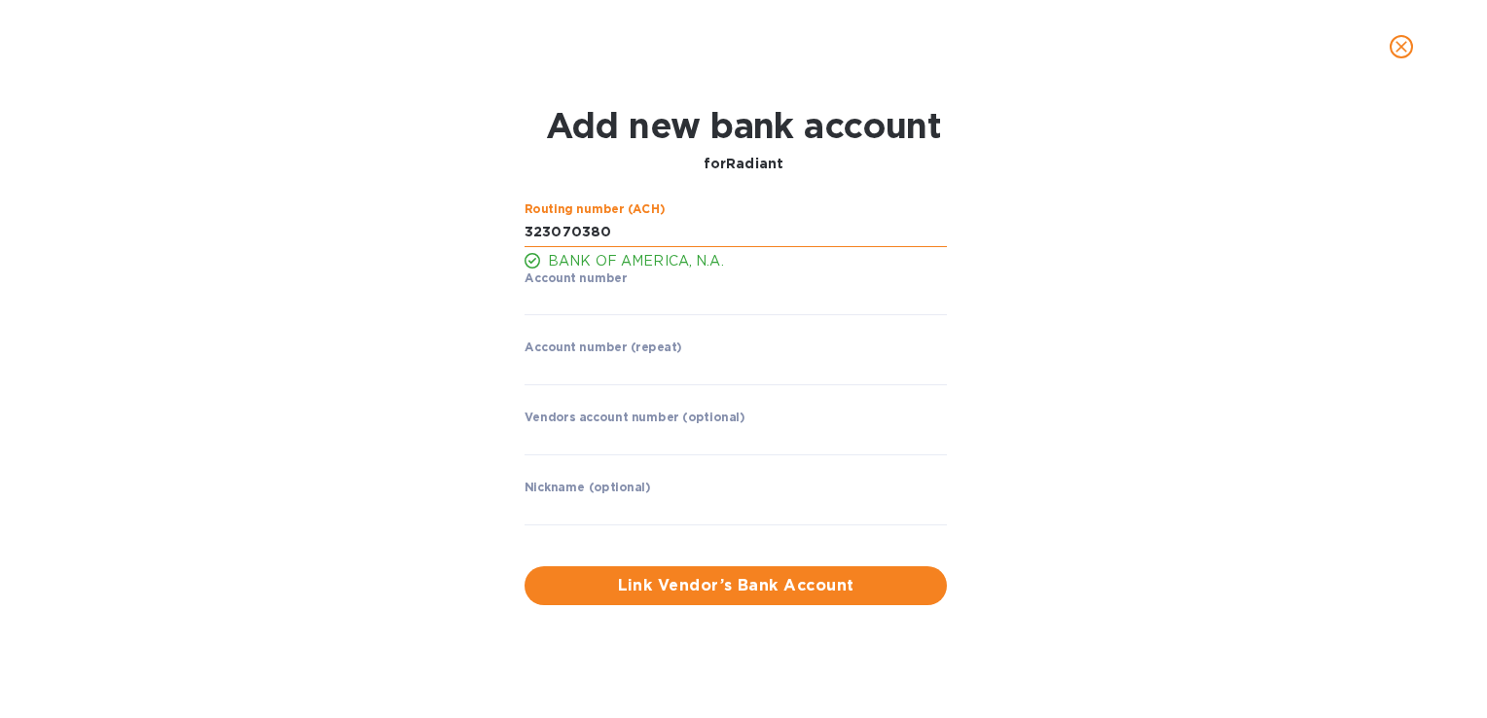
click at [557, 234] on input "string" at bounding box center [736, 232] width 422 height 29
click at [592, 309] on input "string" at bounding box center [736, 301] width 422 height 29
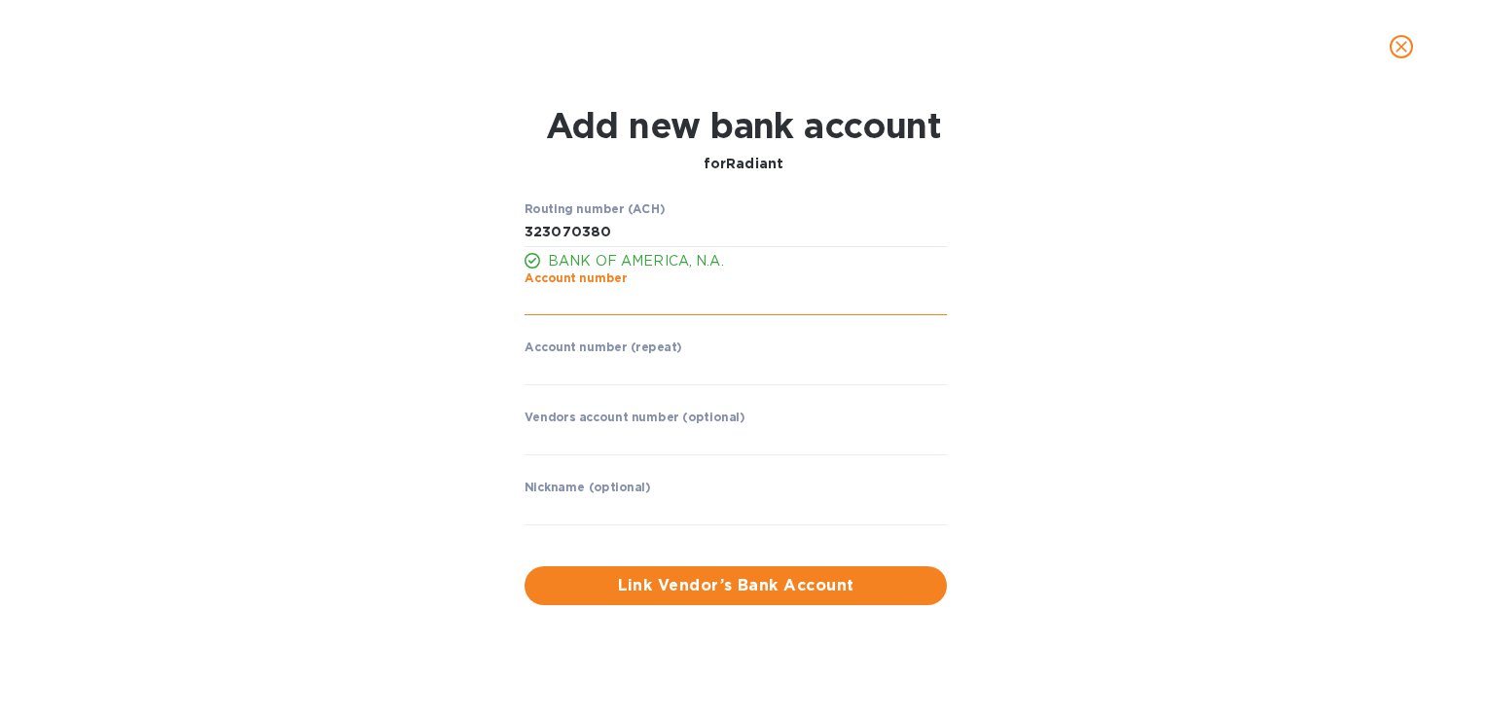
paste input "323070380"
type input "323070380"
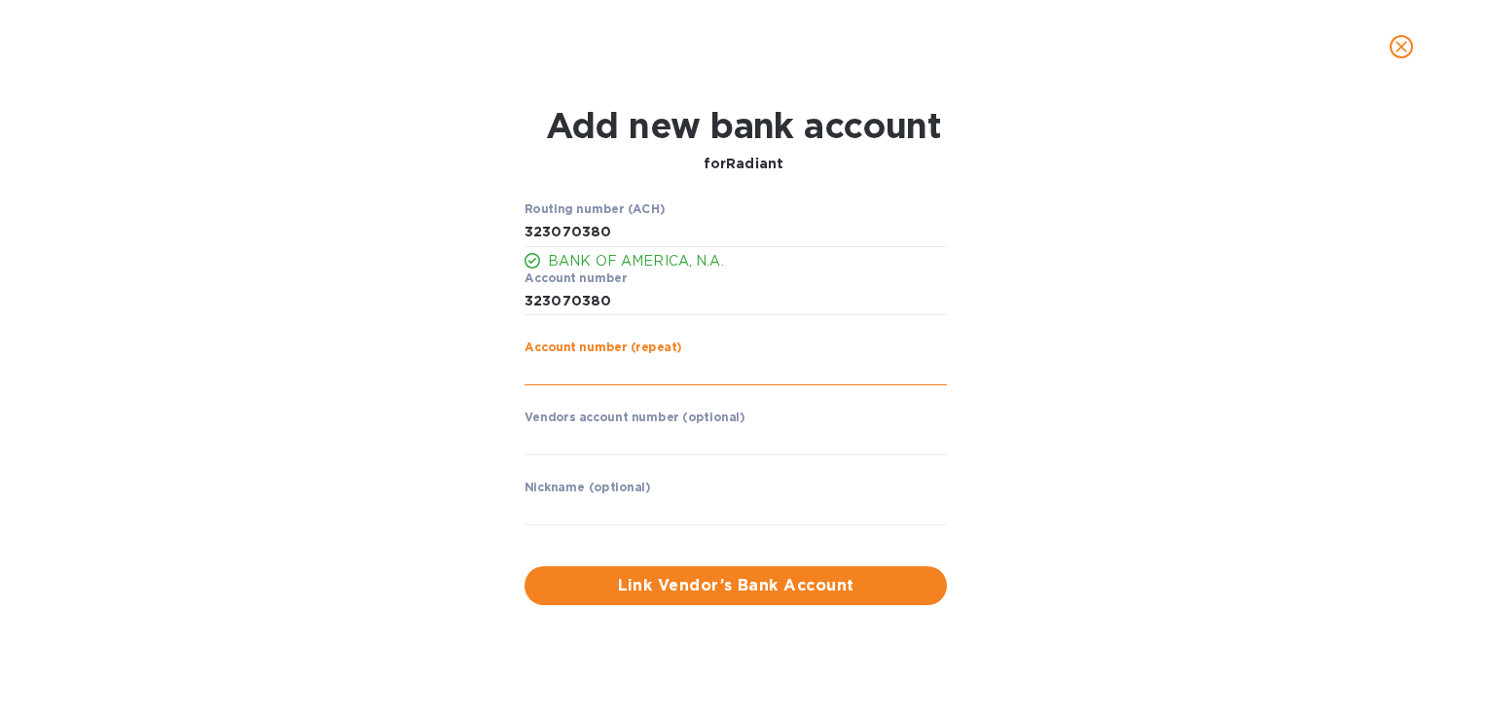
click at [745, 380] on input "string" at bounding box center [736, 370] width 422 height 29
click at [1127, 372] on div "Routing number (ACH) BANK OF AMERICA, N.A. Account number ​ Account number (rep…" at bounding box center [744, 404] width 958 height 426
click at [552, 377] on input "string" at bounding box center [736, 370] width 422 height 29
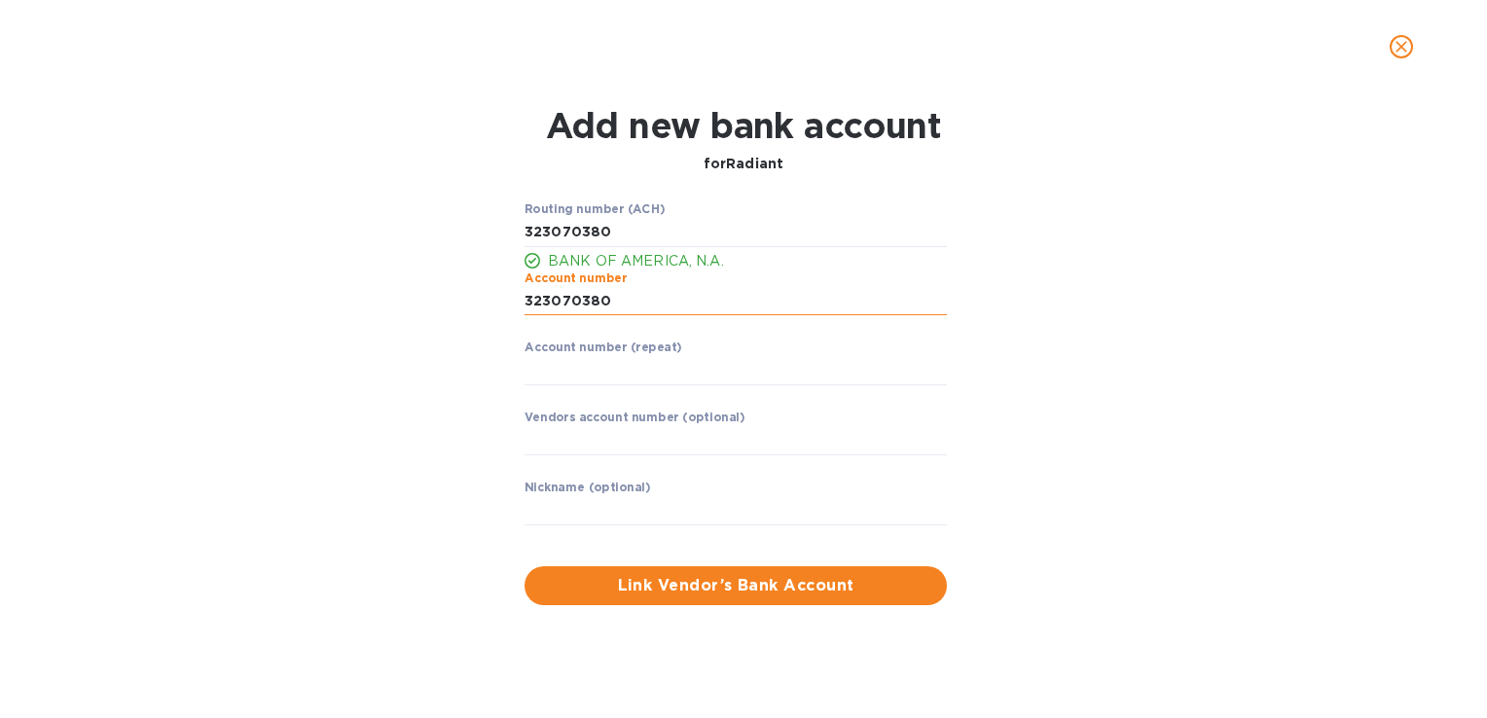
drag, startPoint x: 621, startPoint y: 301, endPoint x: 526, endPoint y: 288, distance: 96.2
click at [526, 288] on input "string" at bounding box center [736, 301] width 422 height 29
paste input "485010418579"
type input "485010418579"
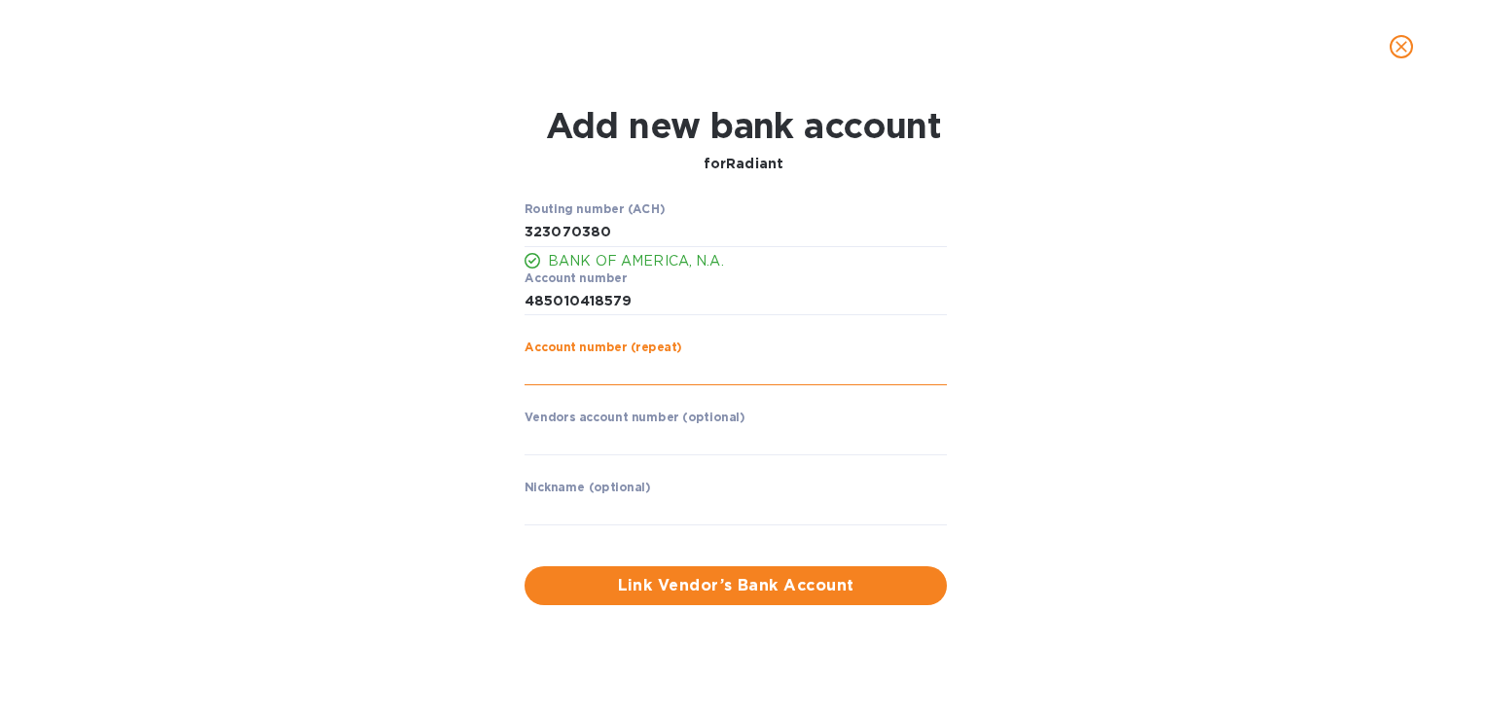
click at [607, 375] on input "string" at bounding box center [736, 370] width 422 height 29
paste input "485010418579"
type input "485010418579"
click at [1077, 398] on div "Routing number (ACH) BANK OF AMERICA, N.A. Account number ​ Account number (rep…" at bounding box center [744, 404] width 958 height 426
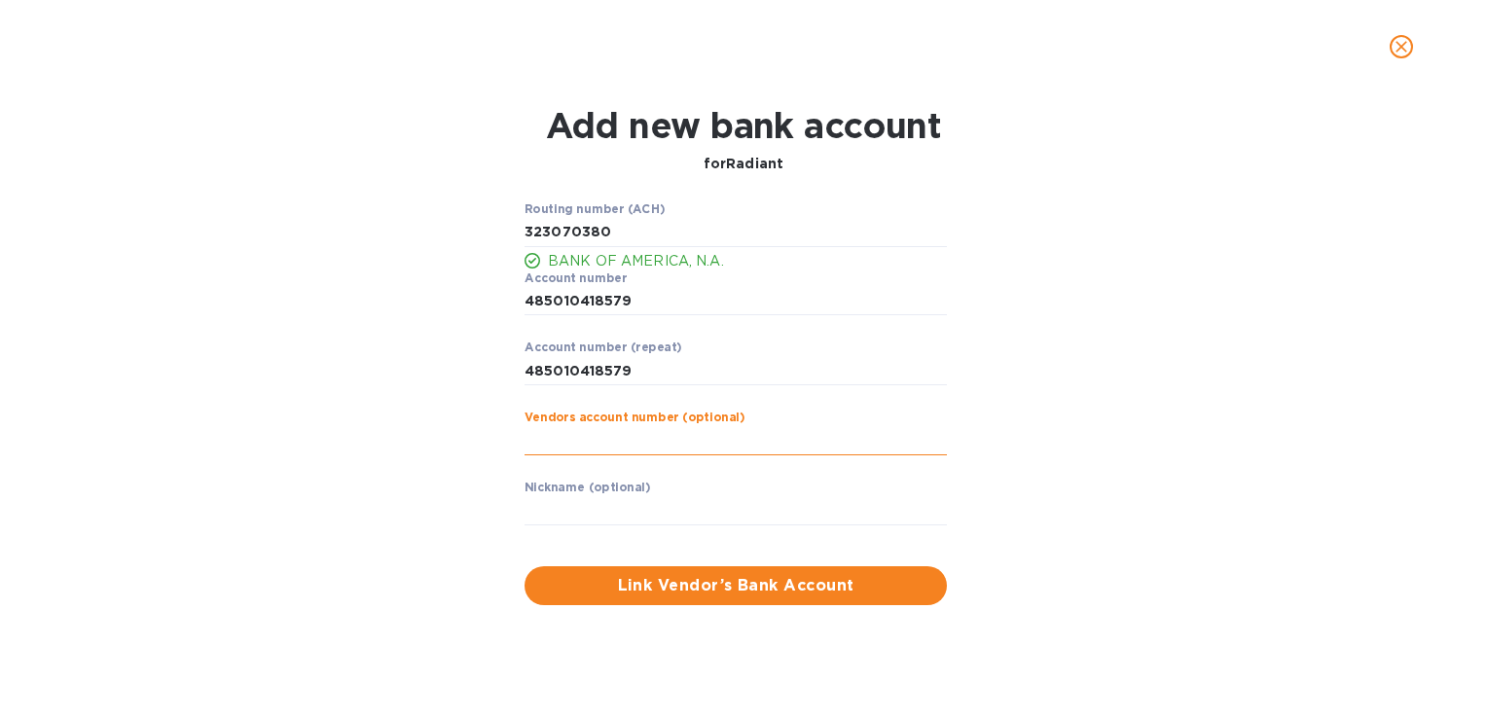
click at [687, 437] on input "text" at bounding box center [736, 440] width 422 height 29
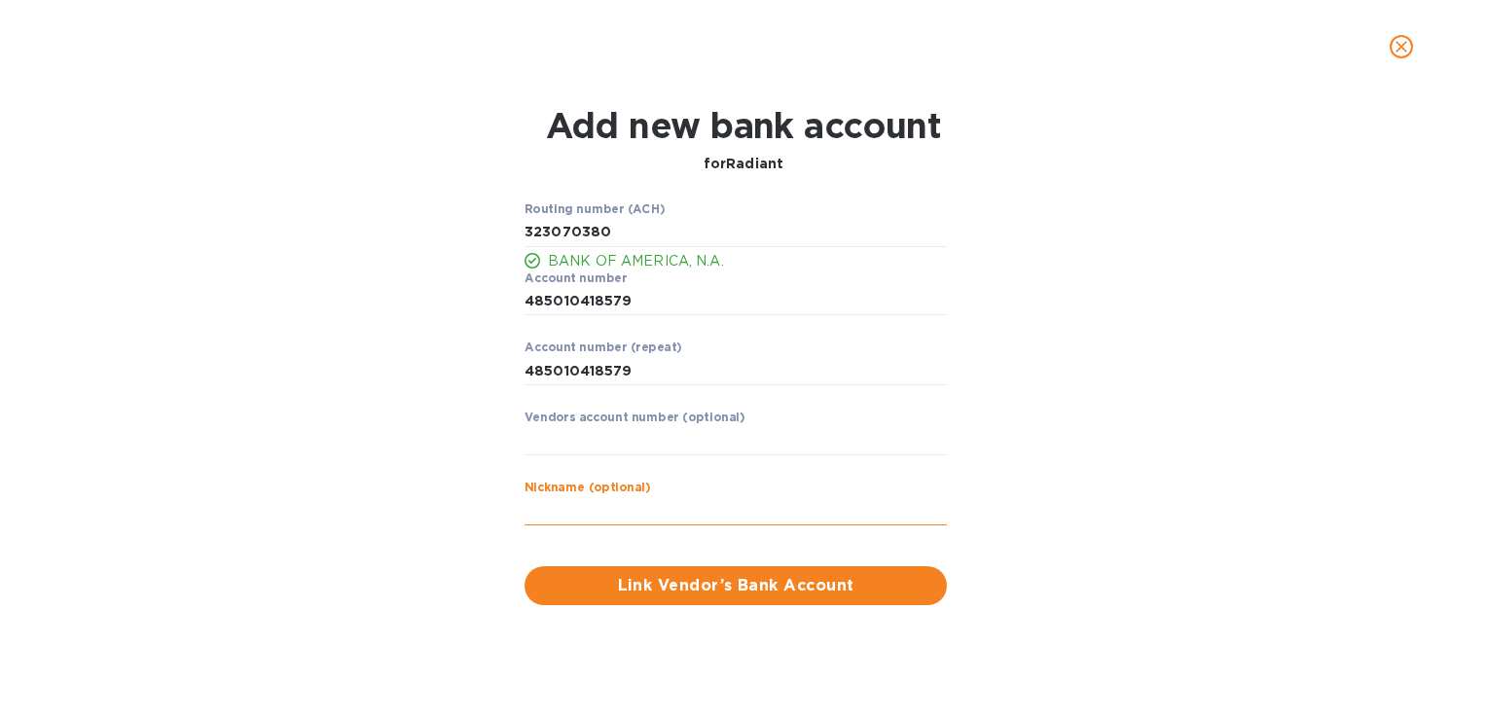
click at [691, 510] on input "text" at bounding box center [736, 510] width 422 height 29
click at [1106, 424] on div "Routing number (ACH) BANK OF AMERICA, N.A. Account number ​ Account number (rep…" at bounding box center [744, 404] width 958 height 426
click at [821, 583] on span "Link Vendor’s Bank Account" at bounding box center [735, 585] width 391 height 23
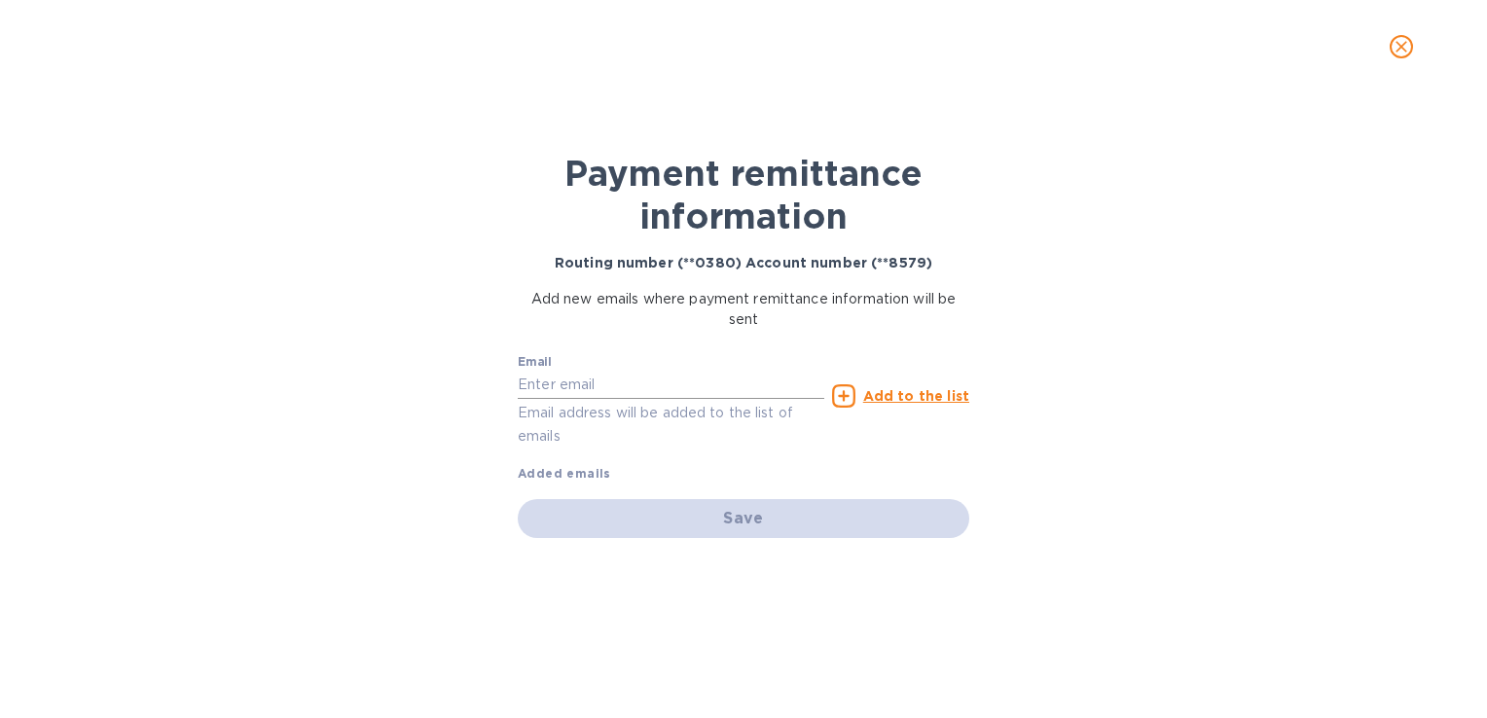
click at [619, 389] on input "text" at bounding box center [671, 385] width 307 height 29
paste input "to ar@radiantdelivers.com."
click at [535, 377] on input "to ar@radiantdelivers.com." at bounding box center [671, 385] width 307 height 29
click at [936, 391] on u "Add to the list" at bounding box center [916, 396] width 106 height 16
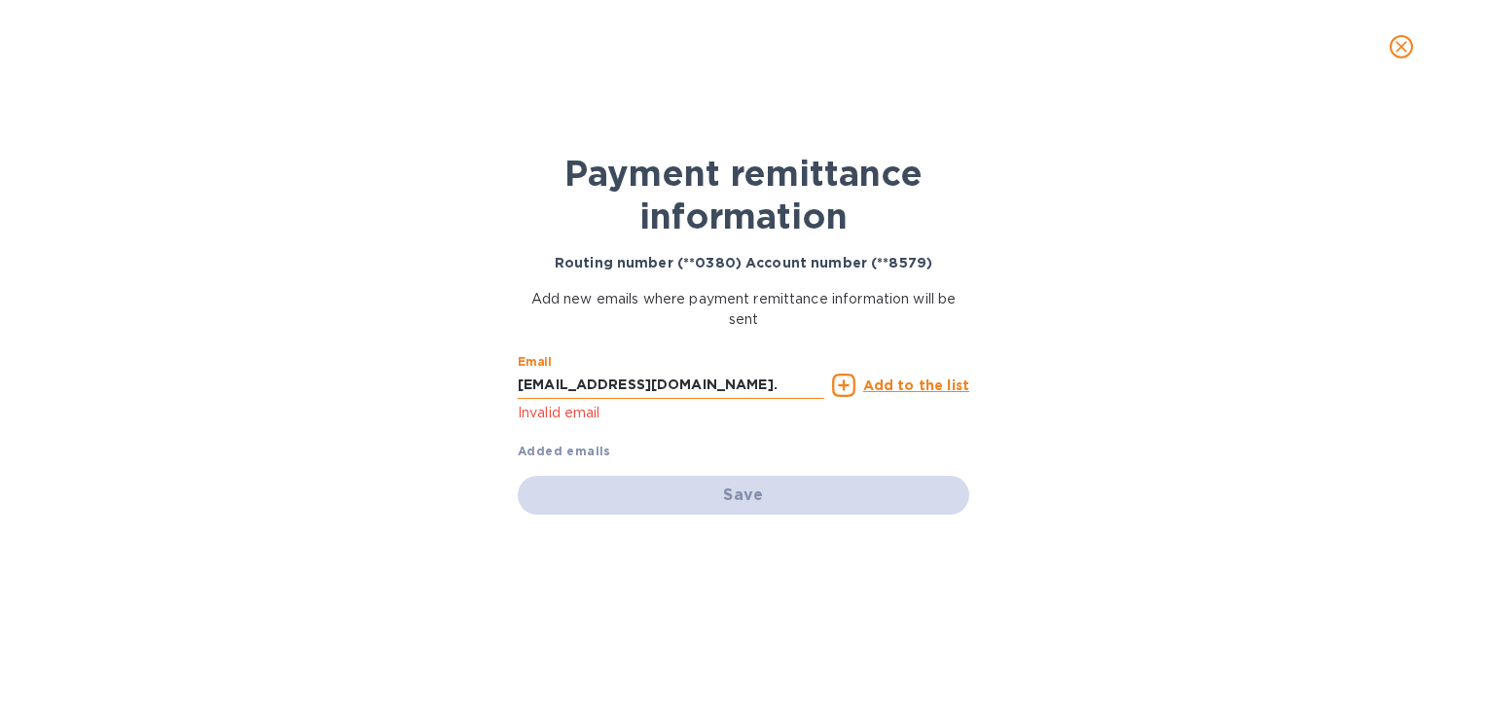
click at [720, 372] on input "ar@radiantdelivers.com." at bounding box center [671, 385] width 307 height 29
type input "ar@radiantdelivers.com"
click at [934, 379] on u "Add to the list" at bounding box center [916, 386] width 106 height 16
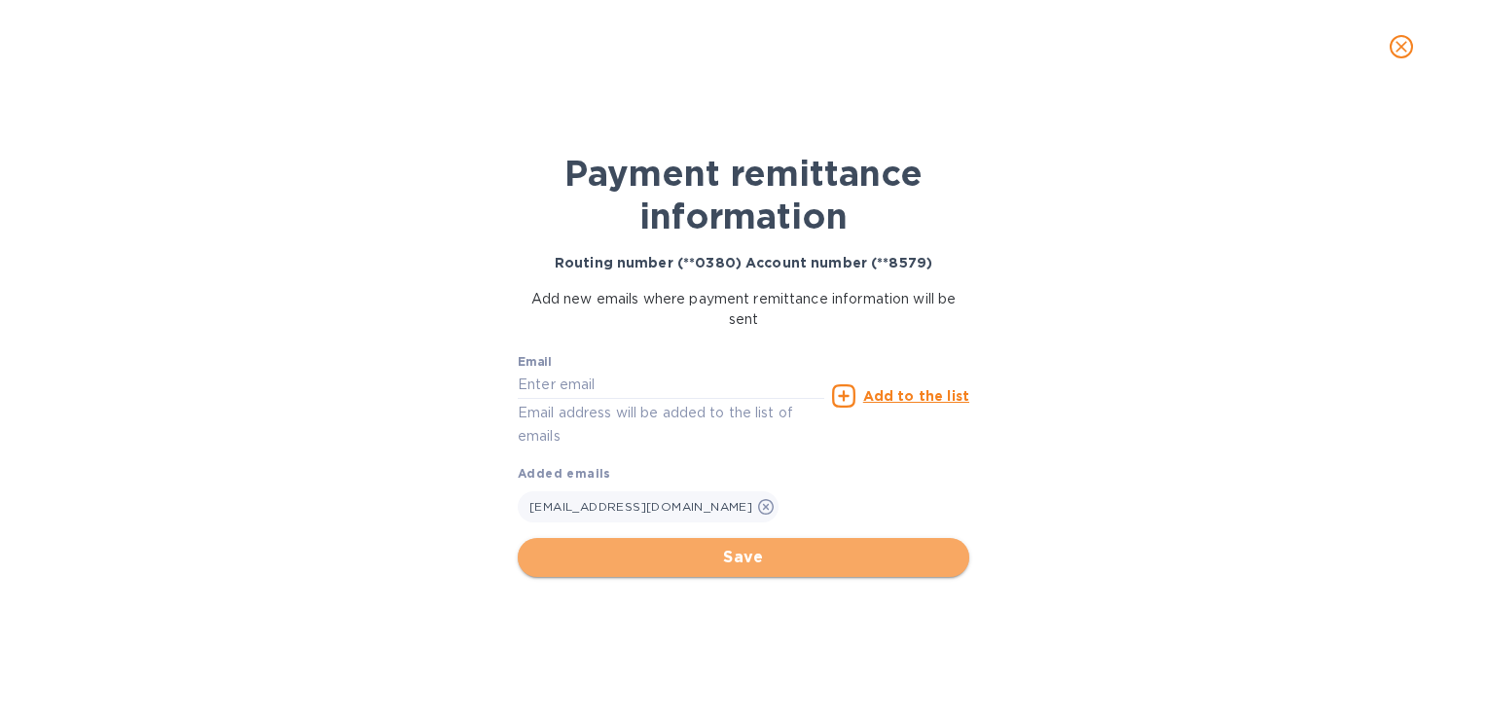
click at [759, 566] on span "Save" at bounding box center [743, 557] width 420 height 23
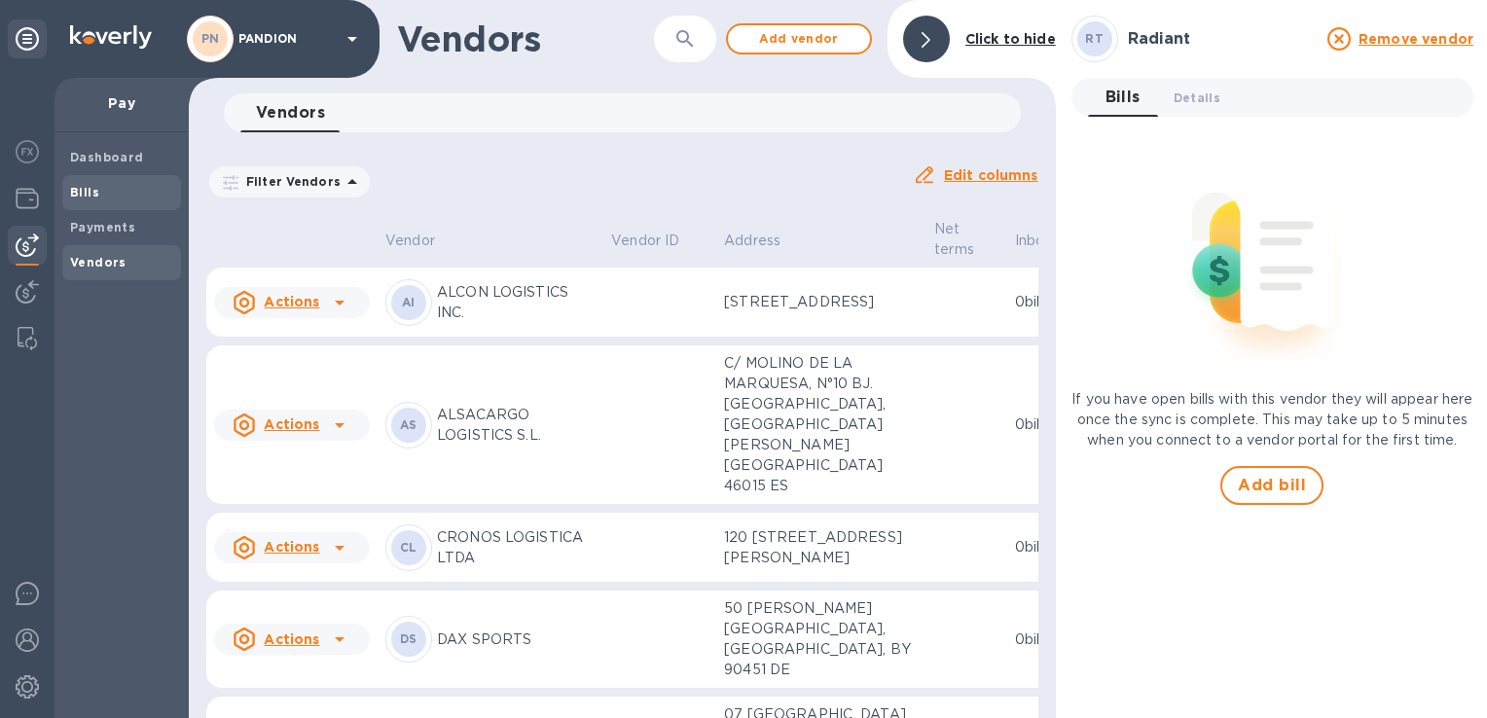
click at [92, 185] on b "Bills" at bounding box center [84, 192] width 29 height 15
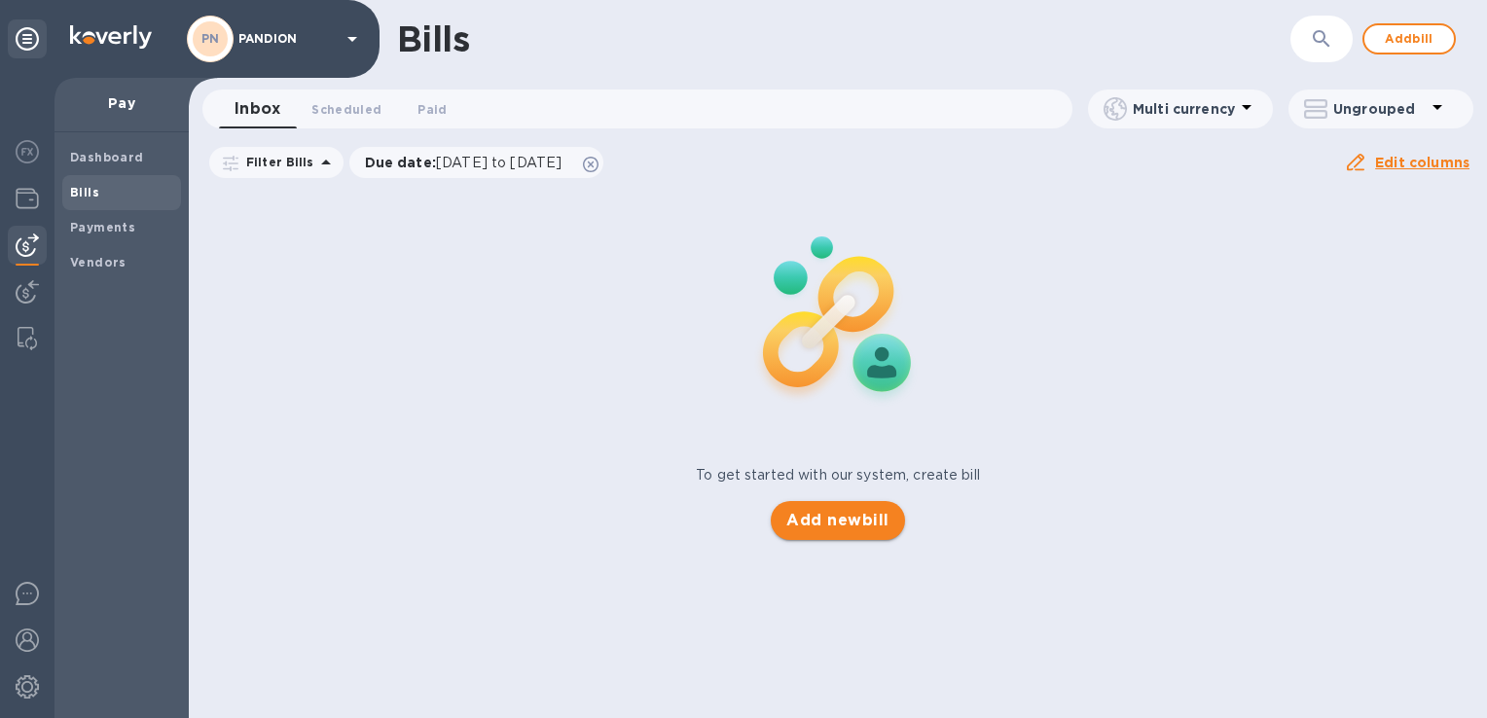
click at [842, 527] on span "Add new bill" at bounding box center [837, 520] width 102 height 23
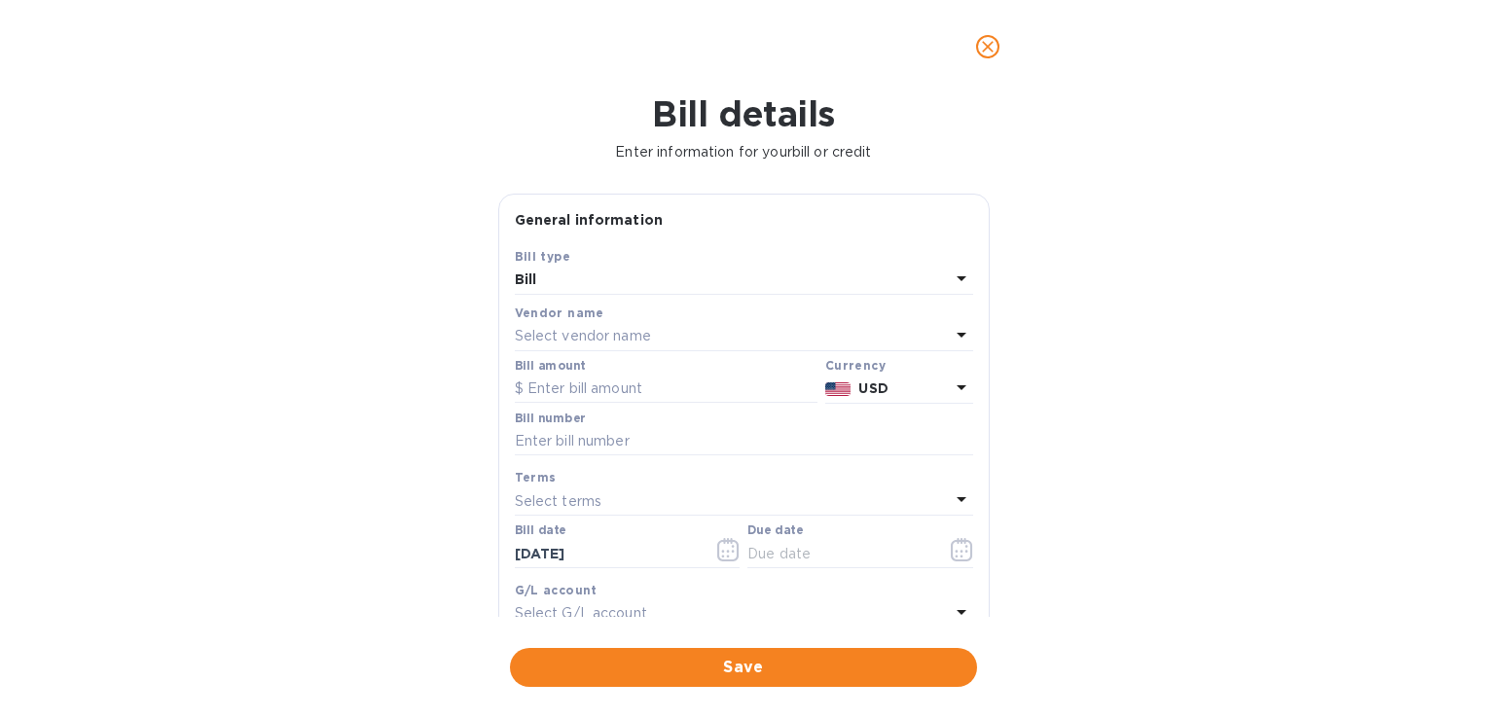
click at [568, 335] on p "Select vendor name" at bounding box center [583, 336] width 136 height 20
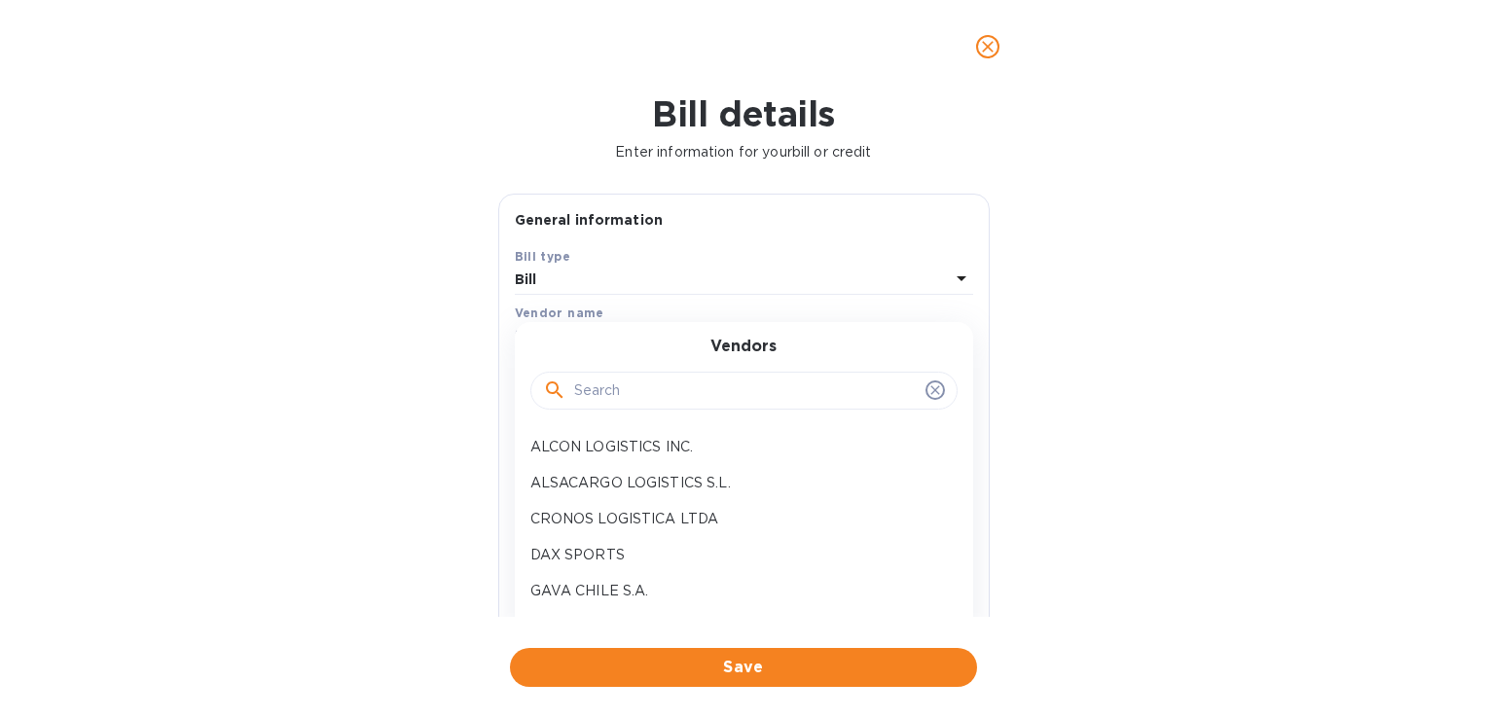
click at [626, 385] on input "text" at bounding box center [746, 391] width 344 height 29
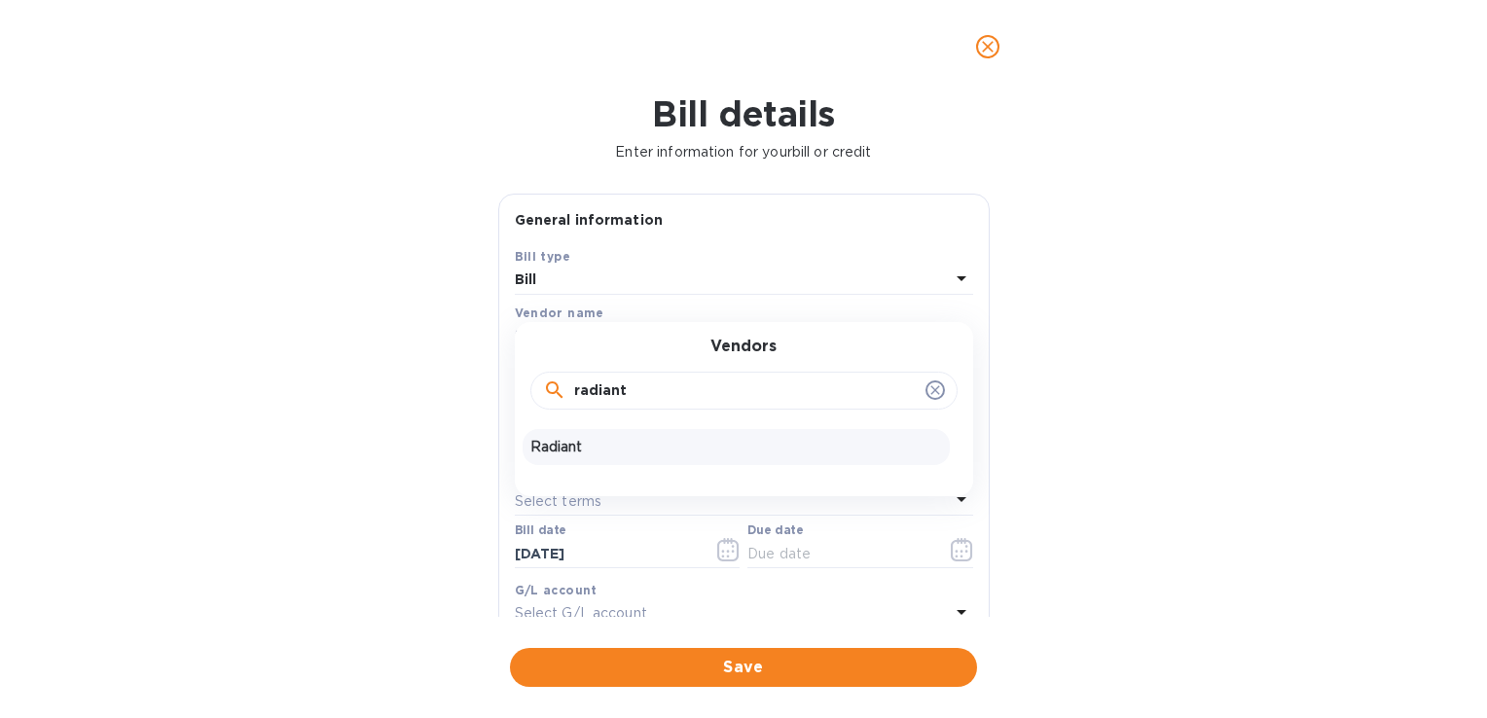
type input "radiant"
click at [627, 434] on div "Radiant" at bounding box center [736, 447] width 427 height 36
click at [633, 438] on input "text" at bounding box center [744, 441] width 458 height 29
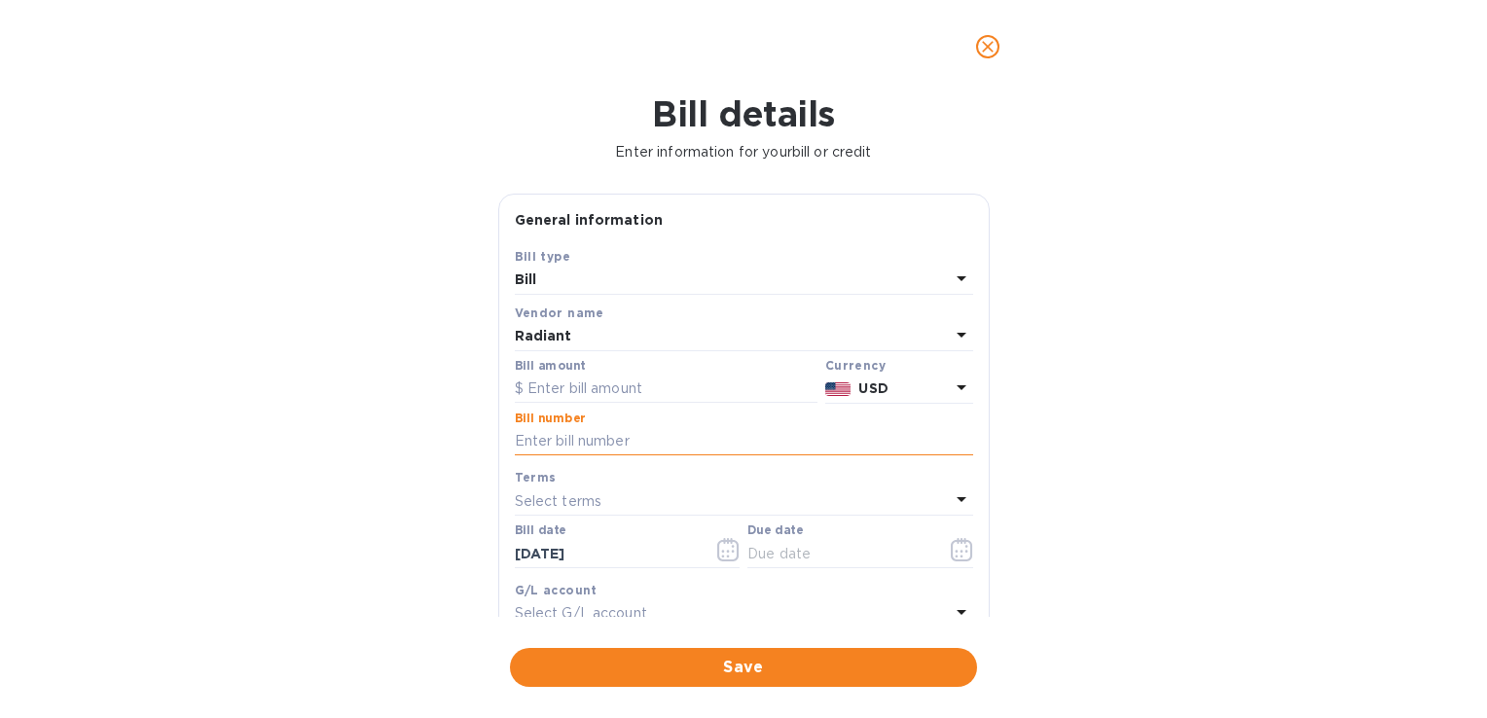
paste input "MSP202504039"
type input "MSP202504039"
click at [560, 390] on input "text" at bounding box center [666, 389] width 303 height 29
type input "598.75"
click at [623, 555] on input "[DATE]" at bounding box center [607, 553] width 184 height 29
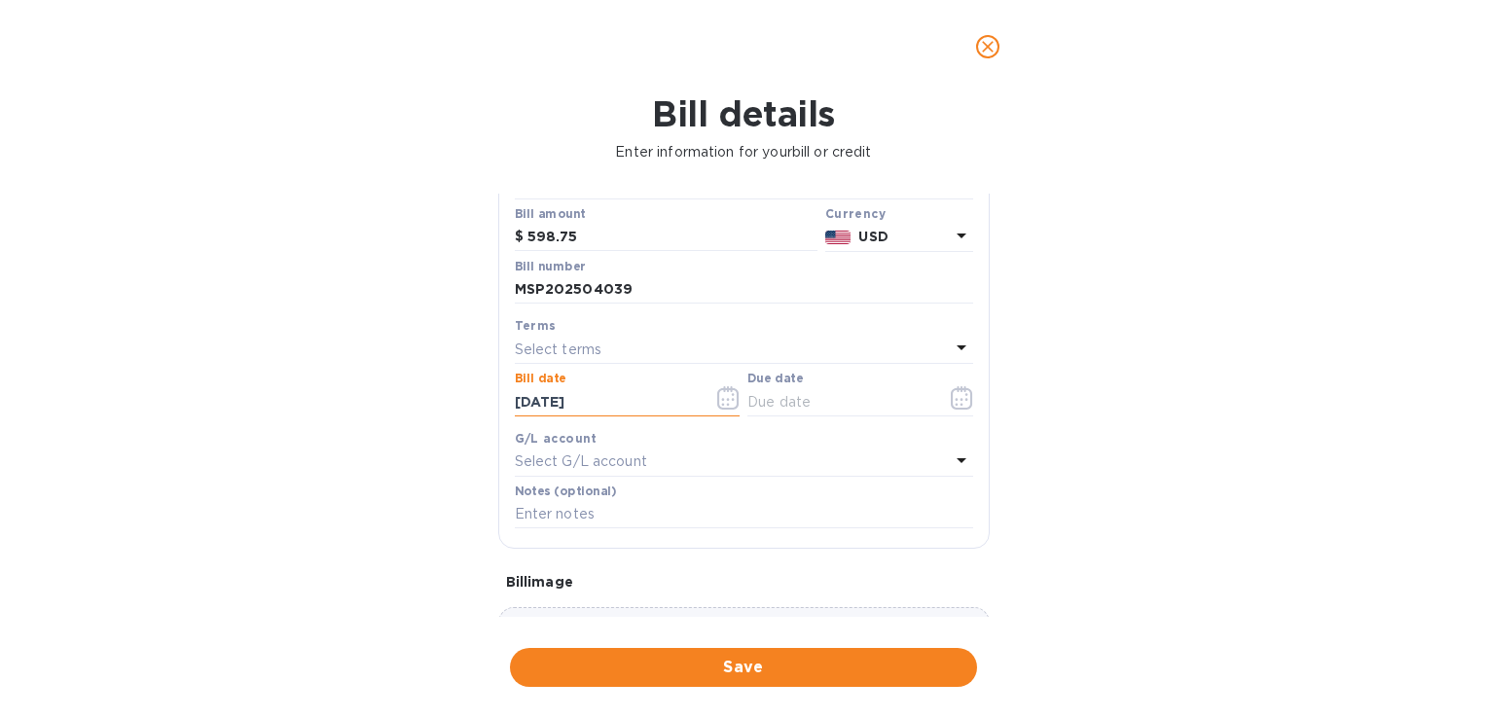
scroll to position [292, 0]
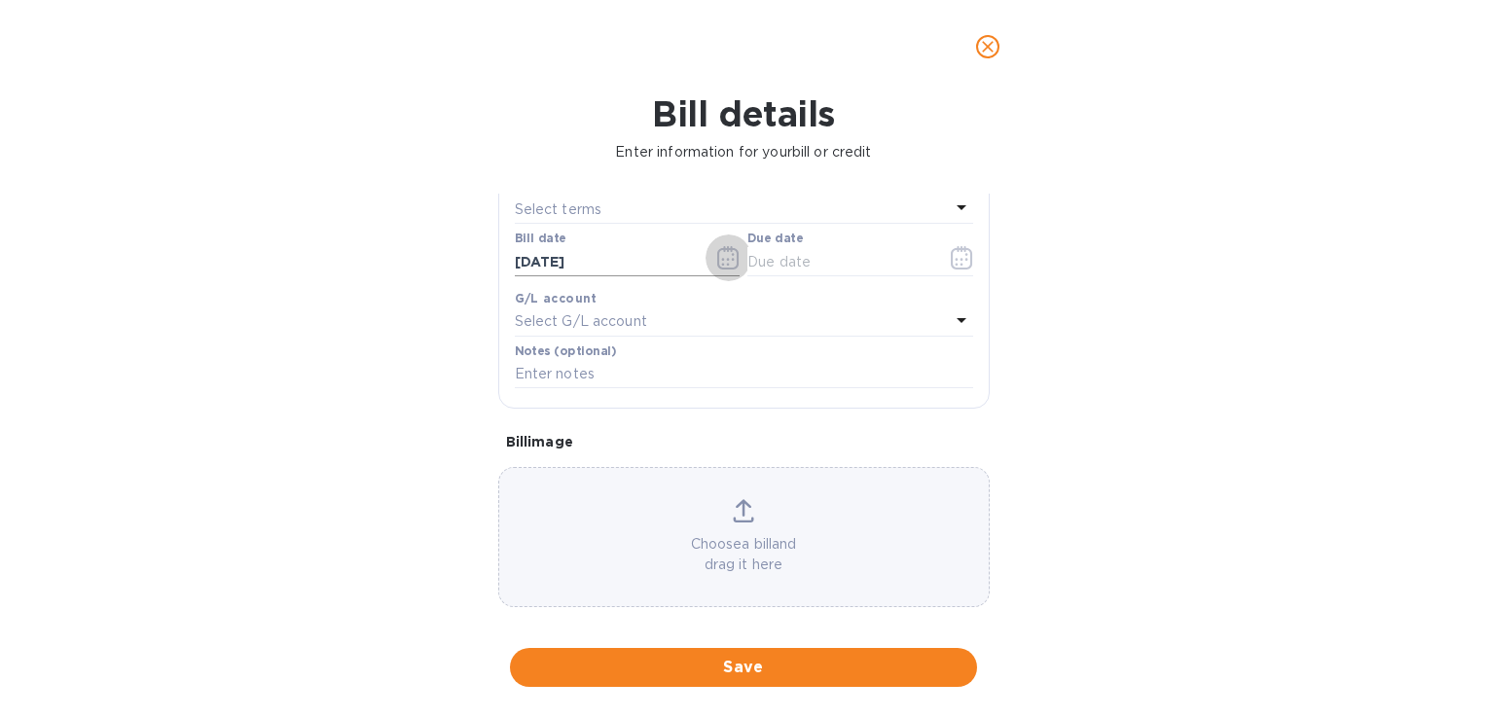
click at [724, 251] on icon "button" at bounding box center [727, 257] width 21 height 23
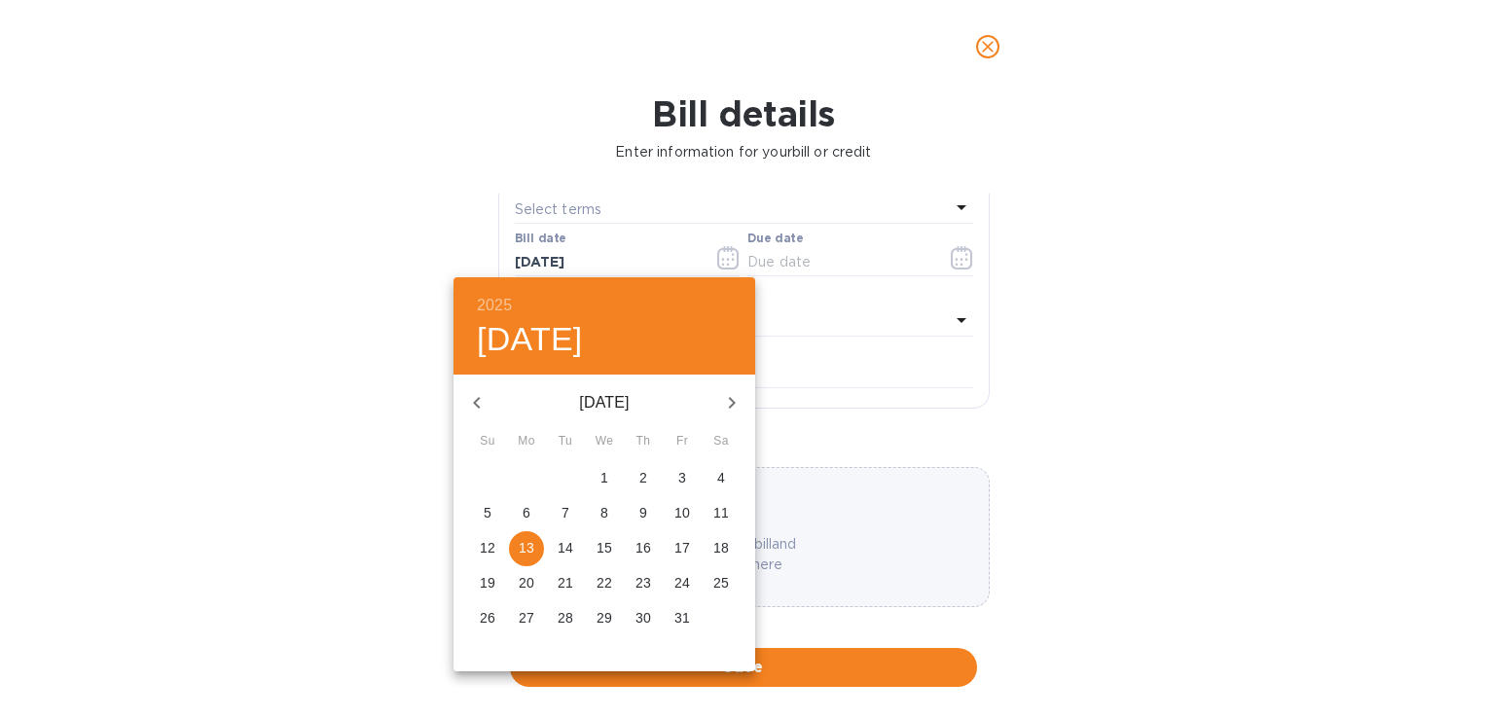
click at [474, 398] on icon "button" at bounding box center [476, 402] width 23 height 23
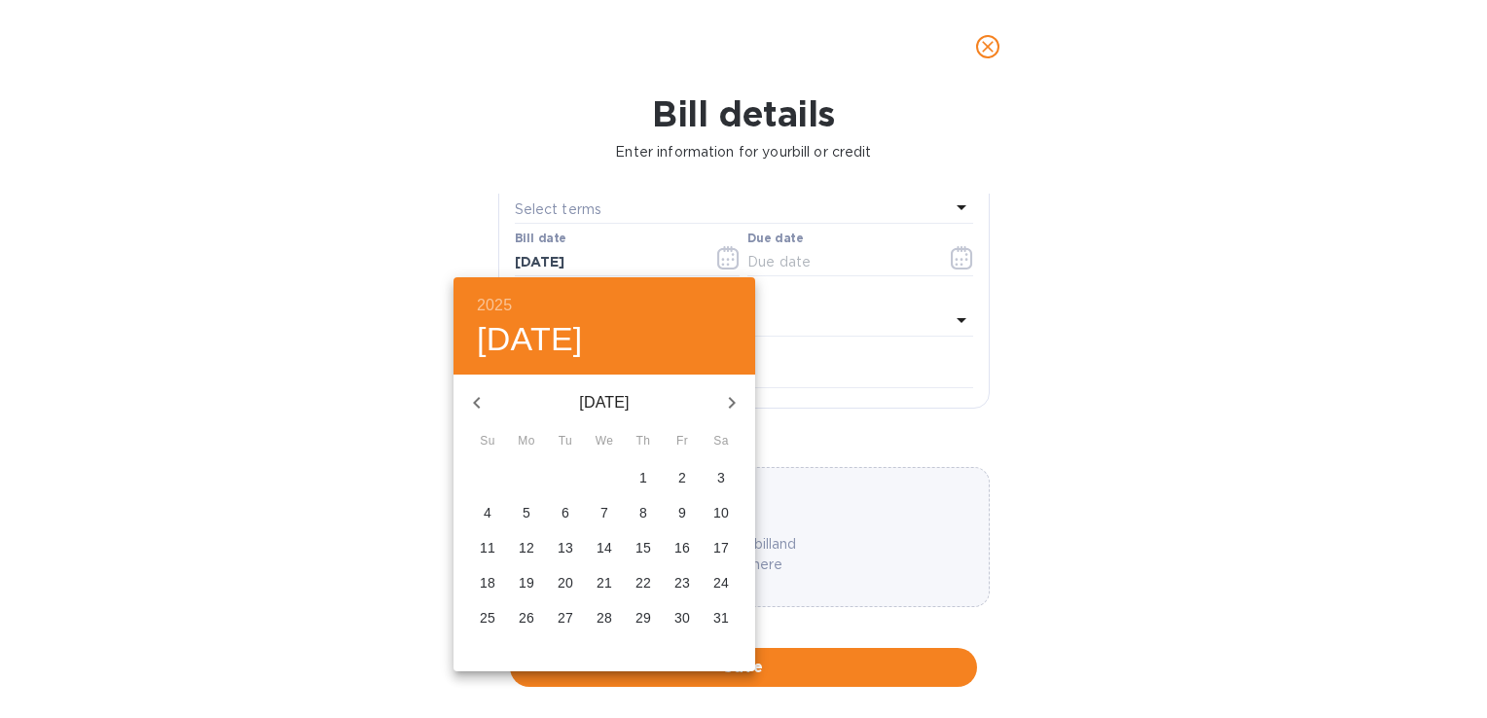
click at [670, 586] on span "23" at bounding box center [682, 582] width 35 height 19
type input "05/23/2025"
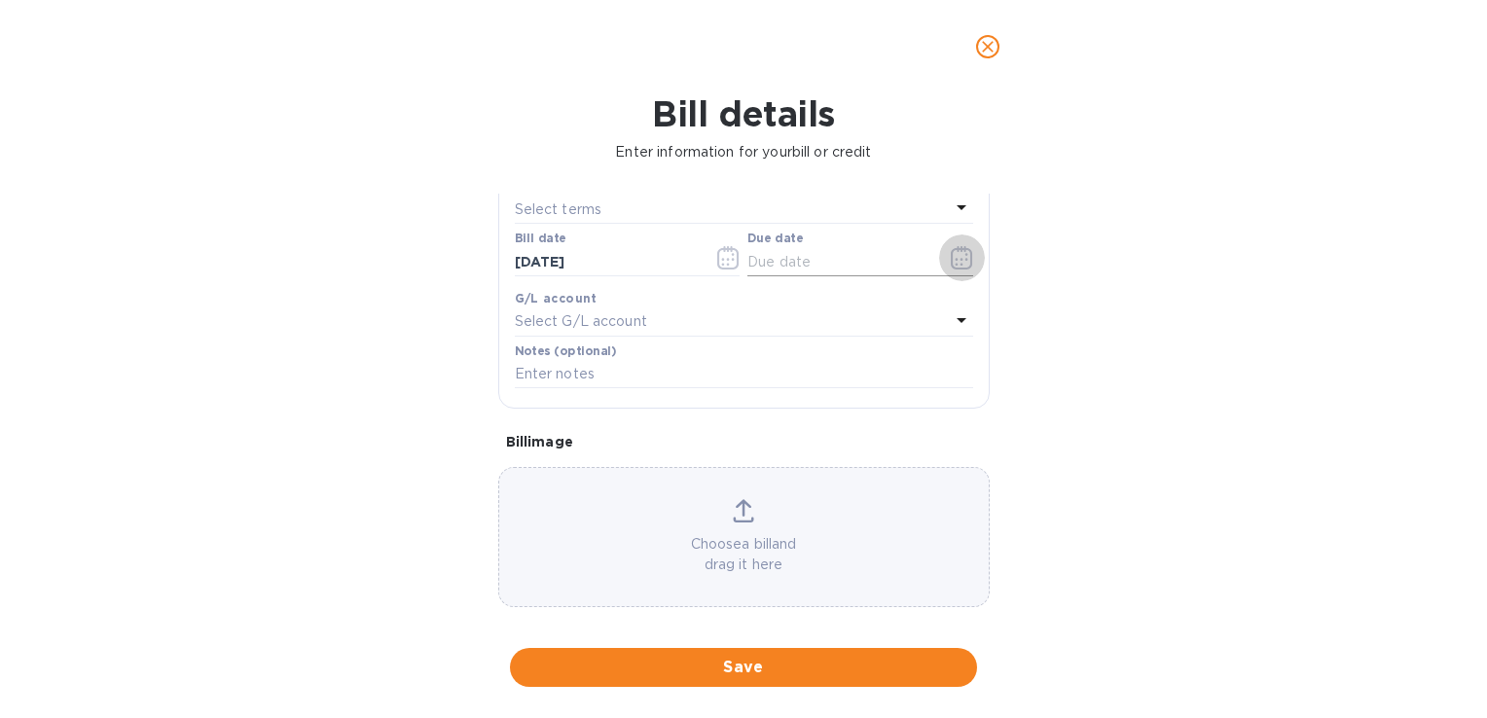
click at [955, 260] on icon "button" at bounding box center [956, 259] width 3 height 3
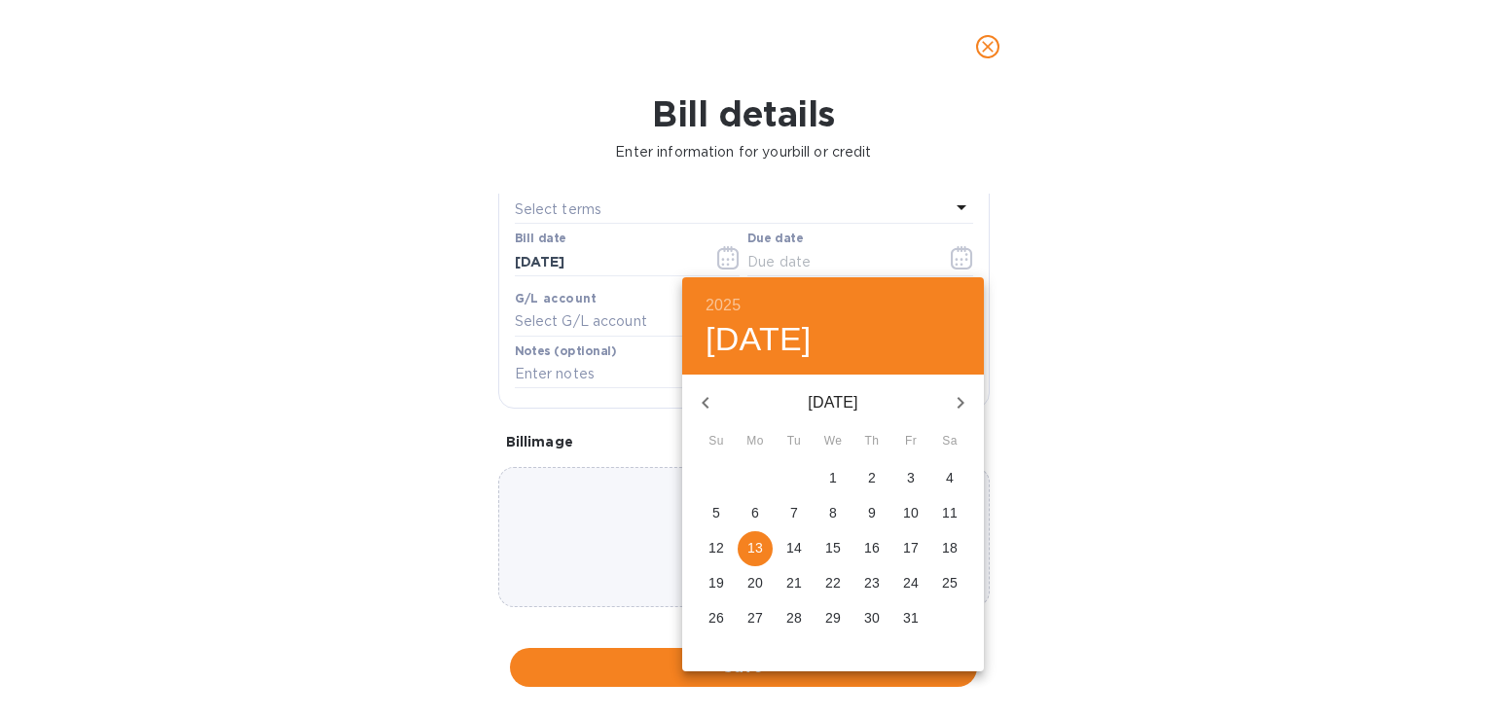
click at [703, 407] on icon "button" at bounding box center [705, 402] width 23 height 23
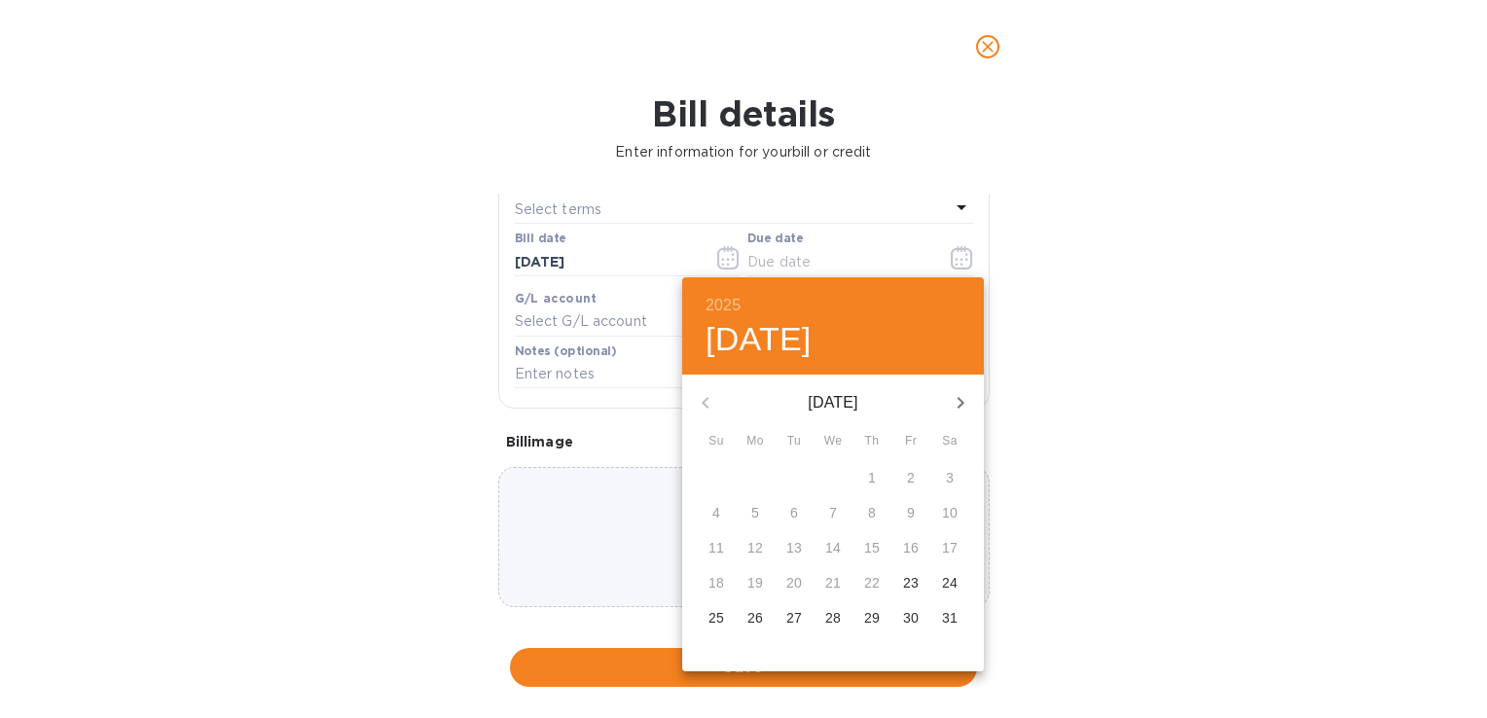
click at [958, 403] on icon "button" at bounding box center [960, 402] width 23 height 23
click at [743, 583] on span "23" at bounding box center [755, 582] width 35 height 19
type input "06/23/2025"
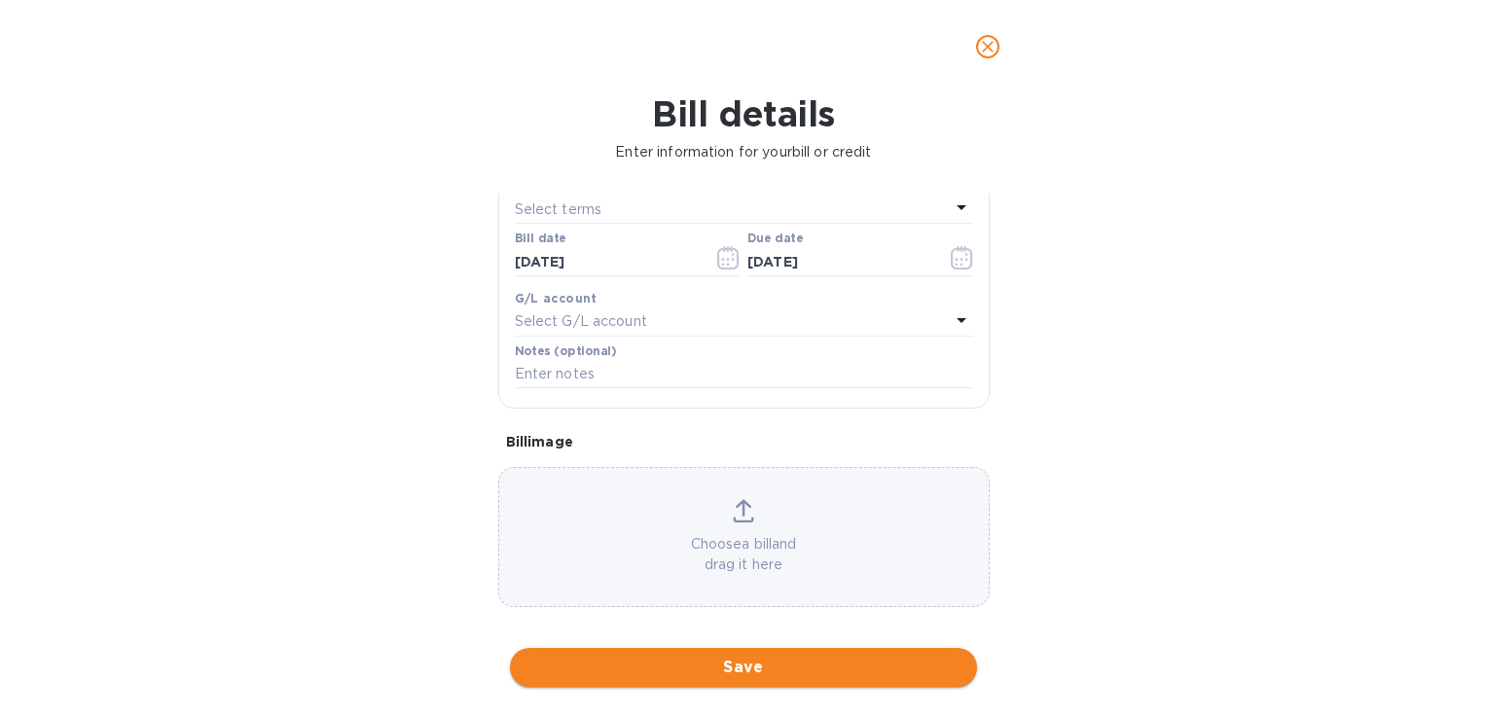
click at [730, 661] on span "Save" at bounding box center [744, 667] width 436 height 23
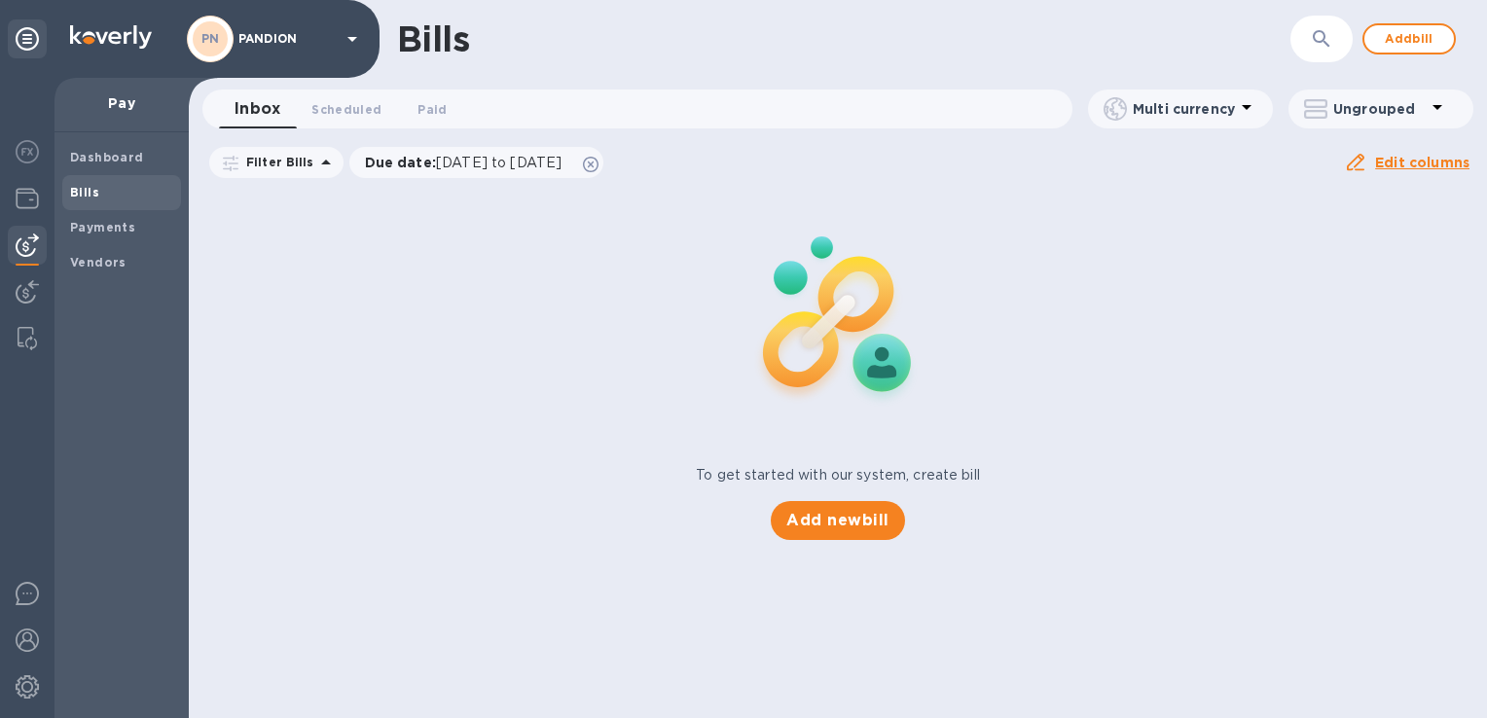
click at [107, 198] on span "Bills" at bounding box center [121, 192] width 103 height 19
click at [18, 281] on img at bounding box center [27, 291] width 23 height 23
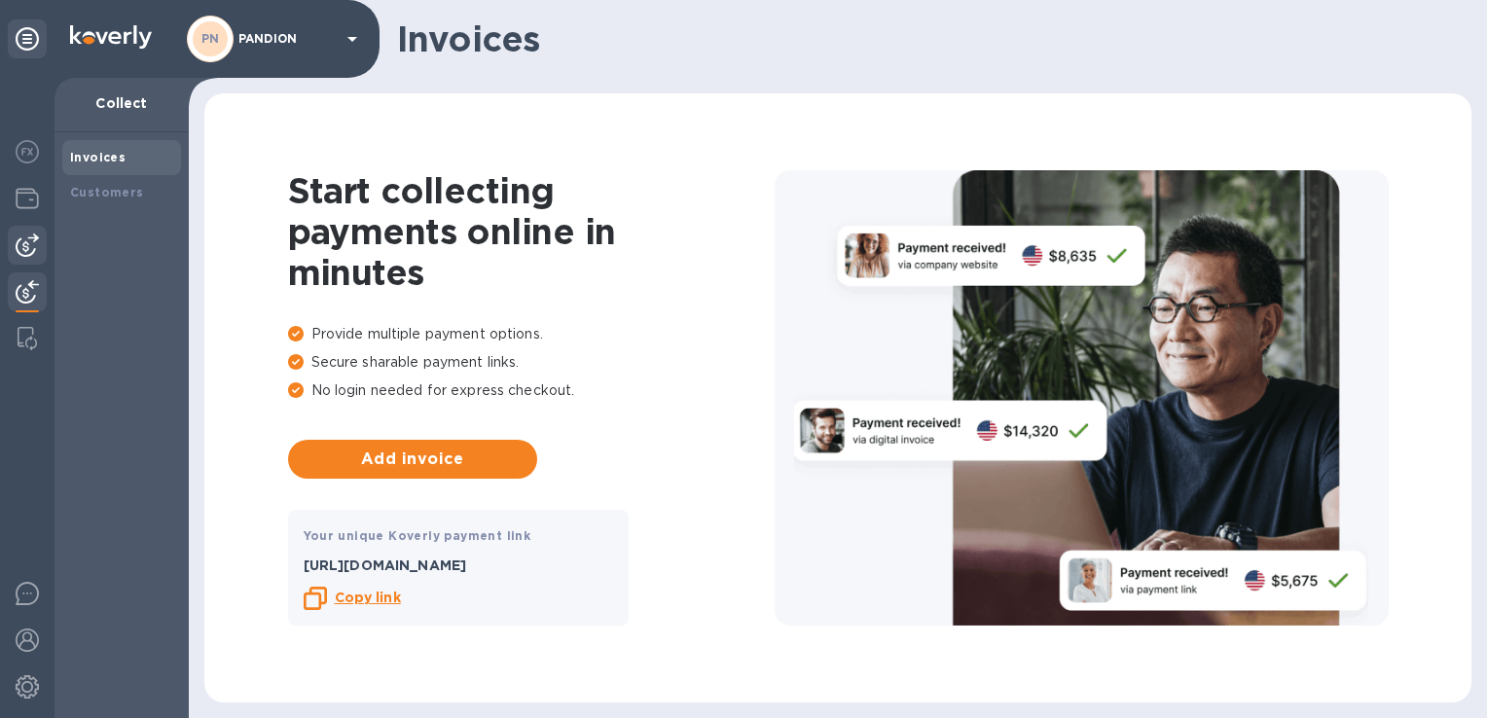
click at [25, 251] on img at bounding box center [27, 245] width 23 height 23
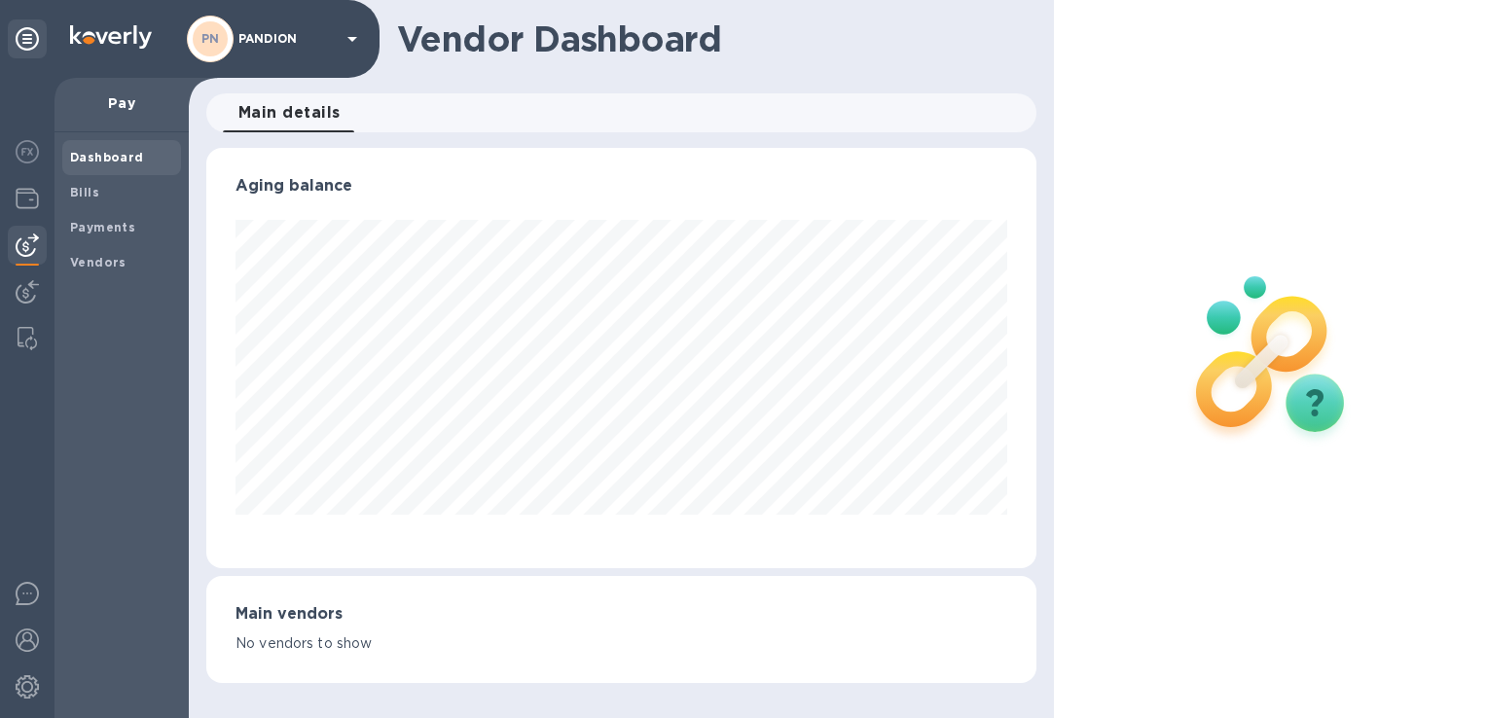
scroll to position [972732, 972329]
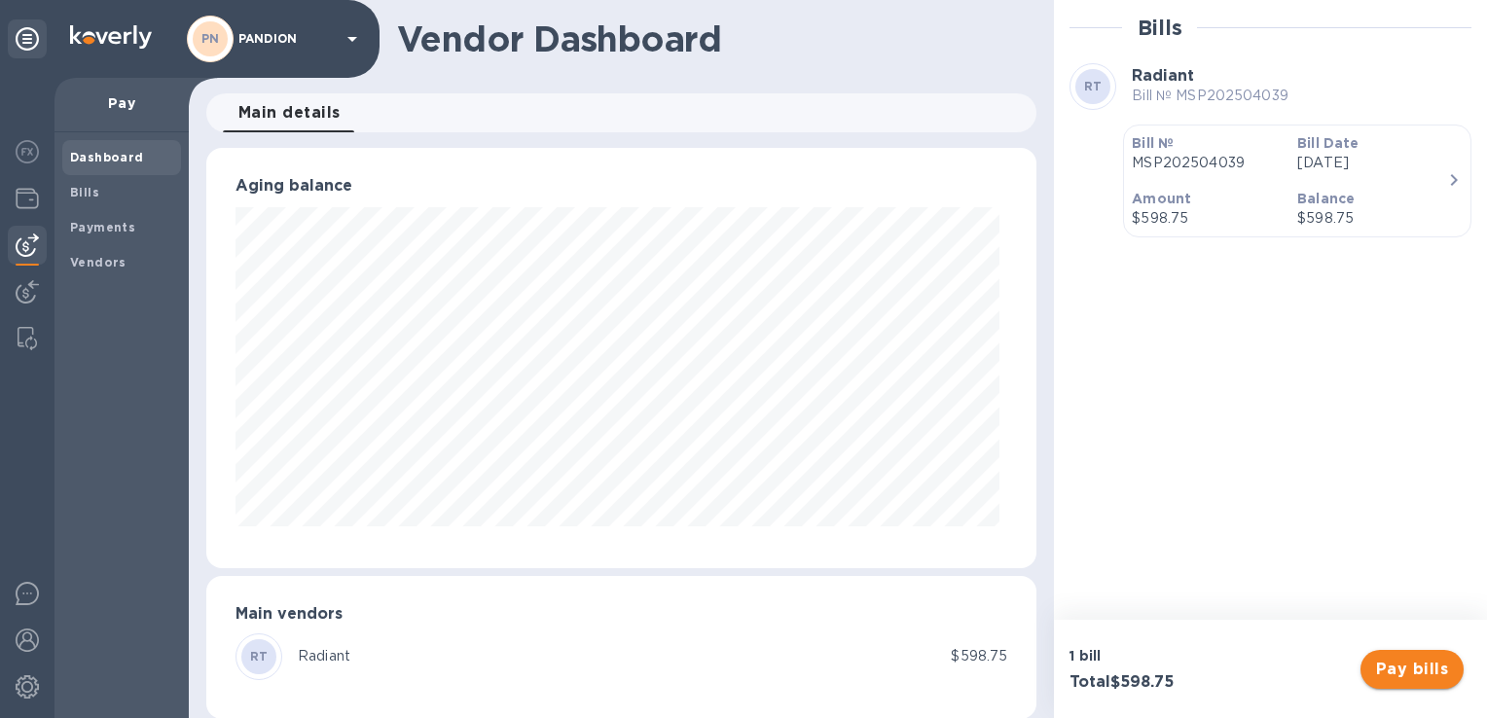
click at [1408, 658] on span "Pay bills" at bounding box center [1412, 669] width 72 height 23
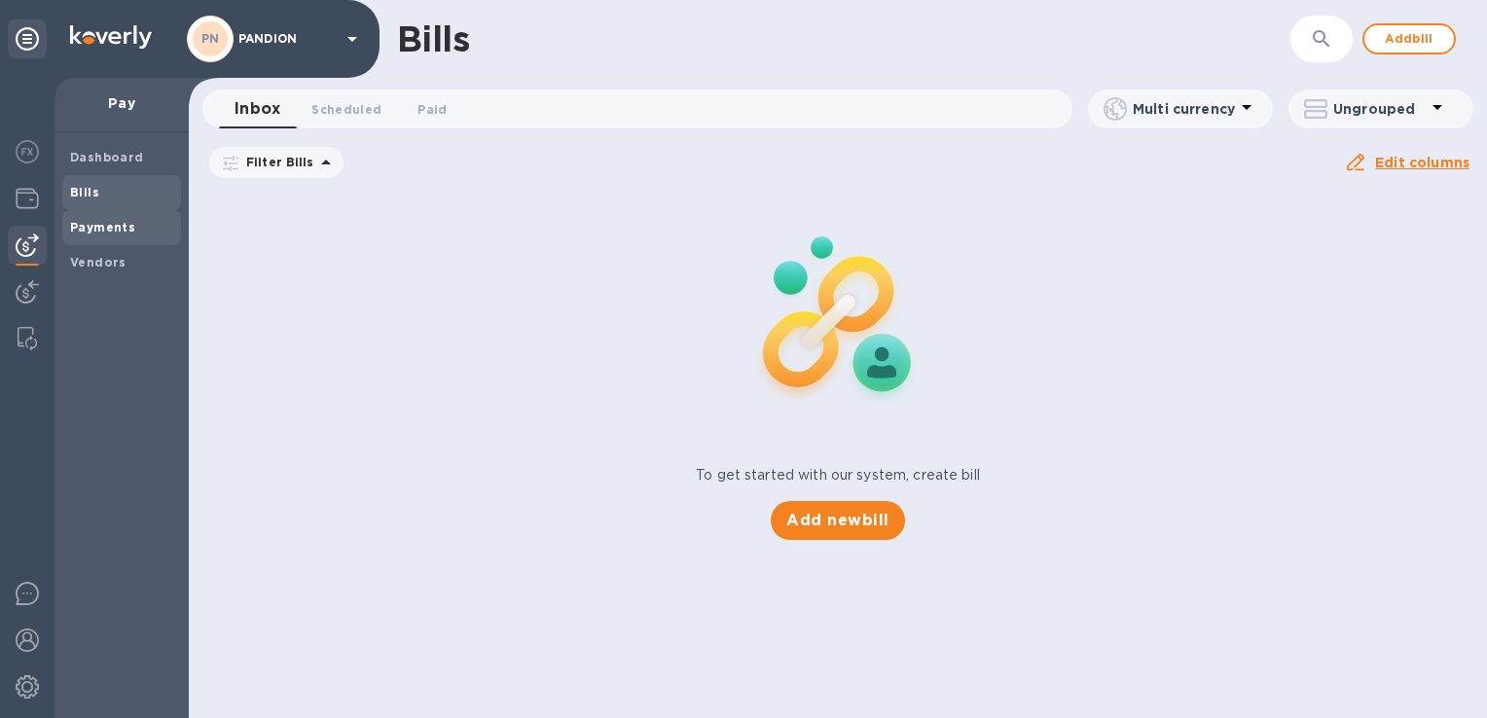
click at [74, 228] on b "Payments" at bounding box center [102, 227] width 65 height 15
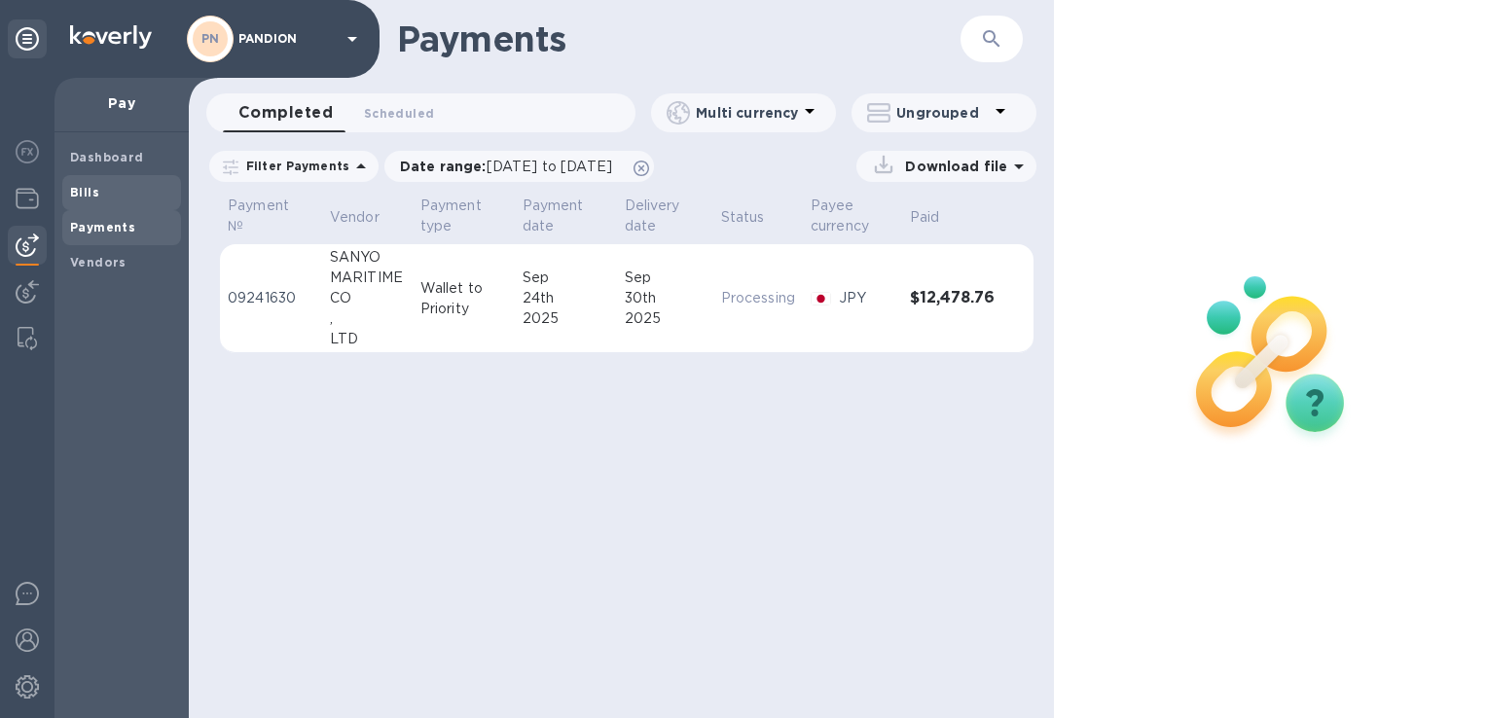
click at [96, 200] on span "Bills" at bounding box center [84, 192] width 29 height 19
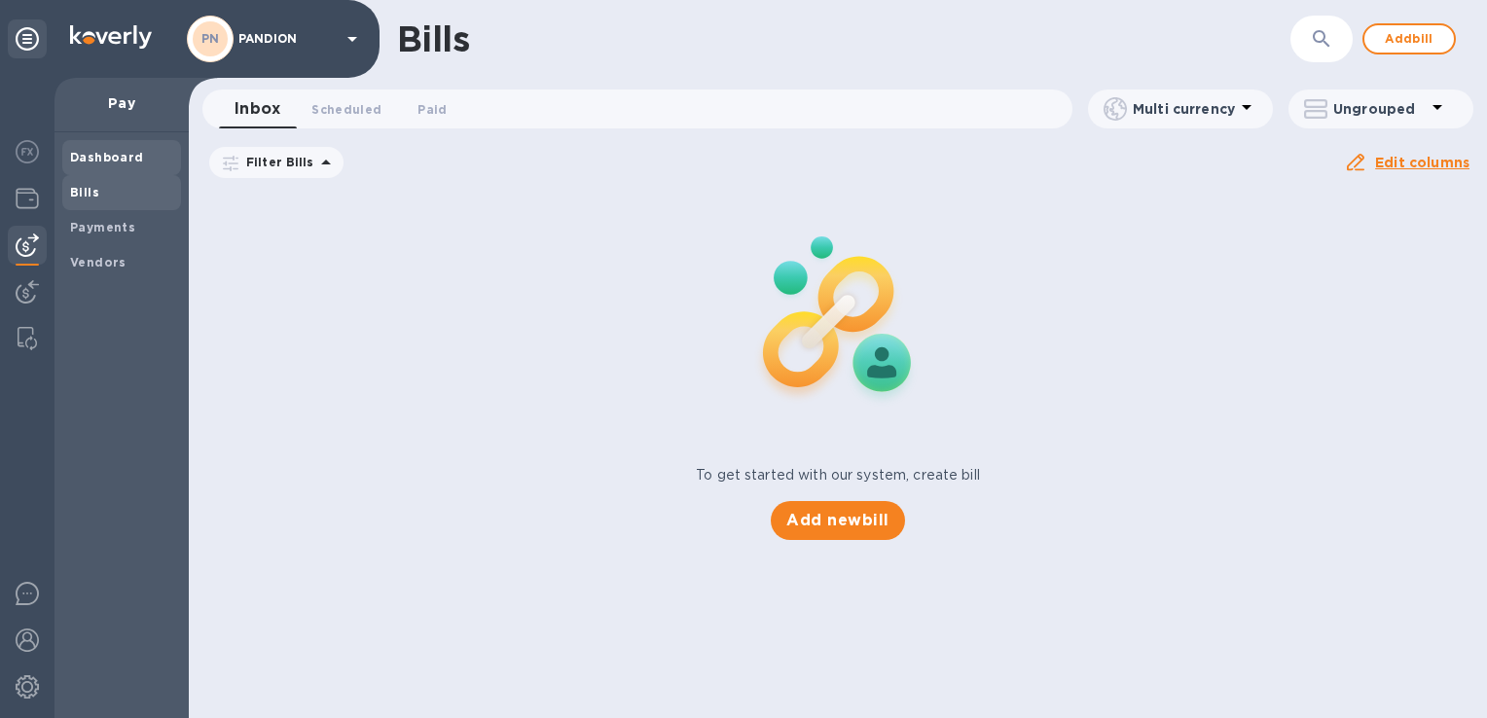
click at [127, 146] on div "Dashboard" at bounding box center [121, 157] width 119 height 35
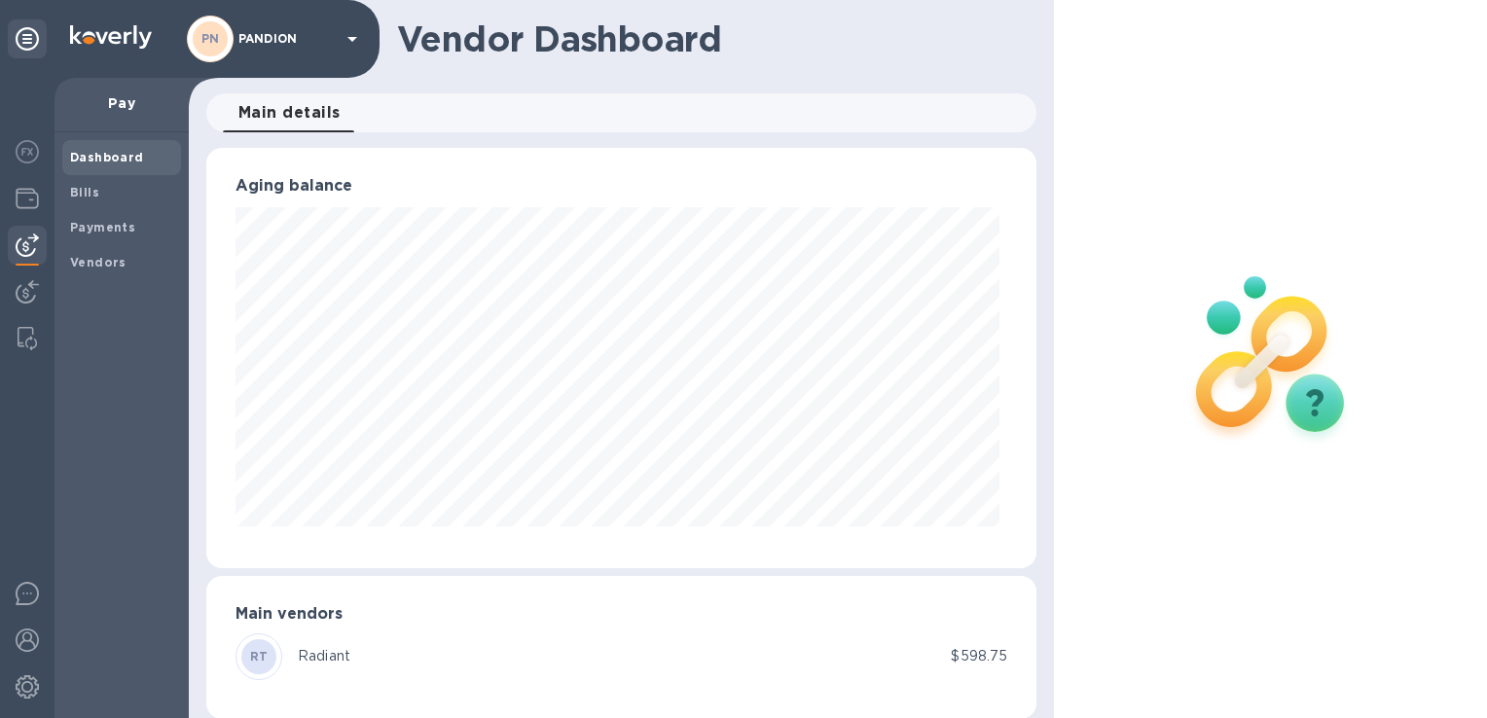
scroll to position [19, 0]
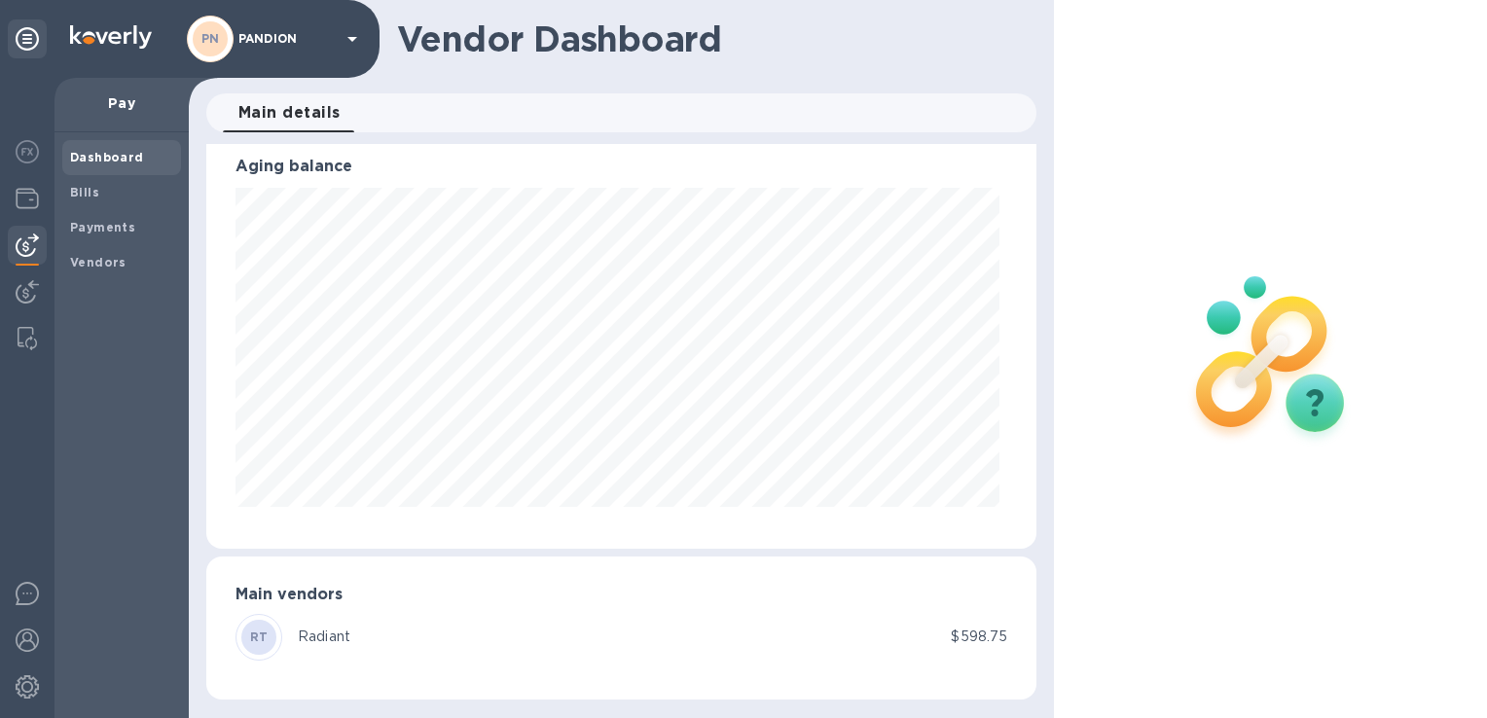
click at [354, 628] on div "RT Radiant" at bounding box center [593, 637] width 715 height 47
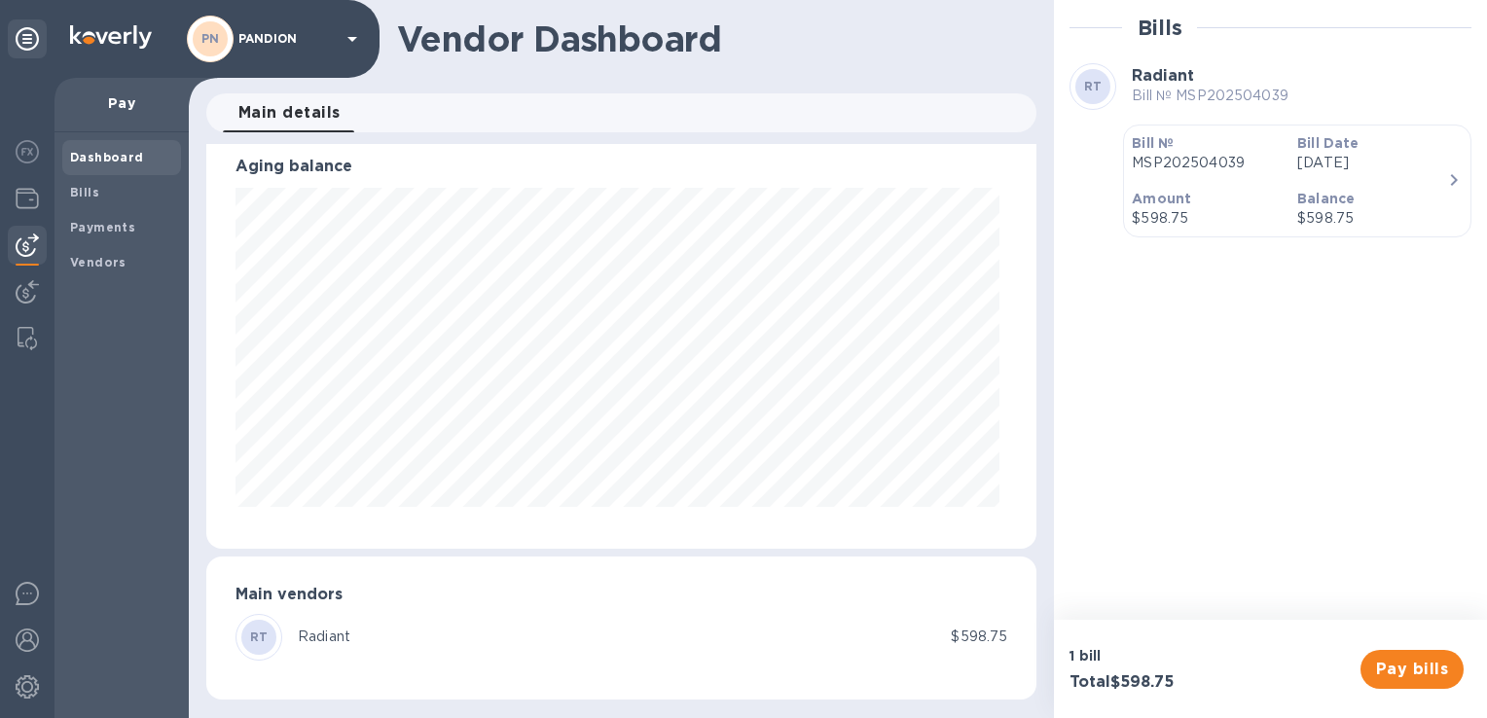
click at [1288, 177] on div "Bill № MSP202504039" at bounding box center [1206, 153] width 165 height 55
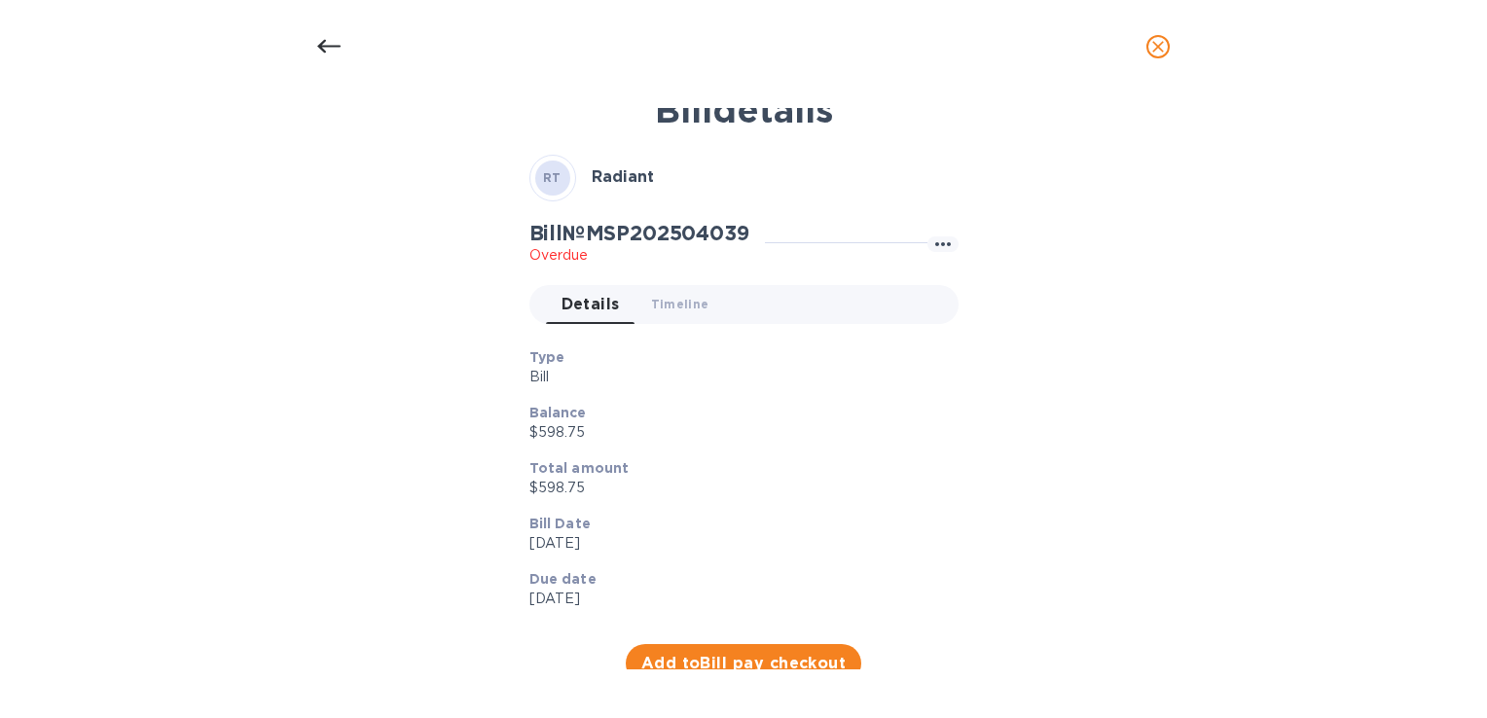
scroll to position [47, 0]
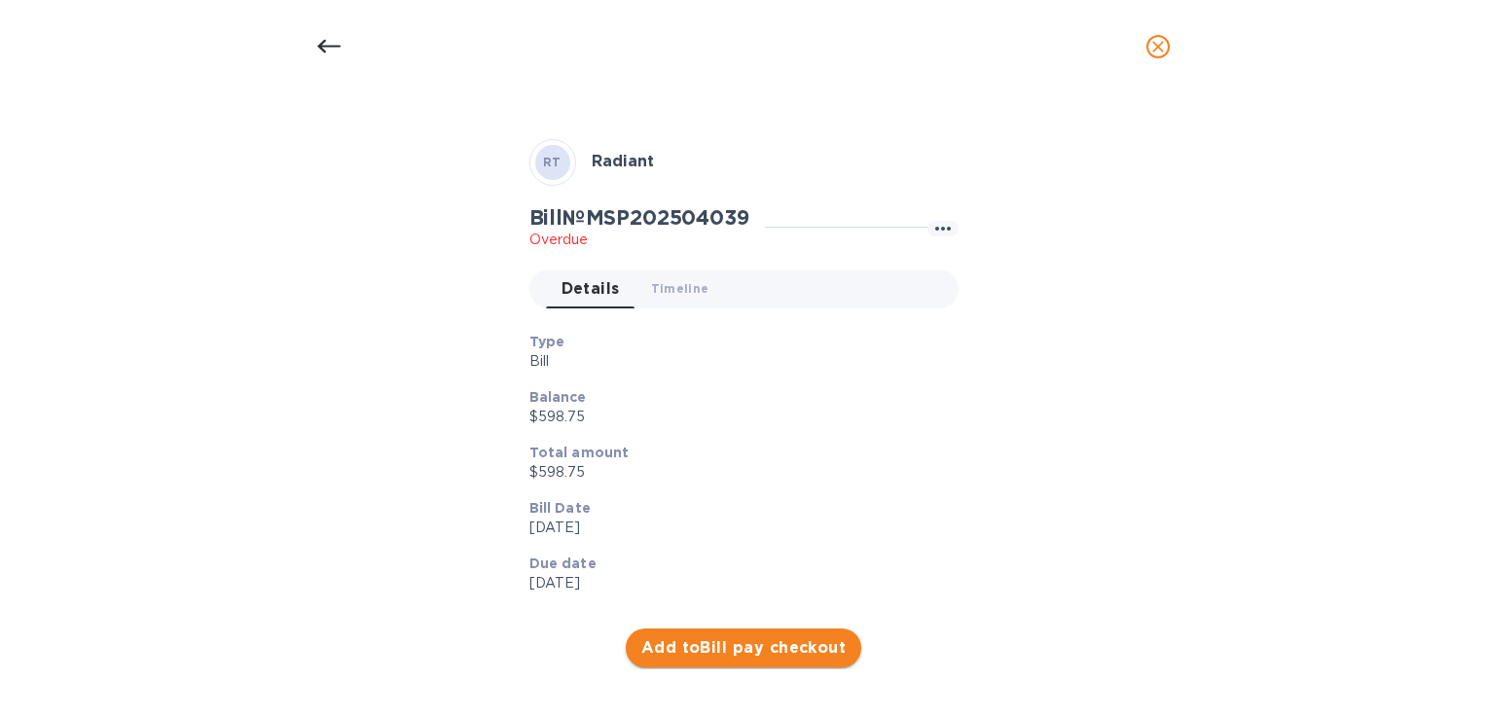
click at [747, 652] on span "Add to Bill pay checkout" at bounding box center [743, 647] width 205 height 23
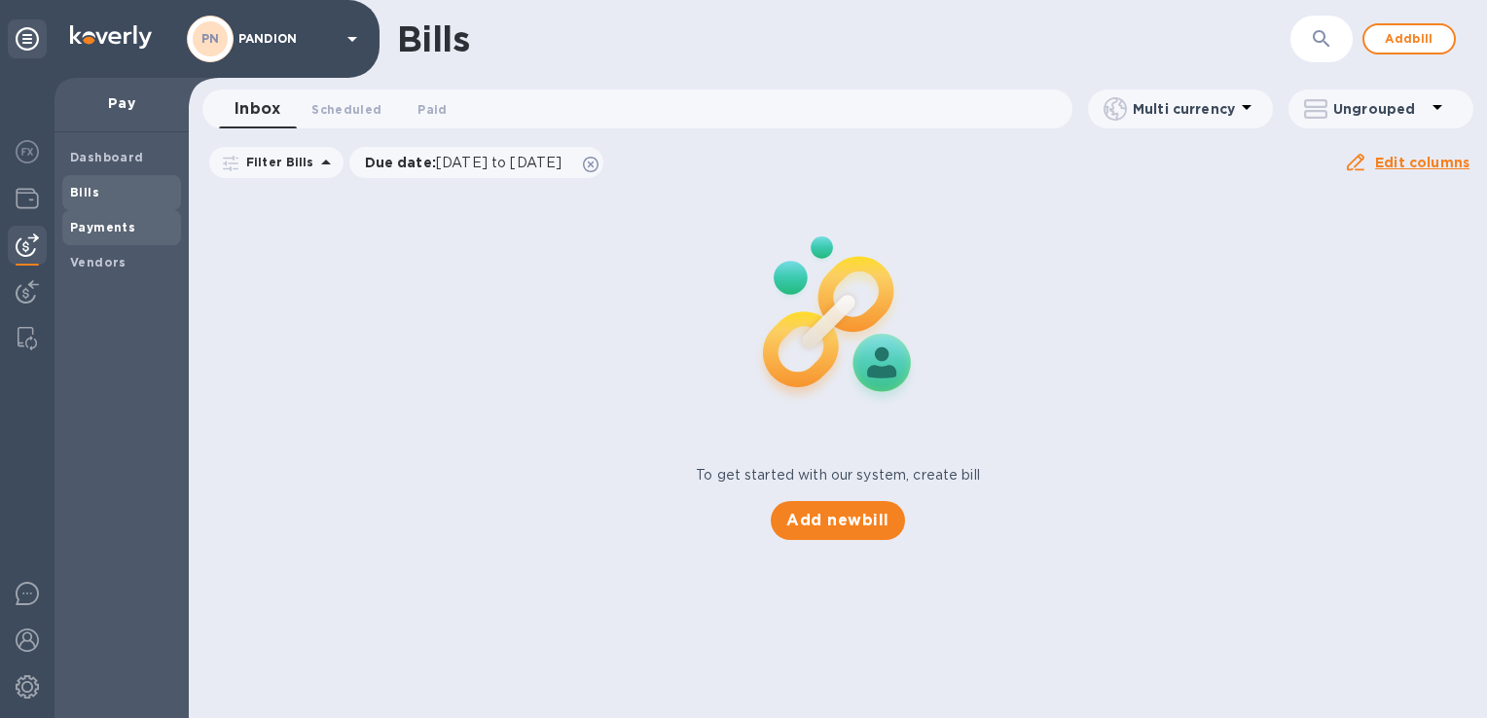
click at [101, 235] on span "Payments" at bounding box center [102, 227] width 65 height 19
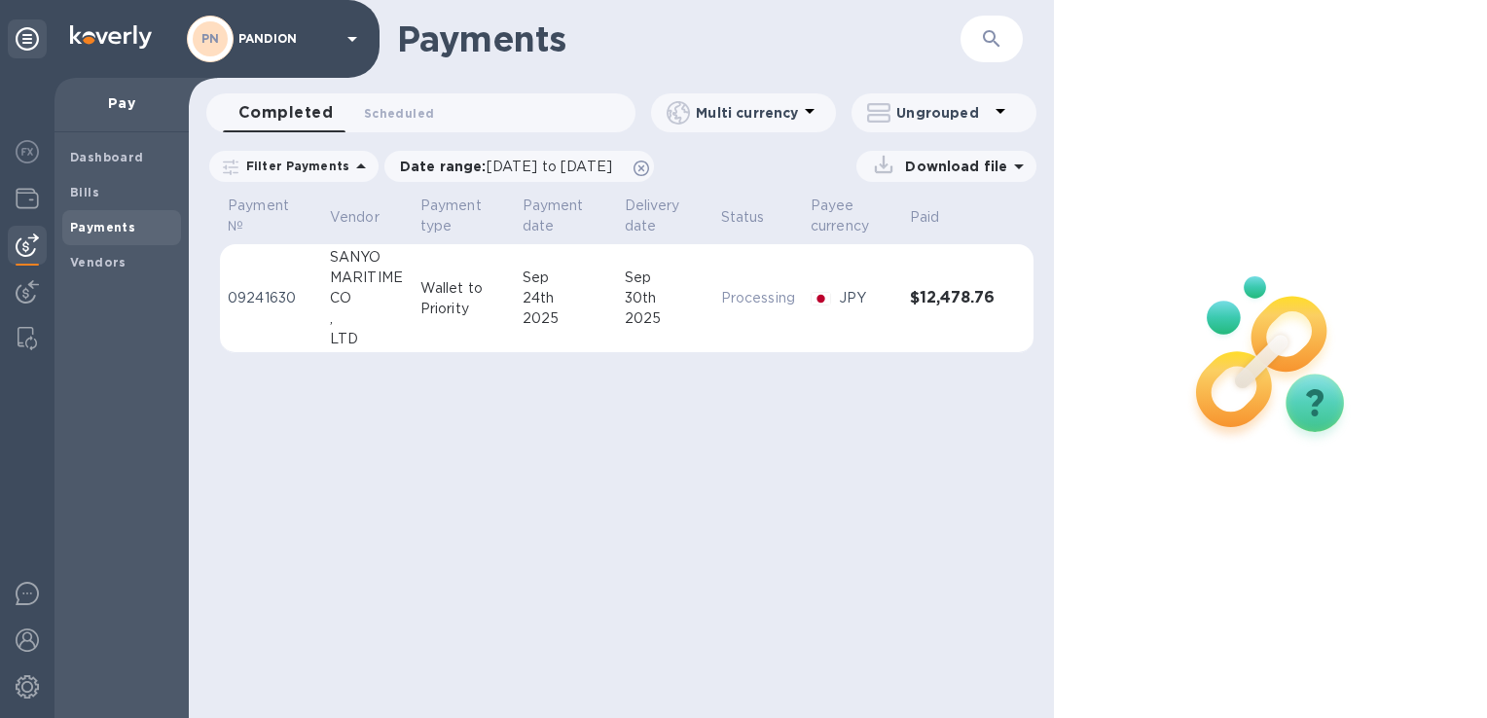
click at [29, 242] on img at bounding box center [27, 245] width 23 height 23
click at [32, 200] on img at bounding box center [27, 198] width 23 height 23
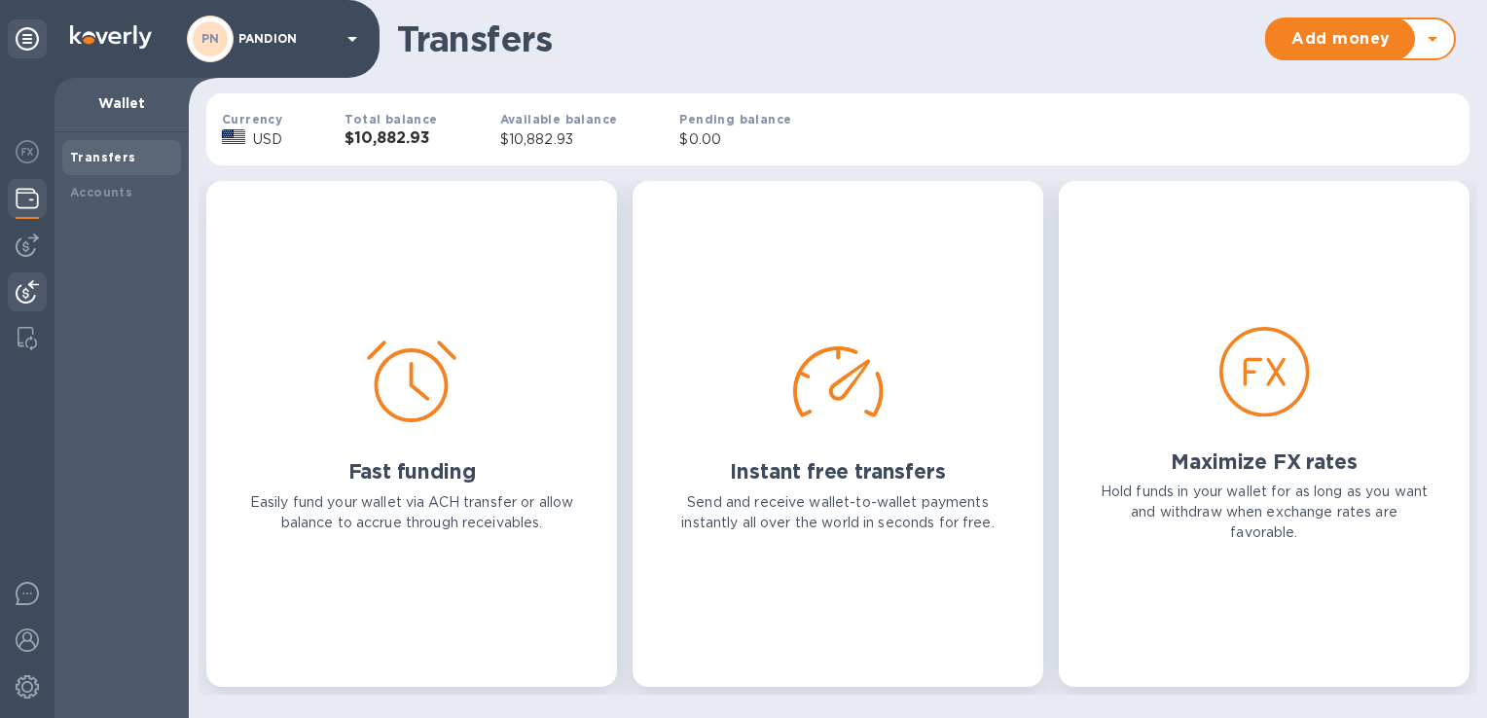
click at [31, 278] on div at bounding box center [27, 293] width 39 height 43
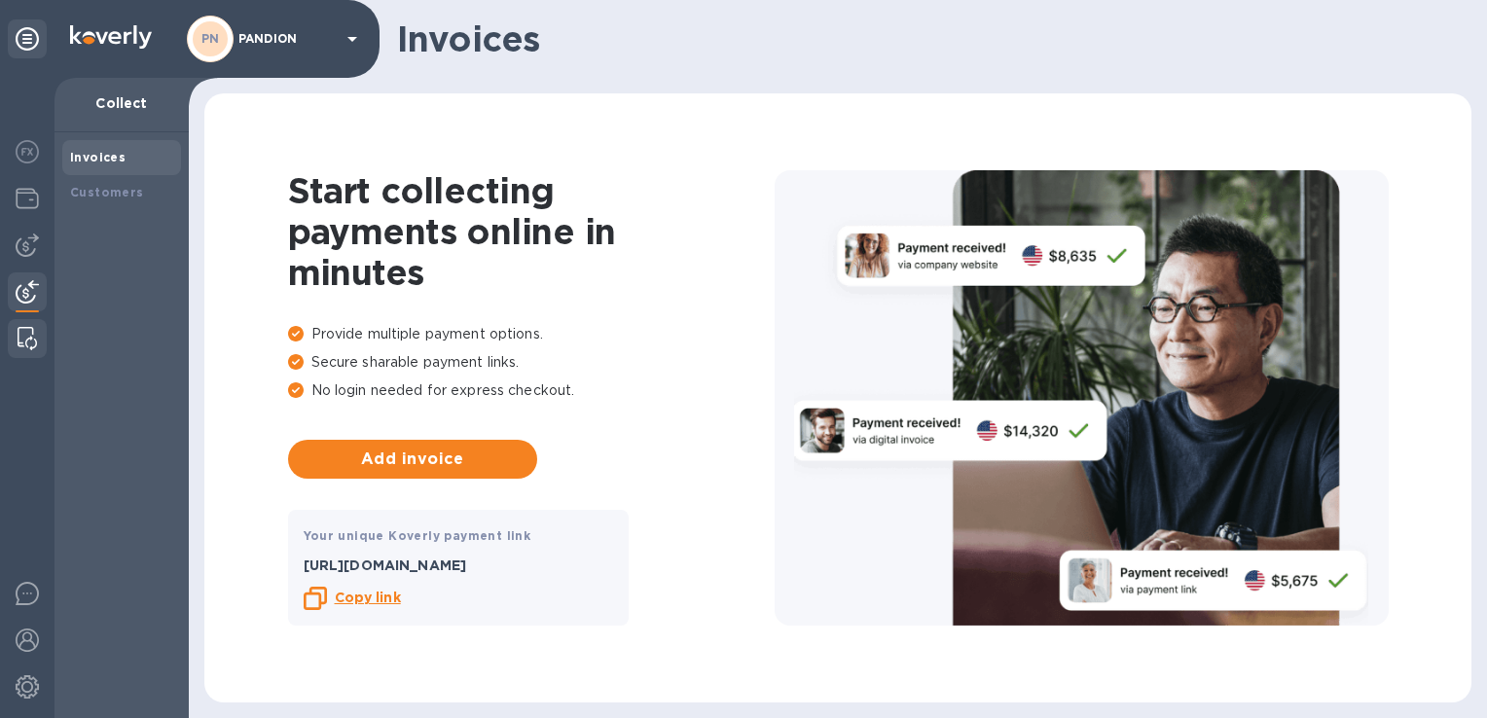
click at [28, 327] on img at bounding box center [27, 338] width 19 height 23
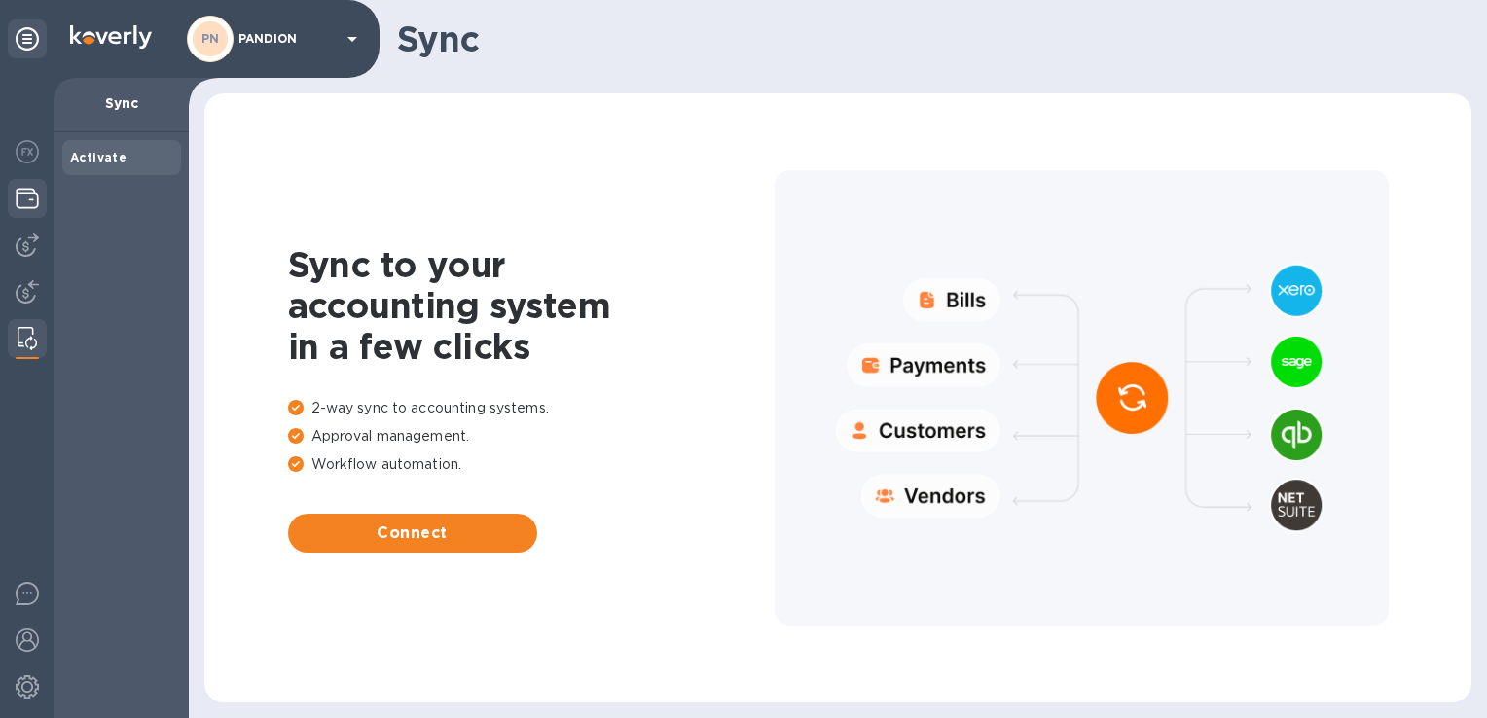
click at [35, 215] on div at bounding box center [27, 200] width 39 height 43
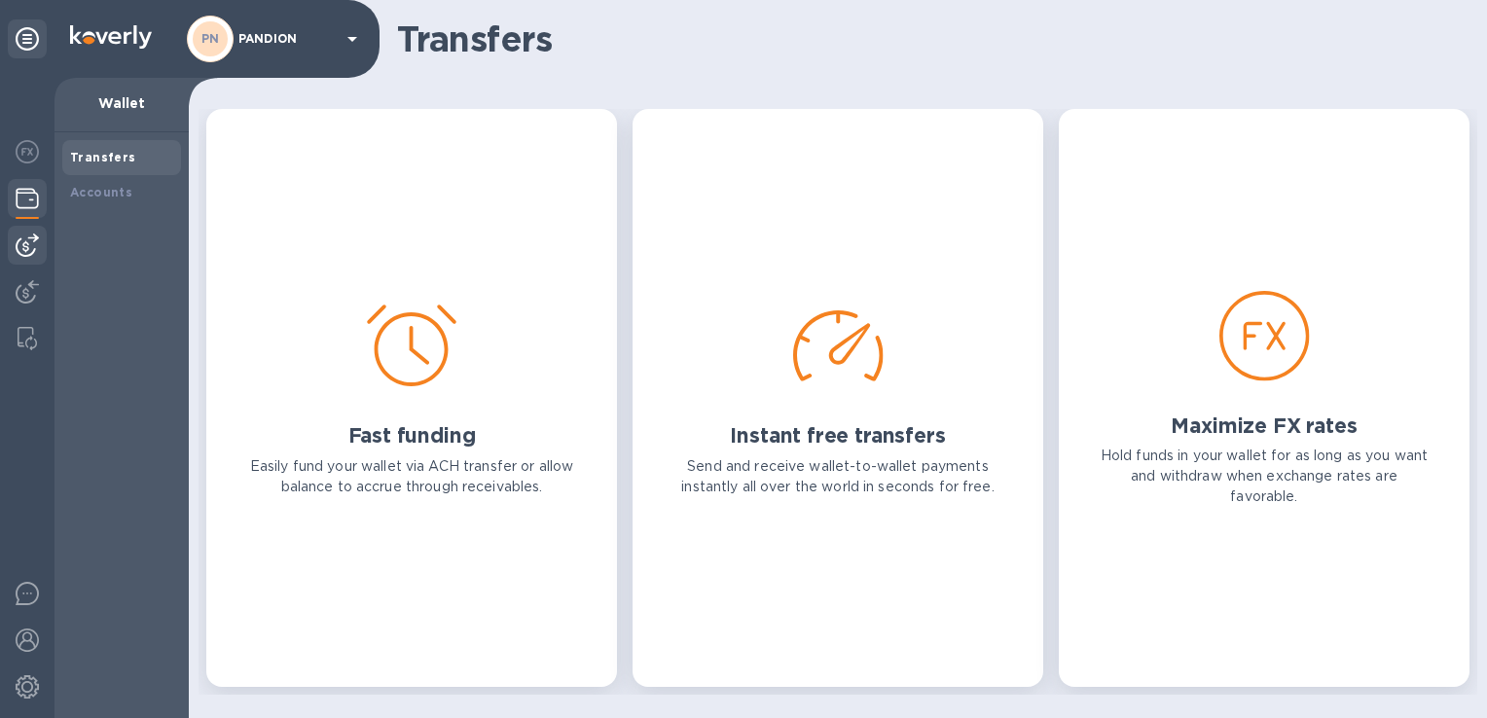
click at [29, 251] on img at bounding box center [27, 245] width 23 height 23
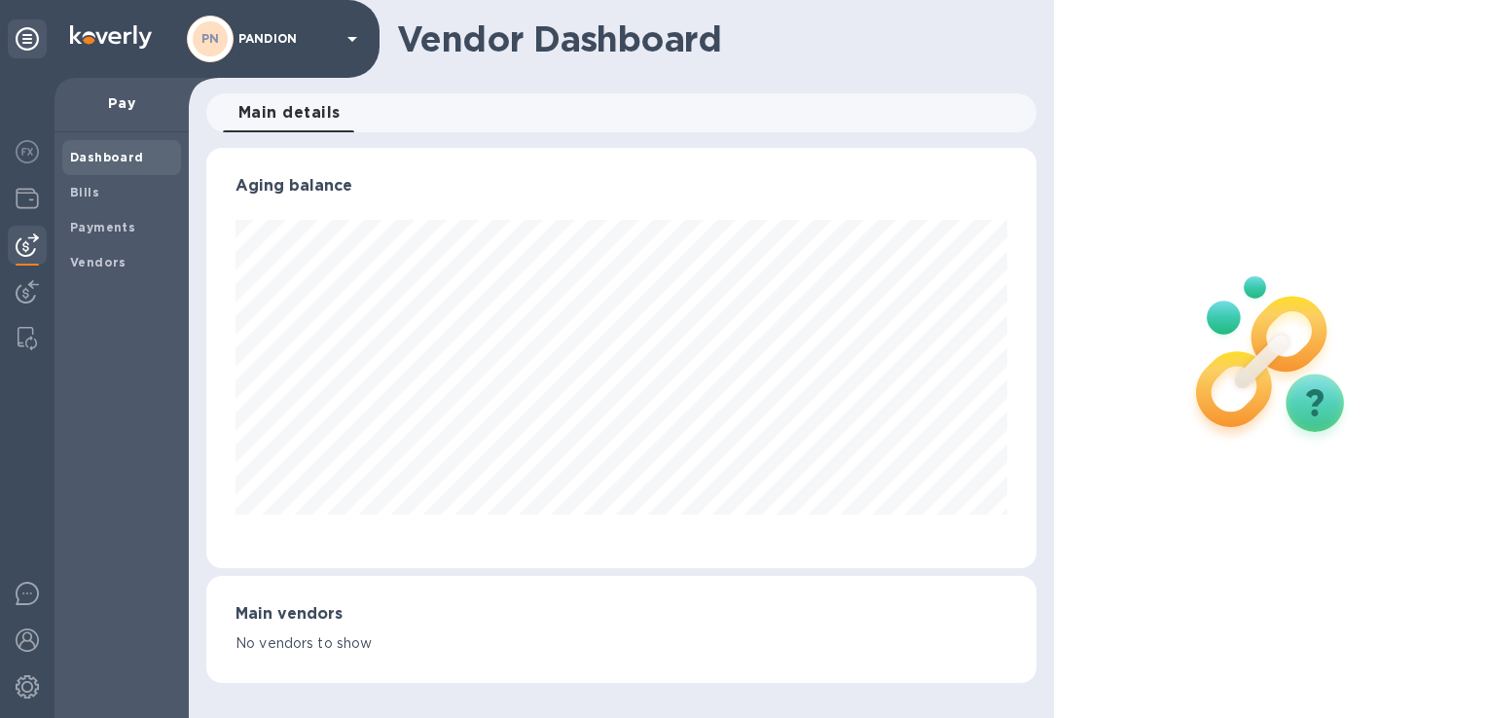
scroll to position [420, 821]
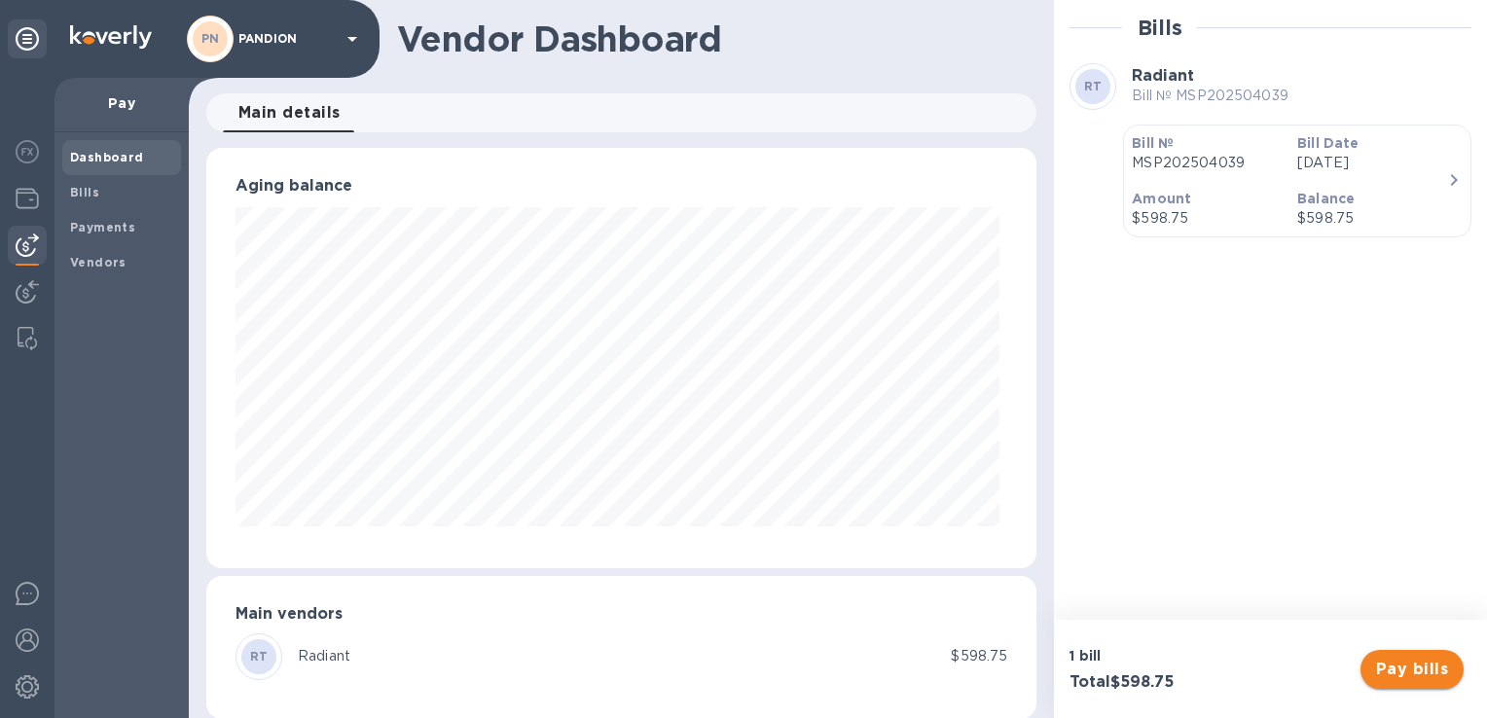
click at [1432, 668] on span "Pay bills" at bounding box center [1412, 669] width 72 height 23
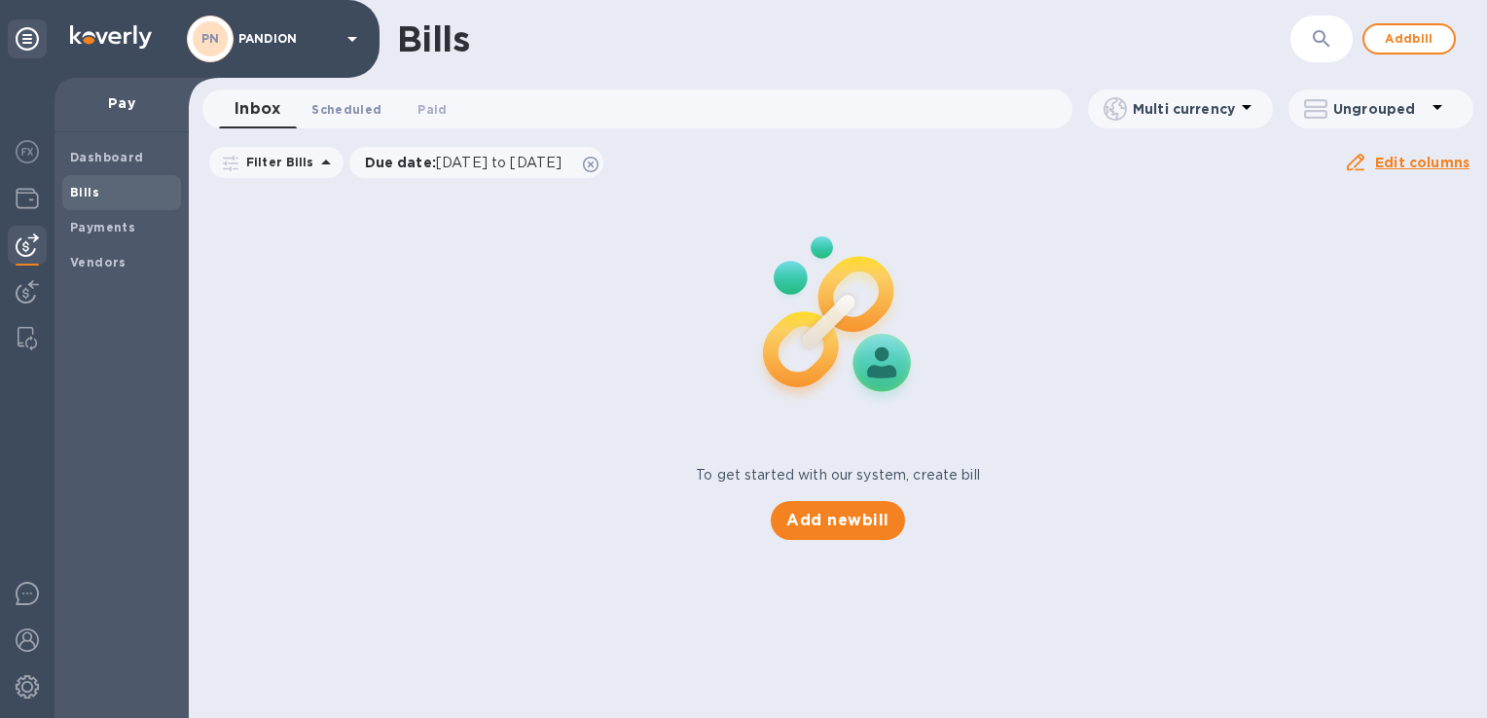
click at [358, 114] on span "Scheduled 0" at bounding box center [346, 109] width 70 height 20
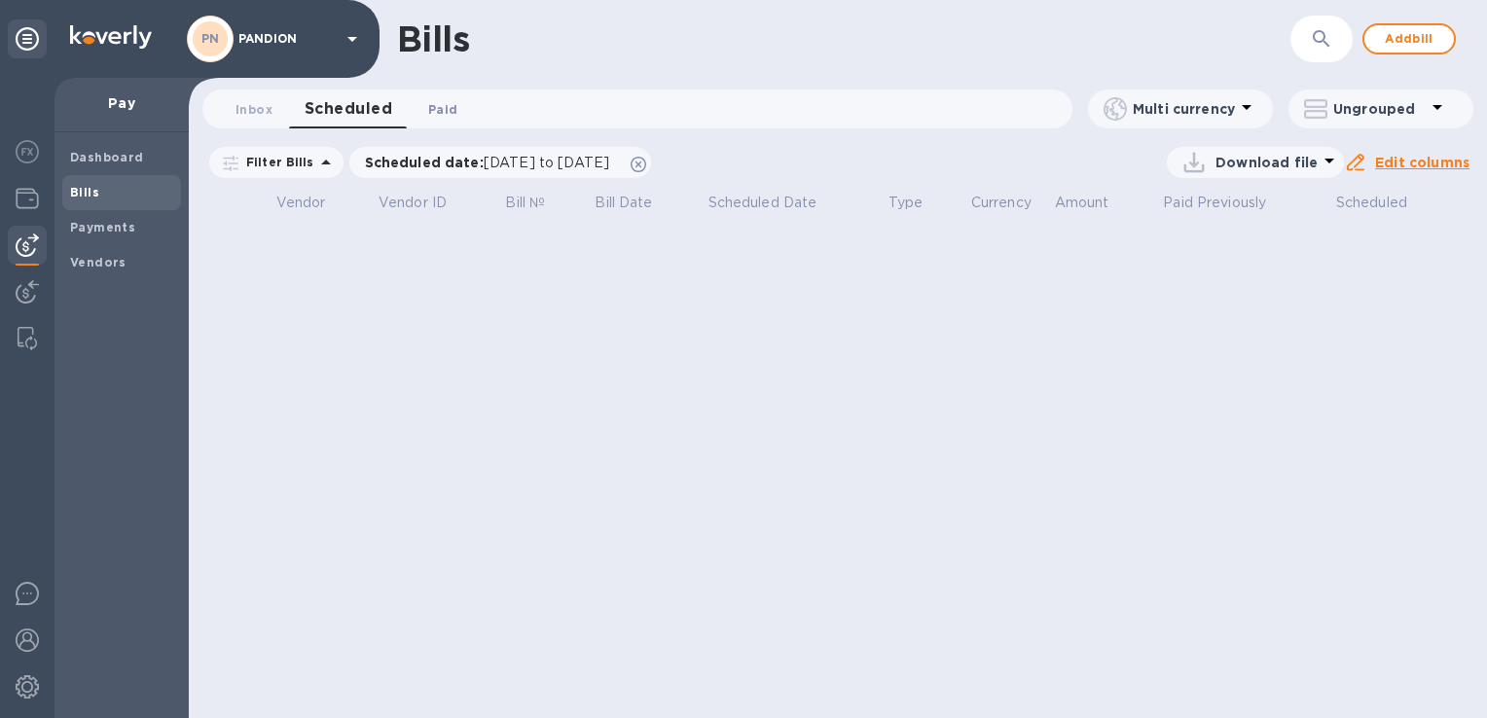
click at [453, 110] on span "Paid 0" at bounding box center [442, 109] width 29 height 20
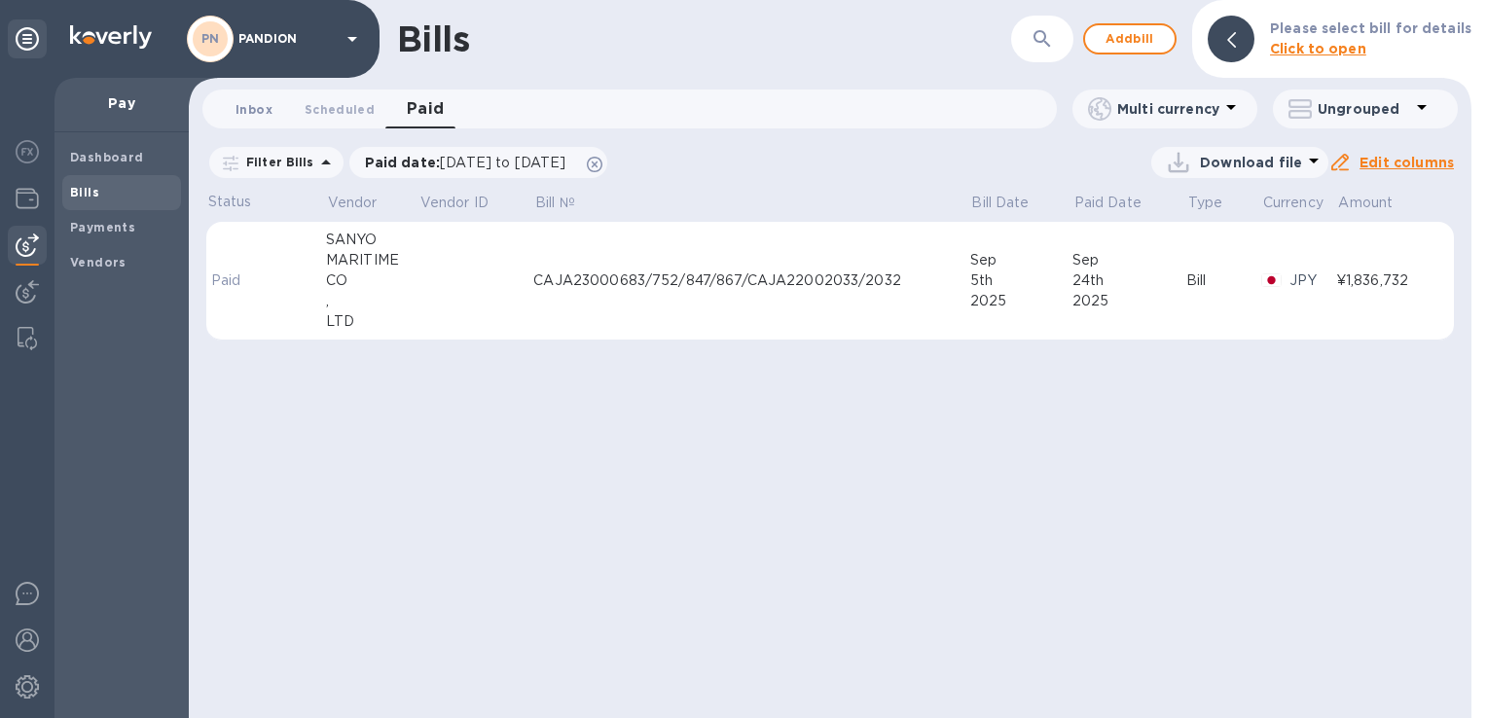
click at [257, 117] on span "Inbox 0" at bounding box center [254, 109] width 37 height 20
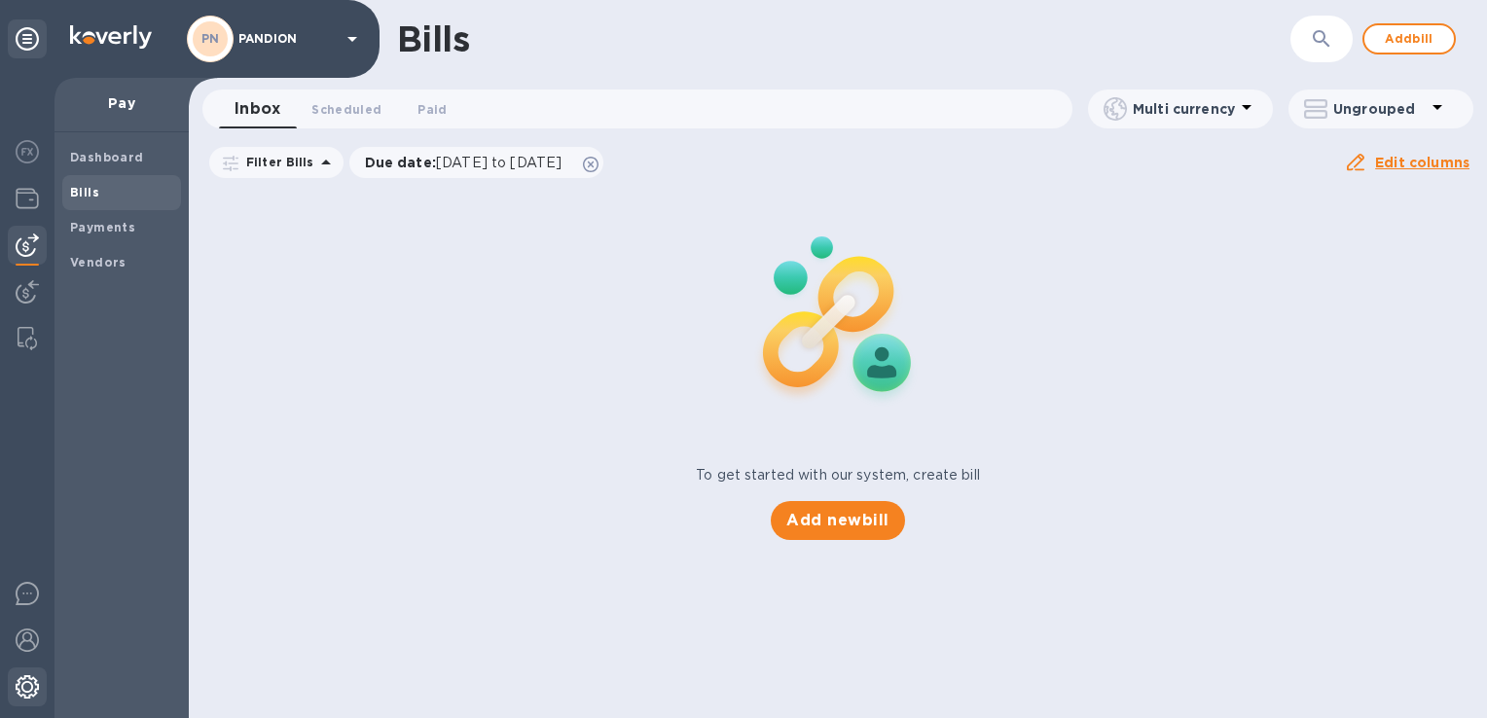
click at [27, 671] on div at bounding box center [27, 689] width 39 height 43
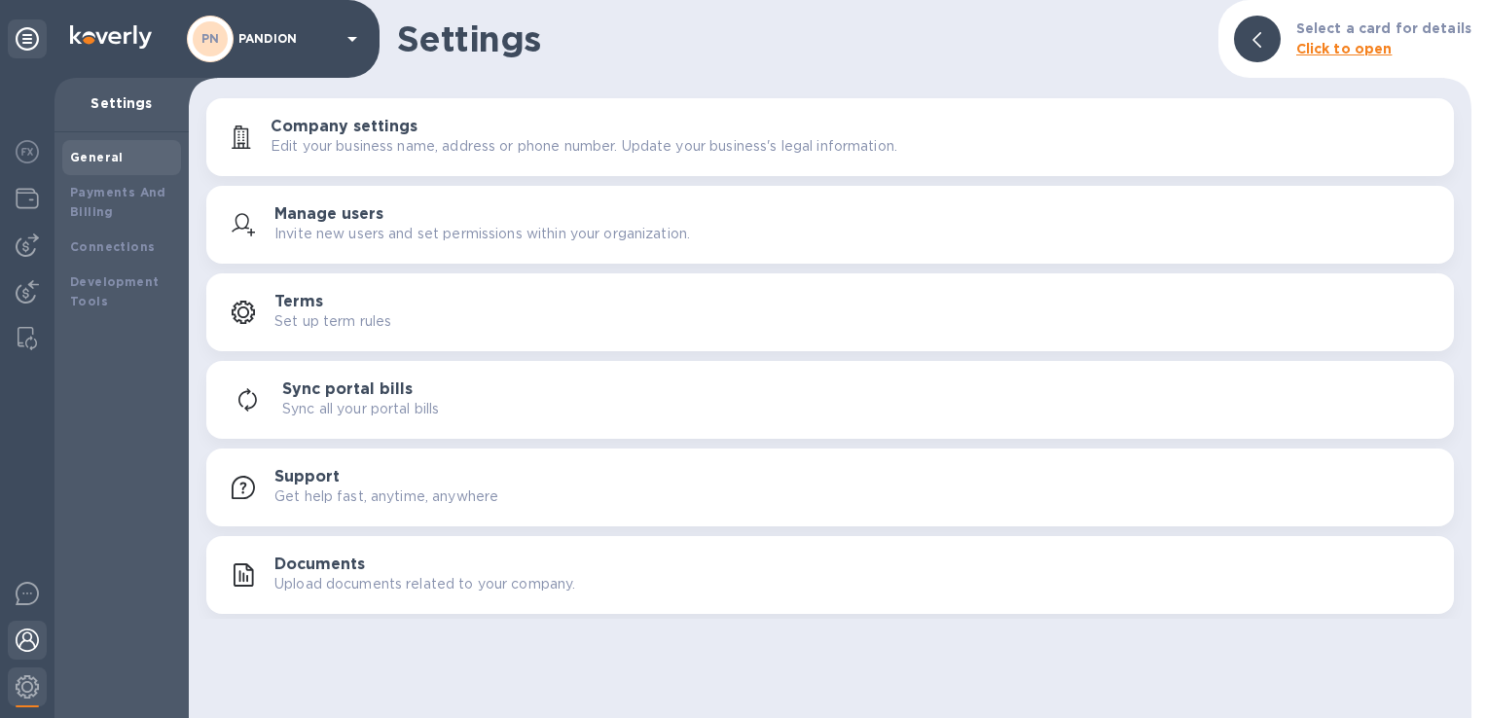
click at [34, 629] on img at bounding box center [27, 640] width 23 height 23
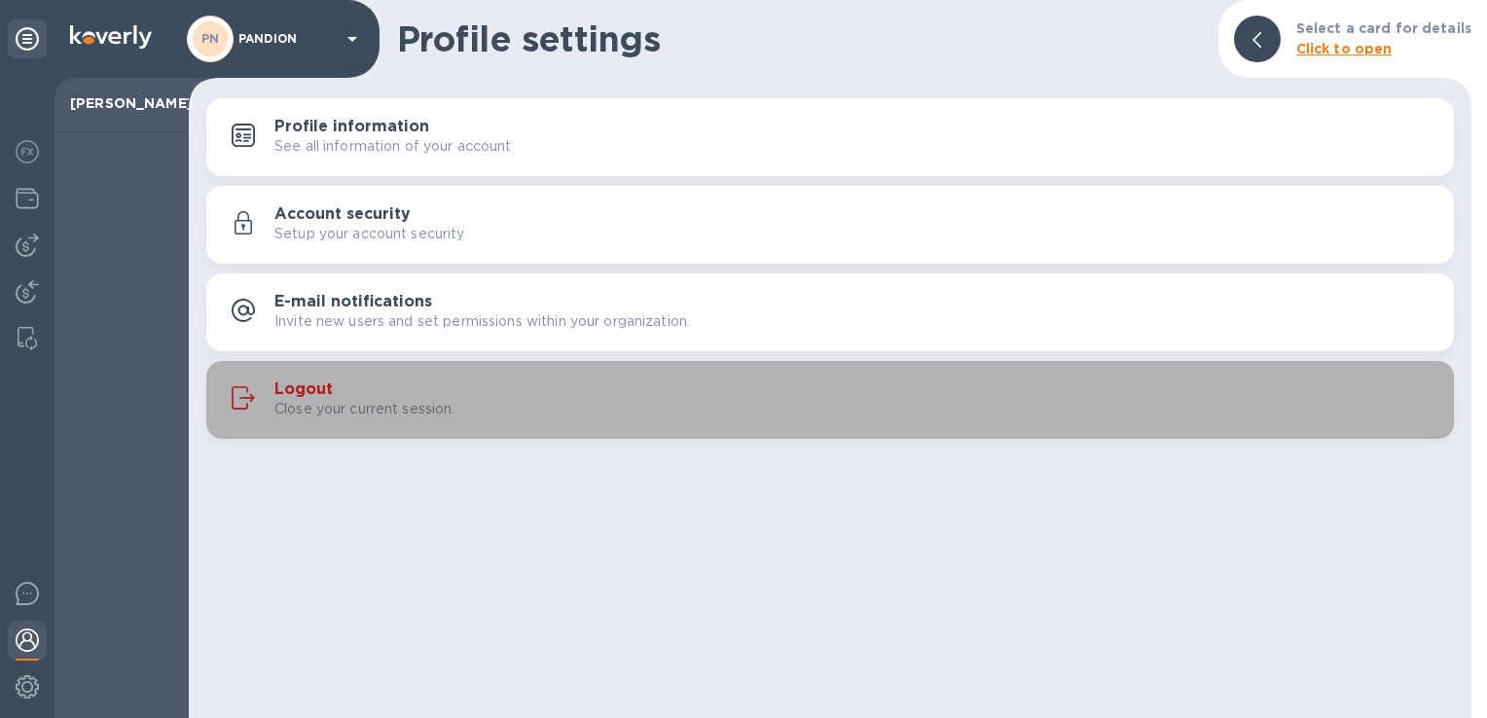
click at [346, 399] on p "Close your current session." at bounding box center [364, 409] width 181 height 20
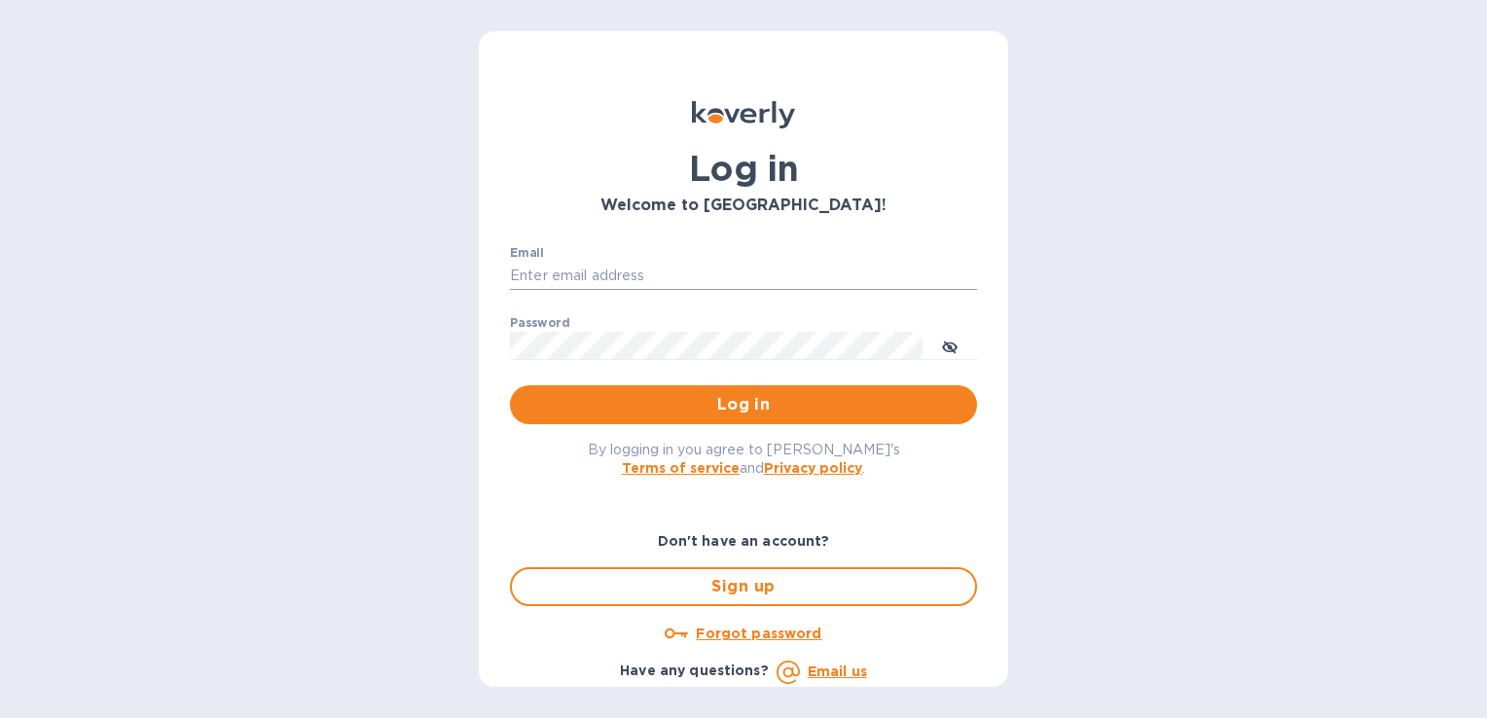
click at [700, 271] on input "Email" at bounding box center [743, 276] width 467 height 29
type input "m.bertolotti@pandionlogistics.com"
click at [751, 405] on span "Log in" at bounding box center [744, 404] width 436 height 23
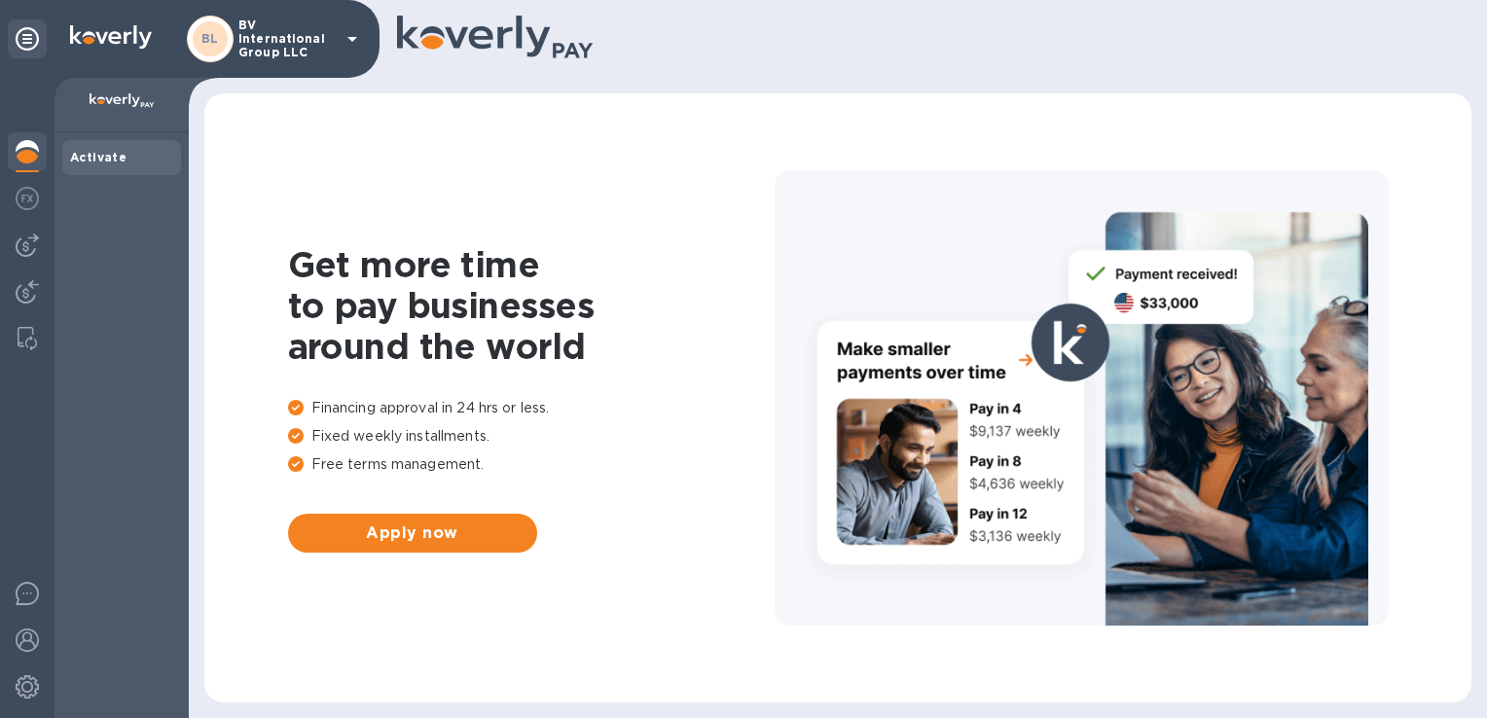
click at [299, 56] on p "BV International Group LLC" at bounding box center [286, 38] width 97 height 41
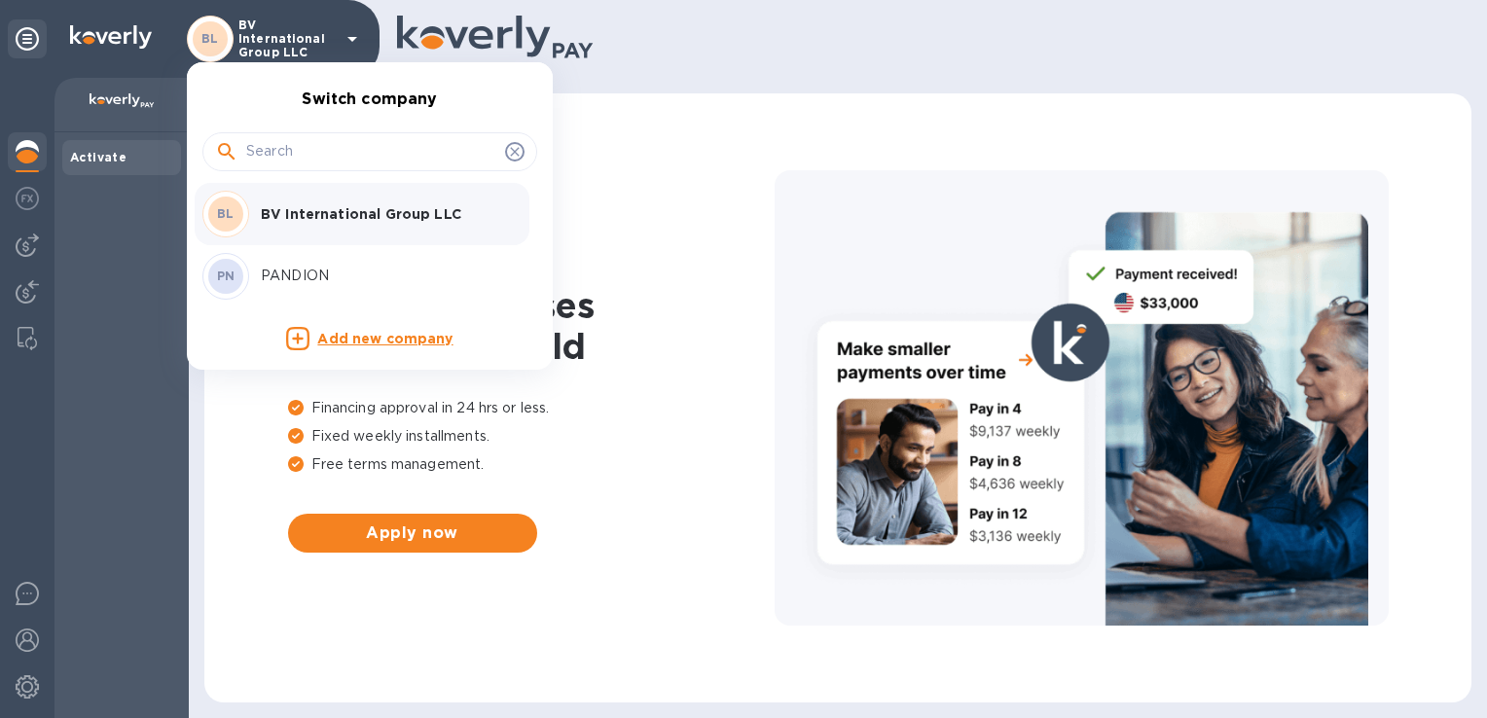
click at [334, 286] on div "PN PANDION" at bounding box center [354, 276] width 304 height 47
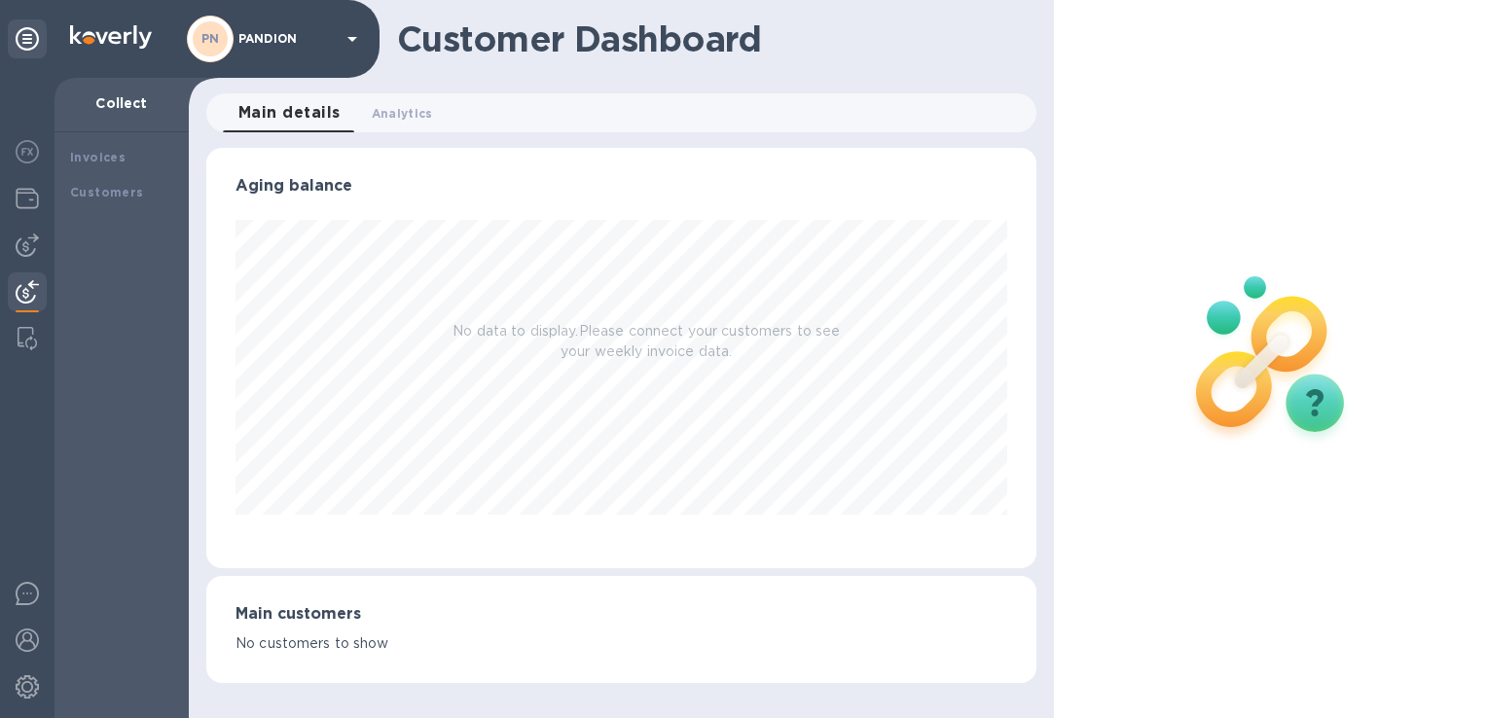
scroll to position [420, 829]
click at [29, 197] on img at bounding box center [27, 198] width 23 height 23
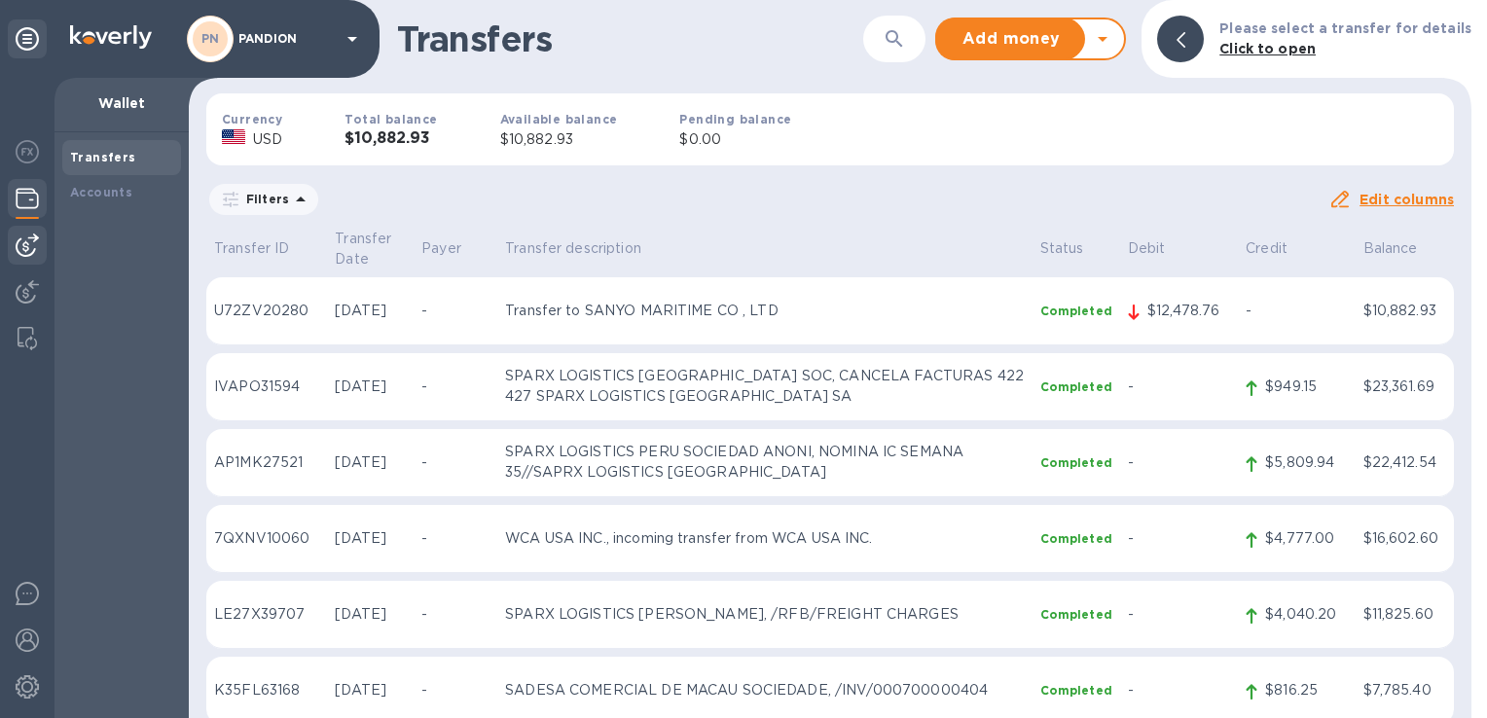
click at [26, 247] on img at bounding box center [27, 245] width 23 height 23
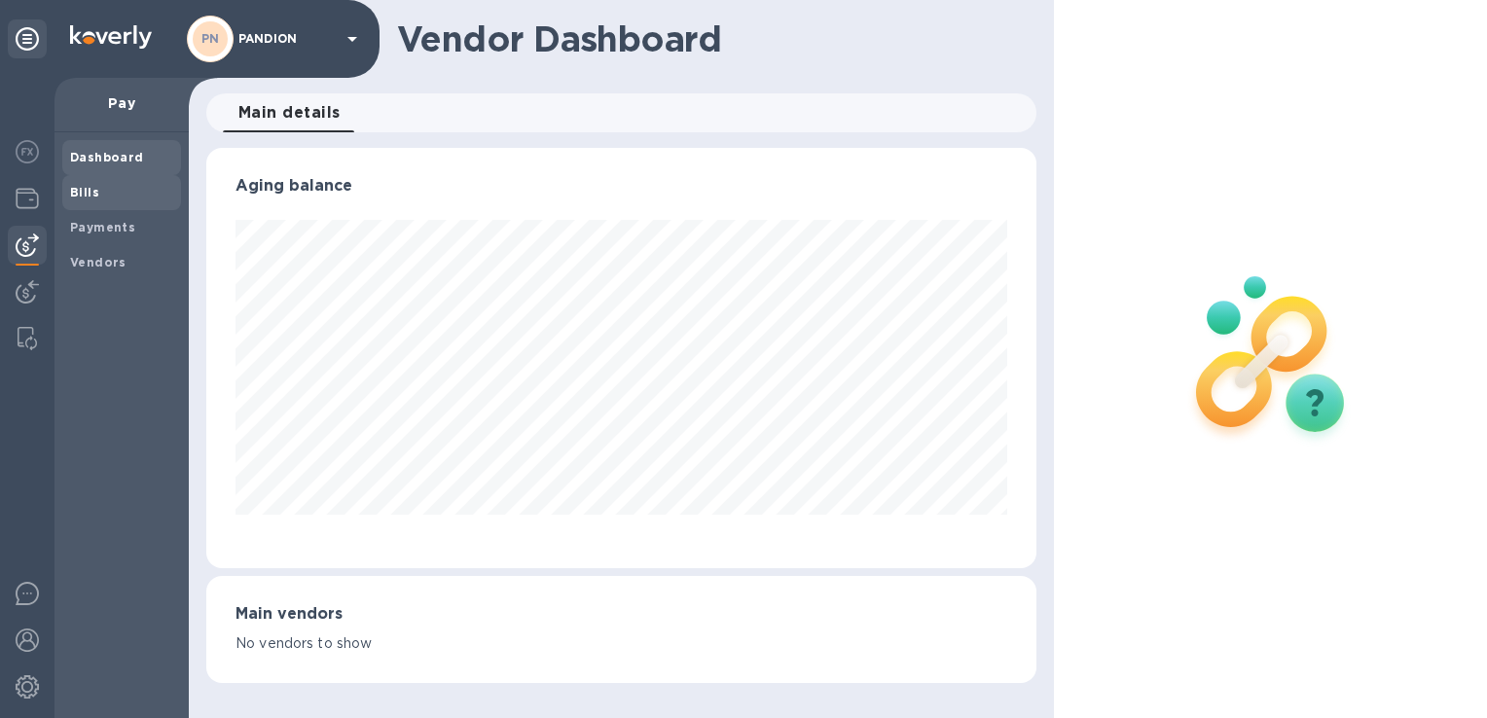
scroll to position [420, 821]
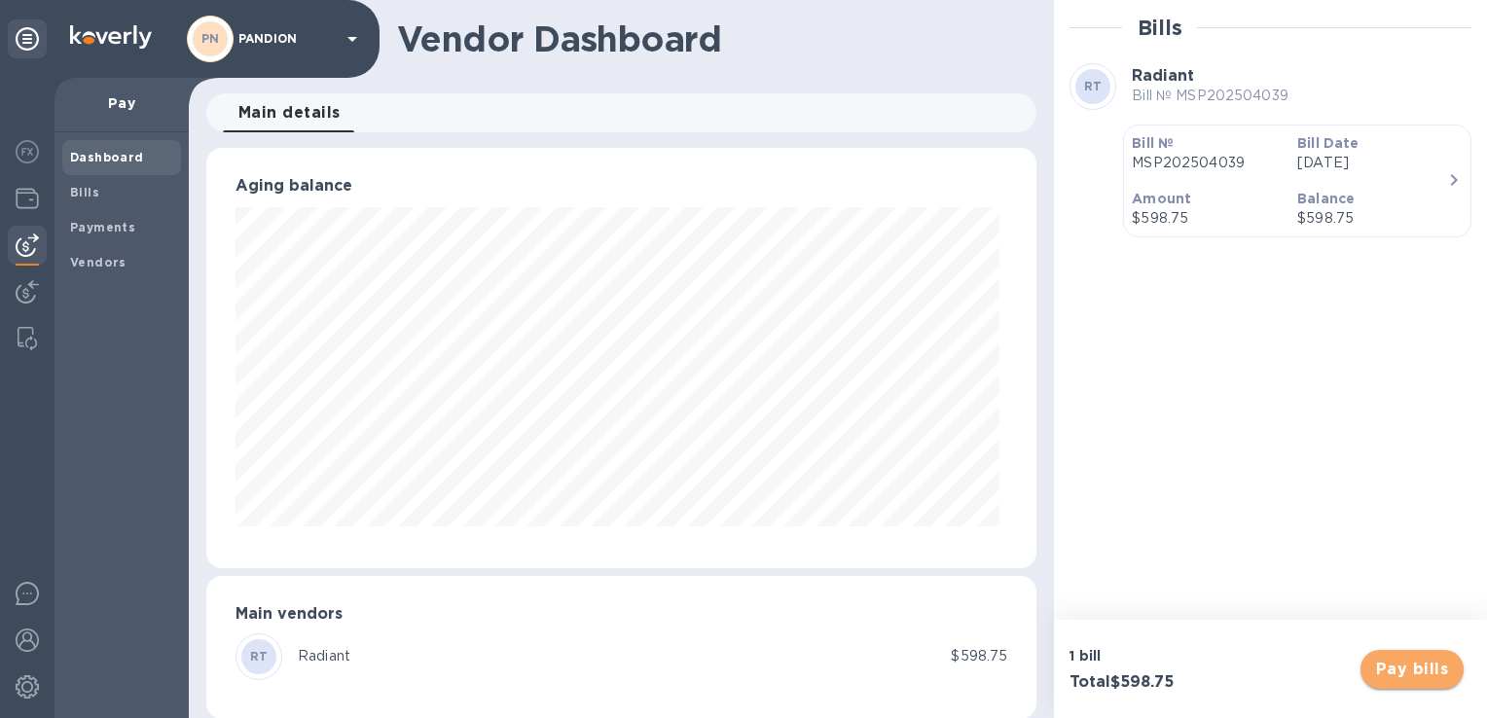
click at [1429, 674] on span "Pay bills" at bounding box center [1412, 669] width 72 height 23
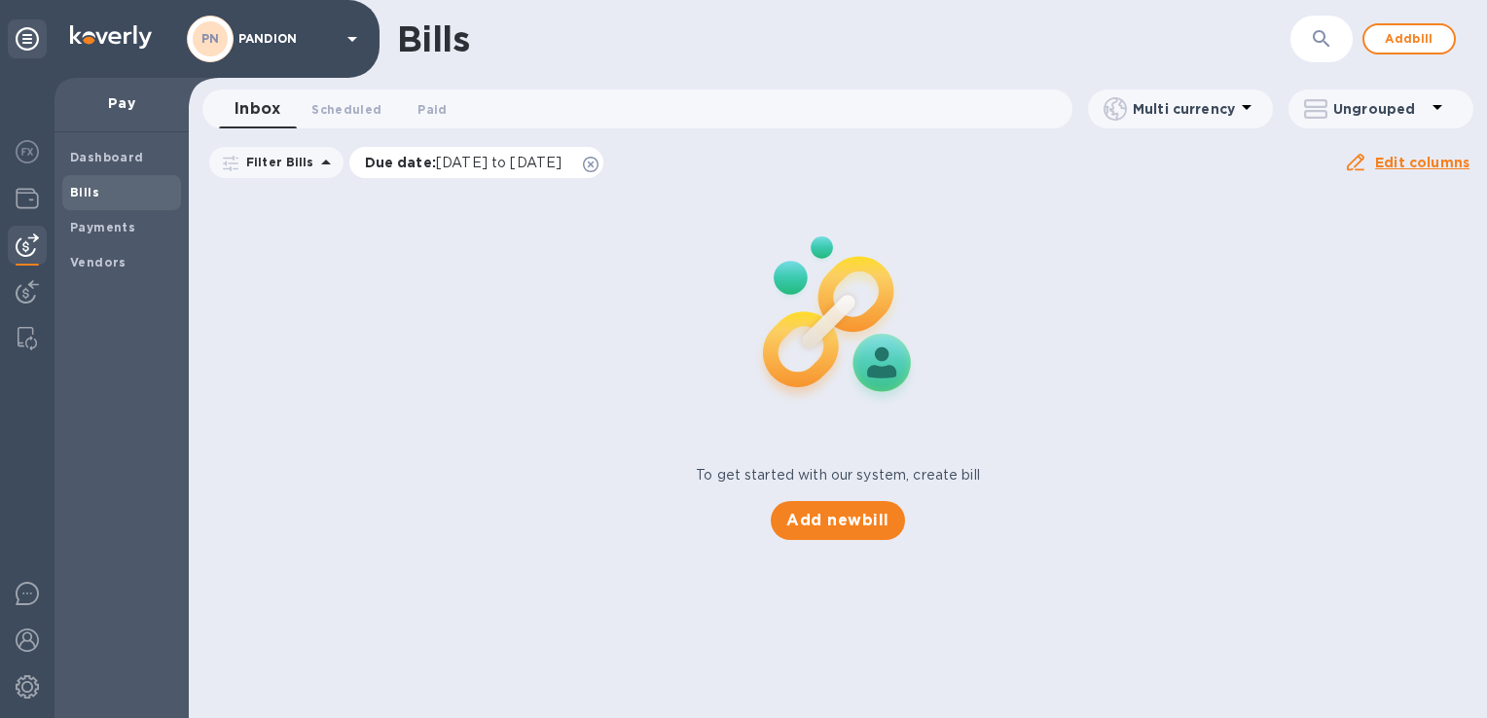
click at [598, 164] on icon at bounding box center [591, 165] width 16 height 16
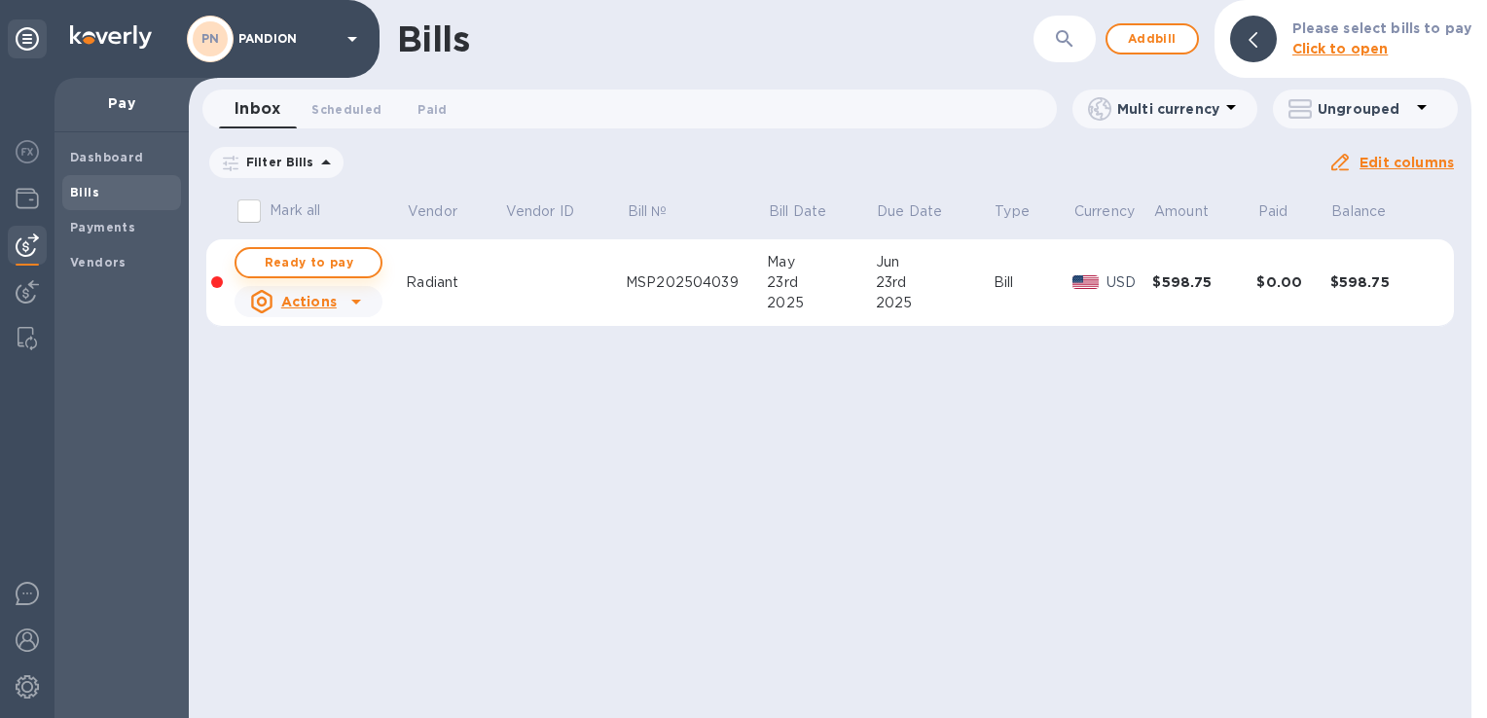
click at [325, 265] on span "Ready to pay" at bounding box center [308, 262] width 113 height 23
checkbox input "true"
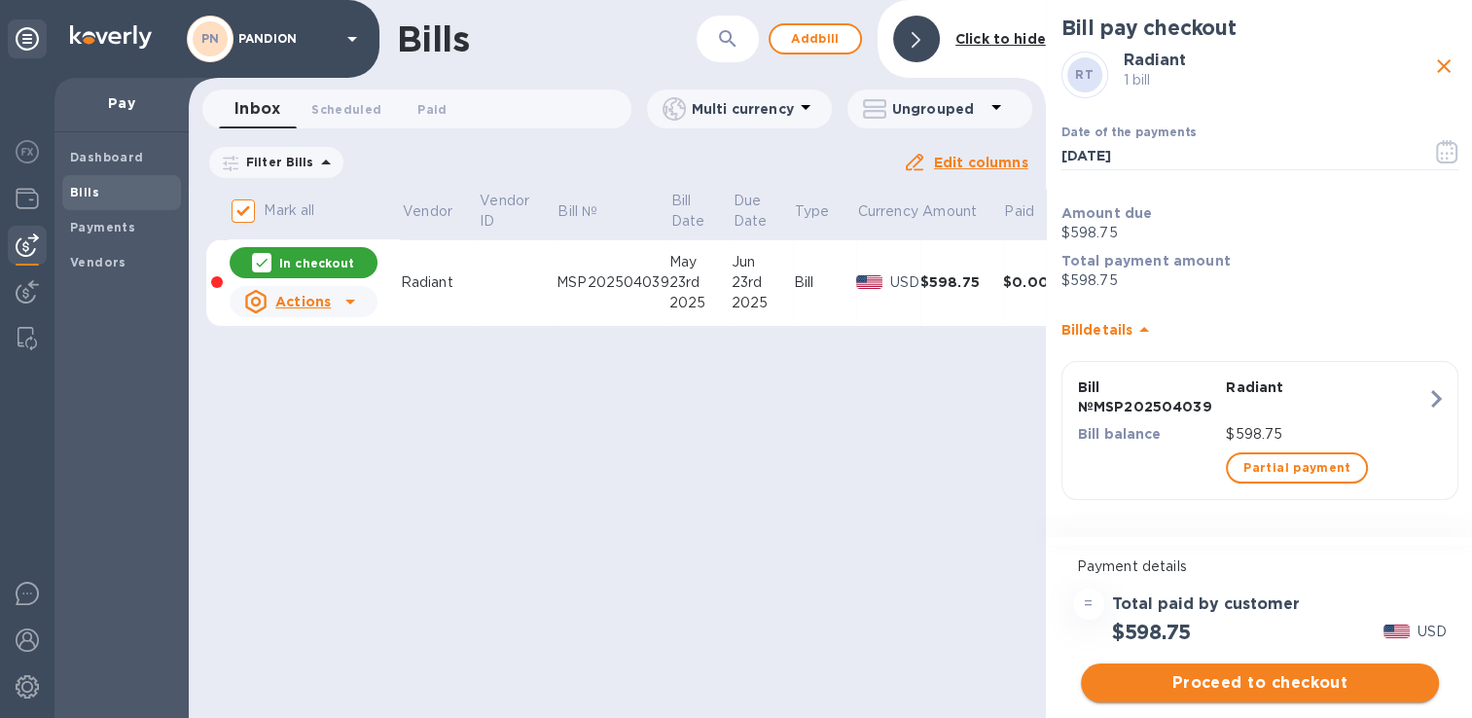
click at [1141, 684] on span "Proceed to checkout" at bounding box center [1260, 682] width 327 height 23
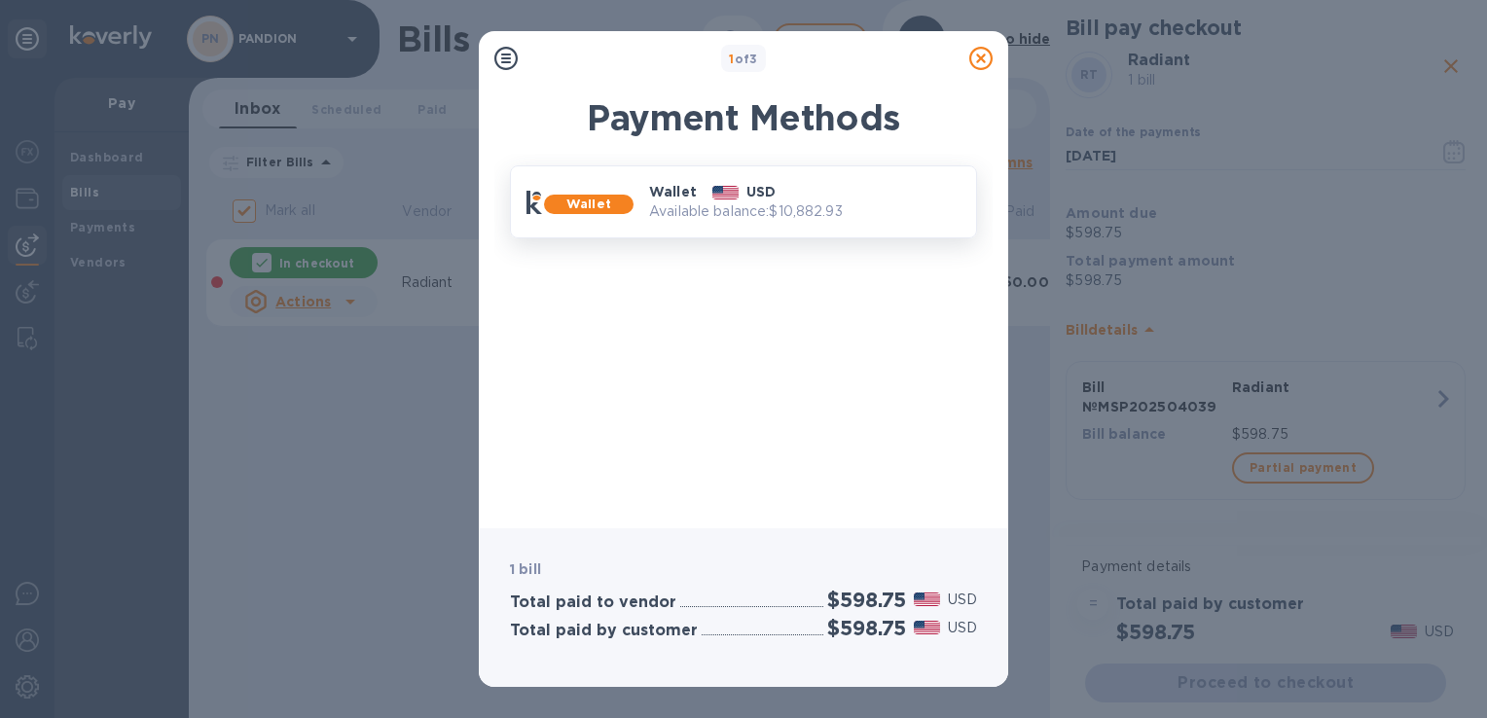
click at [657, 193] on p "Wallet" at bounding box center [673, 191] width 48 height 19
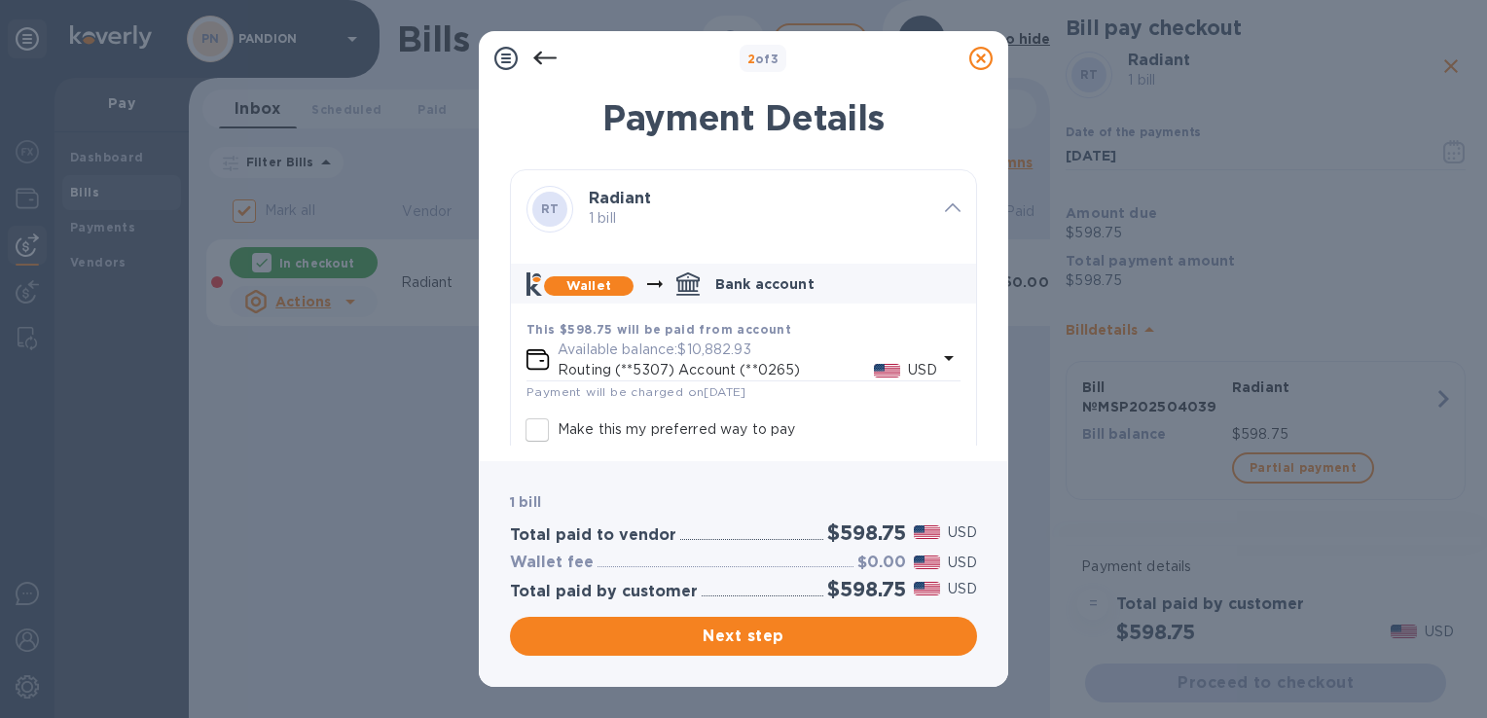
click at [726, 434] on p "Make this my preferred way to pay" at bounding box center [676, 429] width 237 height 20
click at [558, 434] on input "Make this my preferred way to pay" at bounding box center [537, 430] width 41 height 41
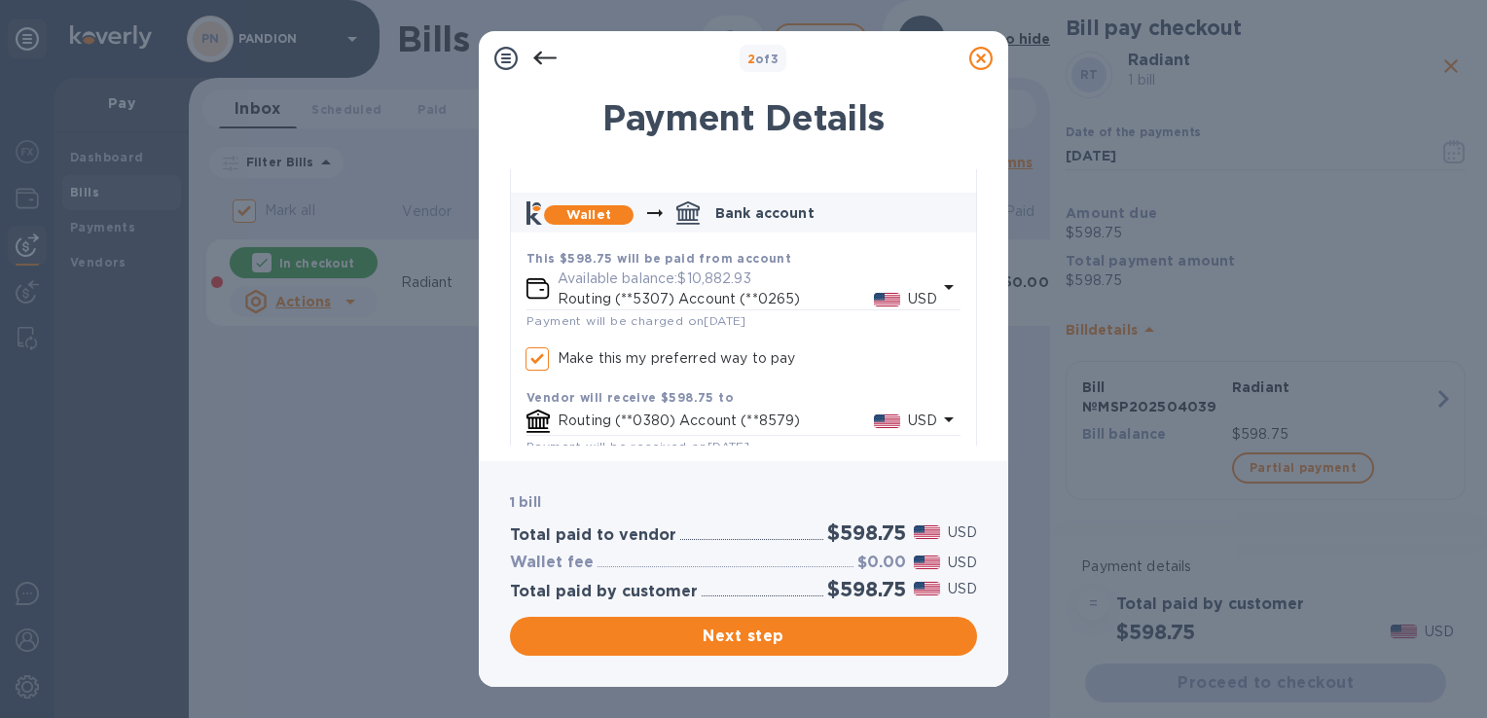
scroll to position [100, 0]
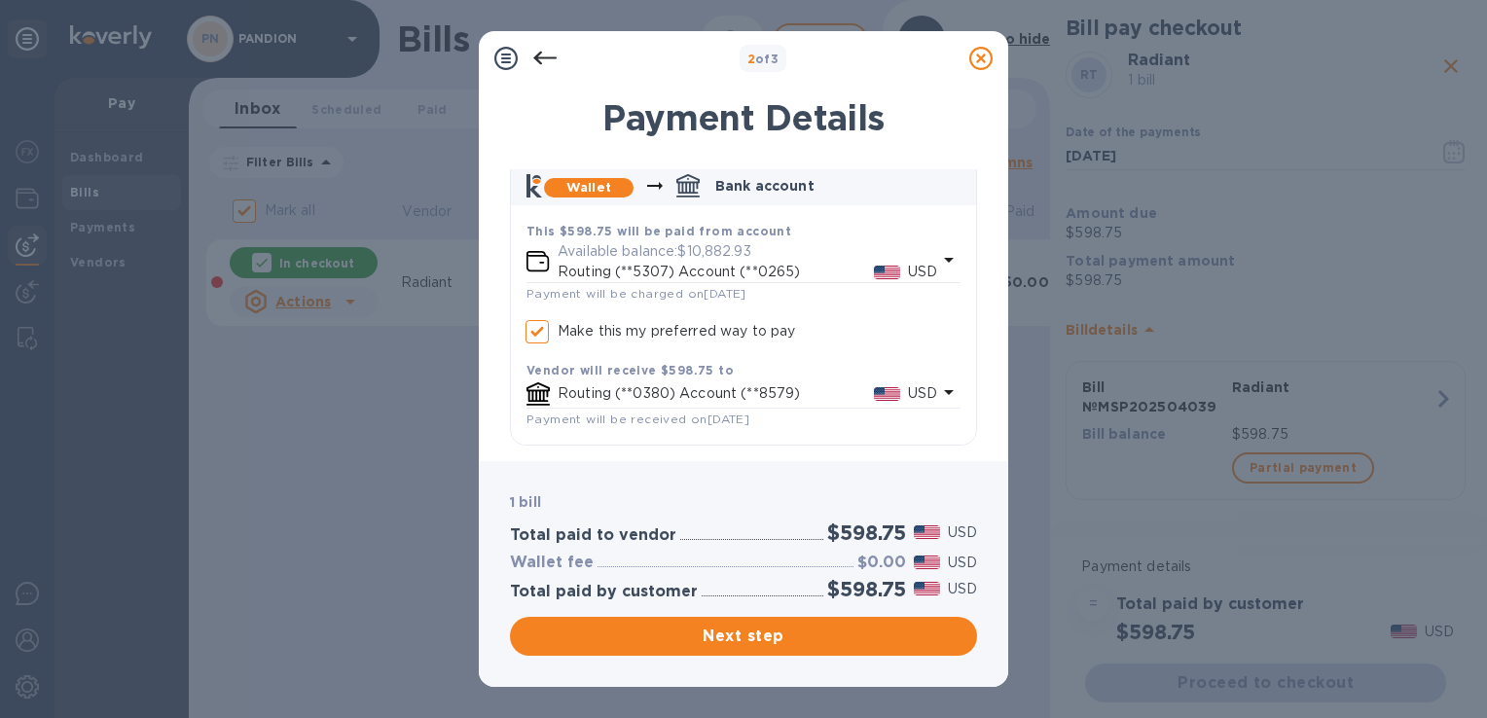
click at [697, 335] on p "Make this my preferred way to pay" at bounding box center [676, 331] width 237 height 20
click at [558, 335] on input "Make this my preferred way to pay" at bounding box center [537, 331] width 41 height 41
checkbox input "false"
click at [763, 640] on span "Next step" at bounding box center [744, 636] width 436 height 23
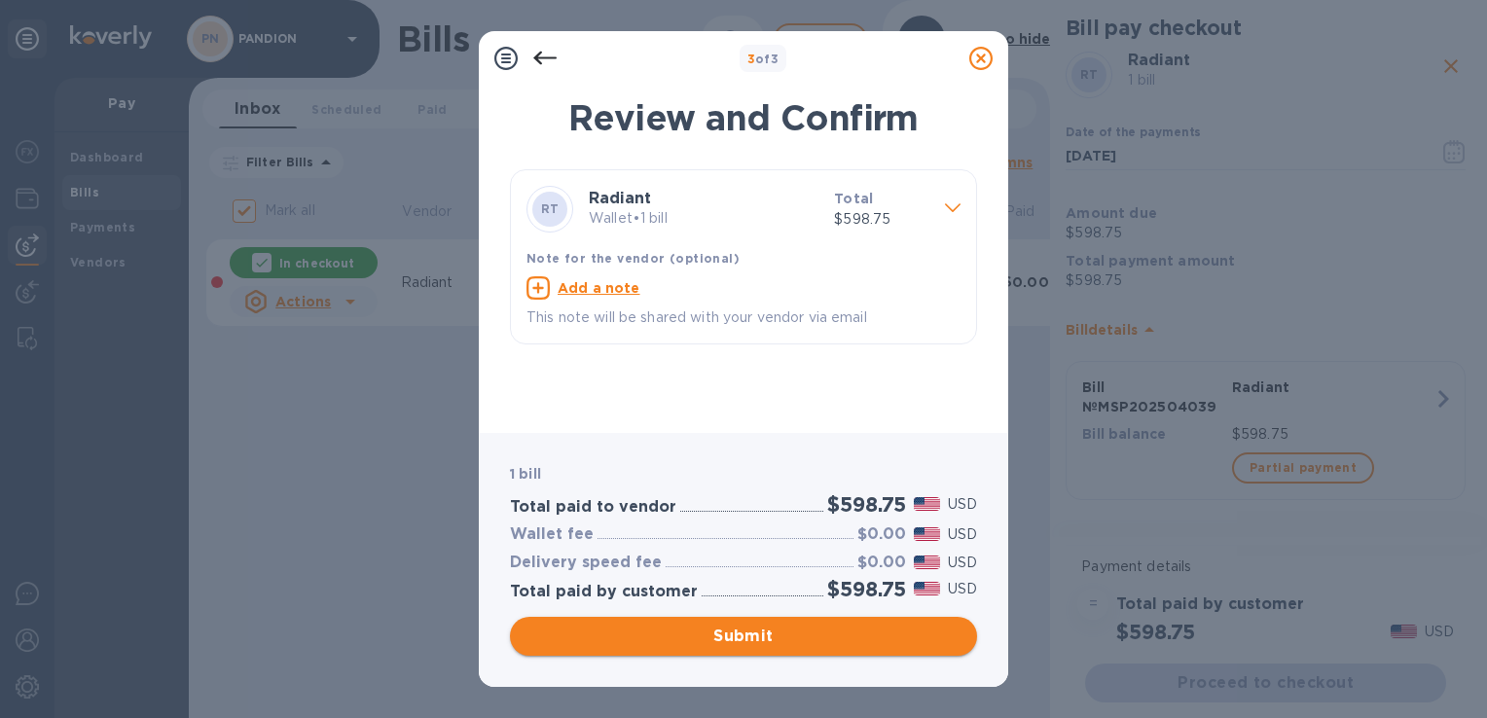
click at [771, 641] on span "Submit" at bounding box center [744, 636] width 436 height 23
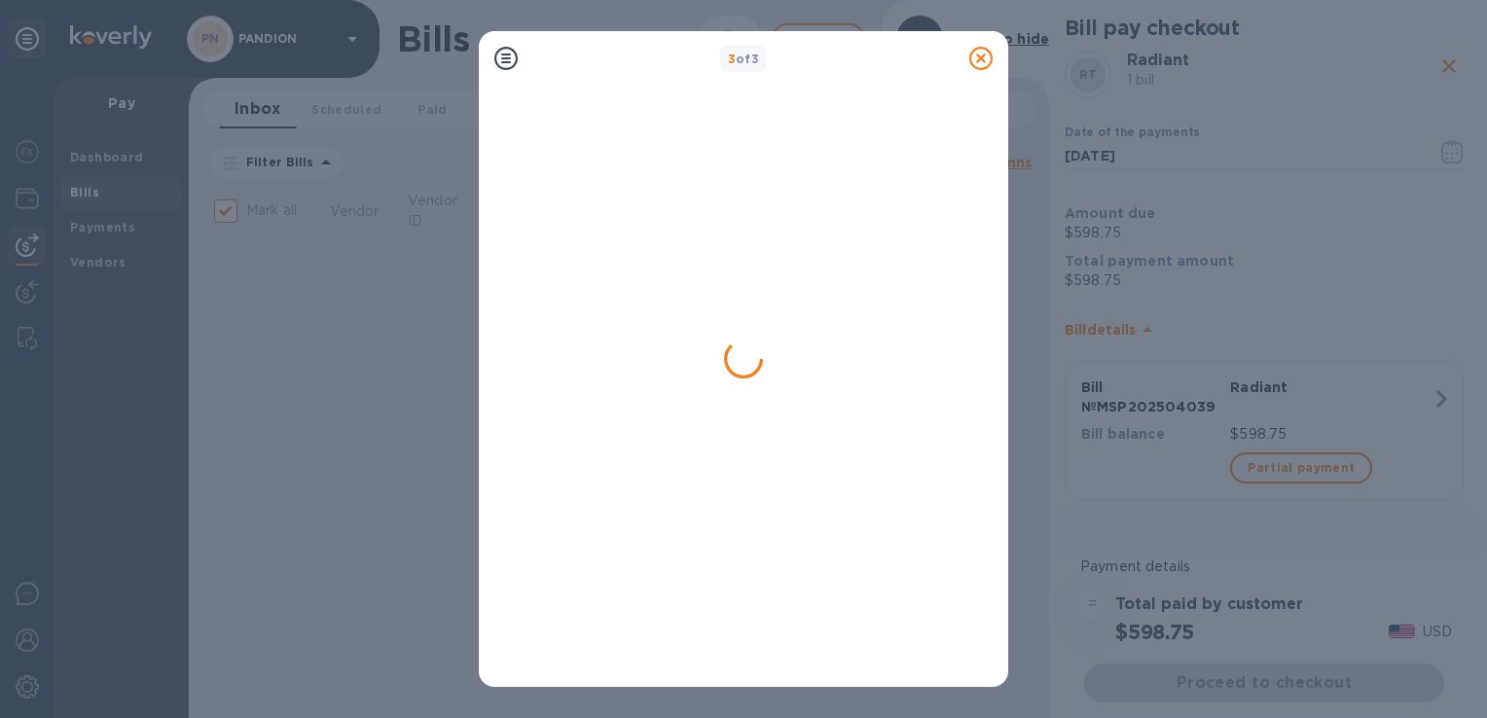
checkbox input "false"
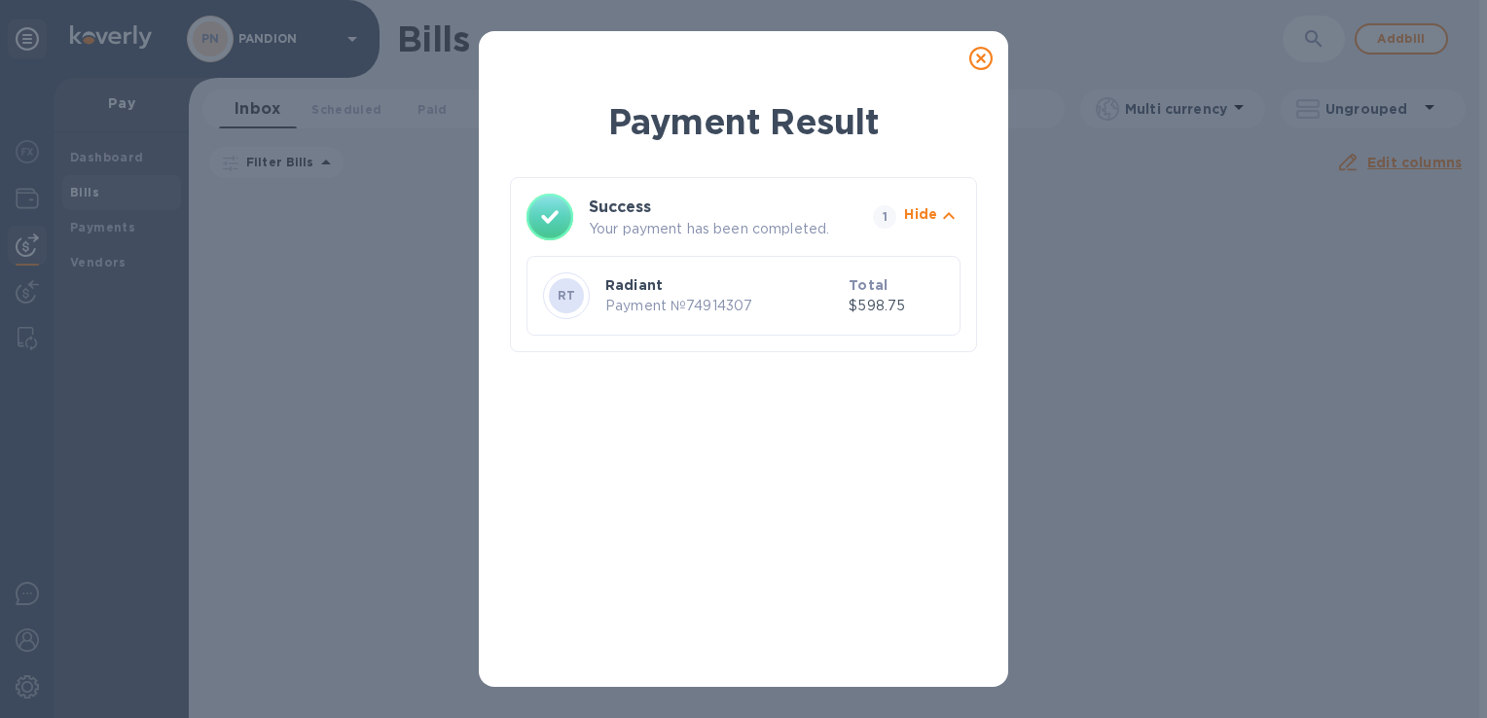
click at [974, 58] on icon at bounding box center [980, 58] width 23 height 23
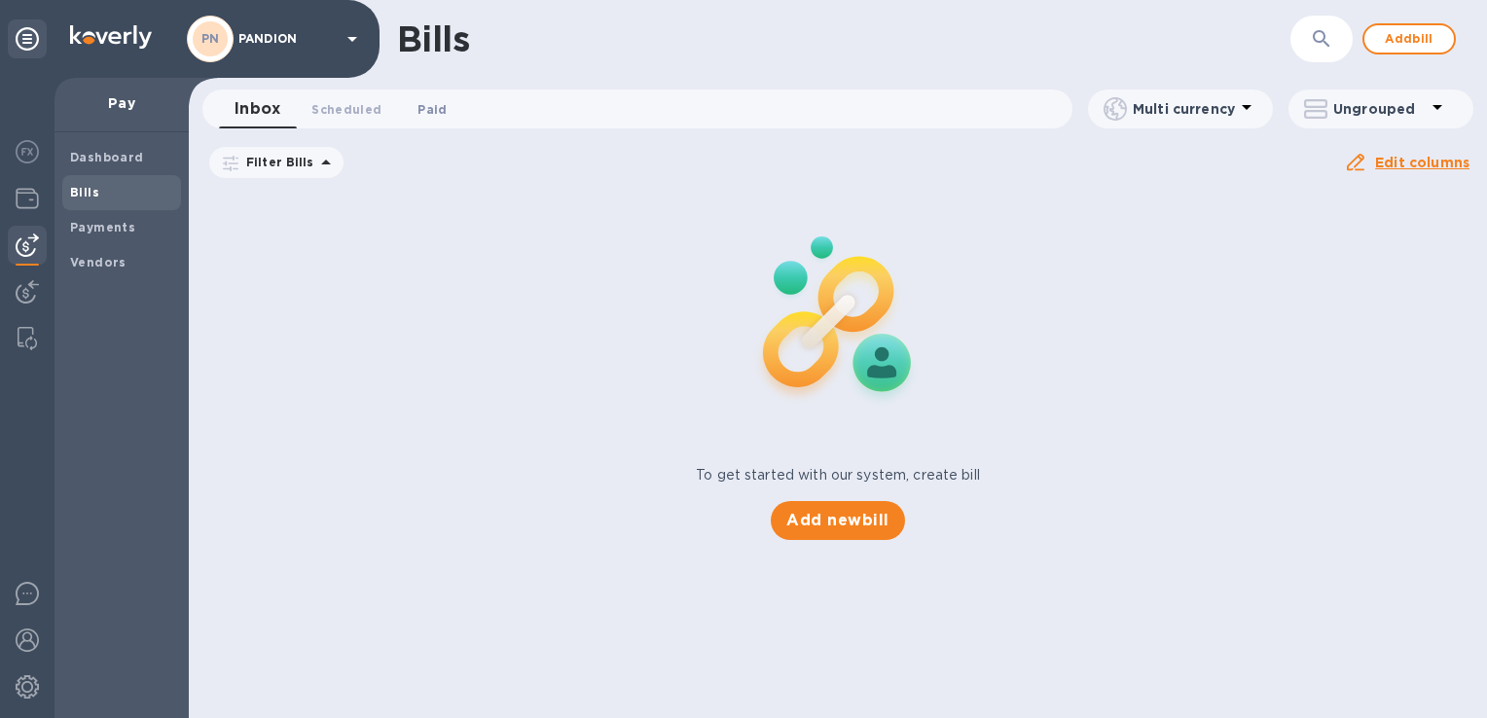
click at [445, 103] on span "Paid 0" at bounding box center [432, 109] width 39 height 20
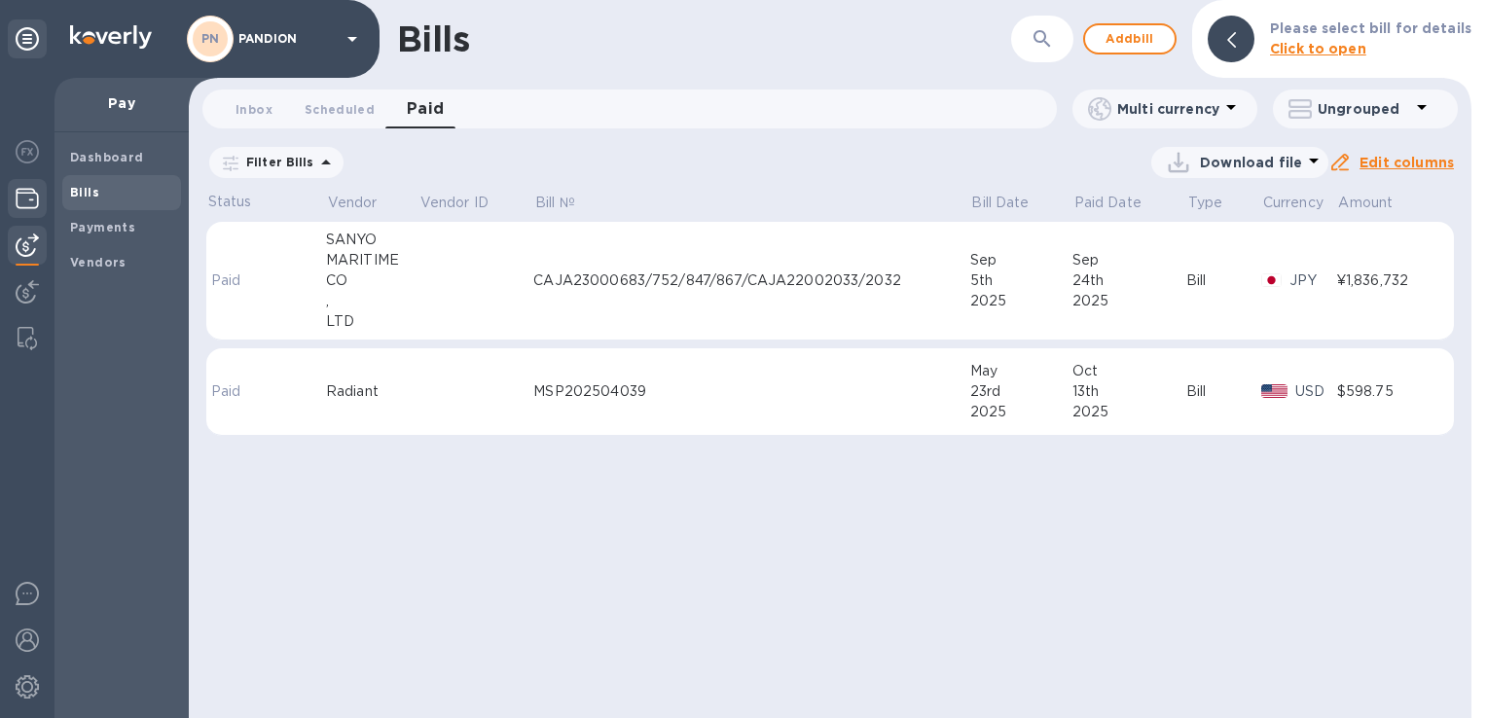
click at [20, 213] on div at bounding box center [27, 200] width 39 height 43
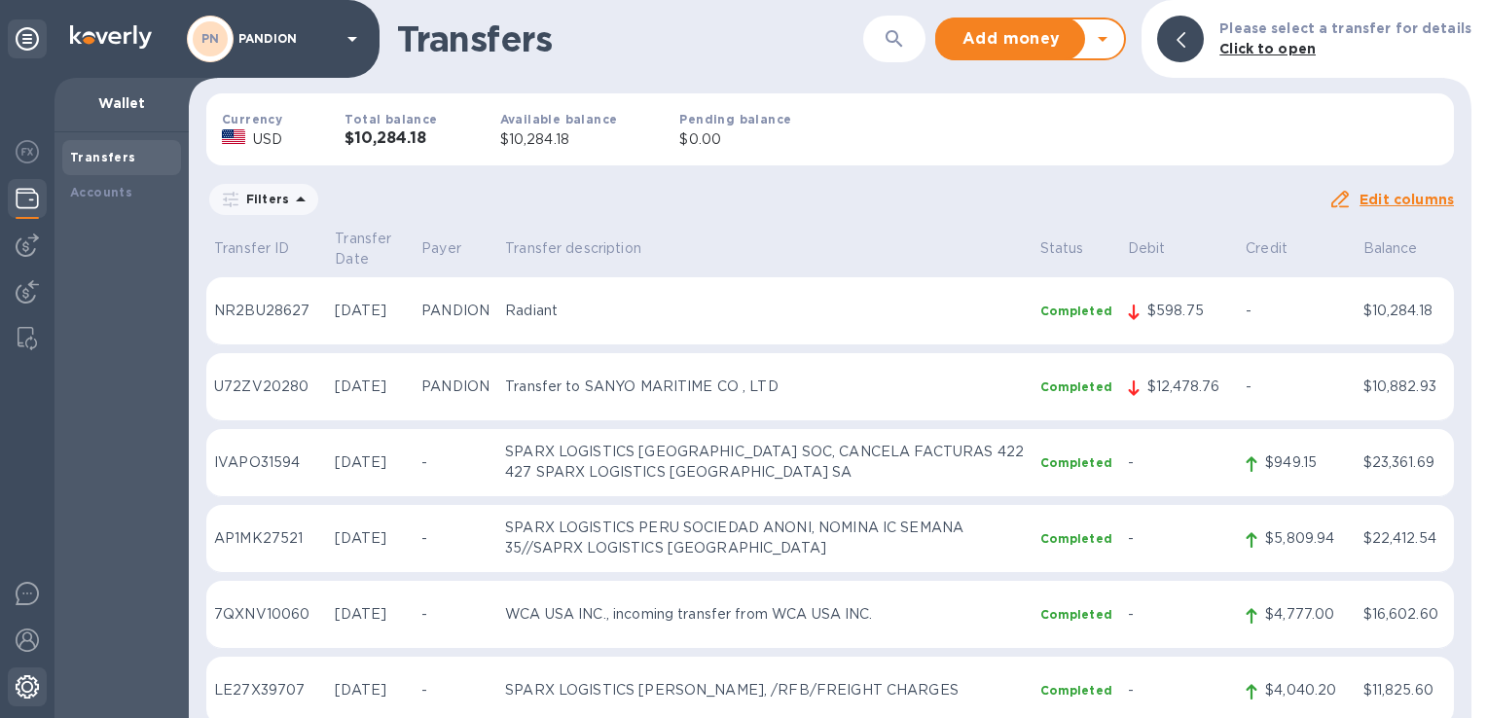
click at [27, 675] on img at bounding box center [27, 686] width 23 height 23
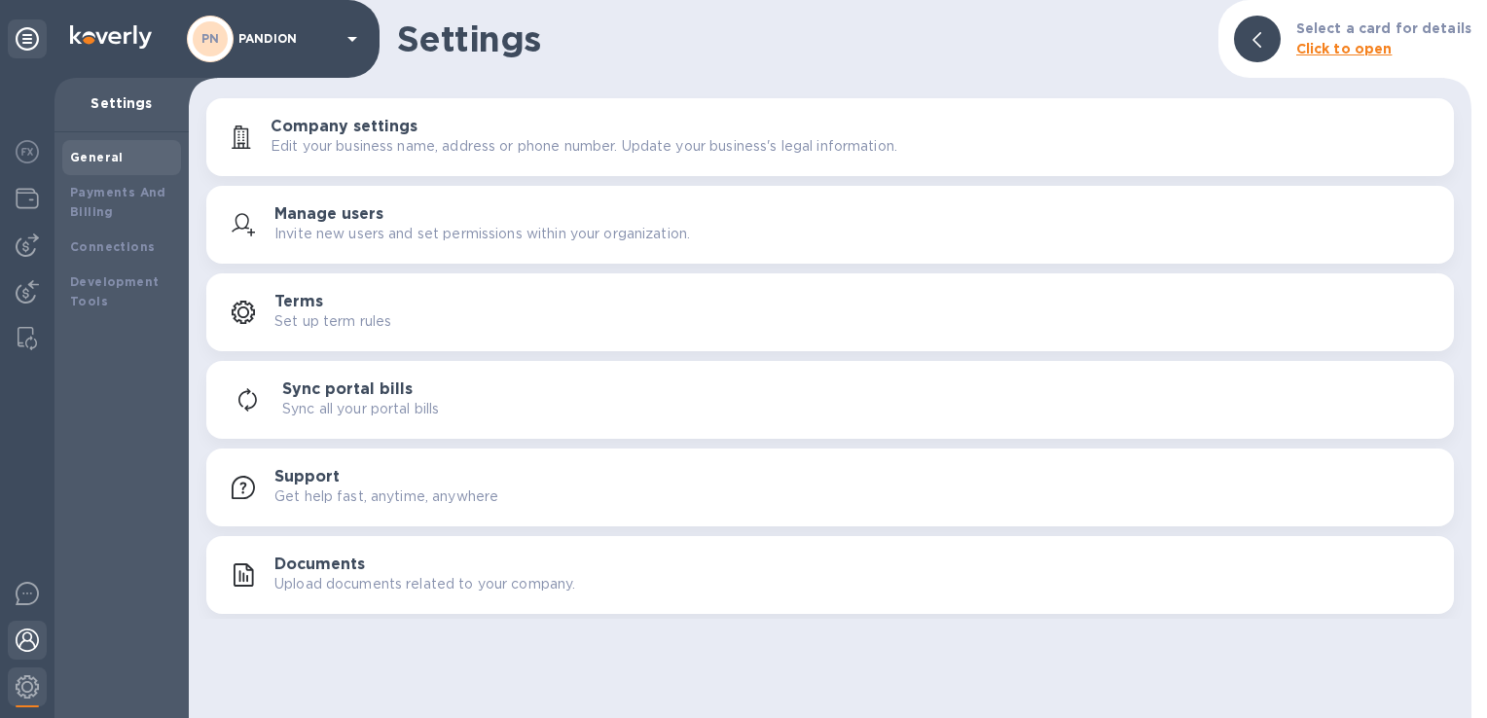
click at [23, 644] on img at bounding box center [27, 640] width 23 height 23
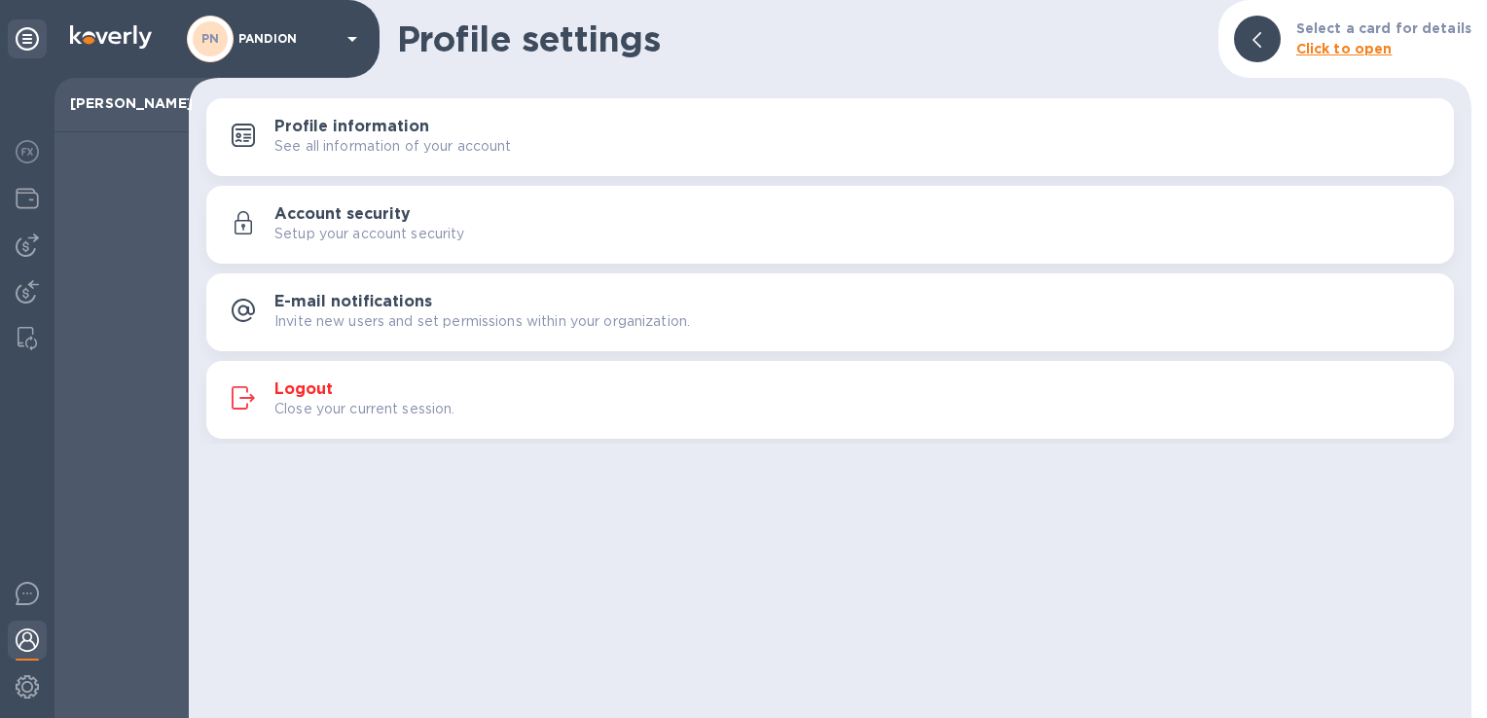
click at [403, 414] on p "Close your current session." at bounding box center [364, 409] width 181 height 20
